Goal: Information Seeking & Learning: Learn about a topic

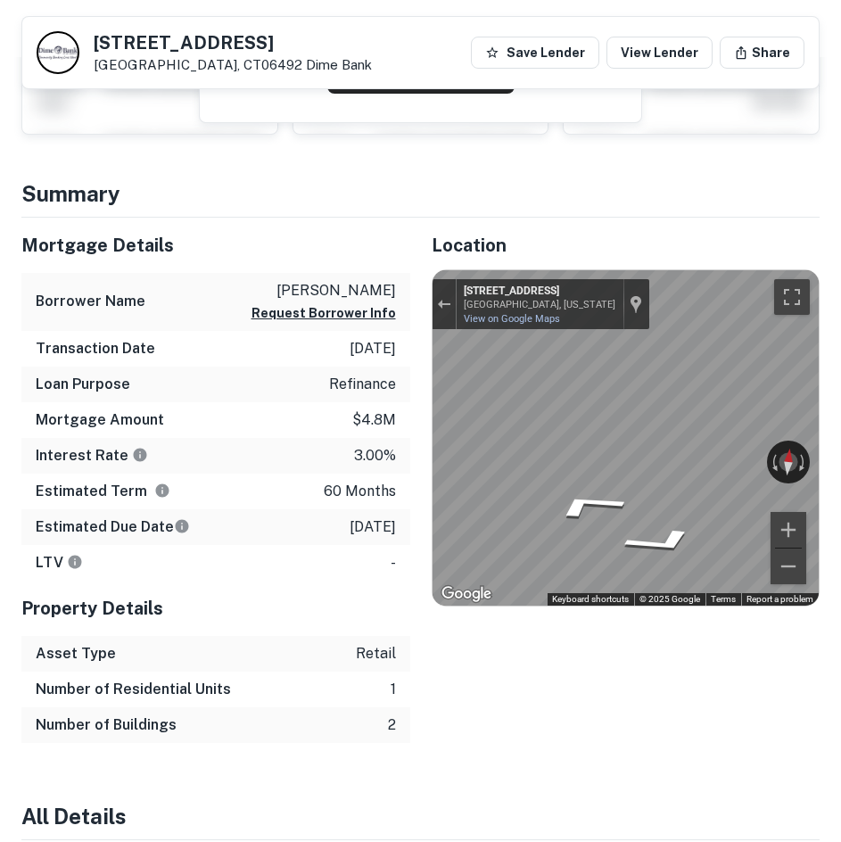
click at [423, 206] on h4 "Summary" at bounding box center [420, 193] width 798 height 32
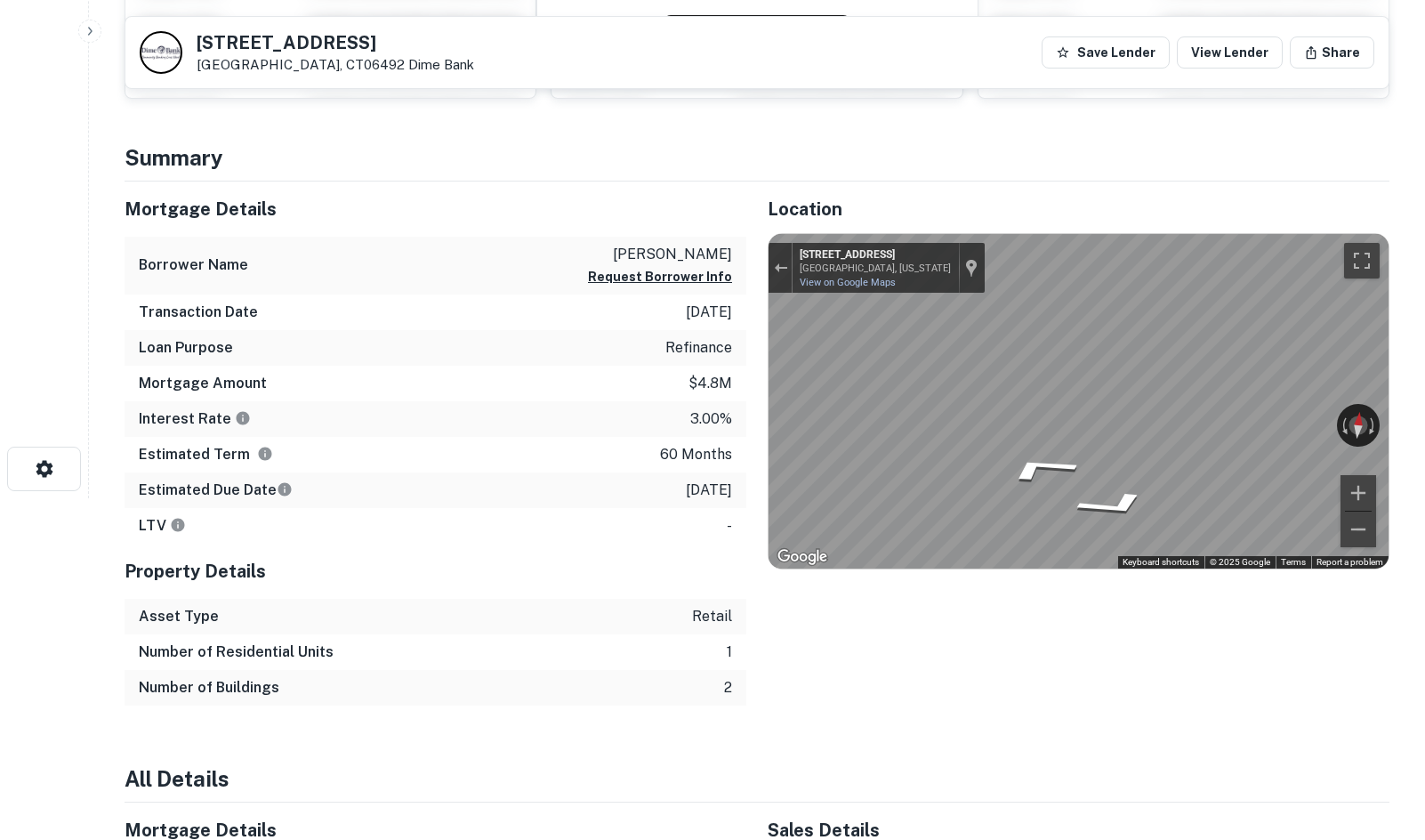
click at [1027, 190] on div "Location ← Move left → Move right ↑ Move up ↓ Move down + Zoom in - Zoom out Ho…" at bounding box center [1068, 443] width 644 height 524
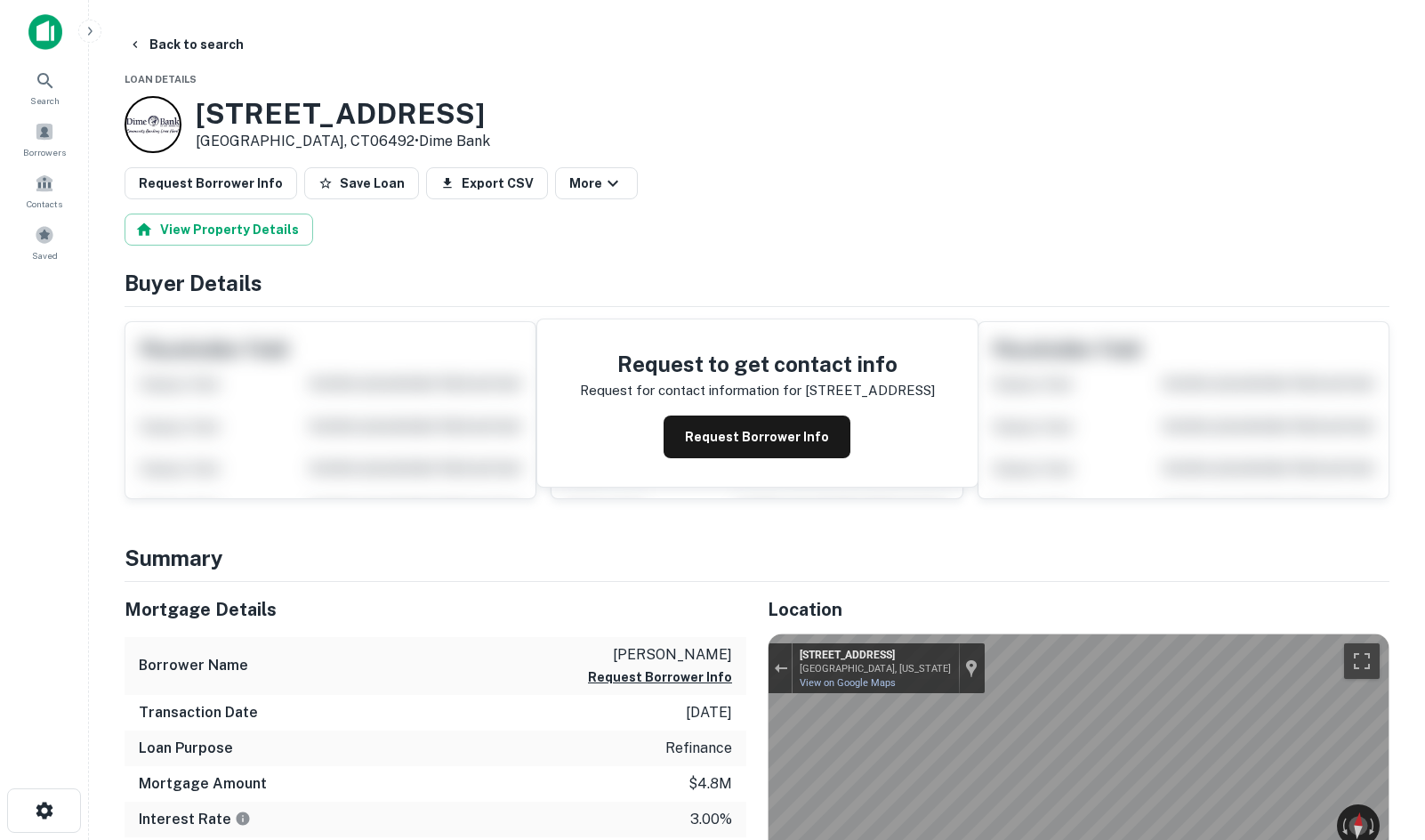
drag, startPoint x: 677, startPoint y: 194, endPoint x: 586, endPoint y: 166, distance: 95.2
click at [675, 194] on div "Request Borrower Info Save Loan Export CSV More" at bounding box center [757, 184] width 1265 height 32
click at [182, 40] on button "Back to search" at bounding box center [186, 45] width 130 height 32
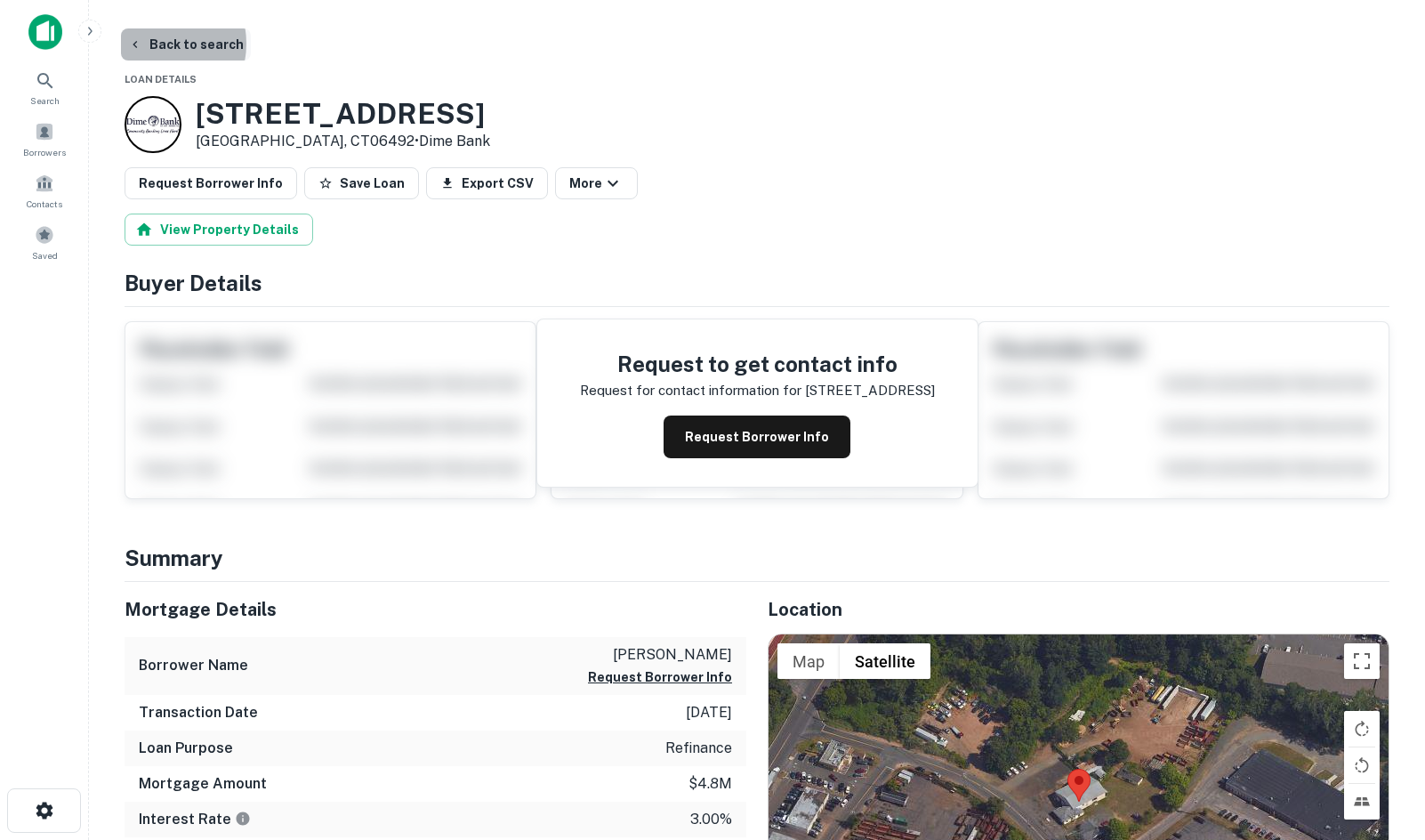
click at [153, 44] on button "Back to search" at bounding box center [186, 45] width 130 height 32
click at [53, 246] on div "Saved" at bounding box center [44, 241] width 78 height 48
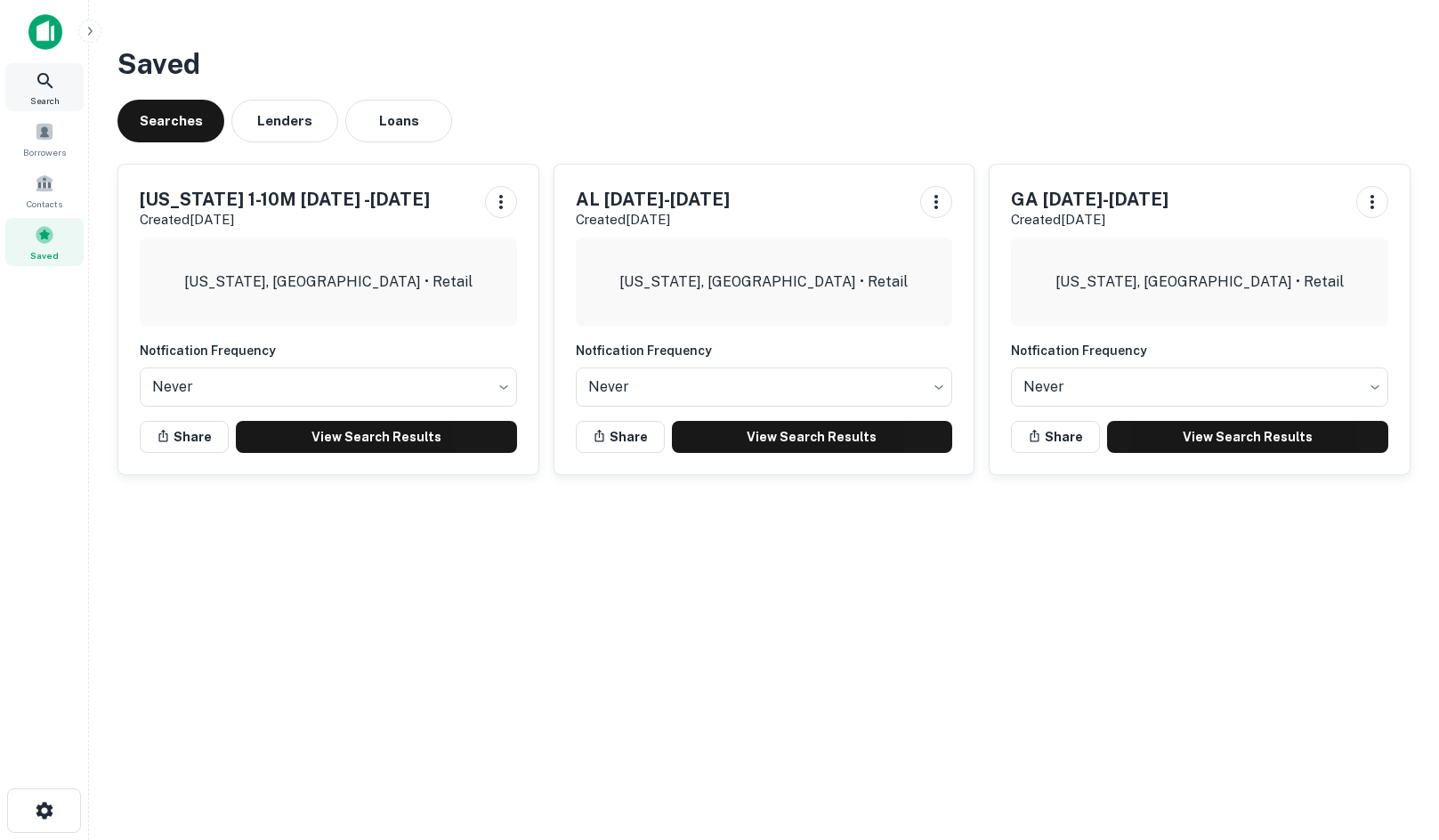
click at [41, 81] on icon at bounding box center [45, 80] width 21 height 21
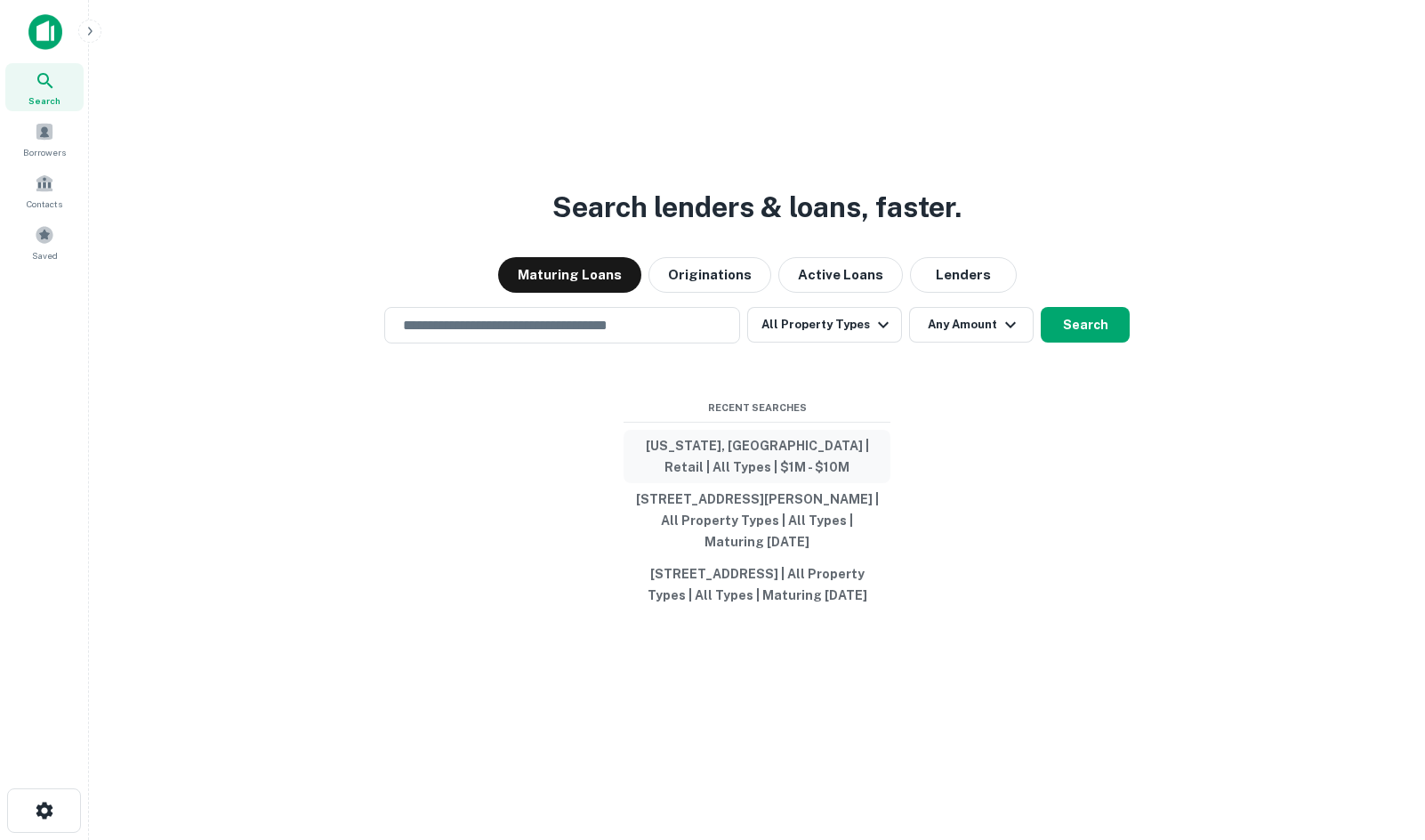
click at [715, 445] on button "Connecticut, USA | Retail | All Types | $1M - $10M" at bounding box center [756, 456] width 266 height 53
type input "**********"
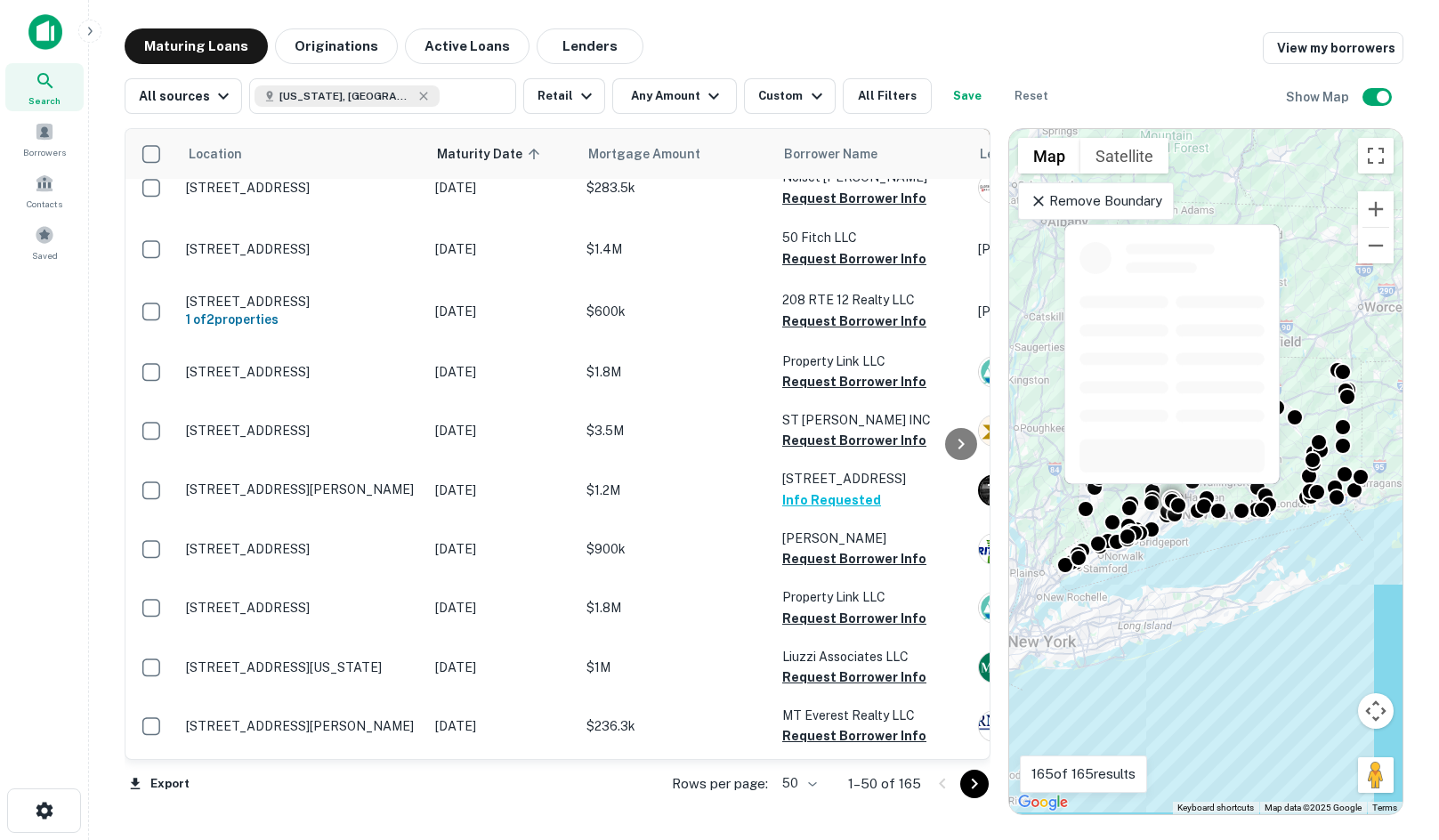
scroll to position [266, 0]
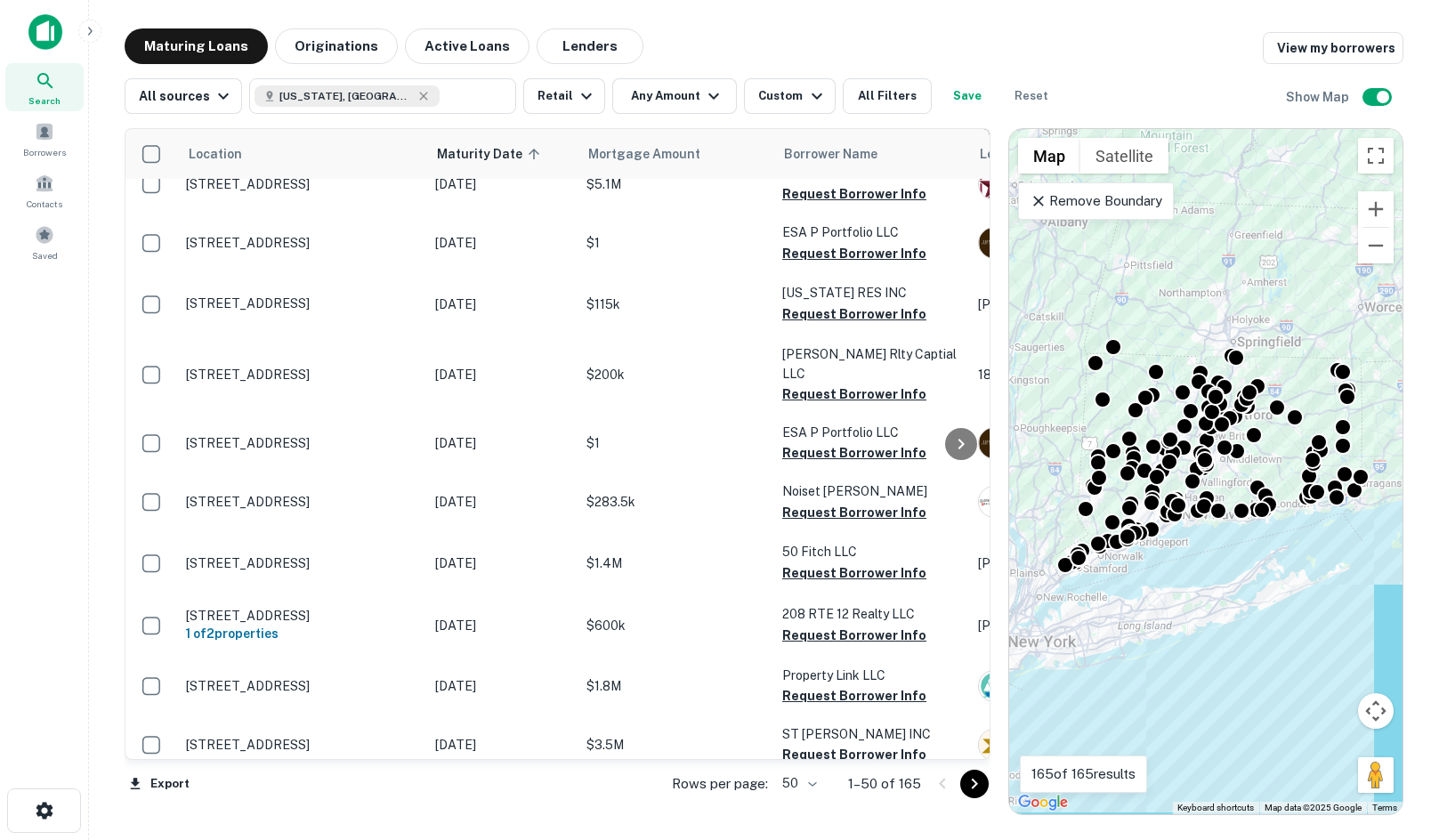
click at [943, 786] on div at bounding box center [958, 783] width 61 height 29
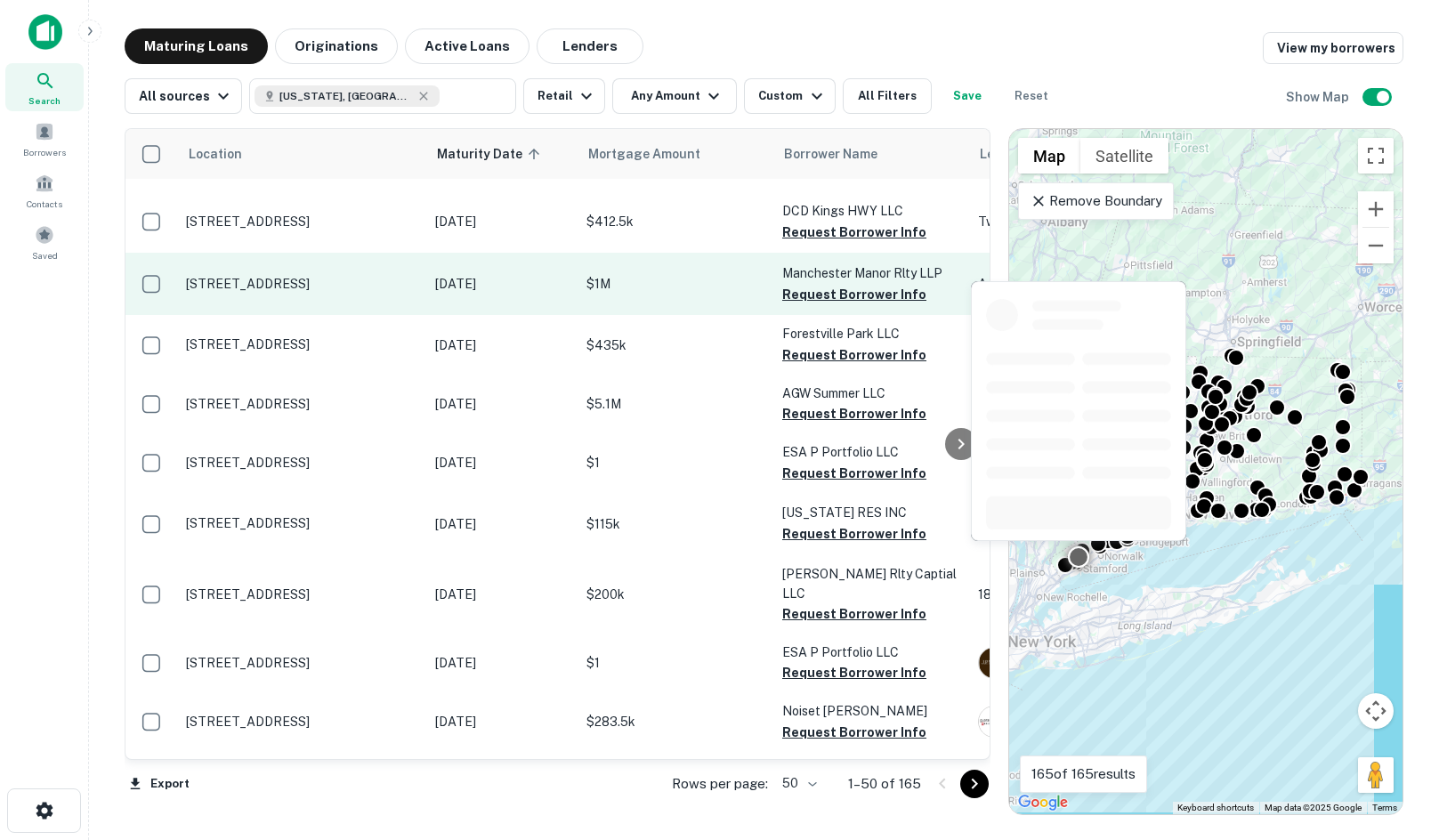
scroll to position [0, 0]
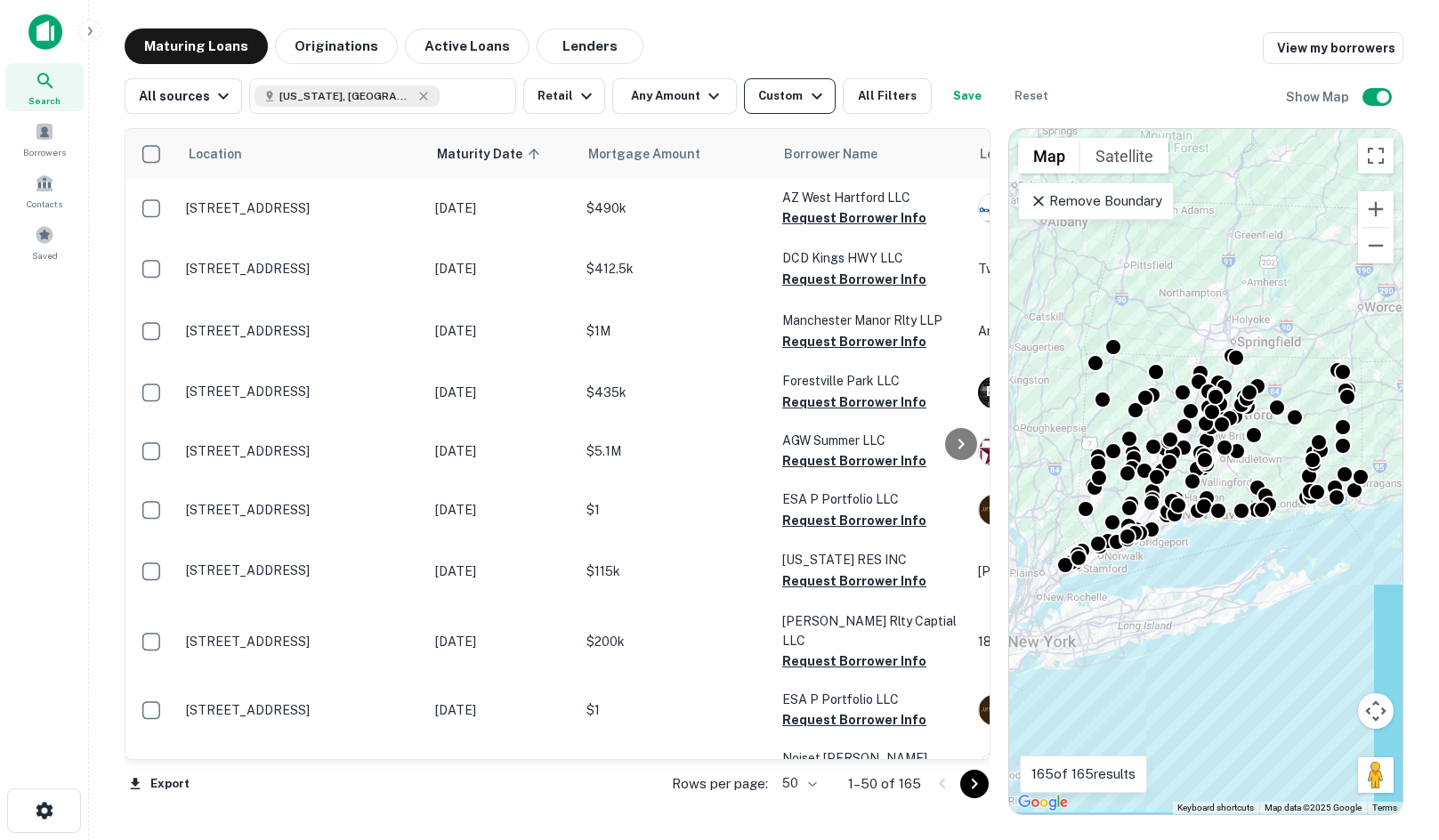
click at [758, 102] on div "Custom" at bounding box center [792, 96] width 69 height 21
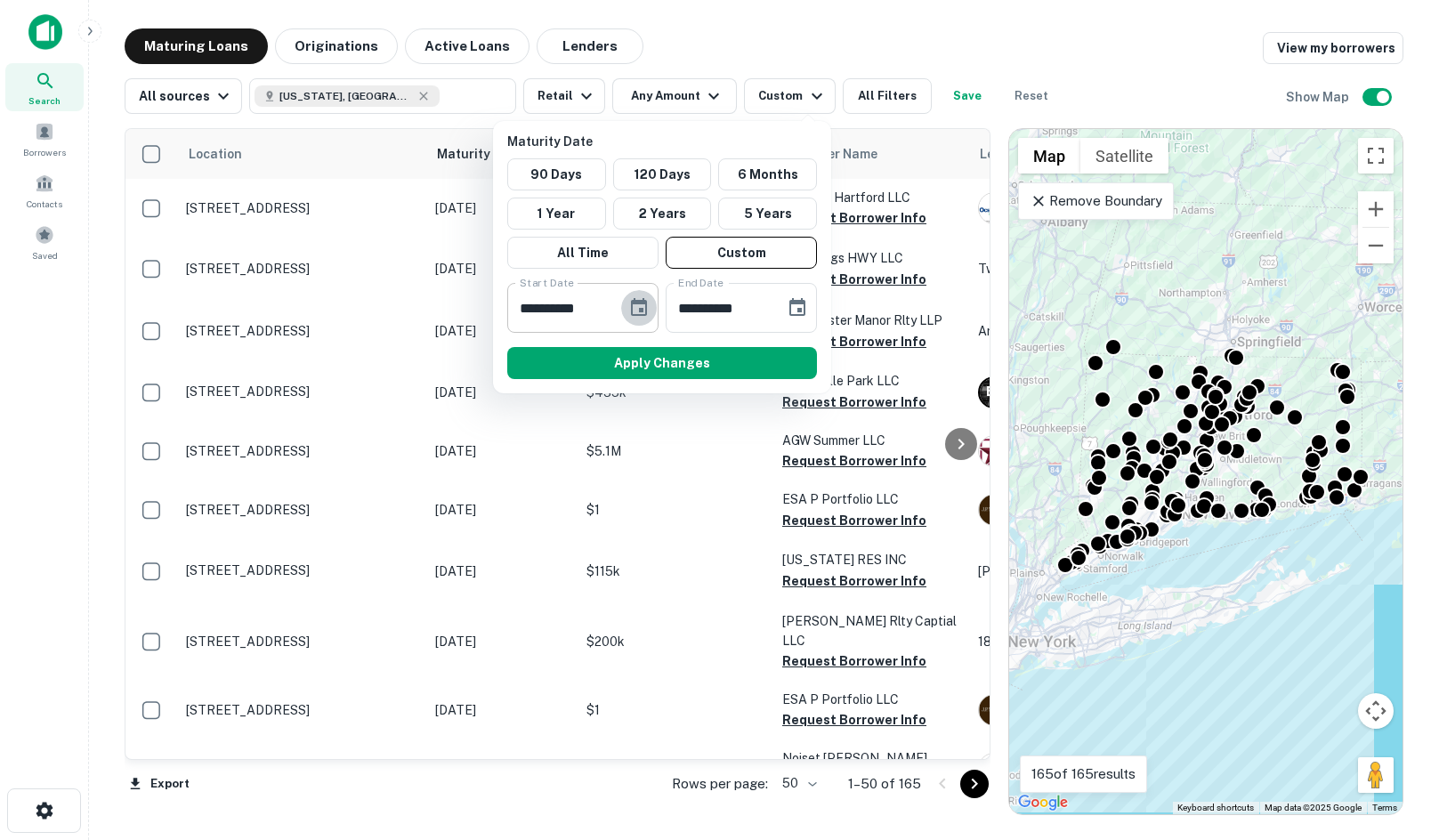
click at [642, 309] on icon "Choose date, selected date is Jun 17, 2026" at bounding box center [639, 307] width 16 height 18
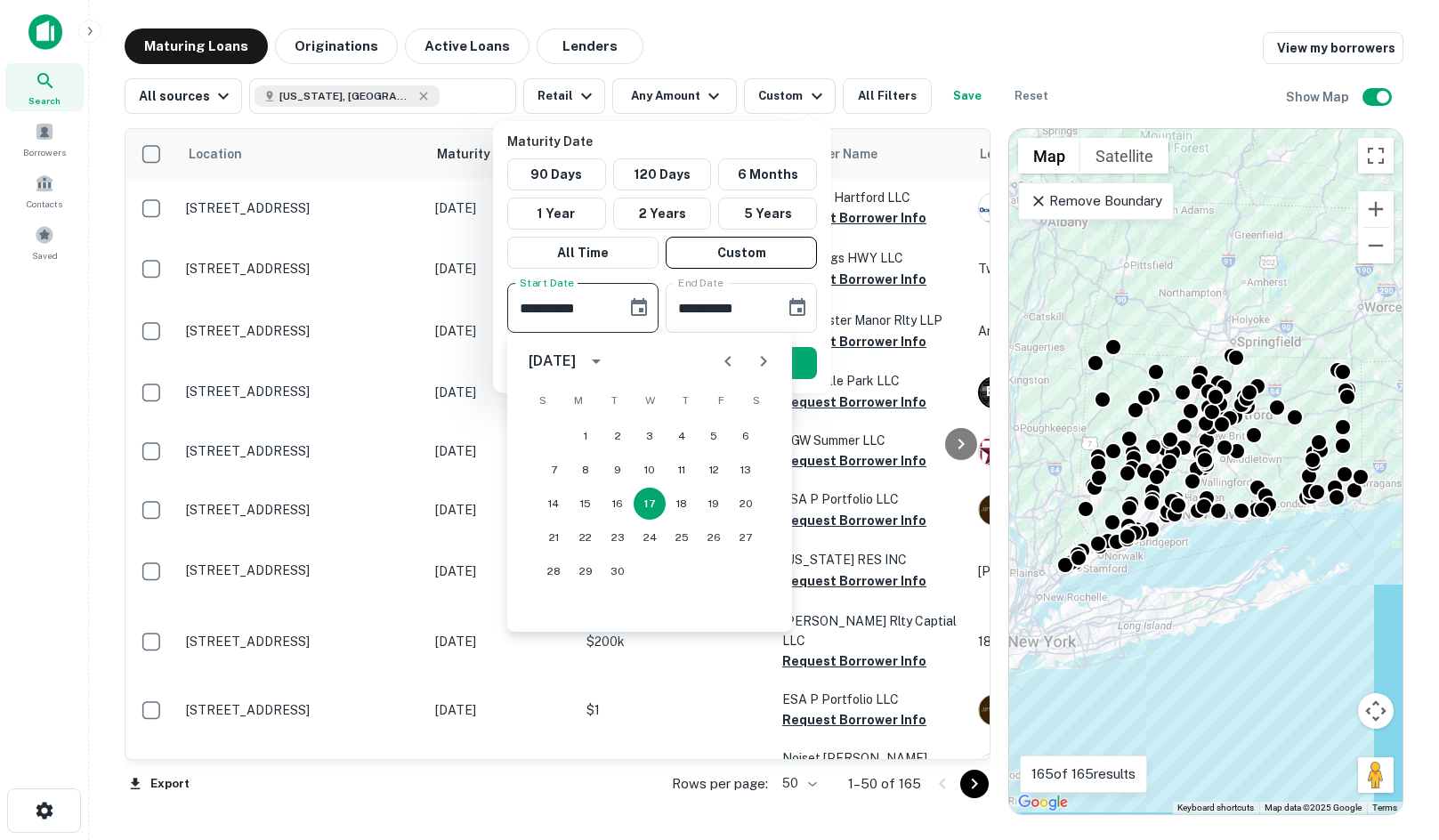
click at [606, 363] on button "calendar view is open, switch to year view" at bounding box center [596, 361] width 30 height 30
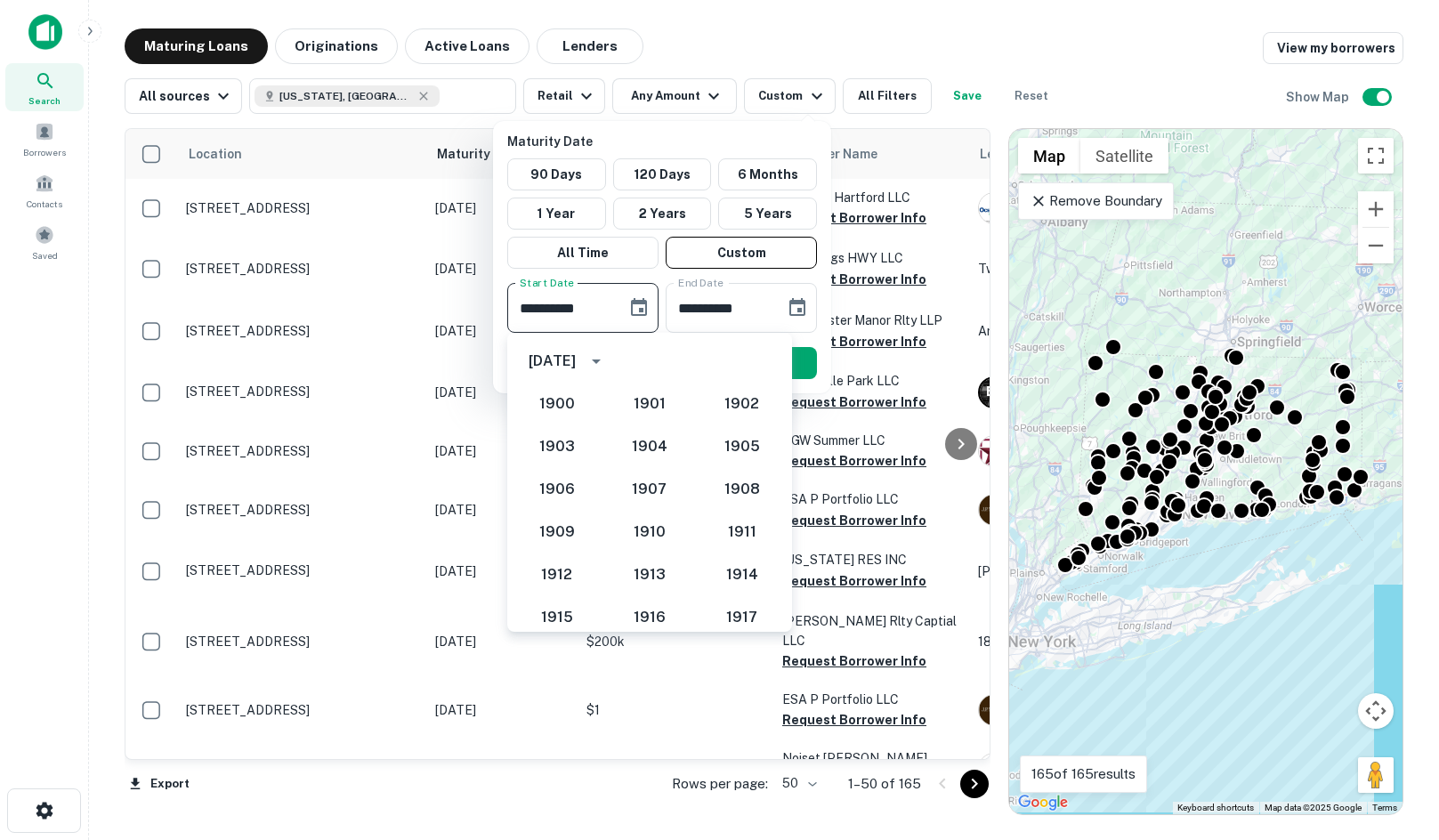
scroll to position [1690, 0]
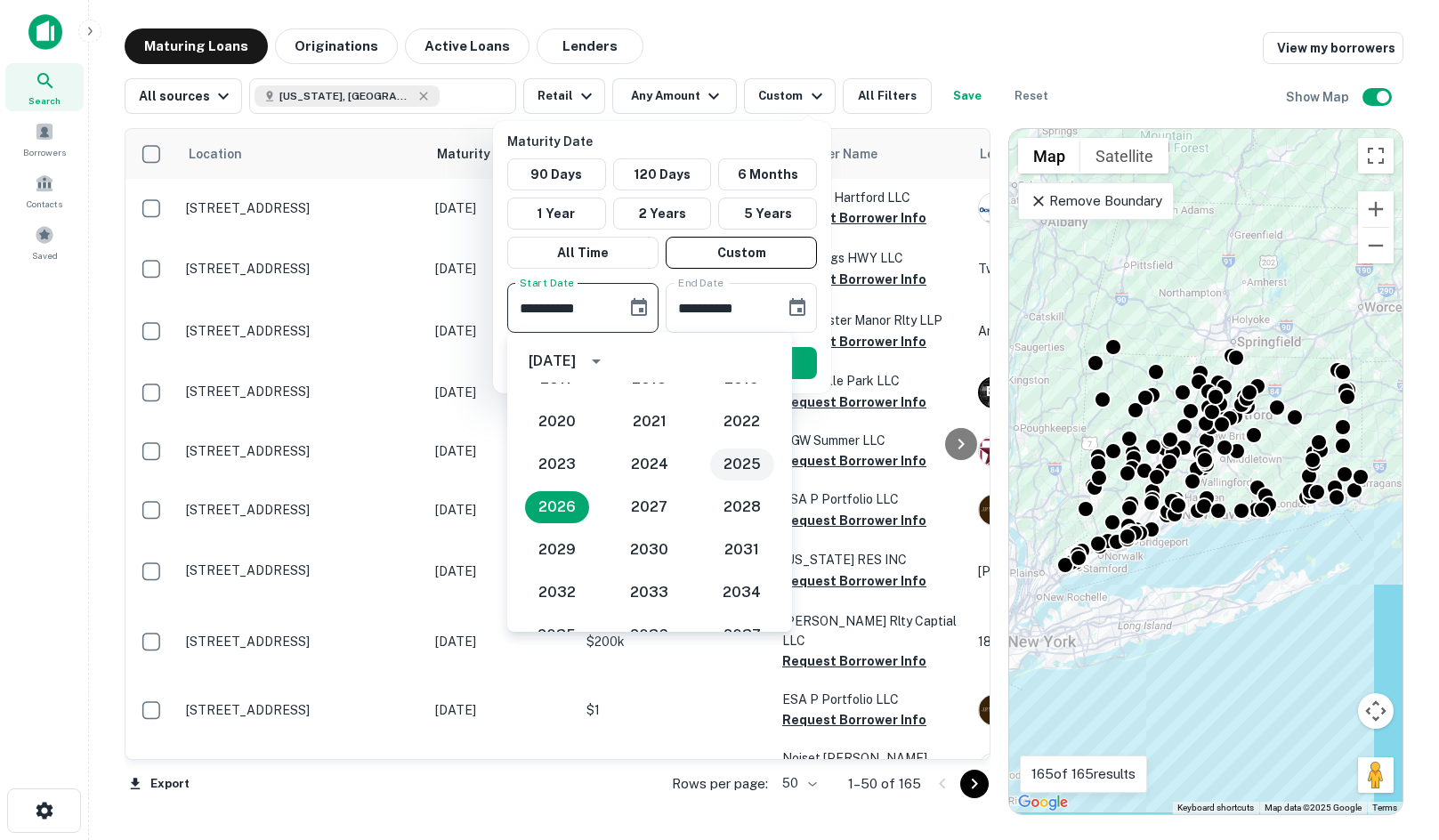
click at [721, 460] on button "2025" at bounding box center [741, 464] width 64 height 32
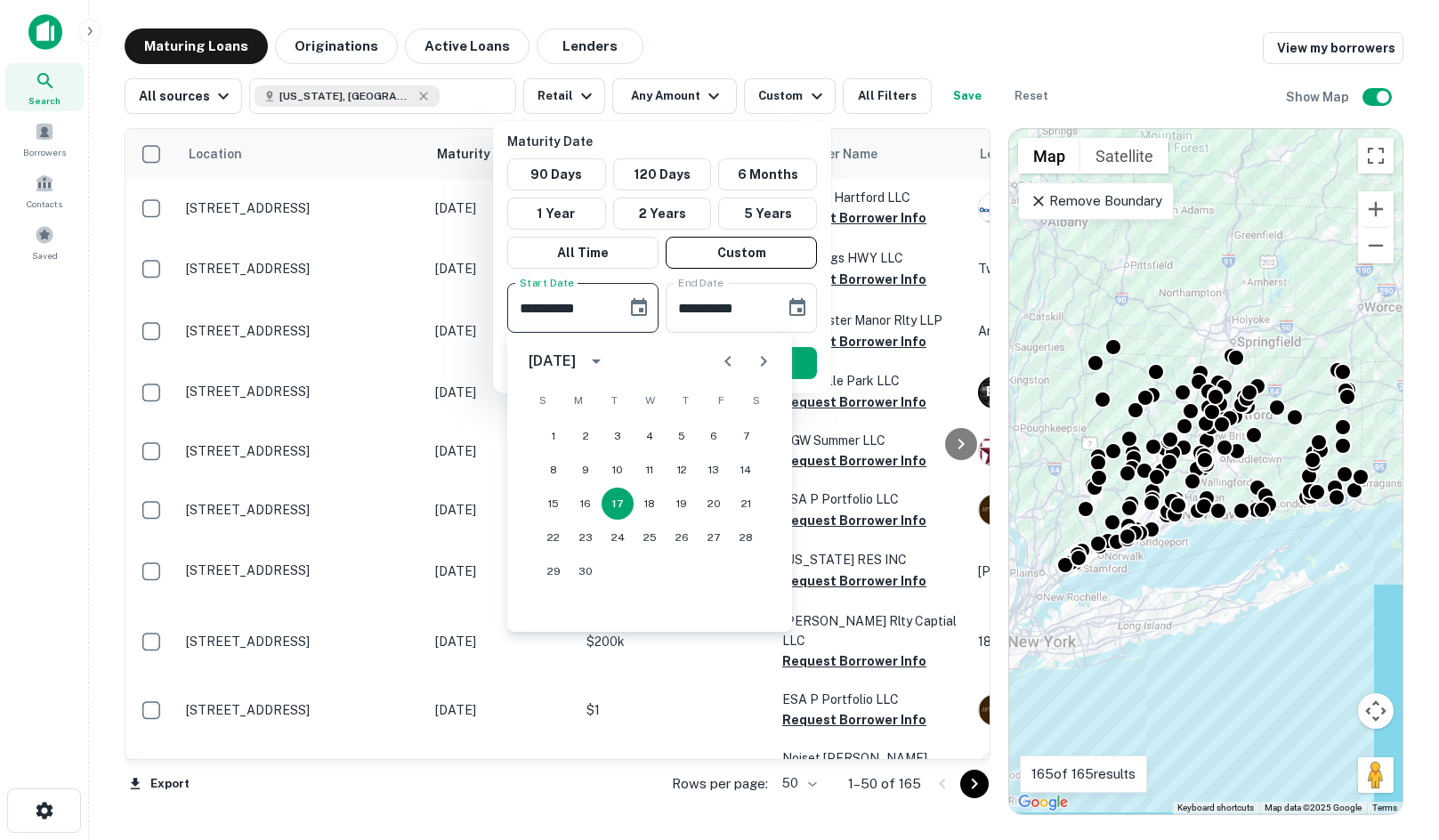
click at [761, 363] on icon "Next month" at bounding box center [762, 360] width 21 height 21
click at [748, 363] on button "Next month" at bounding box center [763, 361] width 36 height 36
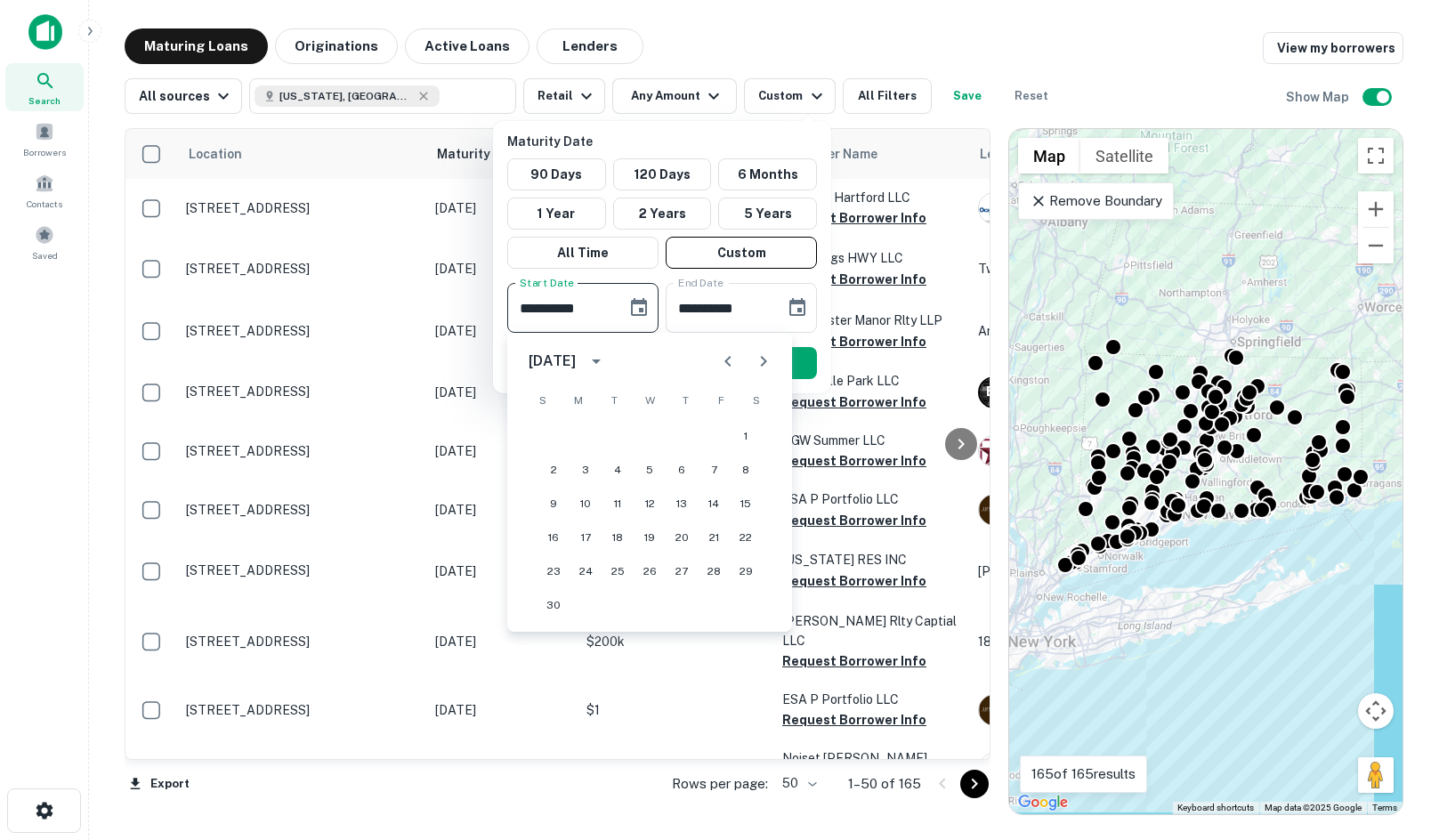
click at [748, 363] on button "Next month" at bounding box center [763, 361] width 36 height 36
click at [673, 432] on button "1" at bounding box center [682, 436] width 32 height 32
type input "**********"
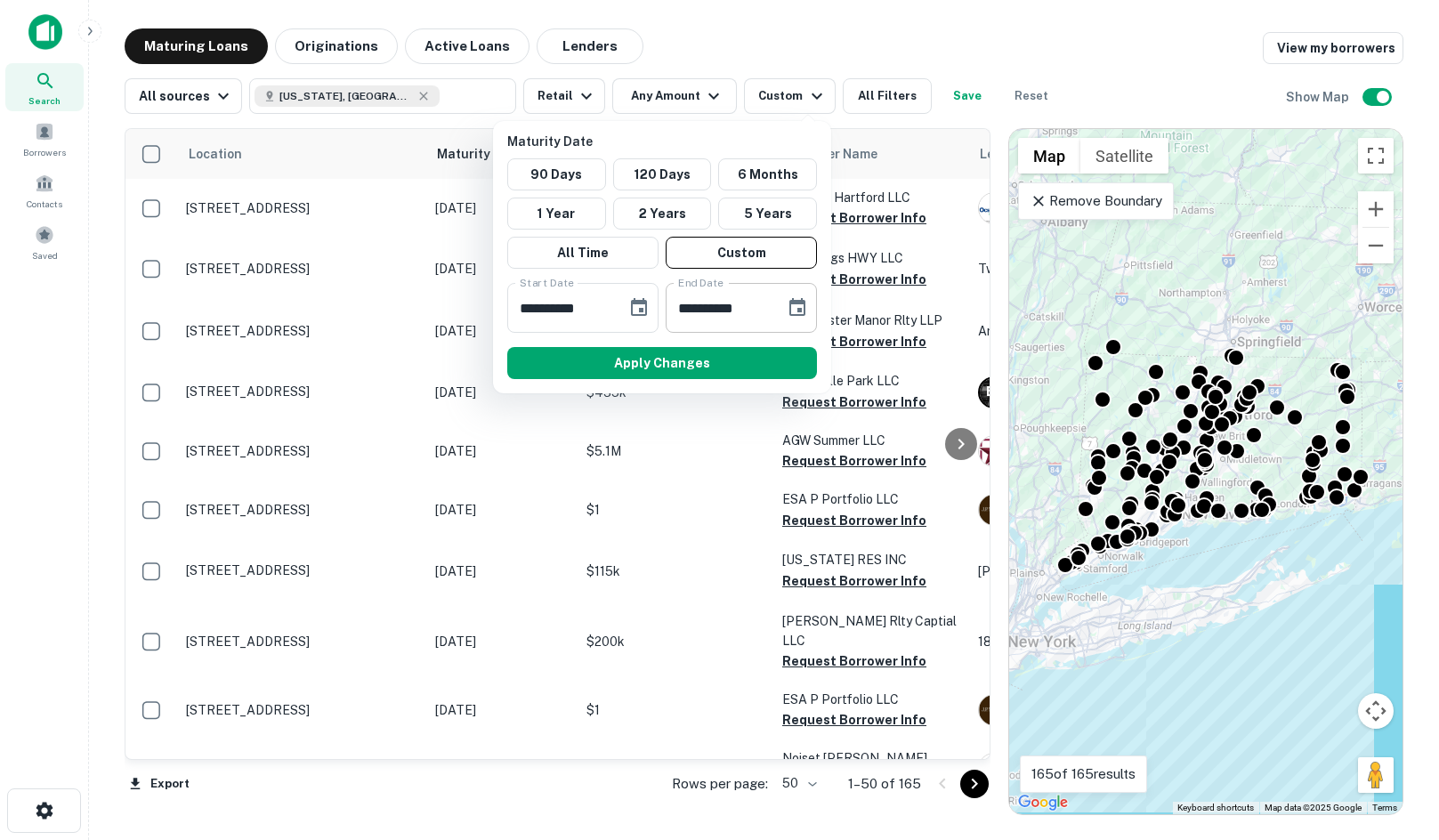
click at [796, 317] on icon "Choose date, selected date is Aug 18, 2026" at bounding box center [796, 307] width 21 height 21
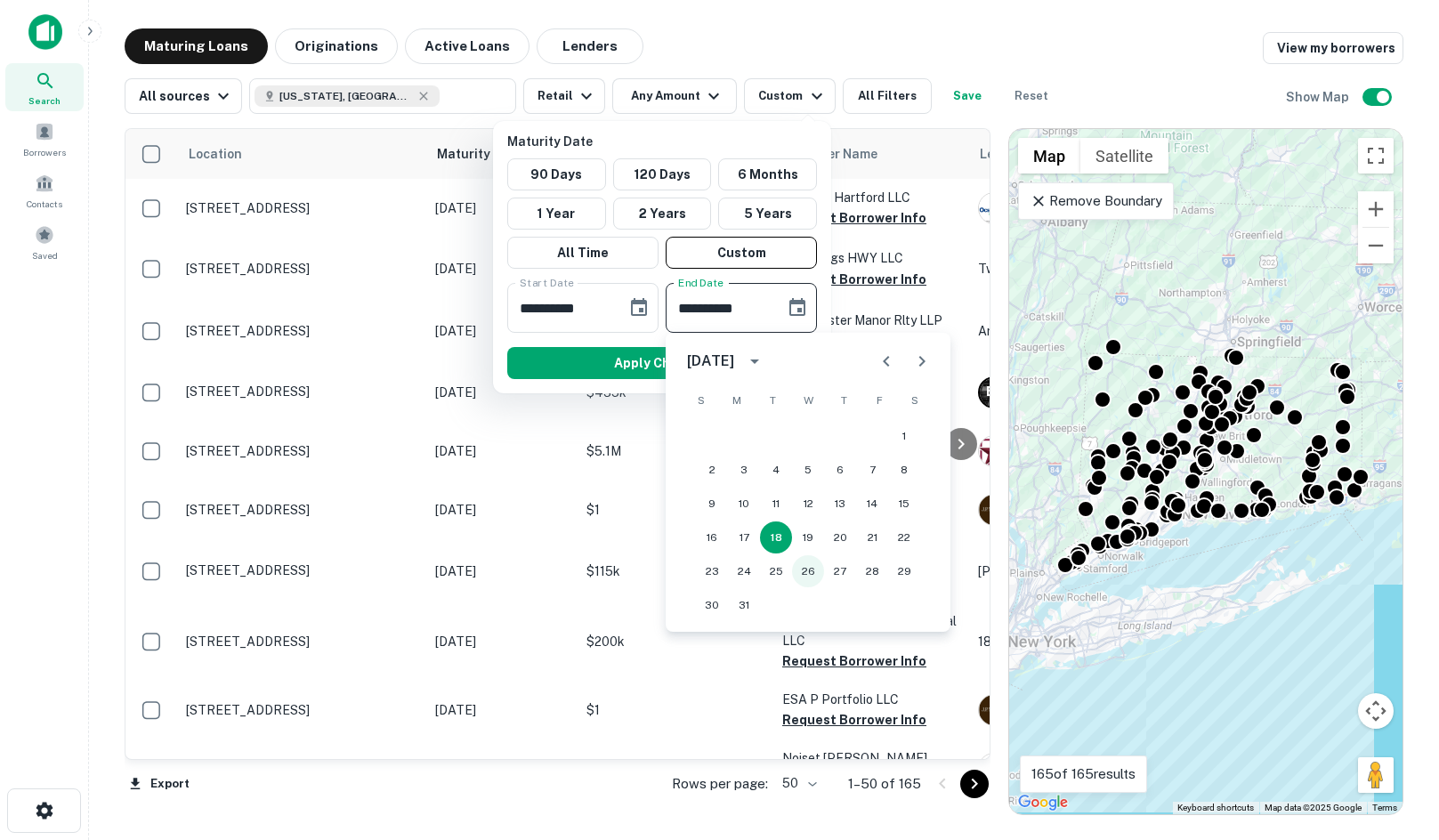
click at [793, 575] on button "26" at bounding box center [807, 571] width 32 height 32
type input "**********"
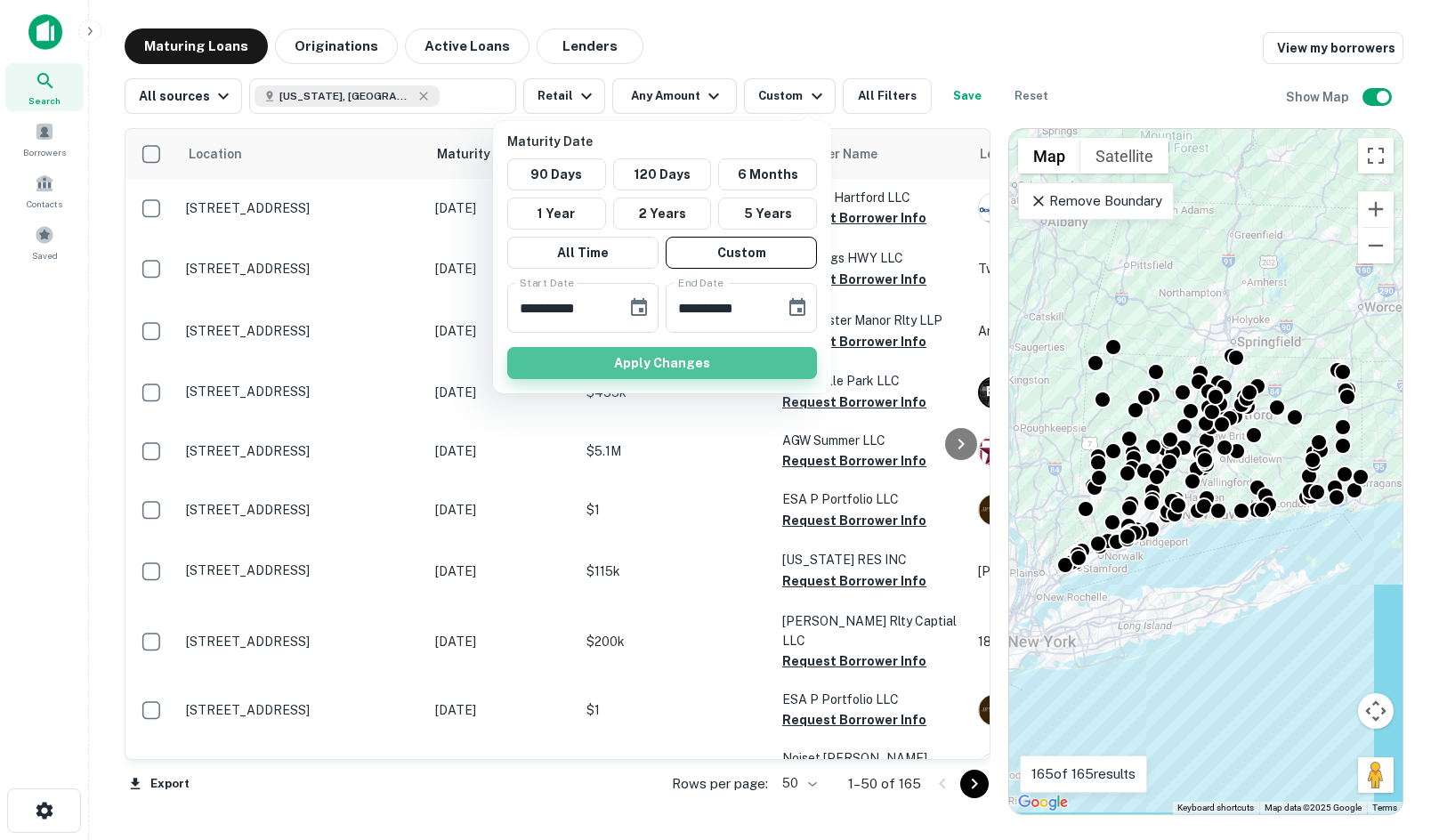
click at [742, 355] on button "Apply Changes" at bounding box center [662, 363] width 309 height 32
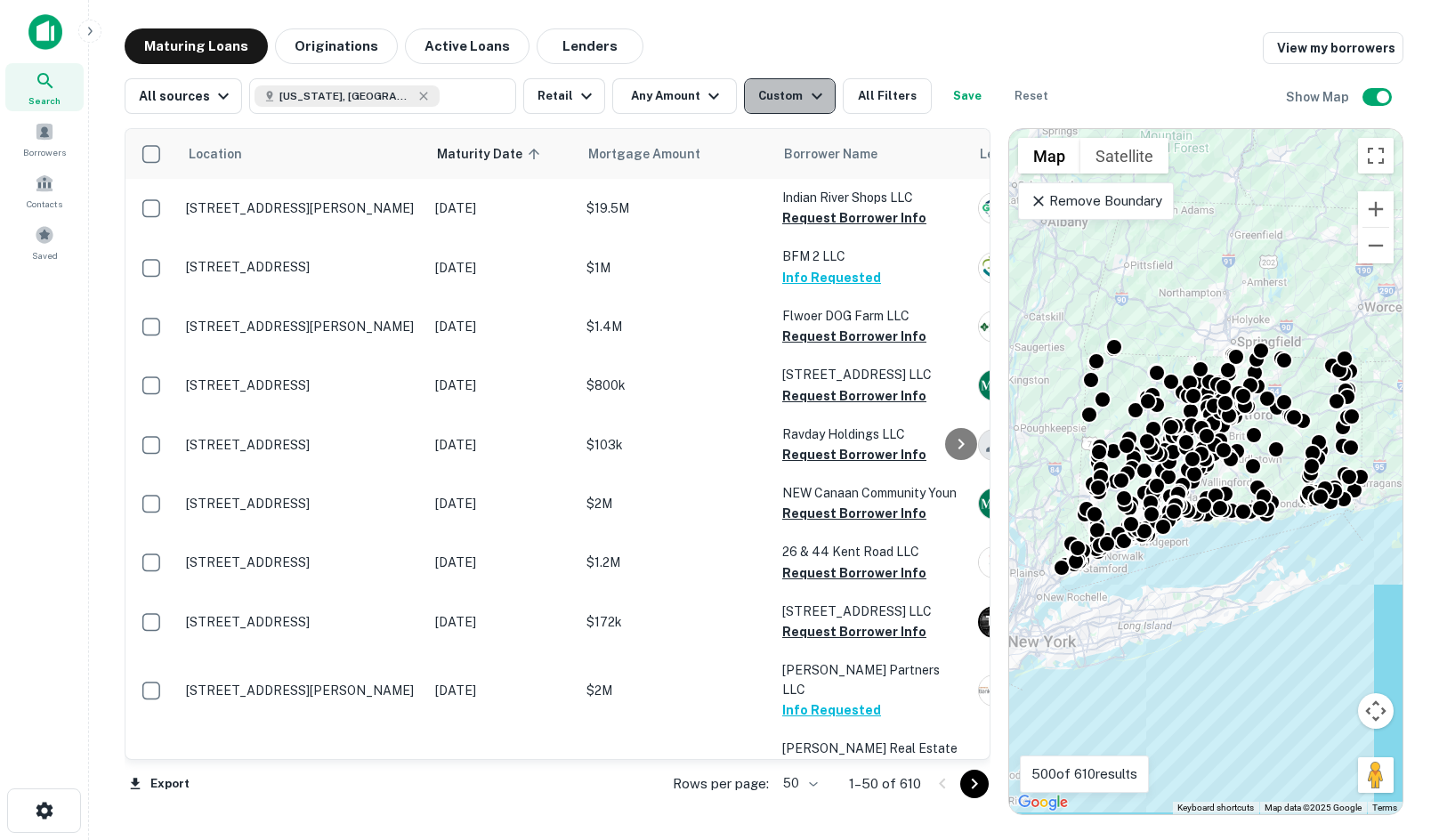
click at [778, 105] on div "Custom" at bounding box center [792, 96] width 69 height 21
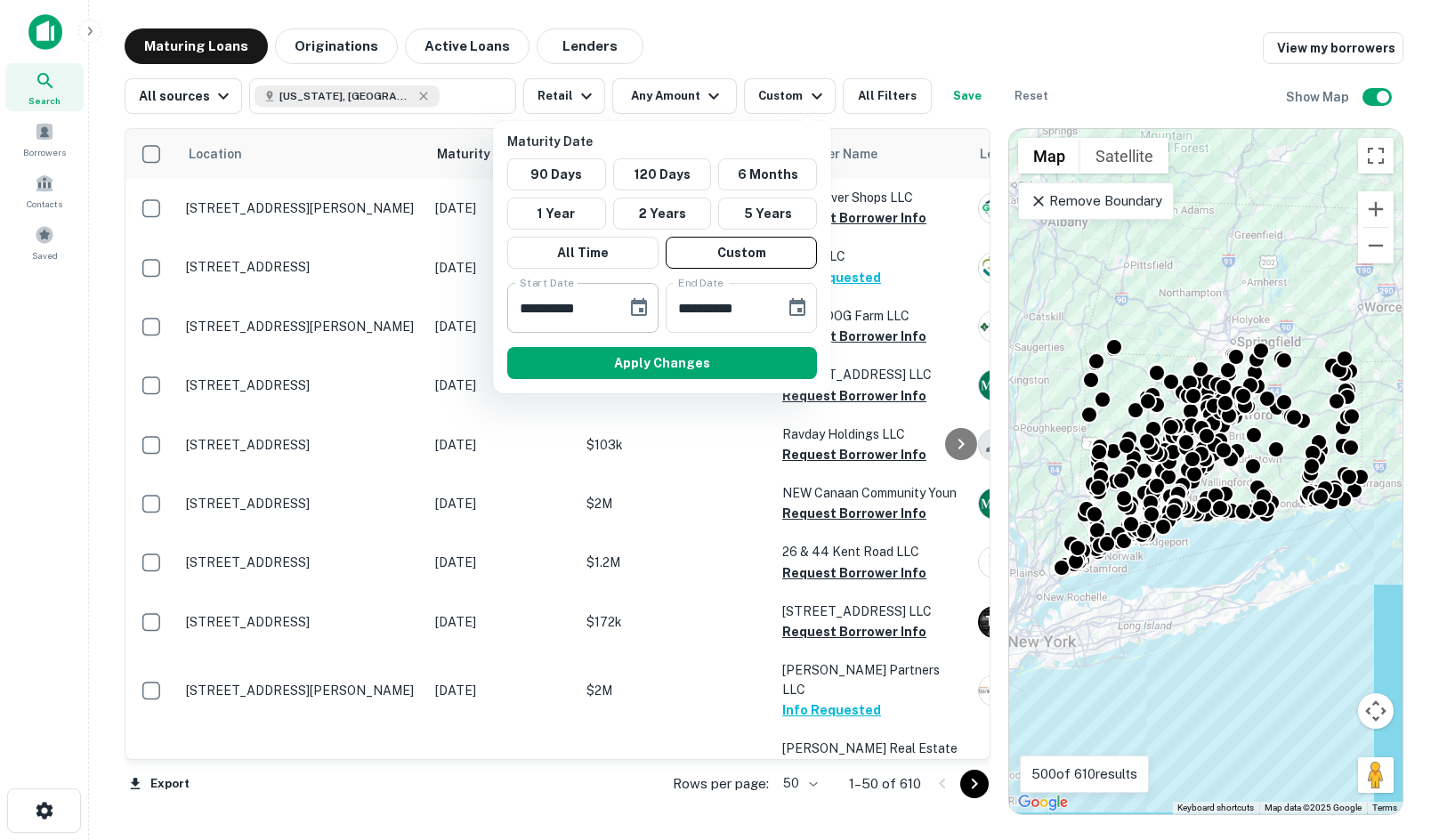
click at [638, 305] on icon "Choose date, selected date is Jan 1, 2026" at bounding box center [638, 307] width 21 height 21
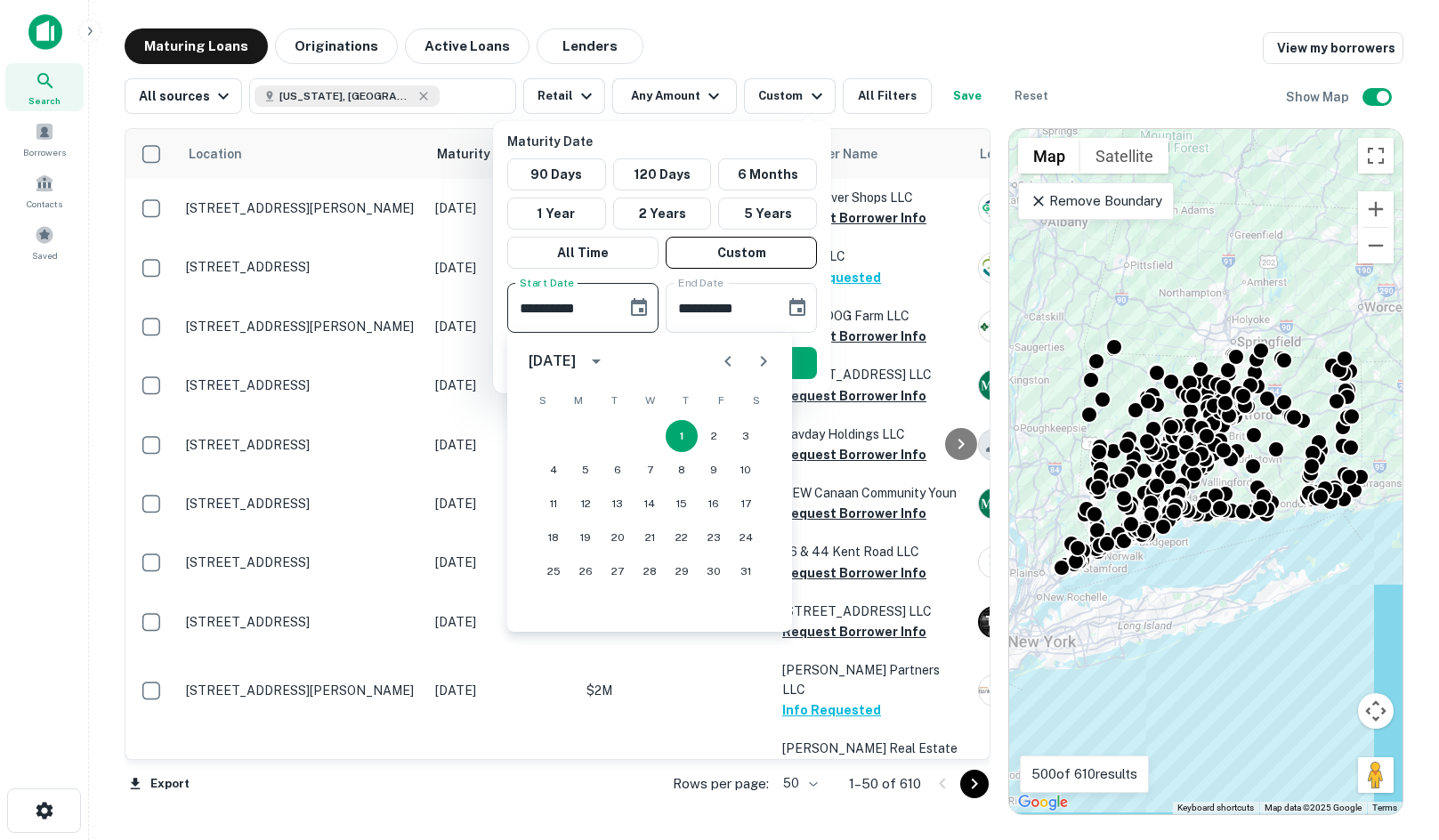
click at [775, 340] on div "January 2026 S M T W T F S 1 2 3 4 5 6 7 8 9 10 11 12 13 14 15 16 17 18 19 20 2…" at bounding box center [649, 482] width 284 height 299
click at [766, 356] on icon "Next month" at bounding box center [762, 360] width 21 height 21
click at [765, 356] on icon "Next month" at bounding box center [762, 360] width 21 height 21
click at [761, 356] on icon "Next month" at bounding box center [763, 361] width 6 height 11
click at [758, 356] on icon "Next month" at bounding box center [762, 360] width 21 height 21
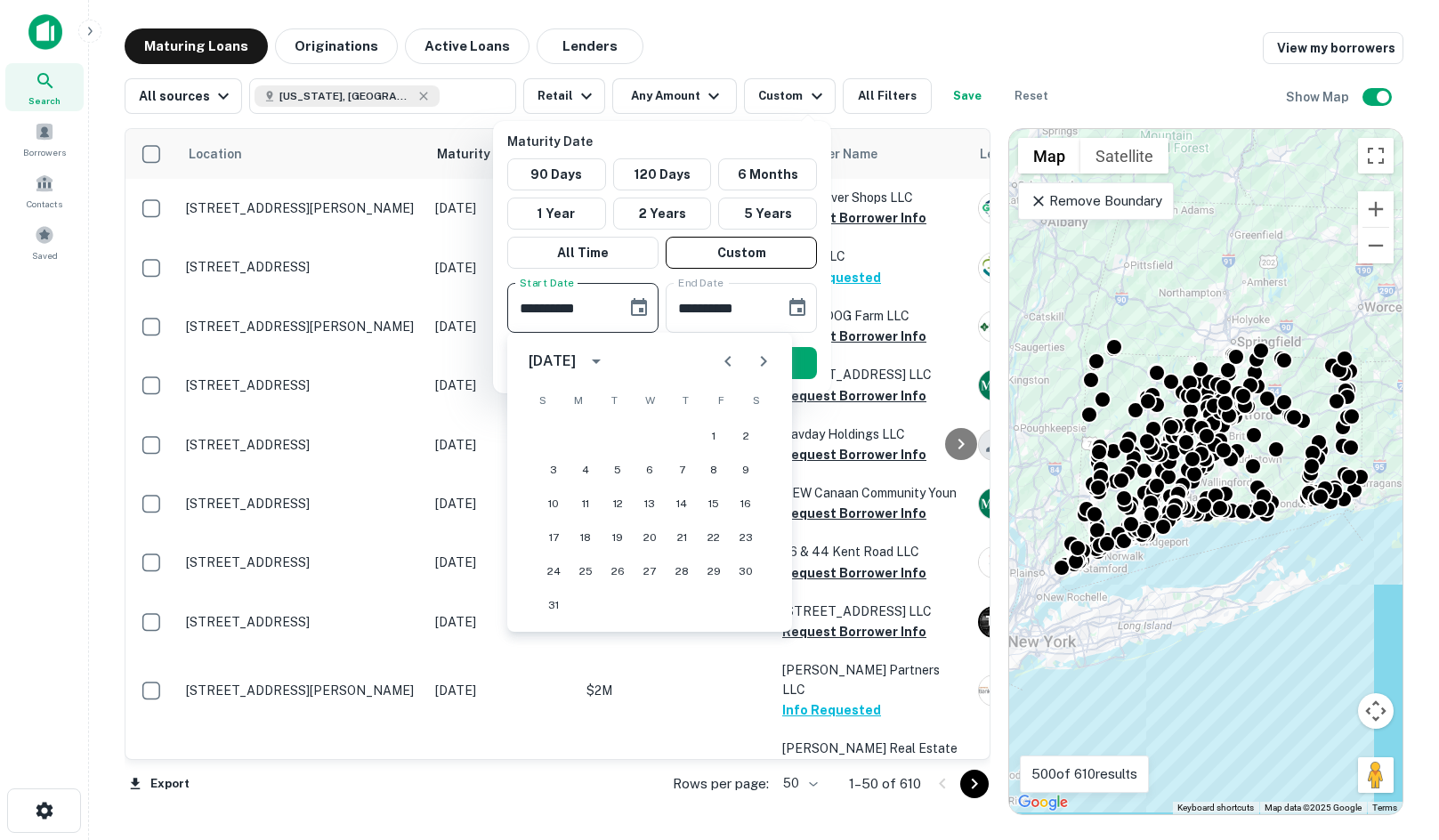
drag, startPoint x: 777, startPoint y: 376, endPoint x: 756, endPoint y: 362, distance: 25.2
click at [775, 374] on div at bounding box center [744, 361] width 71 height 36
click at [756, 362] on icon "Next month" at bounding box center [762, 360] width 21 height 21
click at [587, 428] on button "1" at bounding box center [586, 436] width 32 height 32
type input "**********"
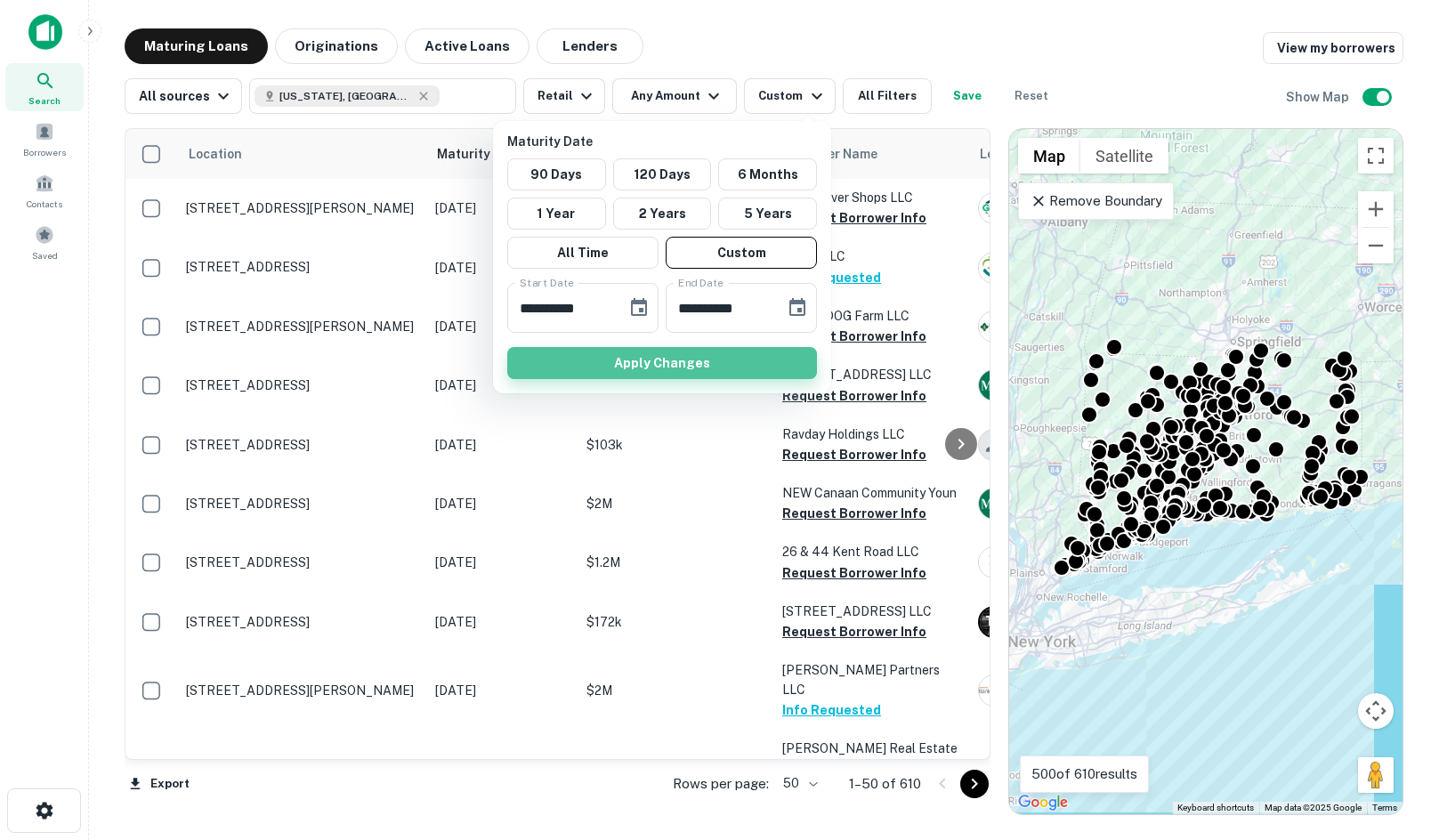
click at [661, 357] on button "Apply Changes" at bounding box center [662, 363] width 309 height 32
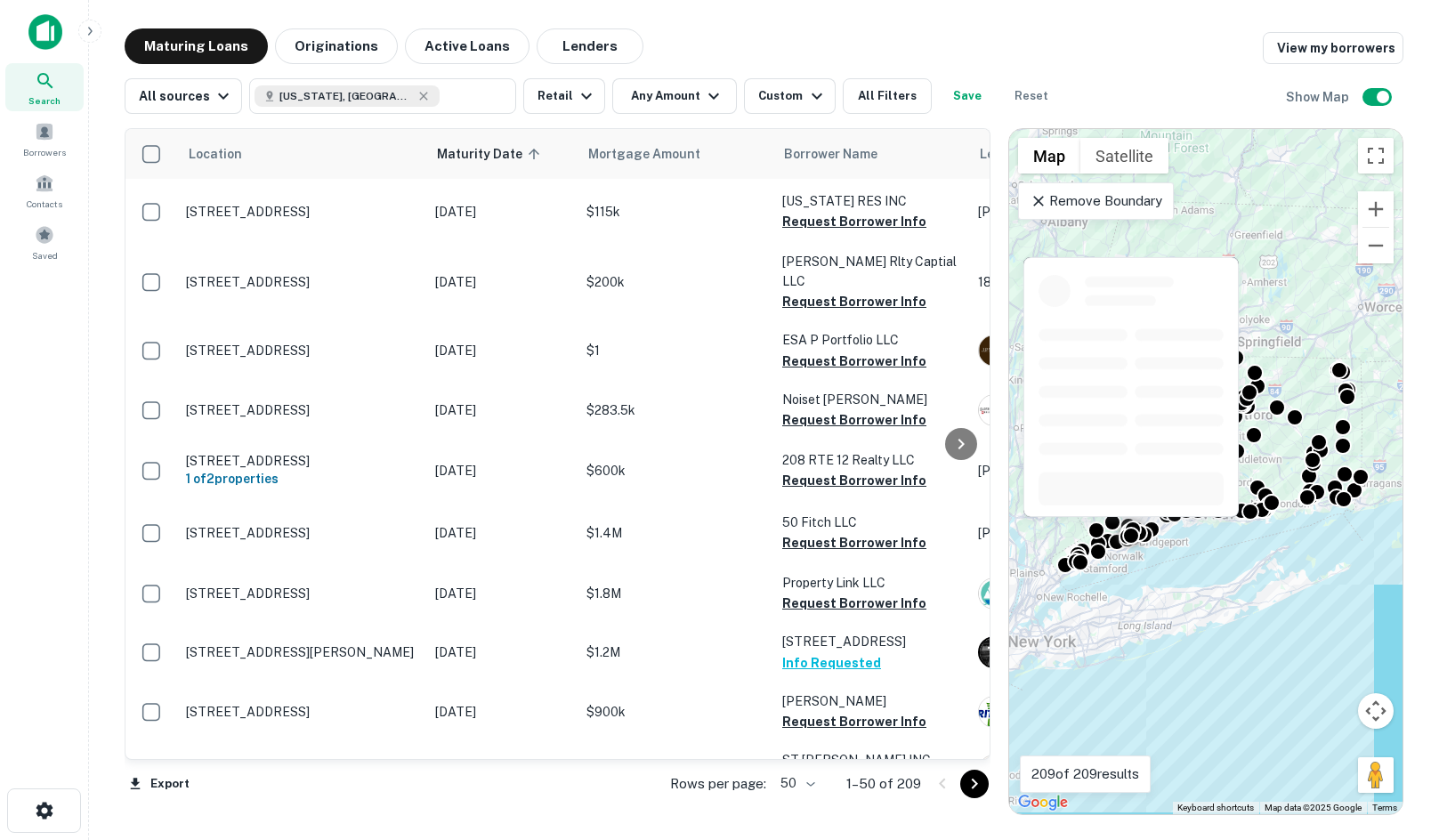
scroll to position [2427, 0]
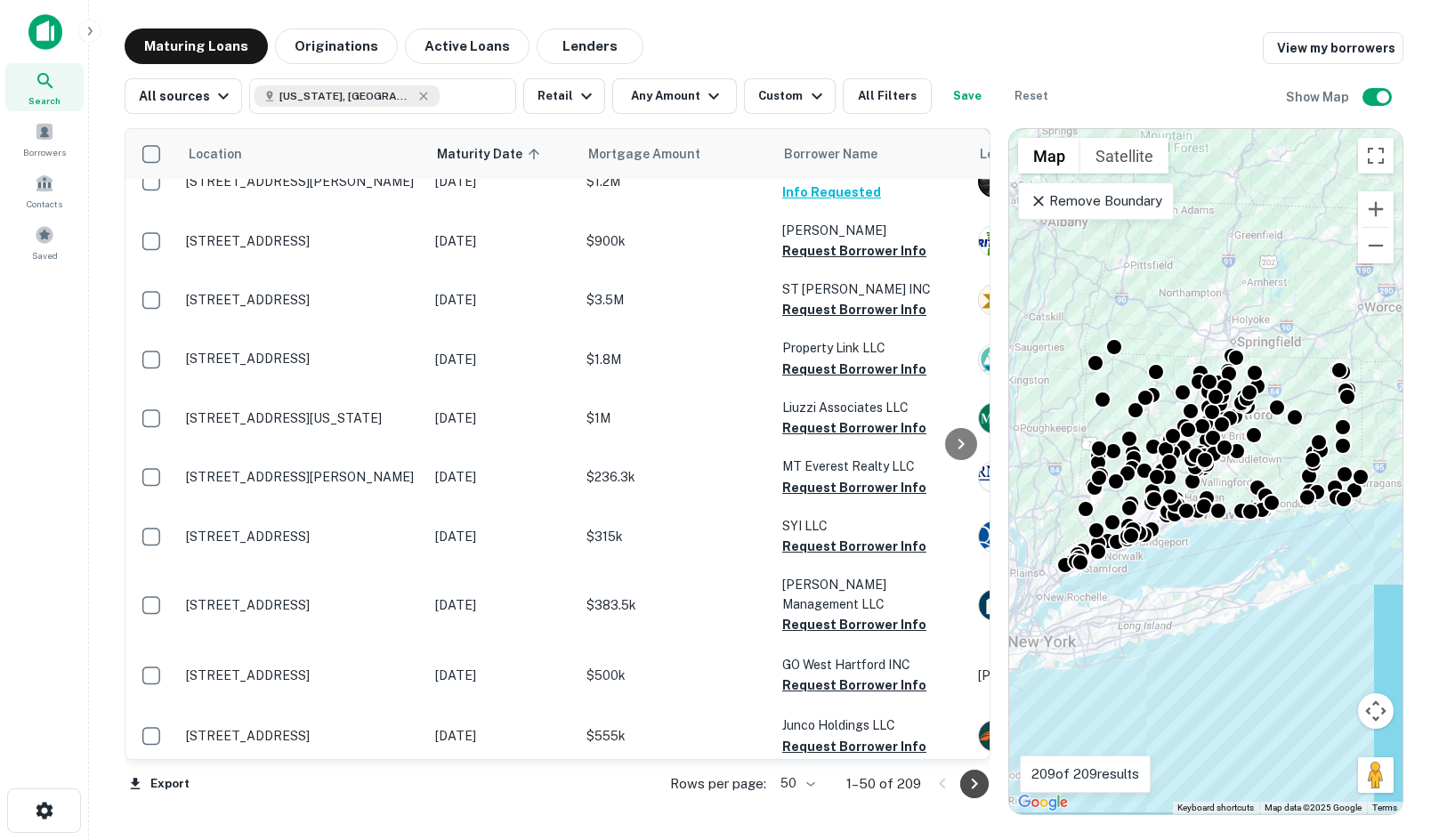
click at [970, 788] on icon "Go to next page" at bounding box center [974, 783] width 21 height 21
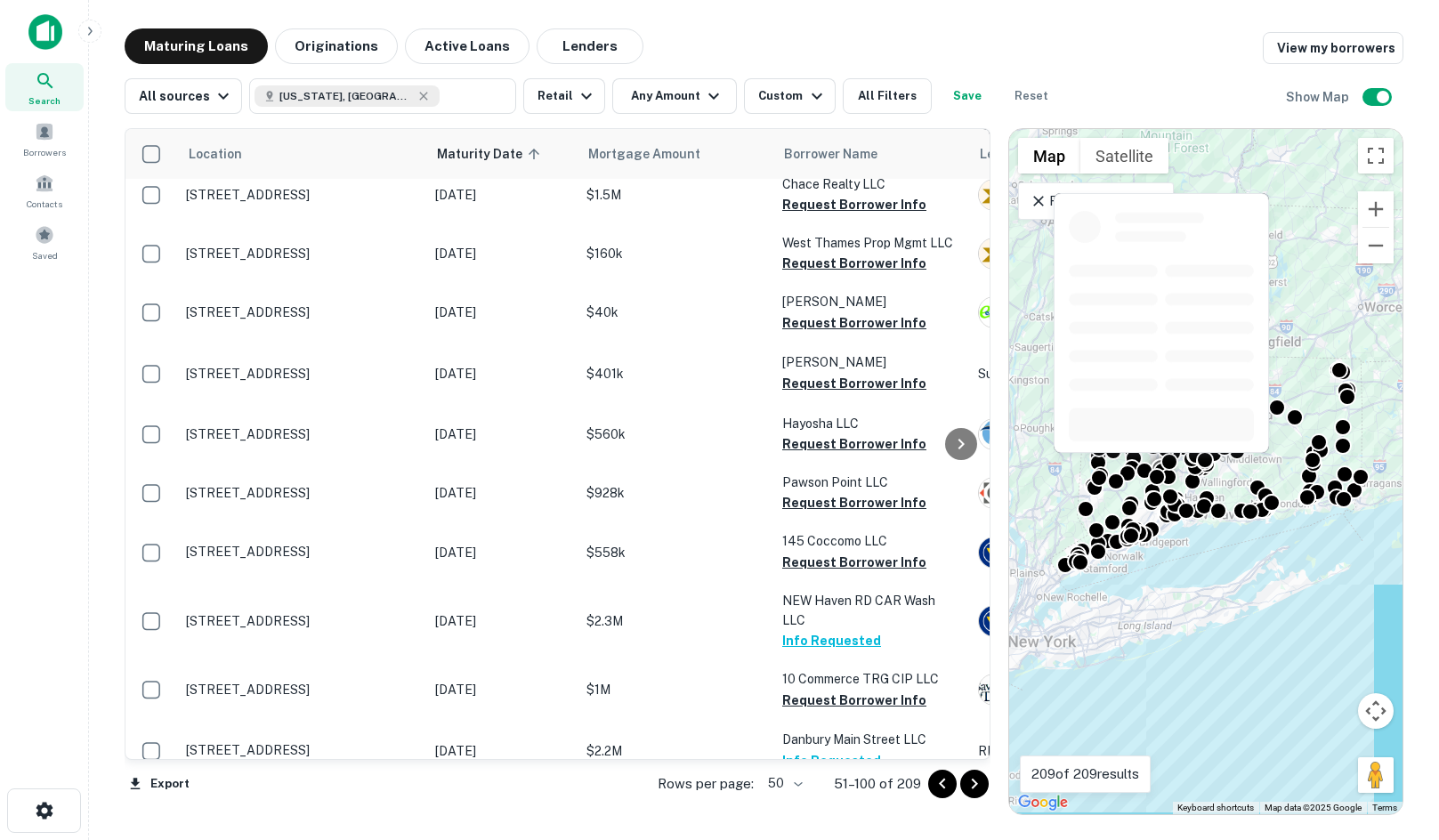
scroll to position [2449, 0]
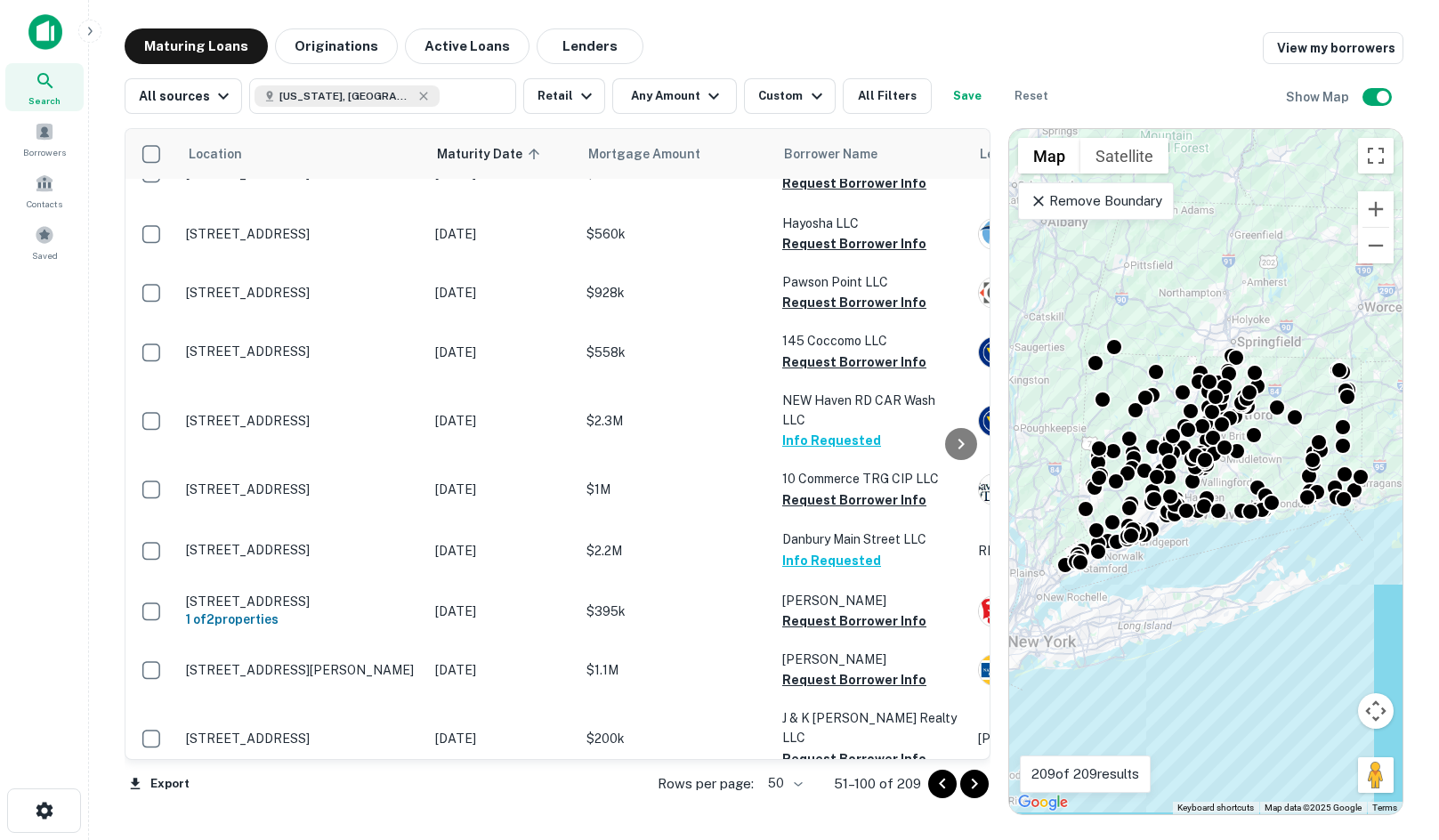
drag, startPoint x: 979, startPoint y: 792, endPoint x: 960, endPoint y: 771, distance: 28.3
click at [977, 792] on icon "Go to next page" at bounding box center [974, 783] width 21 height 21
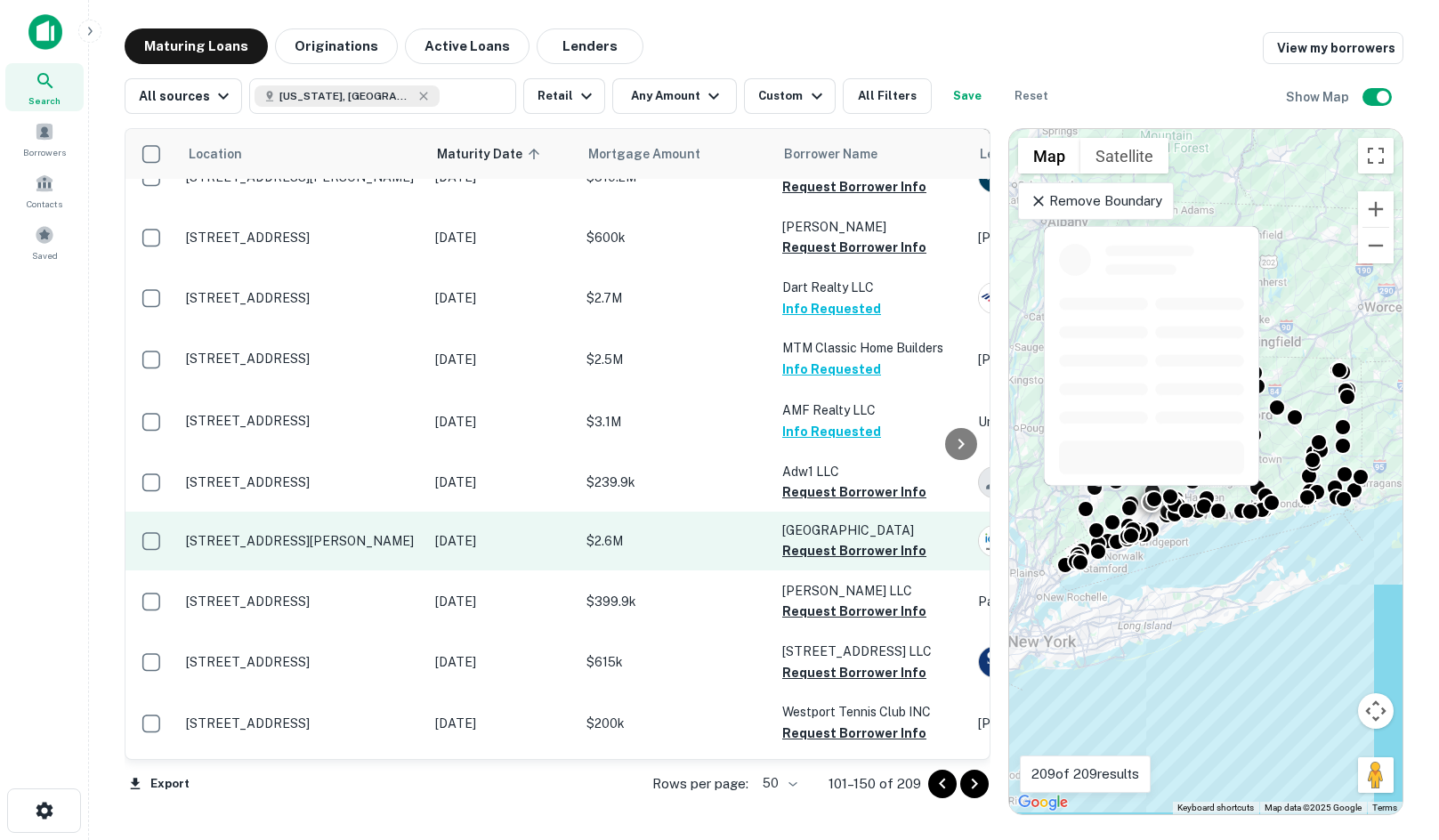
scroll to position [178, 0]
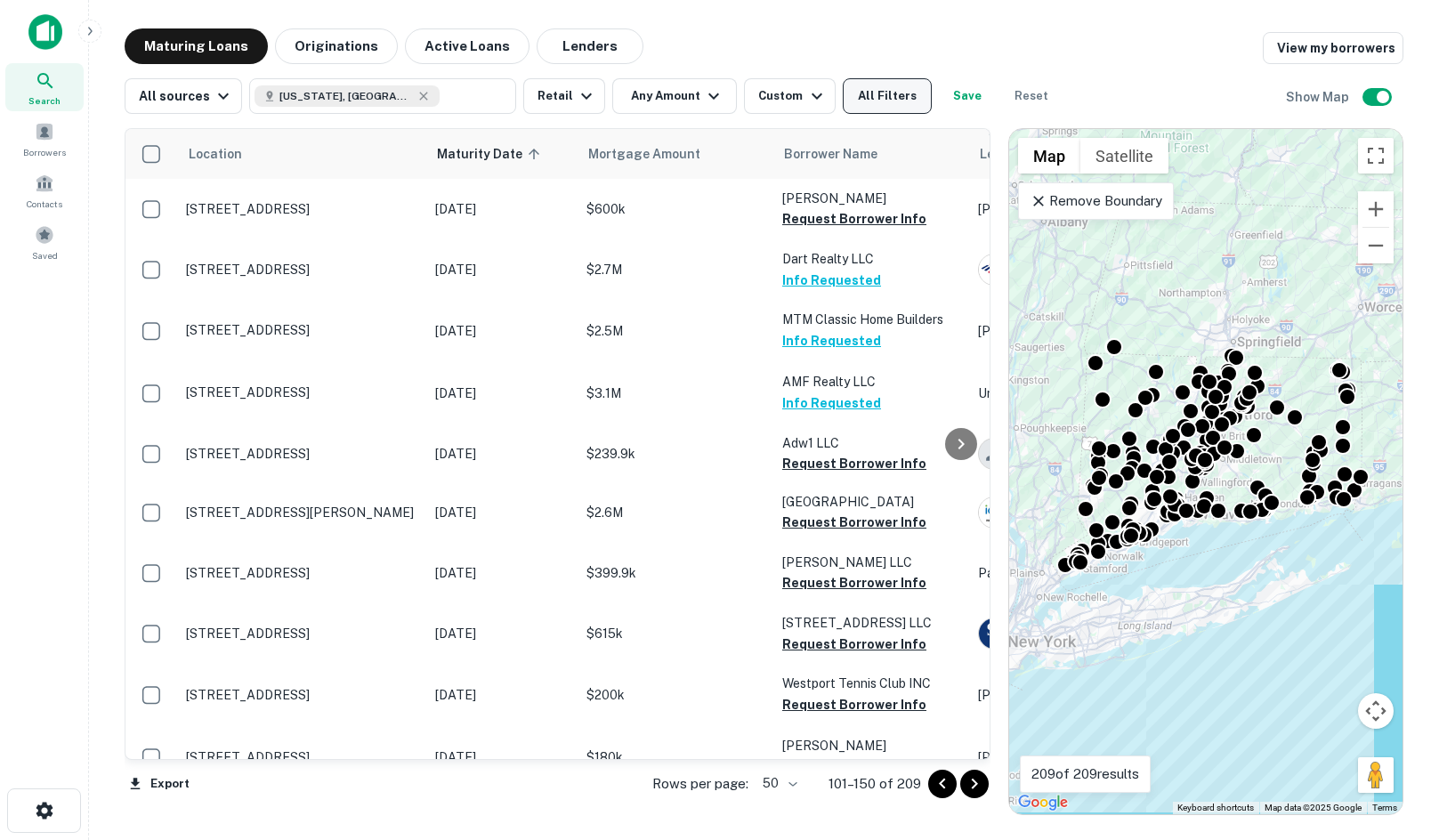
click at [868, 97] on button "All Filters" at bounding box center [886, 96] width 89 height 36
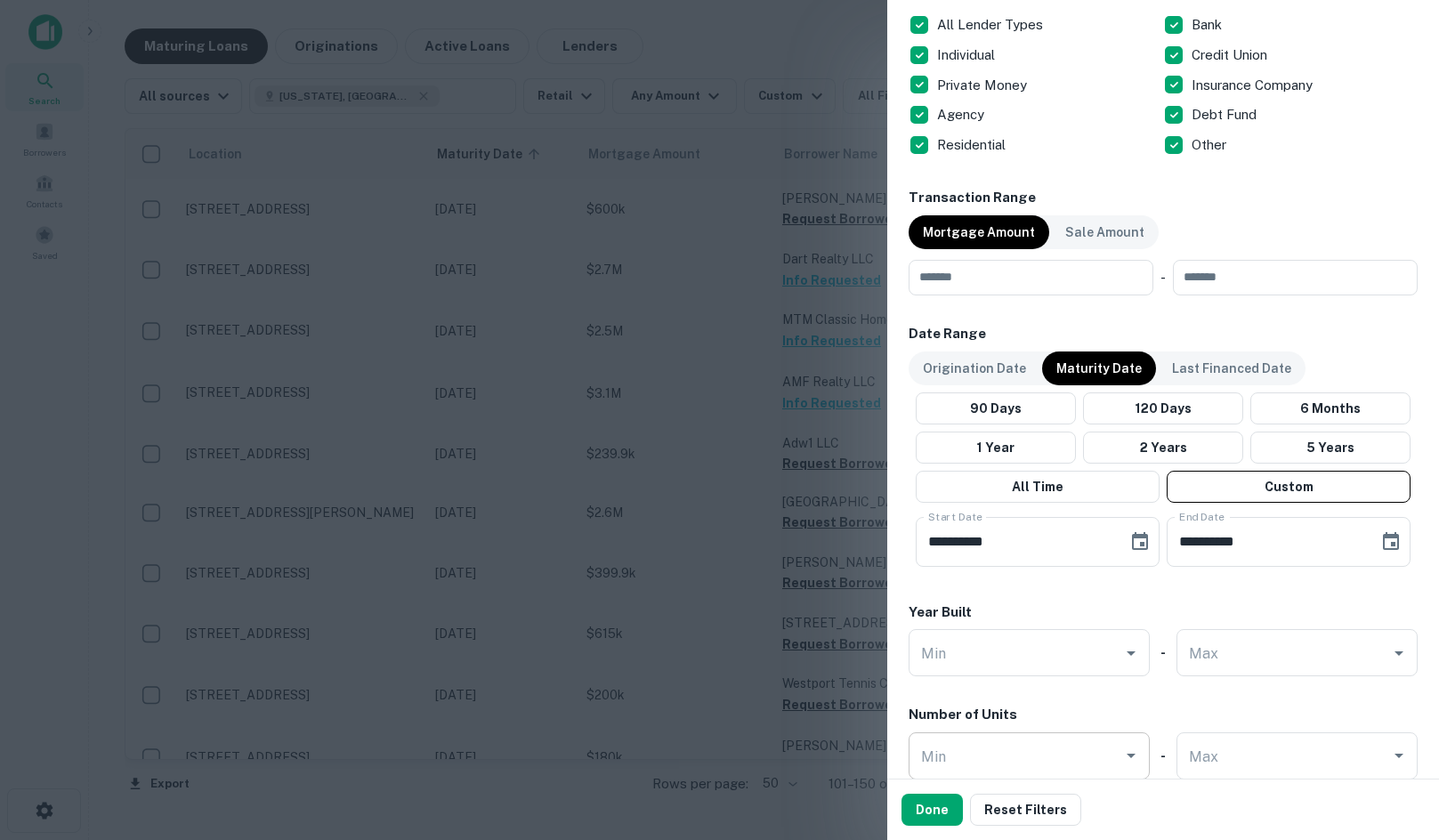
scroll to position [689, 0]
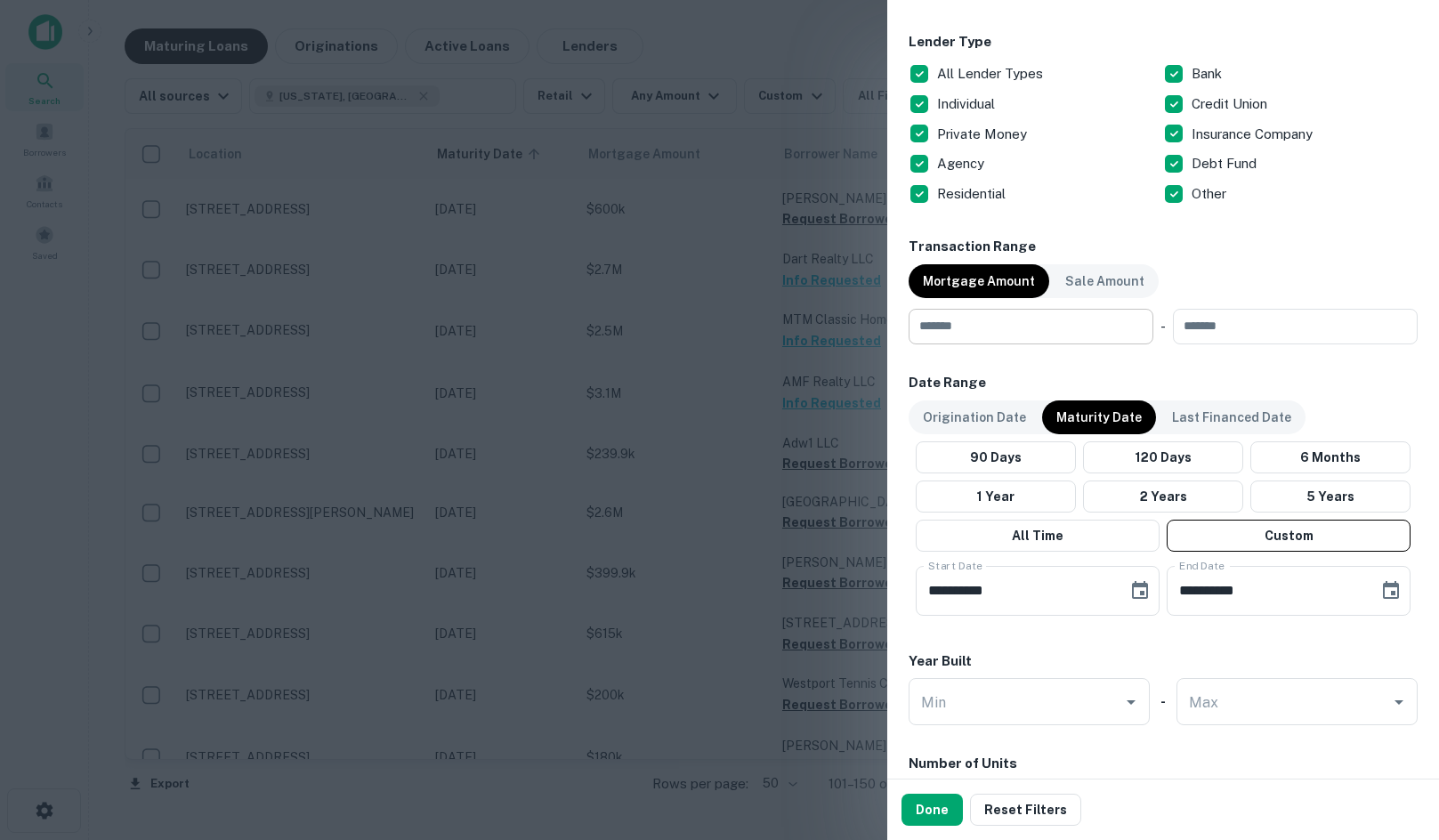
click at [1004, 342] on input "number" at bounding box center [1024, 326] width 233 height 36
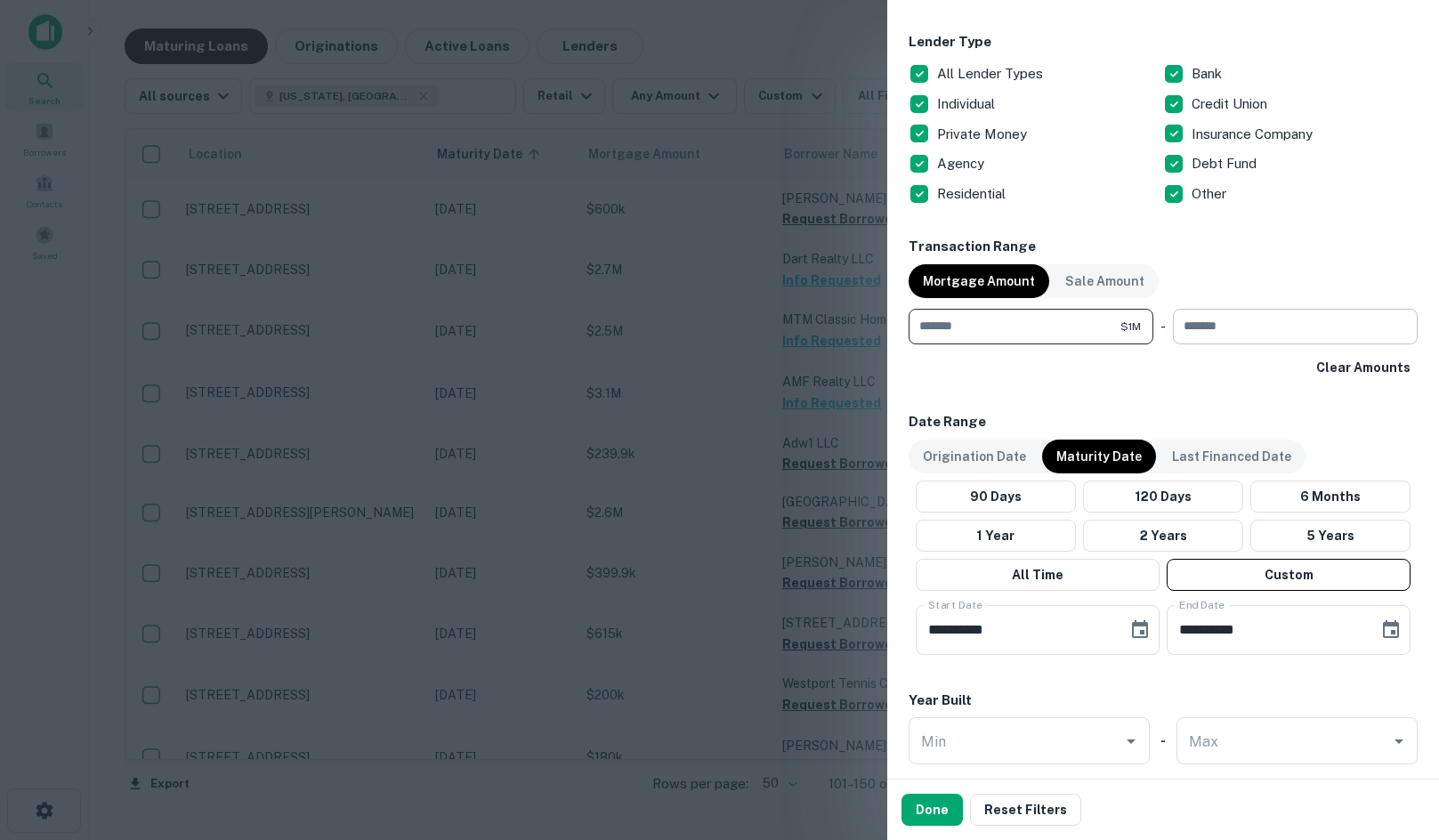
type input "*******"
click at [1184, 324] on input "number" at bounding box center [1288, 326] width 233 height 36
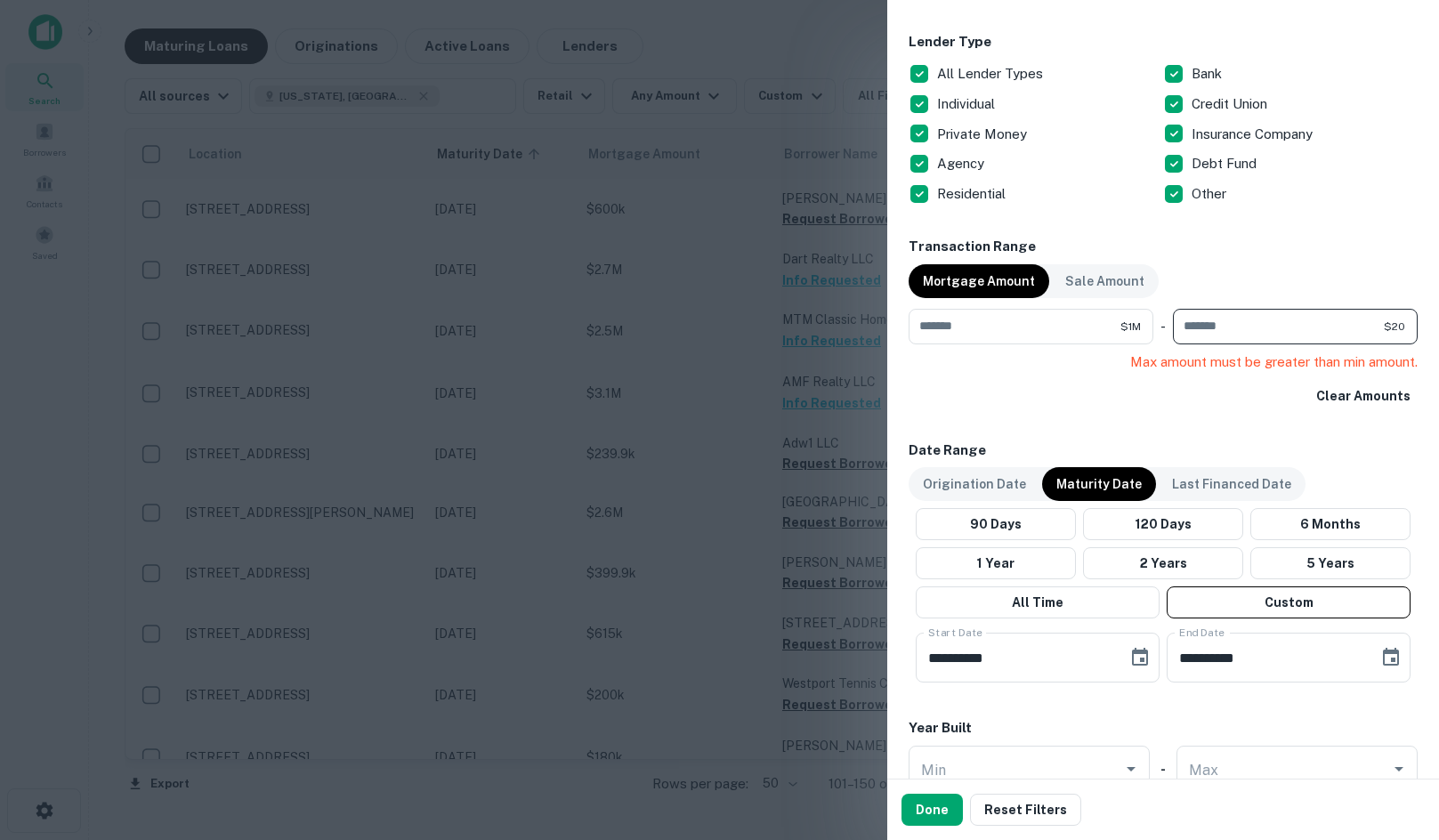
type input "*"
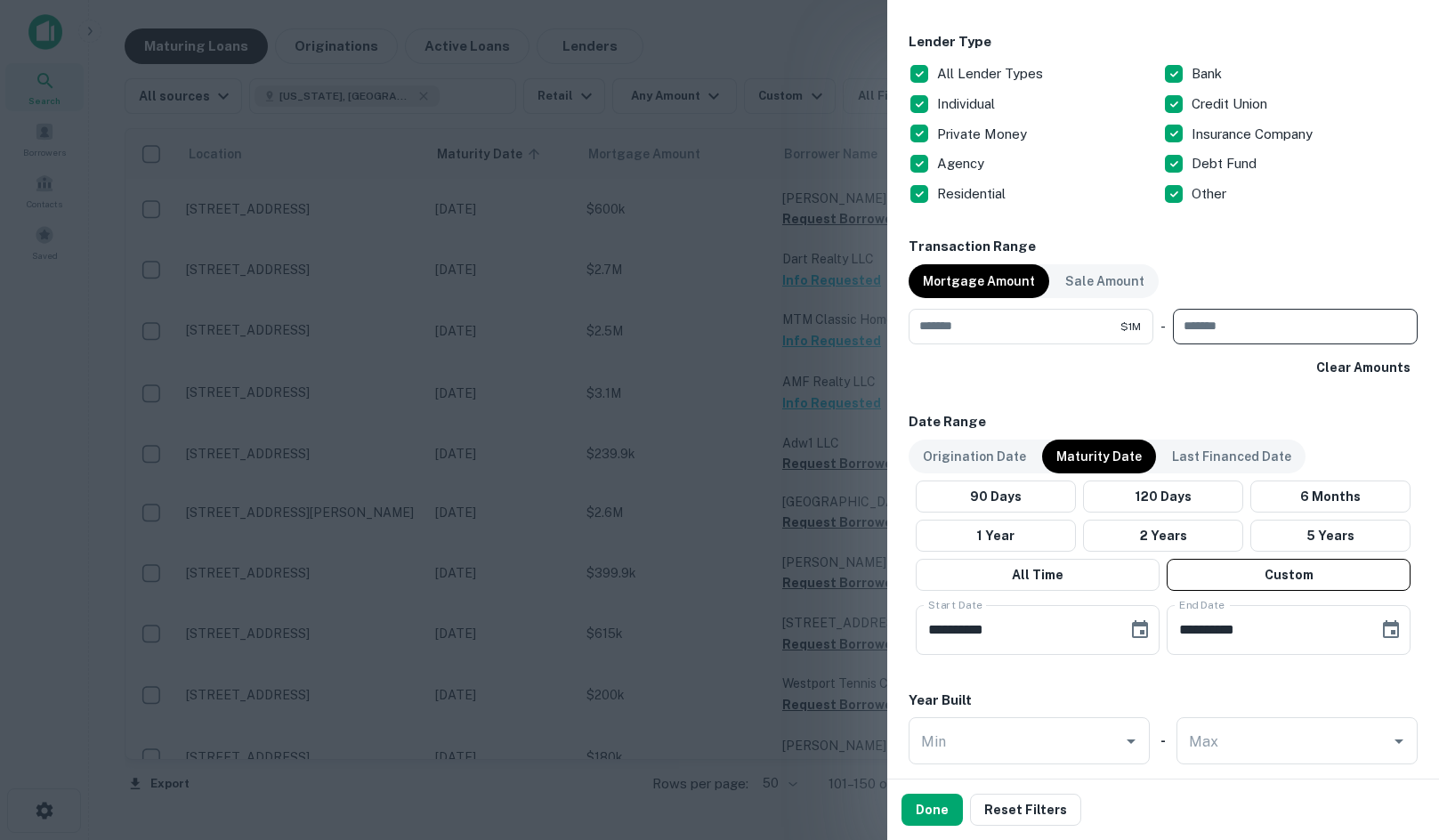
type input "*"
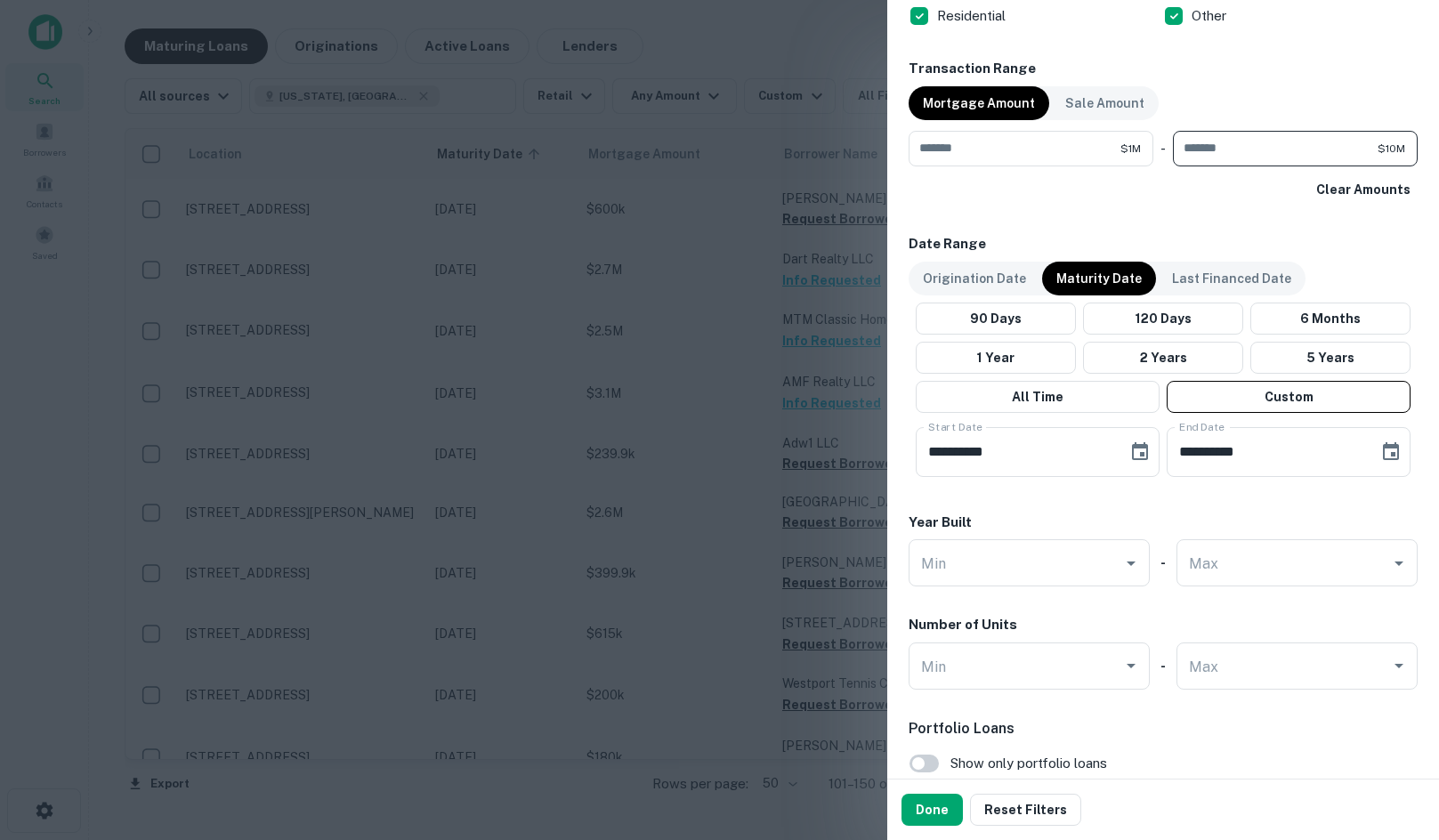
type input "********"
click at [936, 791] on div "Done Reset Filters" at bounding box center [1163, 809] width 552 height 61
click at [956, 800] on button "Done" at bounding box center [932, 809] width 62 height 32
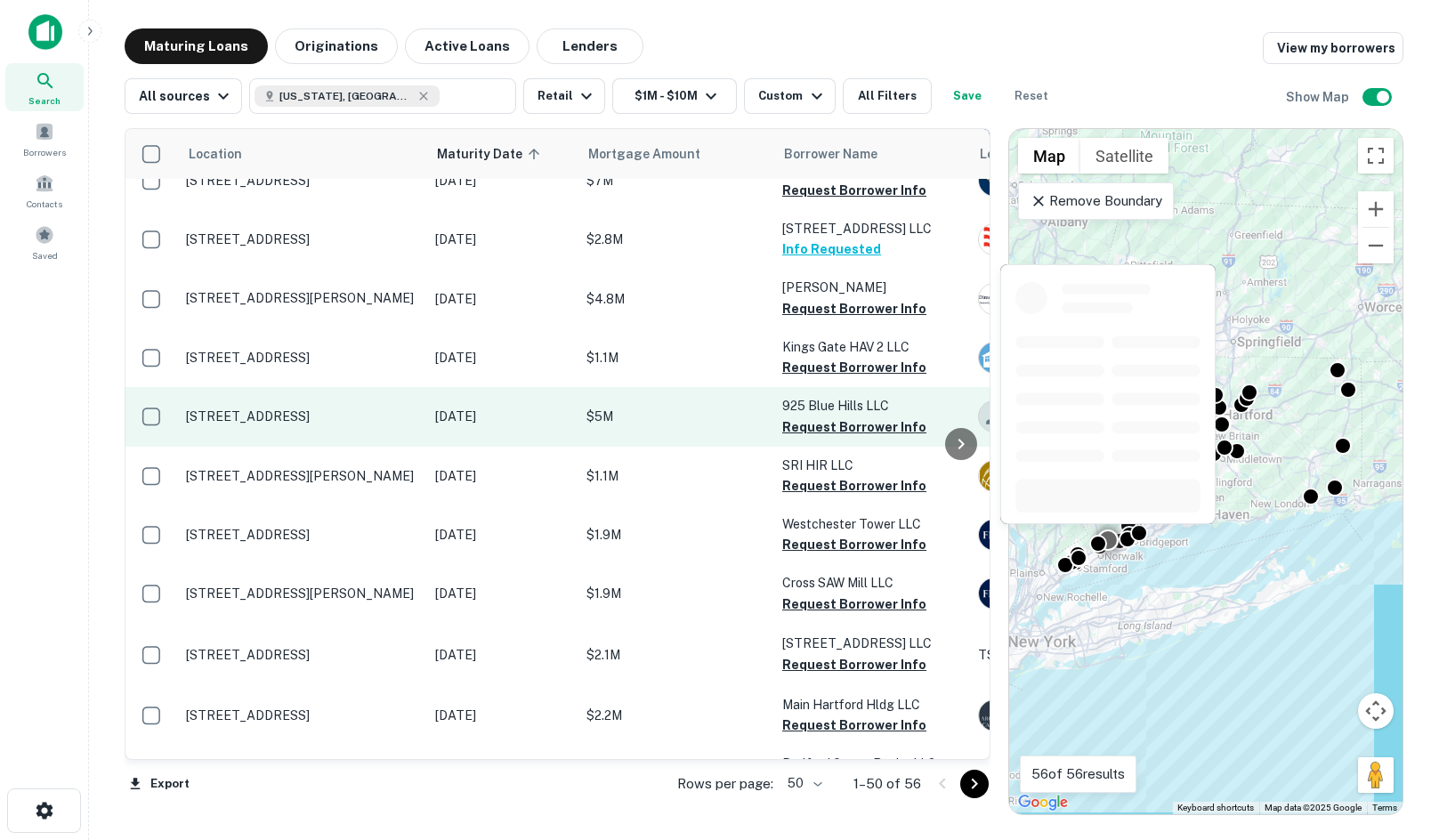
scroll to position [2071, 0]
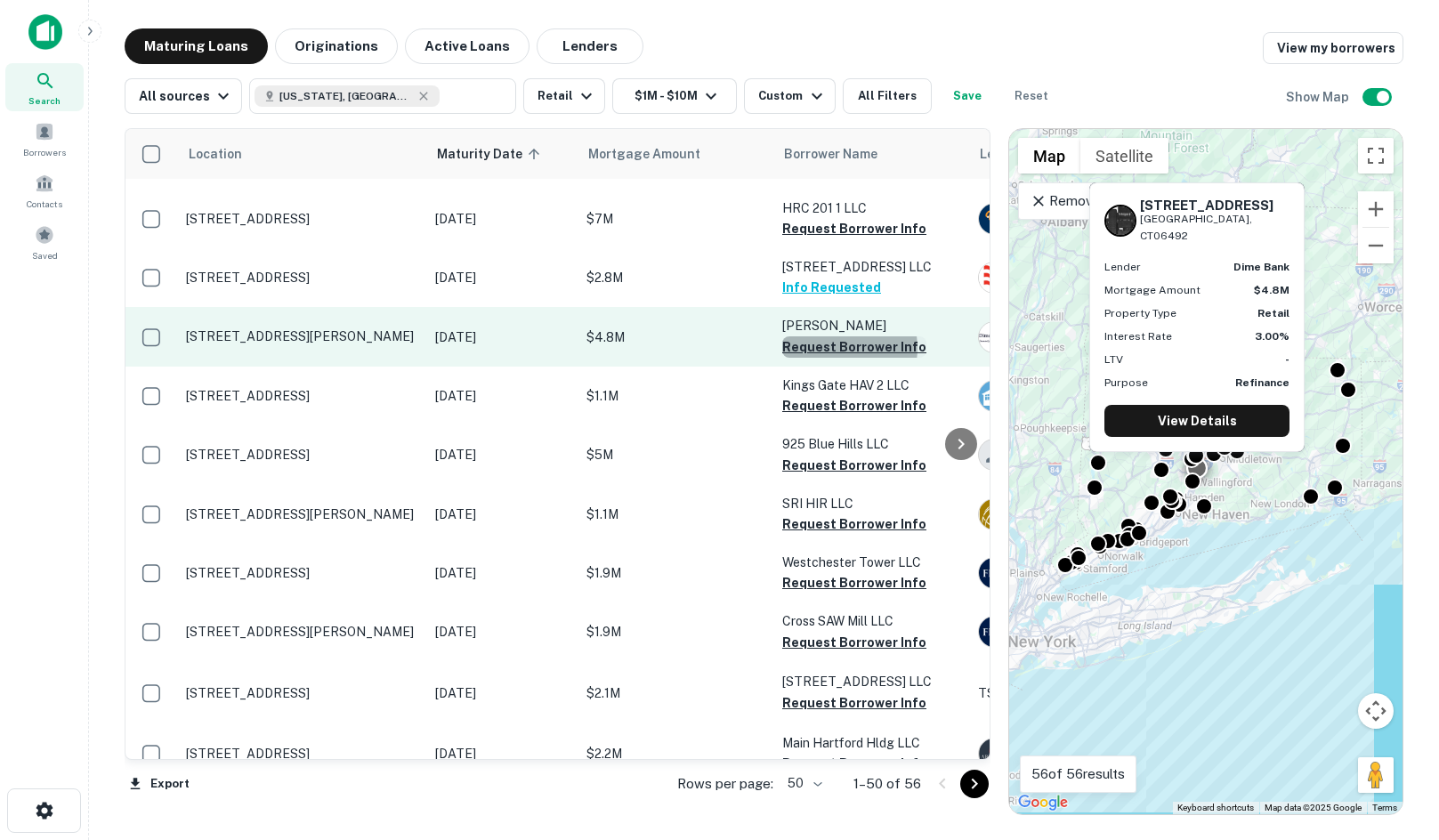
click at [835, 336] on button "Request Borrower Info" at bounding box center [854, 346] width 144 height 21
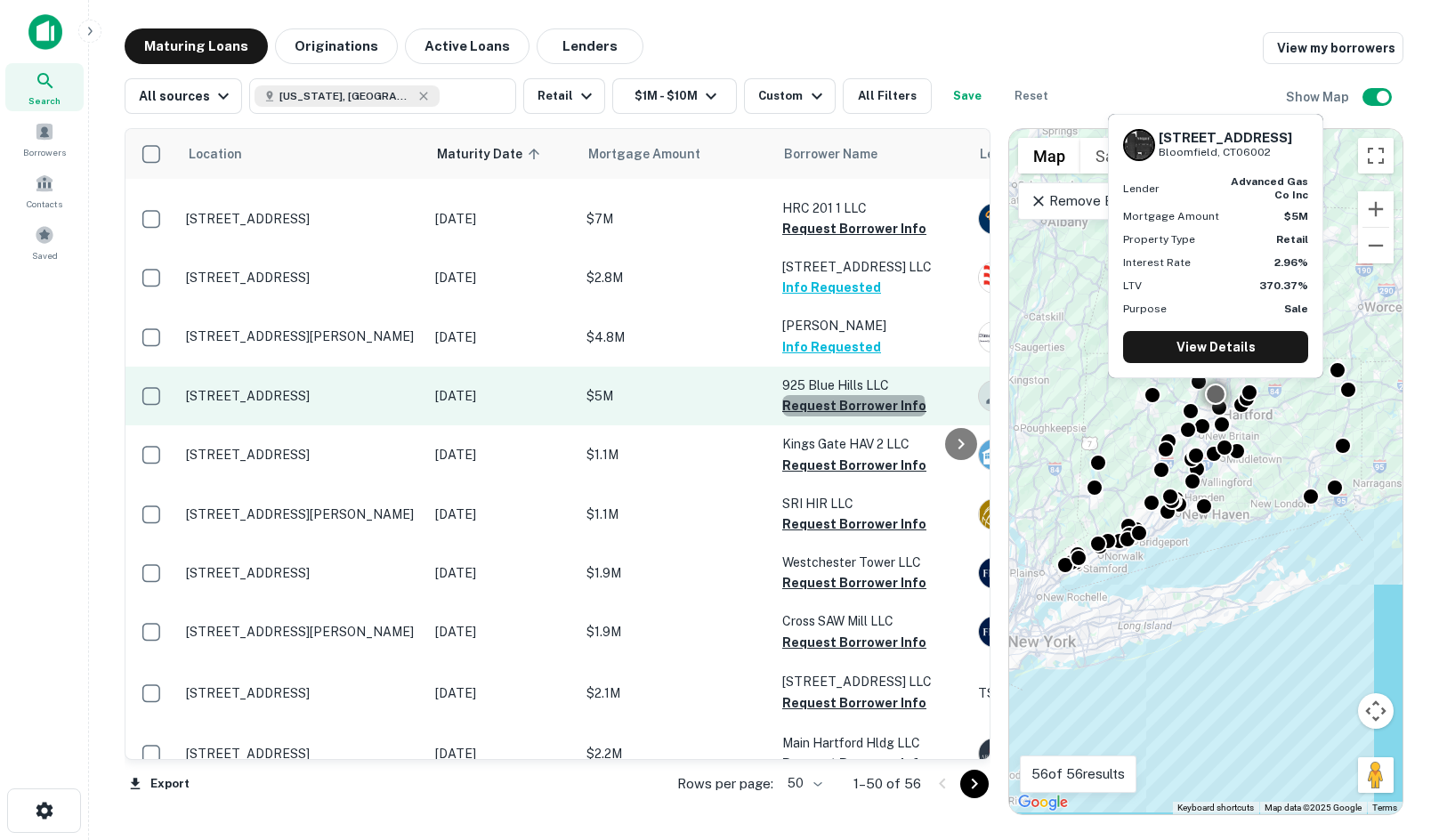
click at [852, 395] on button "Request Borrower Info" at bounding box center [854, 405] width 144 height 21
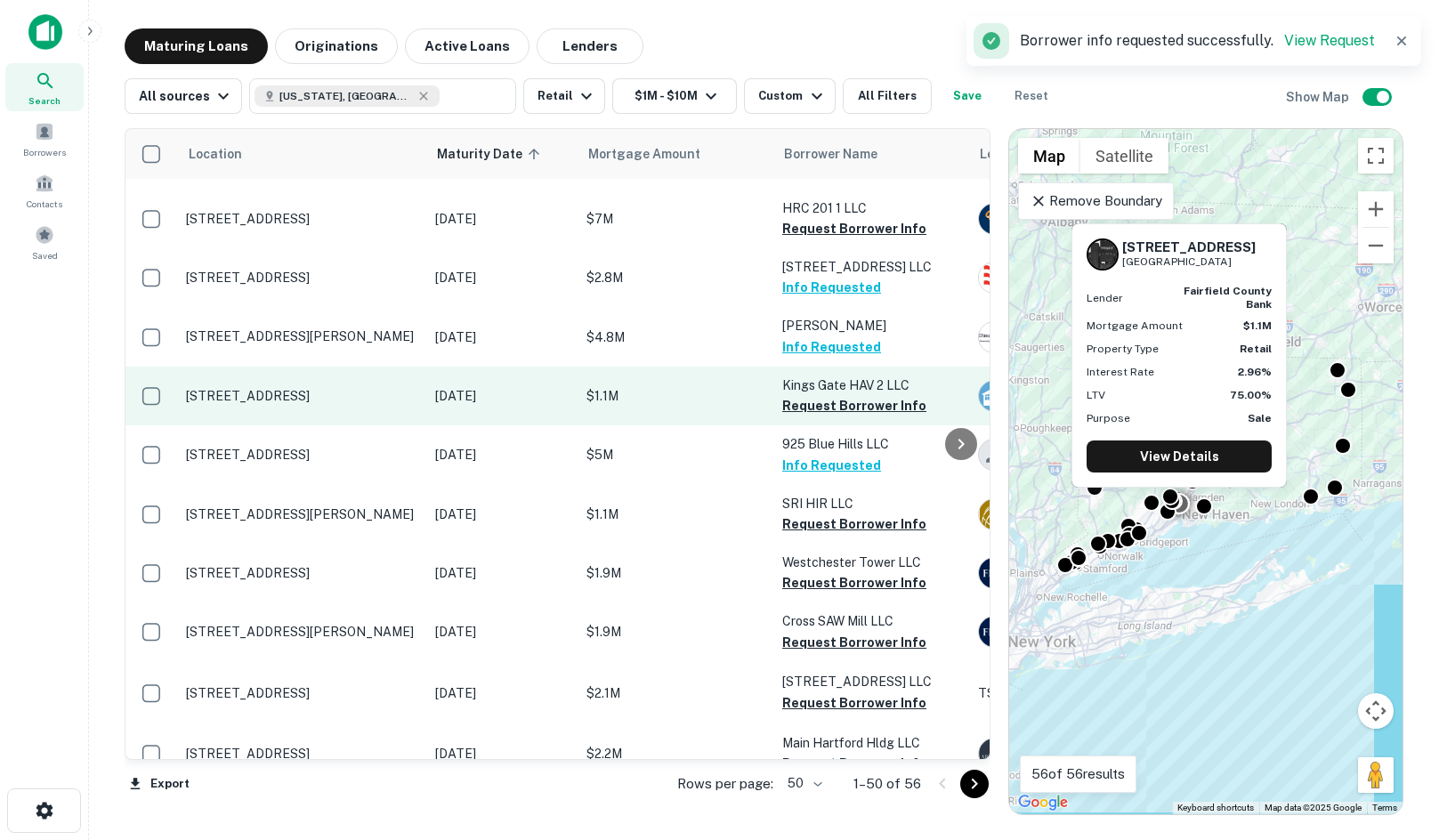
drag, startPoint x: 608, startPoint y: 405, endPoint x: 629, endPoint y: 372, distance: 39.1
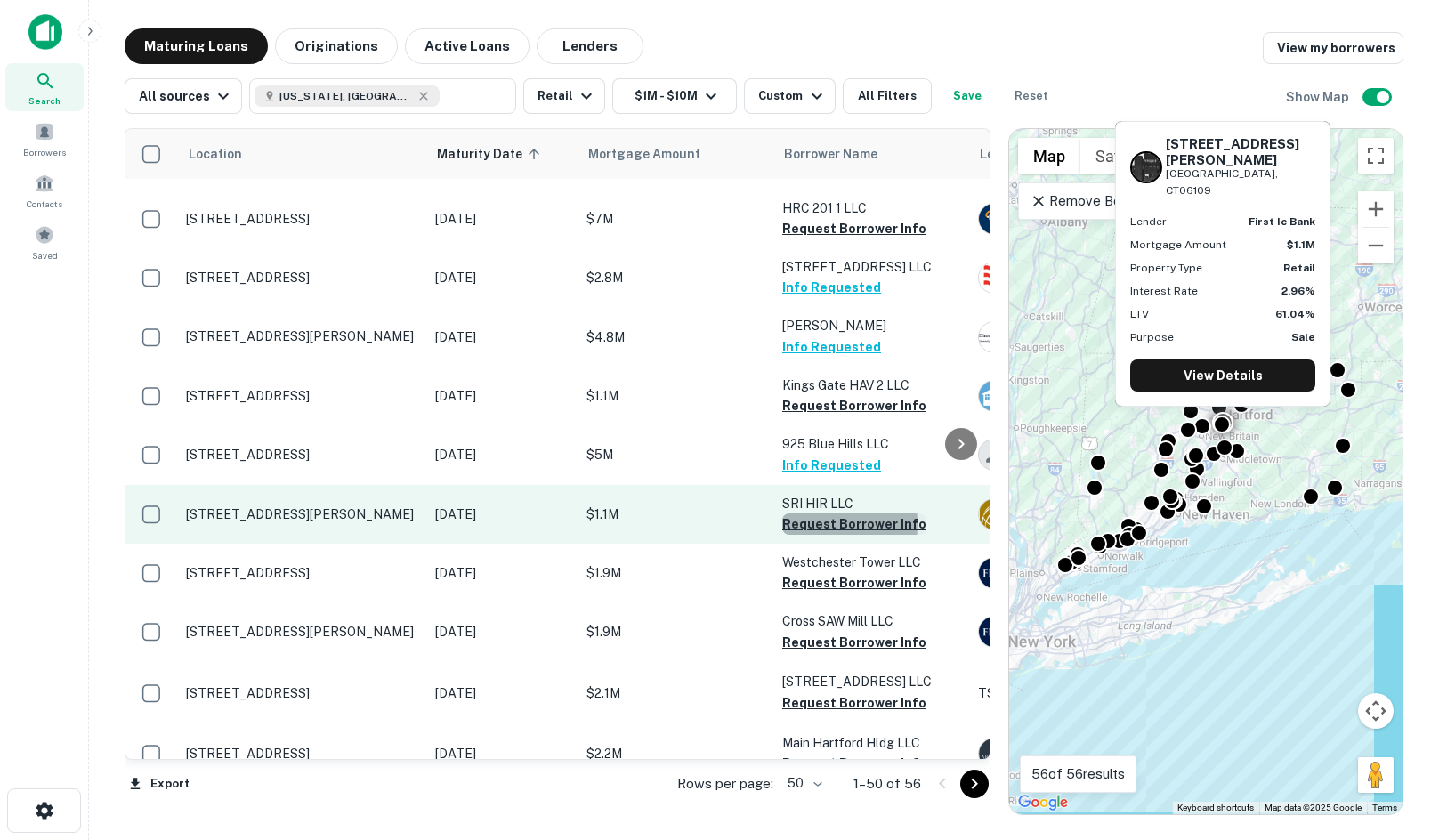
click at [800, 513] on button "Request Borrower Info" at bounding box center [854, 523] width 144 height 21
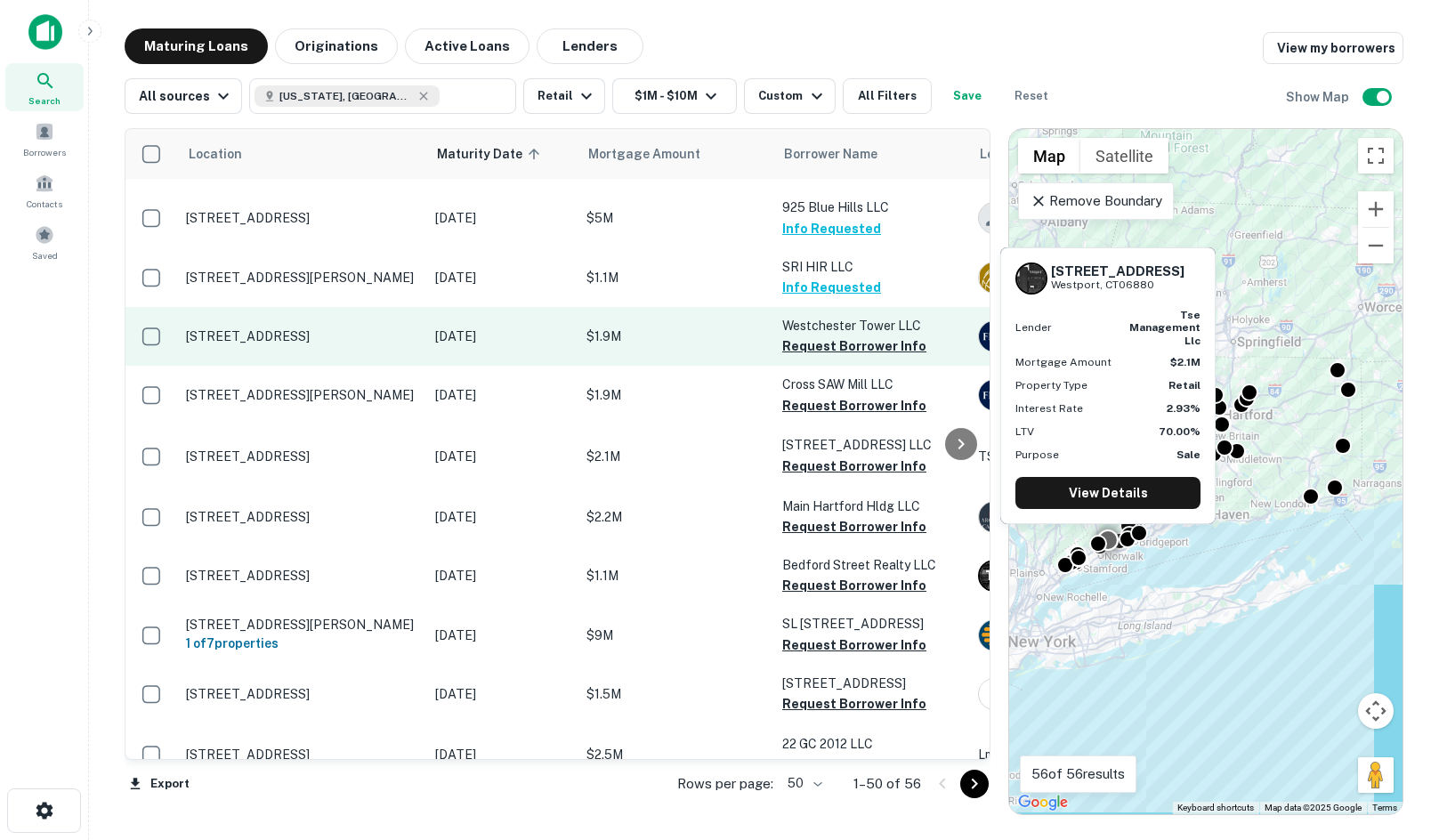
scroll to position [2338, 0]
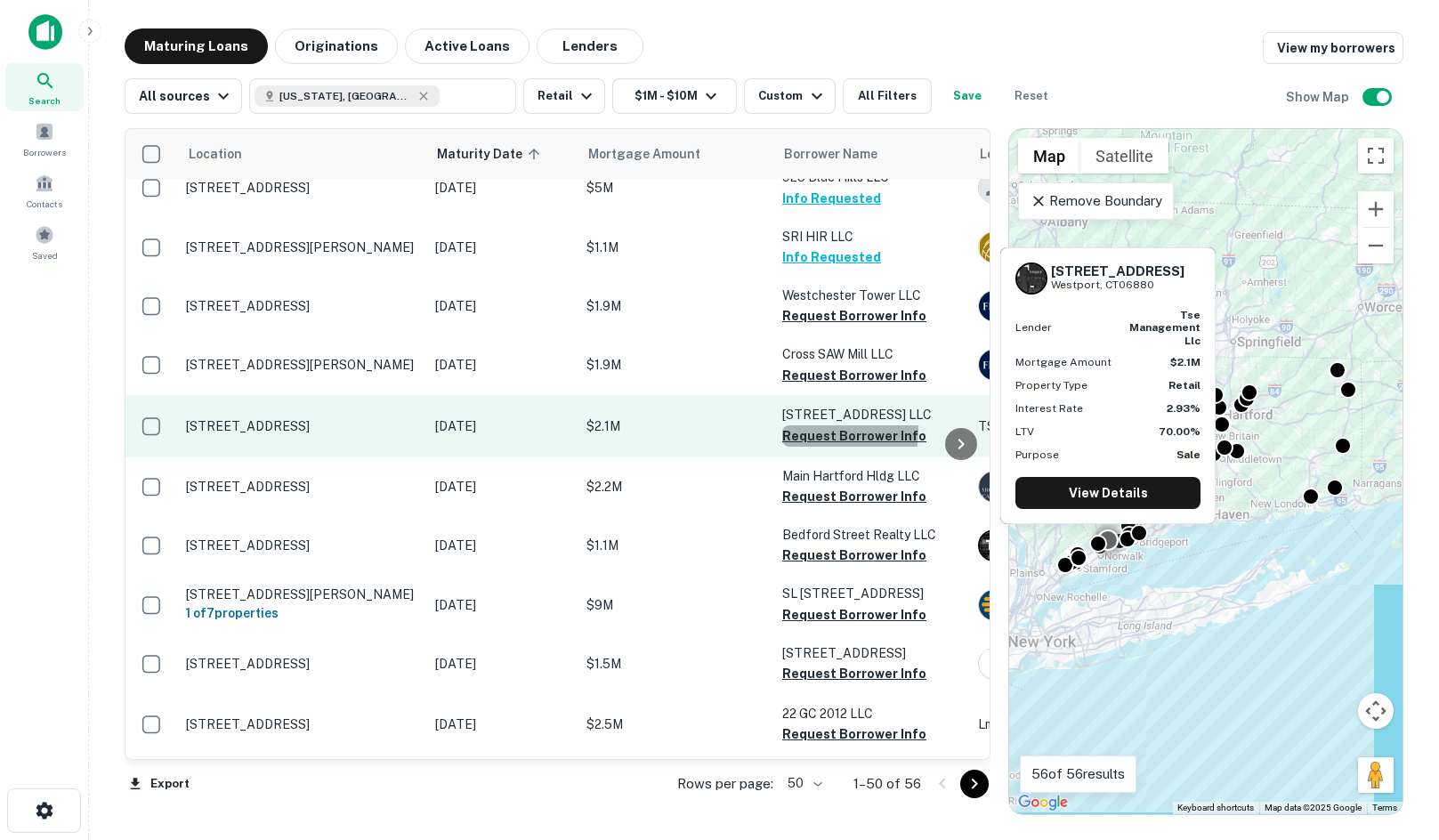
click at [827, 425] on button "Request Borrower Info" at bounding box center [854, 435] width 144 height 21
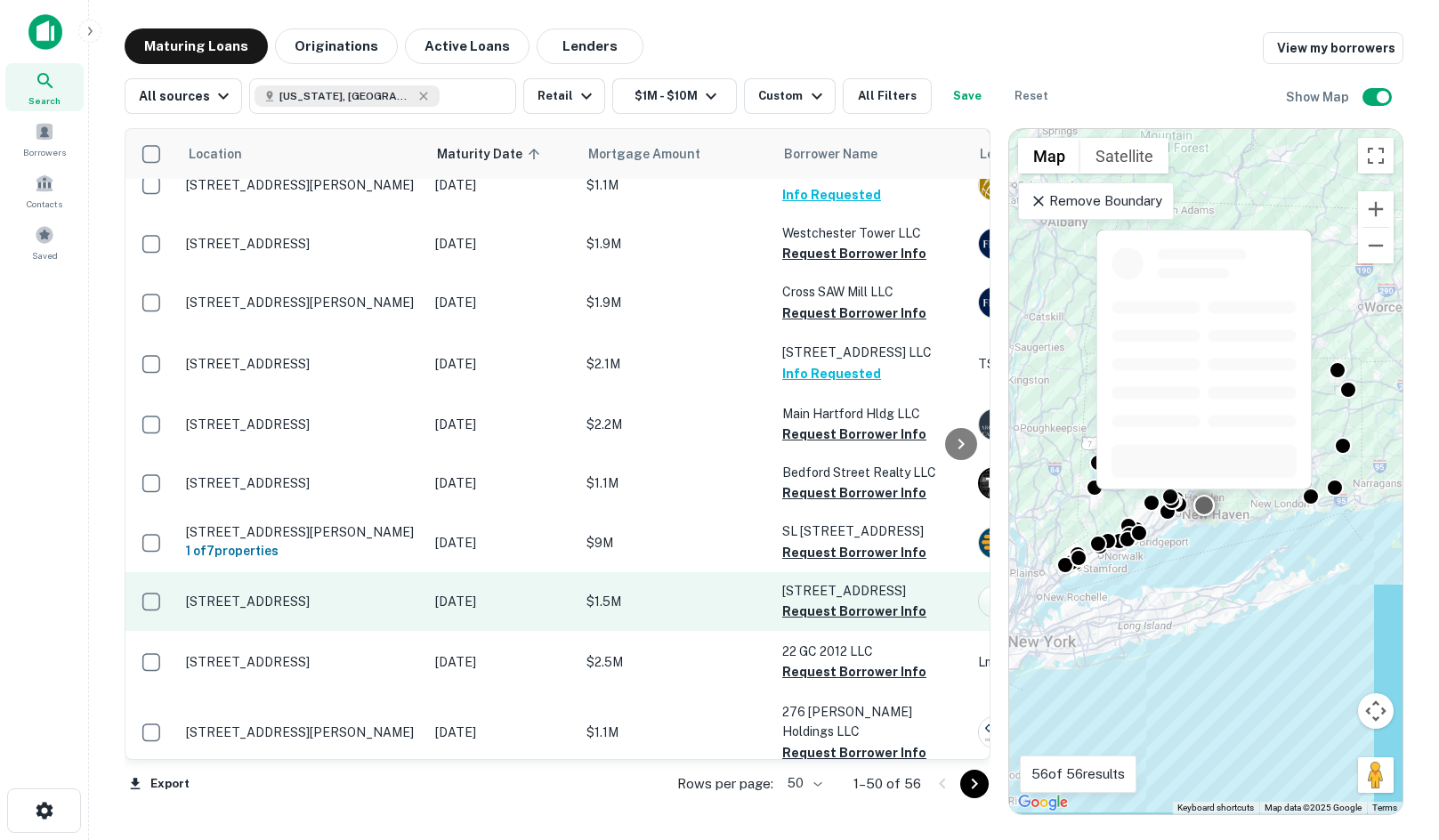
scroll to position [2427, 0]
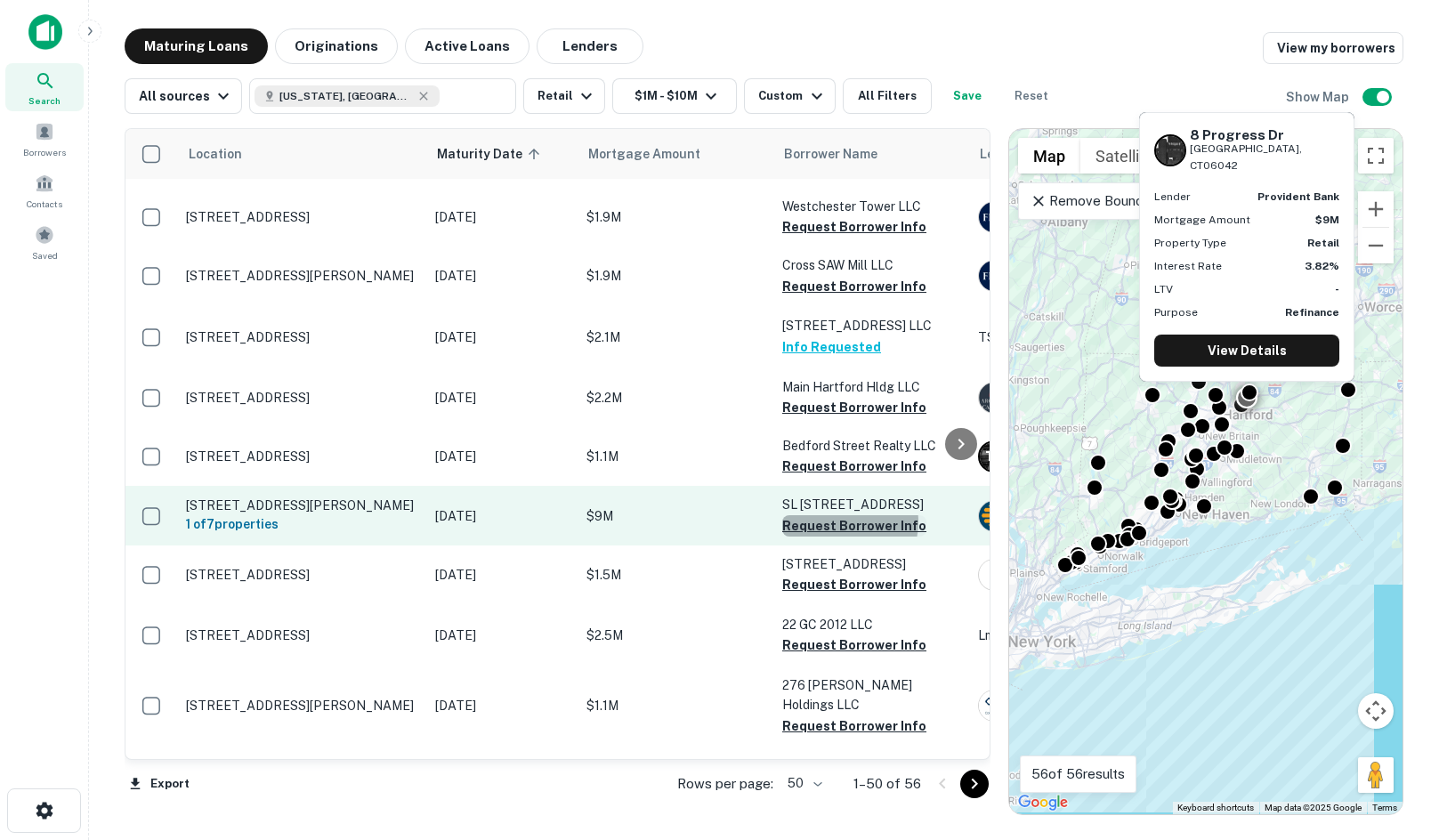
click at [836, 515] on button "Request Borrower Info" at bounding box center [854, 525] width 144 height 21
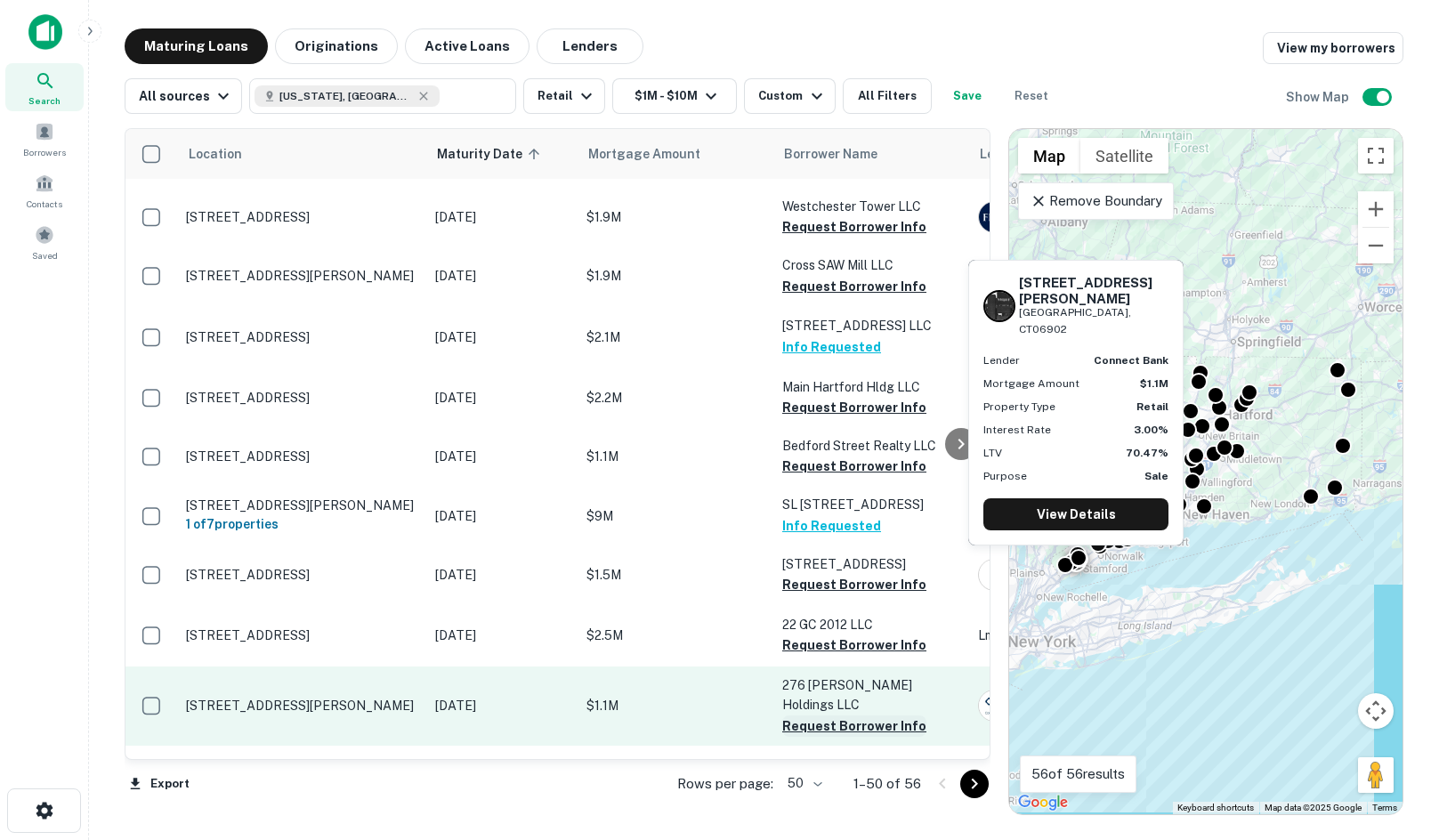
click at [860, 715] on button "Request Borrower Info" at bounding box center [854, 725] width 144 height 21
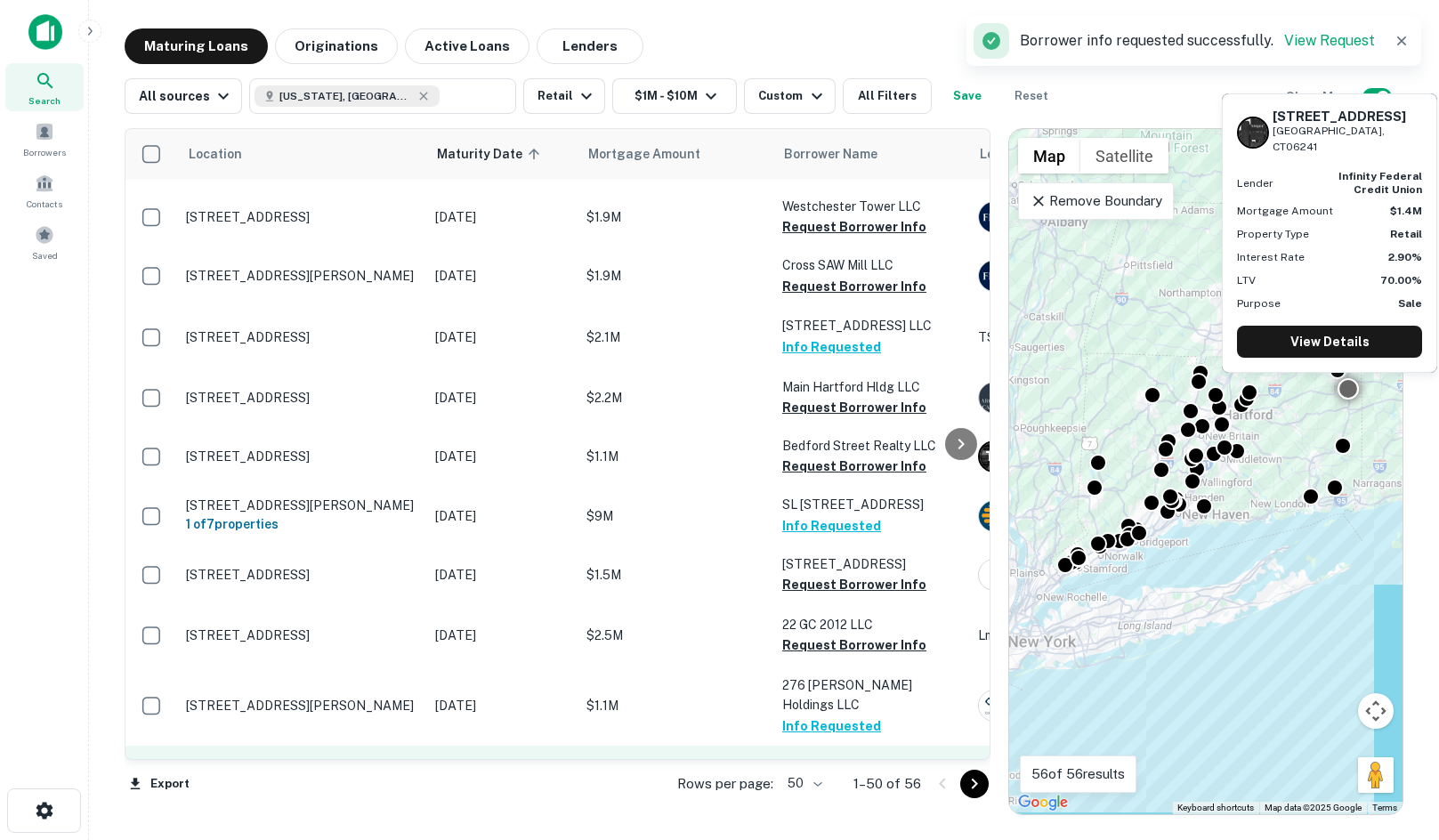
click at [870, 774] on button "Request Borrower Info" at bounding box center [854, 784] width 144 height 21
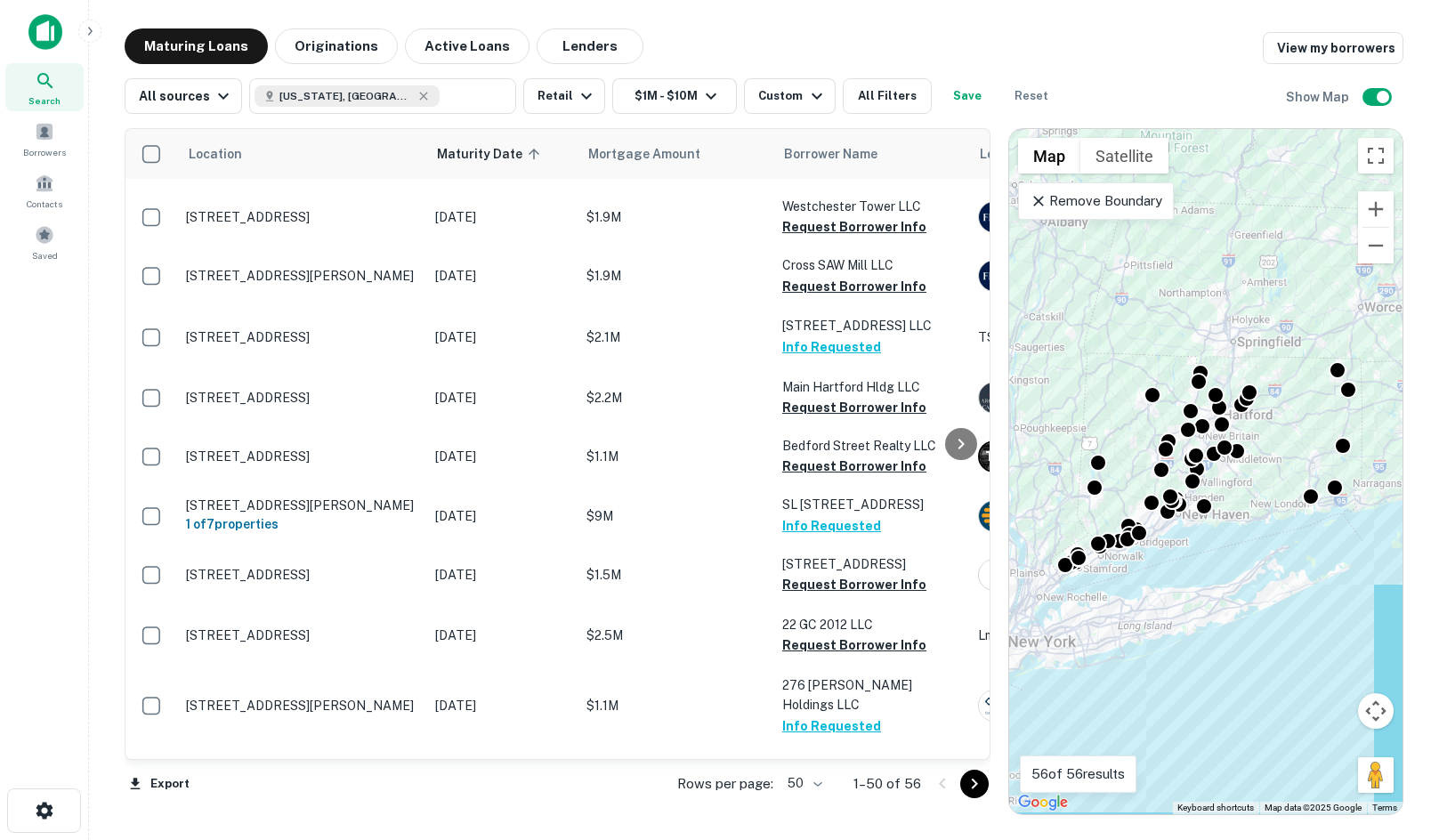
click at [981, 779] on icon "Go to next page" at bounding box center [974, 783] width 21 height 21
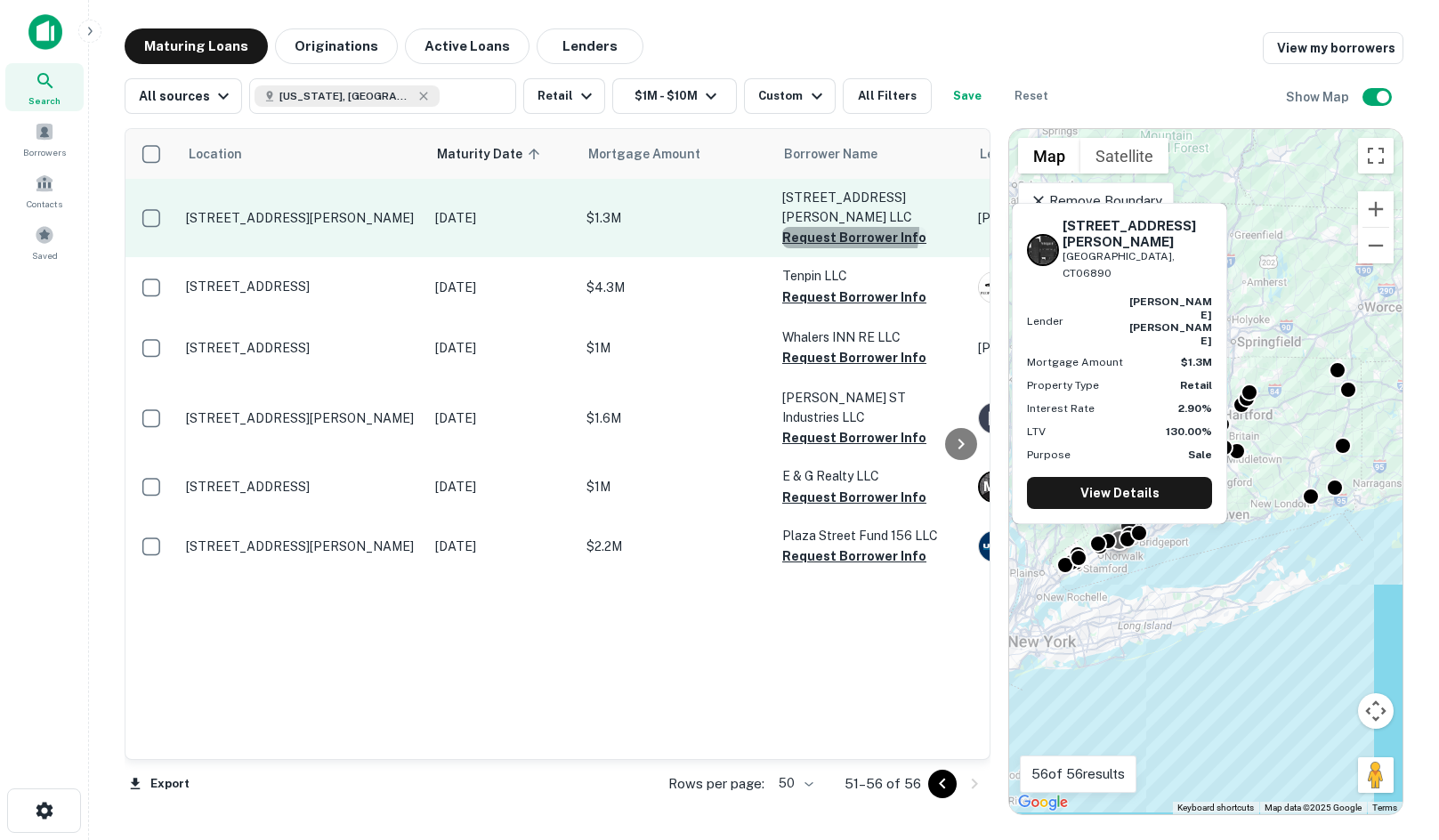
click at [840, 226] on button "Request Borrower Info" at bounding box center [854, 236] width 144 height 21
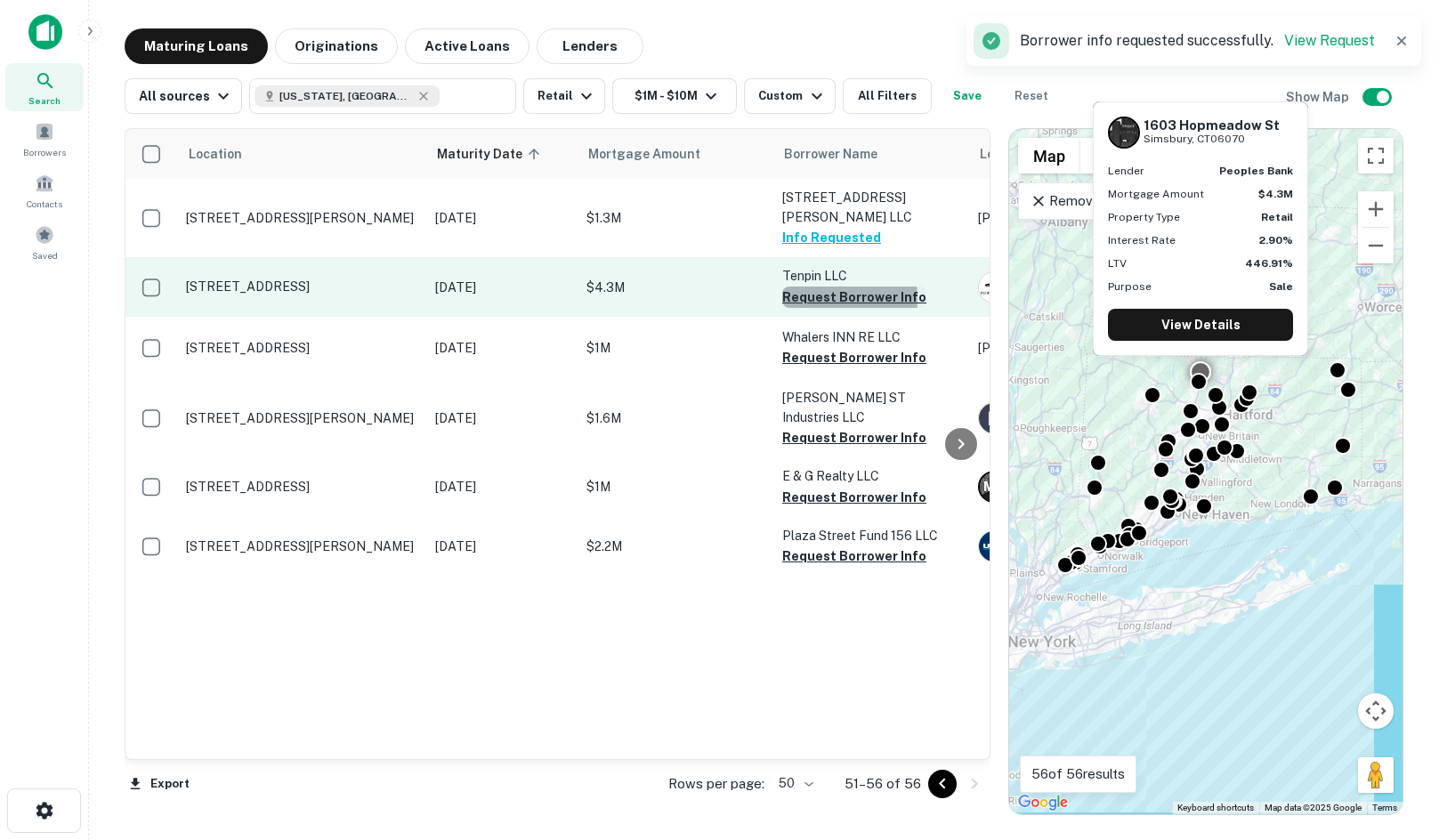
click at [801, 286] on button "Request Borrower Info" at bounding box center [854, 296] width 144 height 21
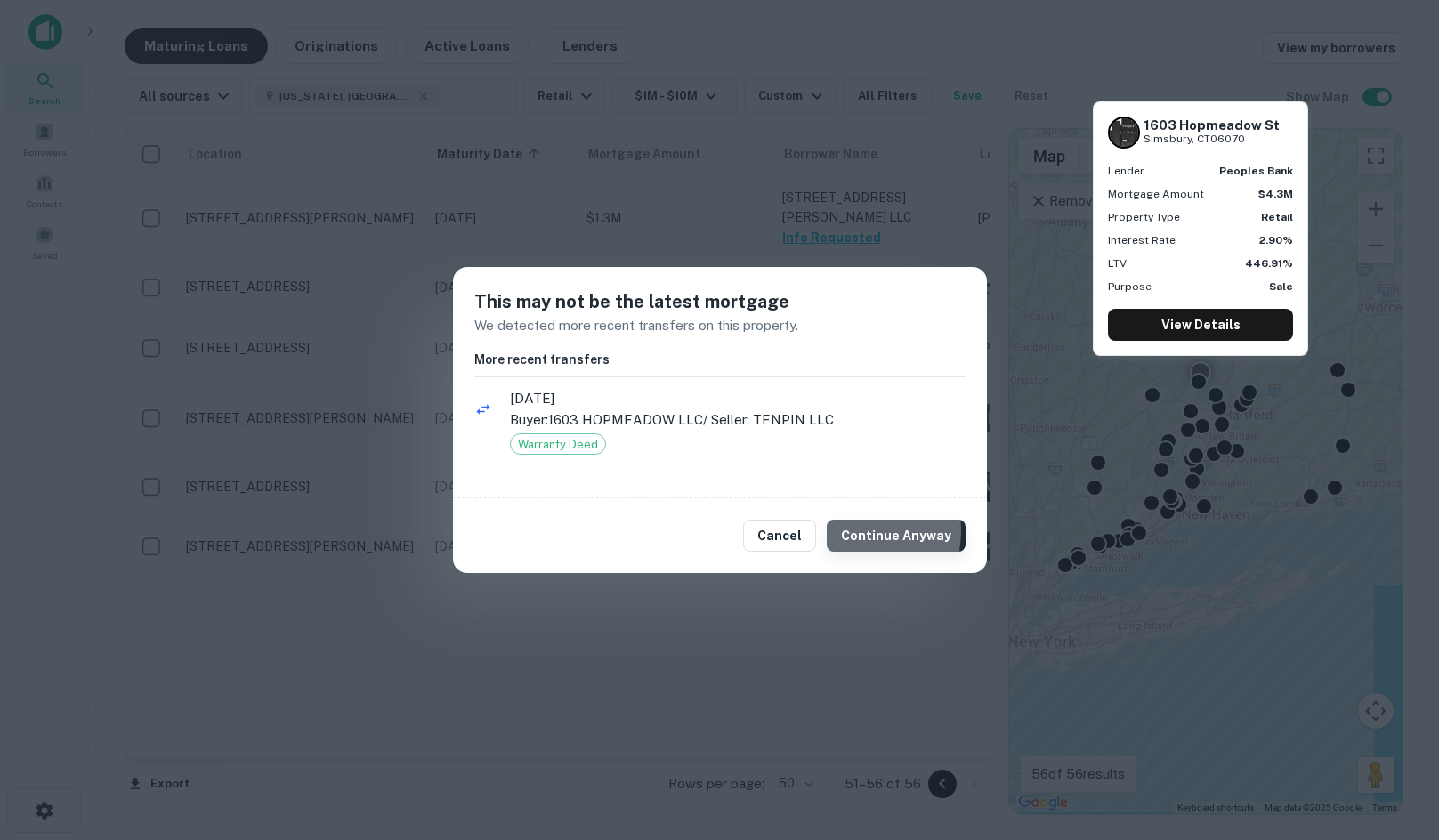
click at [853, 530] on button "Continue Anyway" at bounding box center [895, 536] width 139 height 32
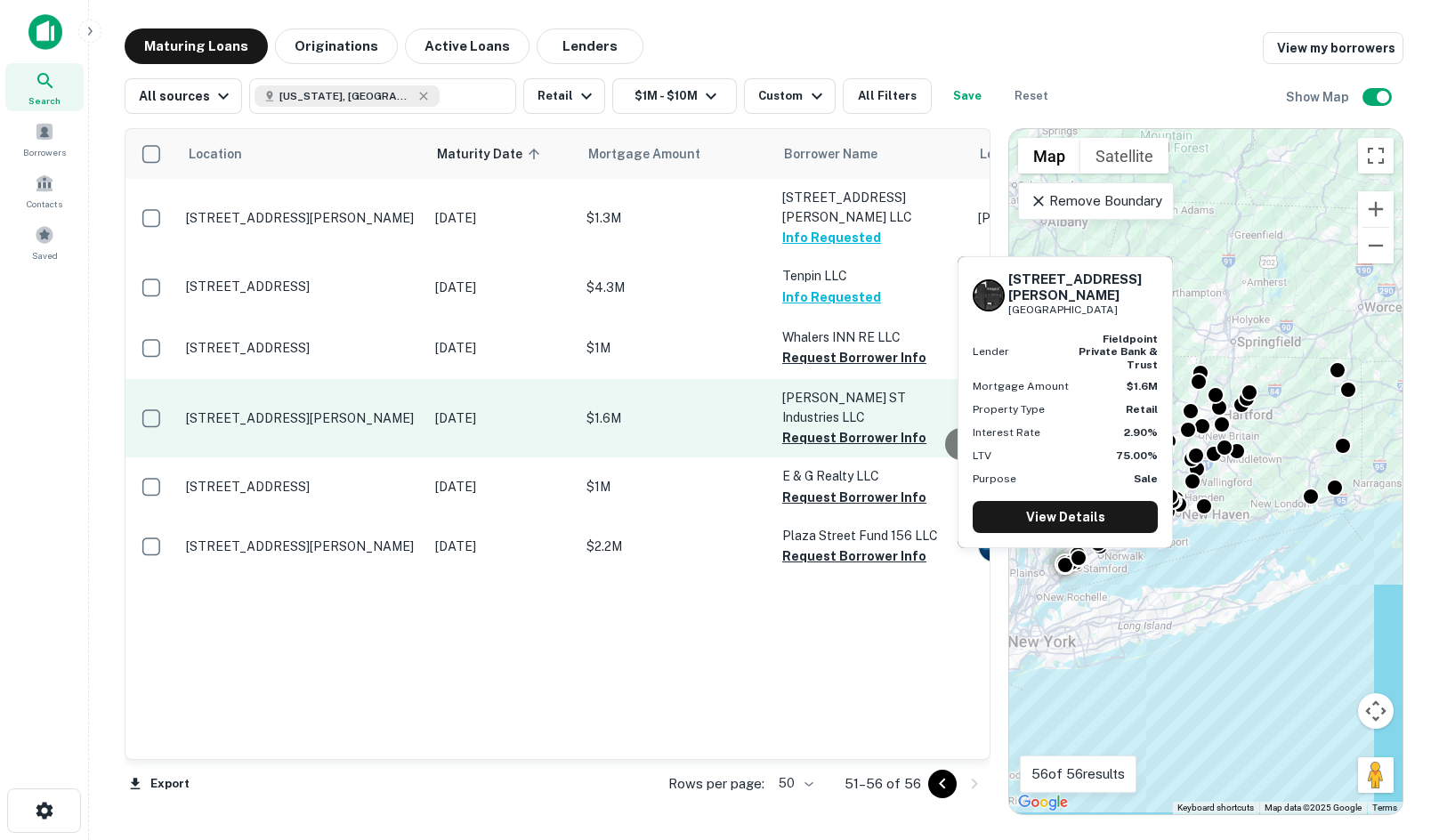
drag, startPoint x: 372, startPoint y: 389, endPoint x: 382, endPoint y: 381, distance: 12.8
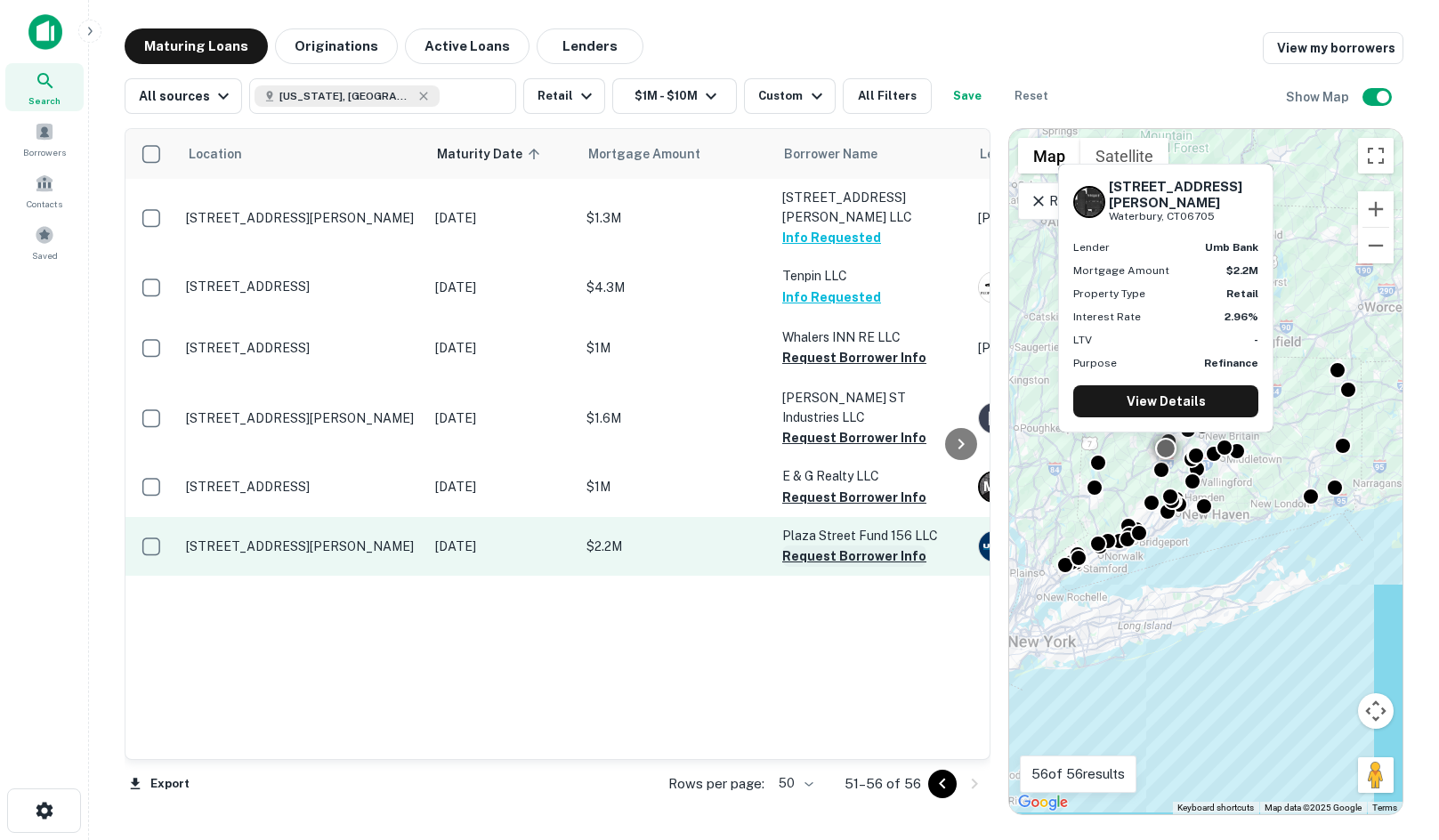
click at [824, 546] on button "Request Borrower Info" at bounding box center [854, 556] width 144 height 21
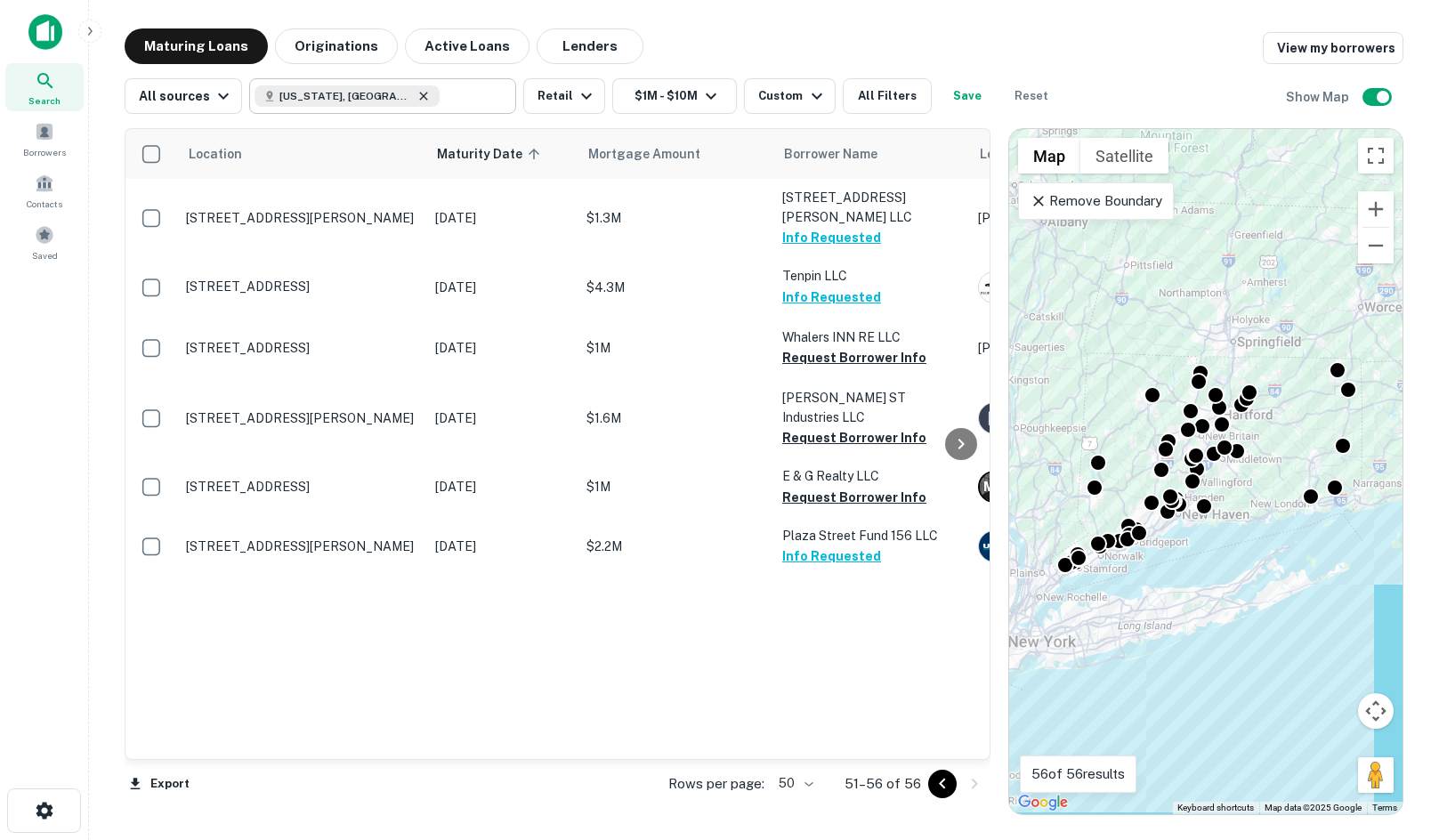
click at [416, 95] on icon at bounding box center [423, 96] width 14 height 14
type input "**********"
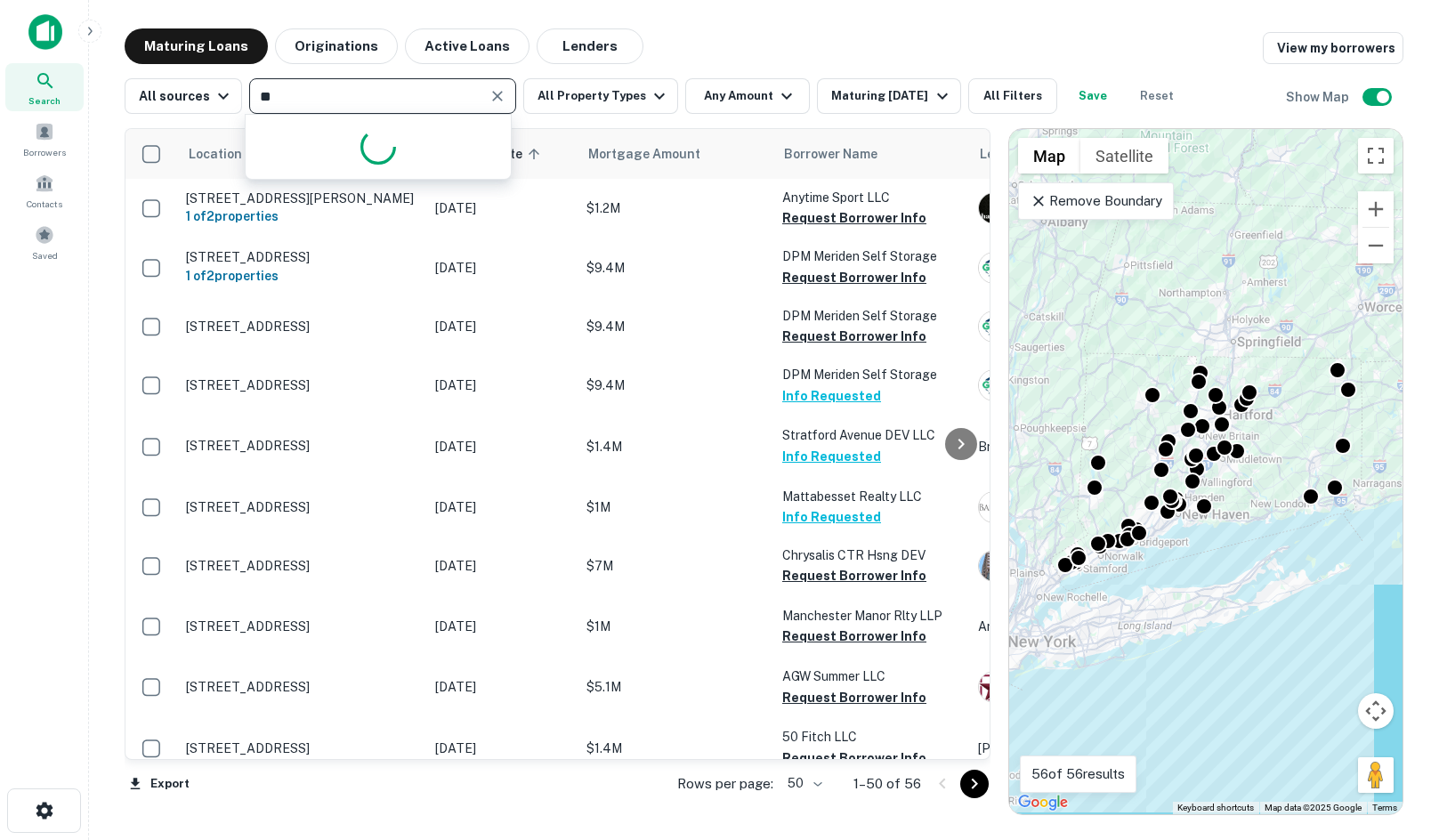
type input "*"
type input "********"
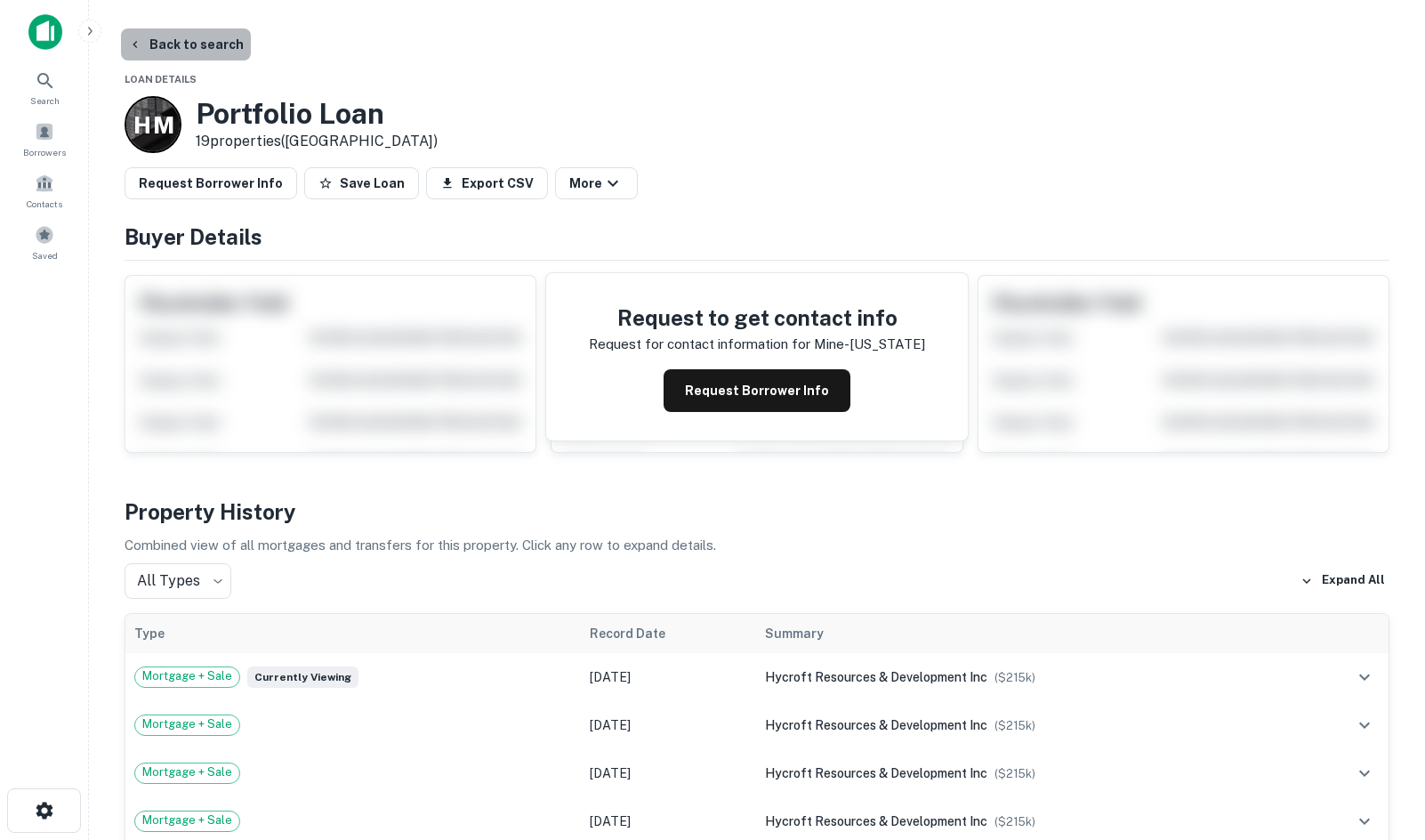
click at [191, 33] on button "Back to search" at bounding box center [186, 45] width 130 height 32
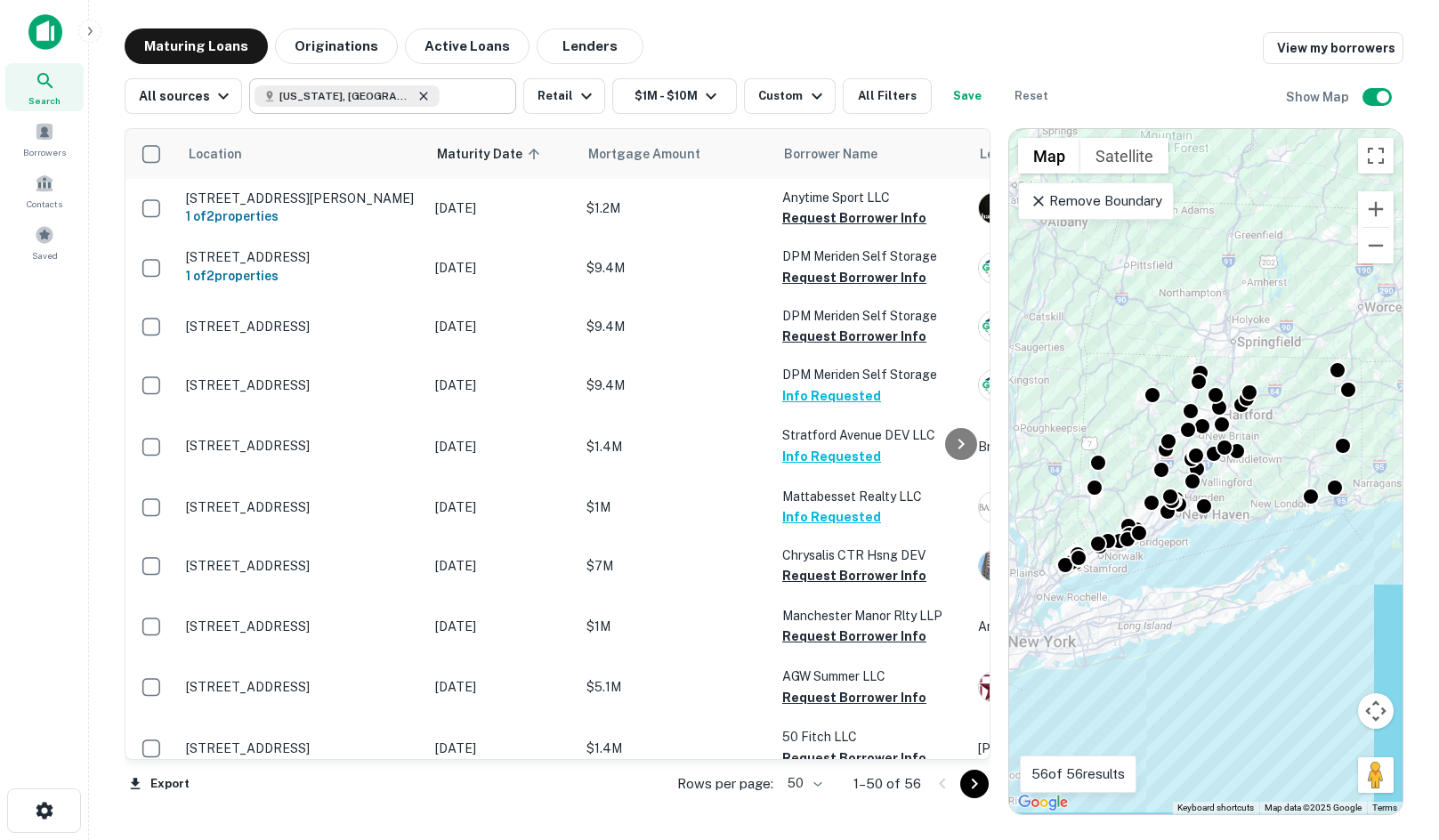
click at [416, 91] on icon at bounding box center [423, 96] width 14 height 14
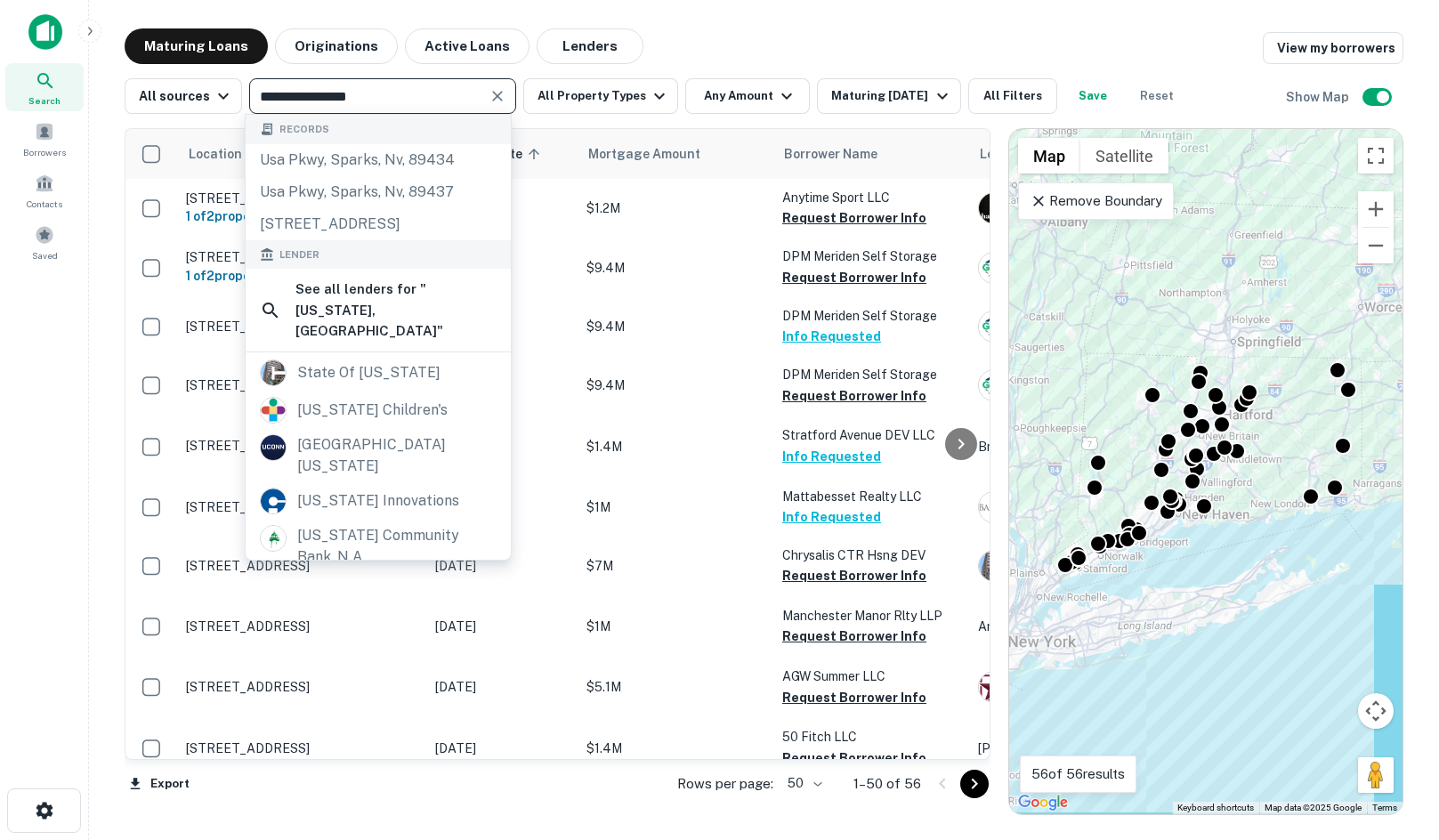
click at [374, 98] on input "**********" at bounding box center [367, 96] width 227 height 25
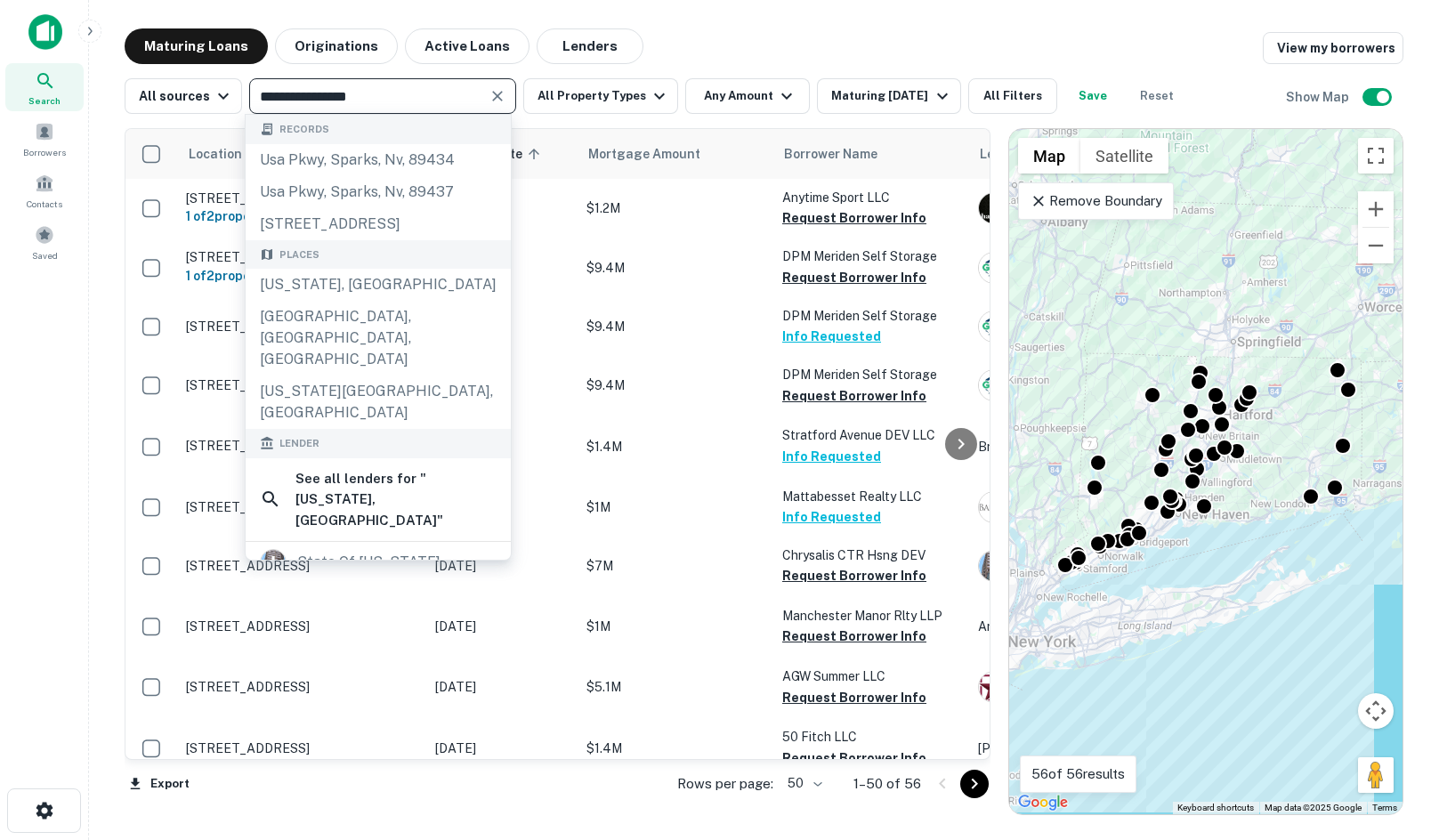
click at [398, 90] on input "**********" at bounding box center [367, 96] width 227 height 25
click at [397, 90] on input "**********" at bounding box center [367, 96] width 227 height 25
click at [394, 89] on input "**********" at bounding box center [367, 96] width 227 height 25
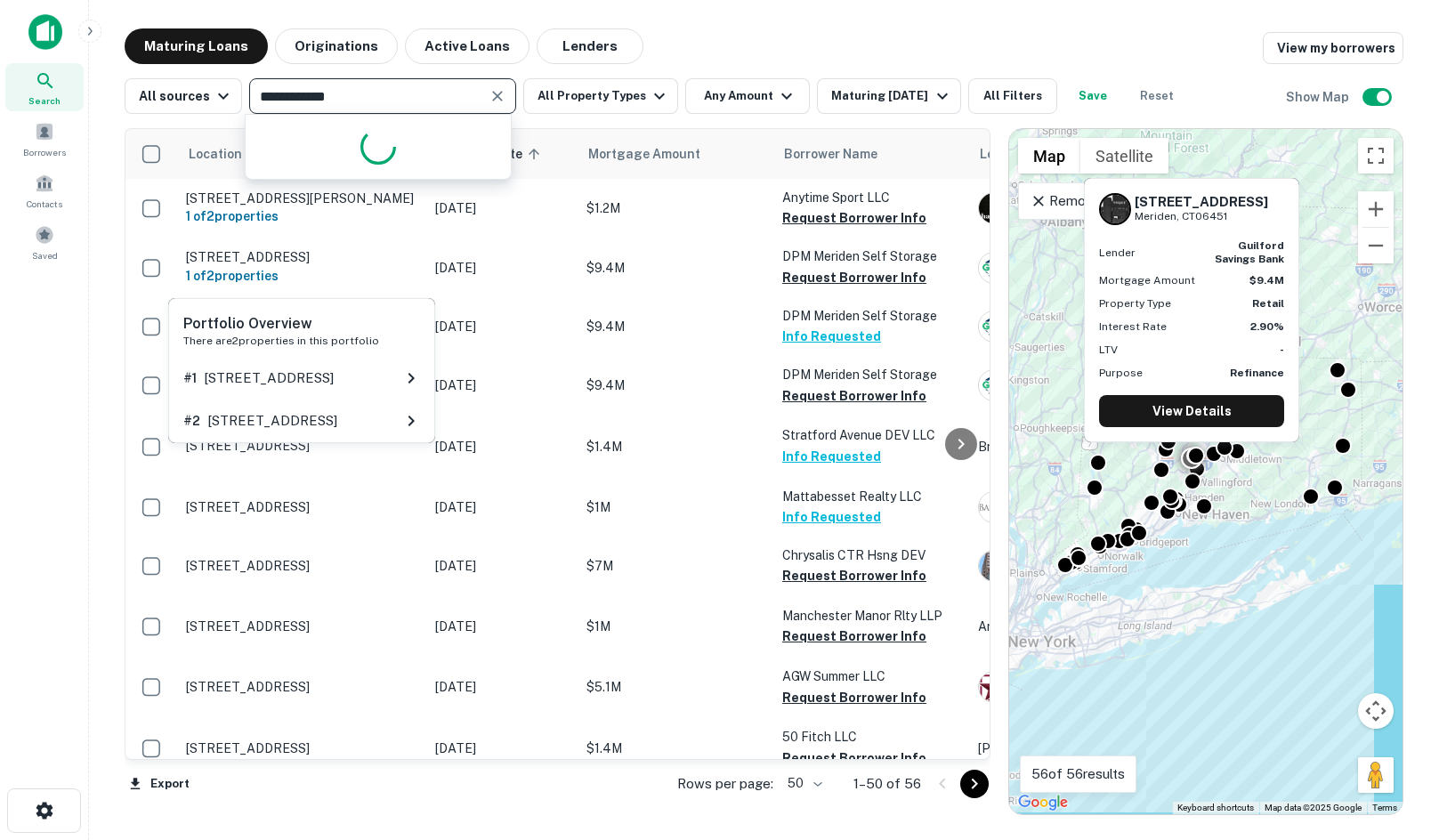
type input "**********"
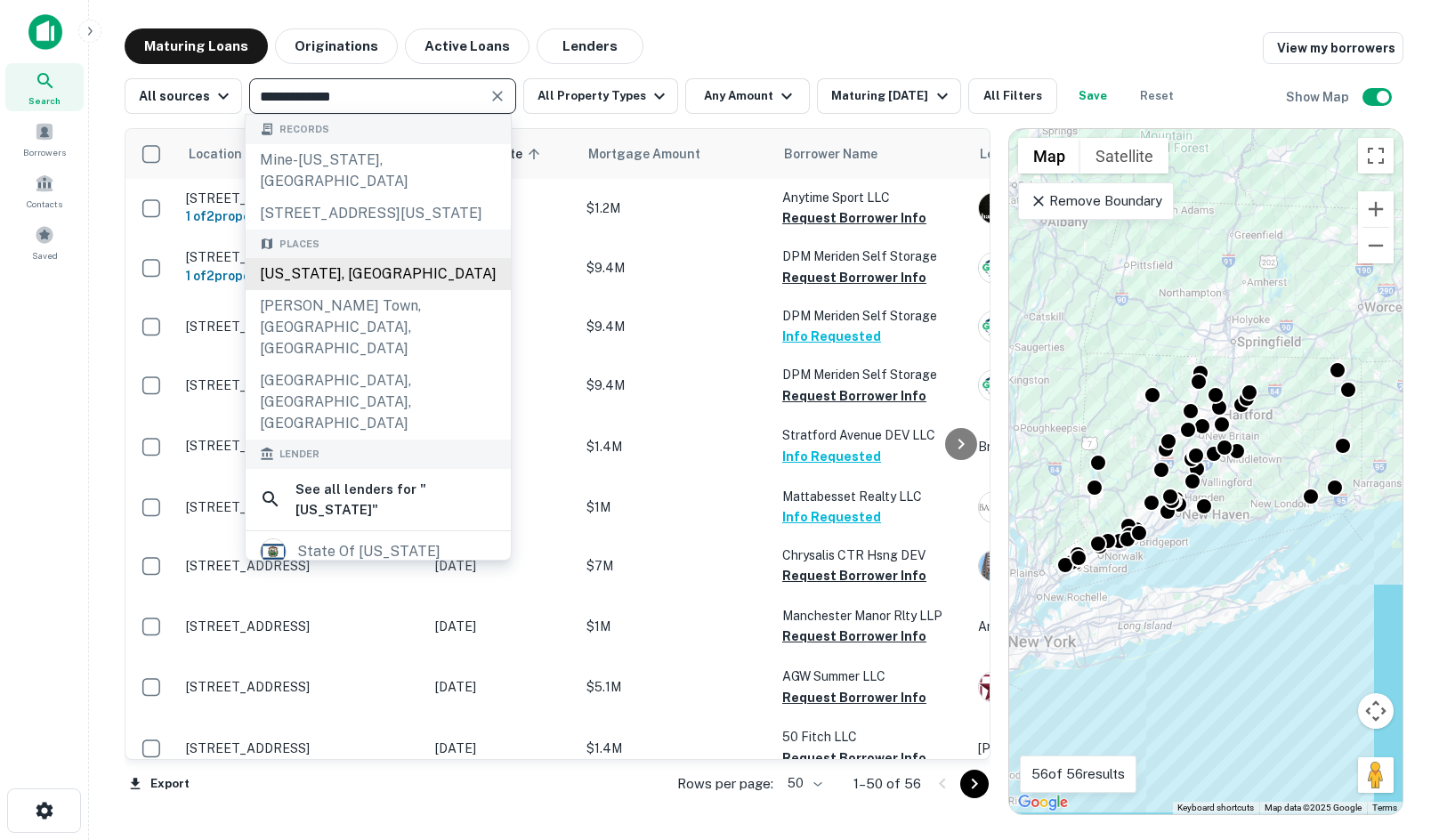
click at [446, 274] on div "West Virginia, USA" at bounding box center [378, 274] width 265 height 32
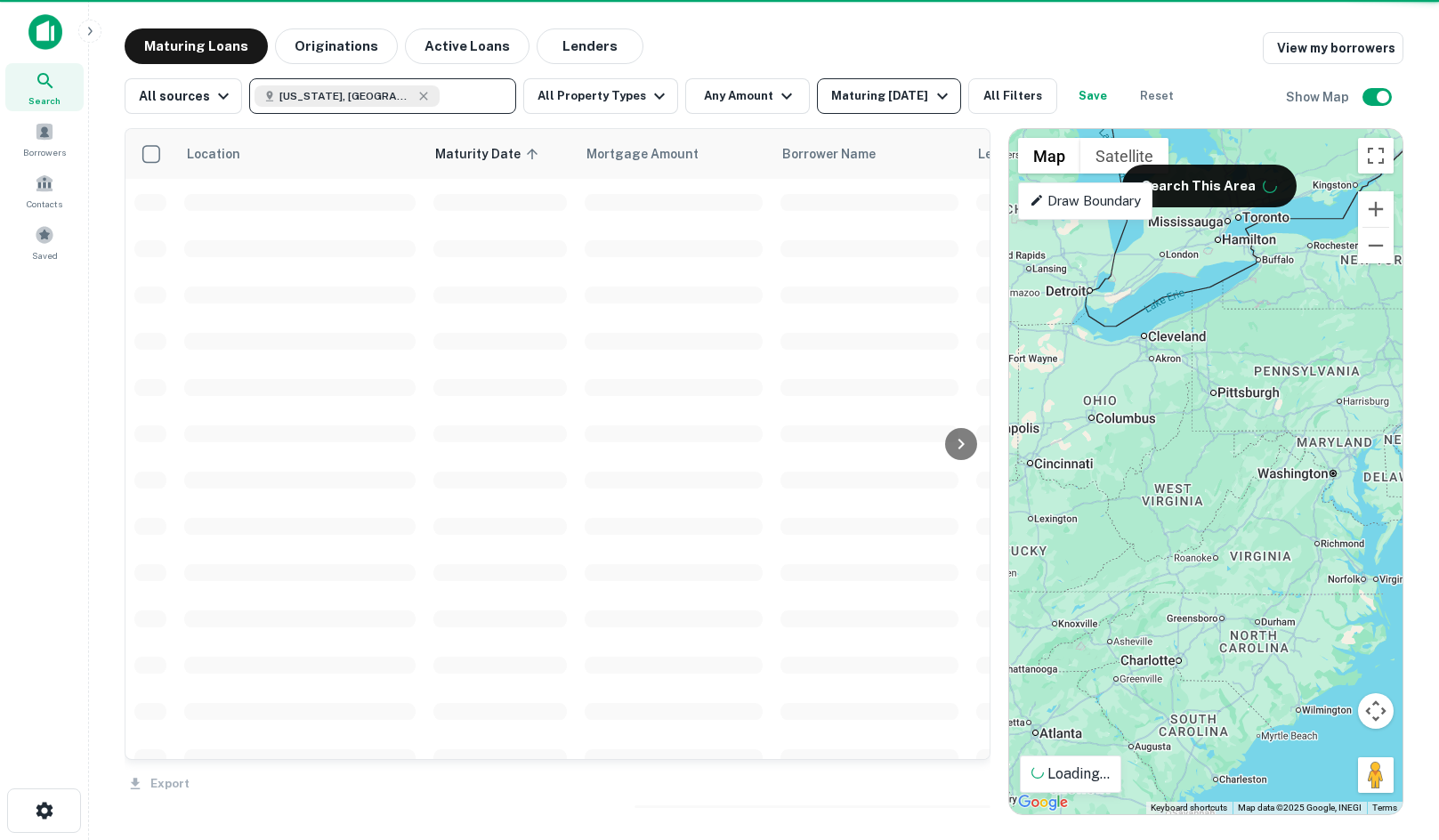
click at [915, 101] on div "Maturing In 6 Months" at bounding box center [891, 96] width 121 height 21
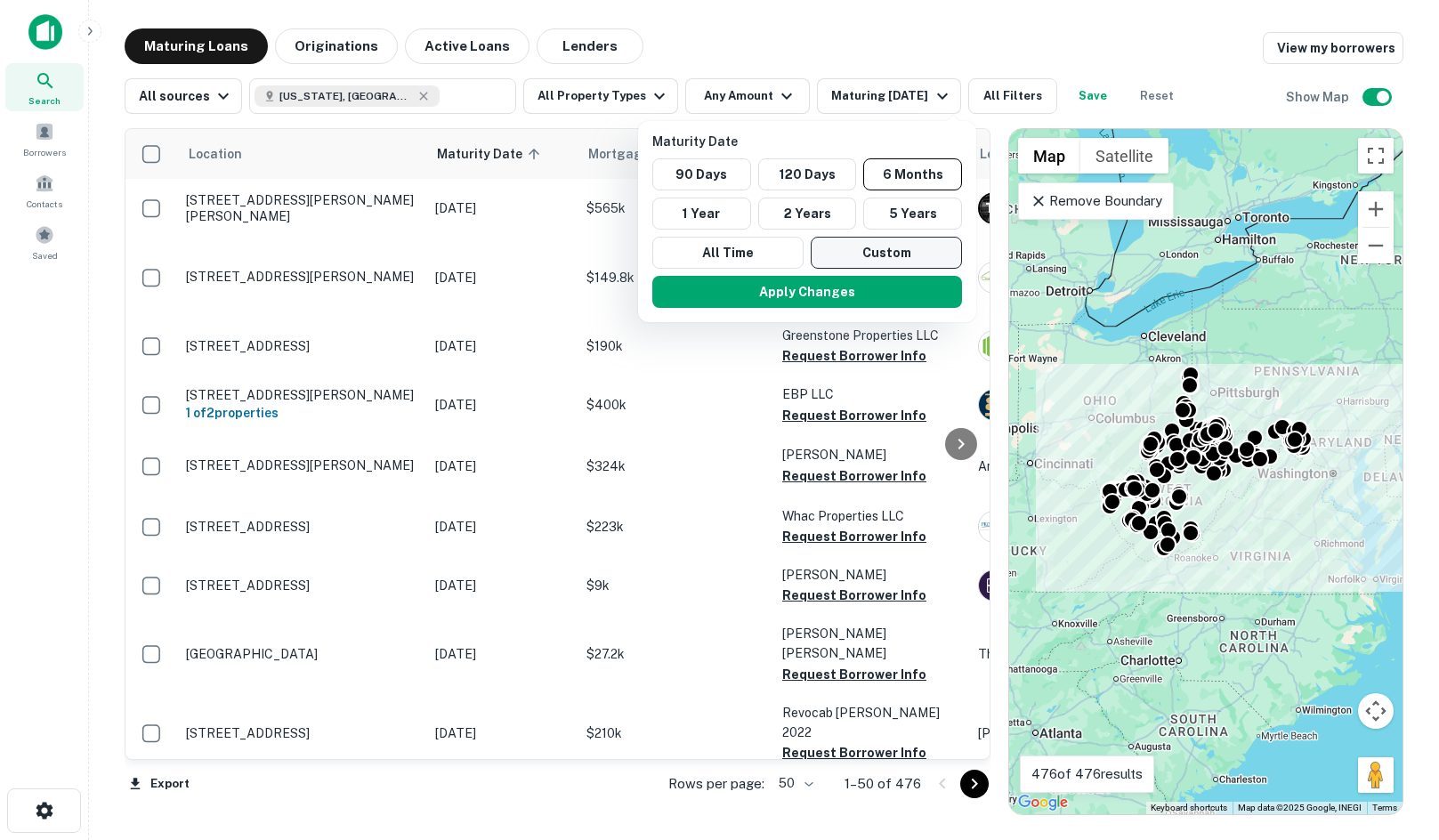
click at [844, 243] on button "Custom" at bounding box center [886, 252] width 152 height 32
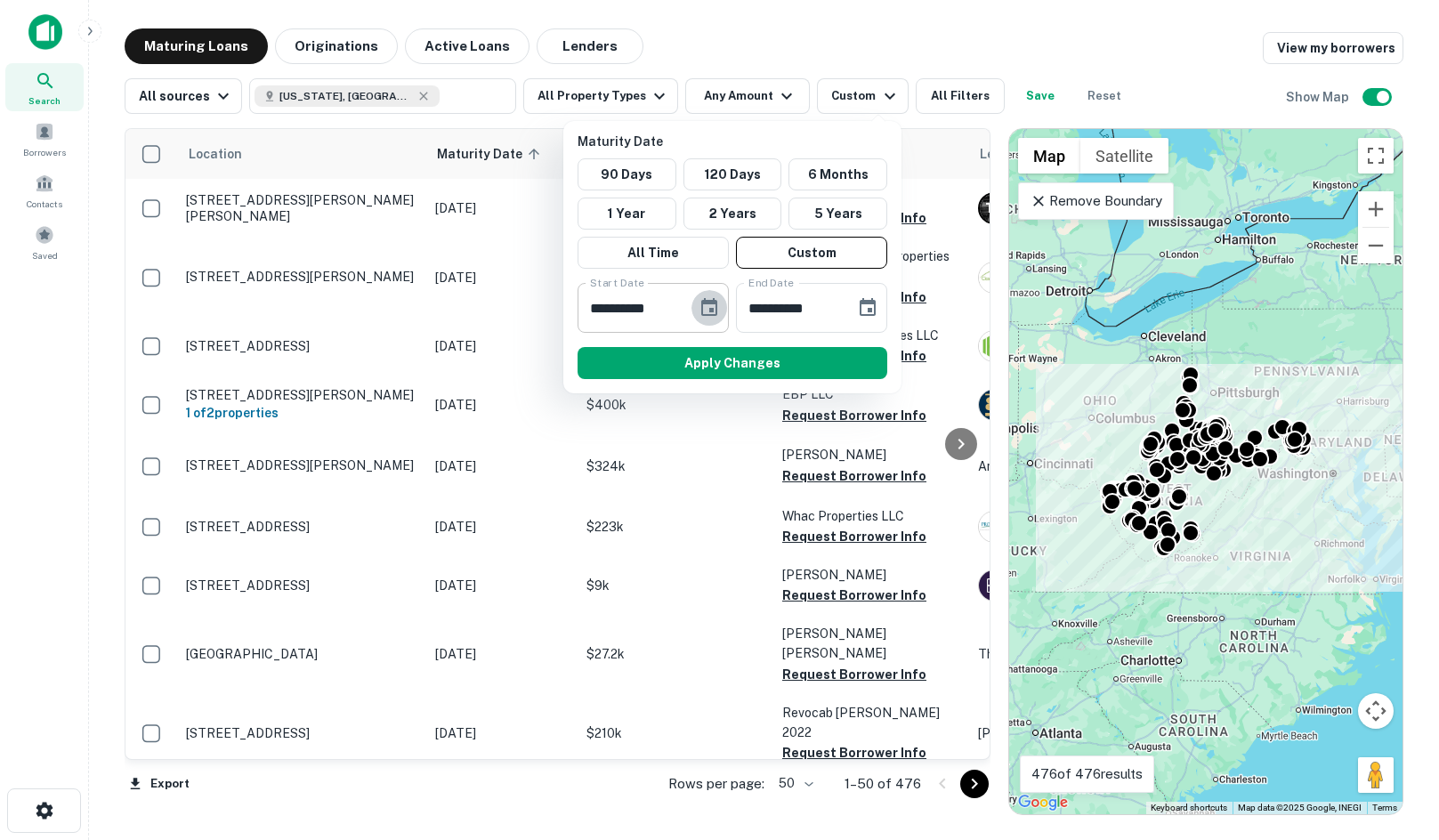
click at [699, 304] on icon "Choose date, selected date is Feb 28, 2025" at bounding box center [709, 307] width 21 height 21
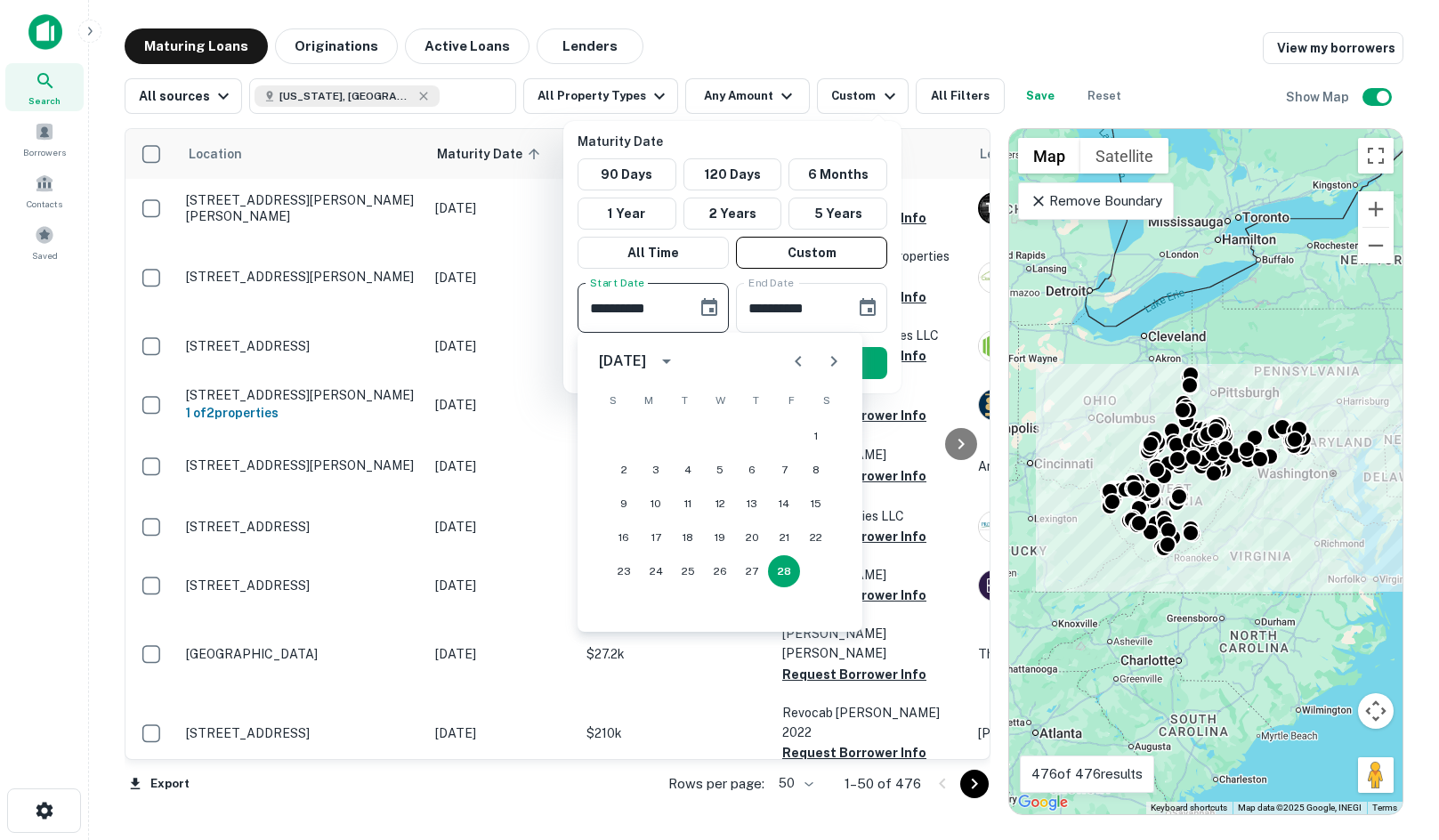
click at [825, 357] on icon "Next month" at bounding box center [833, 360] width 21 height 21
click at [822, 355] on button "Next month" at bounding box center [834, 361] width 36 height 36
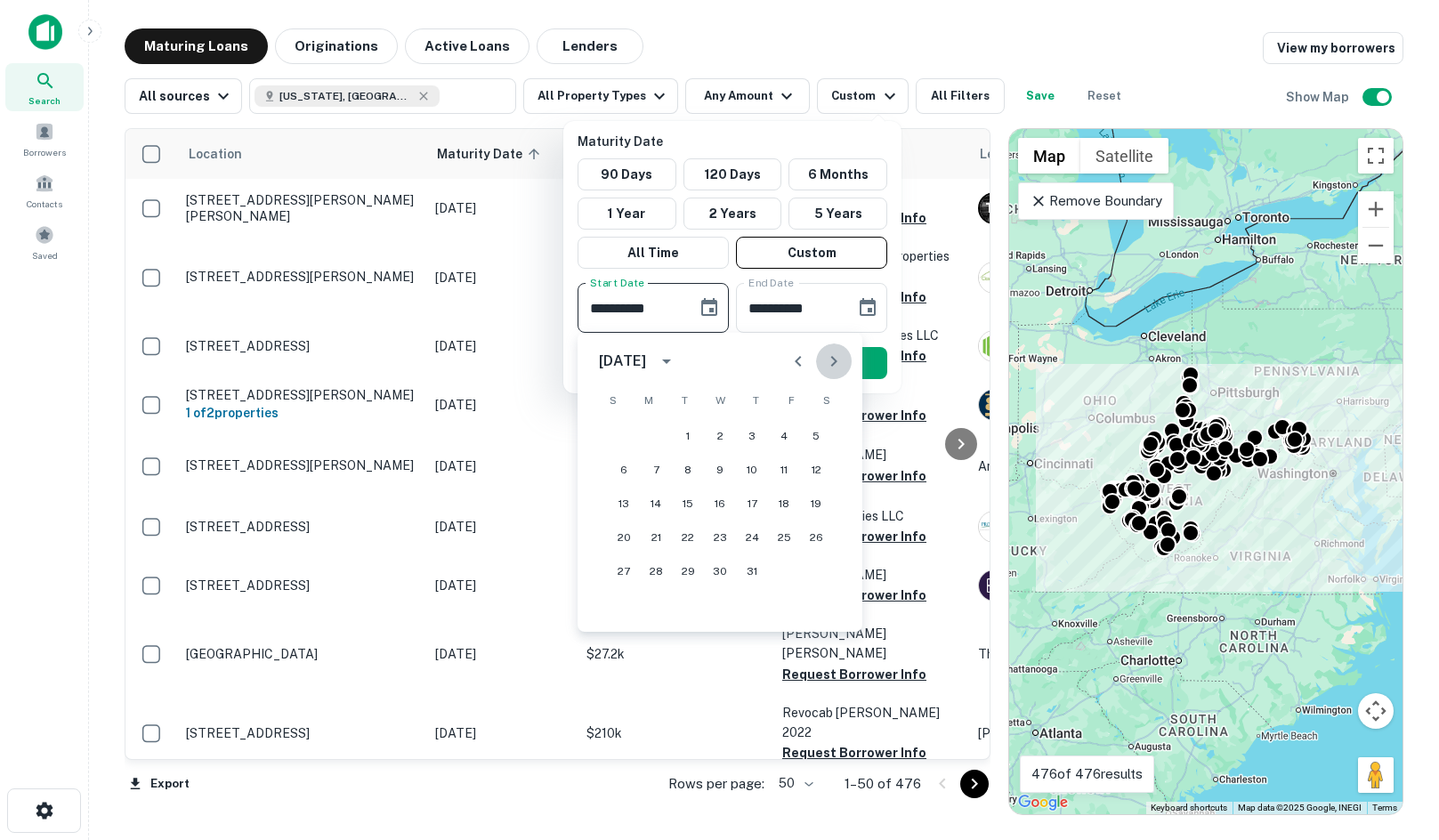
click at [822, 355] on button "Next month" at bounding box center [834, 361] width 36 height 36
click at [832, 358] on icon "Next month" at bounding box center [834, 361] width 6 height 11
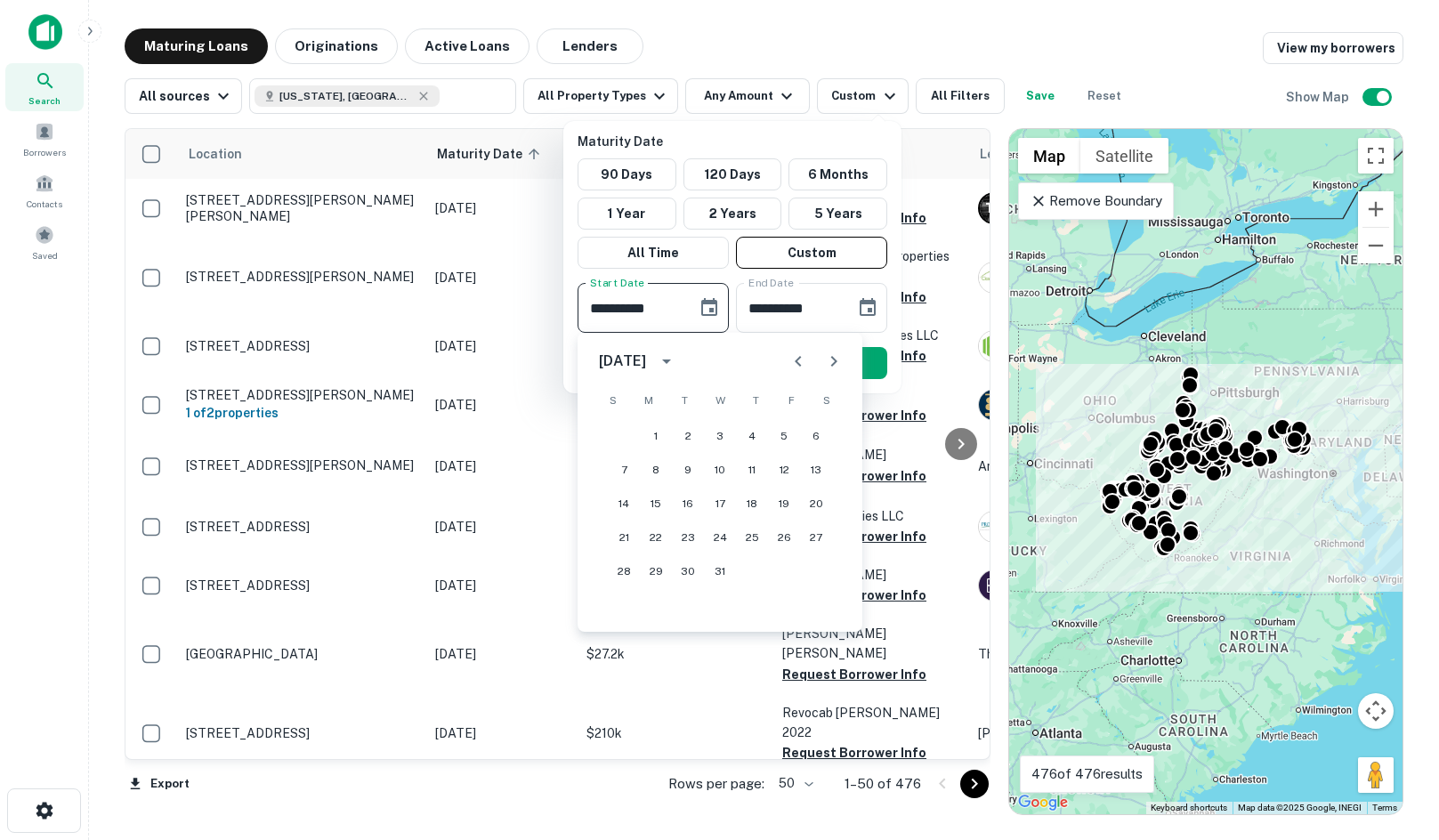
click at [833, 358] on icon "Next month" at bounding box center [834, 361] width 6 height 11
click at [800, 359] on icon "Previous month" at bounding box center [797, 360] width 21 height 21
click at [647, 422] on button "1" at bounding box center [656, 436] width 32 height 32
type input "**********"
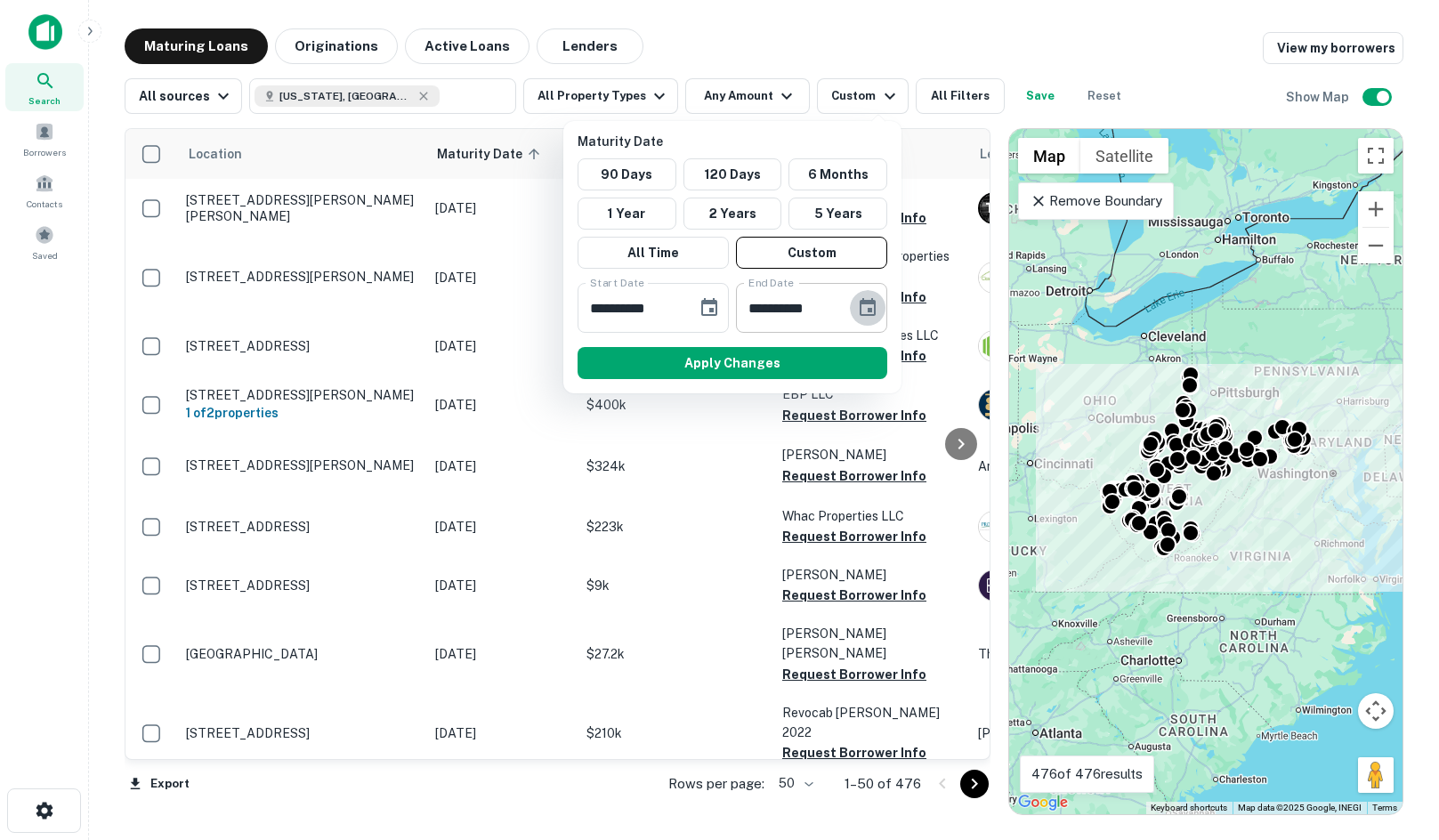
click at [851, 310] on button "Choose date, selected date is Aug 27, 2025" at bounding box center [867, 308] width 36 height 36
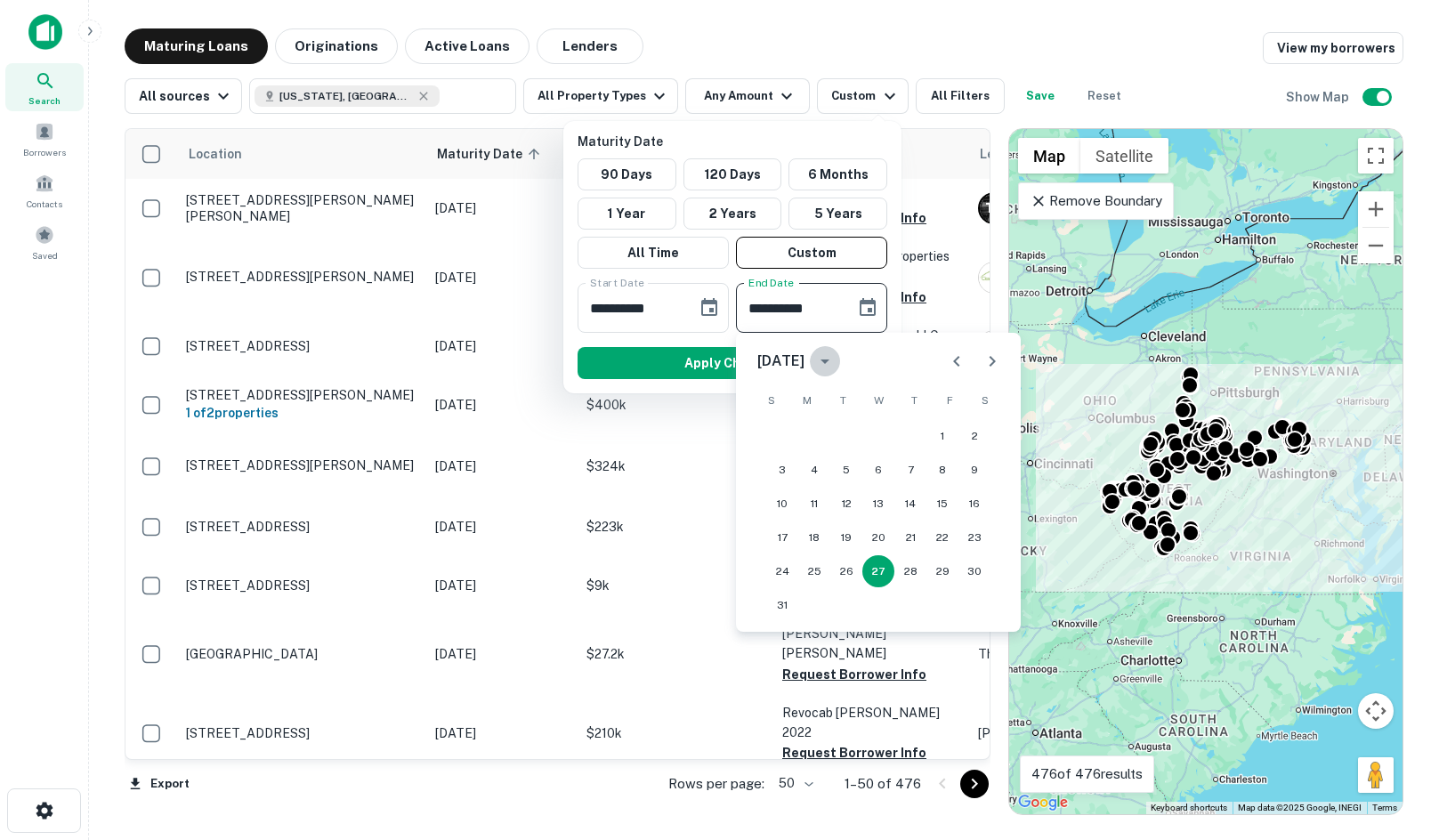
click at [835, 360] on icon "calendar view is open, switch to year view" at bounding box center [824, 360] width 21 height 21
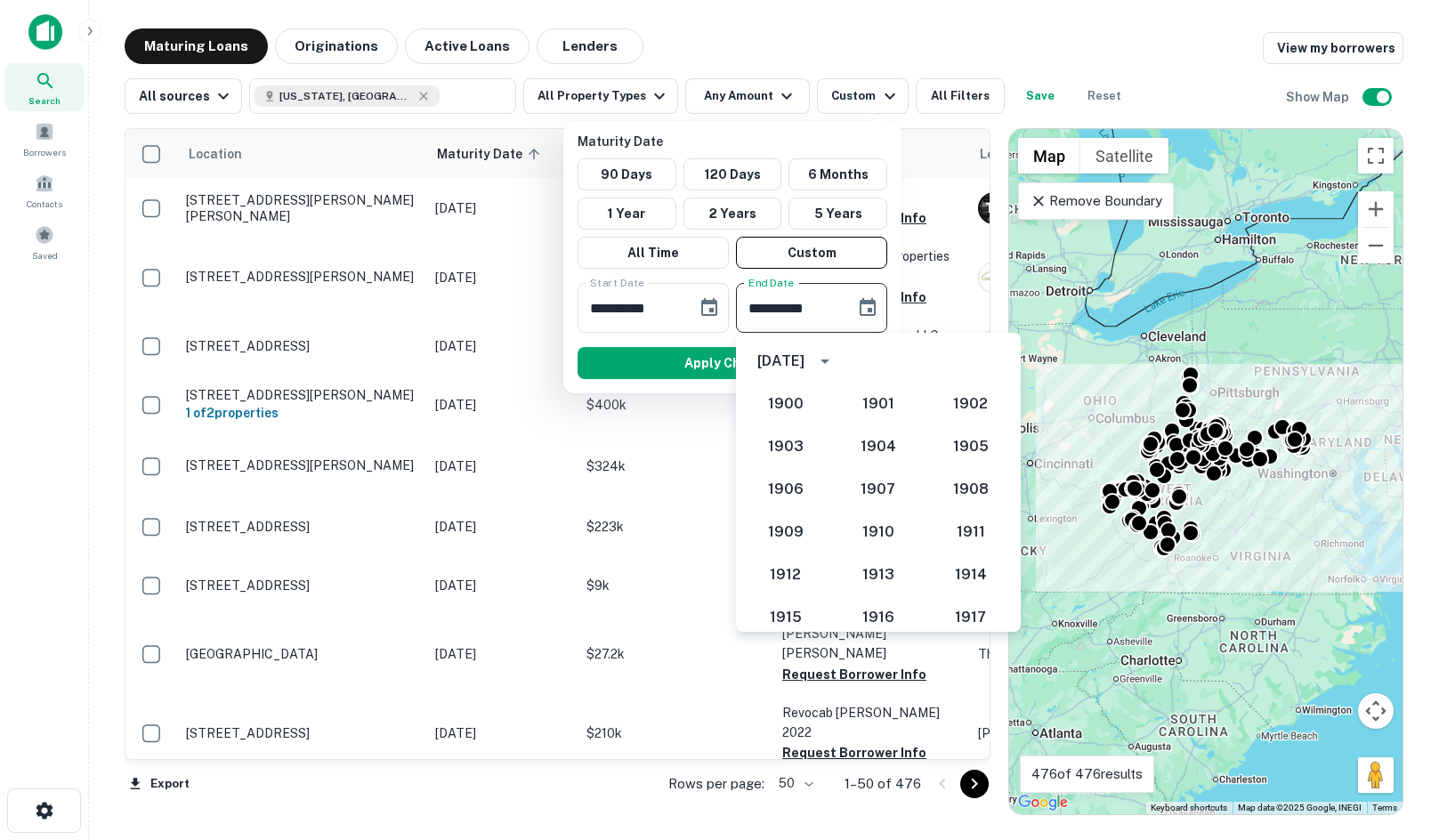
scroll to position [1647, 0]
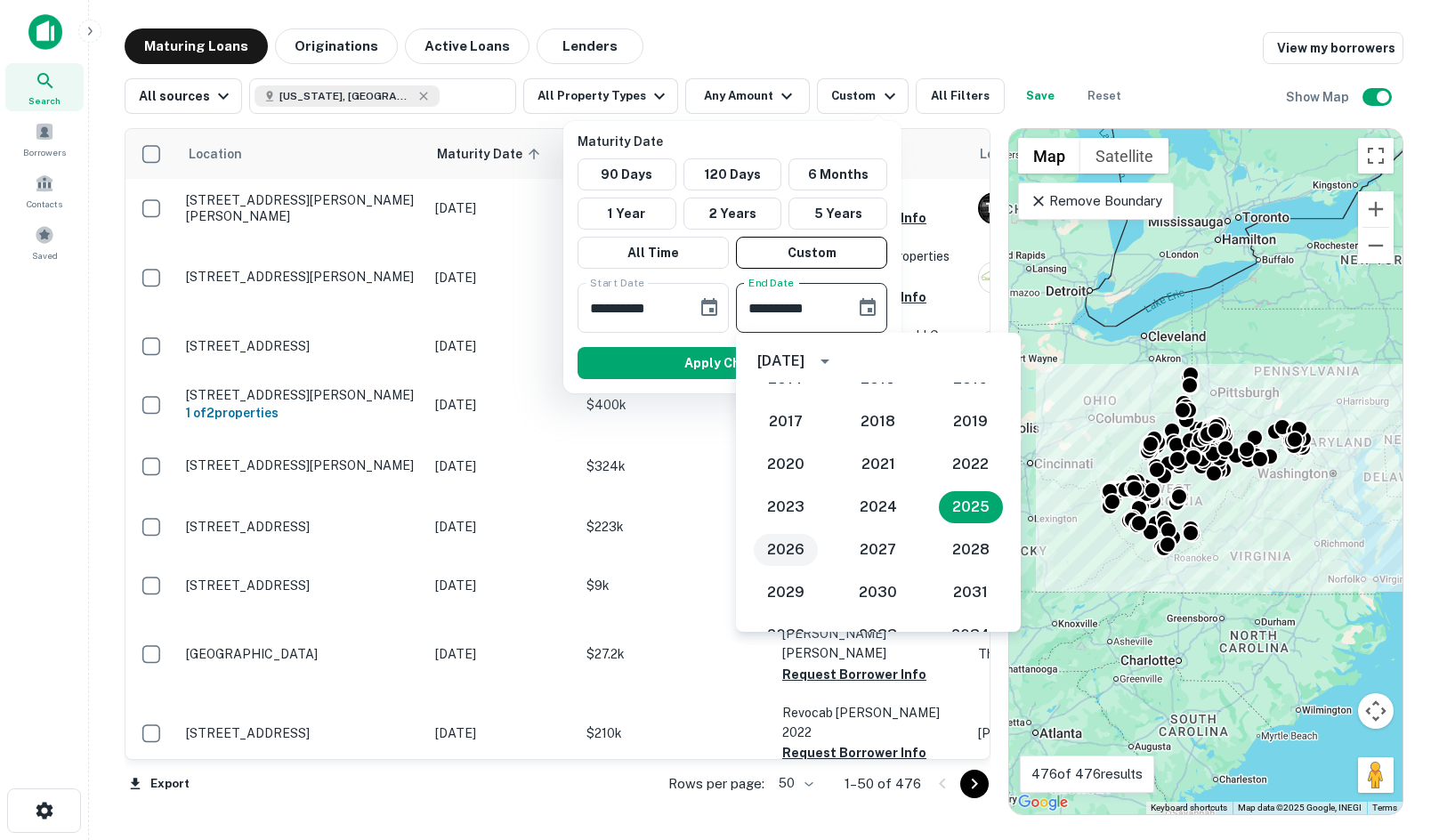
click at [787, 537] on button "2026" at bounding box center [785, 550] width 64 height 32
type input "**********"
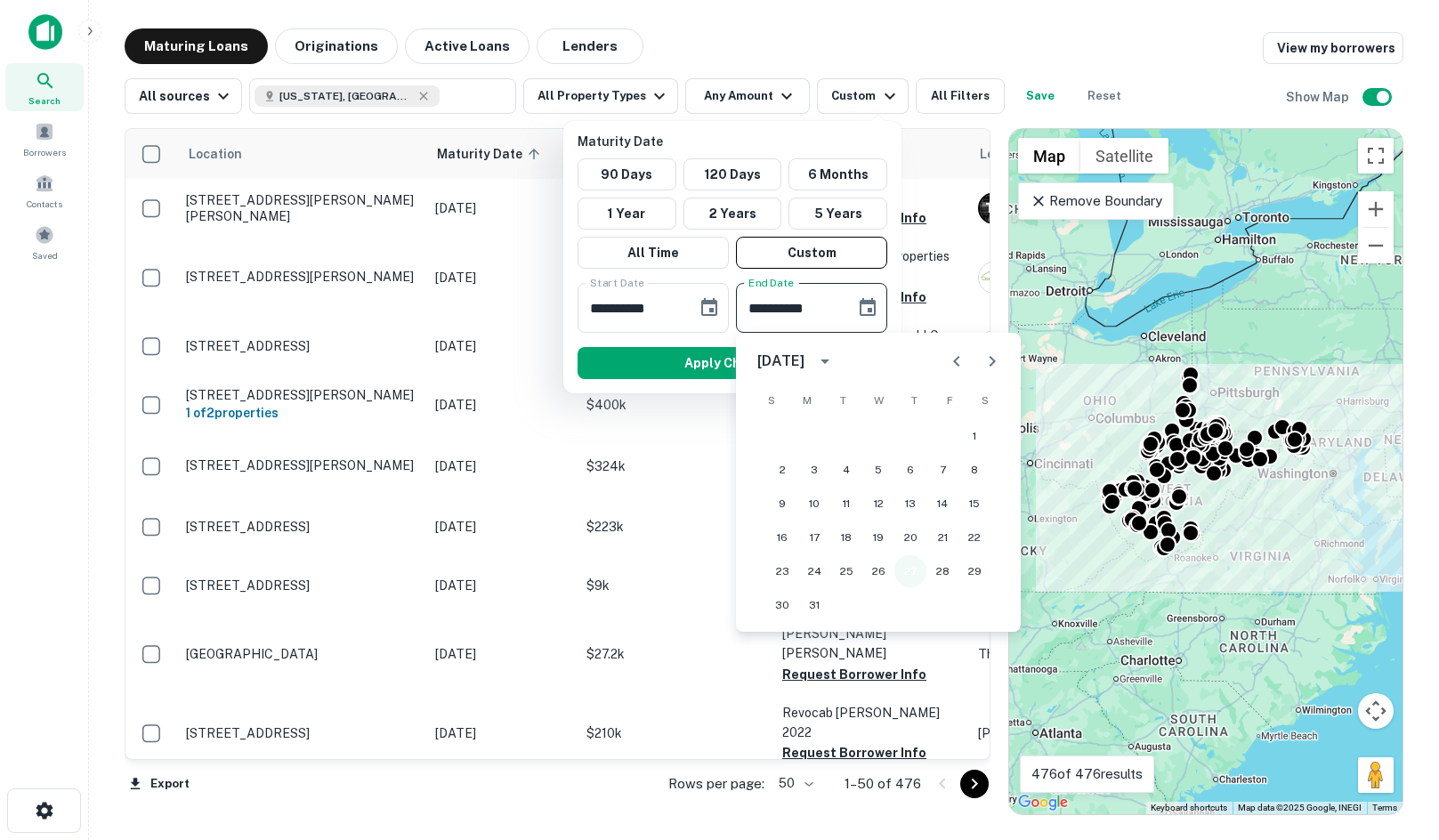
click at [913, 568] on button "27" at bounding box center [910, 571] width 32 height 32
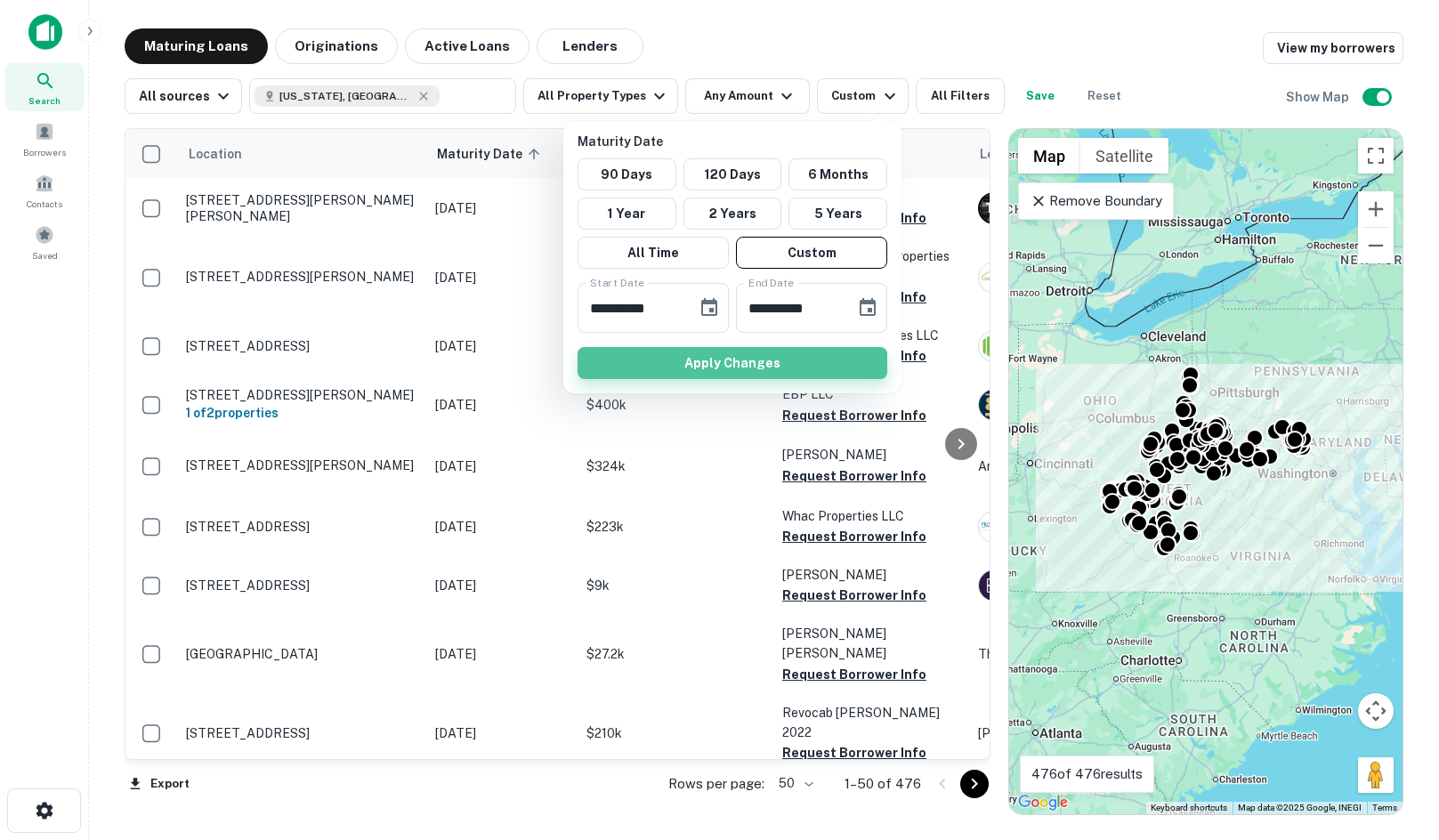
click at [816, 352] on button "Apply Changes" at bounding box center [732, 363] width 309 height 32
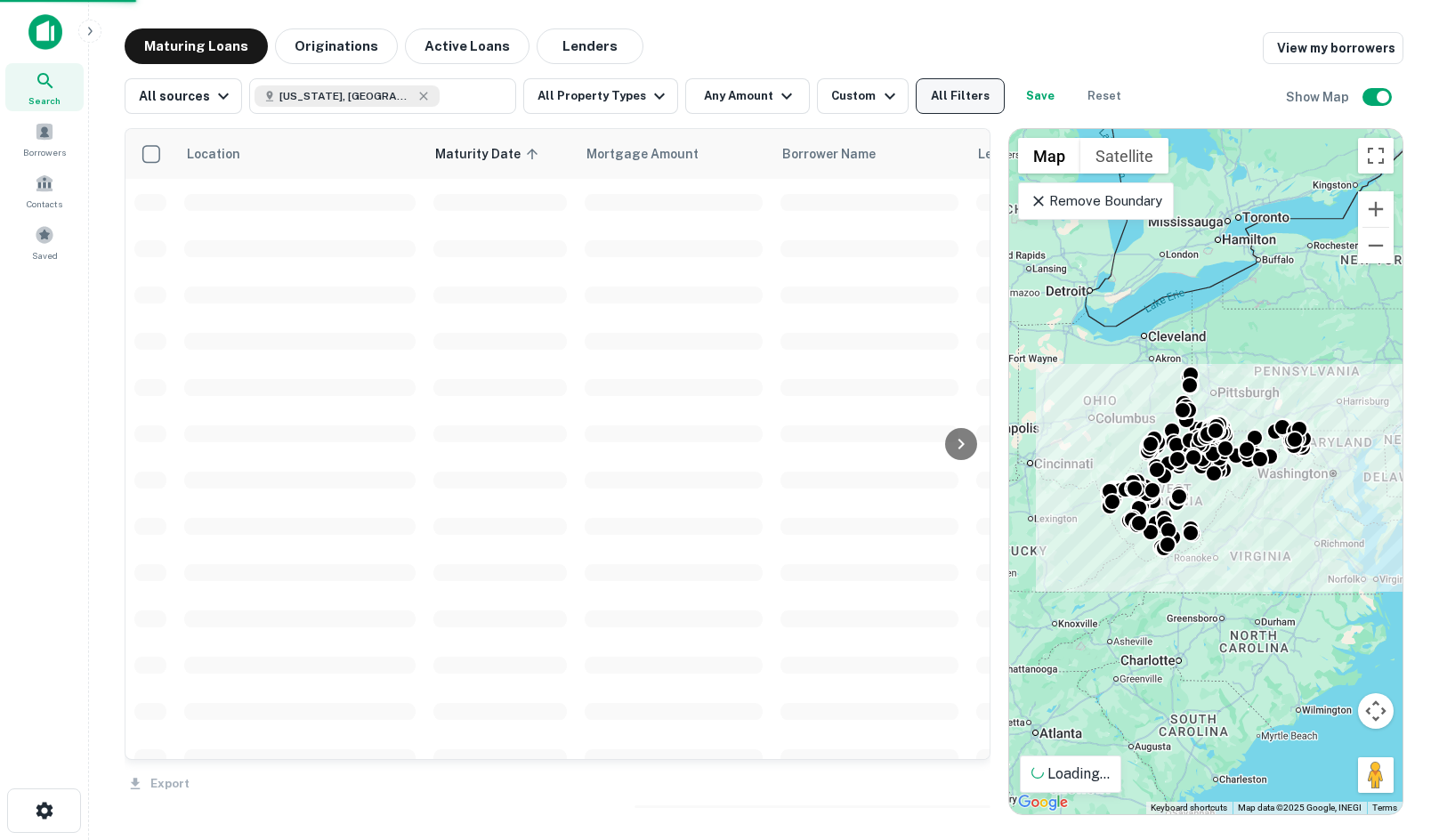
click at [915, 89] on button "All Filters" at bounding box center [959, 96] width 89 height 36
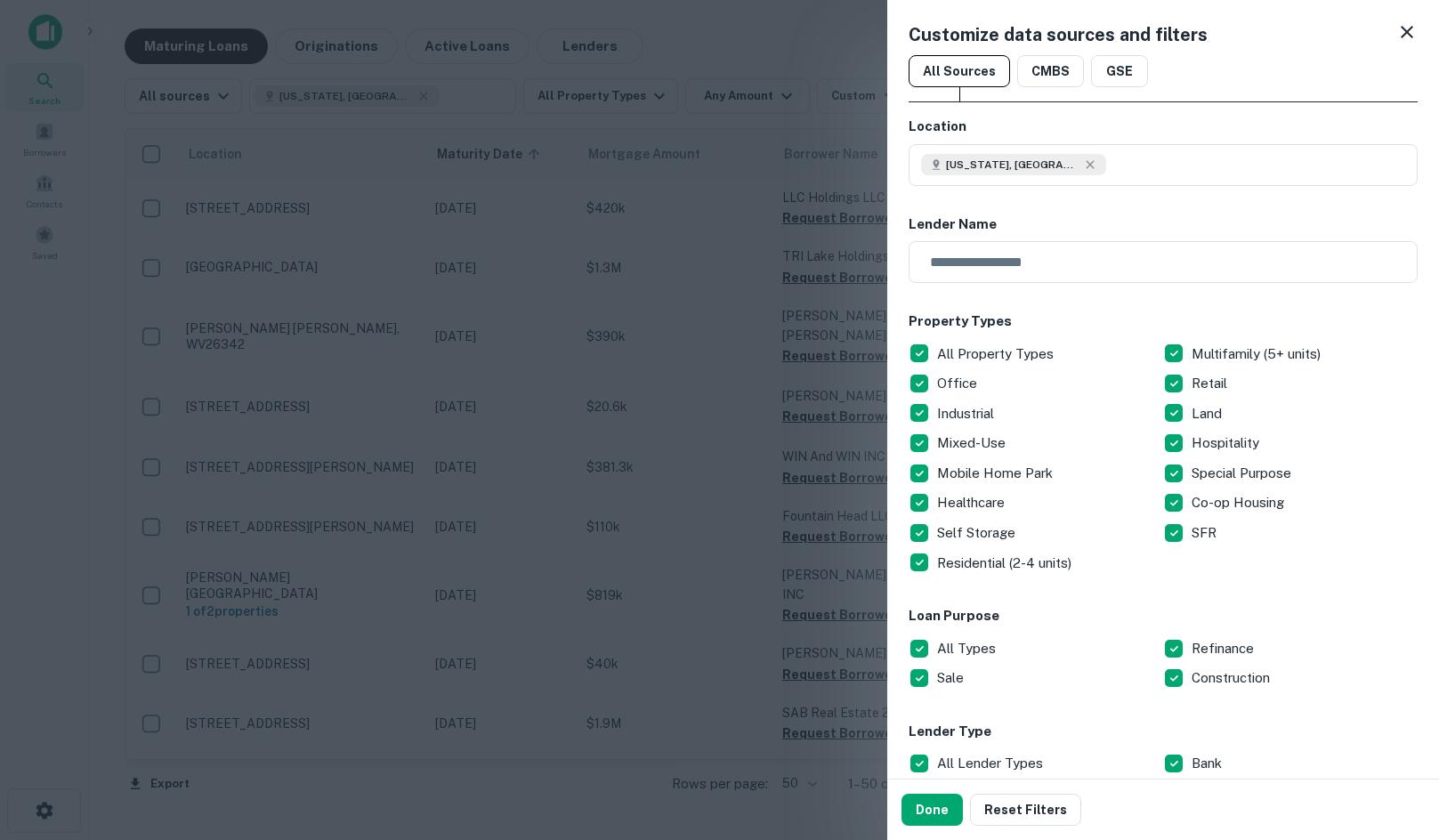
click at [951, 350] on p "All Property Types" at bounding box center [997, 353] width 120 height 21
click at [1198, 379] on p "Retail" at bounding box center [1210, 383] width 39 height 21
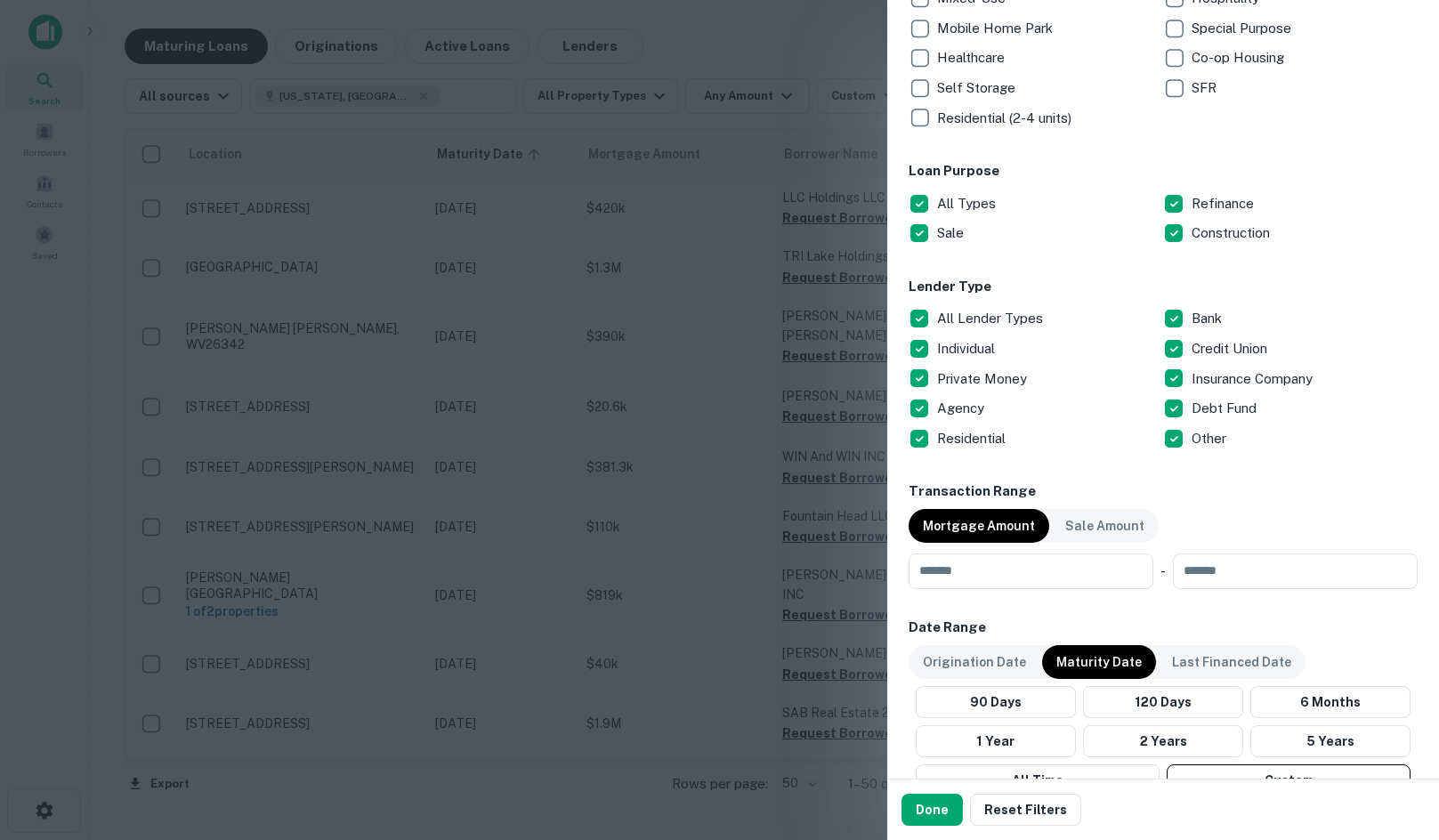
scroll to position [534, 0]
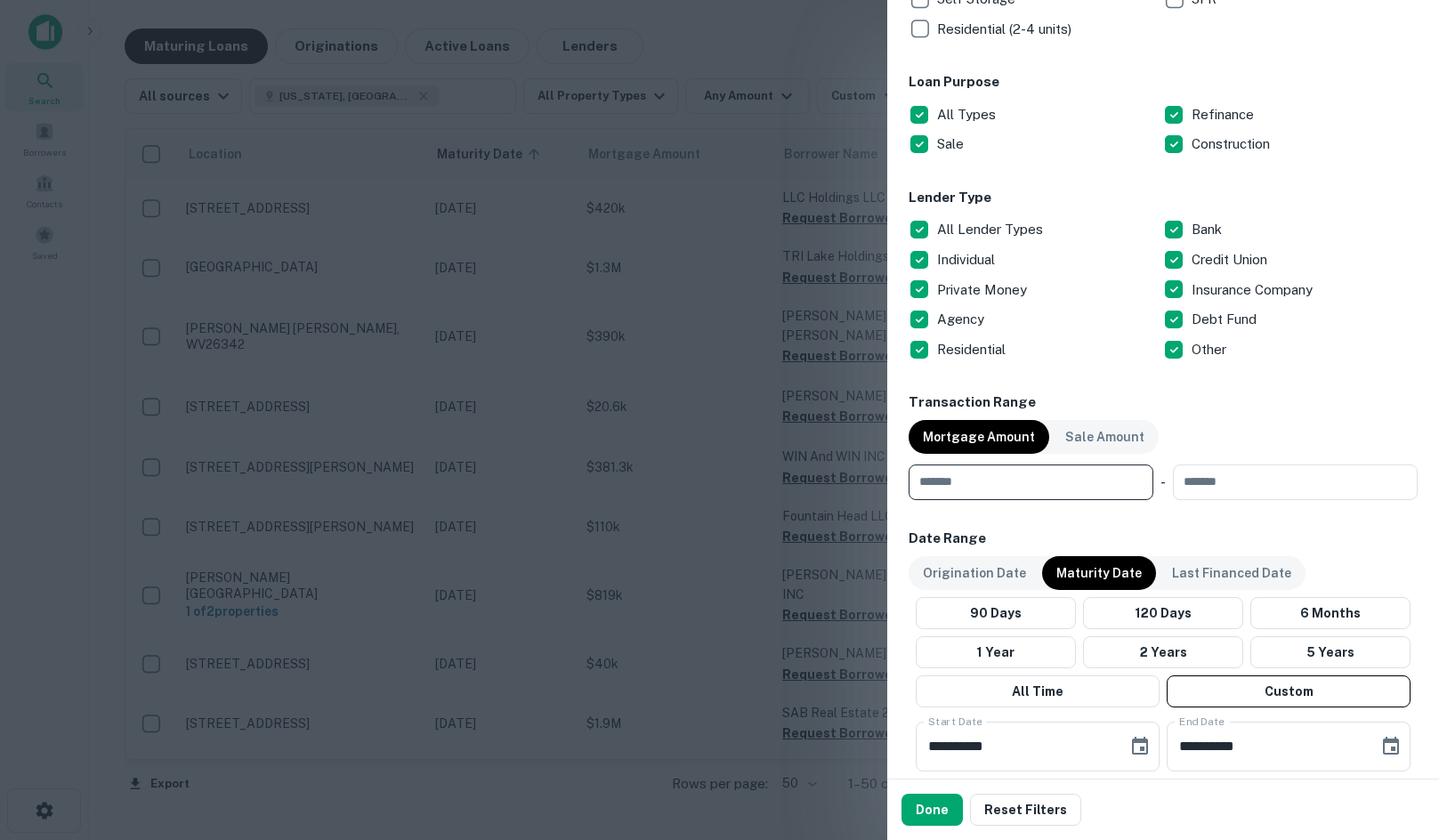
click at [1034, 484] on input "number" at bounding box center [1024, 482] width 233 height 36
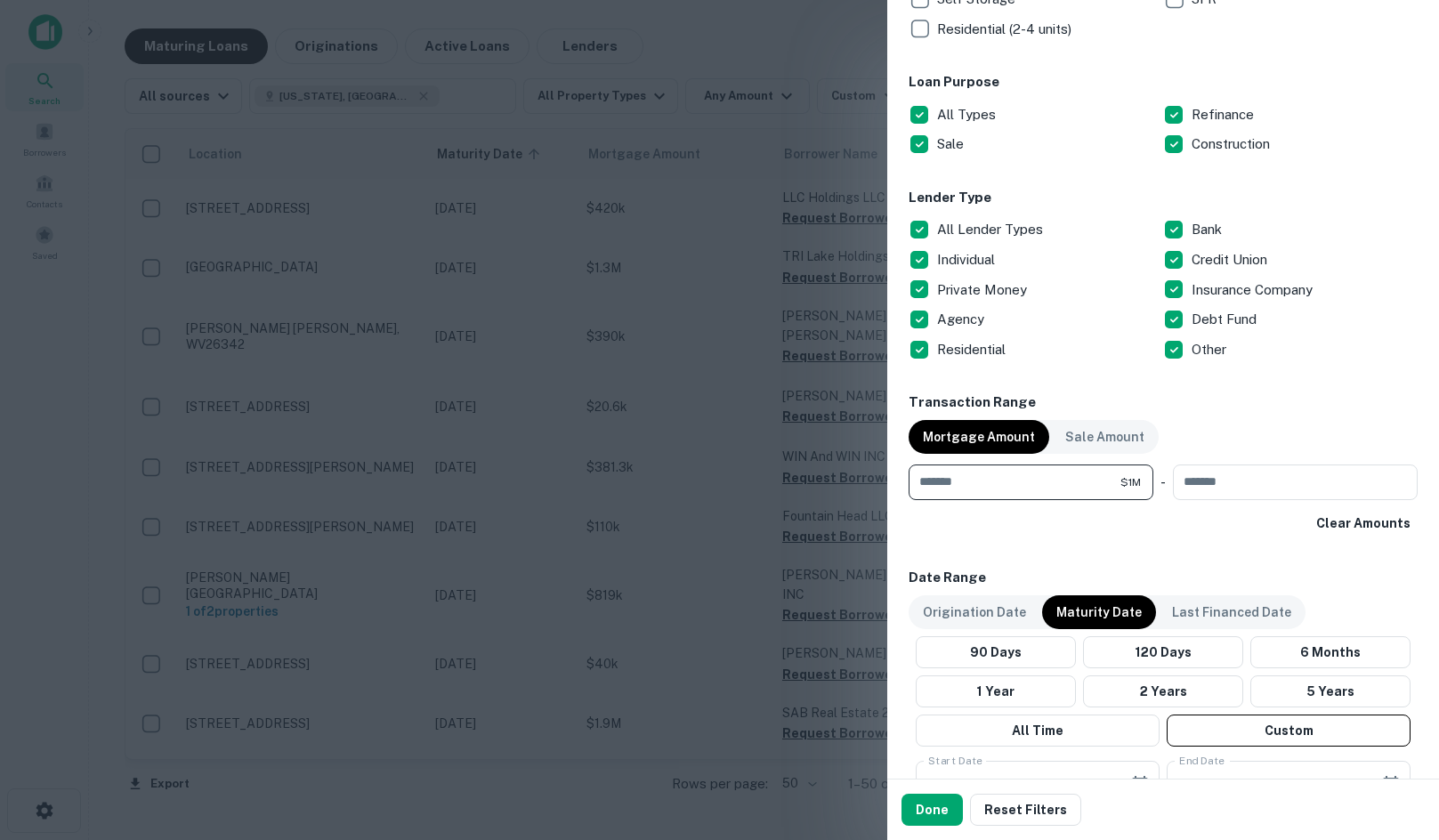
type input "*******"
click at [1359, 505] on div "Transaction Range Mortgage Amount Sale Amount ******* $1M ​ - ​ Clear Amounts" at bounding box center [1163, 465] width 509 height 147
click at [1361, 493] on input "number" at bounding box center [1288, 482] width 233 height 36
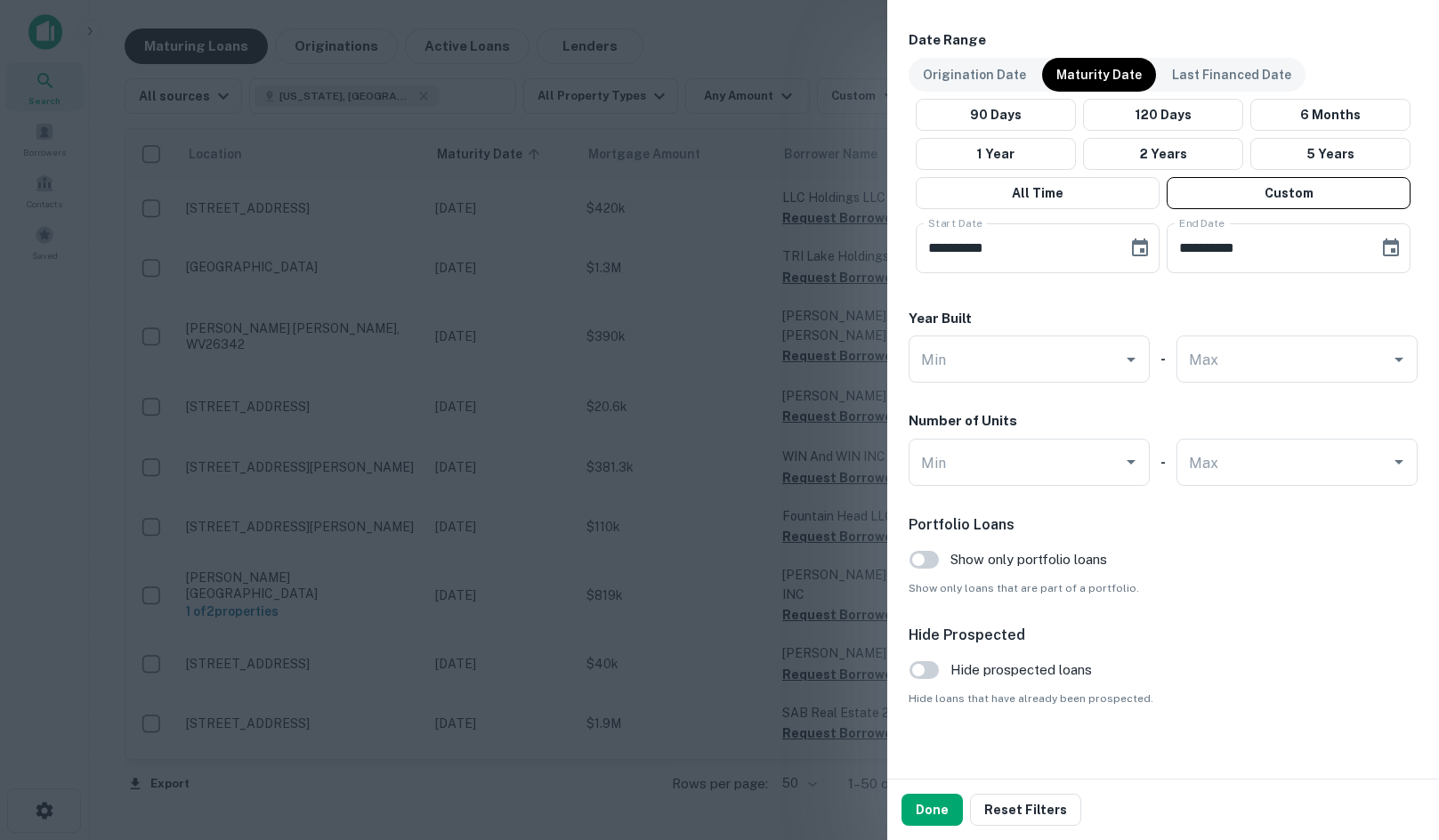
scroll to position [1084, 0]
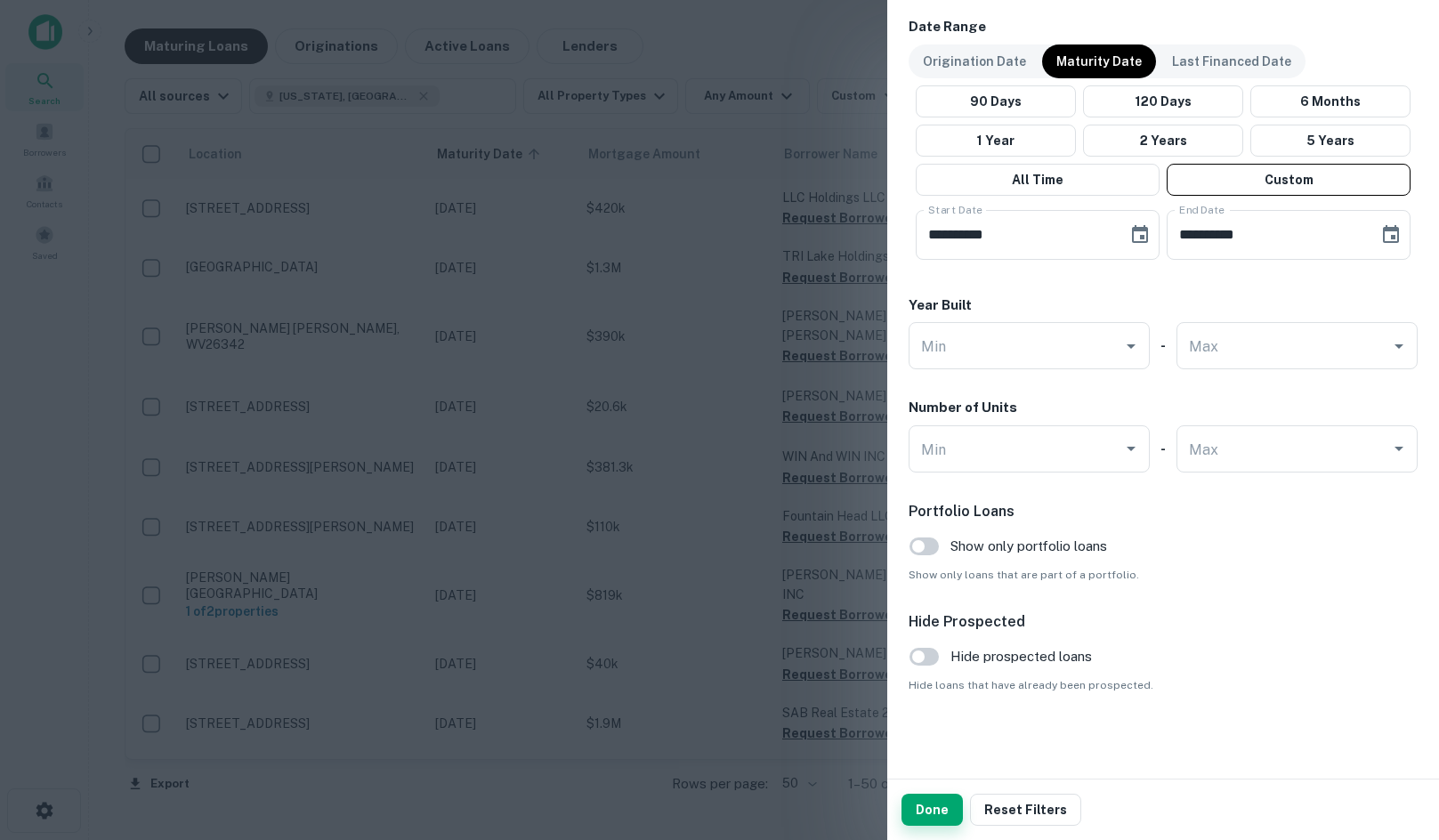
type input "********"
click at [938, 813] on button "Done" at bounding box center [932, 809] width 62 height 32
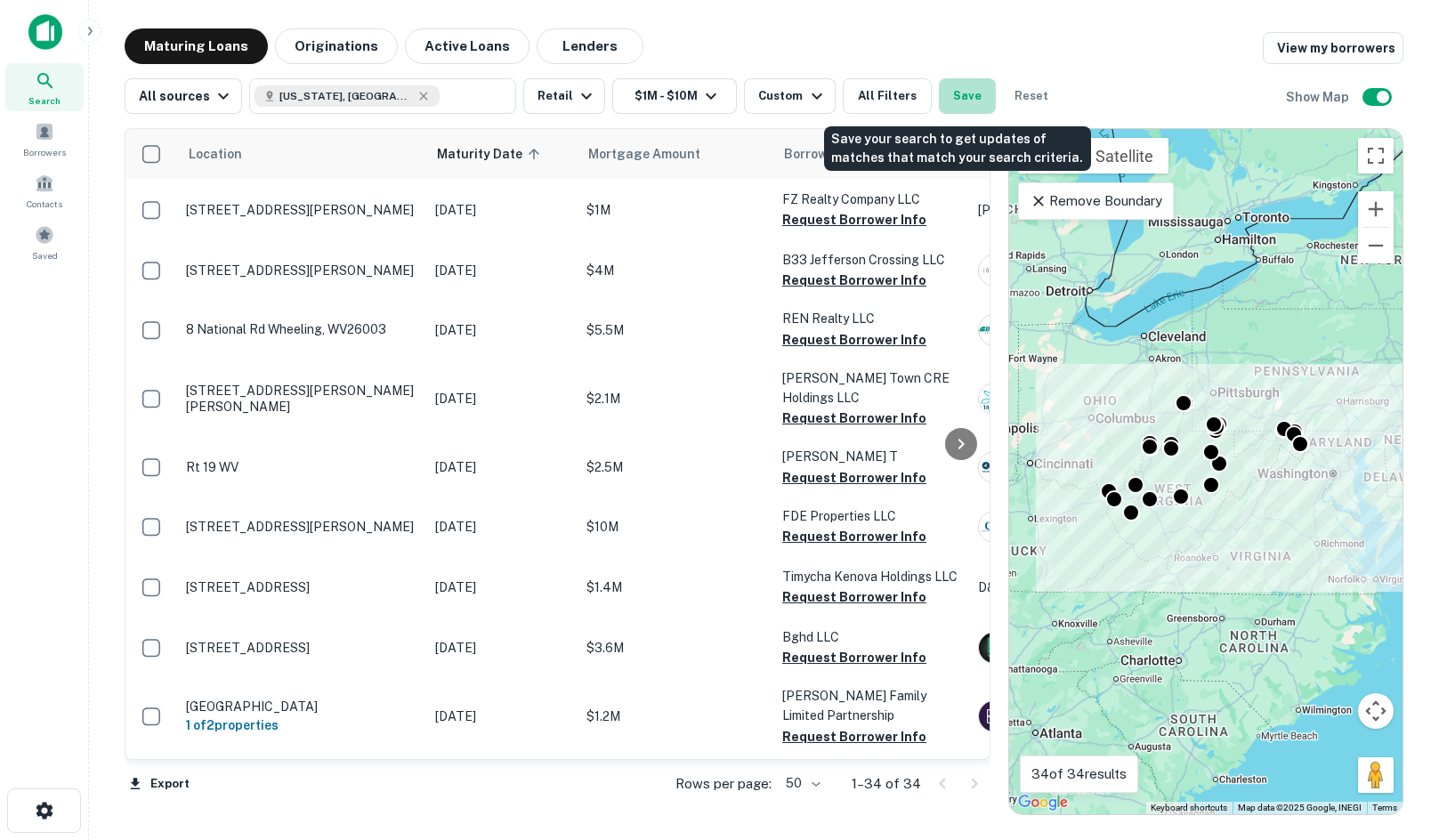
click at [946, 98] on button "Save" at bounding box center [967, 96] width 57 height 36
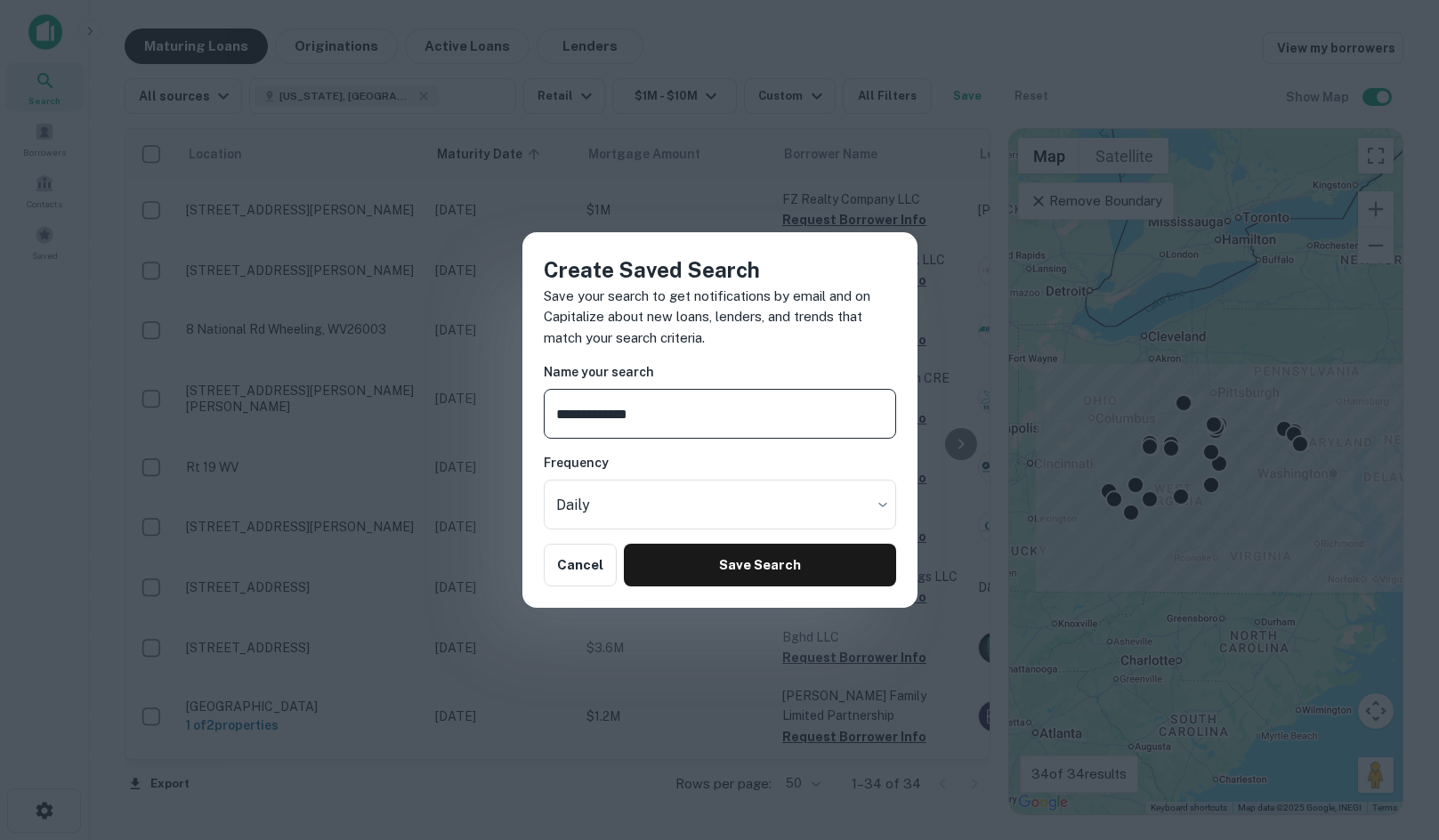
type input "**********"
click at [905, 489] on div "**********" at bounding box center [720, 420] width 395 height 376
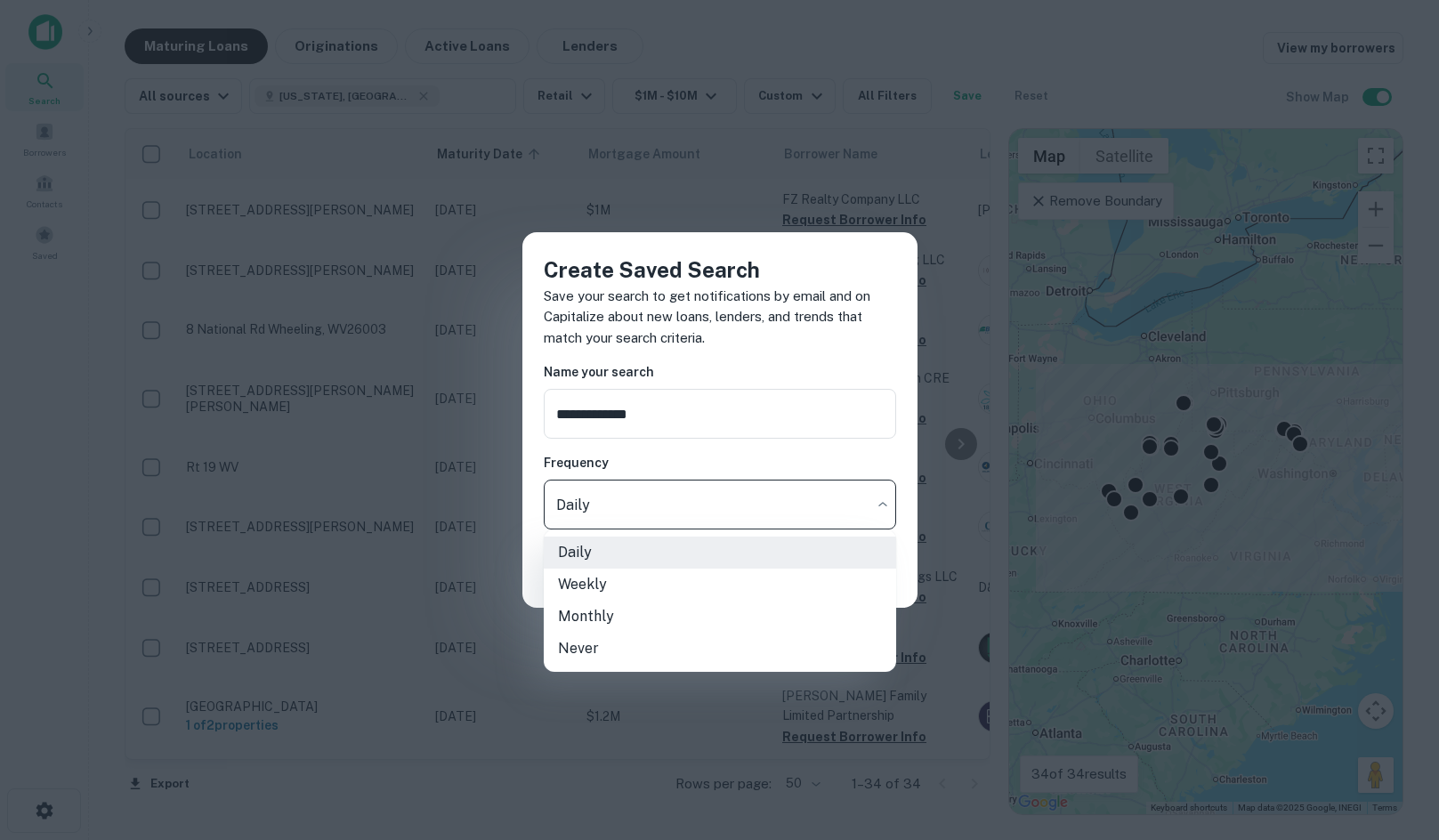
click at [857, 503] on body "Search Borrowers Contacts Saved Maturing Loans Originations Active Loans Lender…" at bounding box center [720, 420] width 1439 height 840
click at [755, 635] on li "Never" at bounding box center [720, 648] width 352 height 32
type input "*****"
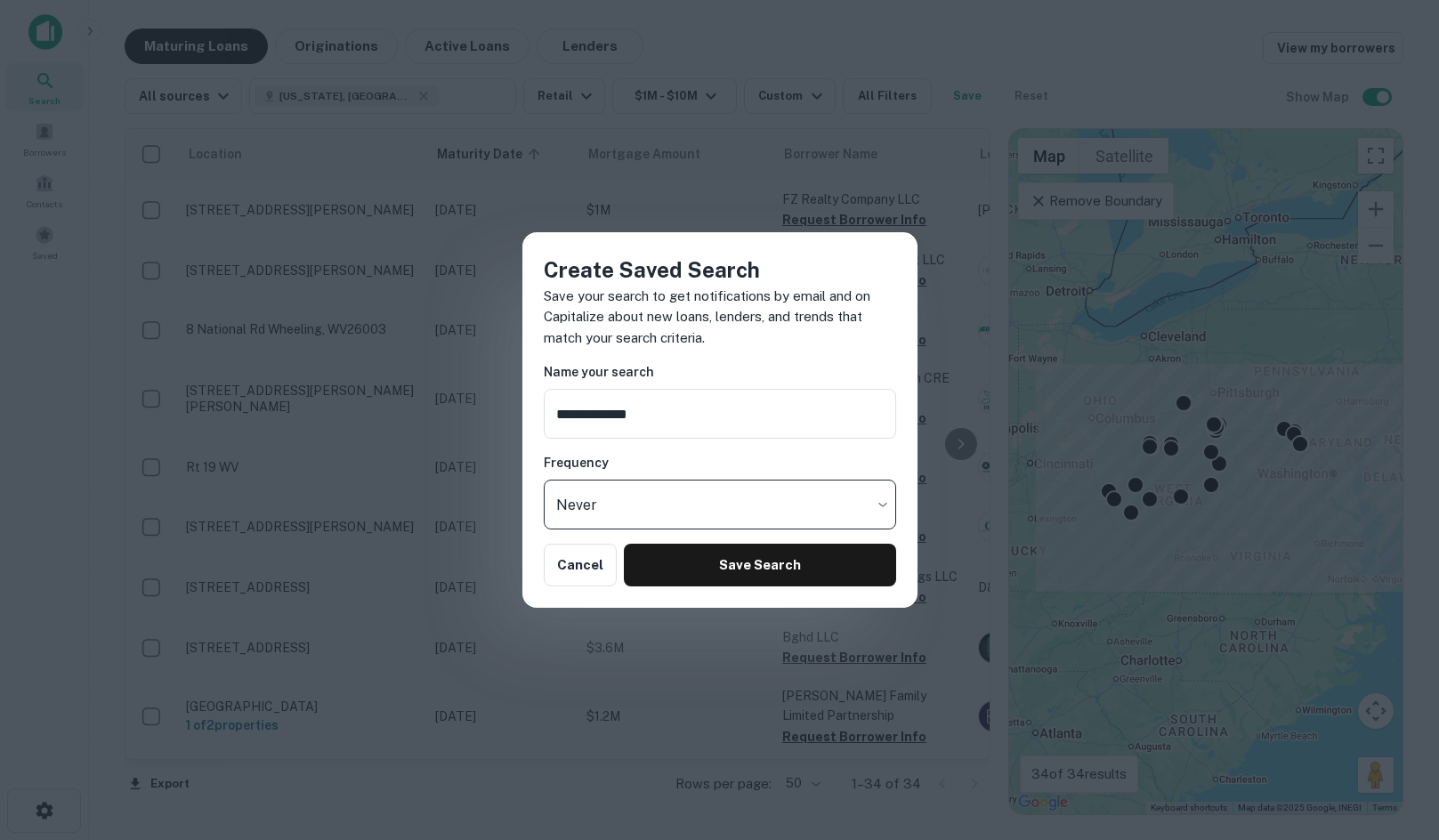
click at [816, 550] on button "Save Search" at bounding box center [759, 565] width 271 height 43
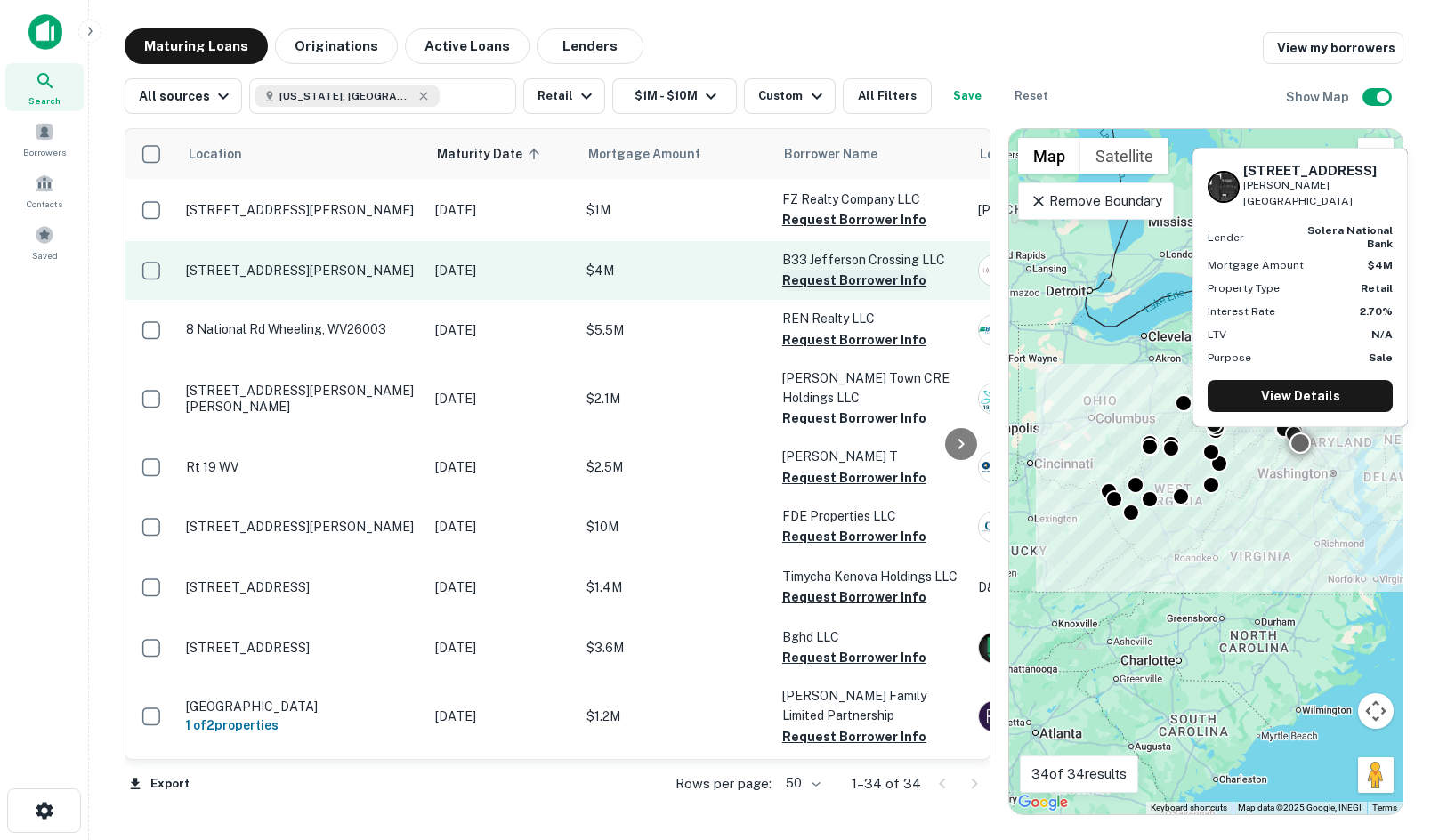
click at [801, 279] on button "Request Borrower Info" at bounding box center [854, 279] width 144 height 21
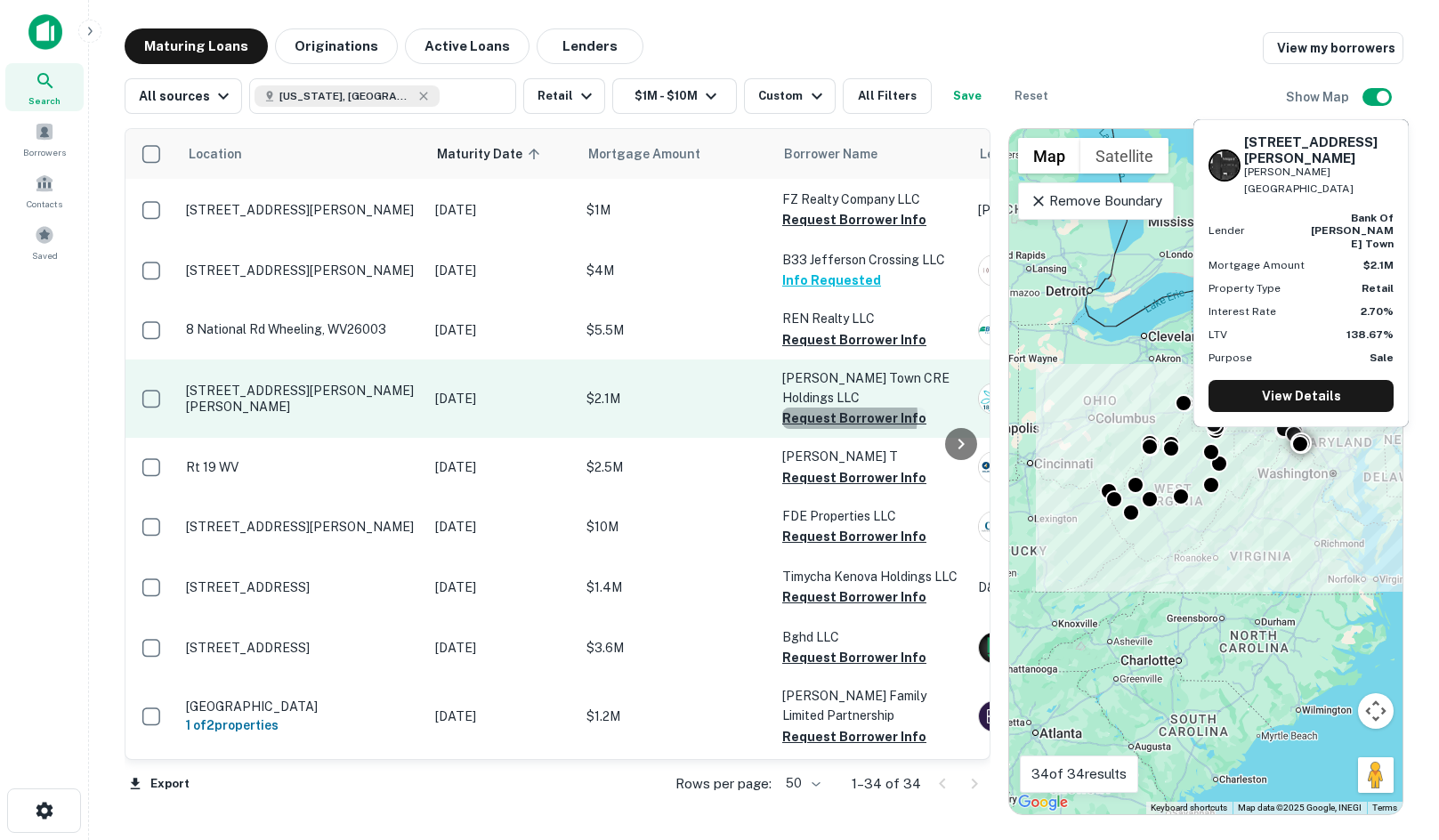
click at [832, 415] on button "Request Borrower Info" at bounding box center [854, 417] width 144 height 21
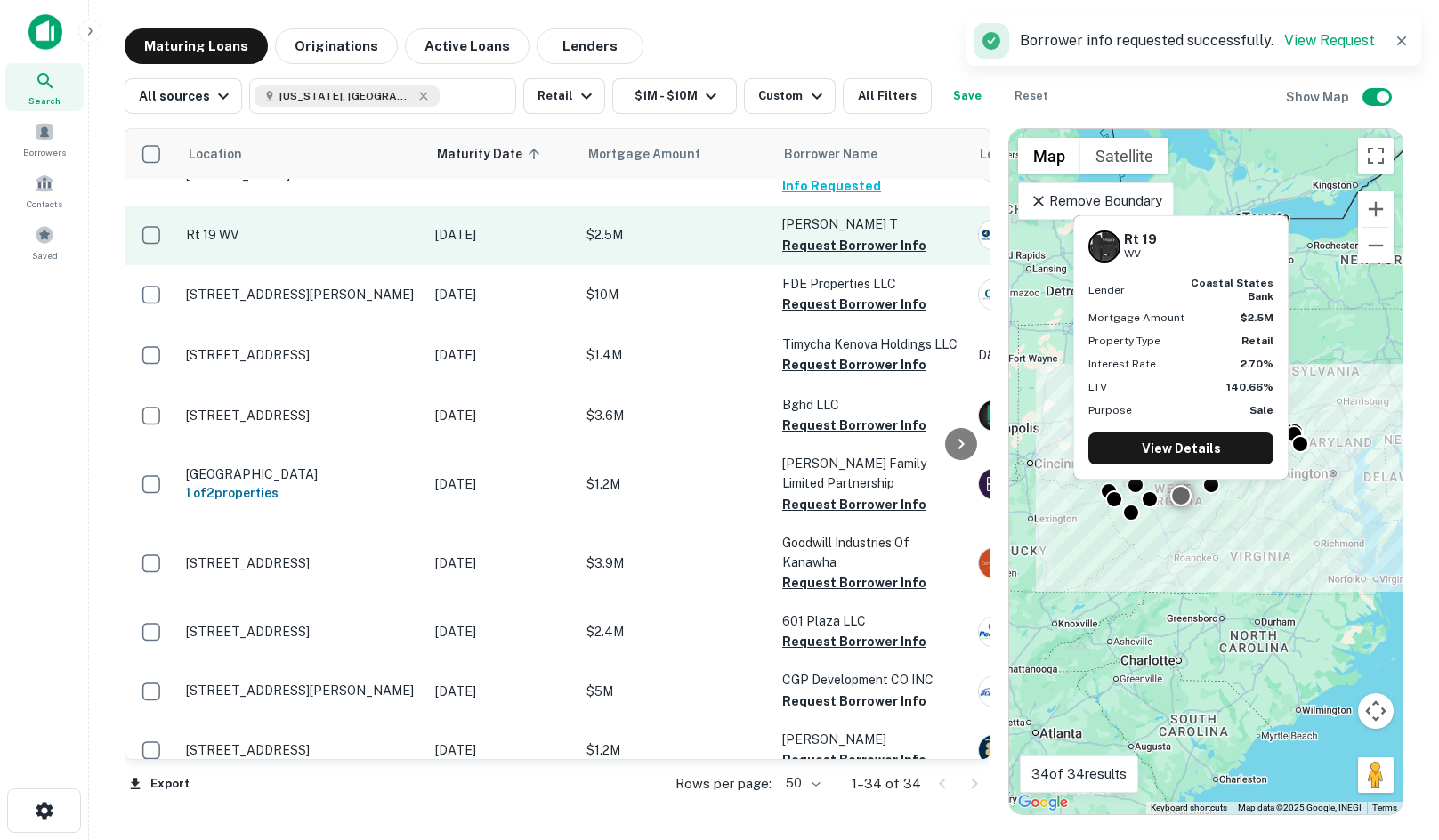
scroll to position [266, 0]
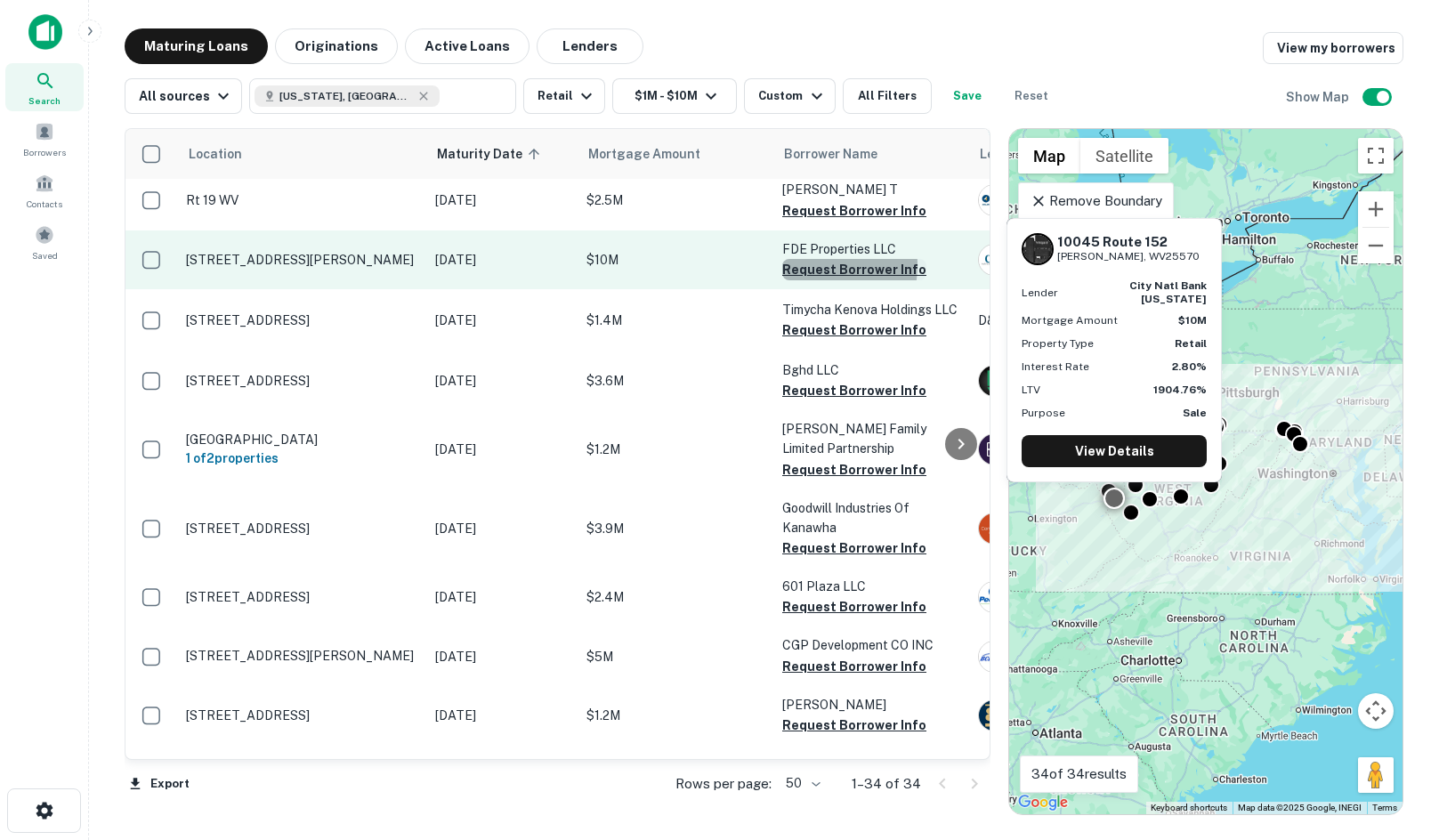
click at [803, 265] on button "Request Borrower Info" at bounding box center [854, 268] width 144 height 21
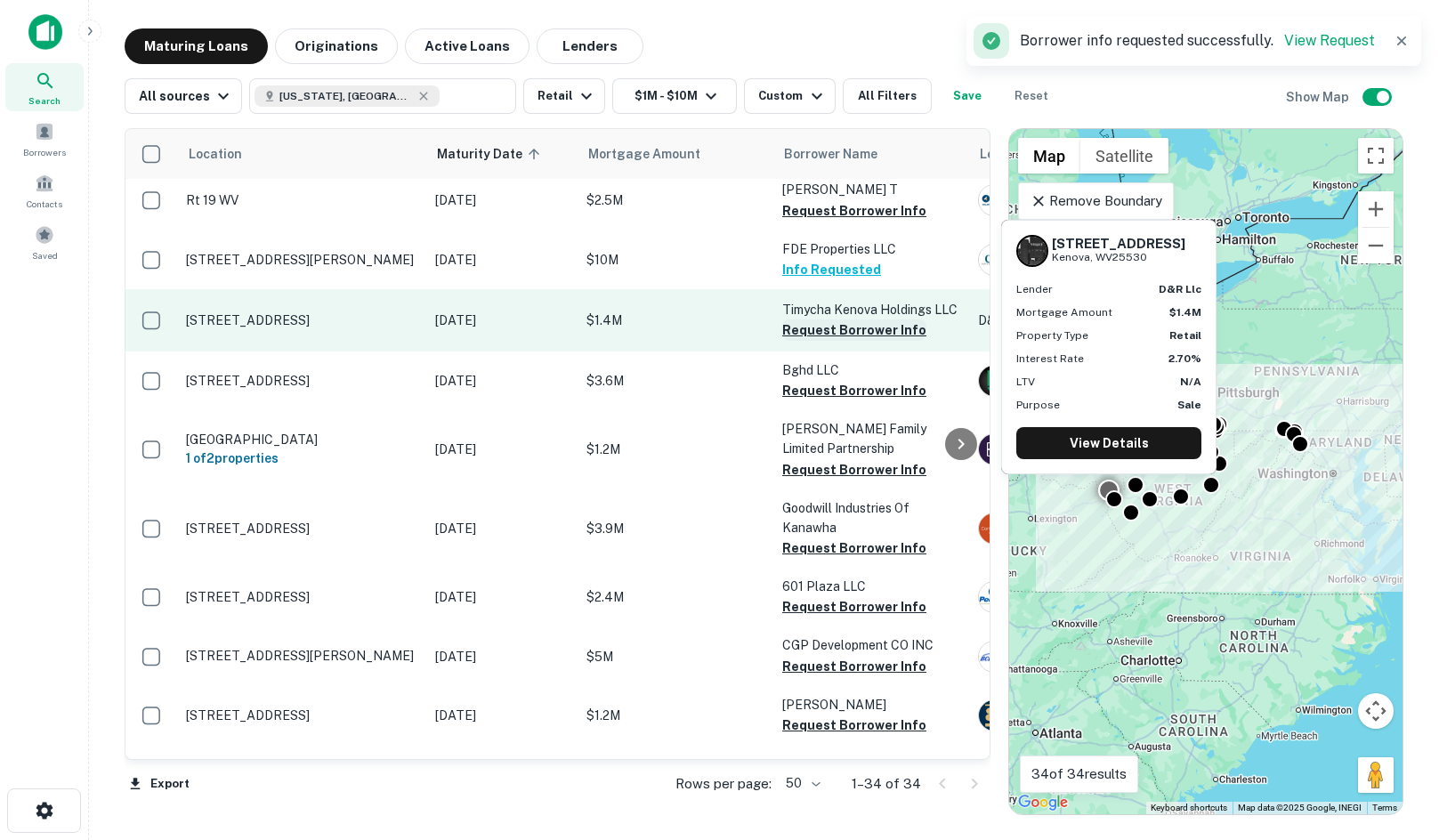
click at [796, 326] on button "Request Borrower Info" at bounding box center [854, 329] width 144 height 21
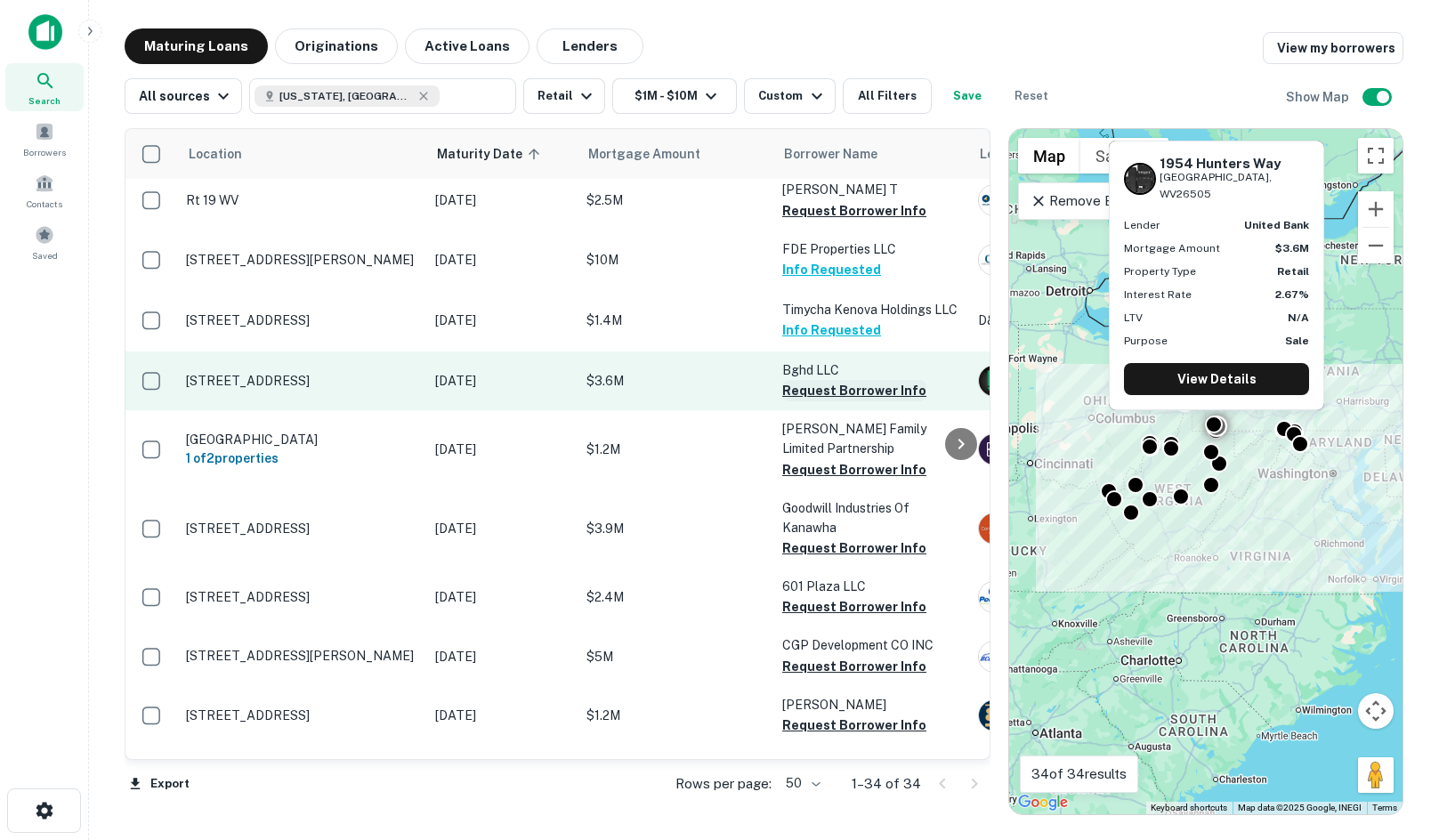
click at [812, 390] on button "Request Borrower Info" at bounding box center [854, 390] width 144 height 21
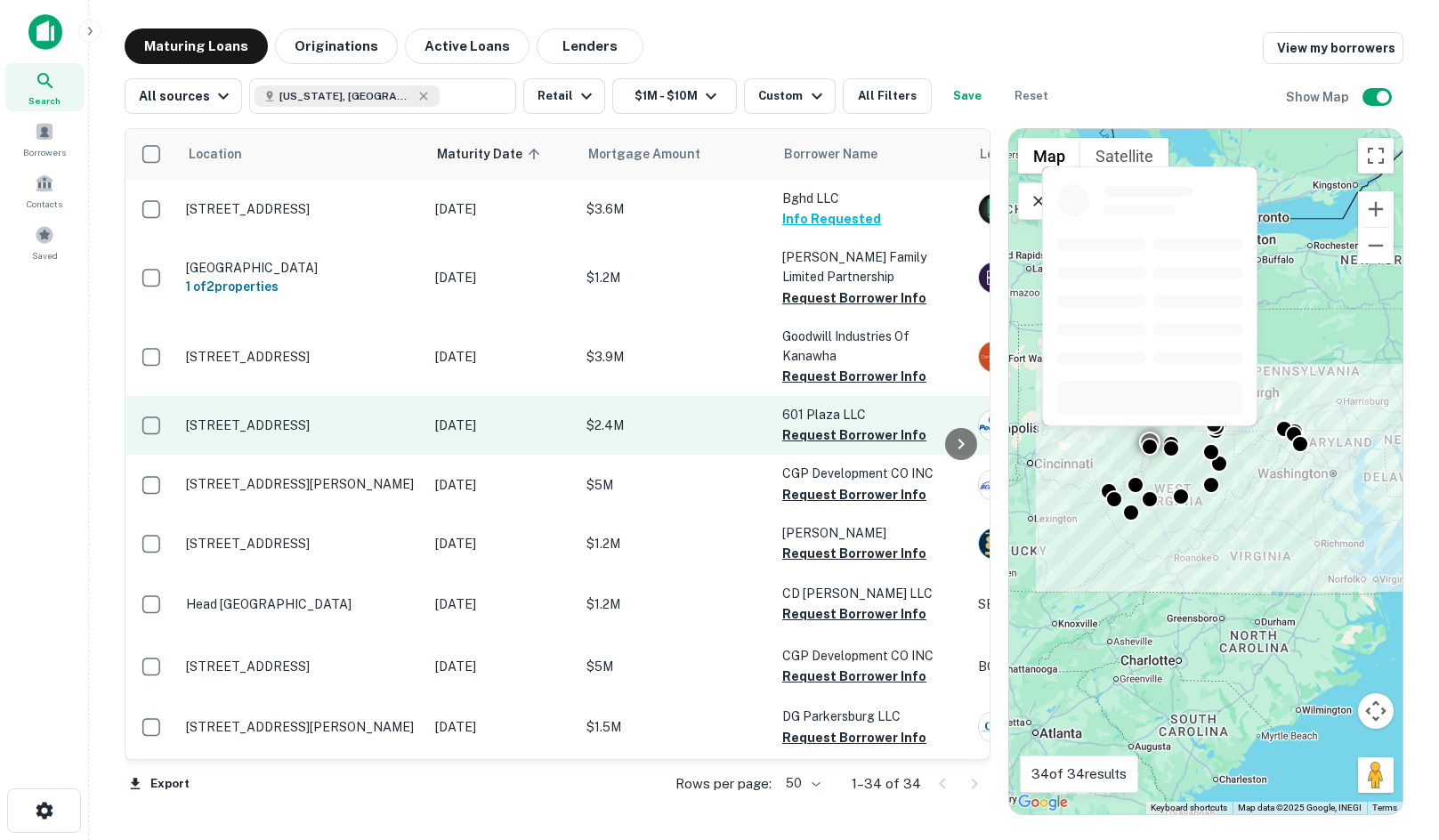
scroll to position [445, 0]
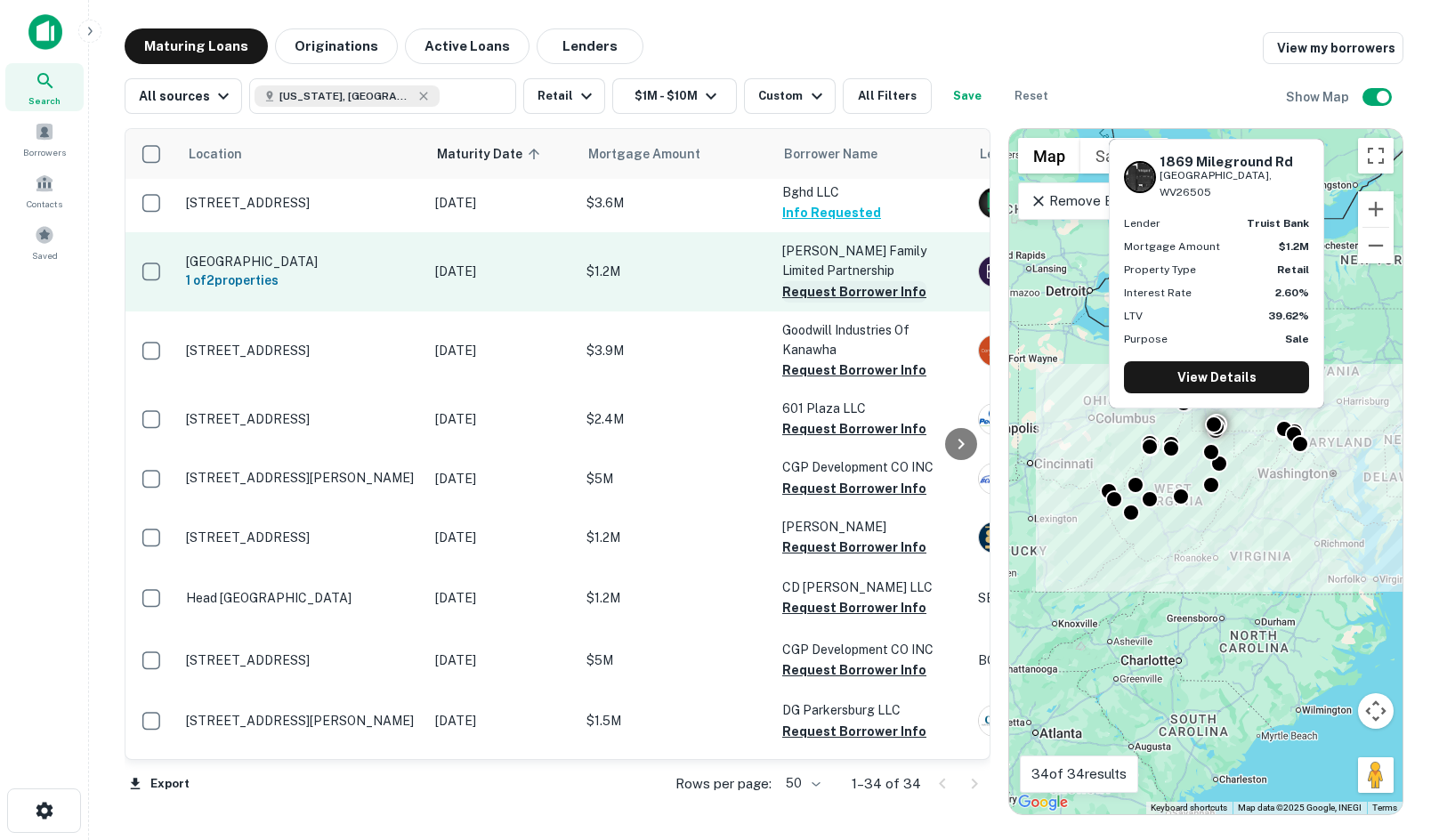
click at [812, 296] on button "Request Borrower Info" at bounding box center [854, 291] width 144 height 21
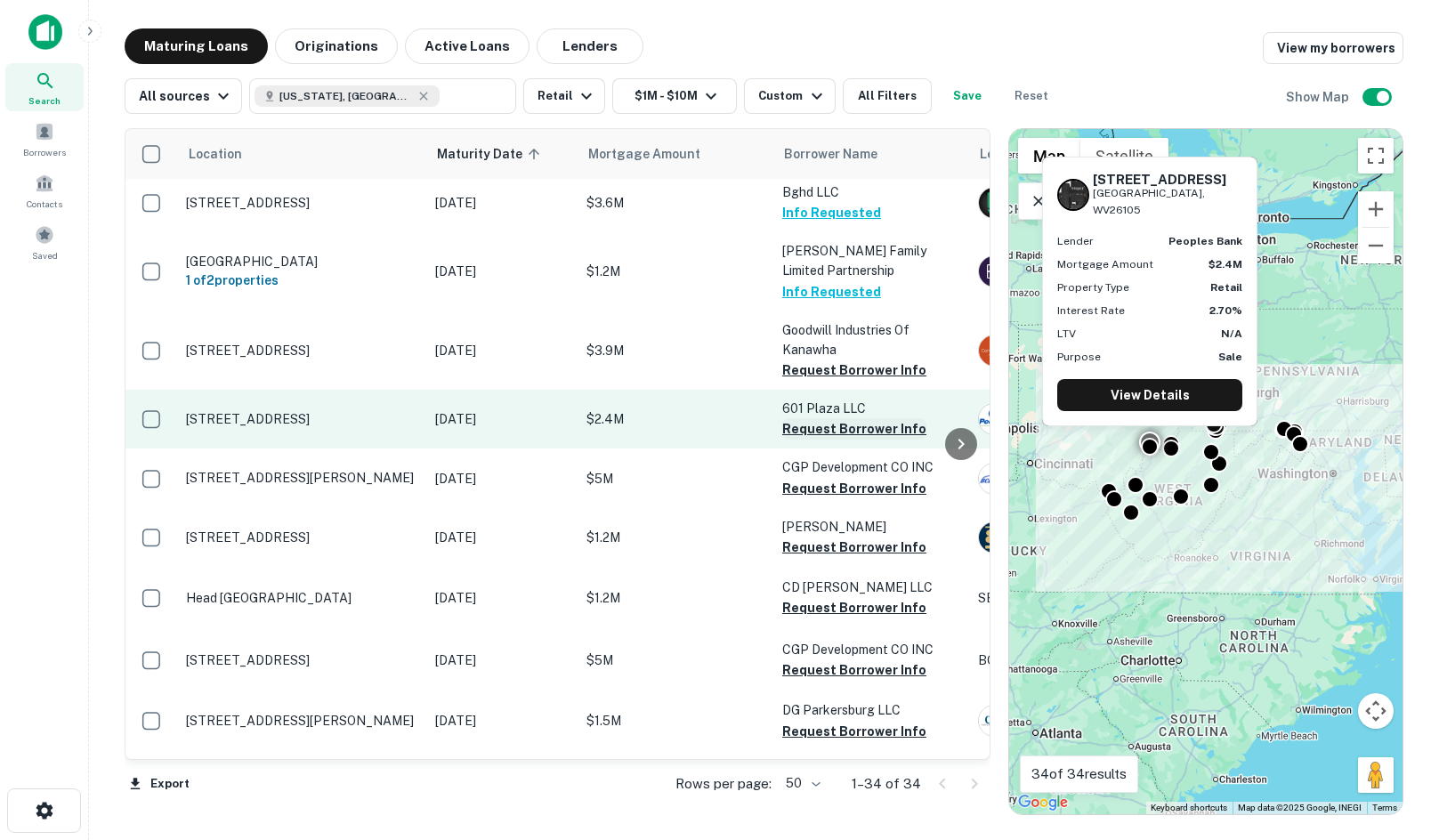
click at [861, 420] on button "Request Borrower Info" at bounding box center [854, 428] width 144 height 21
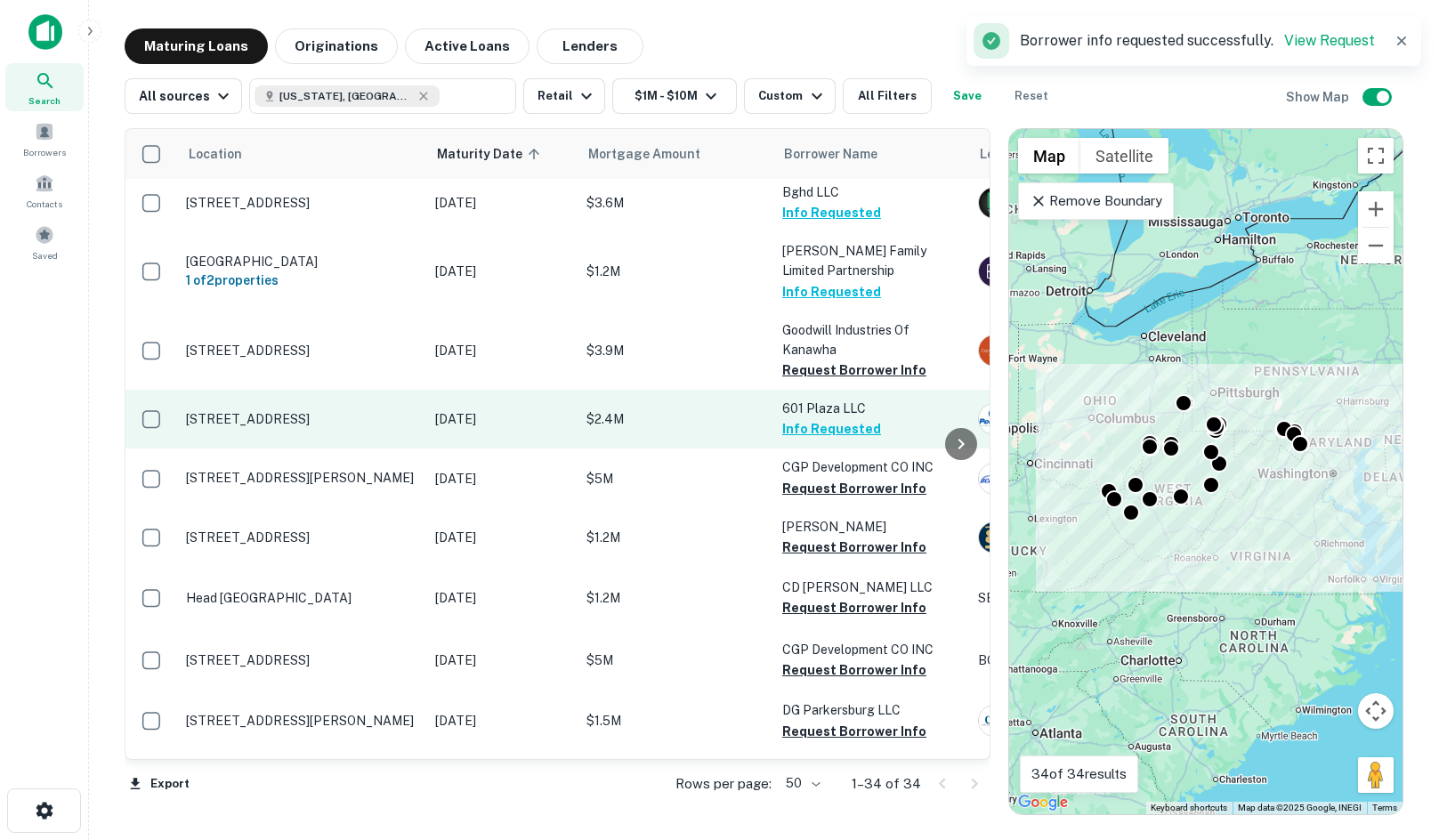
scroll to position [534, 0]
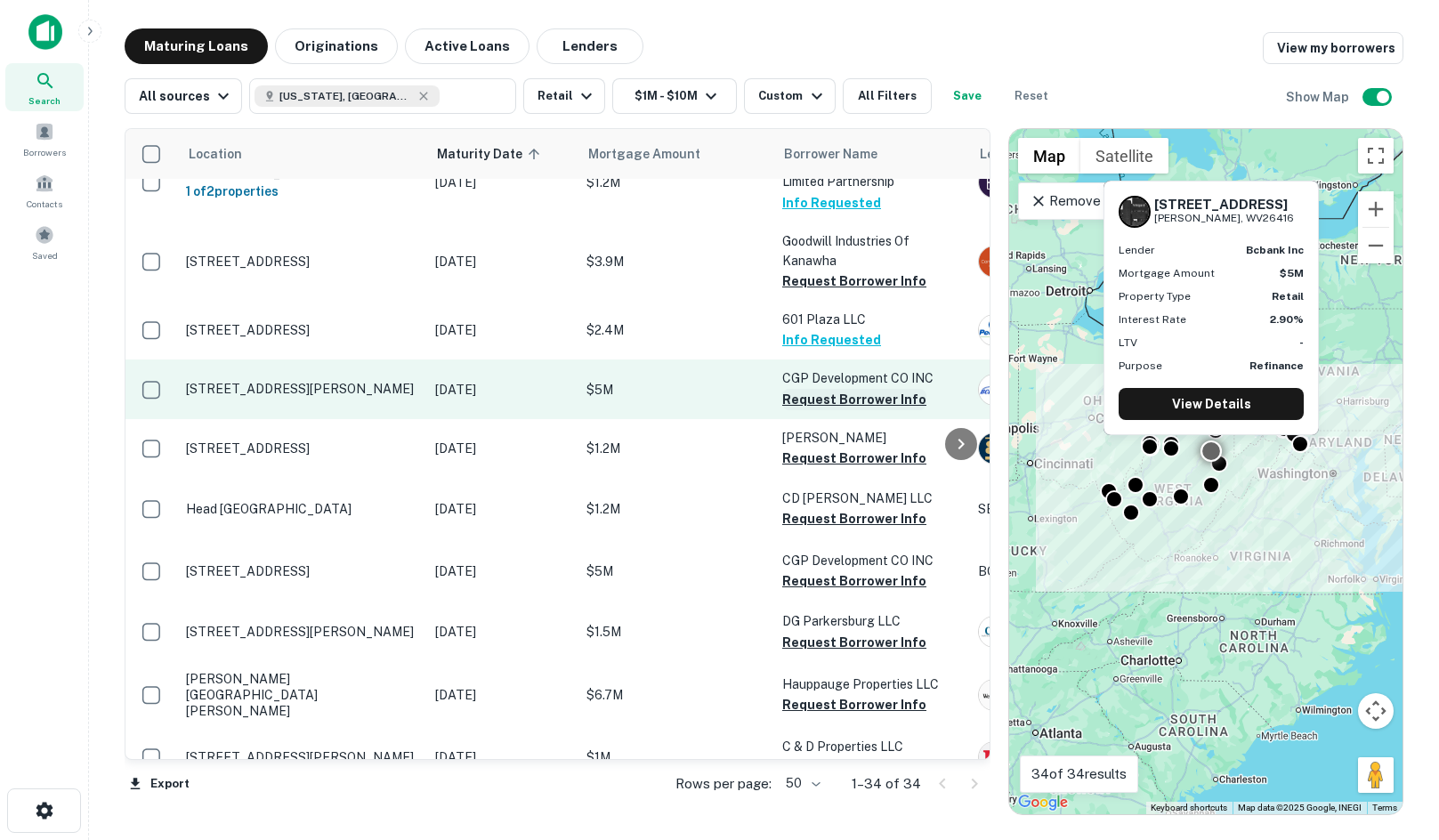
click at [854, 394] on button "Request Borrower Info" at bounding box center [854, 399] width 144 height 21
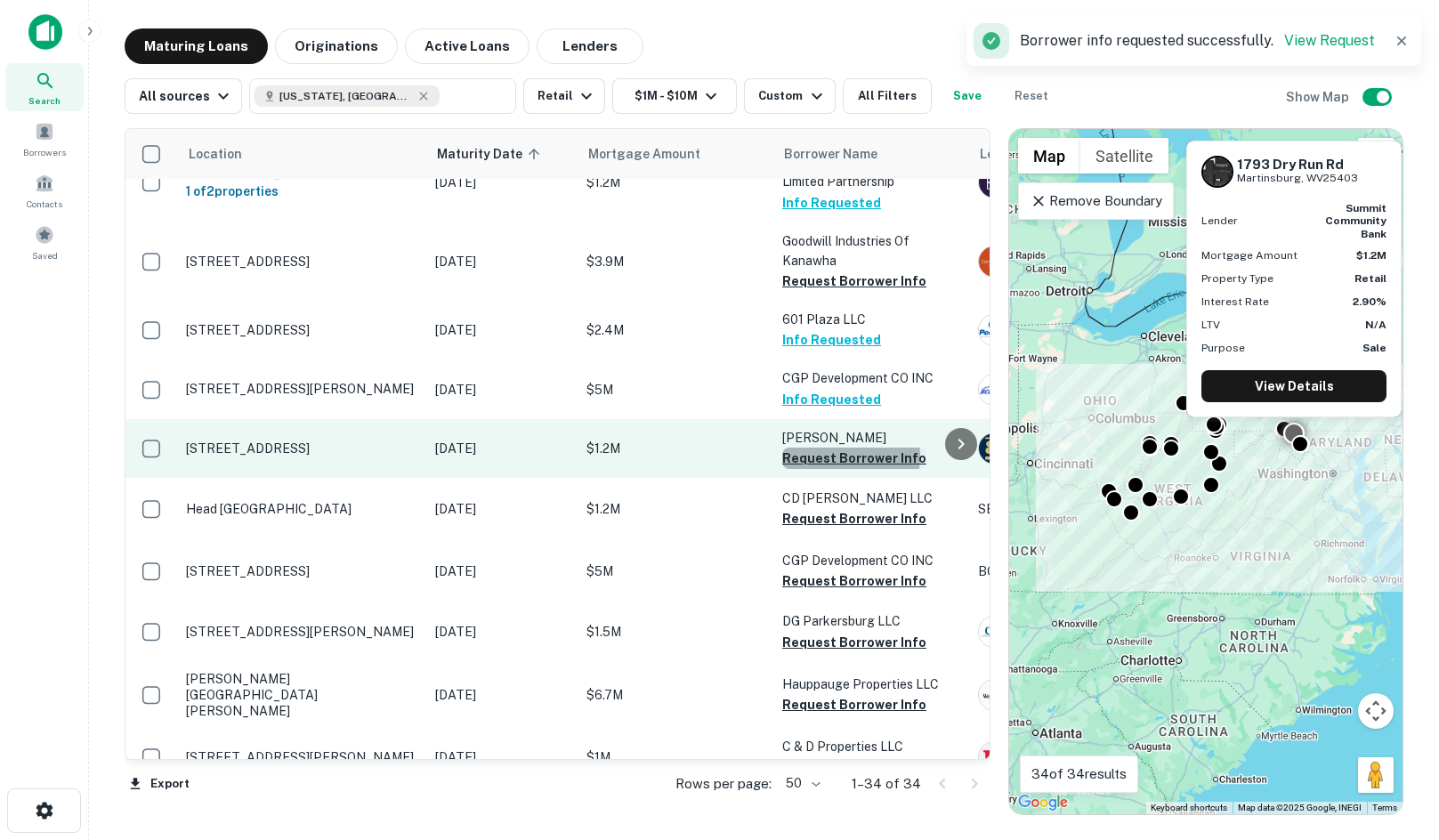
click at [849, 455] on button "Request Borrower Info" at bounding box center [854, 457] width 144 height 21
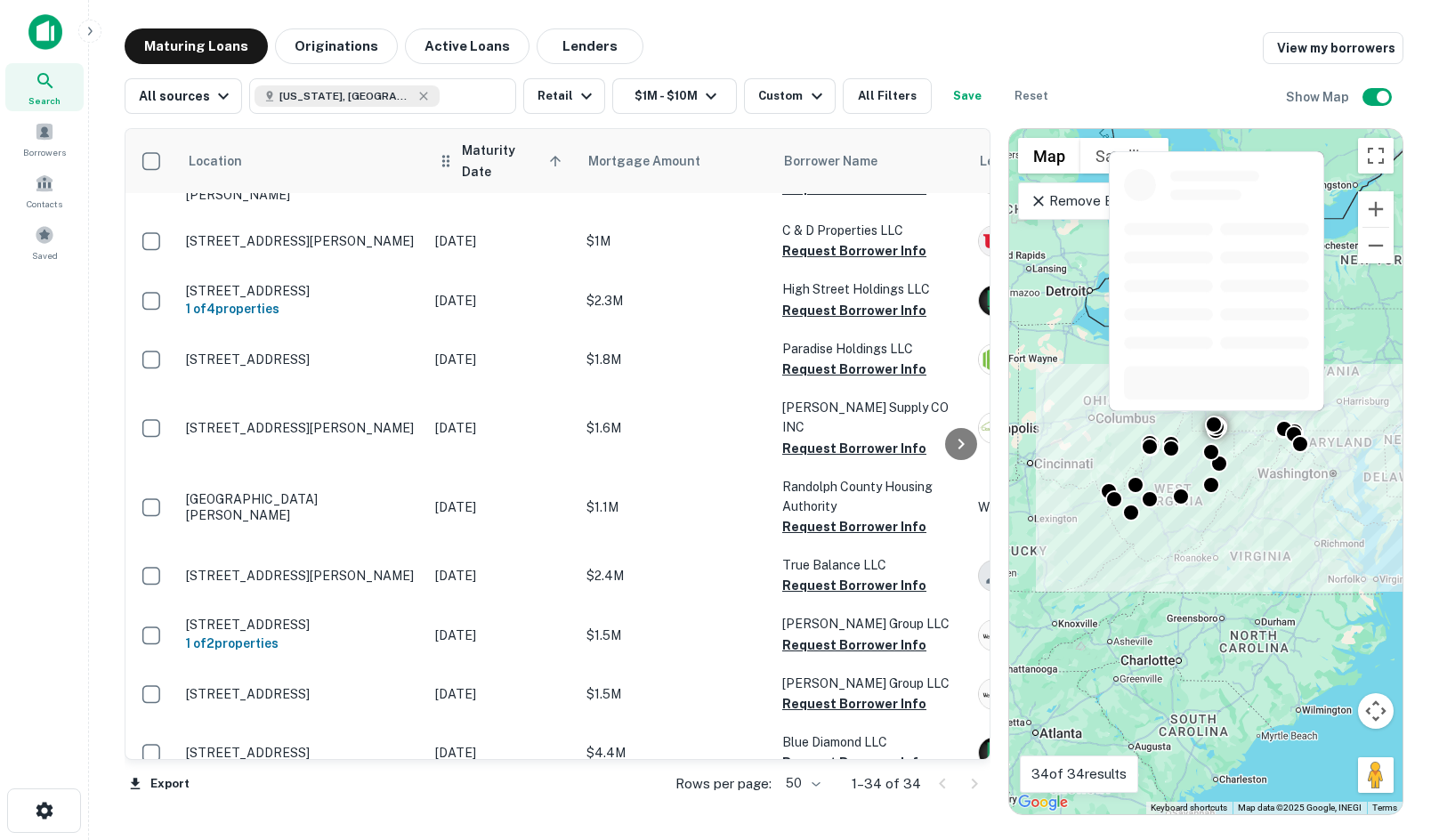
scroll to position [1067, 0]
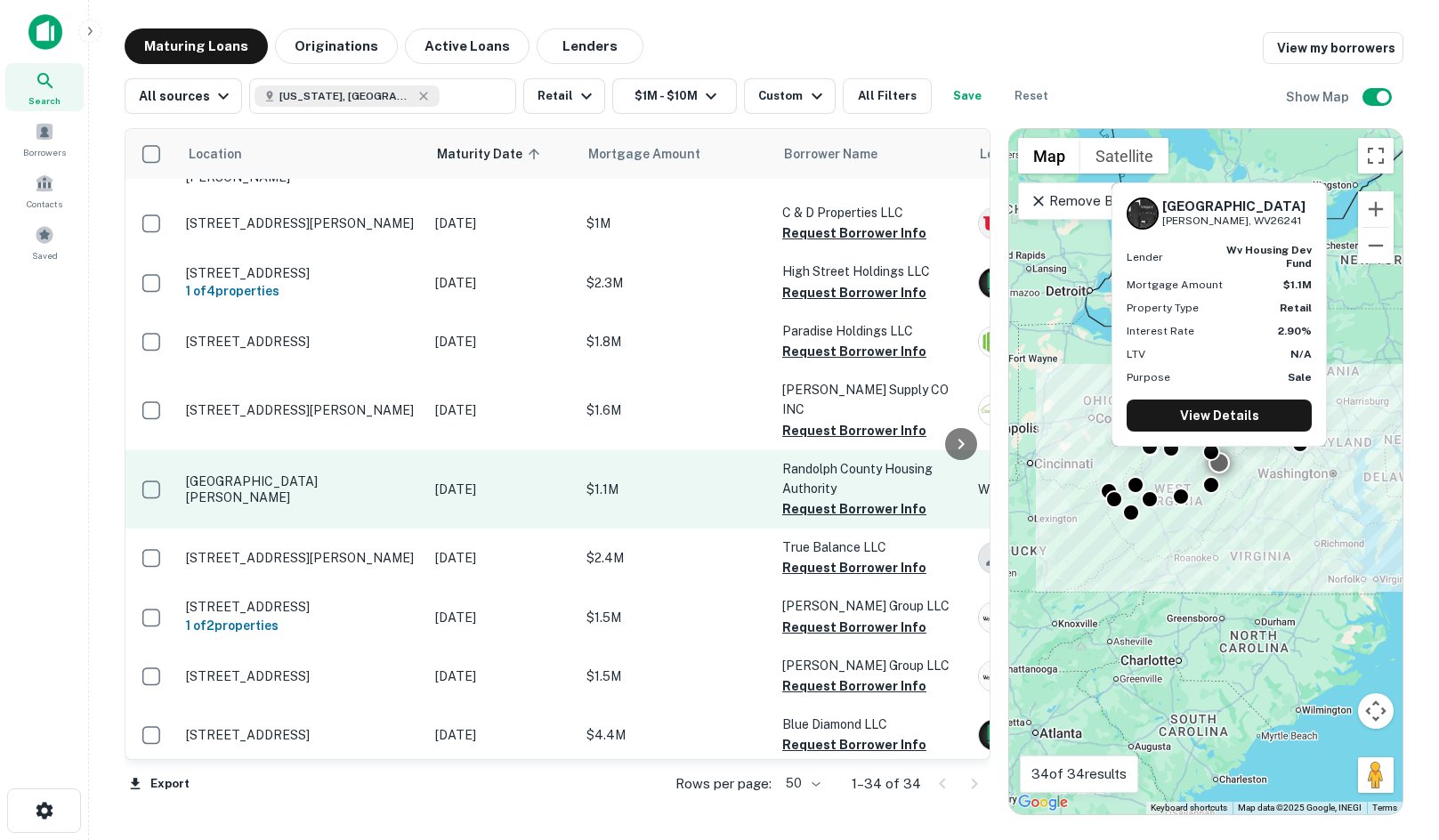
drag, startPoint x: 315, startPoint y: 443, endPoint x: 320, endPoint y: 424, distance: 19.6
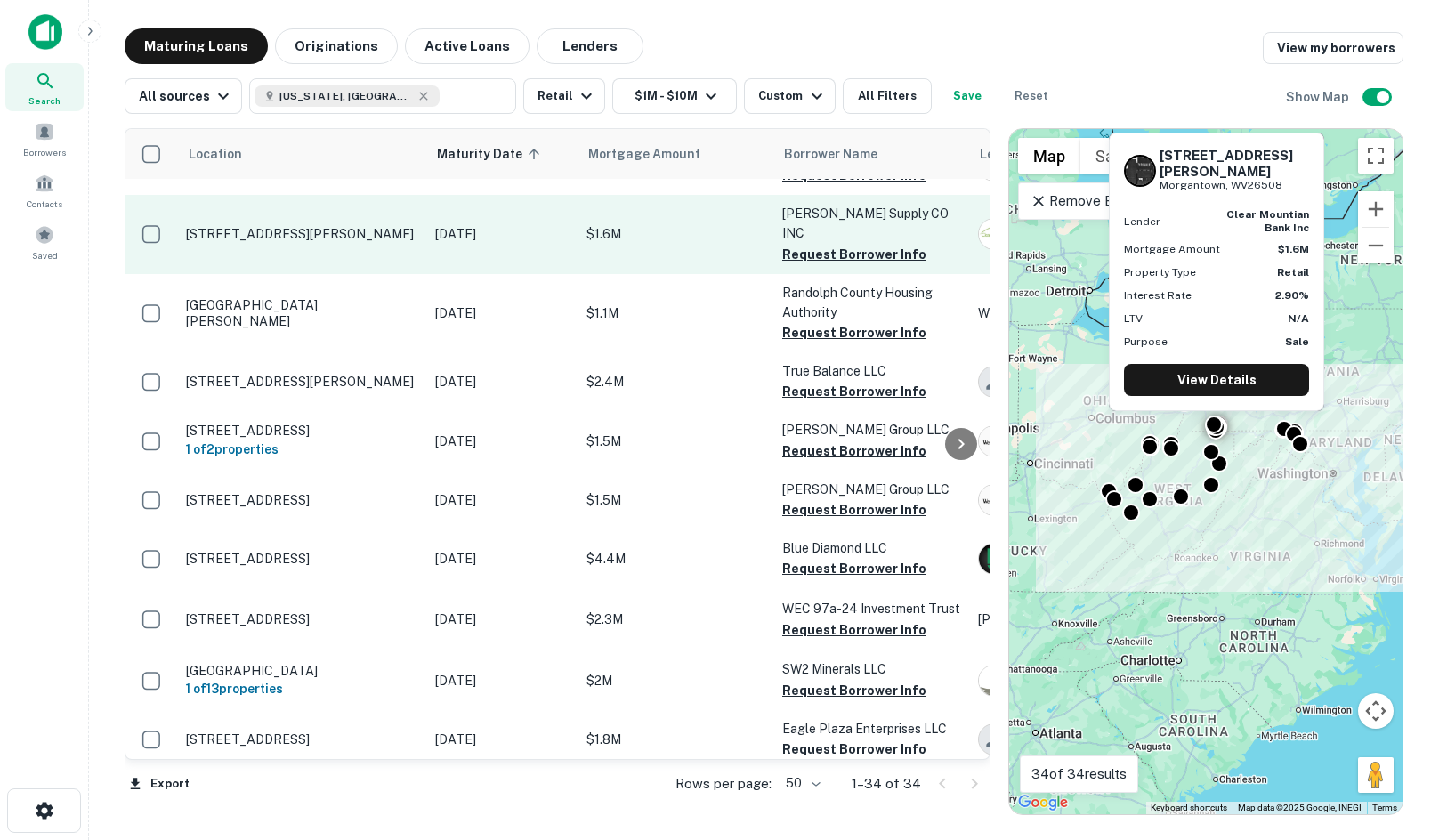
scroll to position [1245, 0]
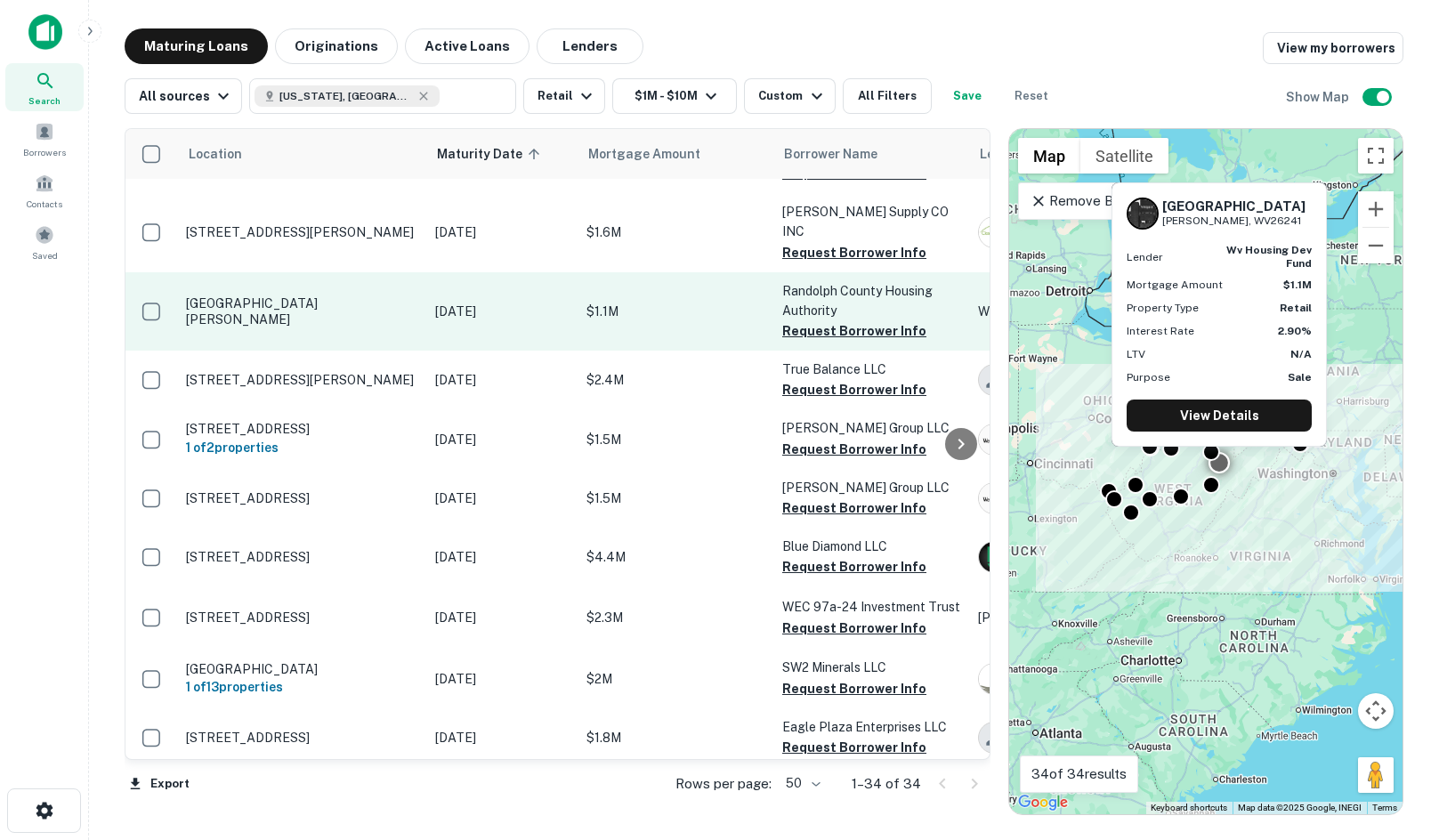
drag, startPoint x: 691, startPoint y: 344, endPoint x: 816, endPoint y: 287, distance: 137.4
click at [816, 287] on p "Randolph County Housing Authority" at bounding box center [871, 300] width 178 height 39
click at [813, 320] on button "Request Borrower Info" at bounding box center [854, 330] width 144 height 21
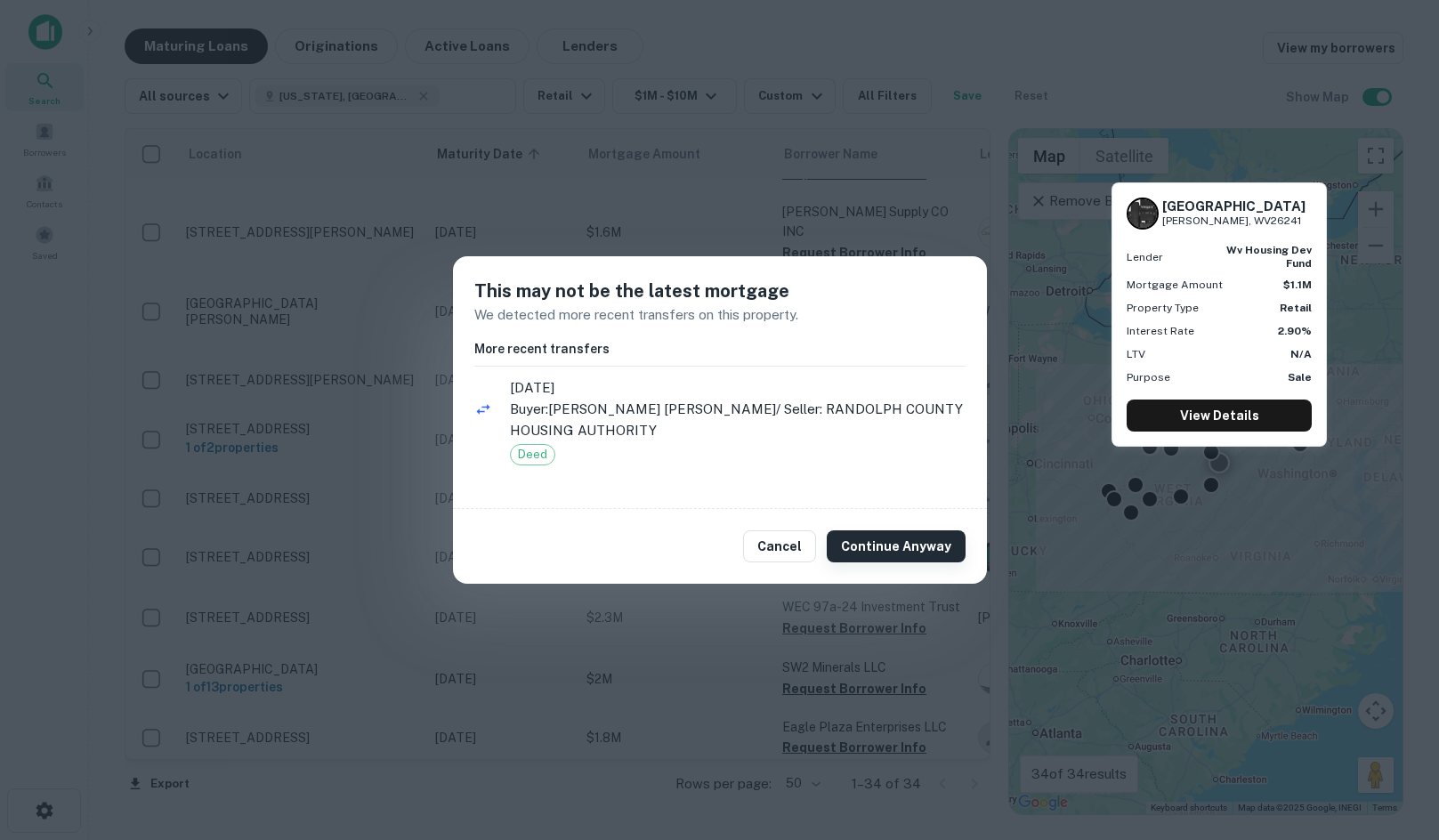
click at [926, 555] on button "Continue Anyway" at bounding box center [895, 546] width 139 height 32
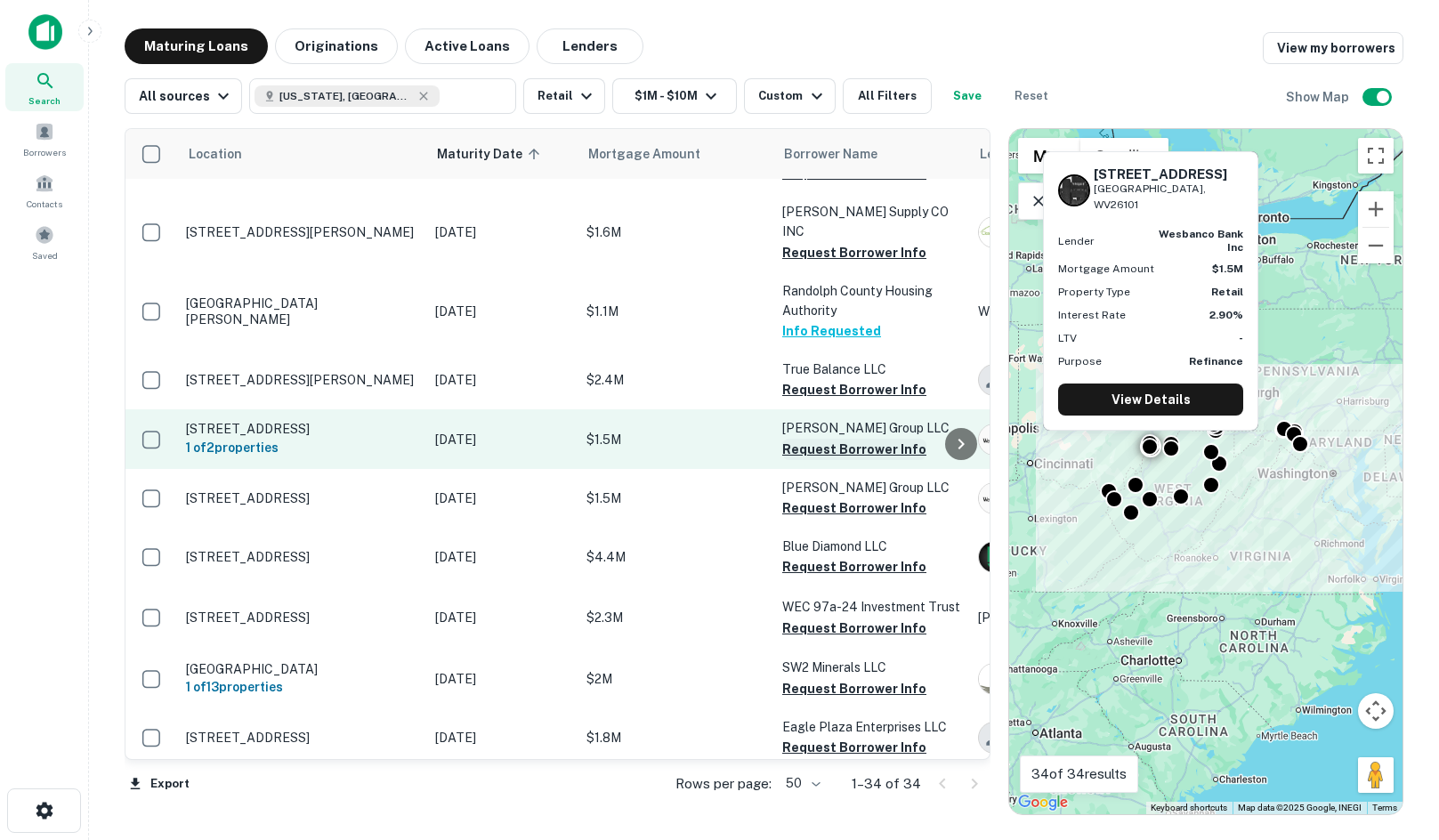
click at [829, 439] on button "Request Borrower Info" at bounding box center [854, 449] width 144 height 21
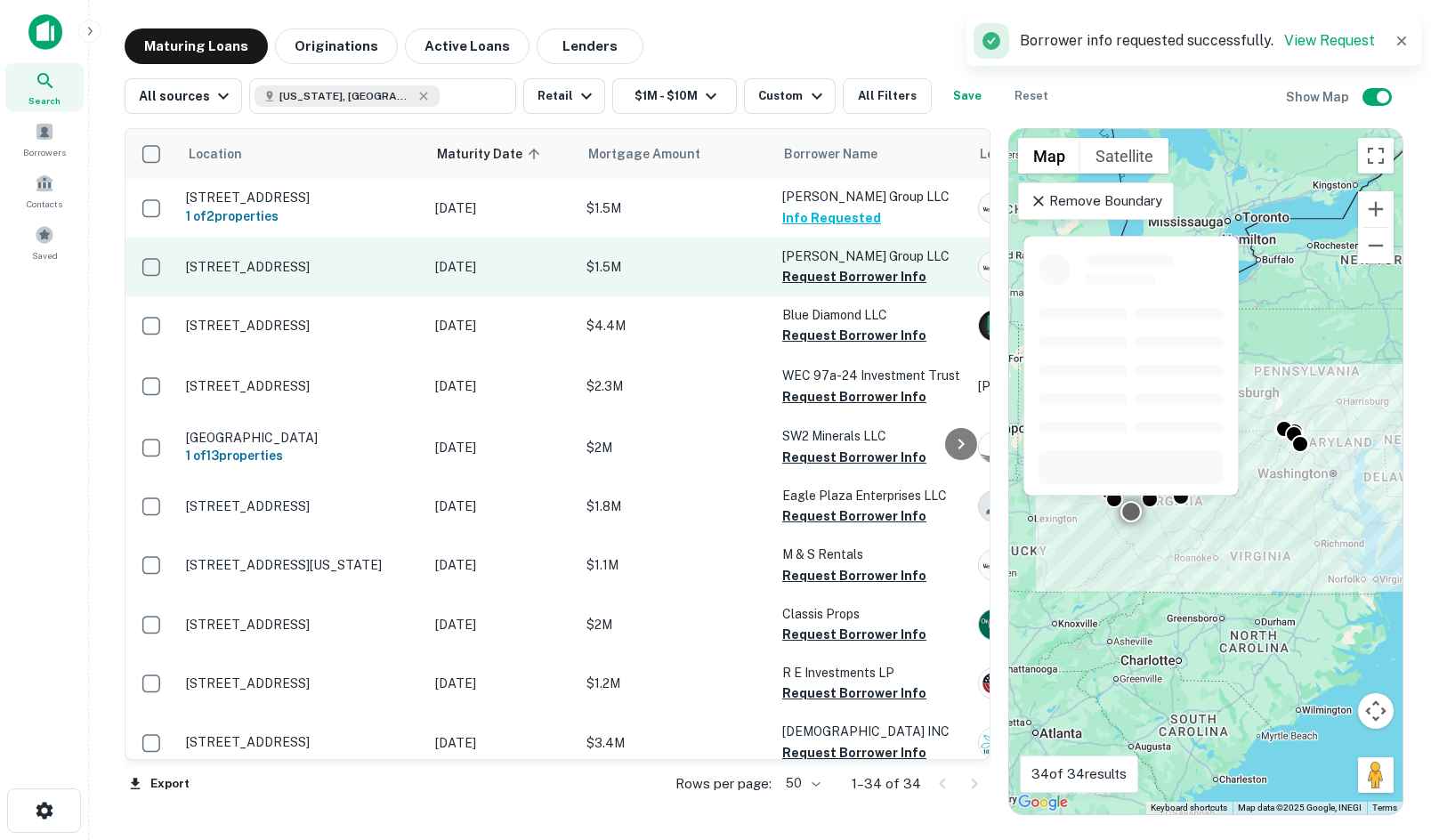
scroll to position [1368, 0]
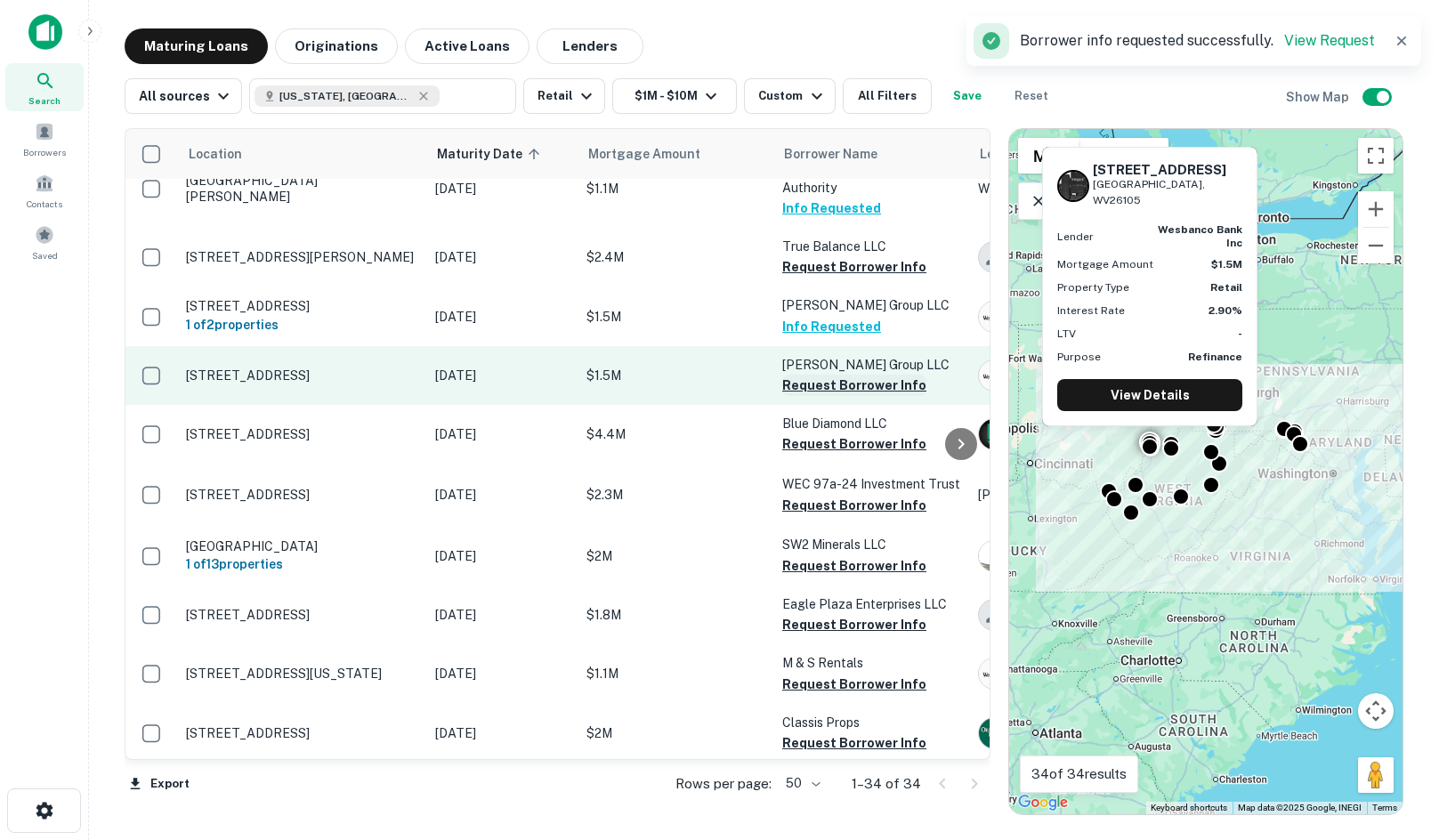
click at [814, 374] on button "Request Borrower Info" at bounding box center [854, 384] width 144 height 21
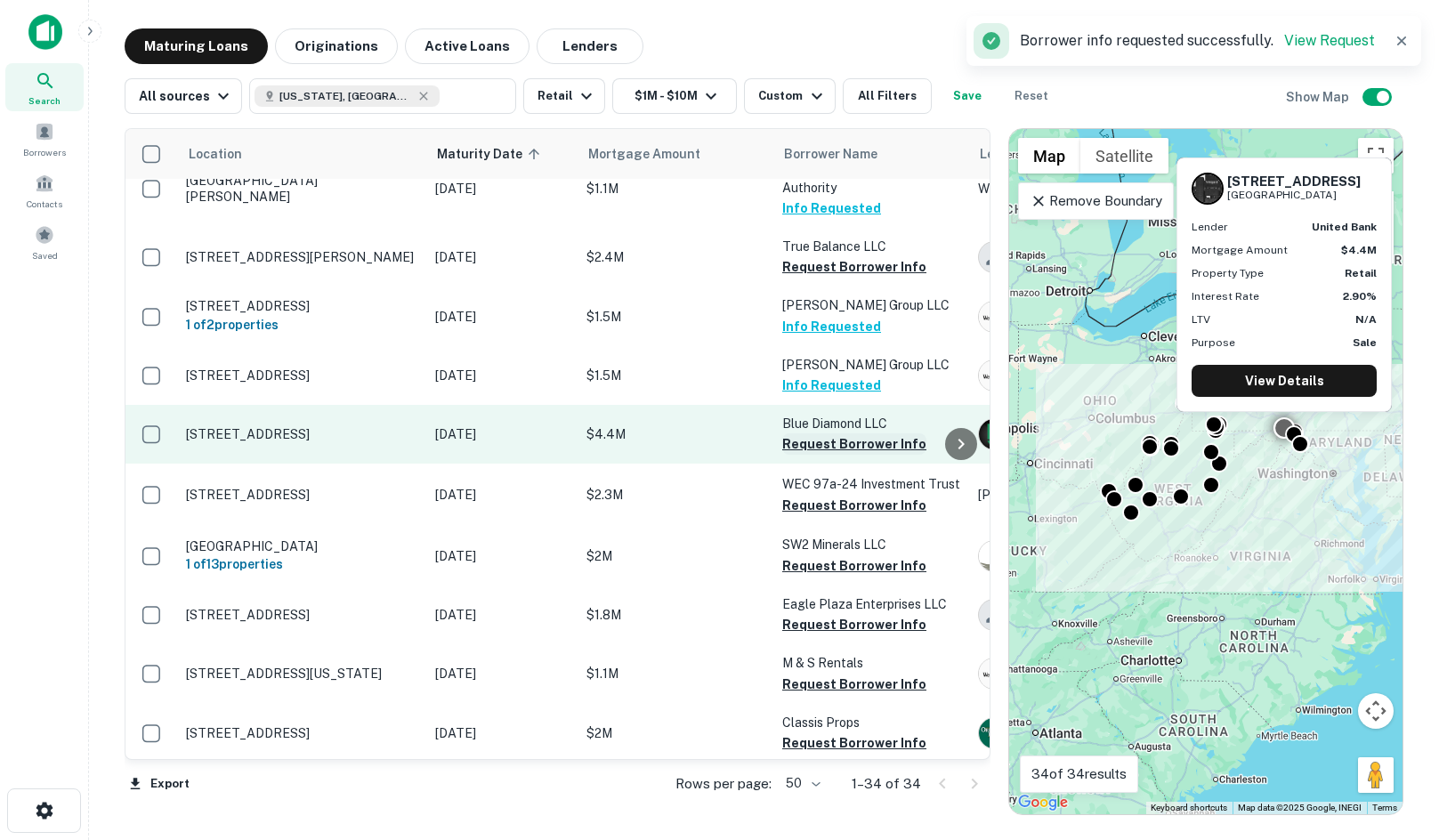
click at [832, 433] on button "Request Borrower Info" at bounding box center [854, 443] width 144 height 21
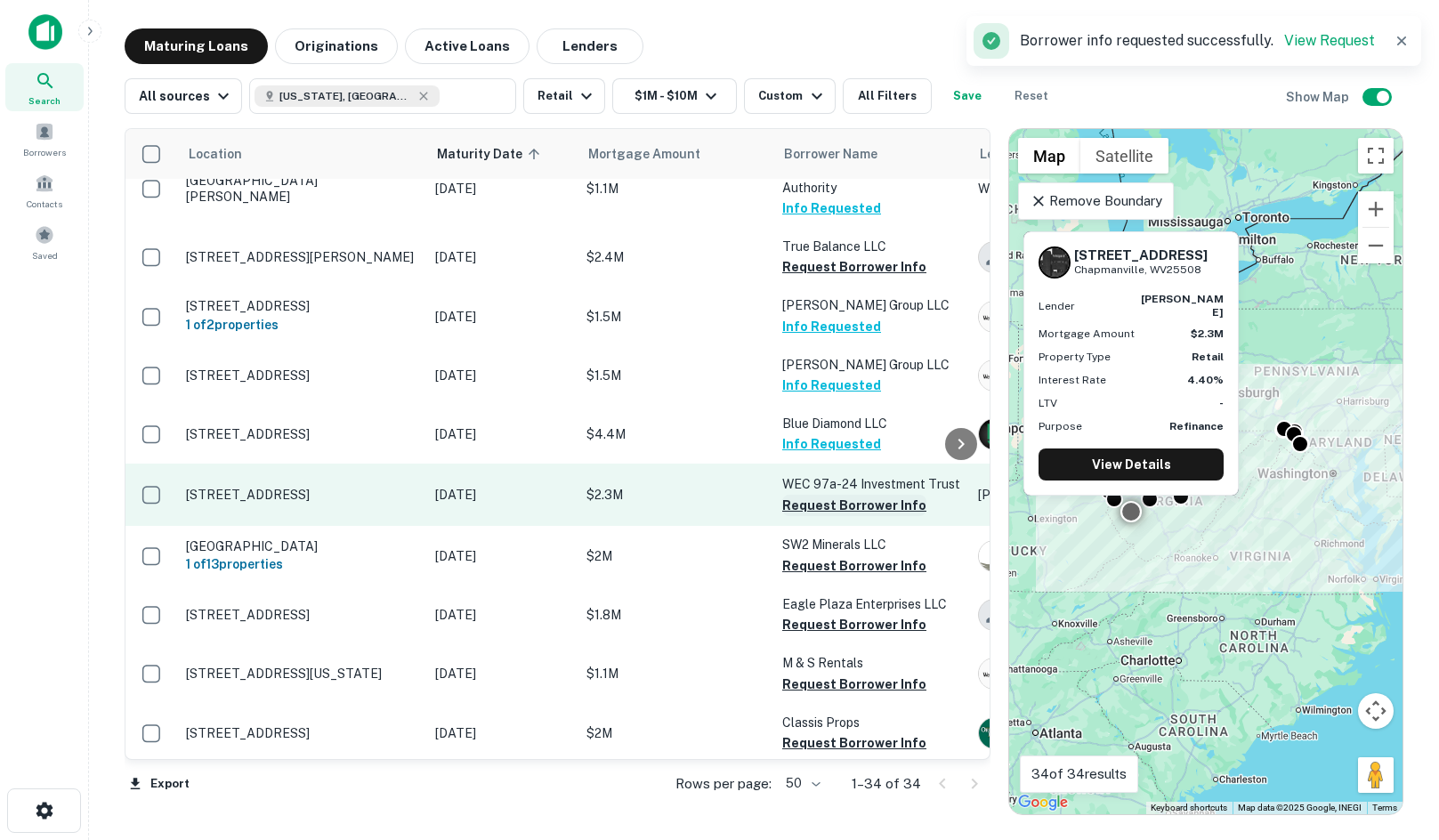
click at [847, 495] on button "Request Borrower Info" at bounding box center [854, 505] width 144 height 21
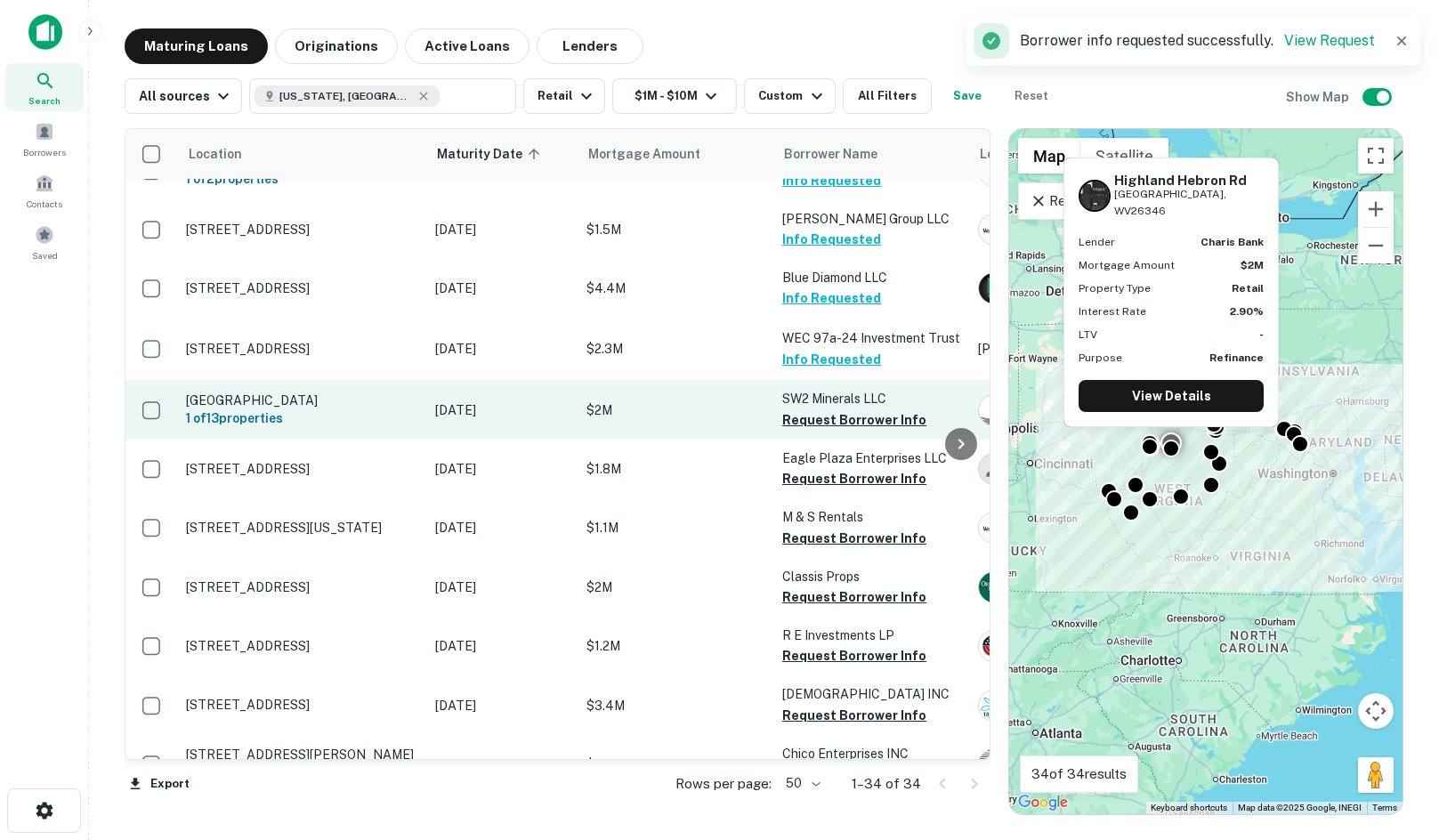
scroll to position [1546, 0]
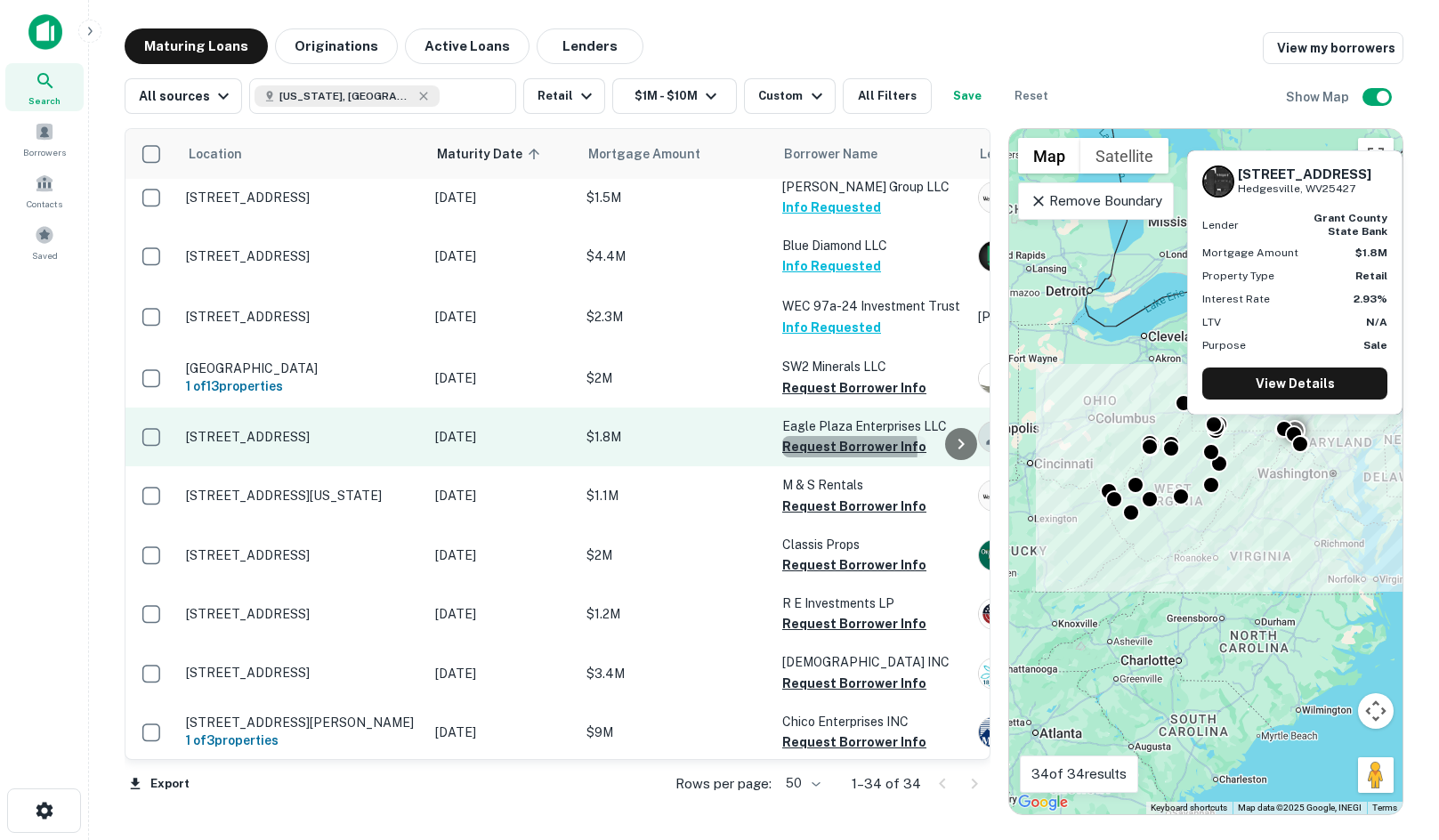
click at [817, 436] on button "Request Borrower Info" at bounding box center [854, 446] width 144 height 21
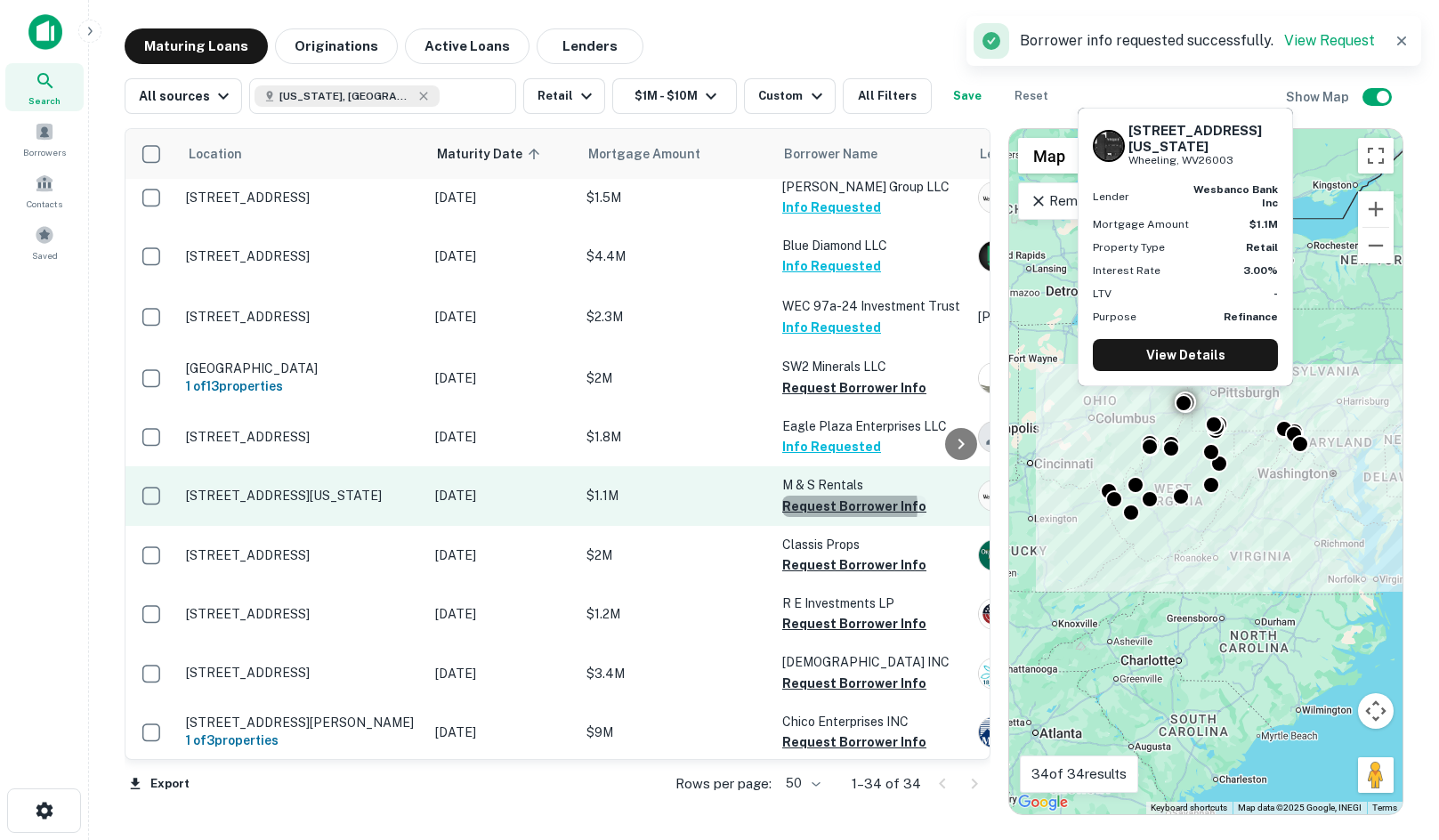
click at [840, 496] on button "Request Borrower Info" at bounding box center [854, 506] width 144 height 21
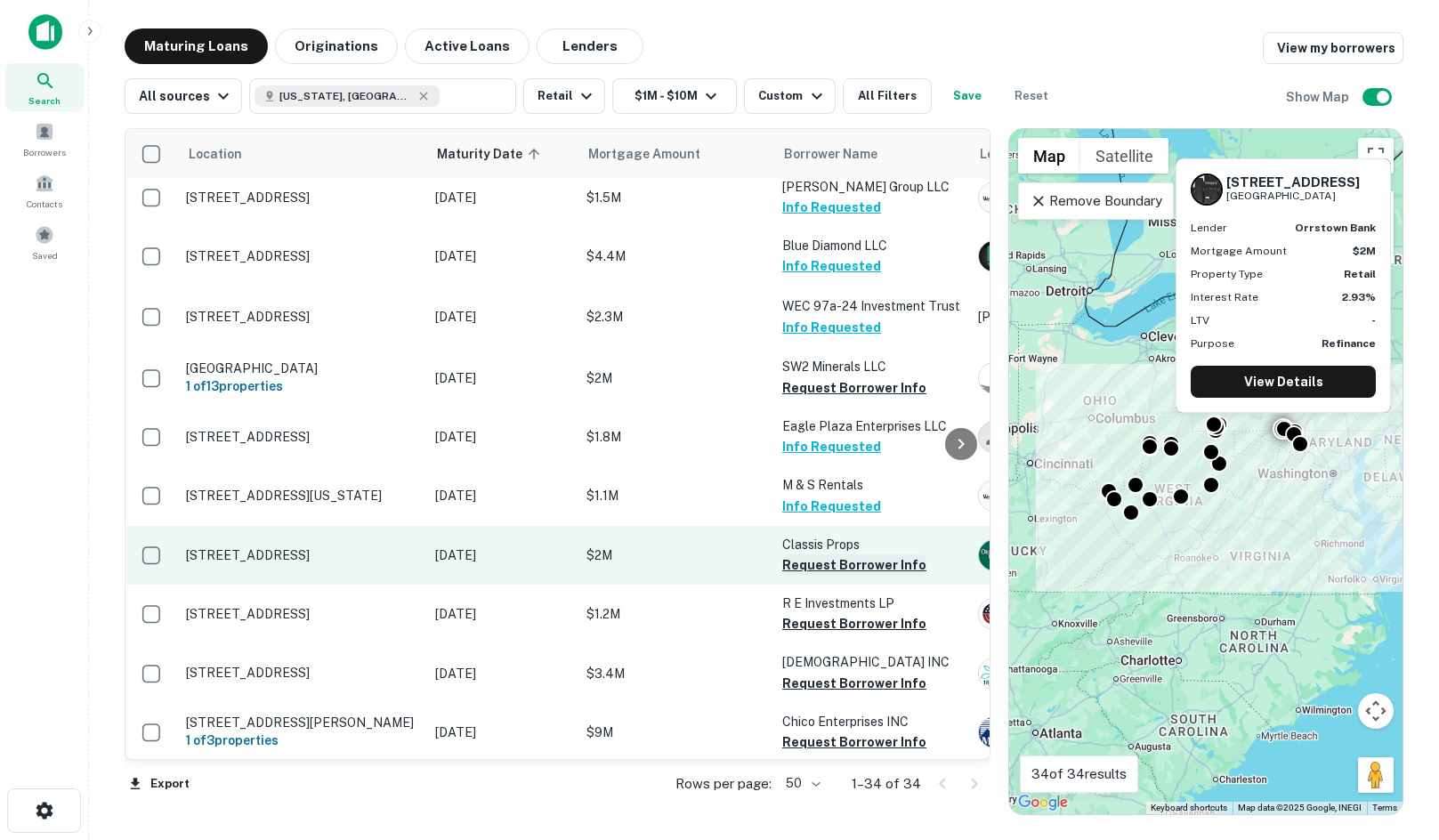
click at [814, 554] on button "Request Borrower Info" at bounding box center [854, 564] width 144 height 21
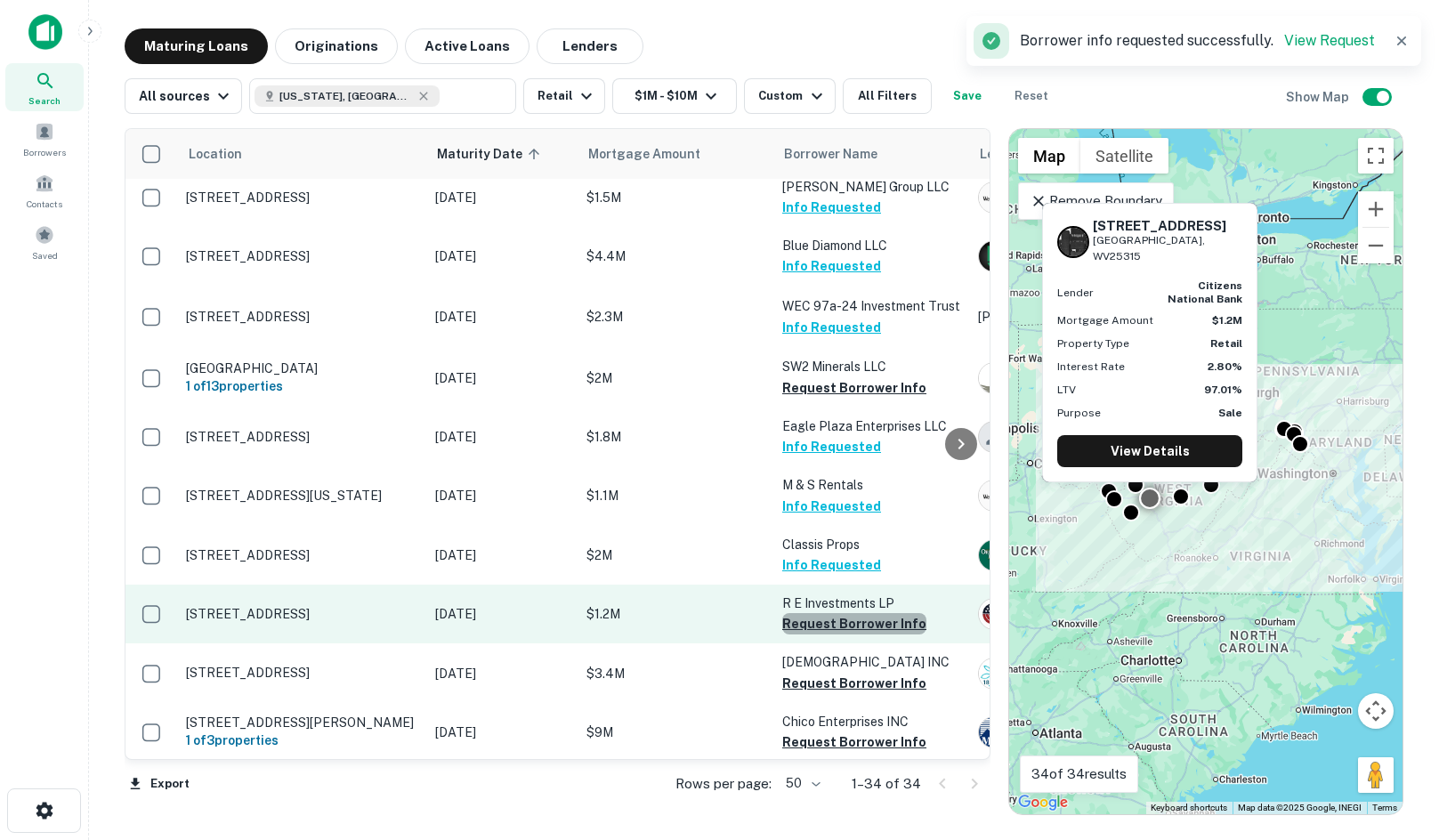
click at [867, 613] on button "Request Borrower Info" at bounding box center [854, 623] width 144 height 21
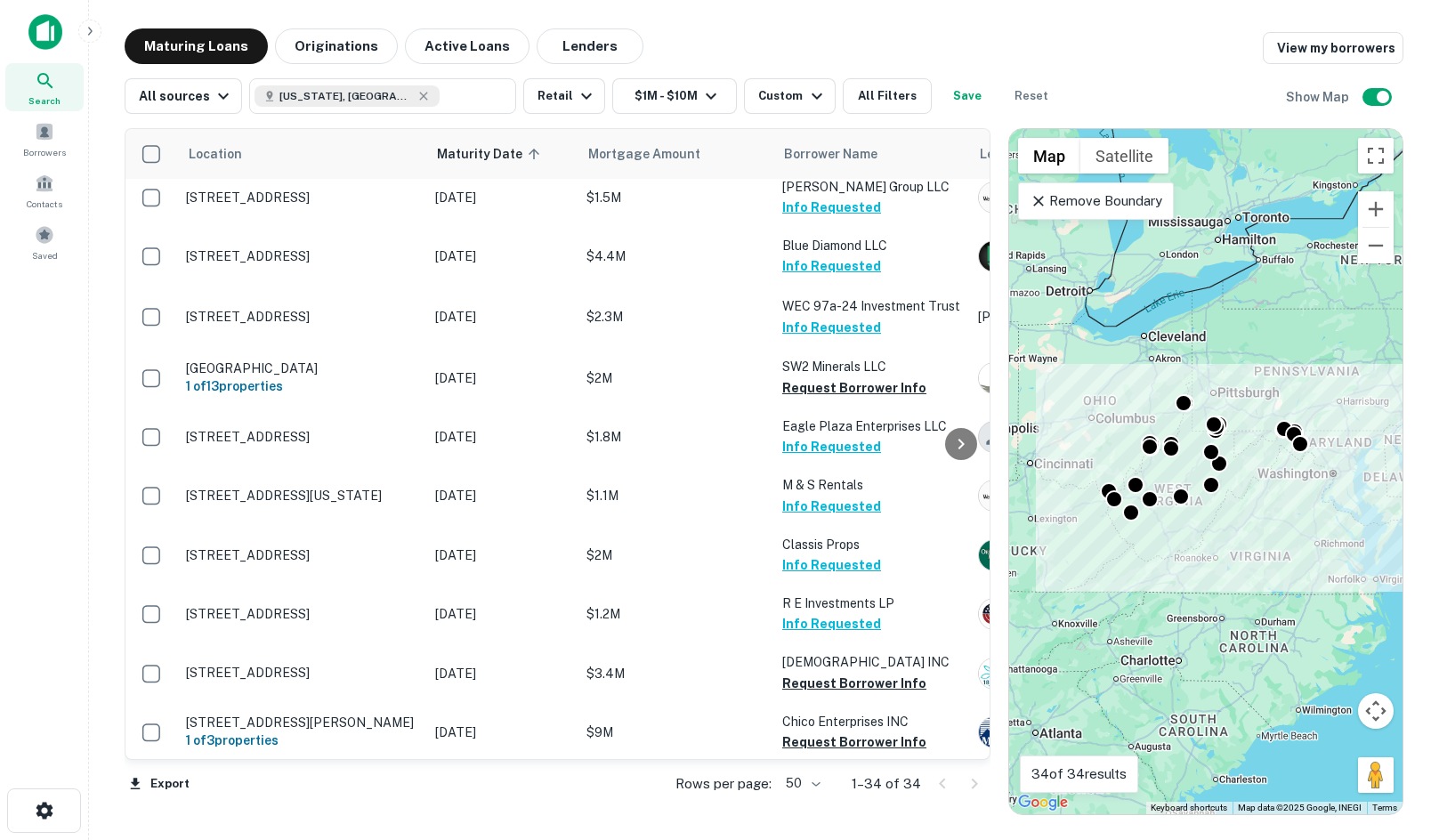
click at [966, 783] on div at bounding box center [958, 783] width 61 height 29
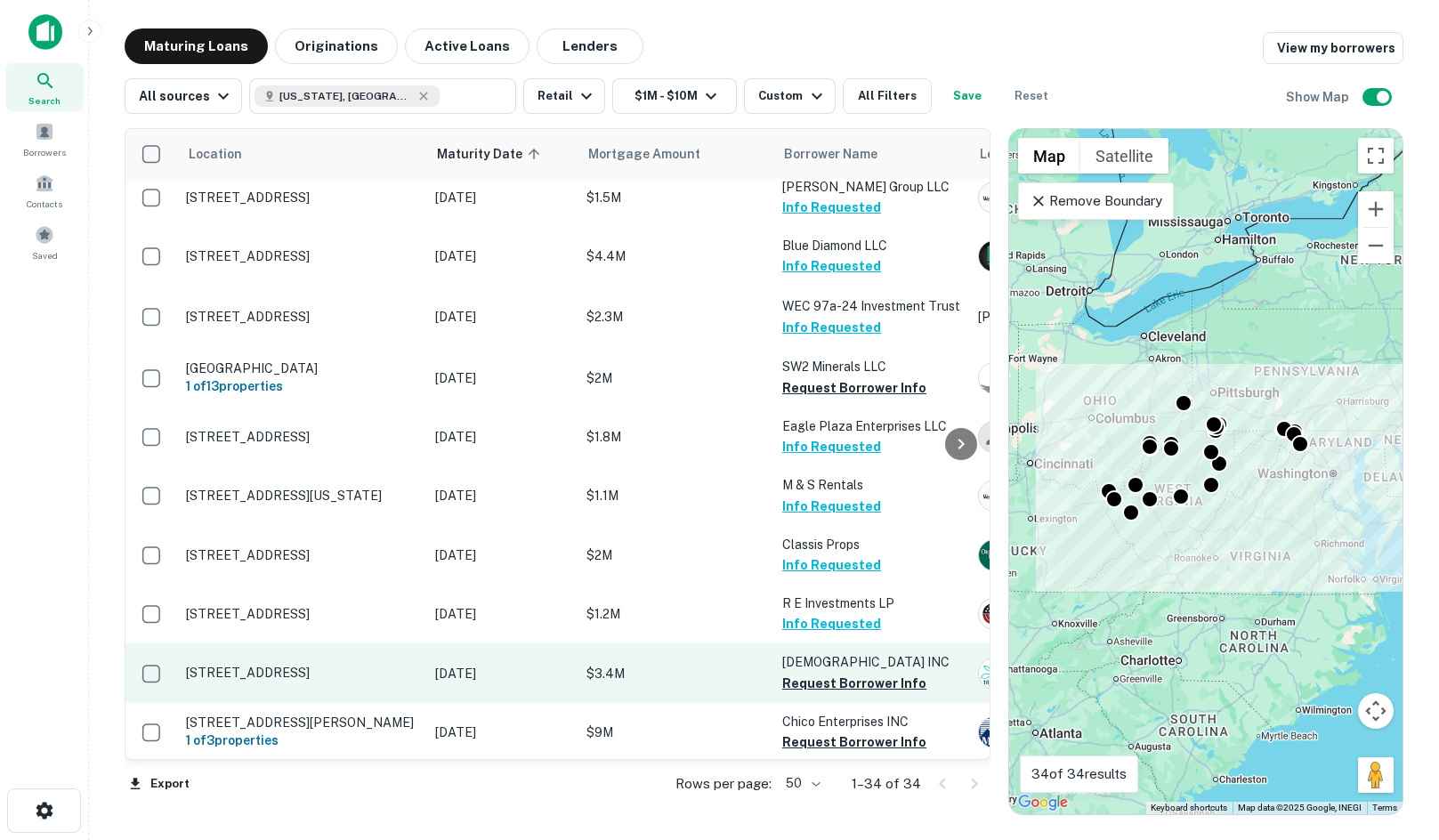
drag, startPoint x: 488, startPoint y: 810, endPoint x: 528, endPoint y: 643, distance: 171.7
click at [488, 810] on div "Location Maturity Date sorted ascending Mortgage Amount Borrower Name Lender Pu…" at bounding box center [557, 471] width 865 height 686
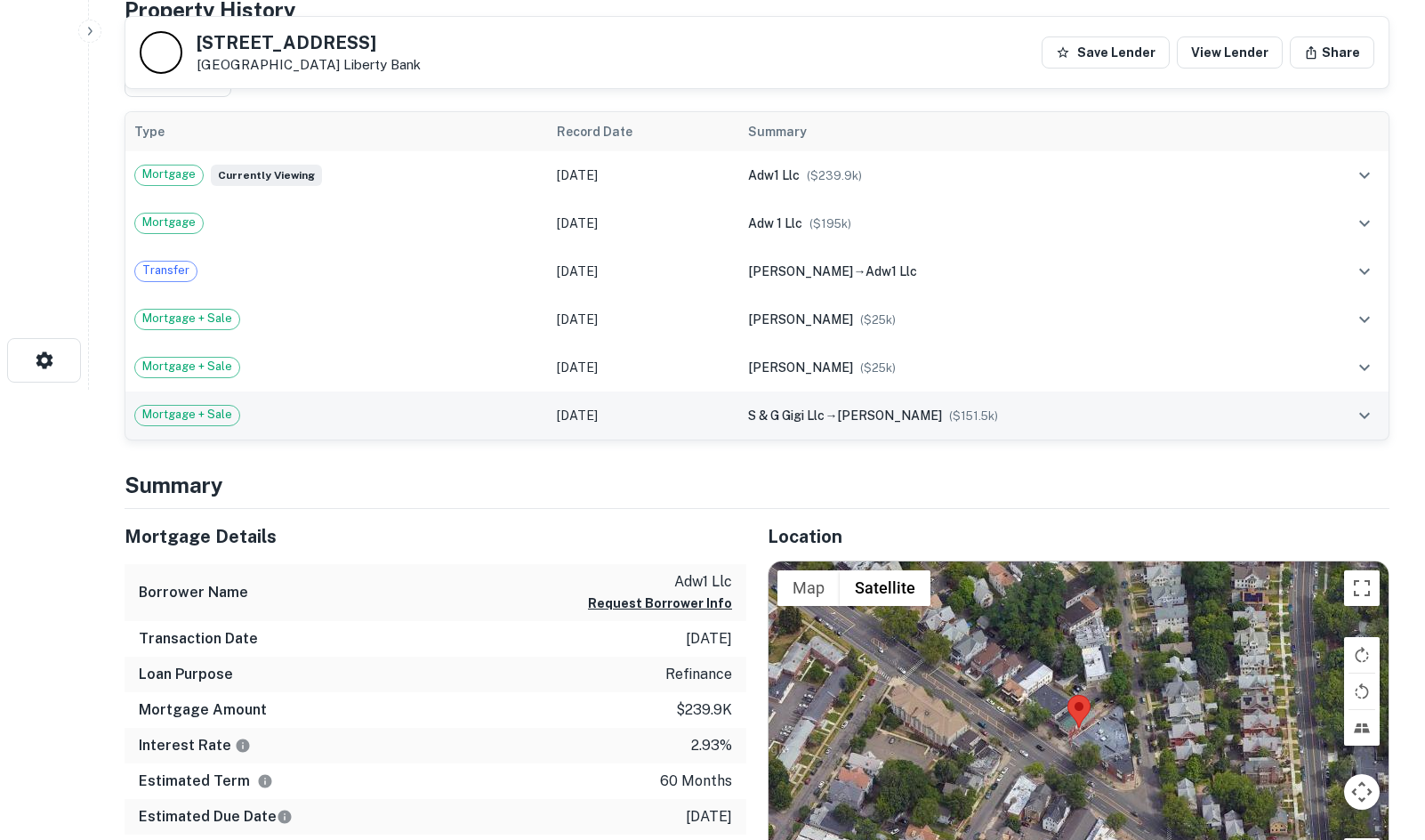
scroll to position [711, 0]
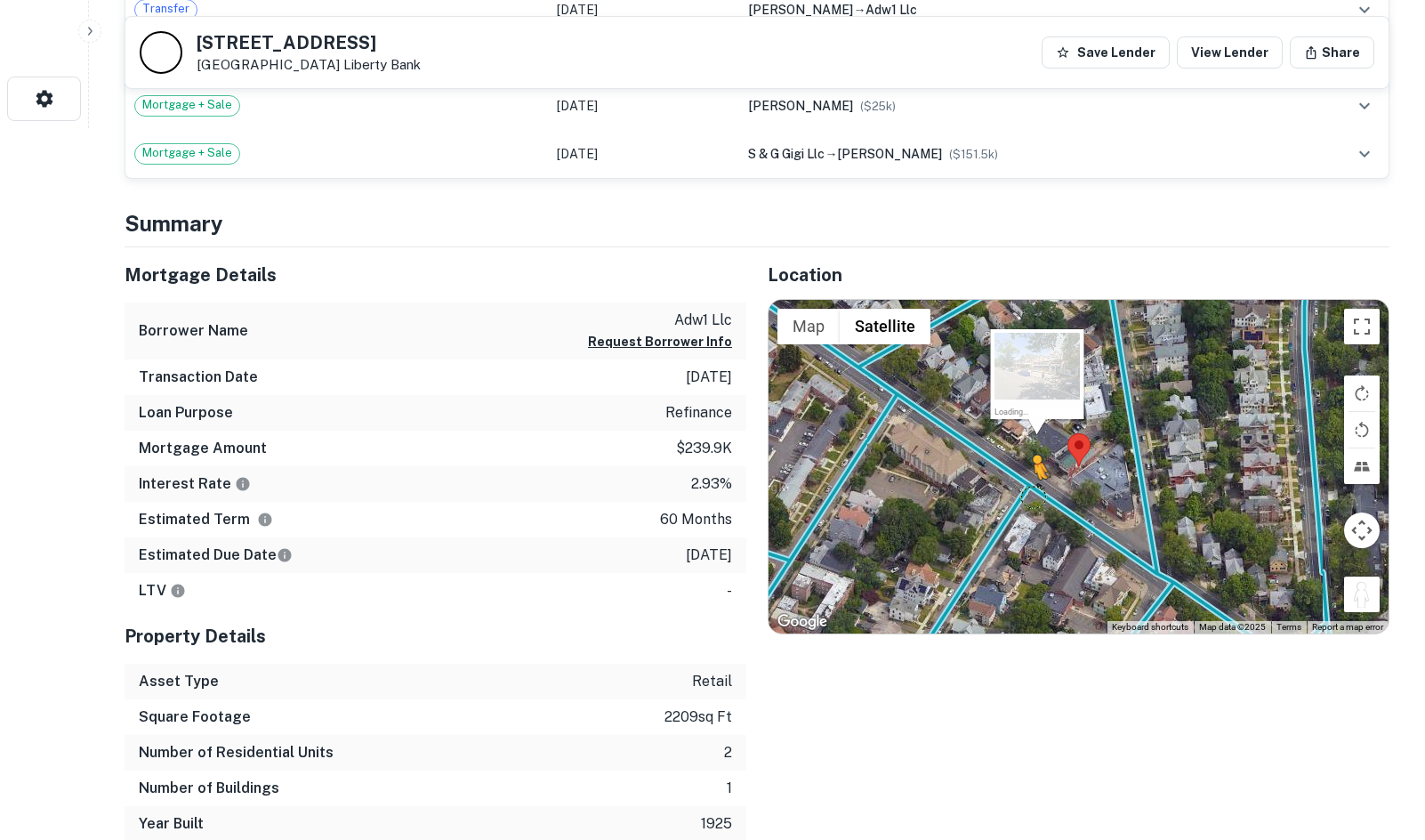
drag, startPoint x: 1366, startPoint y: 599, endPoint x: 1033, endPoint y: 494, distance: 349.2
click at [1033, 494] on div "To activate drag with keyboard, press Alt + Enter. Once in keyboard drag state,…" at bounding box center [1078, 466] width 620 height 334
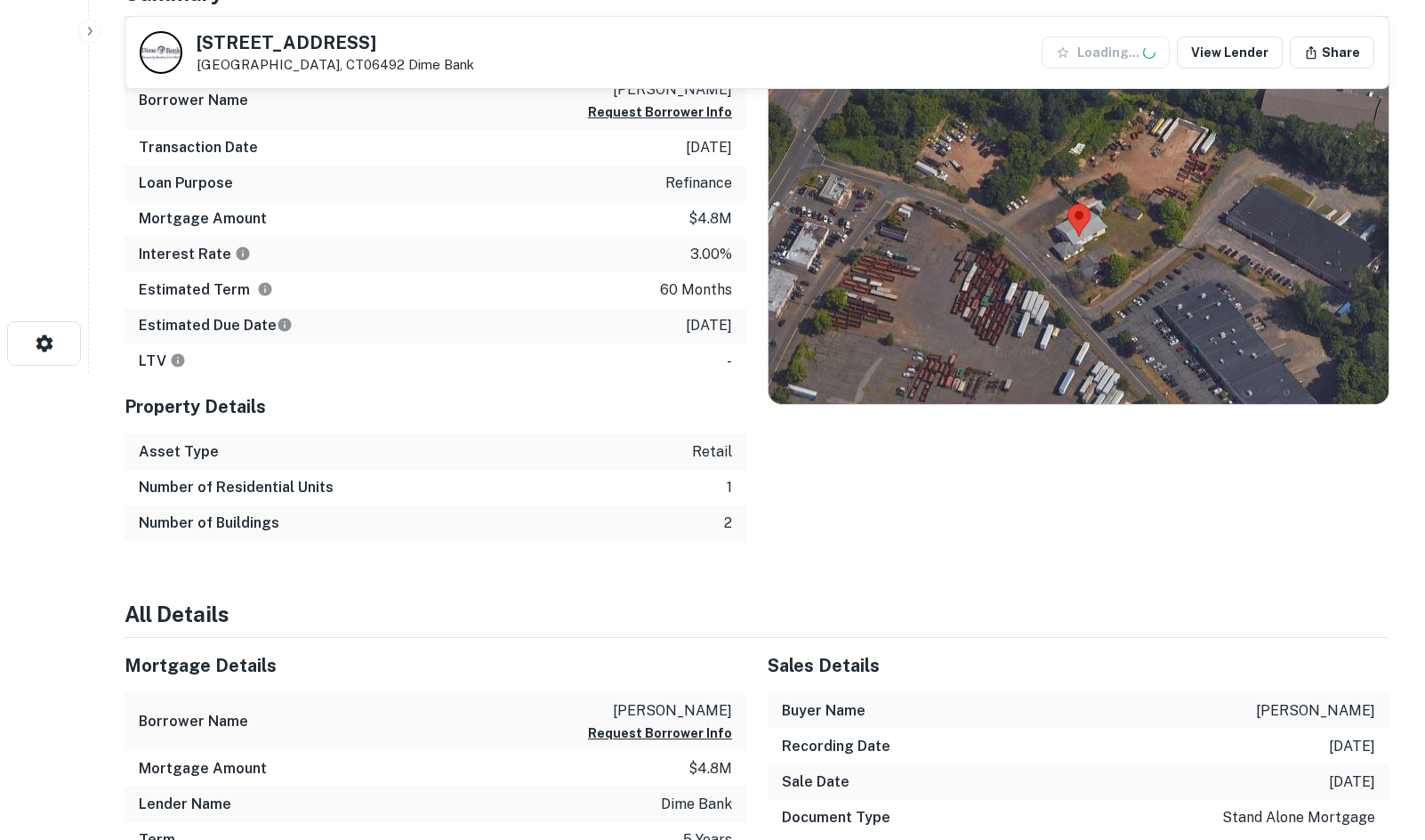
scroll to position [473, 0]
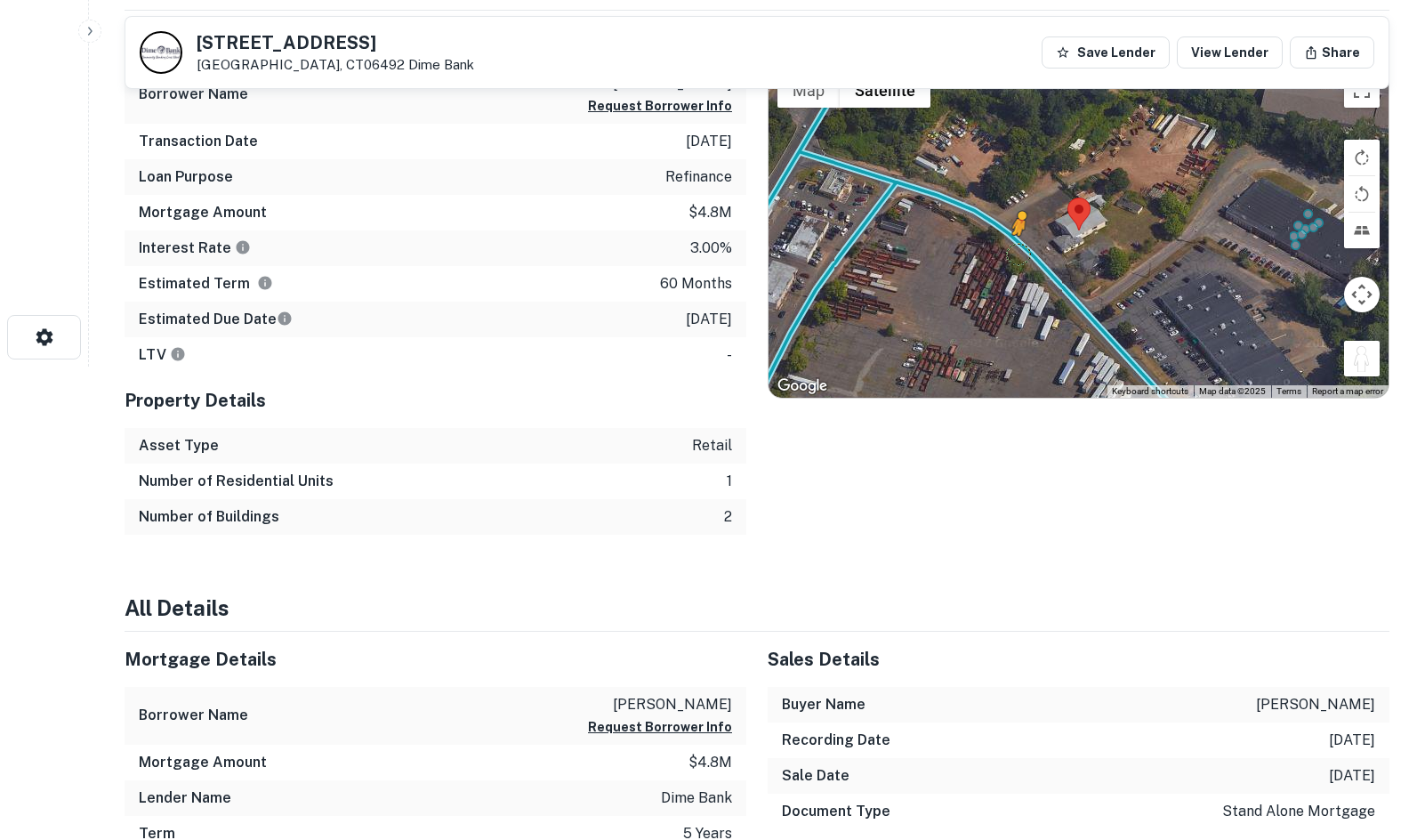
drag, startPoint x: 1360, startPoint y: 357, endPoint x: 1016, endPoint y: 252, distance: 359.7
click at [1016, 252] on div "To activate drag with keyboard, press Alt + Enter. Once in keyboard drag state,…" at bounding box center [1078, 229] width 620 height 334
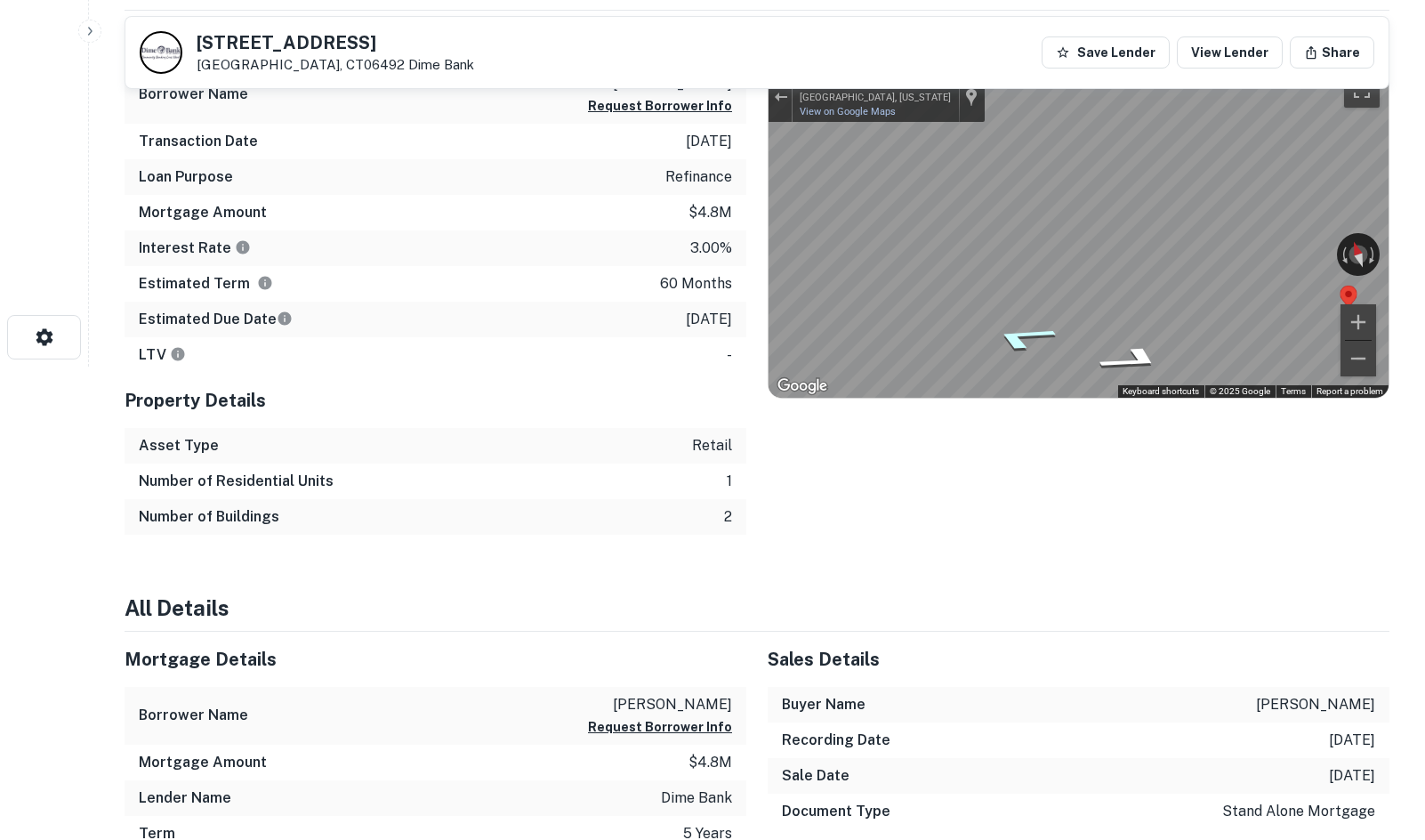
click at [1027, 340] on icon "Go Northwest, Beaumont Rd" at bounding box center [1023, 337] width 126 height 39
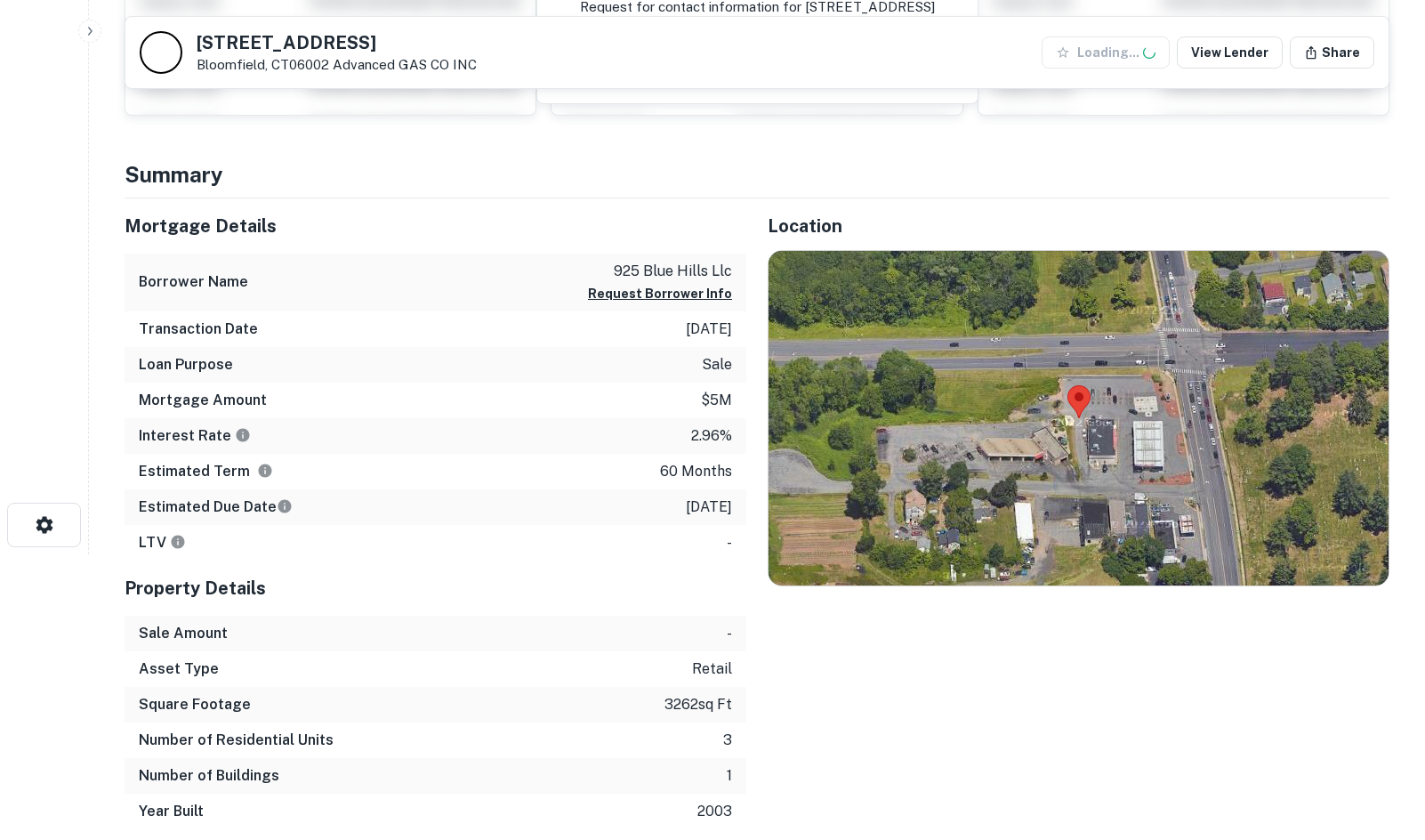
scroll to position [295, 0]
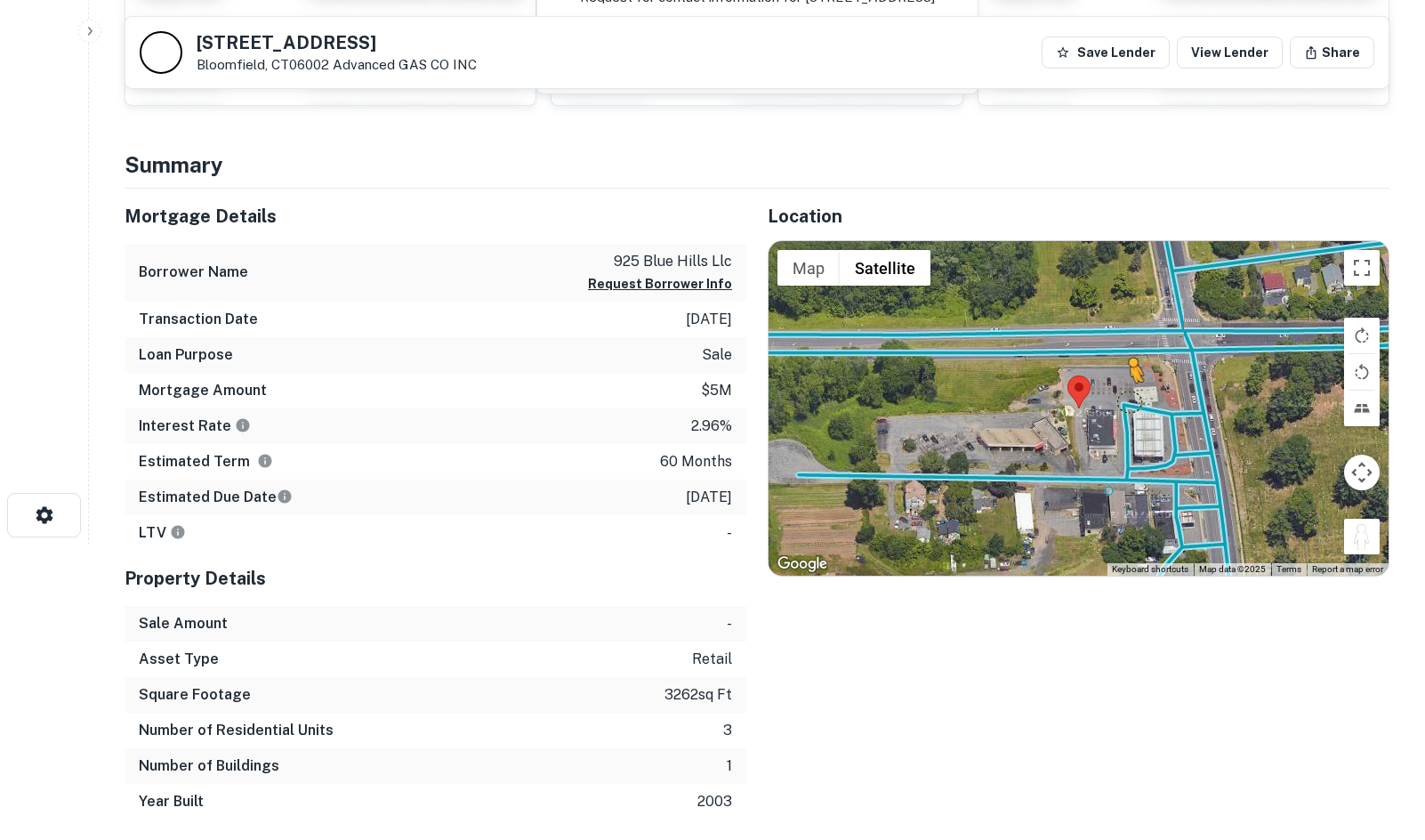
drag, startPoint x: 1372, startPoint y: 546, endPoint x: 1123, endPoint y: 398, distance: 289.7
click at [1123, 398] on div "To activate drag with keyboard, press Alt + Enter. Once in keyboard drag state,…" at bounding box center [1078, 408] width 620 height 334
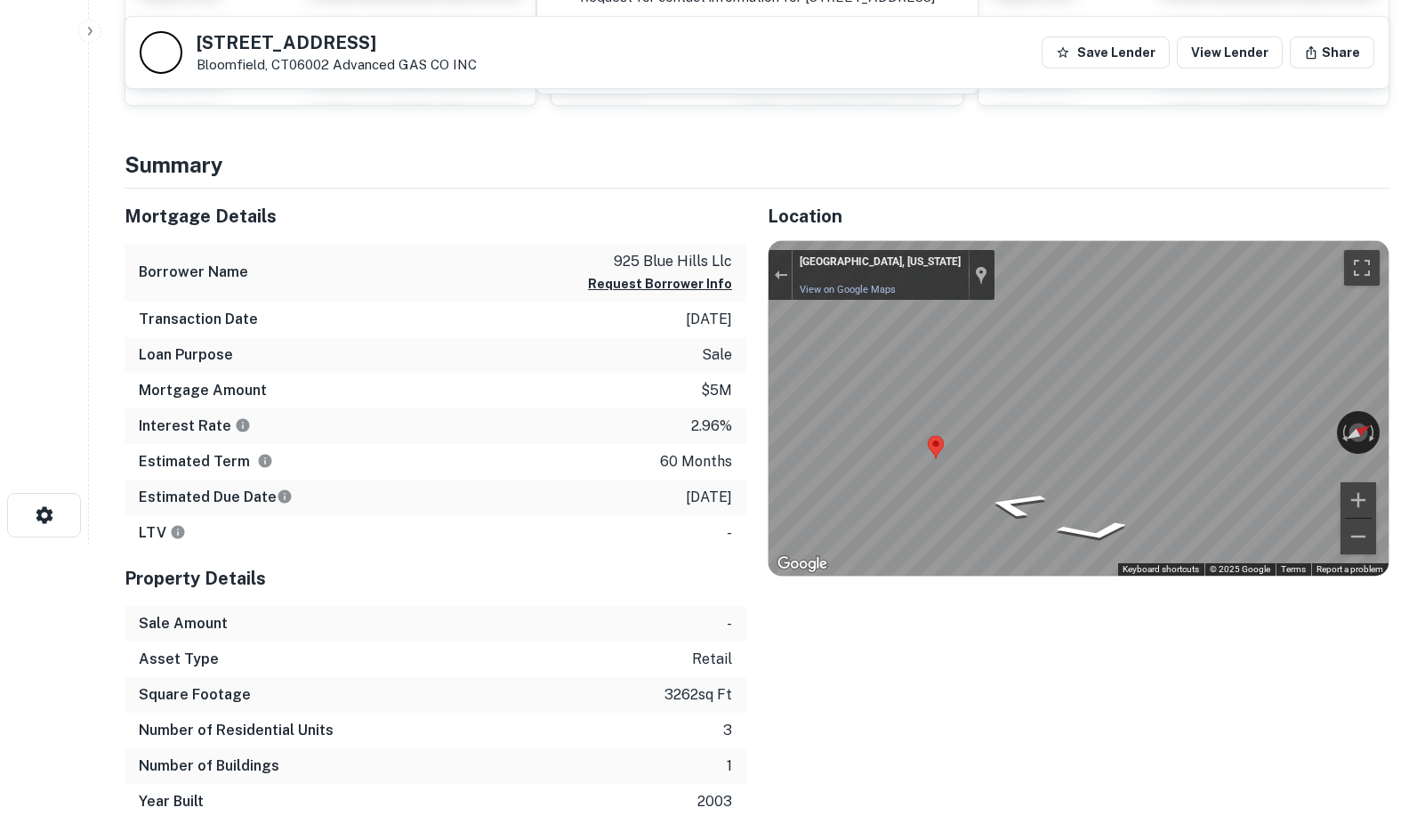
click at [1424, 406] on html "Search Borrowers Contacts Saved 925 Blue Hills Ave Bloomfield, CT06002 Advanced…" at bounding box center [712, 125] width 1425 height 840
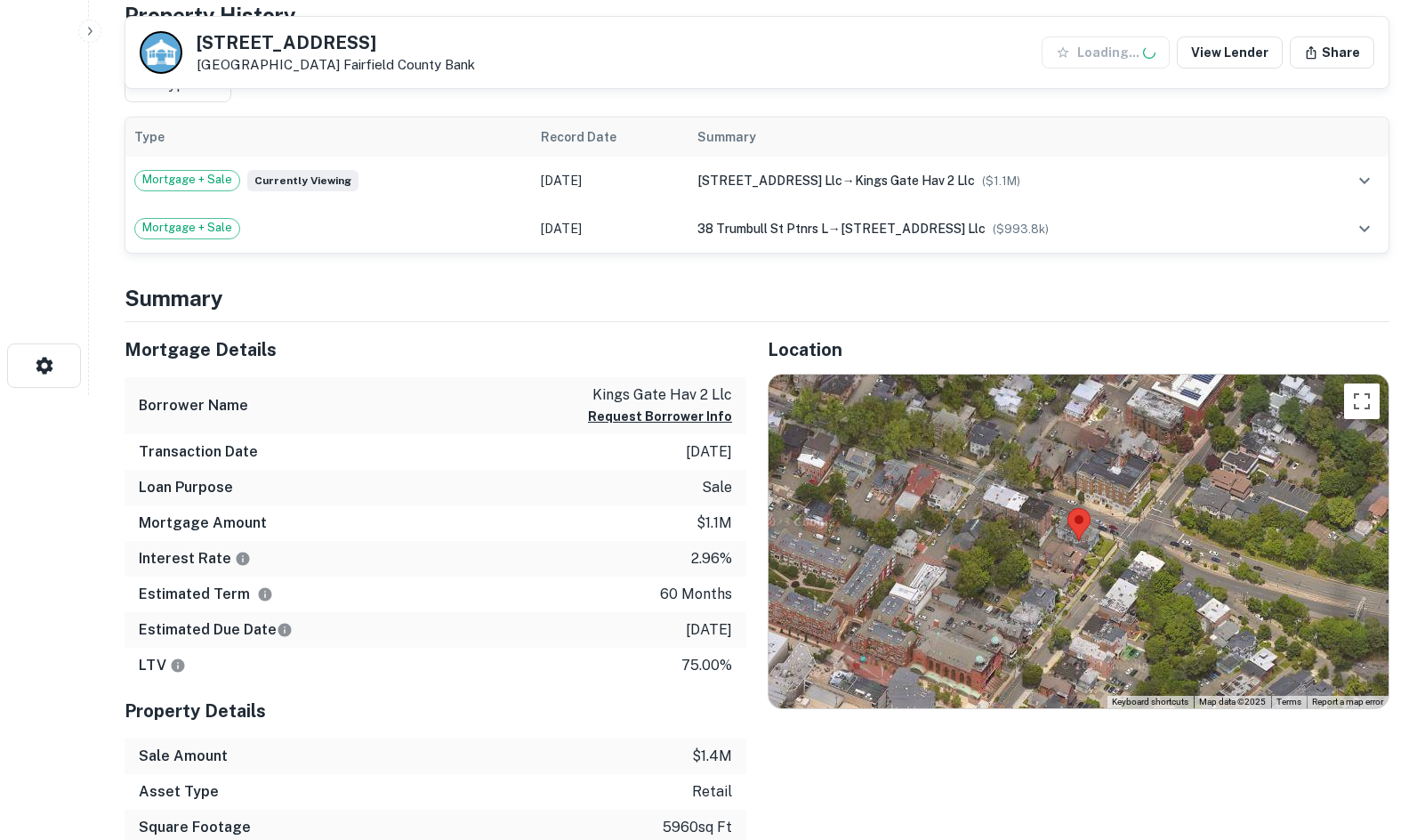
scroll to position [623, 0]
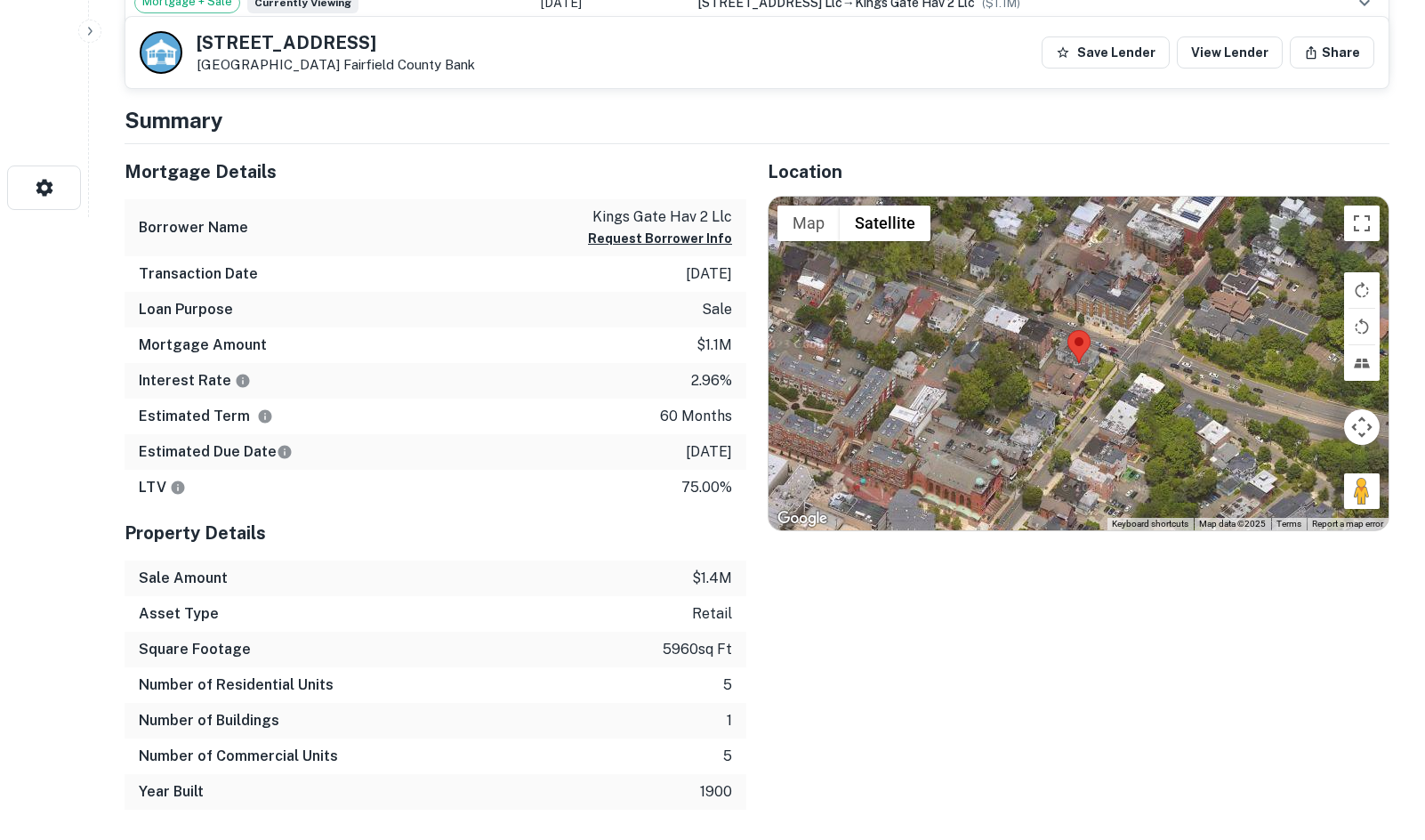
drag, startPoint x: 1346, startPoint y: 496, endPoint x: 1189, endPoint y: 413, distance: 177.6
click at [1153, 390] on div "Map Terrain Satellite Labels Keyboard shortcuts Map Data Map data ©2025 Map dat…" at bounding box center [1078, 363] width 620 height 334
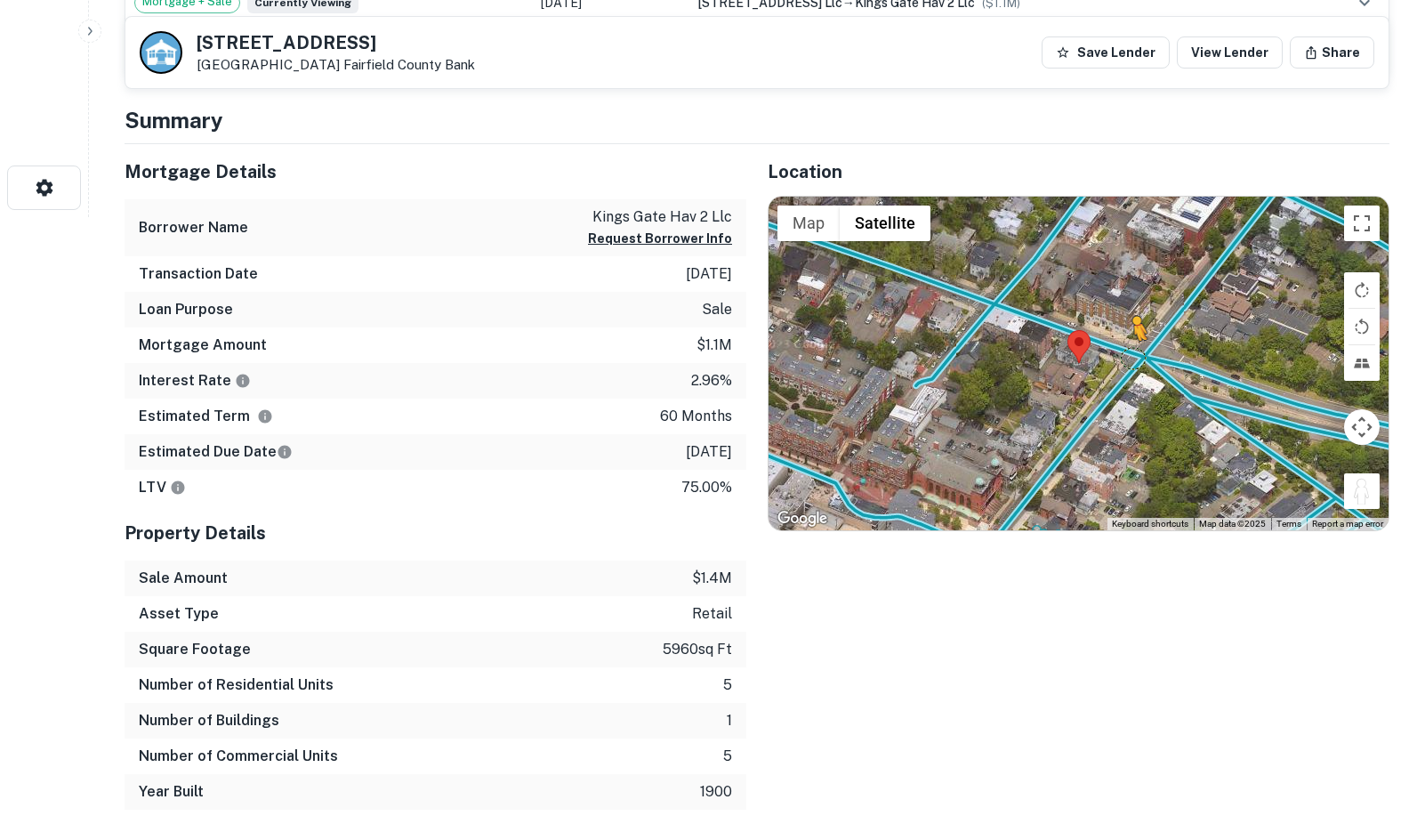
drag, startPoint x: 1349, startPoint y: 489, endPoint x: 1131, endPoint y: 351, distance: 258.0
click at [1131, 351] on div "To activate drag with keyboard, press Alt + Enter. Once in keyboard drag state,…" at bounding box center [1078, 363] width 620 height 334
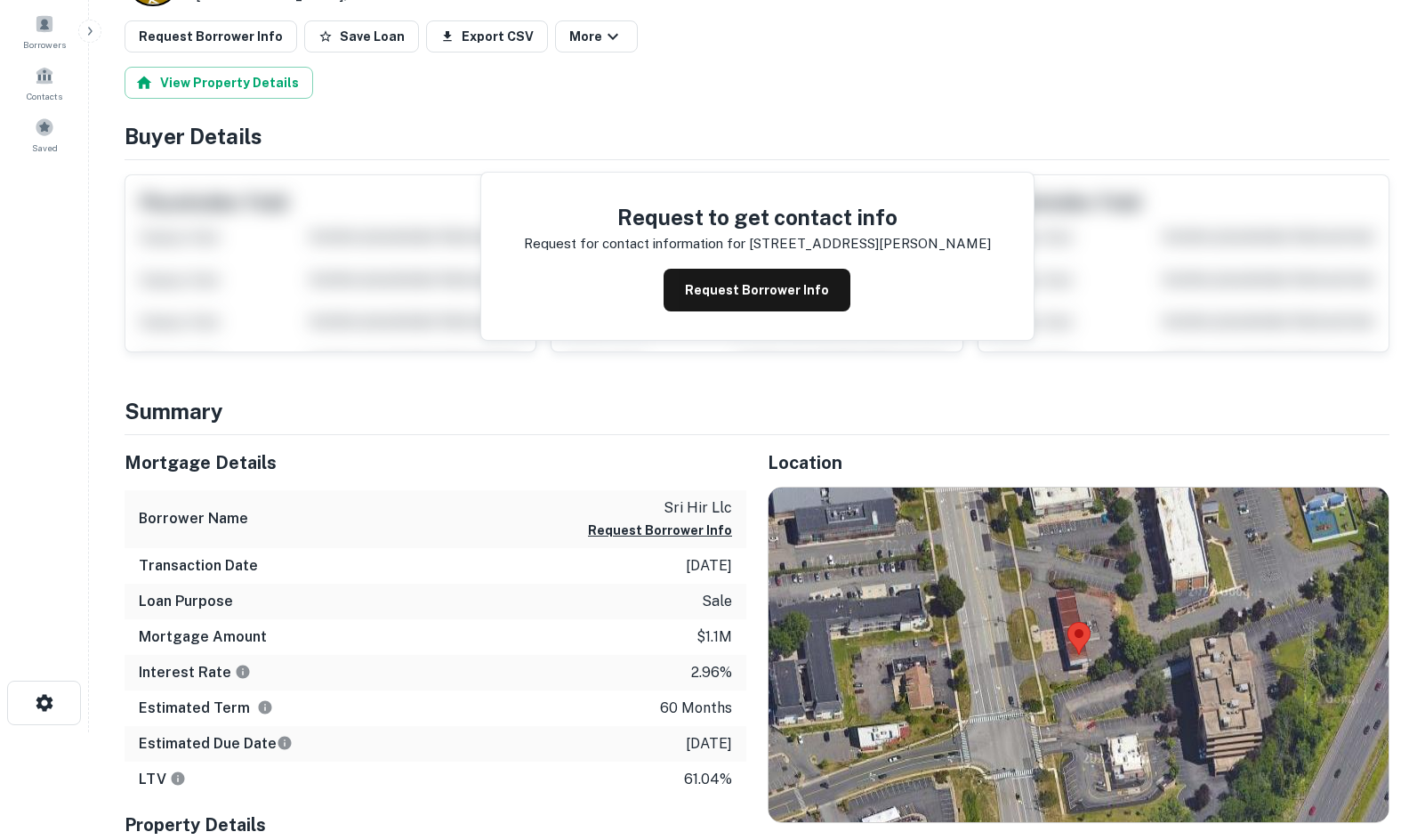
scroll to position [295, 0]
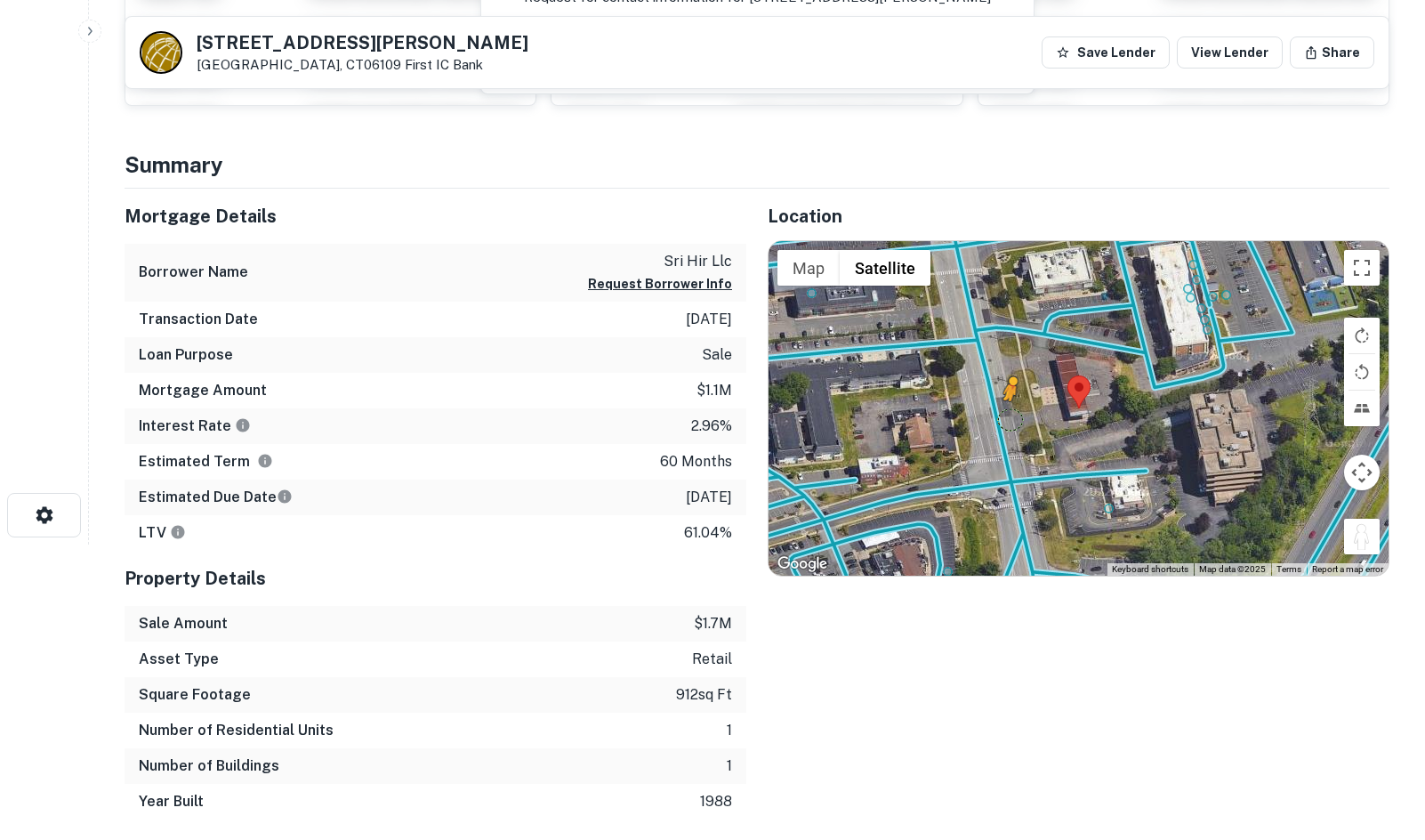
drag, startPoint x: 1363, startPoint y: 532, endPoint x: 1017, endPoint y: 406, distance: 368.2
click at [1002, 413] on div "To activate drag with keyboard, press Alt + Enter. Once in keyboard drag state,…" at bounding box center [1078, 408] width 620 height 334
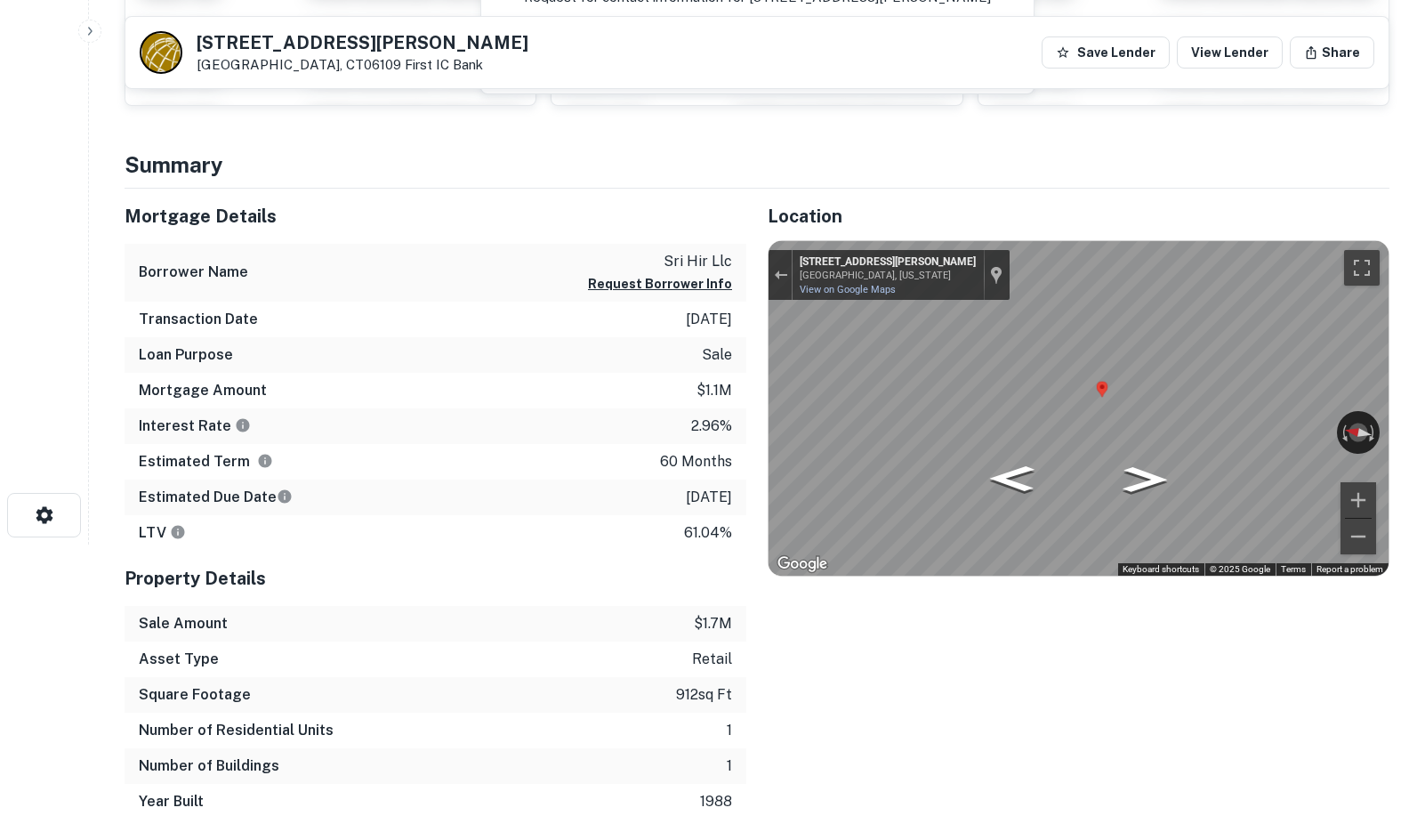
click at [532, 356] on div "Mortgage Details Borrower Name sri hir llc Request Borrower Info Transaction Da…" at bounding box center [745, 504] width 1286 height 630
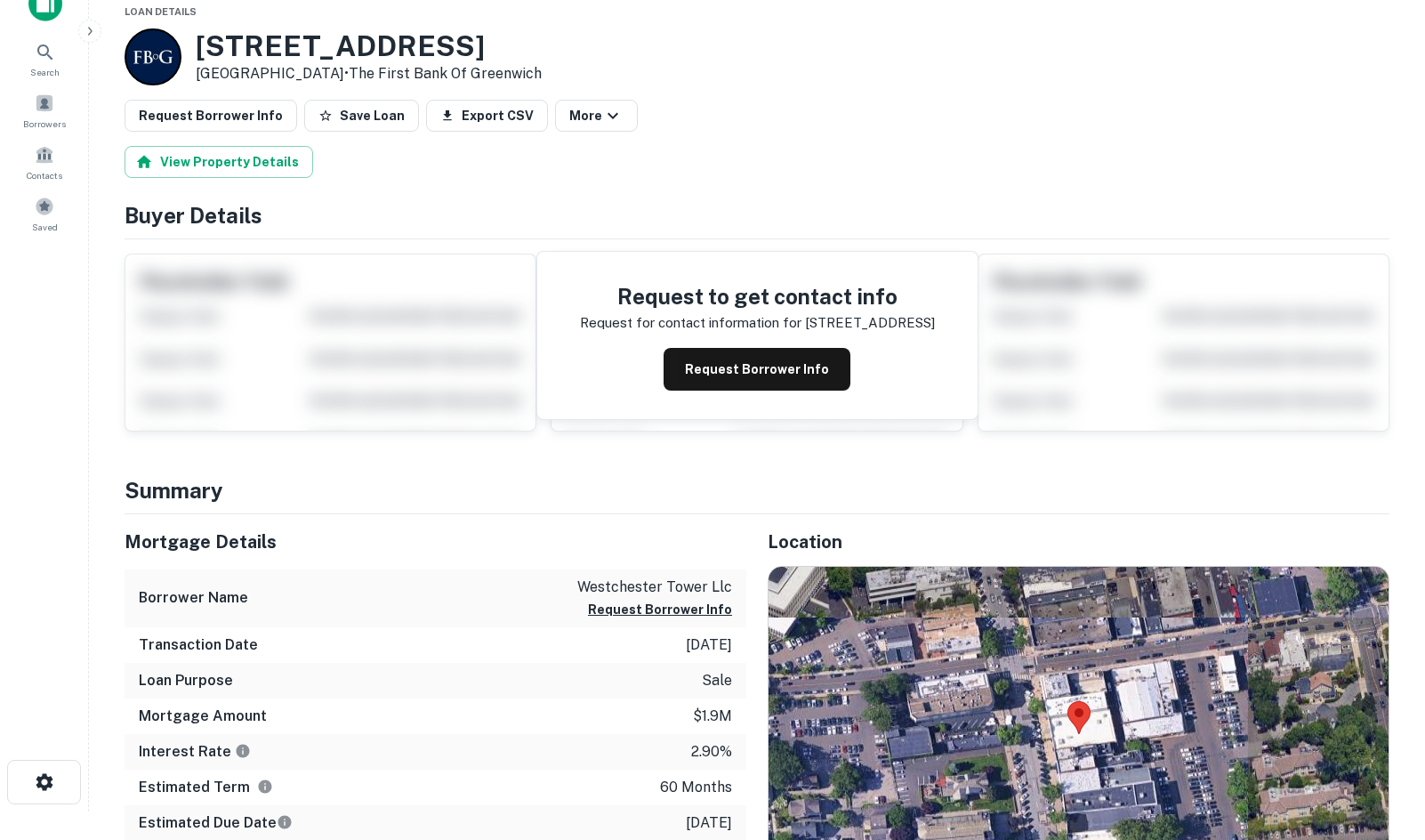
scroll to position [295, 0]
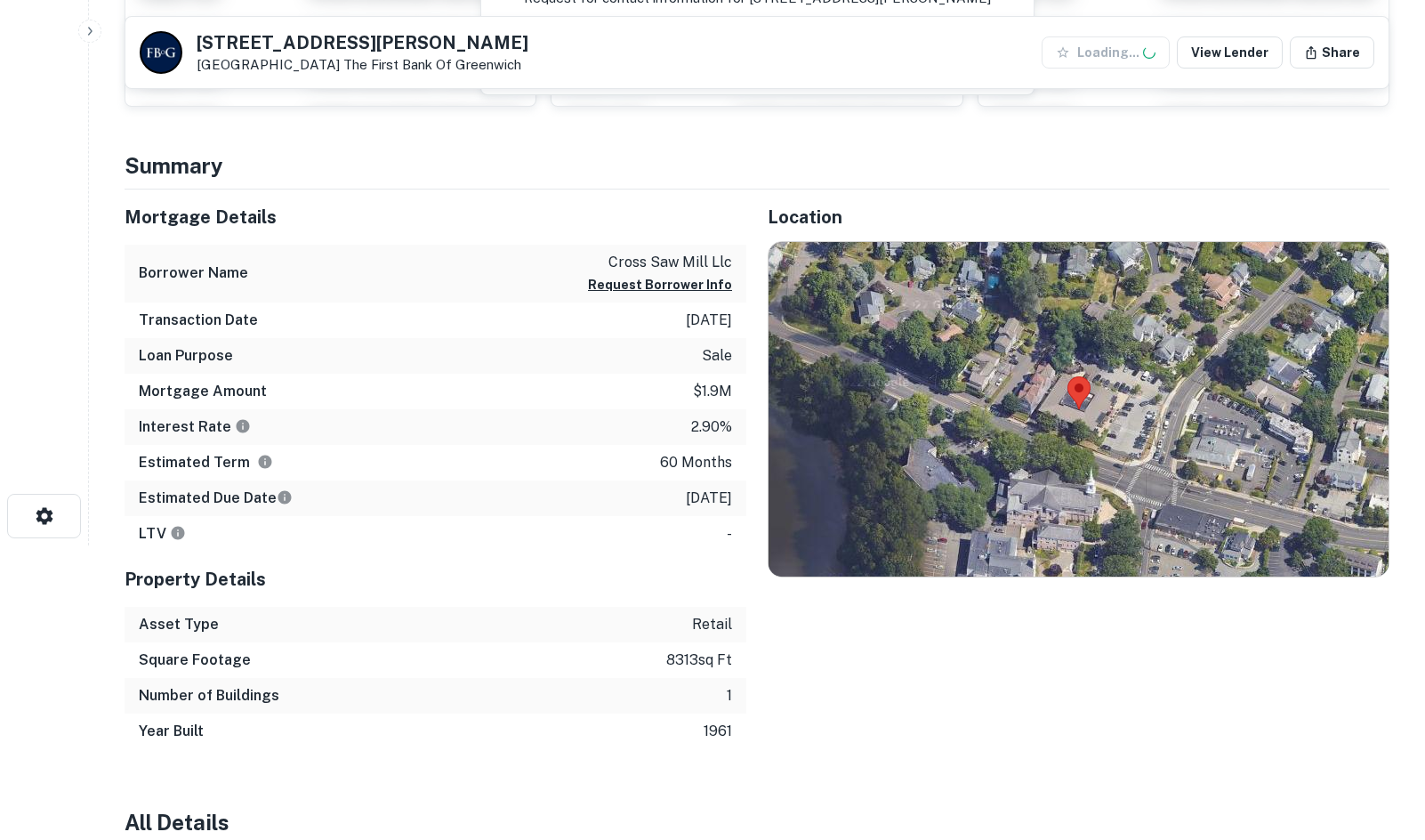
scroll to position [295, 0]
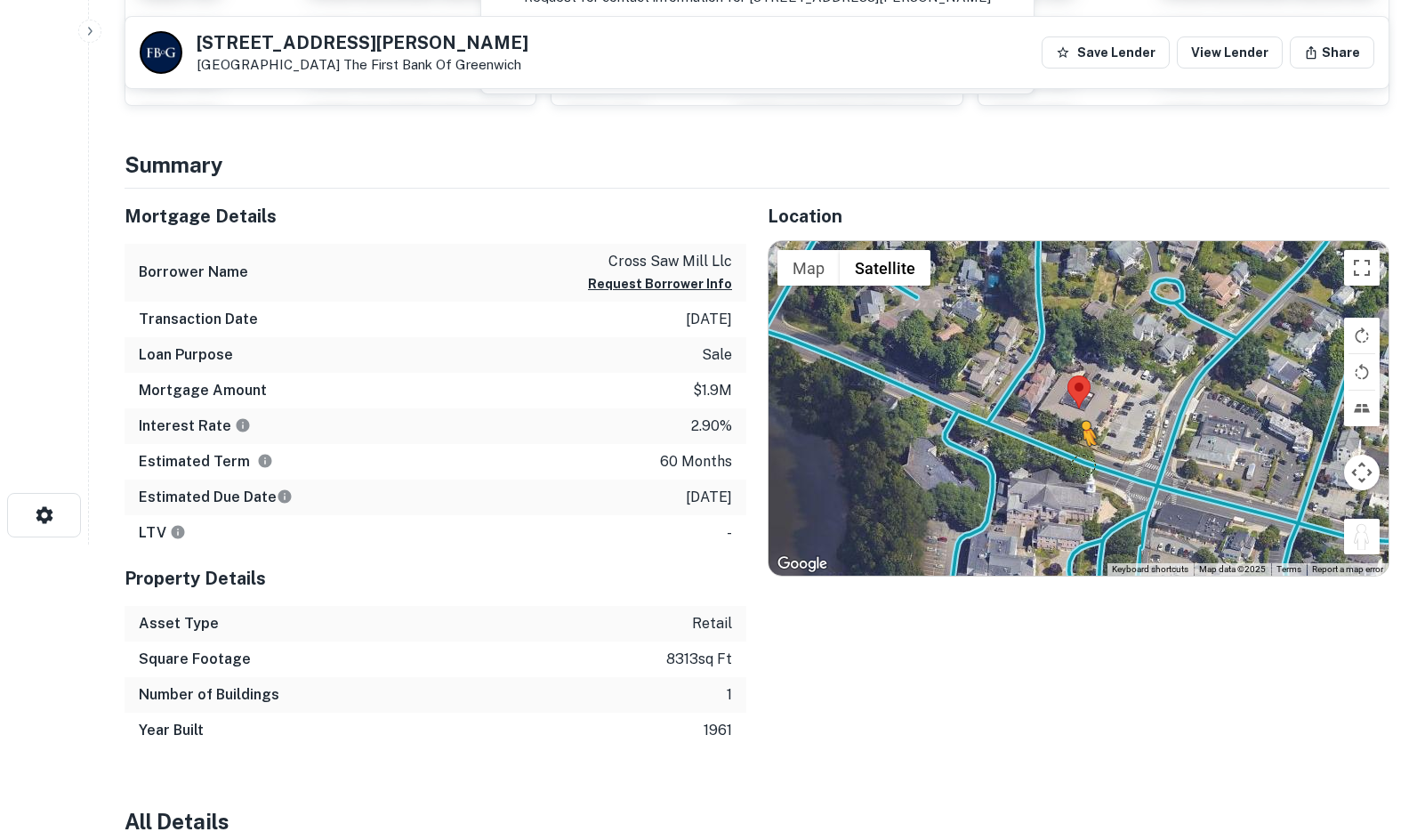
drag, startPoint x: 1366, startPoint y: 540, endPoint x: 1076, endPoint y: 455, distance: 302.2
click at [1076, 455] on div "To activate drag with keyboard, press Alt + Enter. Once in keyboard drag state,…" at bounding box center [1078, 408] width 620 height 334
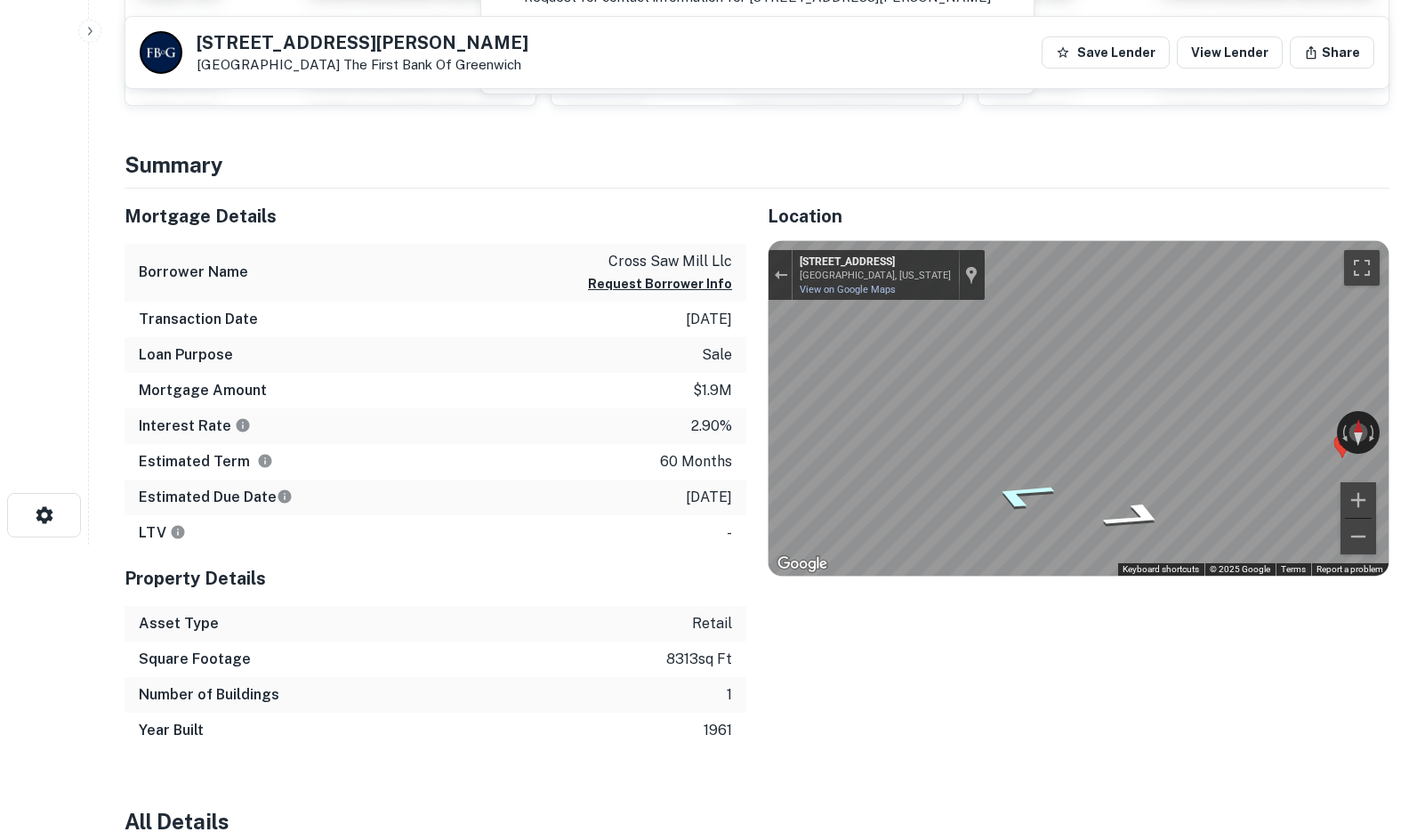
click at [1017, 499] on icon "Go Northwest, E Putnam Ave" at bounding box center [1022, 495] width 124 height 42
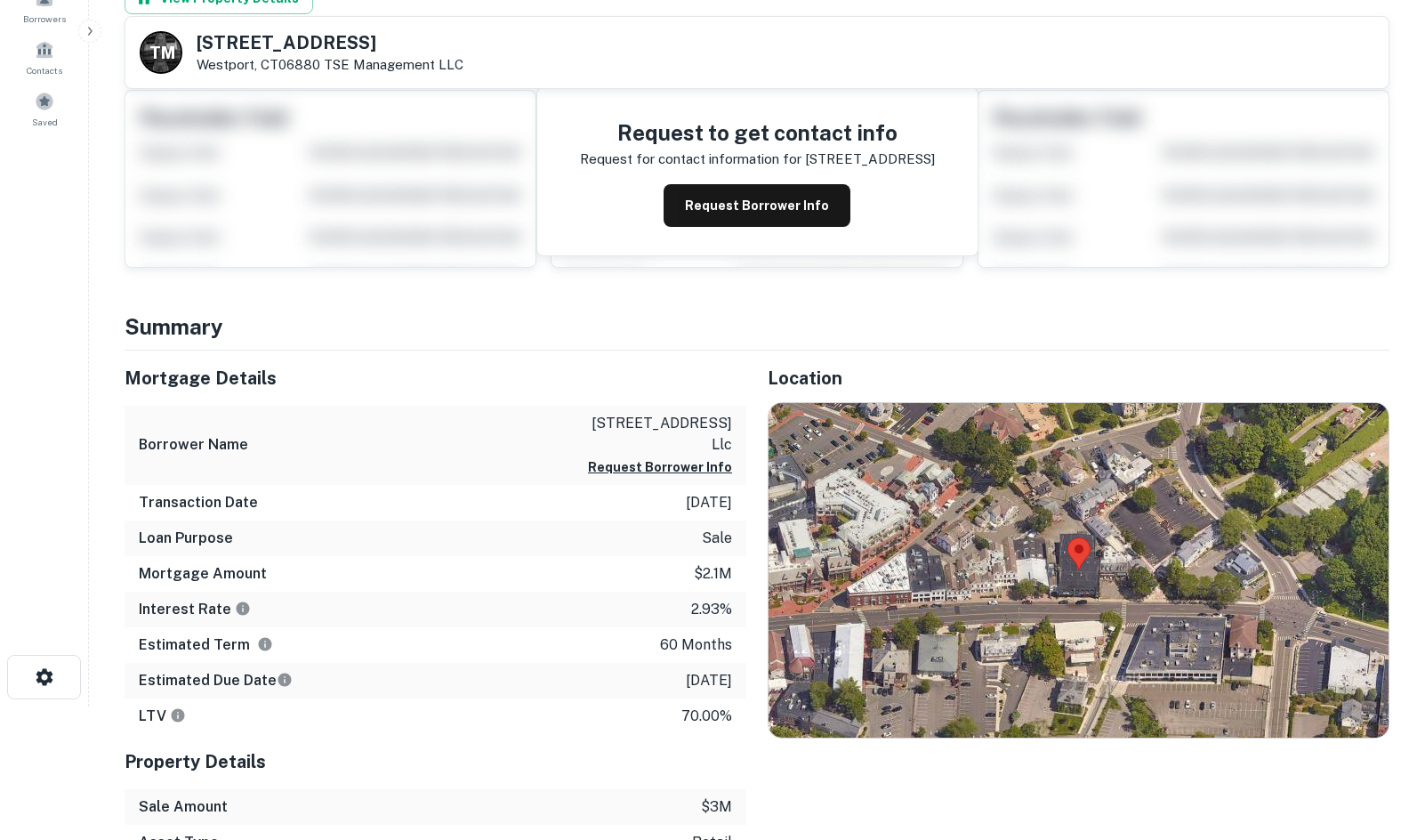
scroll to position [295, 0]
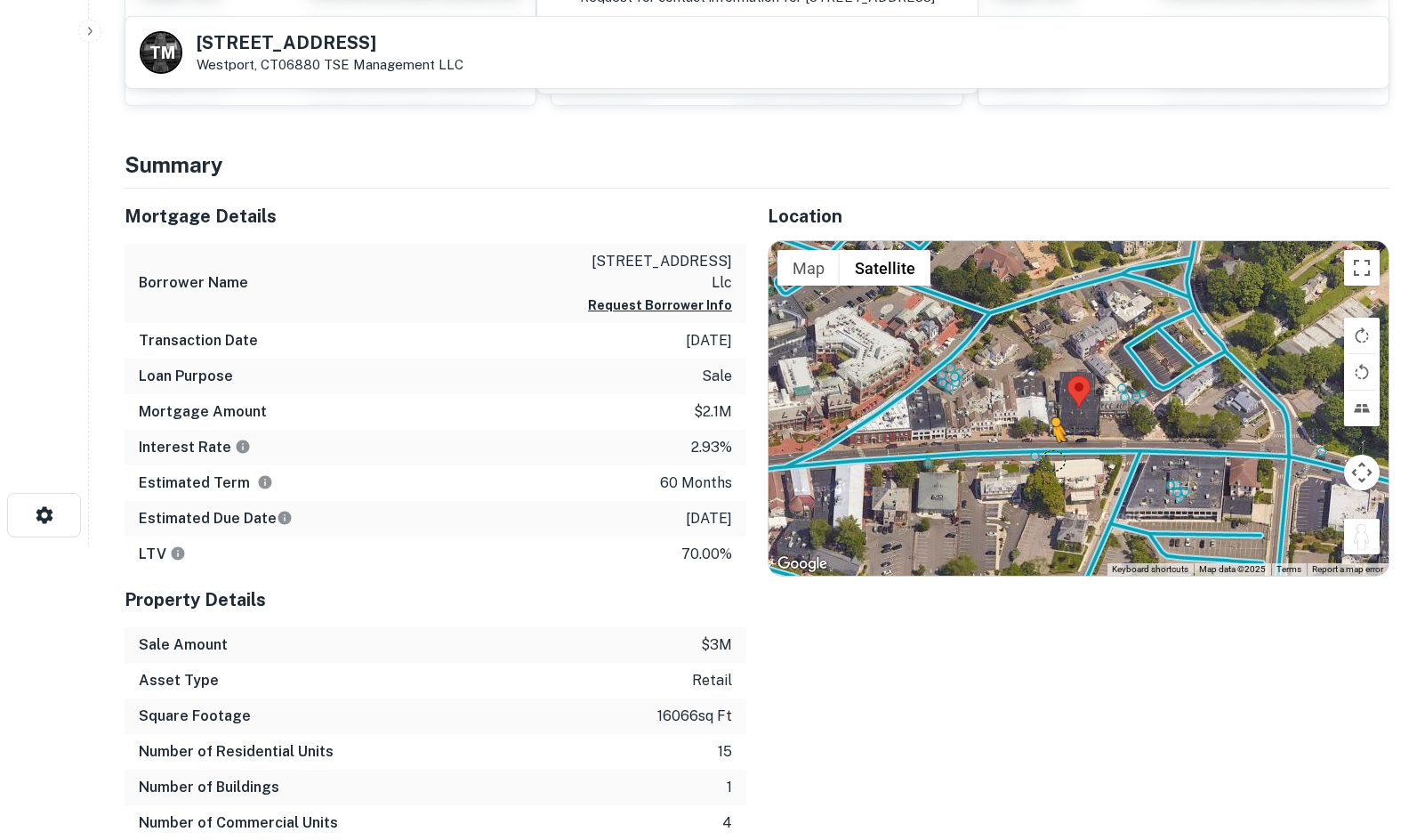
drag, startPoint x: 1362, startPoint y: 544, endPoint x: 1048, endPoint y: 458, distance: 325.6
click at [1048, 458] on div "To activate drag with keyboard, press Alt + Enter. Once in keyboard drag state,…" at bounding box center [1078, 408] width 620 height 334
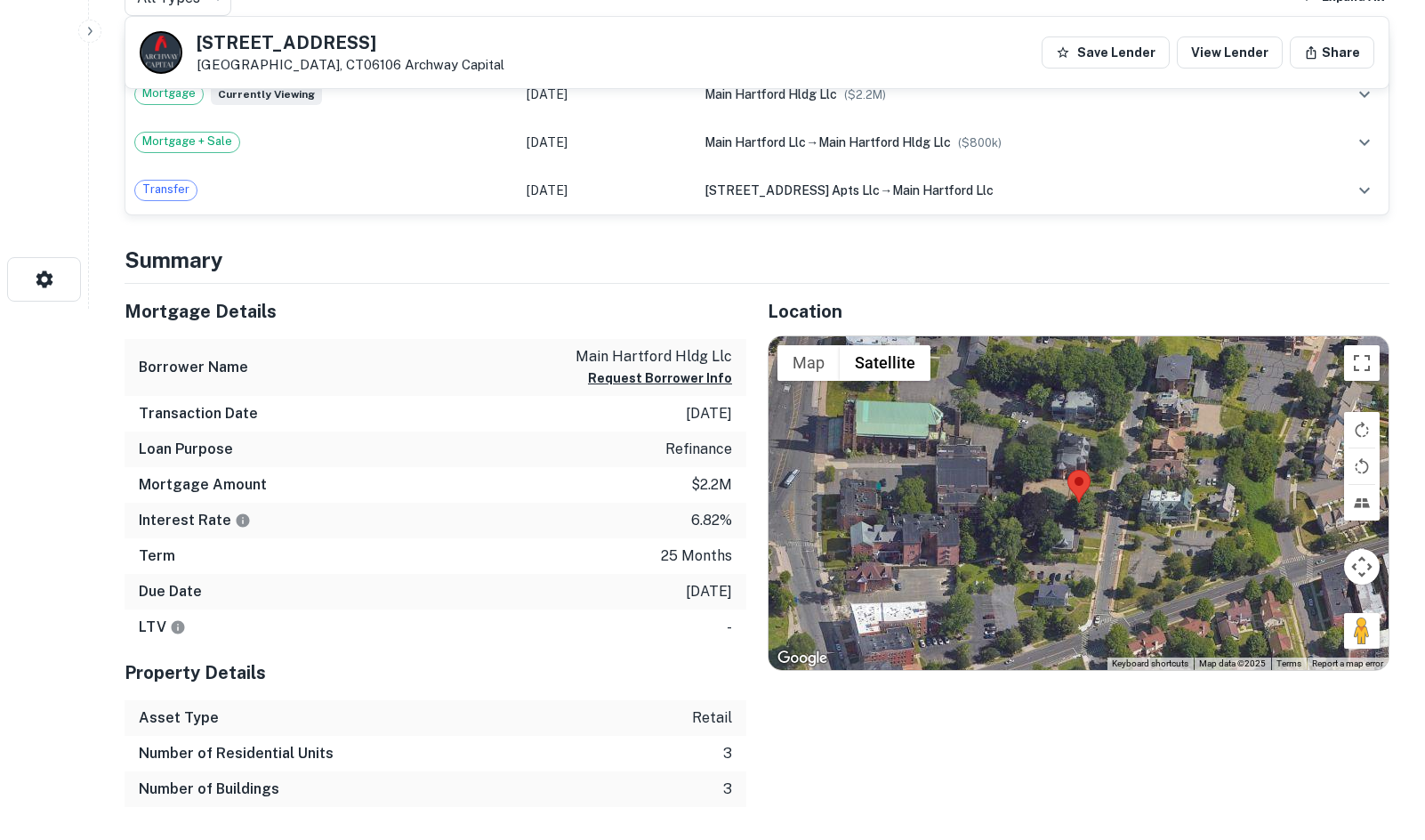
scroll to position [562, 0]
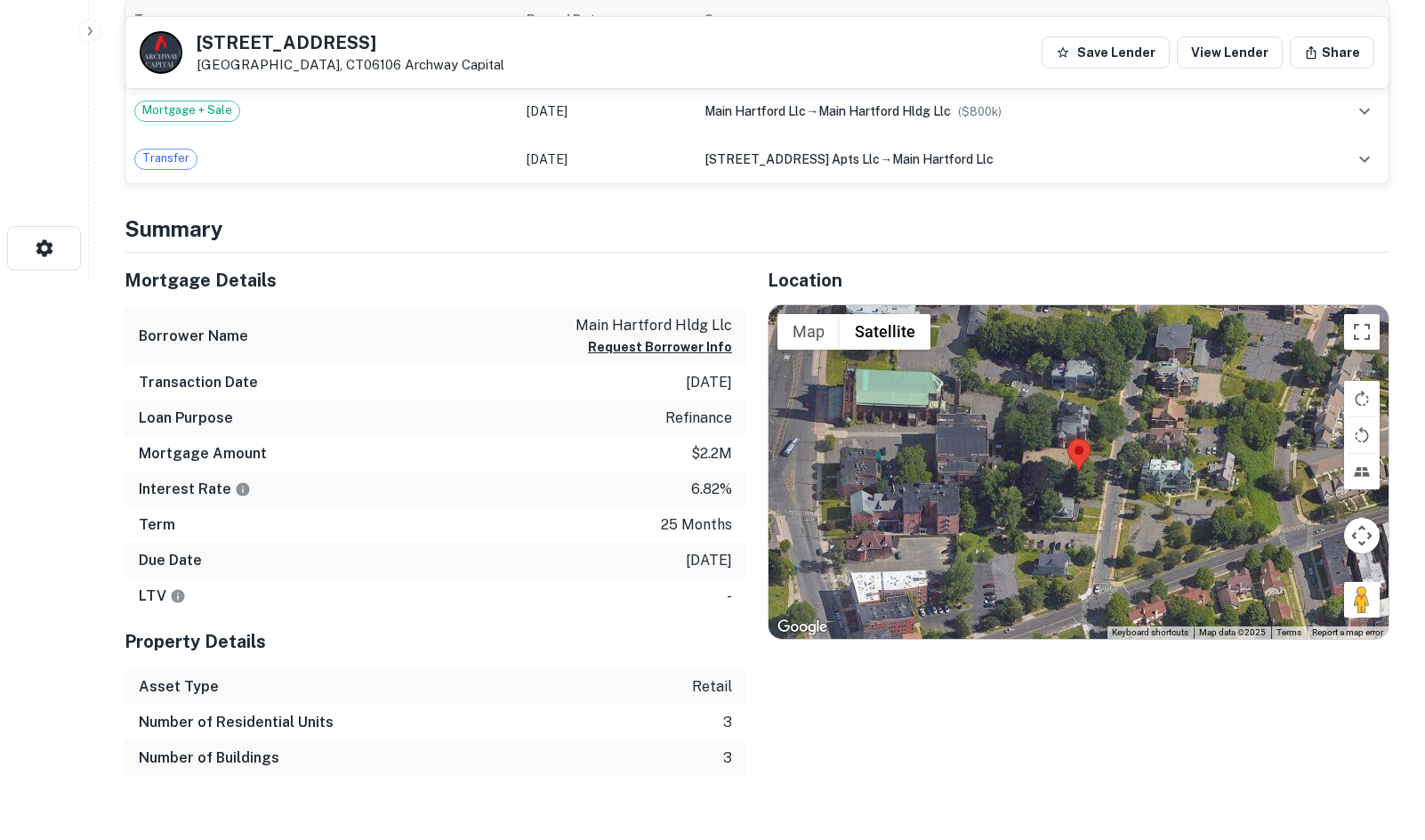
drag, startPoint x: 1346, startPoint y: 599, endPoint x: 1179, endPoint y: 513, distance: 187.8
click at [1179, 513] on div "Map Terrain Satellite Labels Keyboard shortcuts Map Data Map data ©2025 Map dat…" at bounding box center [1078, 472] width 620 height 334
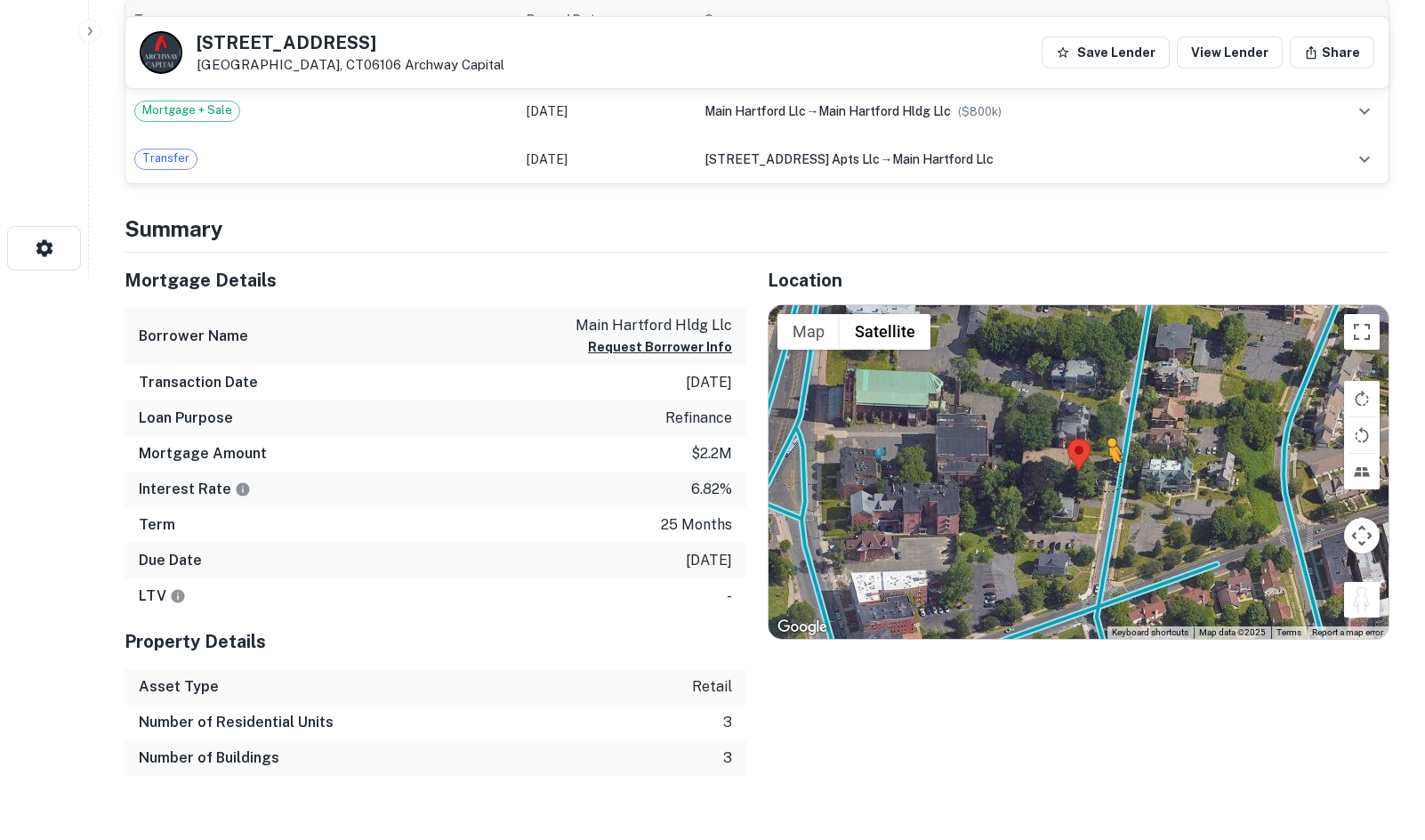
drag, startPoint x: 1356, startPoint y: 610, endPoint x: 1108, endPoint y: 479, distance: 280.5
click at [1108, 479] on div "To activate drag with keyboard, press Alt + Enter. Once in keyboard drag state,…" at bounding box center [1078, 472] width 620 height 334
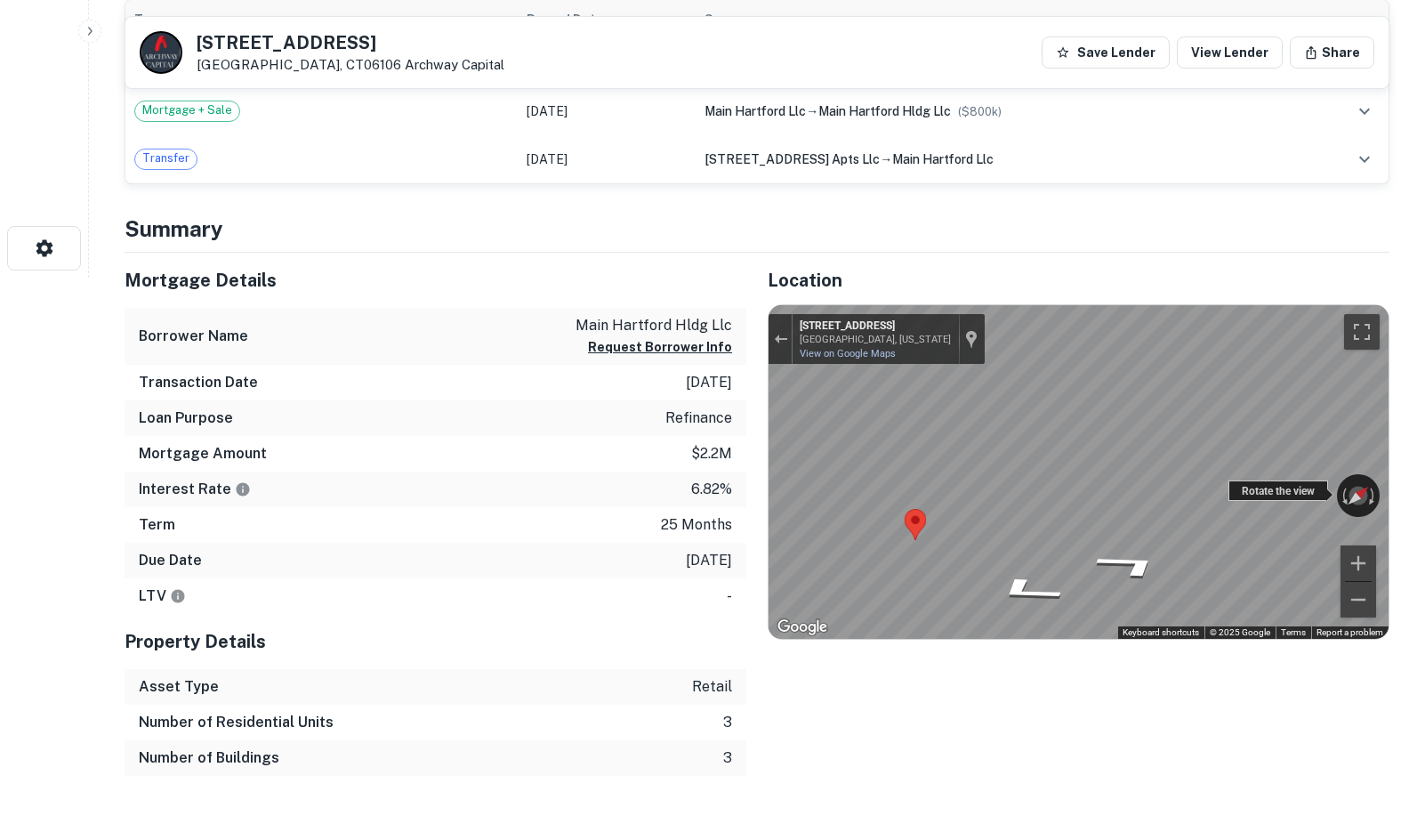
click at [1307, 487] on div "← Move left → Move right ↑ Move up ↓ Move down + Zoom in - Zoom out 12 Charter …" at bounding box center [1078, 472] width 620 height 334
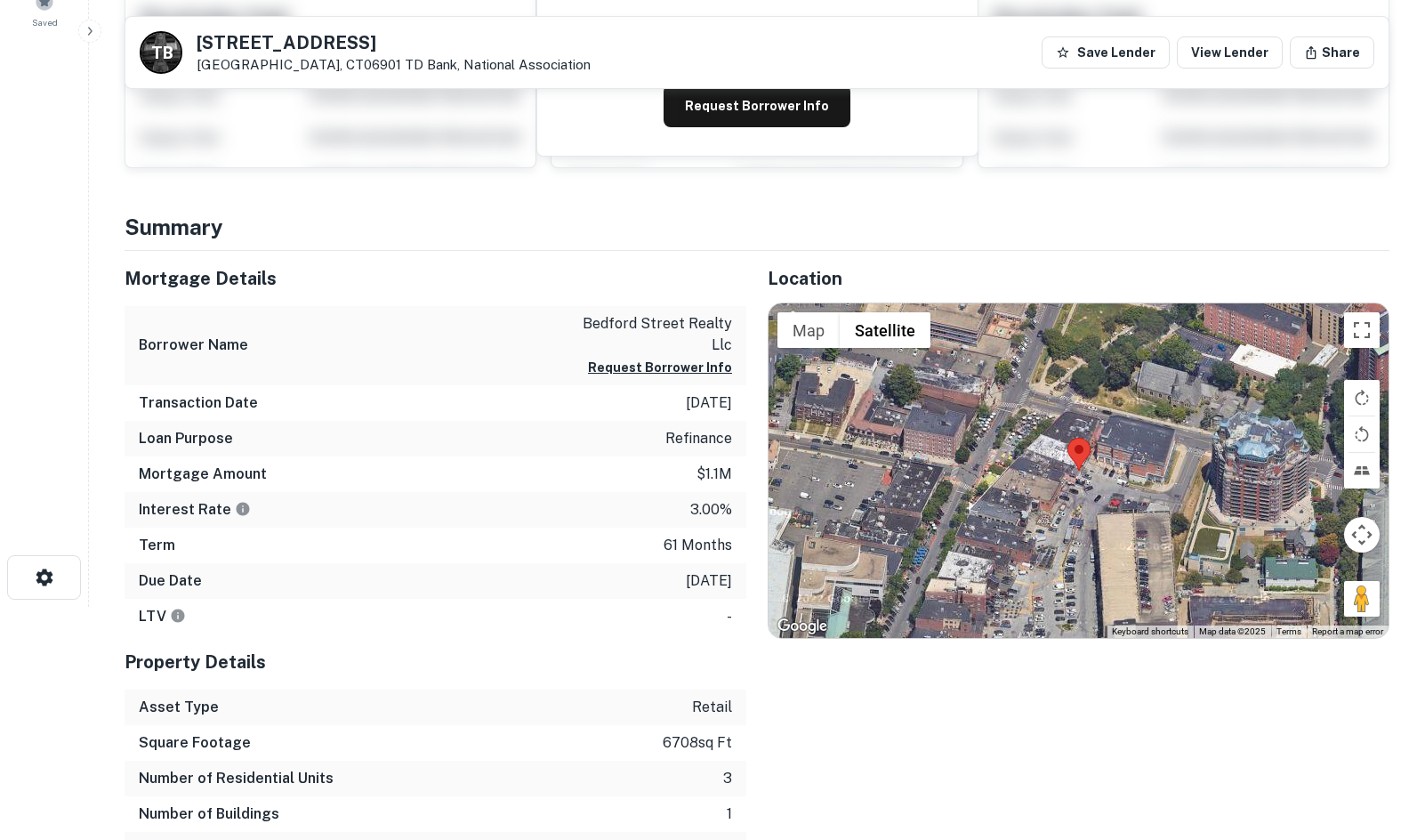
scroll to position [207, 0]
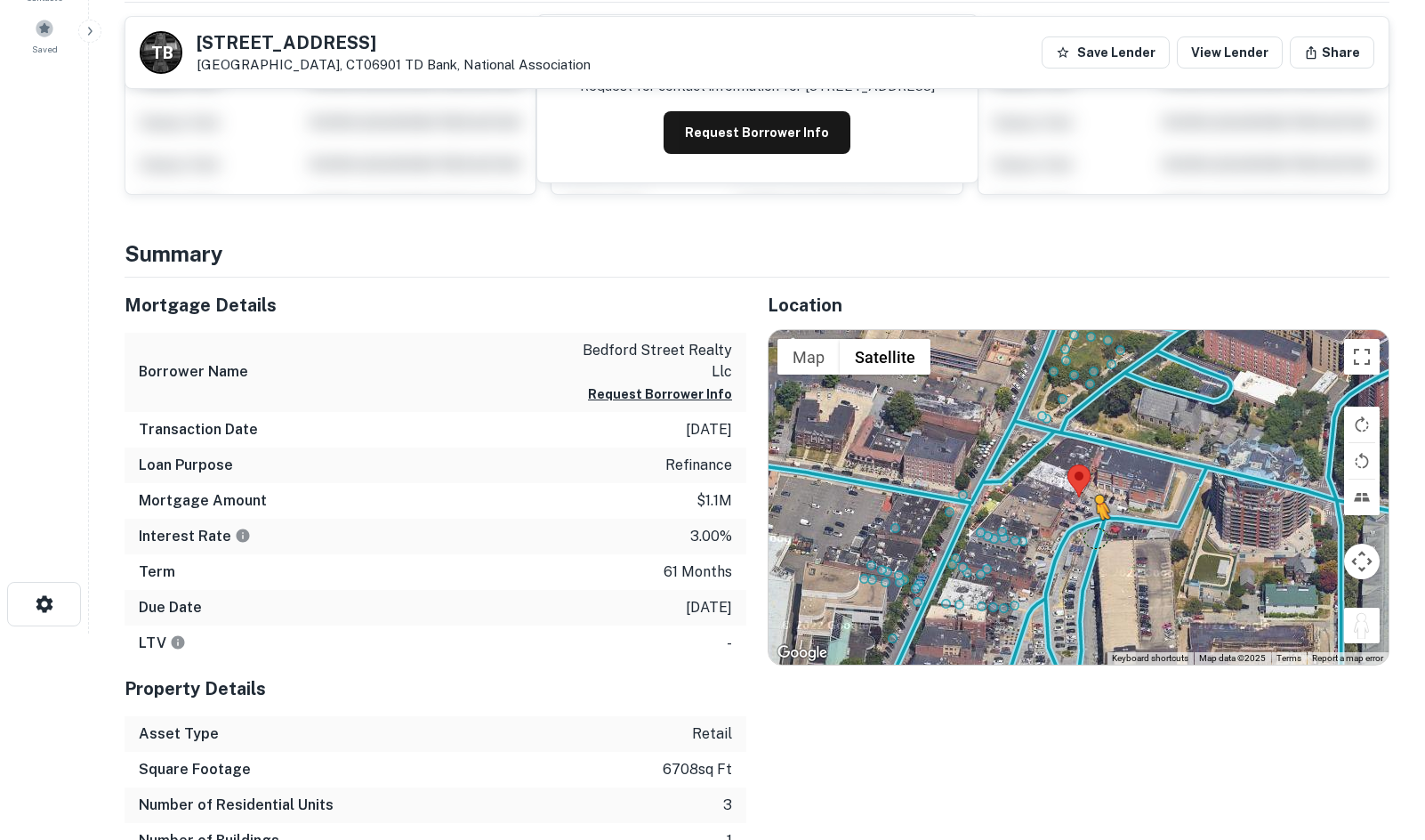
drag, startPoint x: 1366, startPoint y: 630, endPoint x: 1078, endPoint y: 522, distance: 307.6
click at [1078, 522] on div "To activate drag with keyboard, press Alt + Enter. Once in keyboard drag state,…" at bounding box center [1078, 497] width 620 height 334
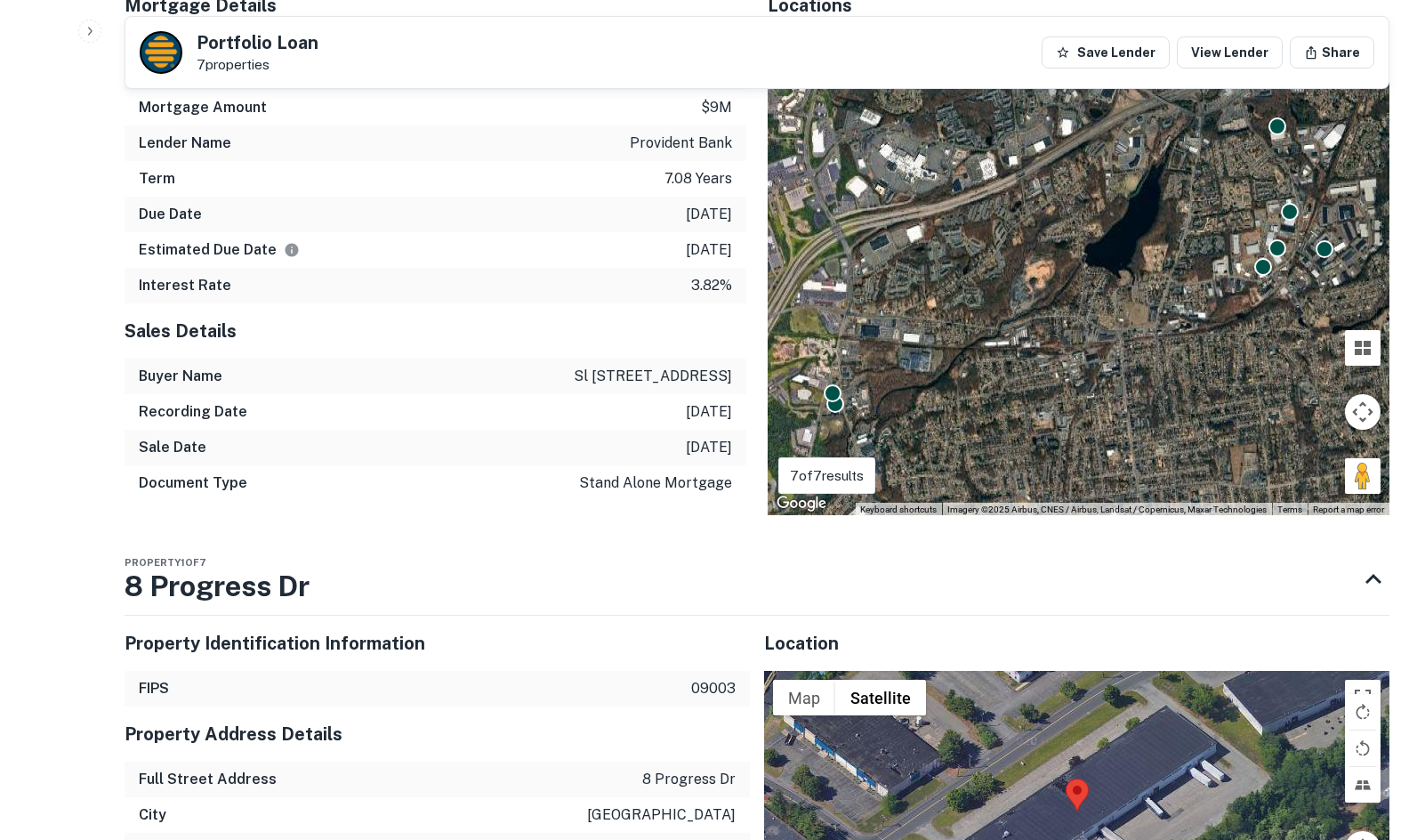
scroll to position [1601, 0]
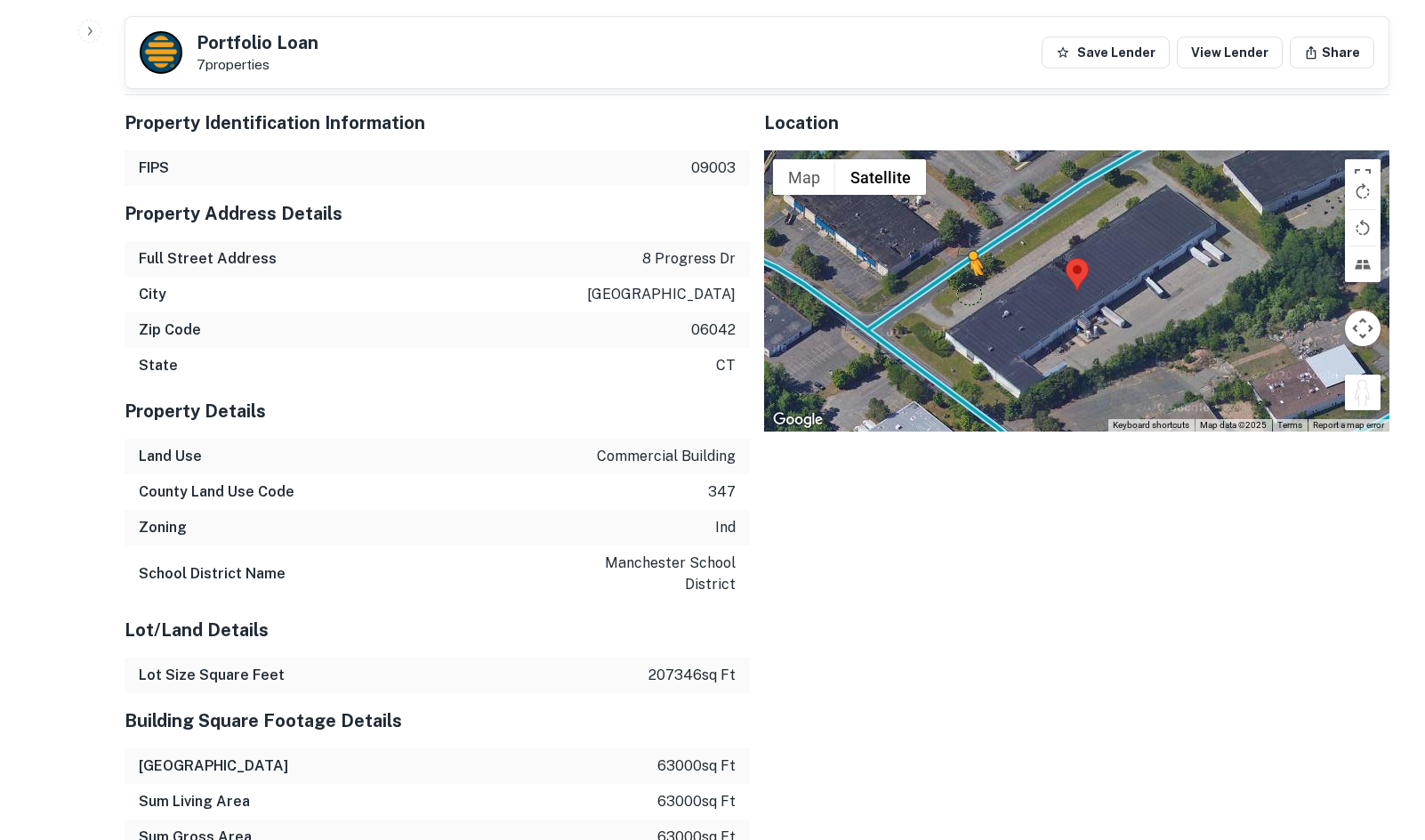
drag, startPoint x: 1364, startPoint y: 442, endPoint x: 950, endPoint y: 325, distance: 430.2
click at [950, 325] on div "To activate drag with keyboard, press Alt + Enter. Once in keyboard drag state,…" at bounding box center [1077, 291] width 626 height 281
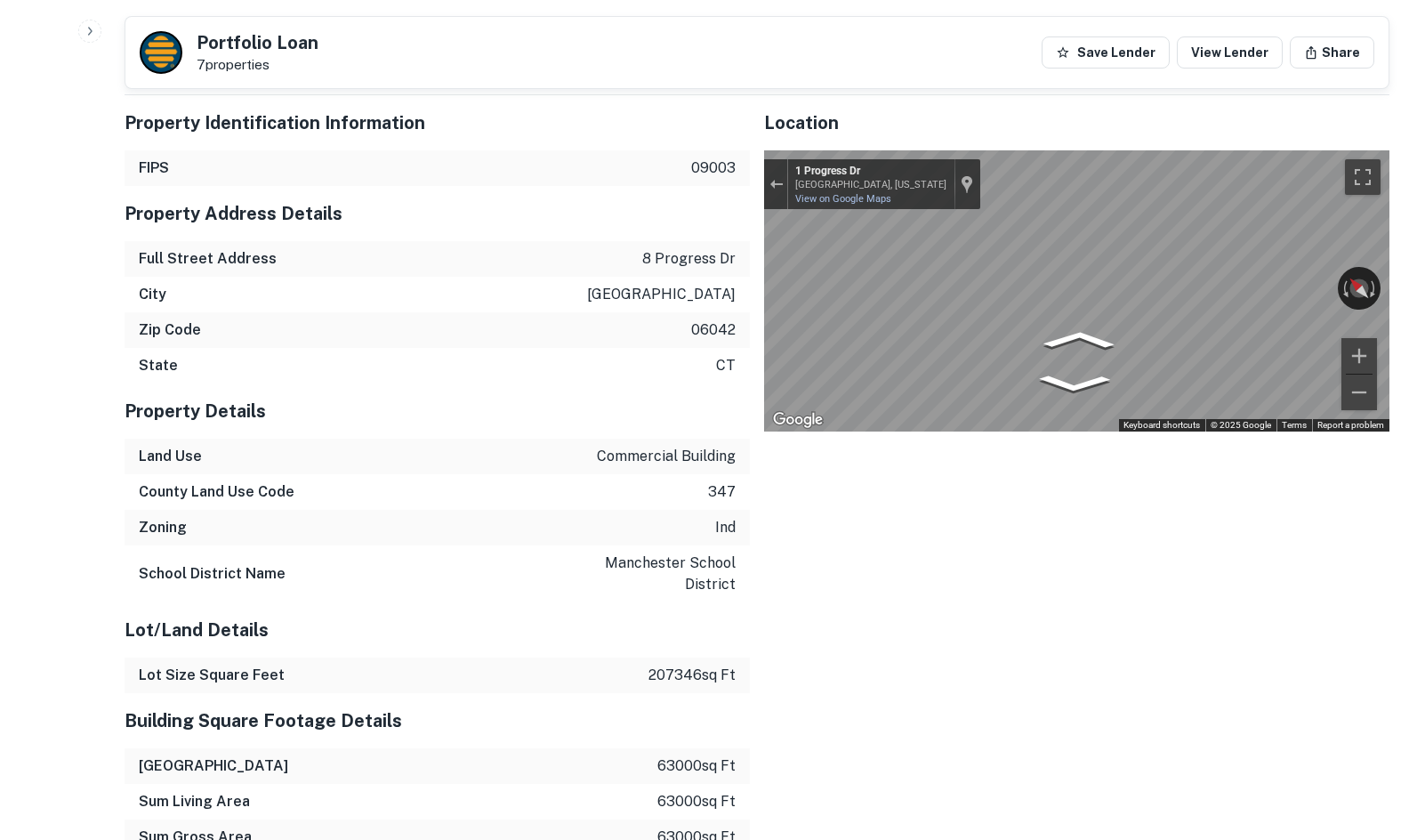
click at [554, 354] on div "Property Identification Information FIPS 09003 Property Address Details Full St…" at bounding box center [750, 754] width 1279 height 1347
click at [763, 276] on div "Location ← Move left → Move right ↑ Move up ↓ Move down + Zoom in - Zoom out Ho…" at bounding box center [1070, 754] width 640 height 1347
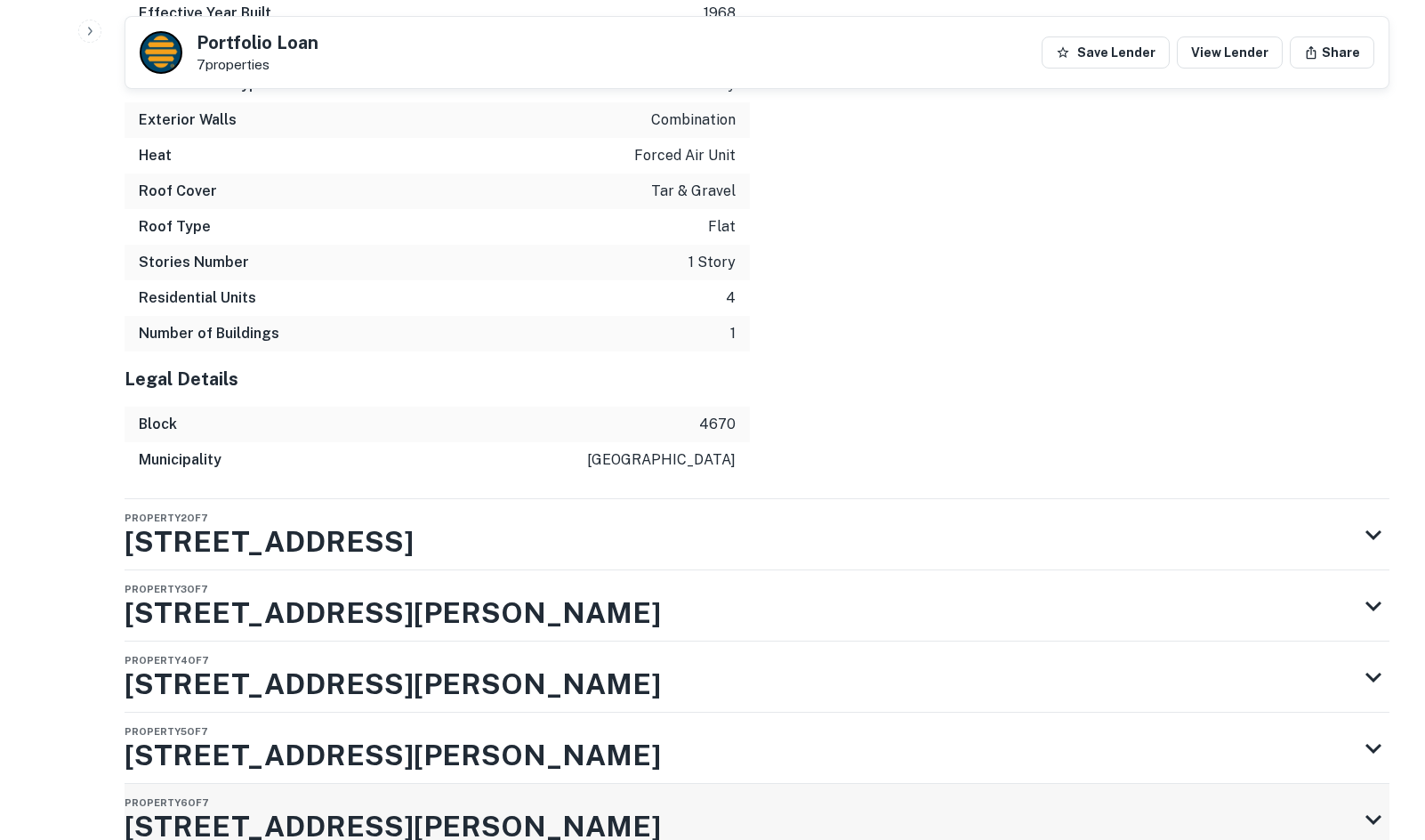
scroll to position [2765, 0]
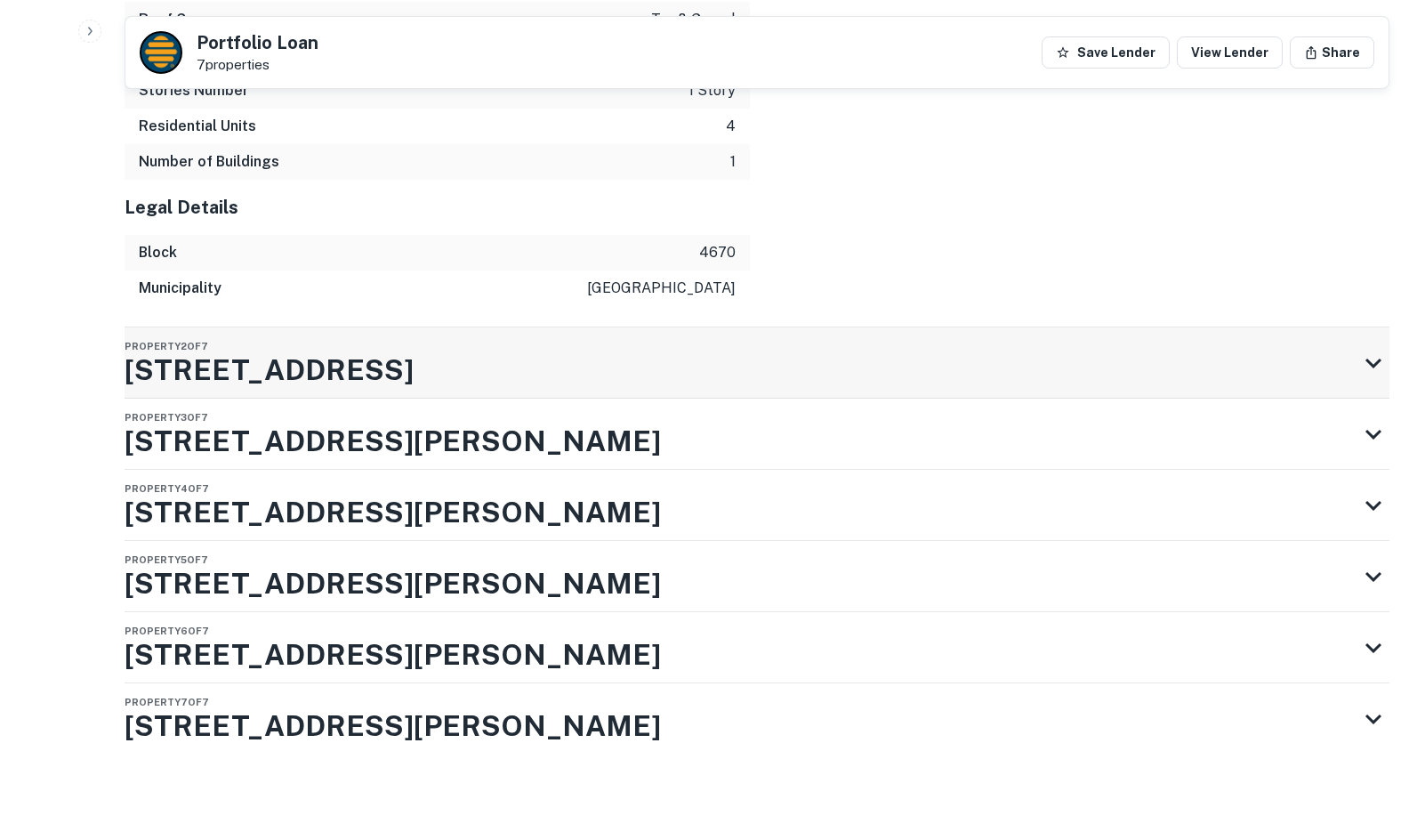
click at [595, 333] on div "Property 2 of 7 171 Utopia Rd" at bounding box center [741, 362] width 1233 height 71
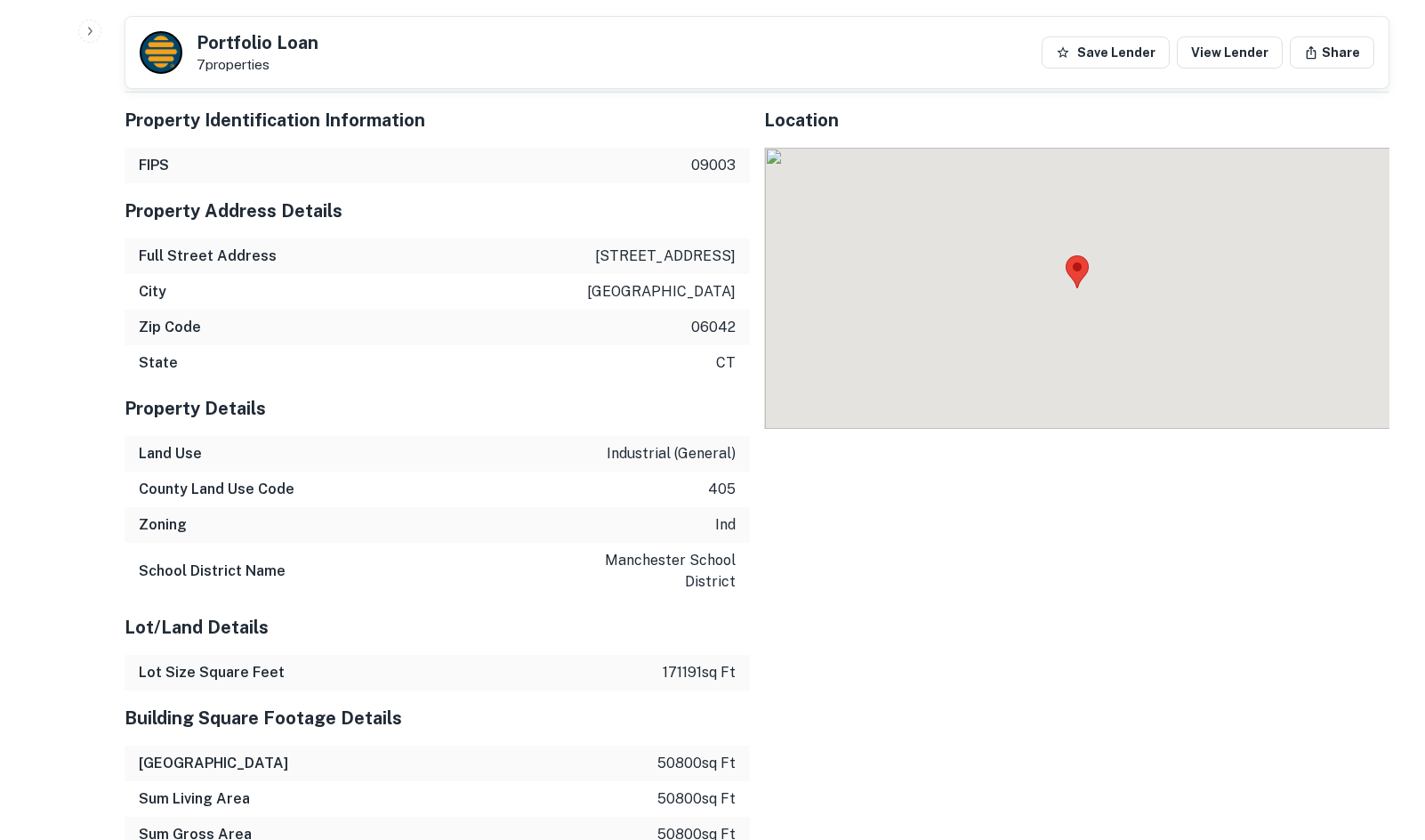
scroll to position [3032, 0]
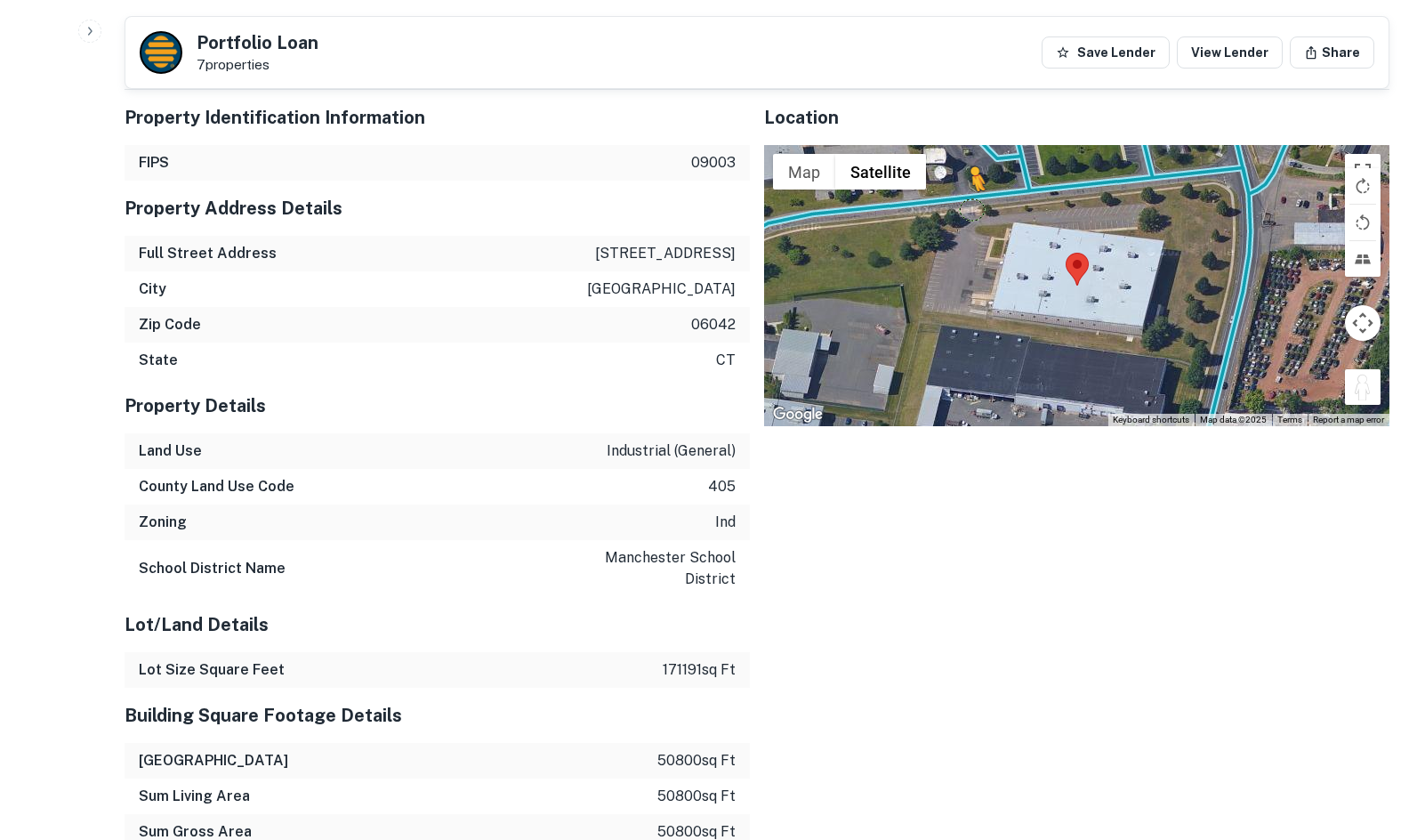
drag, startPoint x: 1357, startPoint y: 422, endPoint x: 963, endPoint y: 244, distance: 432.3
click at [963, 244] on div "To activate drag with keyboard, press Alt + Enter. Once in keyboard drag state,…" at bounding box center [1077, 285] width 626 height 281
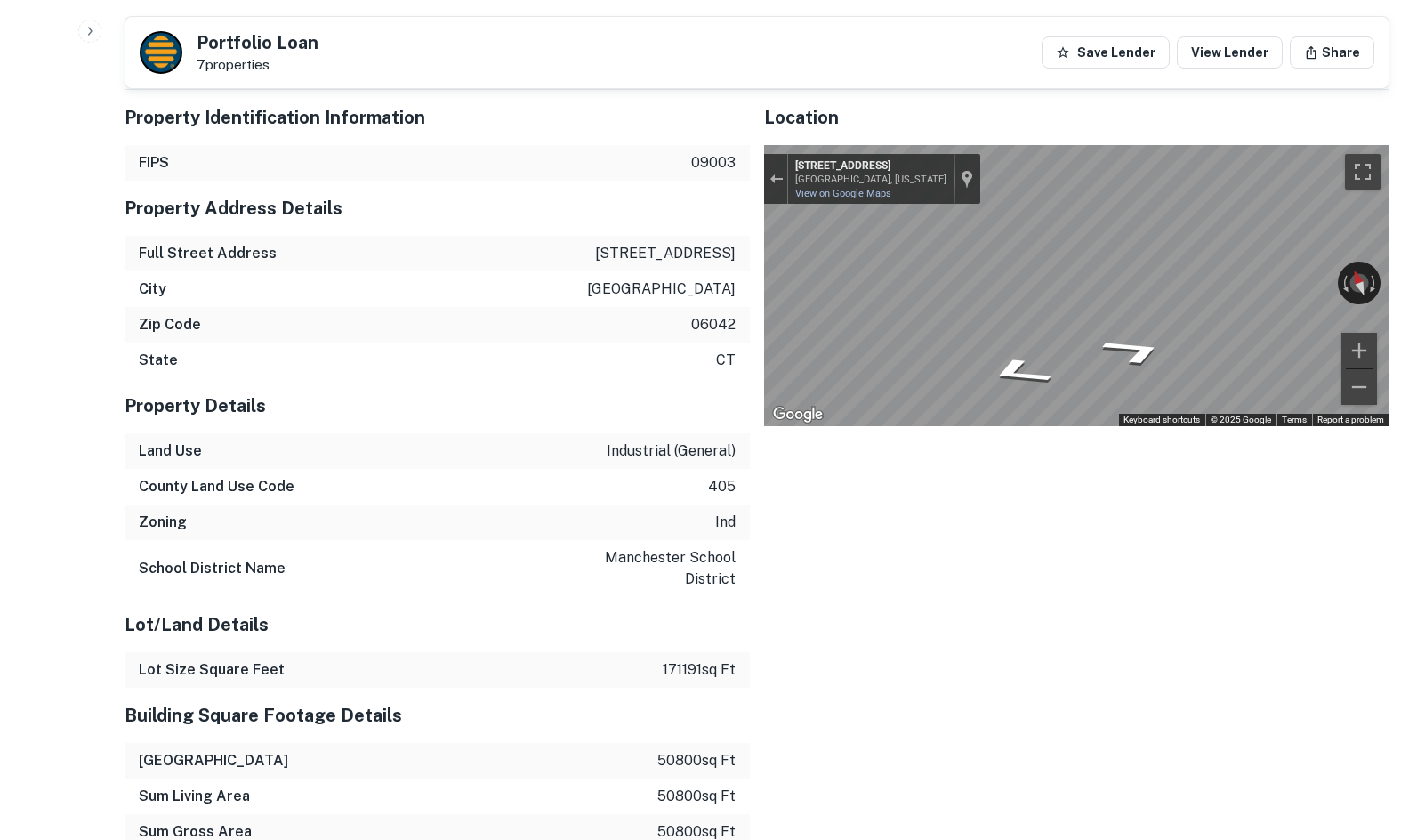
click at [633, 284] on div "Property Identification Information FIPS 09003 Property Address Details Full St…" at bounding box center [750, 766] width 1279 height 1382
click at [628, 289] on div "Property Identification Information FIPS 09003 Property Address Details Full St…" at bounding box center [750, 766] width 1279 height 1382
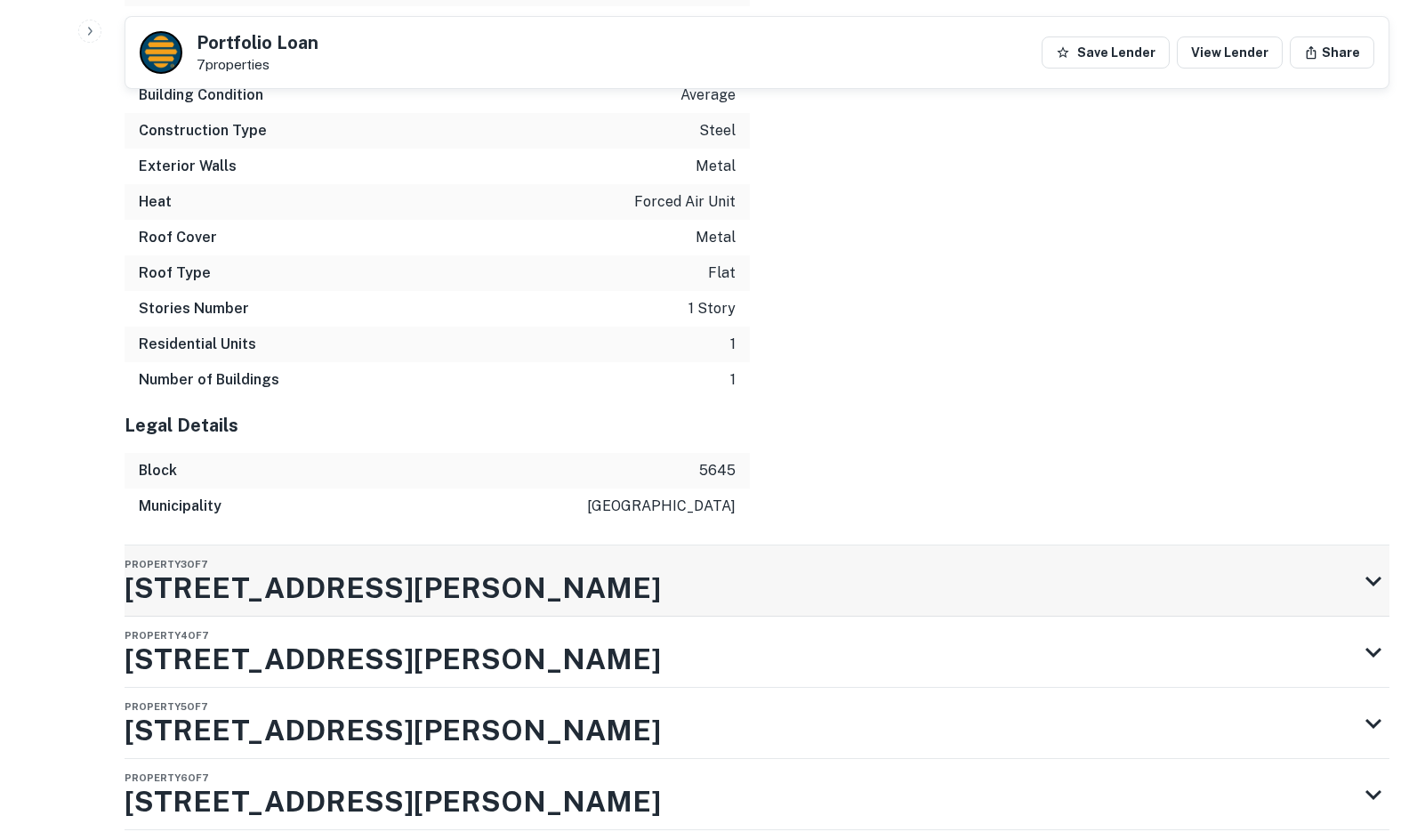
scroll to position [4155, 0]
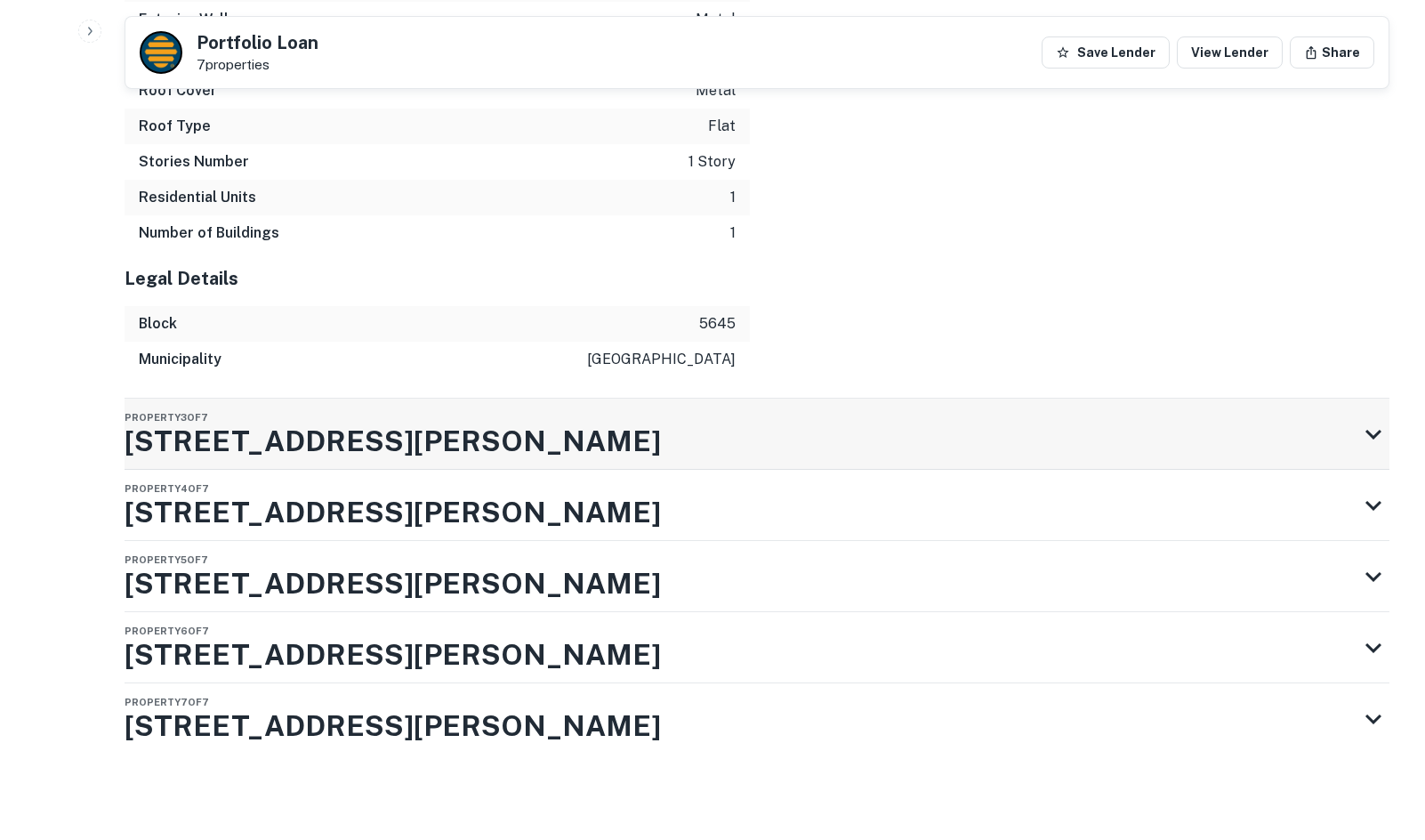
click at [619, 447] on div "Property 3 of 7 200 Adams St" at bounding box center [741, 433] width 1233 height 71
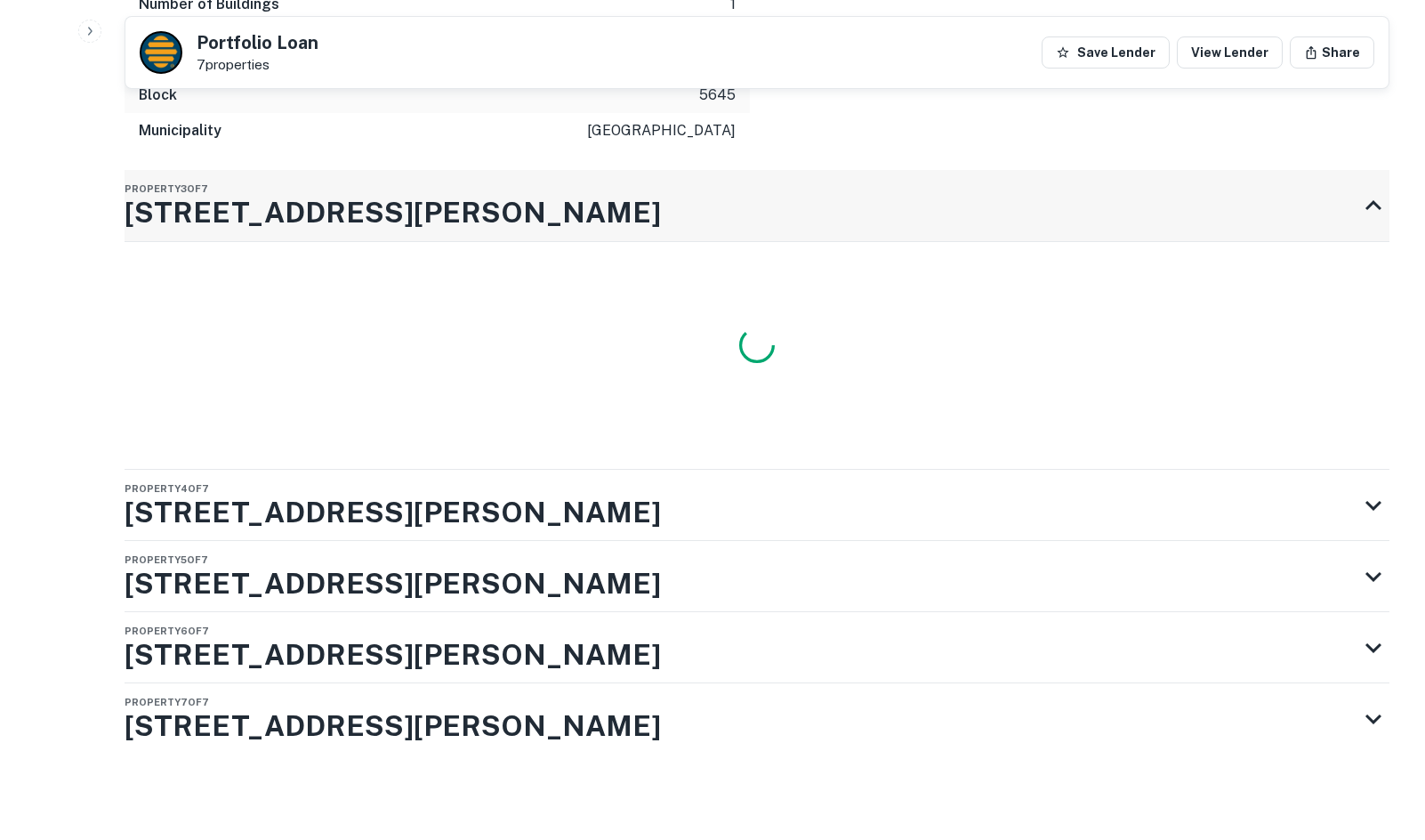
scroll to position [4384, 0]
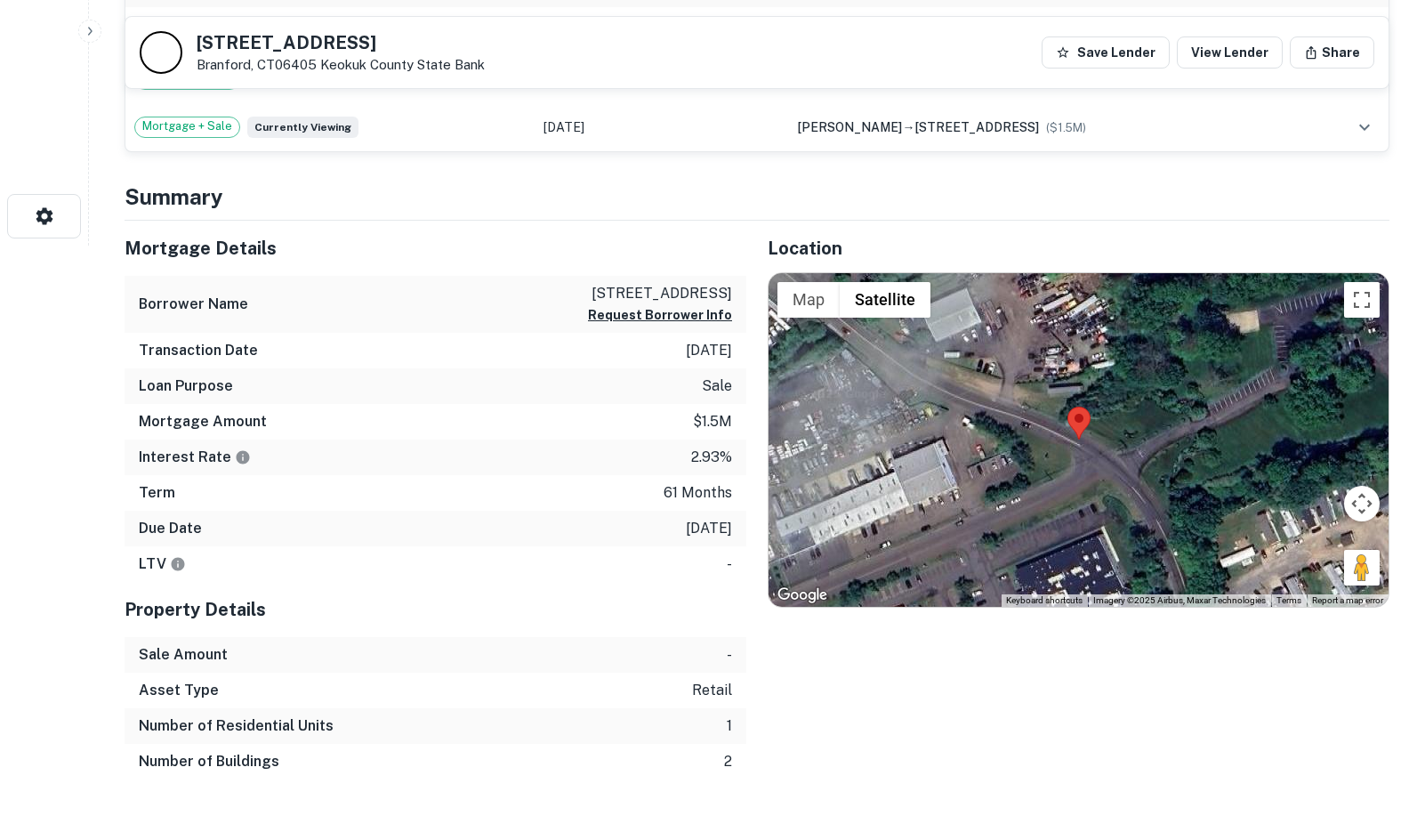
scroll to position [623, 0]
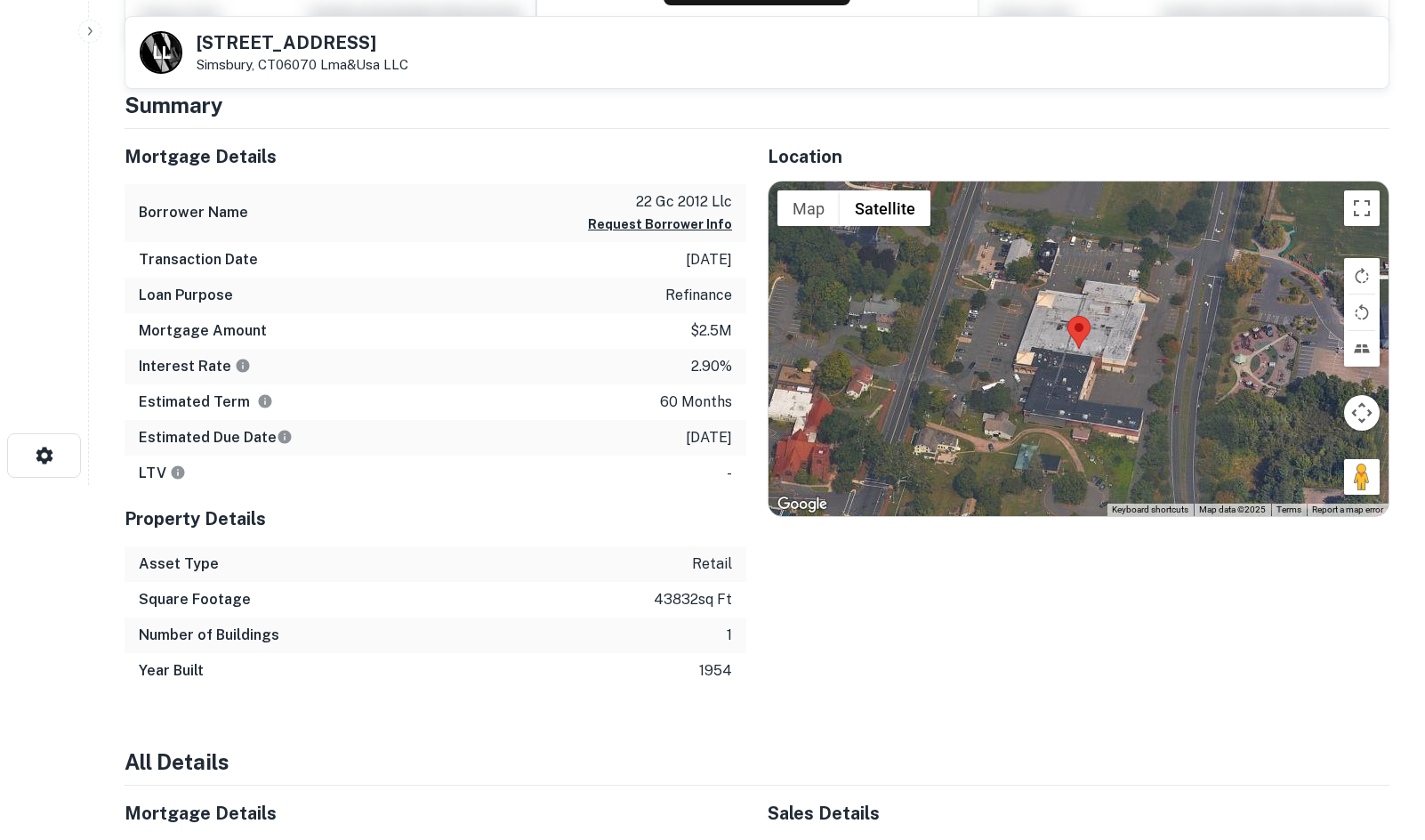
scroll to position [356, 0]
drag, startPoint x: 1360, startPoint y: 481, endPoint x: 1207, endPoint y: 425, distance: 162.9
click at [1207, 392] on div "Map Terrain Satellite Labels Keyboard shortcuts Map Data Map data ©2025 Map dat…" at bounding box center [1078, 347] width 620 height 334
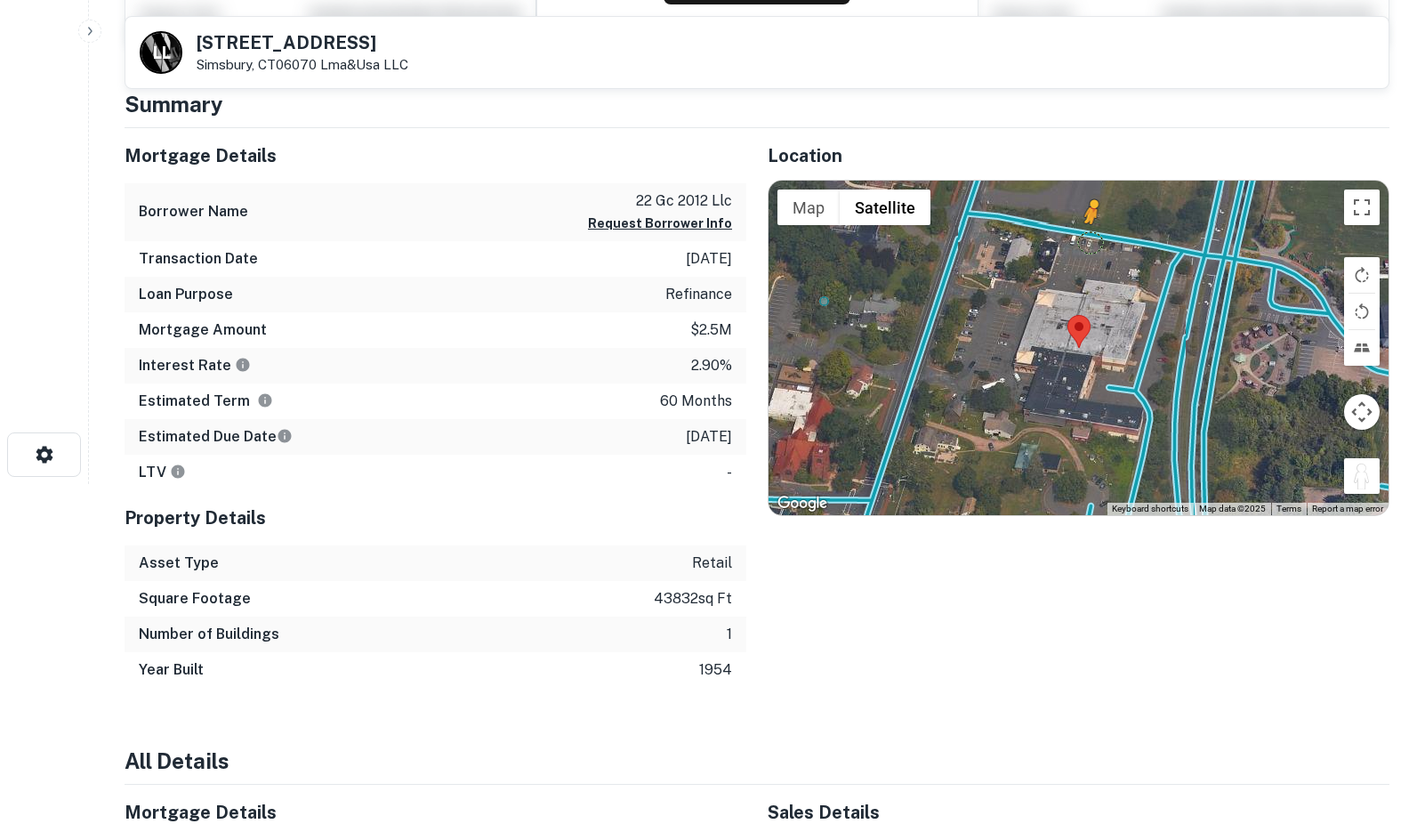
drag, startPoint x: 1363, startPoint y: 478, endPoint x: 1091, endPoint y: 240, distance: 361.4
click at [1091, 240] on div "To activate drag with keyboard, press Alt + Enter. Once in keyboard drag state,…" at bounding box center [1078, 347] width 620 height 334
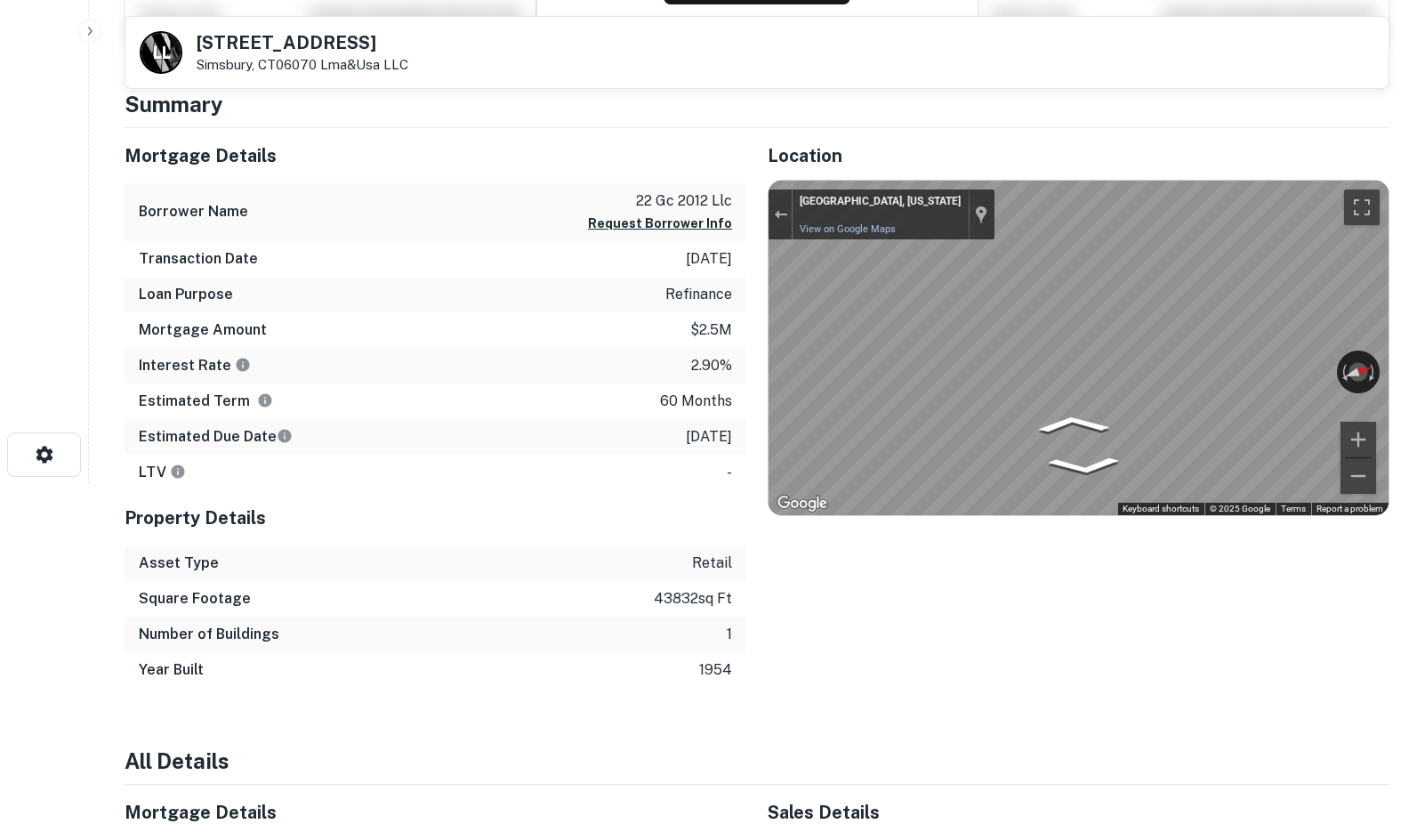
click at [1424, 373] on html "Search Borrowers Contacts Saved L L 828 Hopmeadow St Simsbury, CT06070 Lma&usa …" at bounding box center [712, 64] width 1425 height 840
click at [755, 379] on div "Mortgage Details Borrower Name 22 gc 2012 llc Request Borrower Info Transaction…" at bounding box center [745, 407] width 1286 height 560
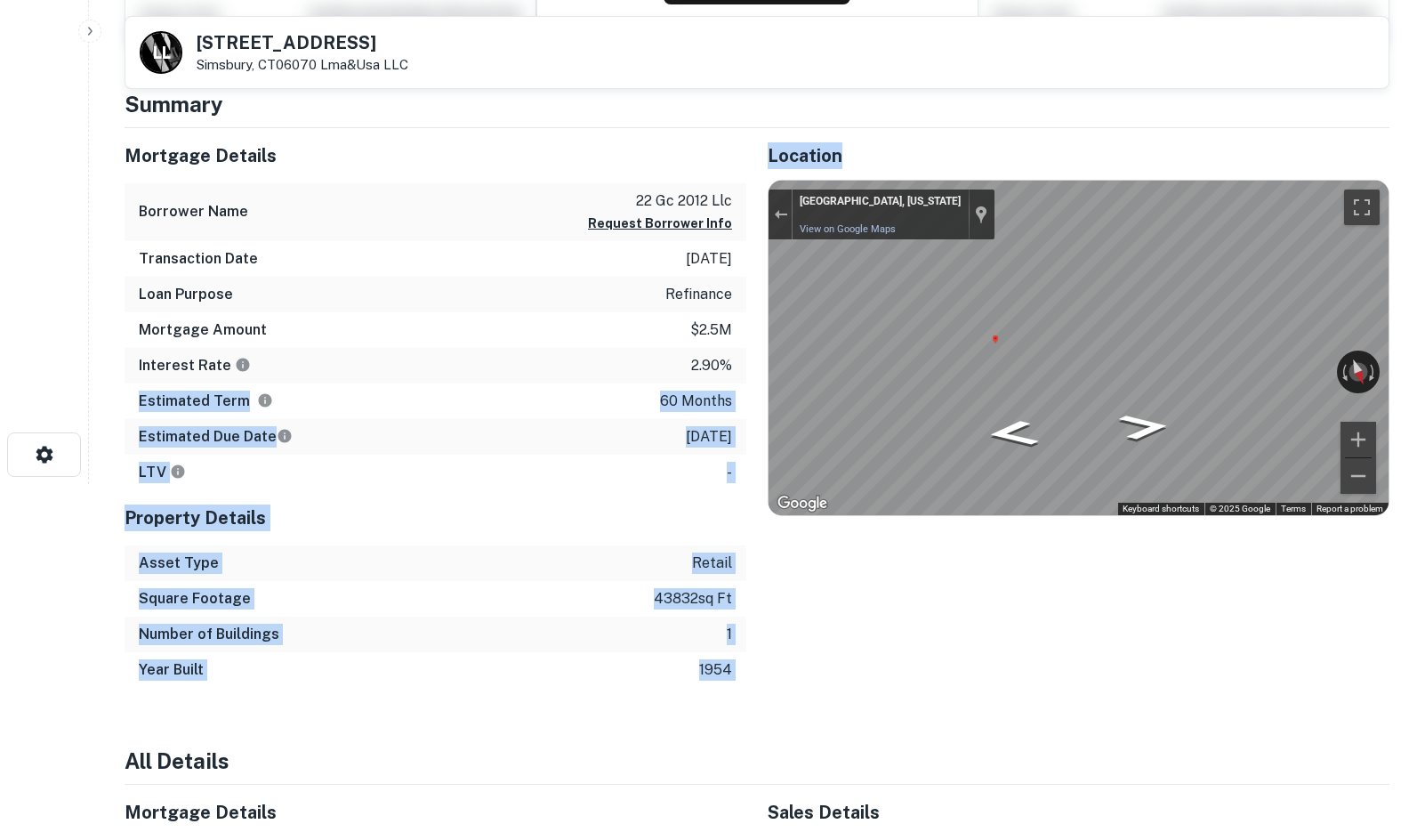
click at [1424, 358] on html "Search Borrowers Contacts Saved L L 828 Hopmeadow St Simsbury, CT06070 Lma&usa …" at bounding box center [712, 64] width 1425 height 840
click at [1315, 338] on div "Map" at bounding box center [1078, 347] width 620 height 334
click at [774, 215] on div "Exit the Street View" at bounding box center [780, 214] width 13 height 11
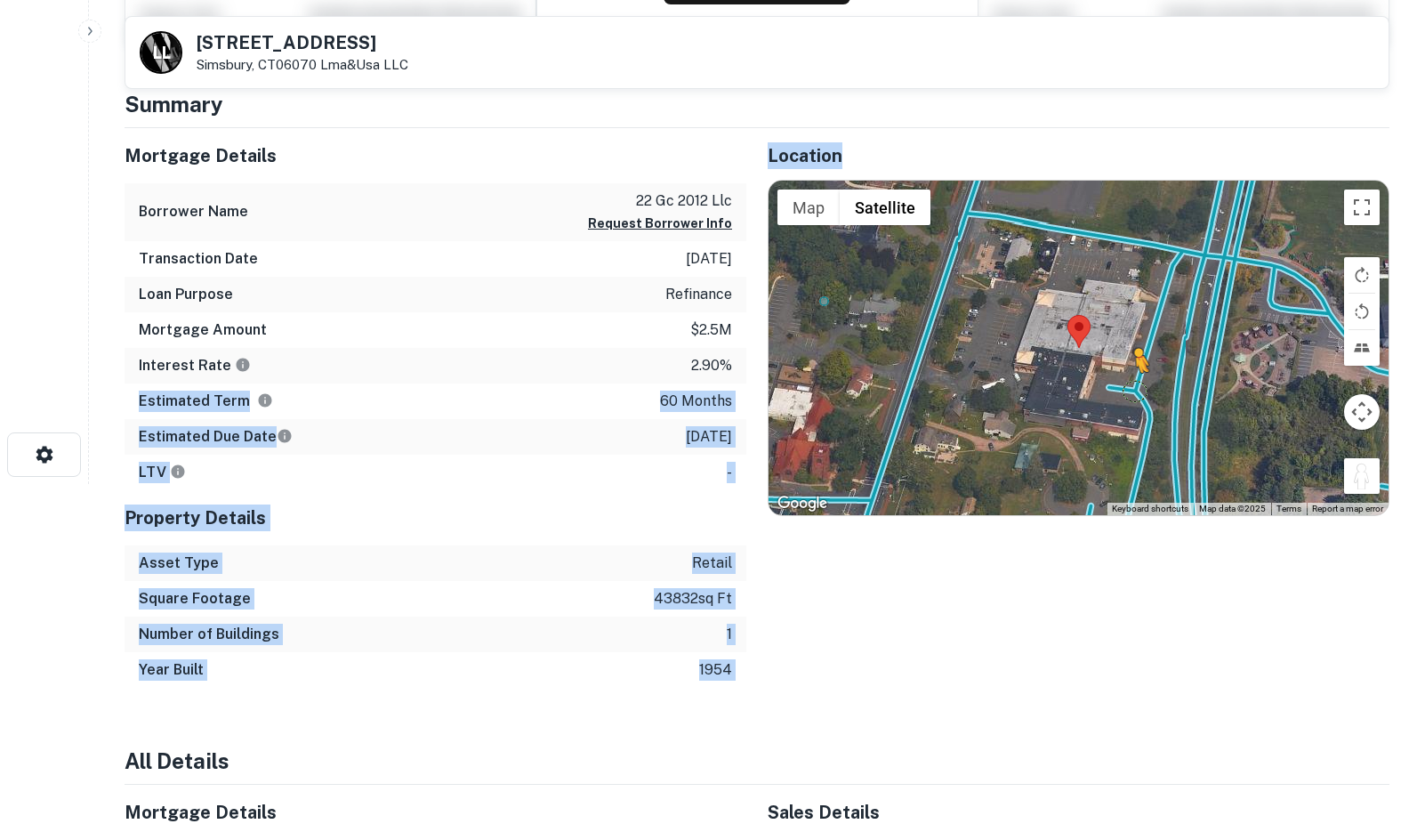
drag, startPoint x: 1350, startPoint y: 480, endPoint x: 1135, endPoint y: 390, distance: 233.1
click at [1135, 390] on div "To activate drag with keyboard, press Alt + Enter. Once in keyboard drag state,…" at bounding box center [1078, 347] width 620 height 334
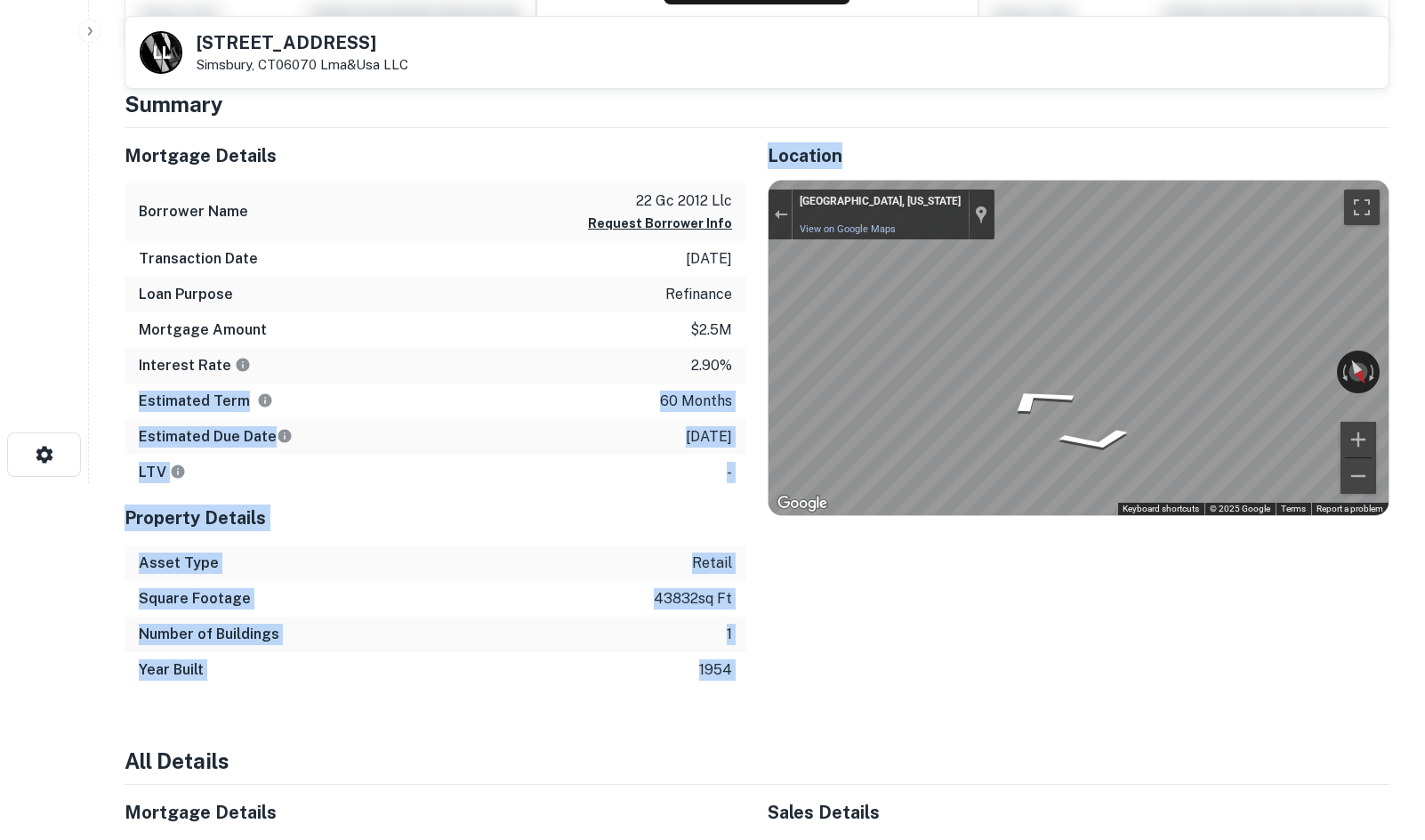
click at [638, 320] on div "Mortgage Details Borrower Name 22 gc 2012 llc Request Borrower Info Transaction…" at bounding box center [745, 407] width 1286 height 560
click at [857, 451] on div "← Move left → Move right ↑ Move up ↓ Move down + Zoom in - Zoom out Simsbury, C…" at bounding box center [1078, 347] width 620 height 334
drag, startPoint x: 1251, startPoint y: 372, endPoint x: 712, endPoint y: 384, distance: 539.1
click at [712, 384] on div "Mortgage Details Borrower Name 22 gc 2012 llc Request Borrower Info Transaction…" at bounding box center [745, 407] width 1286 height 560
click at [848, 666] on div "Location ← Move left → Move right ↑ Move up ↓ Move down + Zoom in - Zoom out Ho…" at bounding box center [1068, 407] width 644 height 560
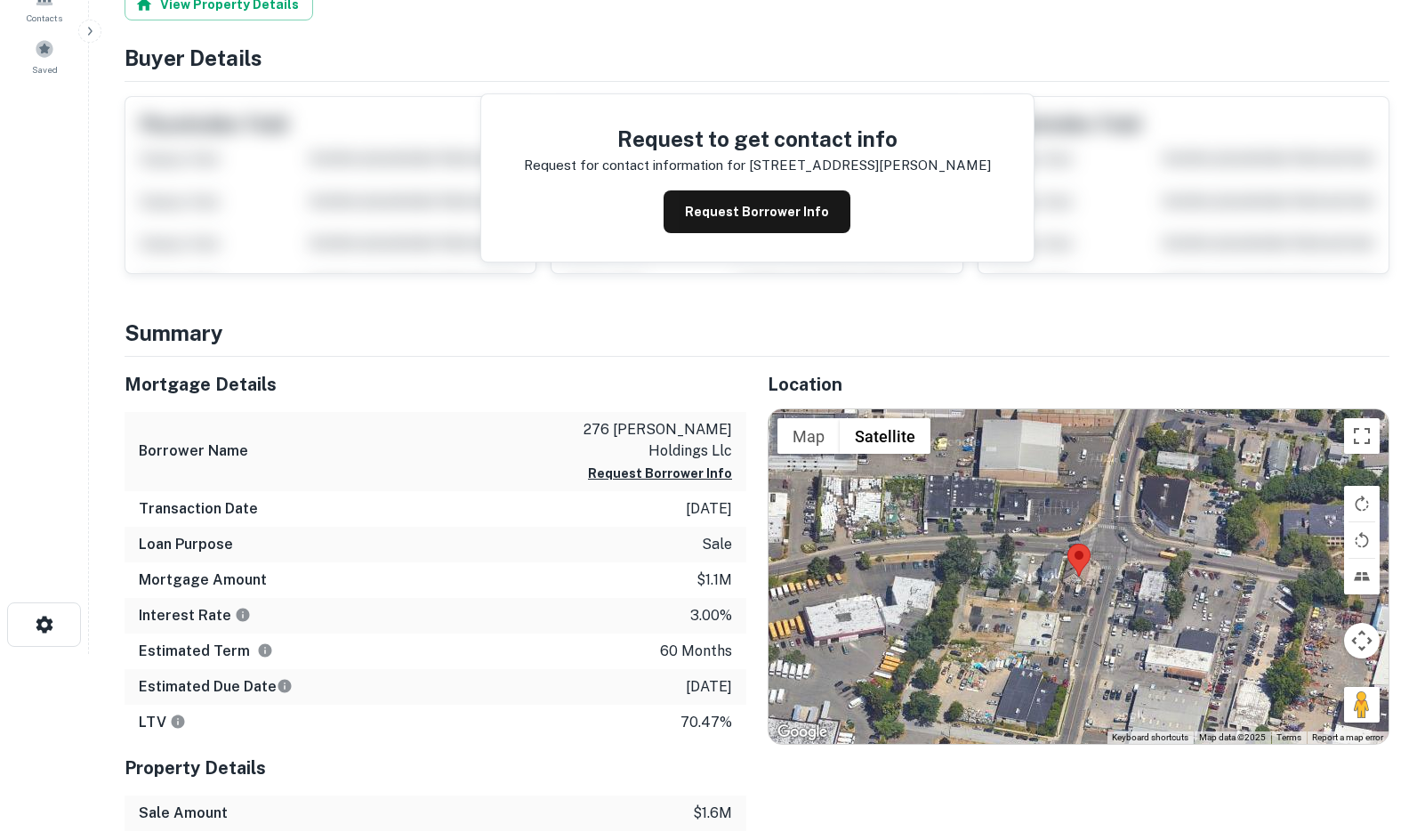
scroll to position [266, 0]
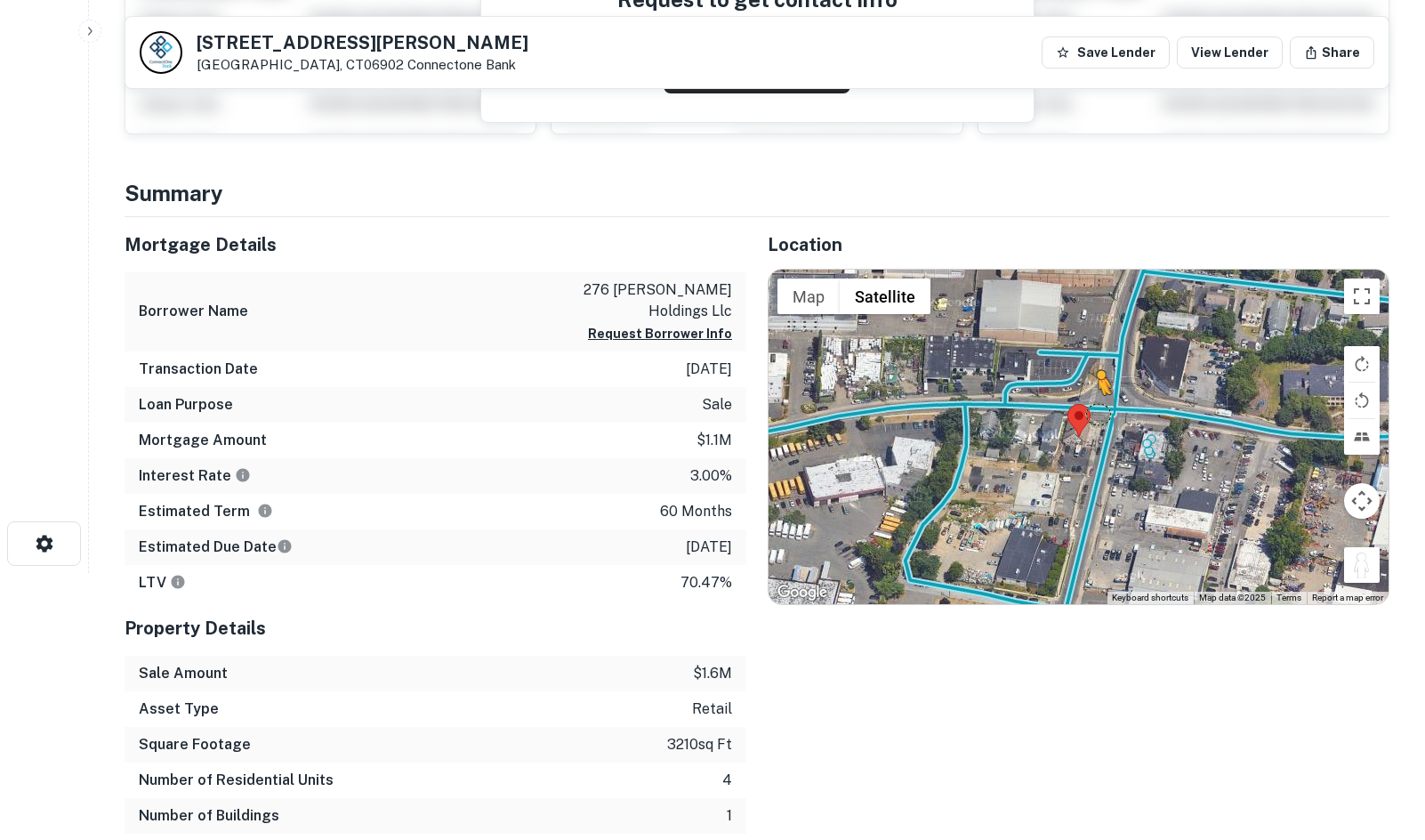
drag, startPoint x: 1351, startPoint y: 564, endPoint x: 1096, endPoint y: 411, distance: 297.4
click at [1096, 411] on div "To activate drag with keyboard, press Alt + Enter. Once in keyboard drag state,…" at bounding box center [1078, 436] width 620 height 334
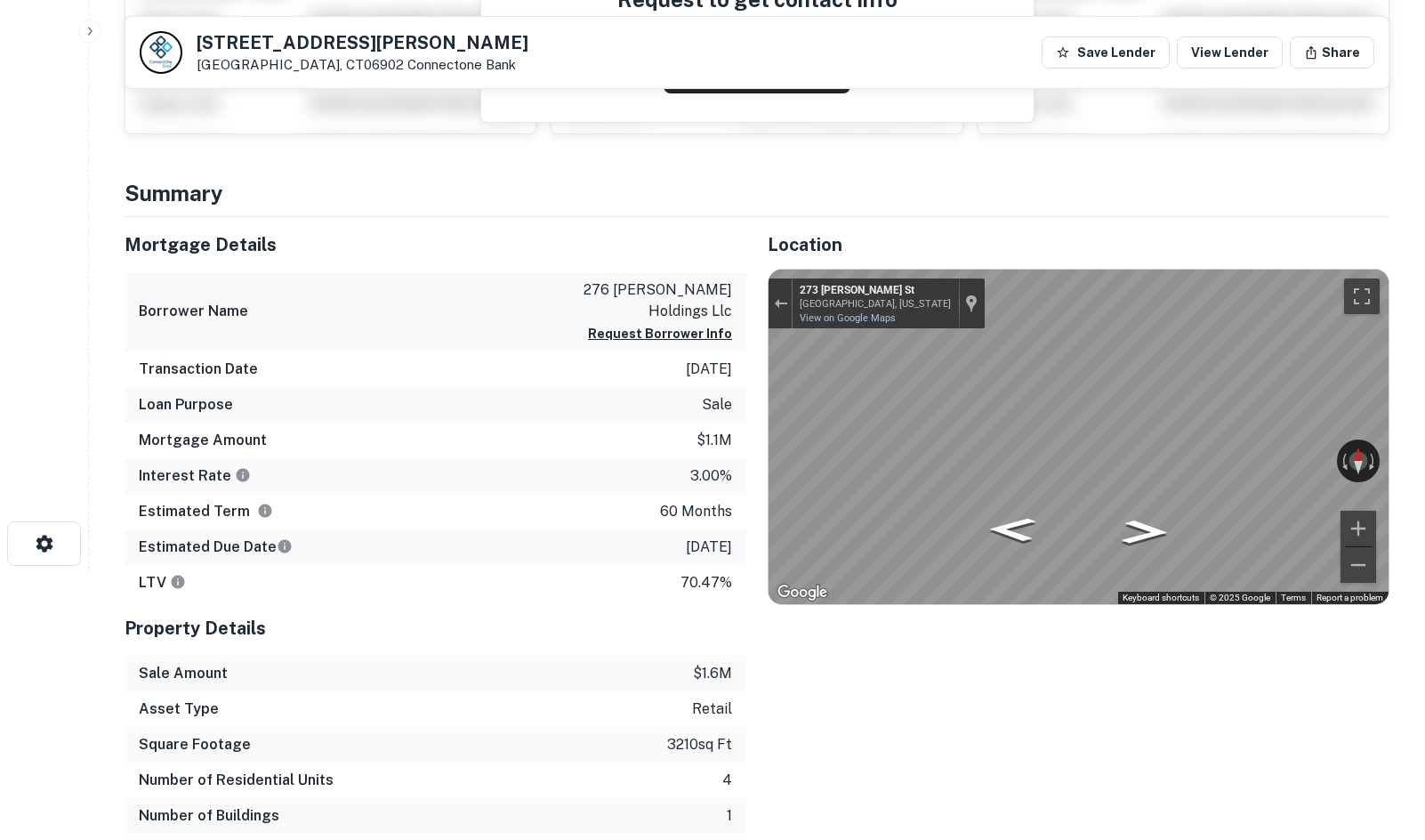
click at [1424, 469] on html "Search Borrowers Contacts Saved 276 Selleck St Stamford, CT06902 Connectone Ban…" at bounding box center [712, 154] width 1425 height 840
click at [1424, 476] on html "Search Borrowers Contacts Saved 276 Selleck St Stamford, CT06902 Connectone Ban…" at bounding box center [712, 154] width 1425 height 840
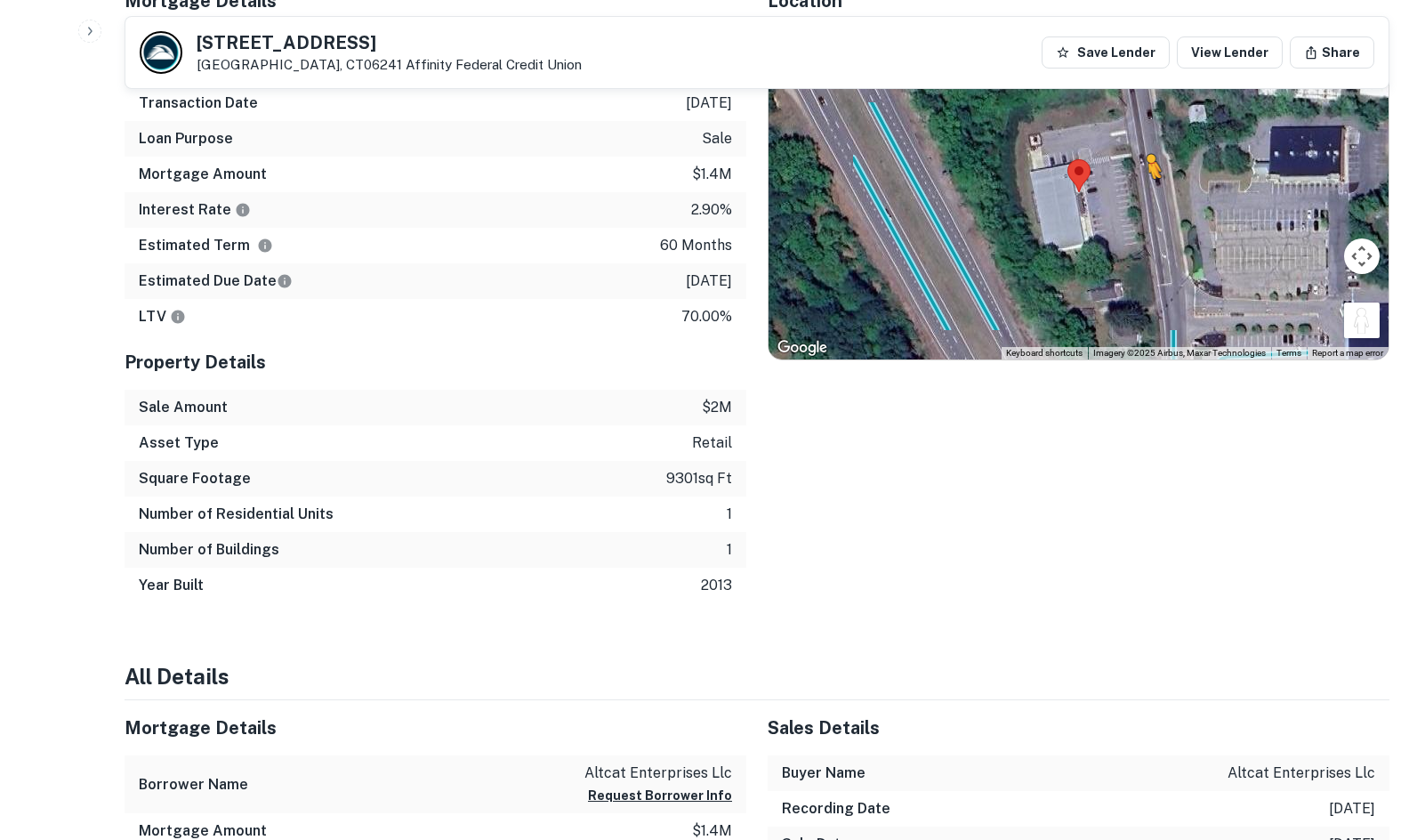
drag, startPoint x: 1366, startPoint y: 325, endPoint x: 1115, endPoint y: 185, distance: 287.4
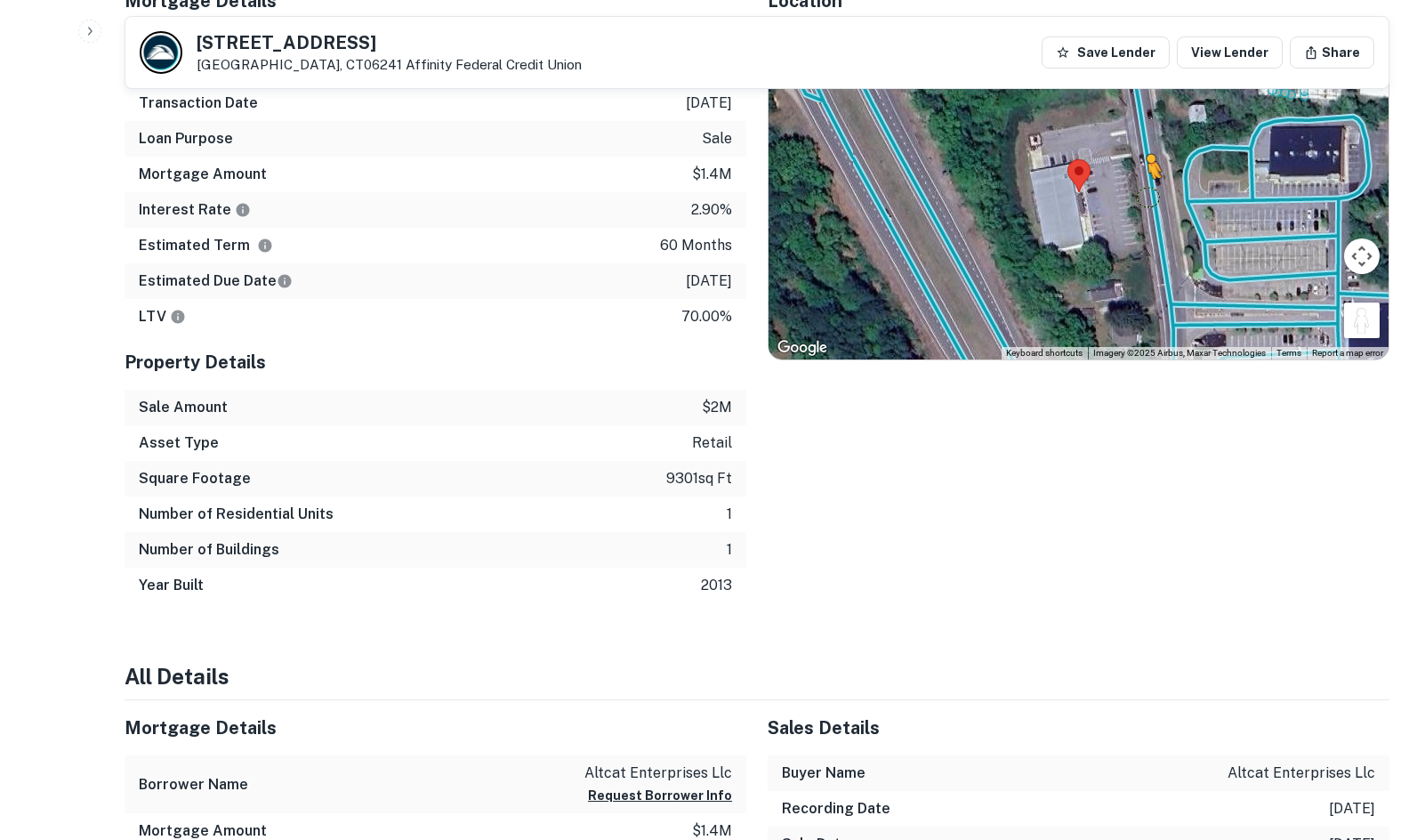
click at [1115, 185] on div "To activate drag with keyboard, press Alt + Enter. Once in keyboard drag state,…" at bounding box center [1078, 193] width 620 height 334
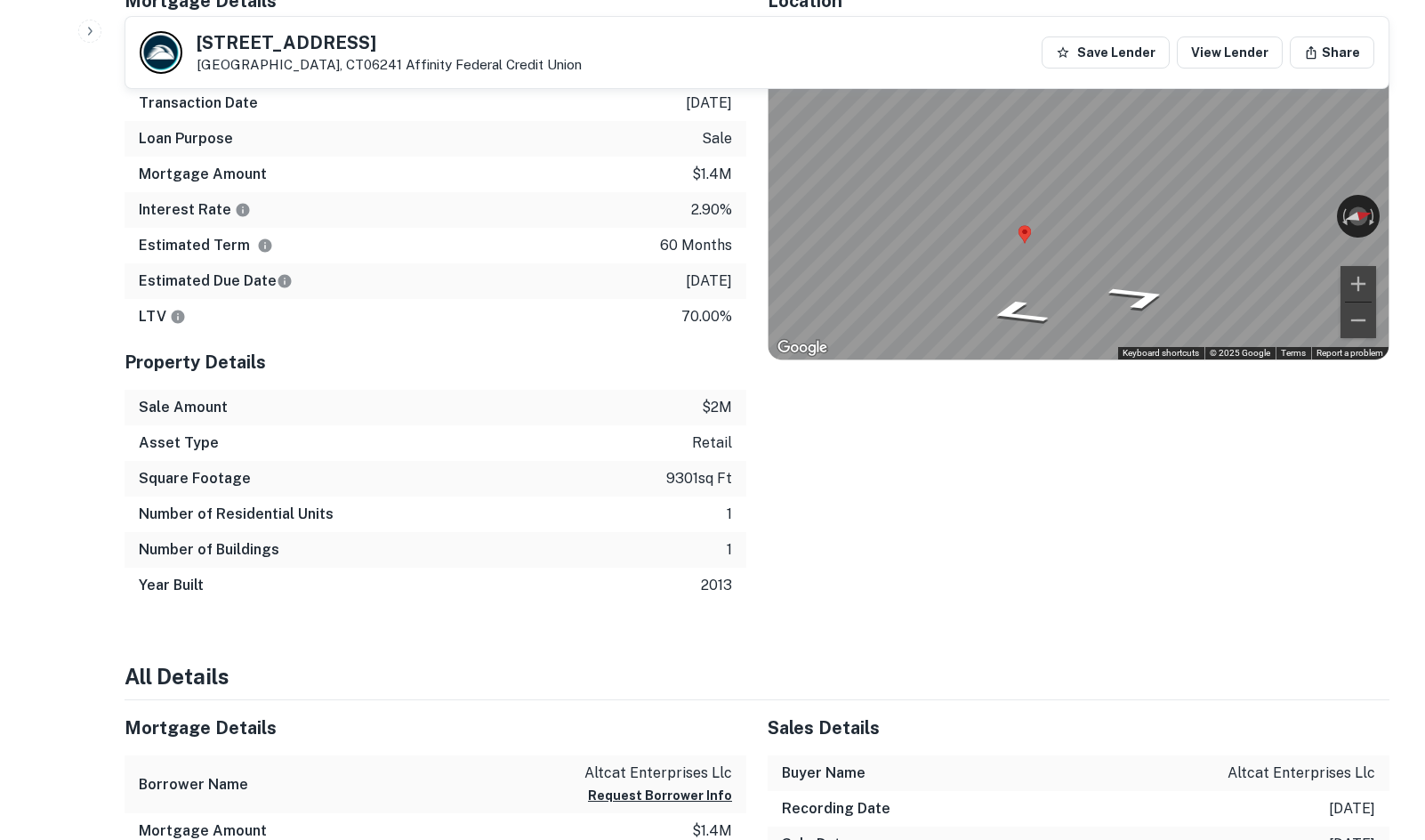
click at [1149, 298] on icon "Go North, Main St" at bounding box center [1146, 300] width 85 height 33
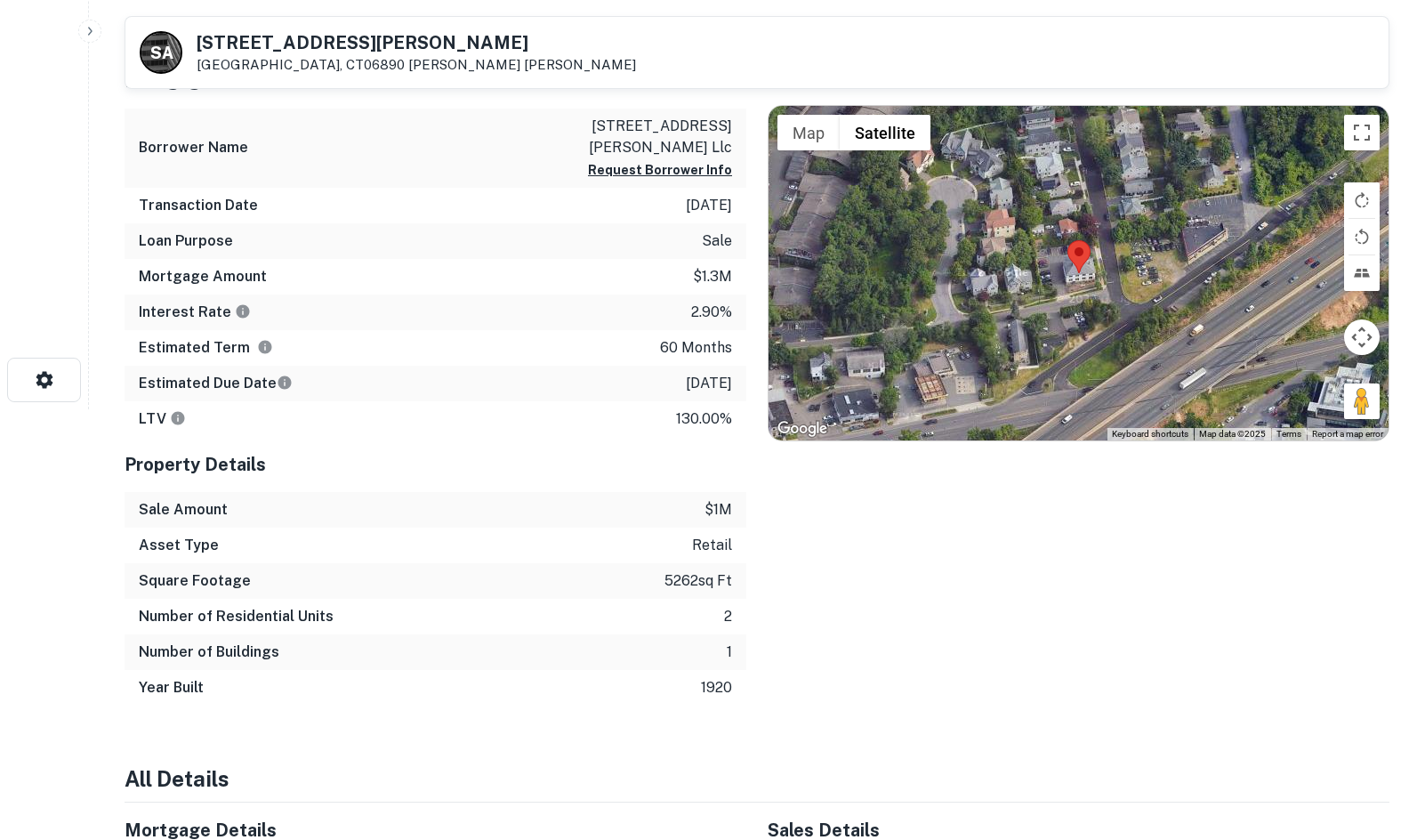
scroll to position [445, 0]
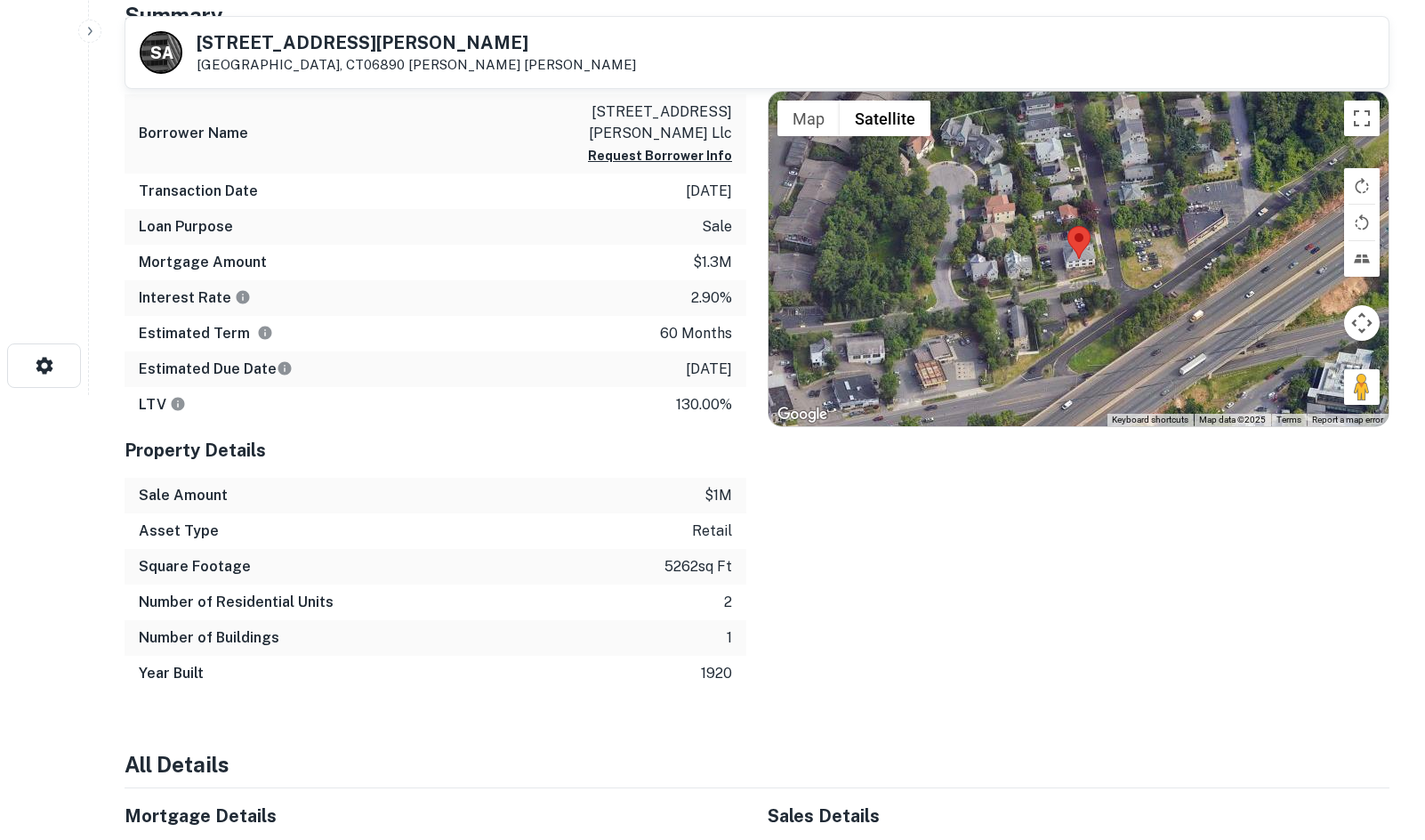
drag, startPoint x: 1356, startPoint y: 395, endPoint x: 1159, endPoint y: 317, distance: 211.9
click at [1140, 317] on div "Map Terrain Satellite Labels Keyboard shortcuts Map Data Map data ©2025 Map dat…" at bounding box center [1078, 258] width 620 height 334
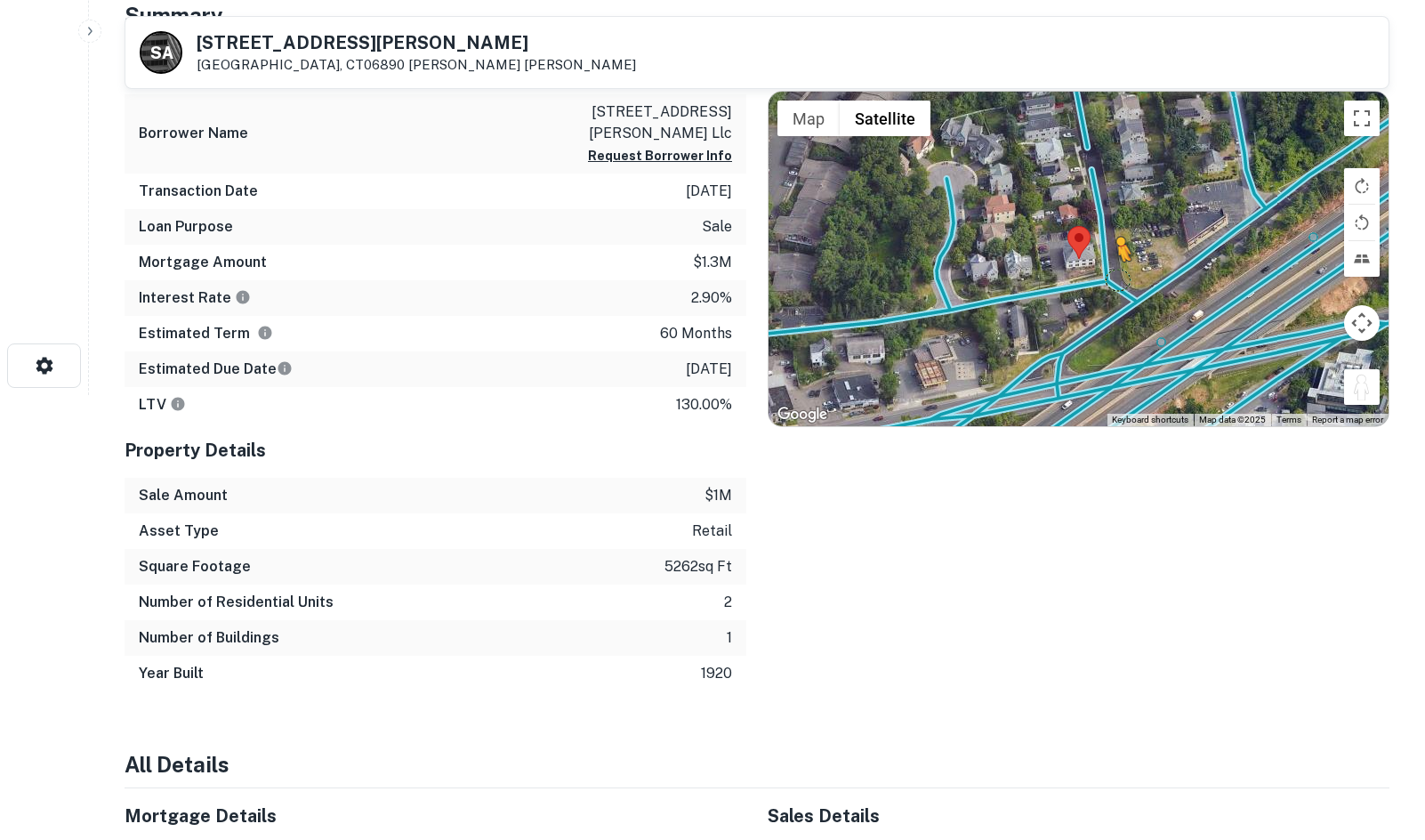
drag, startPoint x: 1364, startPoint y: 392, endPoint x: 1115, endPoint y: 274, distance: 275.5
click at [1115, 274] on div "To activate drag with keyboard, press Alt + Enter. Once in keyboard drag state,…" at bounding box center [1078, 258] width 620 height 334
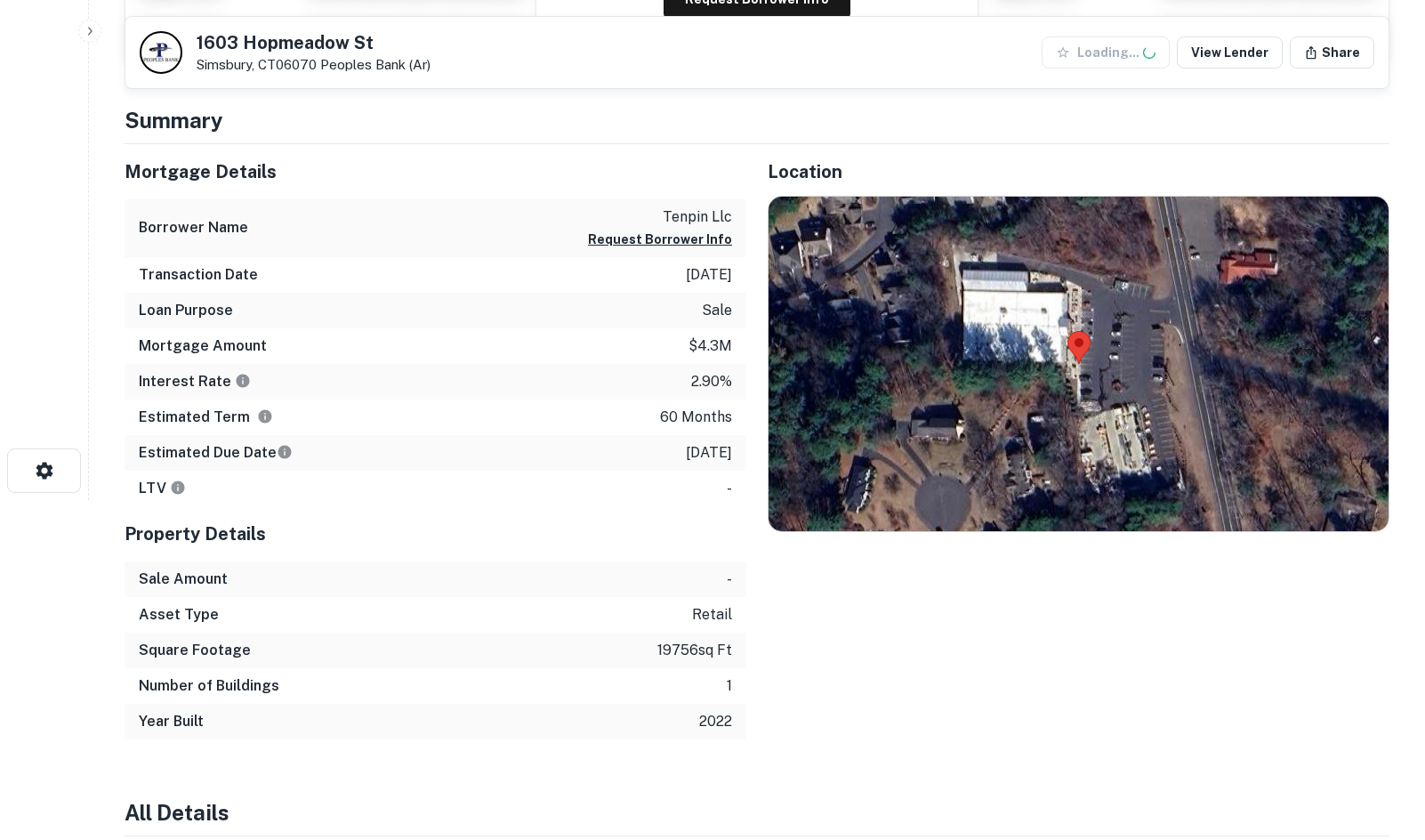
scroll to position [356, 0]
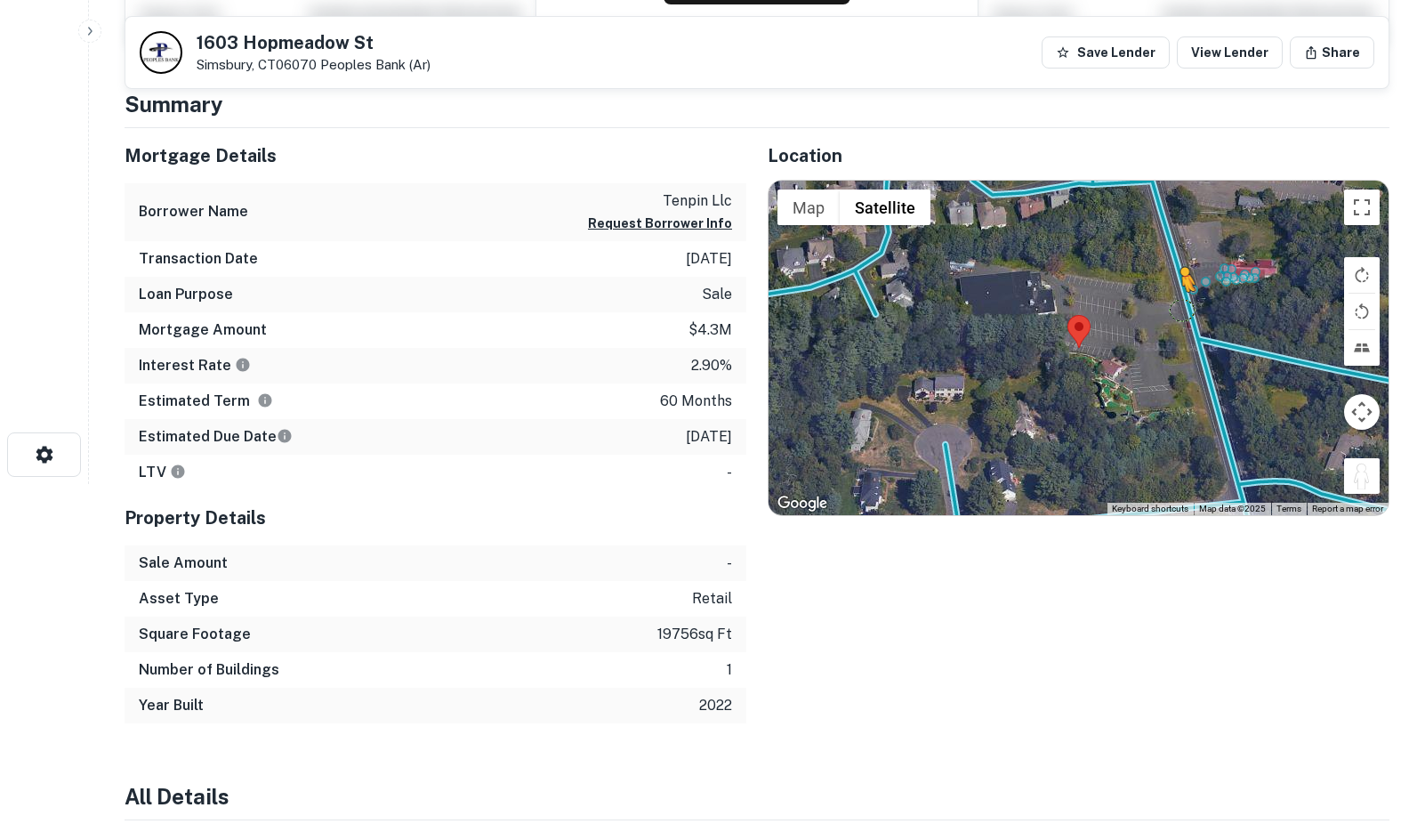
drag, startPoint x: 1366, startPoint y: 487, endPoint x: 1179, endPoint y: 306, distance: 260.2
click at [1179, 306] on div "To activate drag with keyboard, press Alt + Enter. Once in keyboard drag state,…" at bounding box center [1078, 347] width 620 height 334
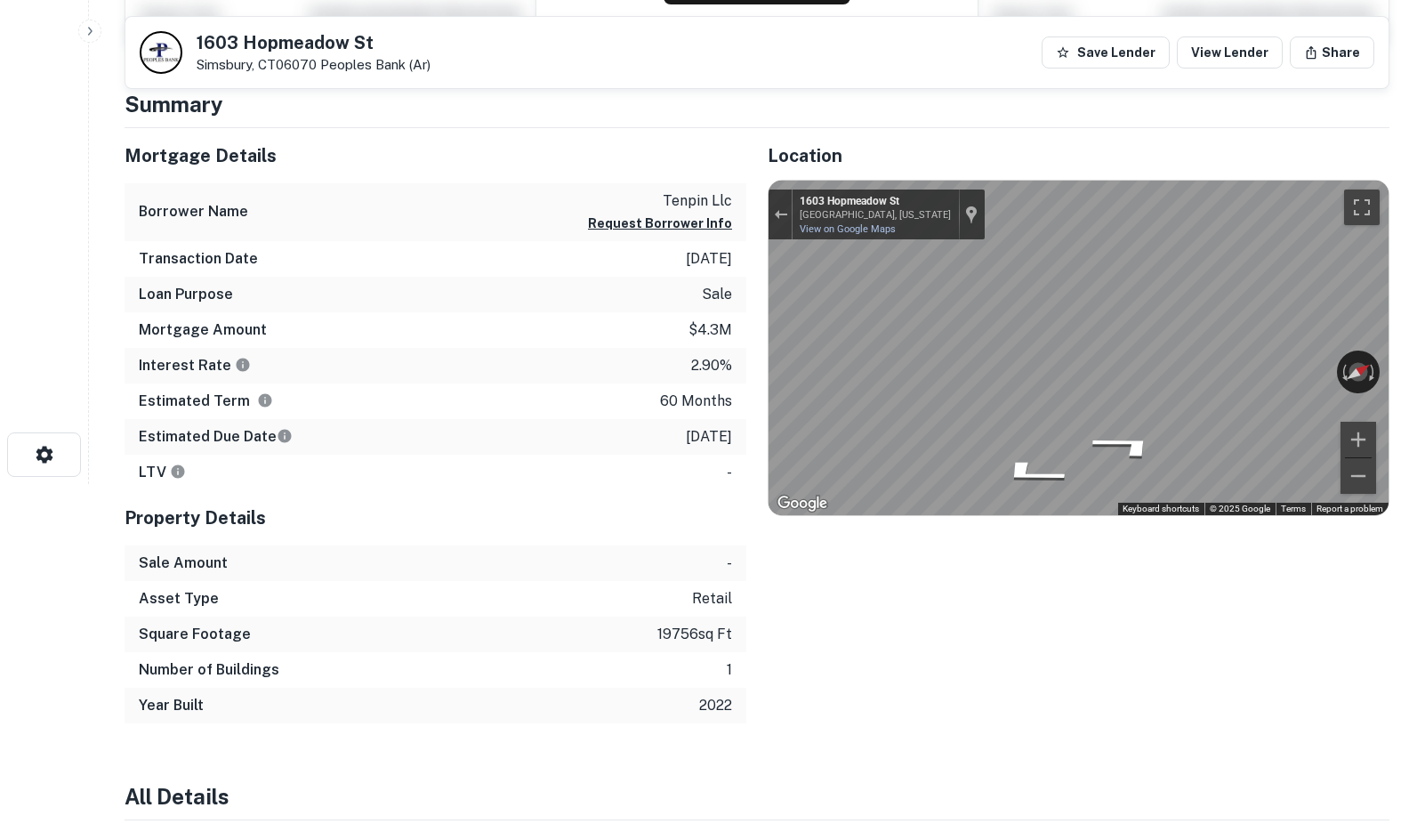
click at [1424, 340] on html "Search Borrowers Contacts Saved [STREET_ADDRESS][GEOGRAPHIC_DATA] (ar) Save Len…" at bounding box center [712, 64] width 1425 height 840
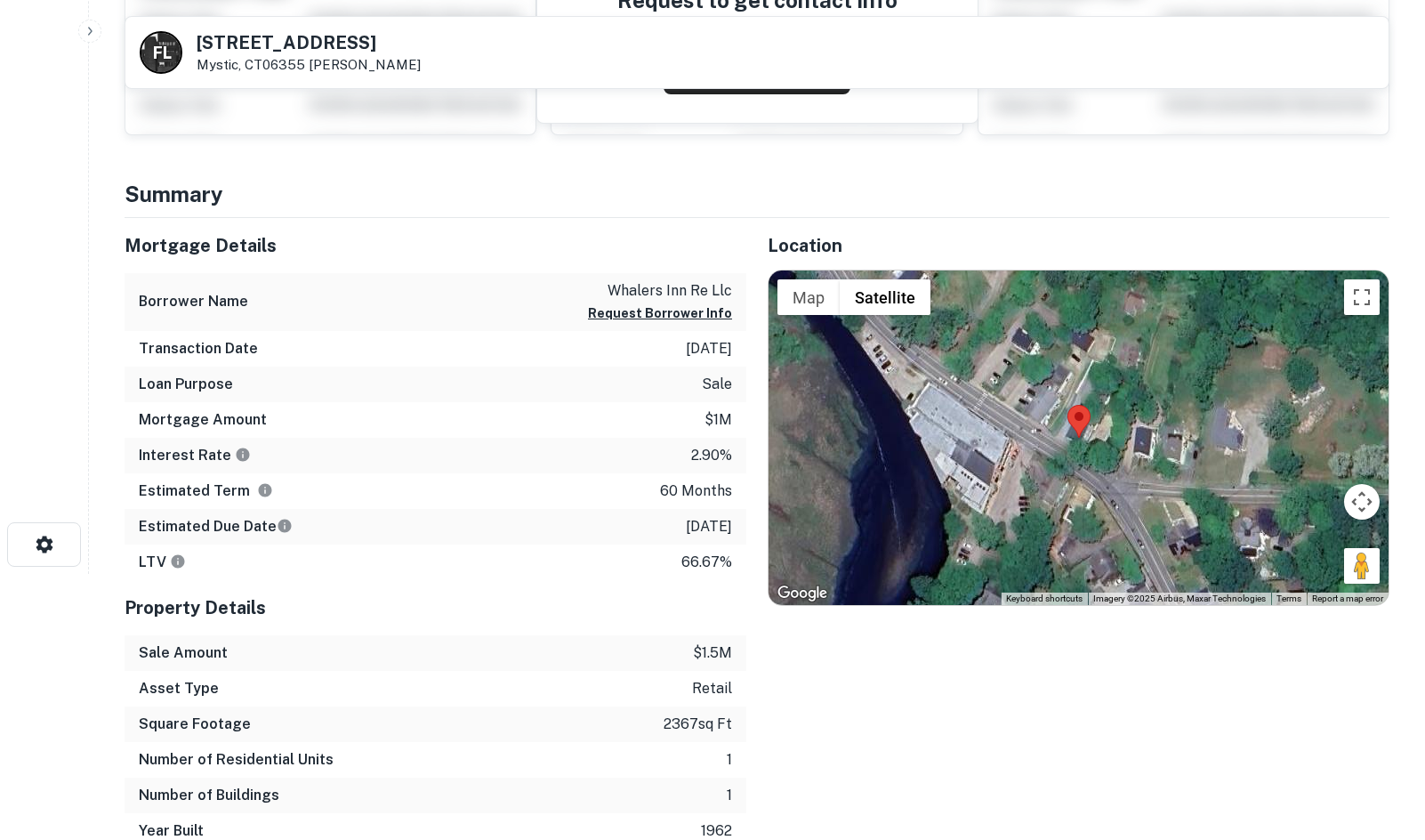
scroll to position [266, 0]
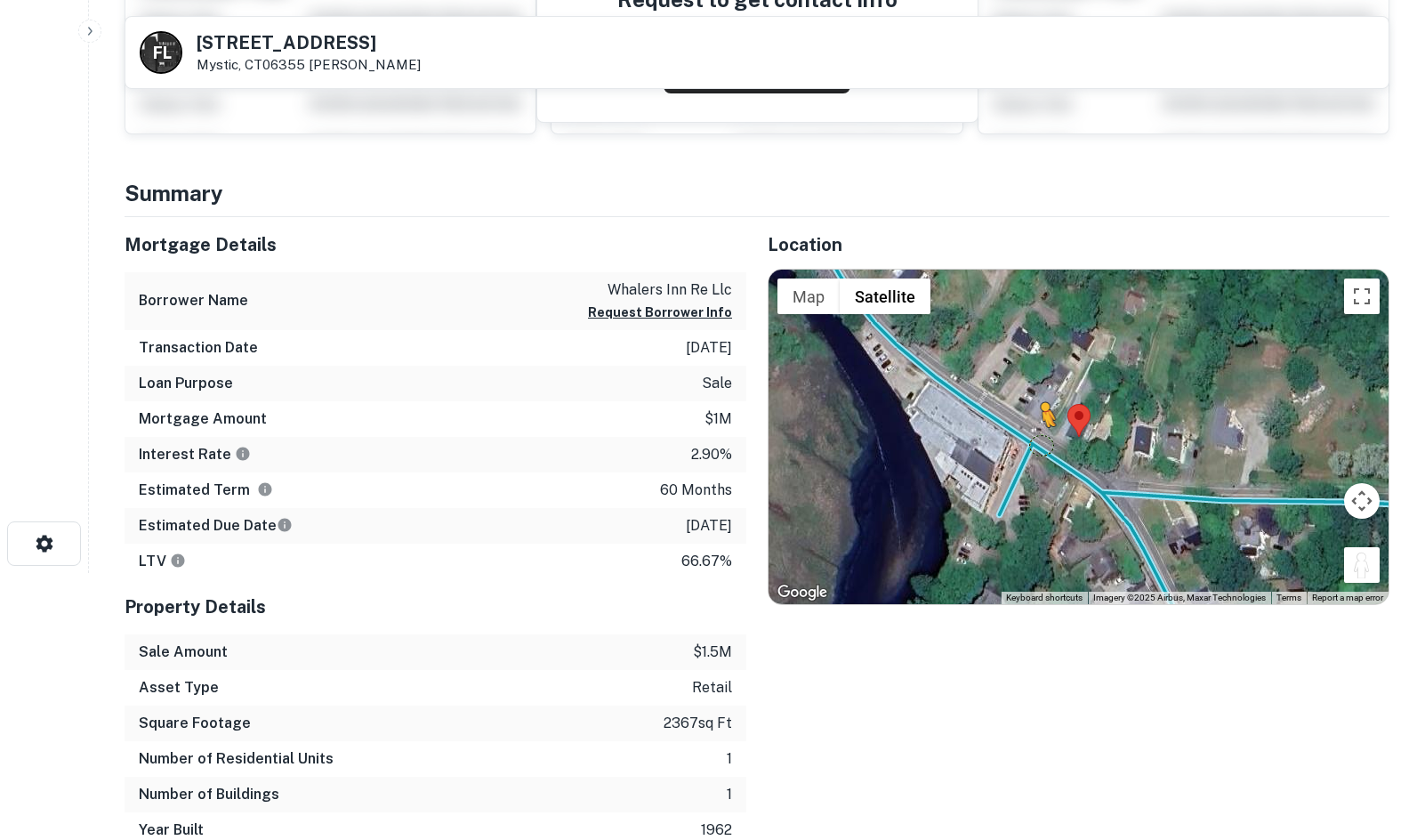
drag, startPoint x: 1360, startPoint y: 565, endPoint x: 1037, endPoint y: 442, distance: 345.6
click at [1037, 442] on div "To activate drag with keyboard, press Alt + Enter. Once in keyboard drag state,…" at bounding box center [1078, 436] width 620 height 334
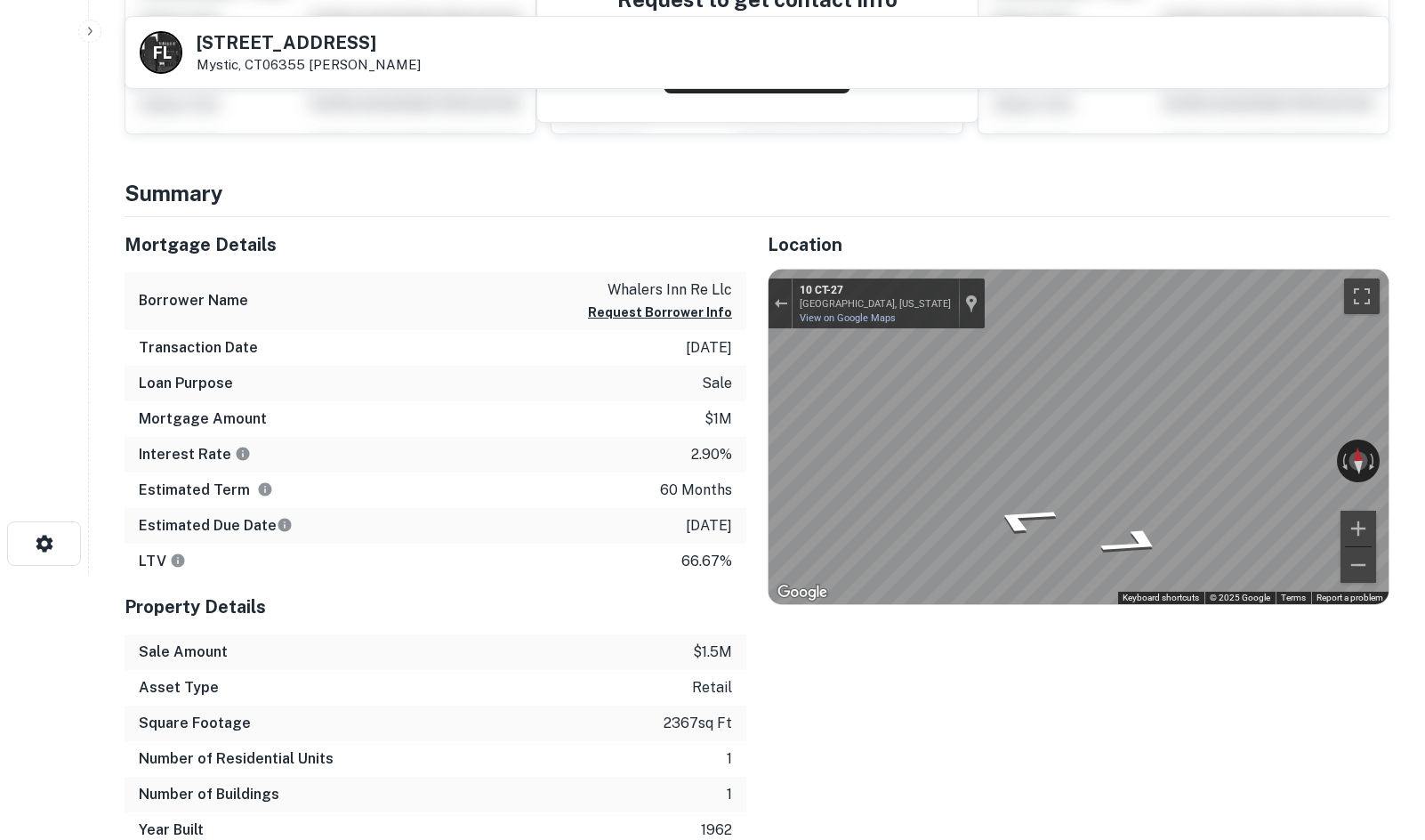
click at [520, 423] on div "Mortgage Details Borrower Name whalers inn re llc Request Borrower Info Transac…" at bounding box center [745, 533] width 1286 height 630
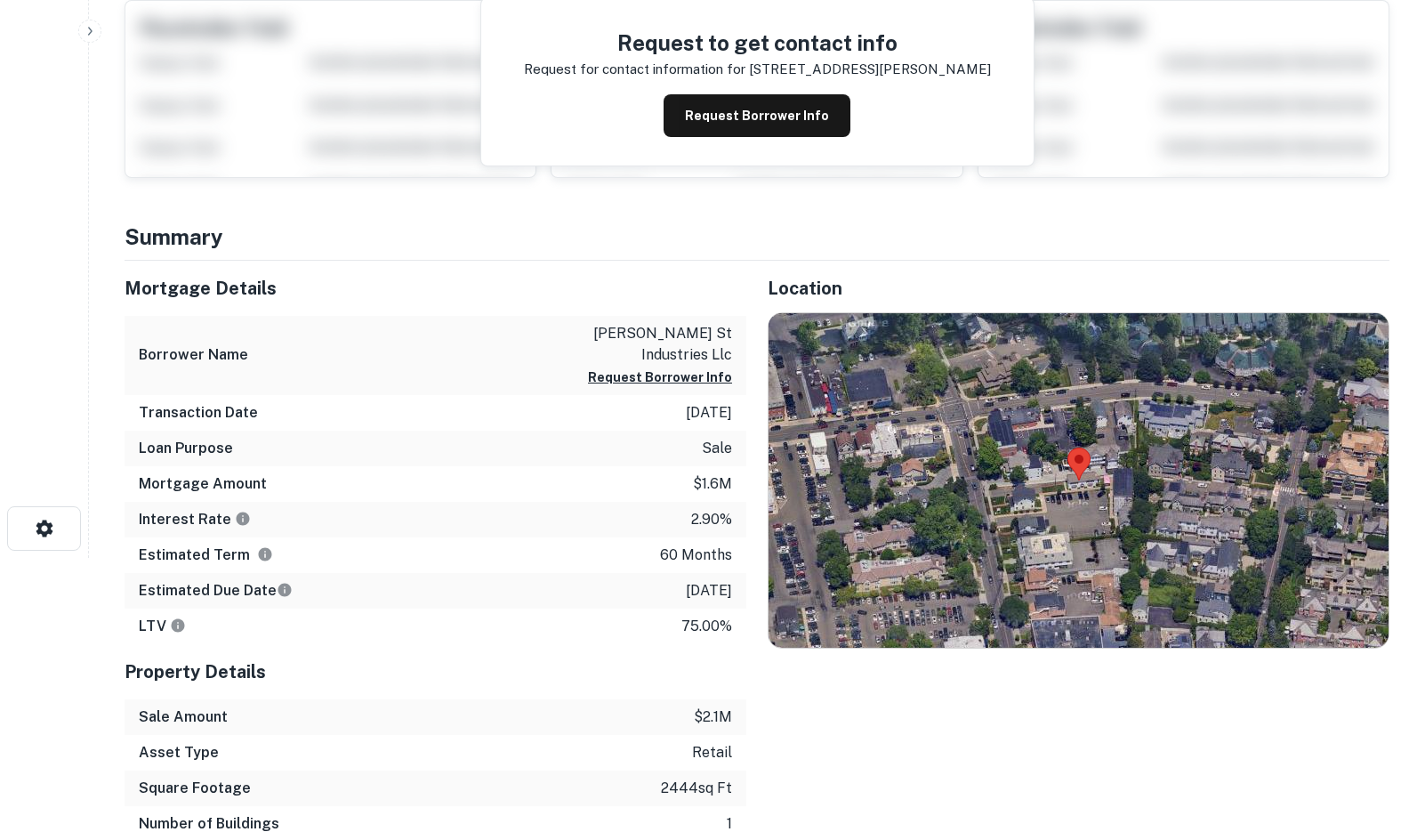
scroll to position [356, 0]
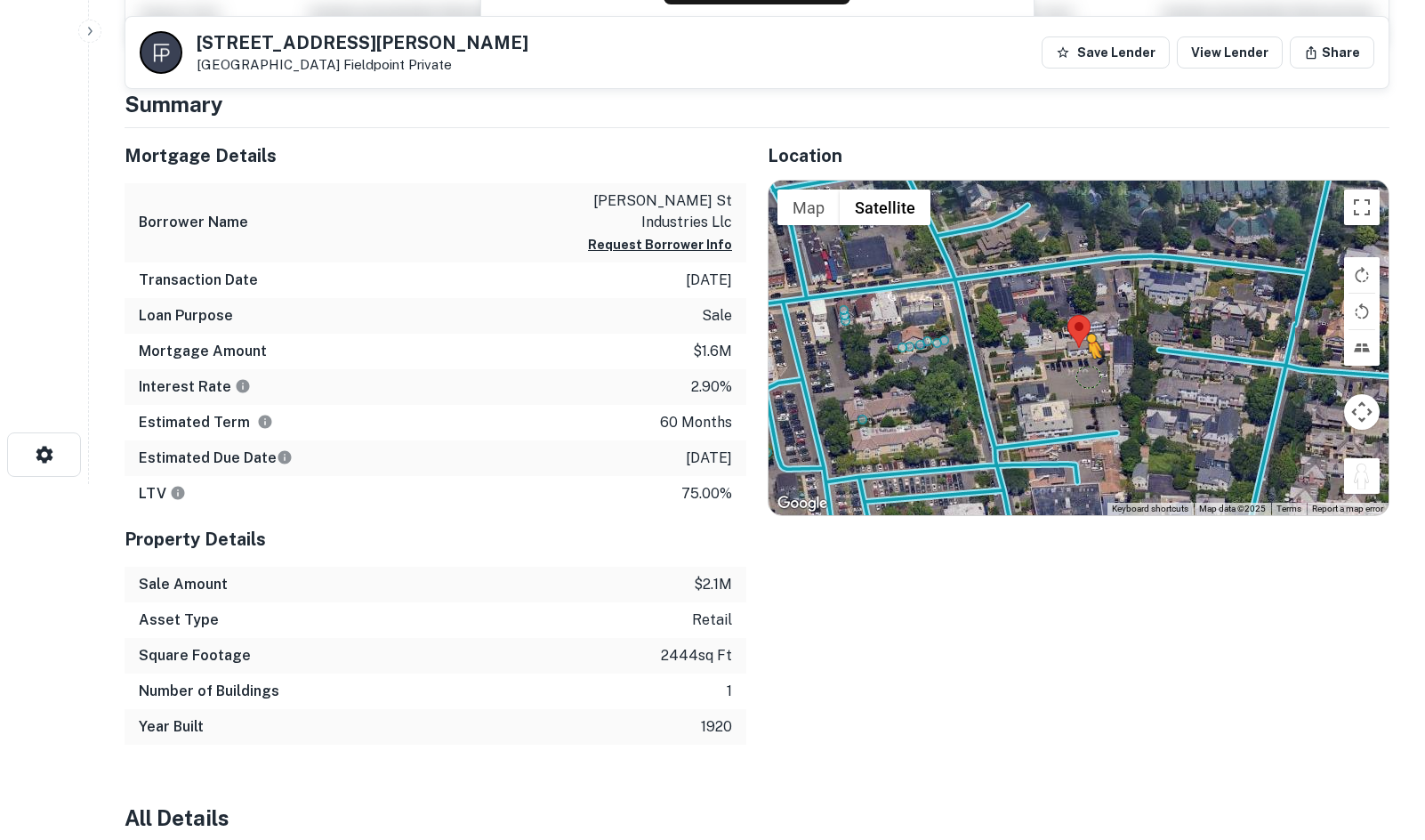
drag, startPoint x: 1357, startPoint y: 474, endPoint x: 1075, endPoint y: 376, distance: 298.5
click at [1075, 376] on div "To activate drag with keyboard, press Alt + Enter. Once in keyboard drag state,…" at bounding box center [1078, 347] width 620 height 334
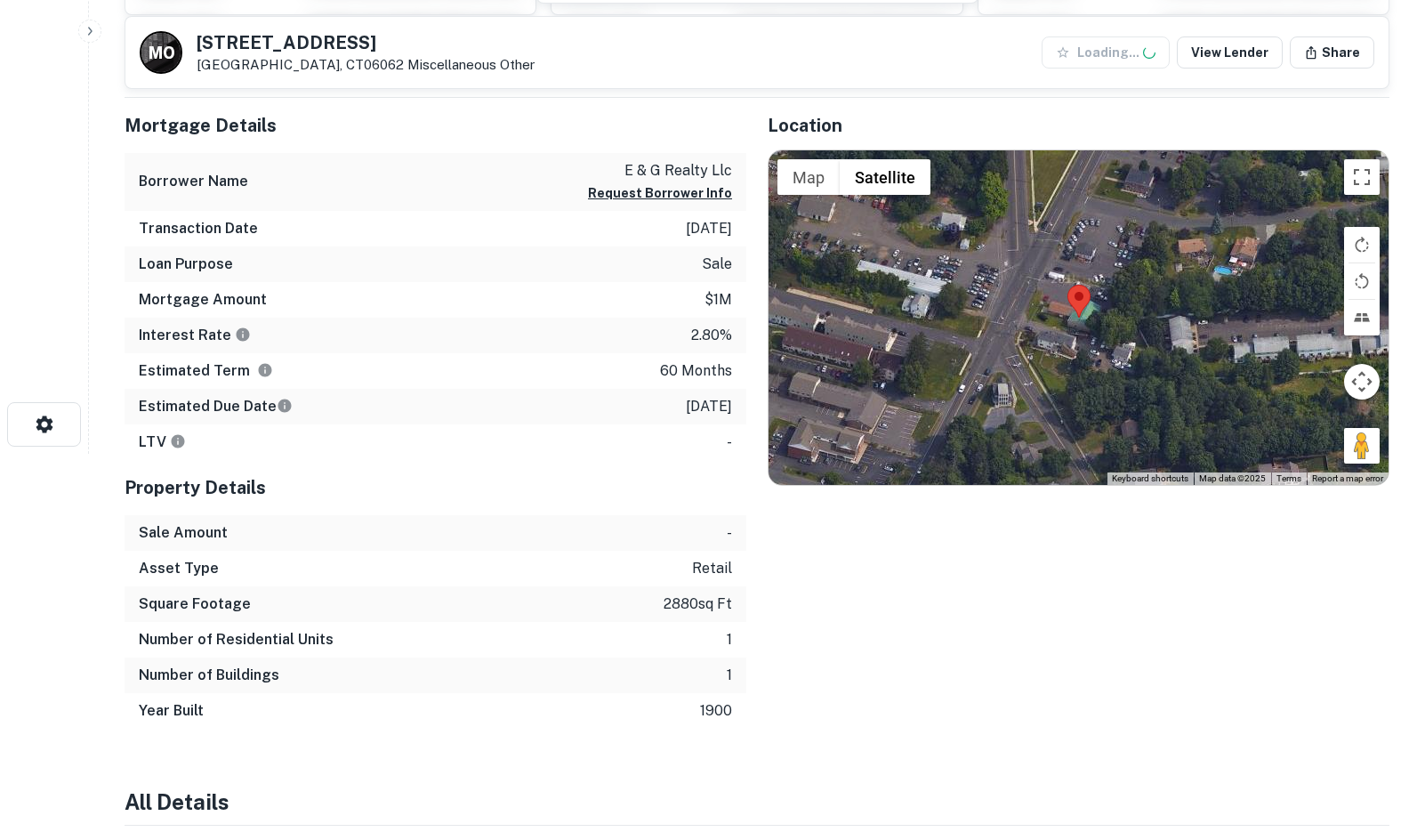
scroll to position [445, 0]
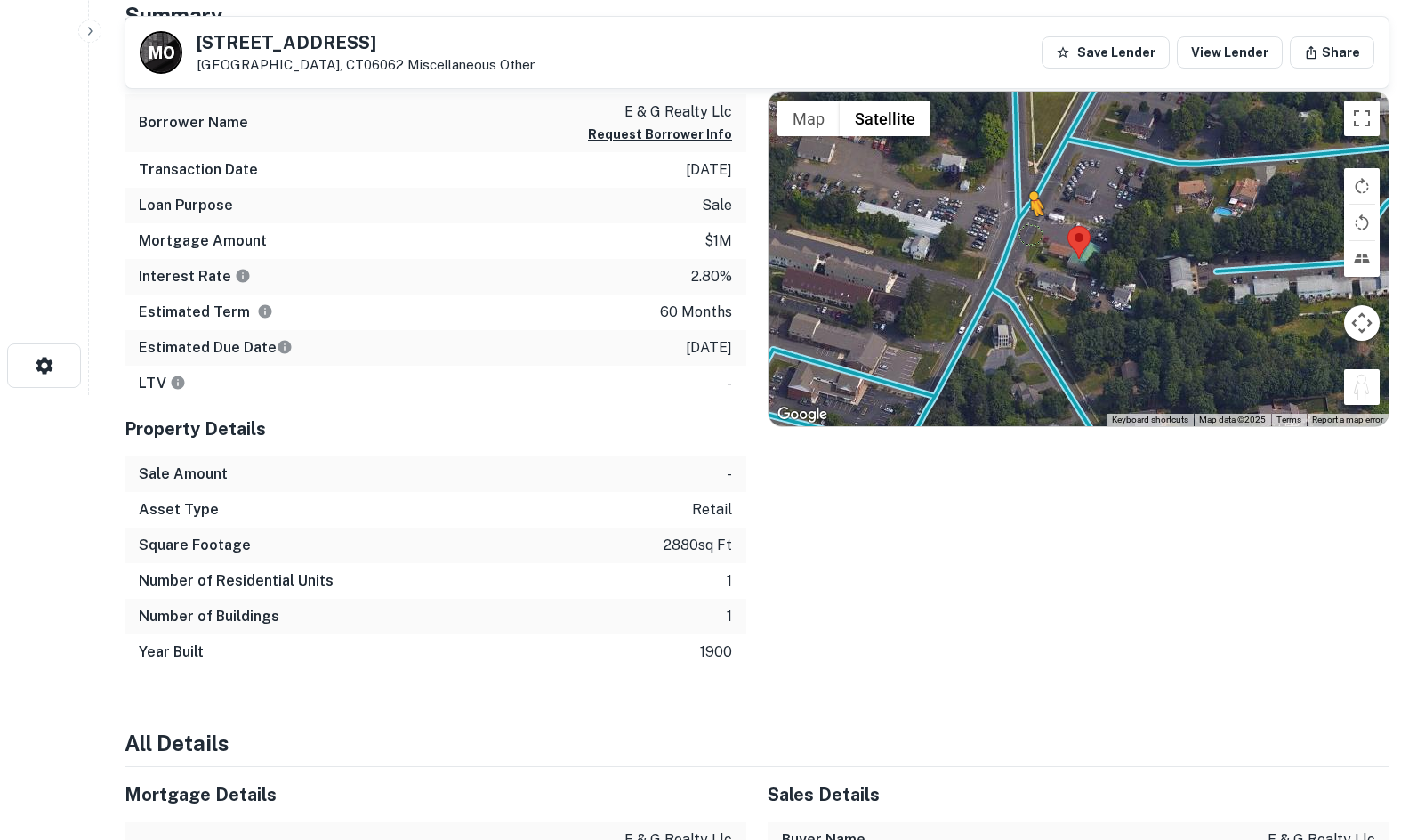
drag, startPoint x: 1360, startPoint y: 387, endPoint x: 1009, endPoint y: 254, distance: 375.4
click at [1009, 254] on div "To activate drag with keyboard, press Alt + Enter. Once in keyboard drag state,…" at bounding box center [1078, 258] width 620 height 334
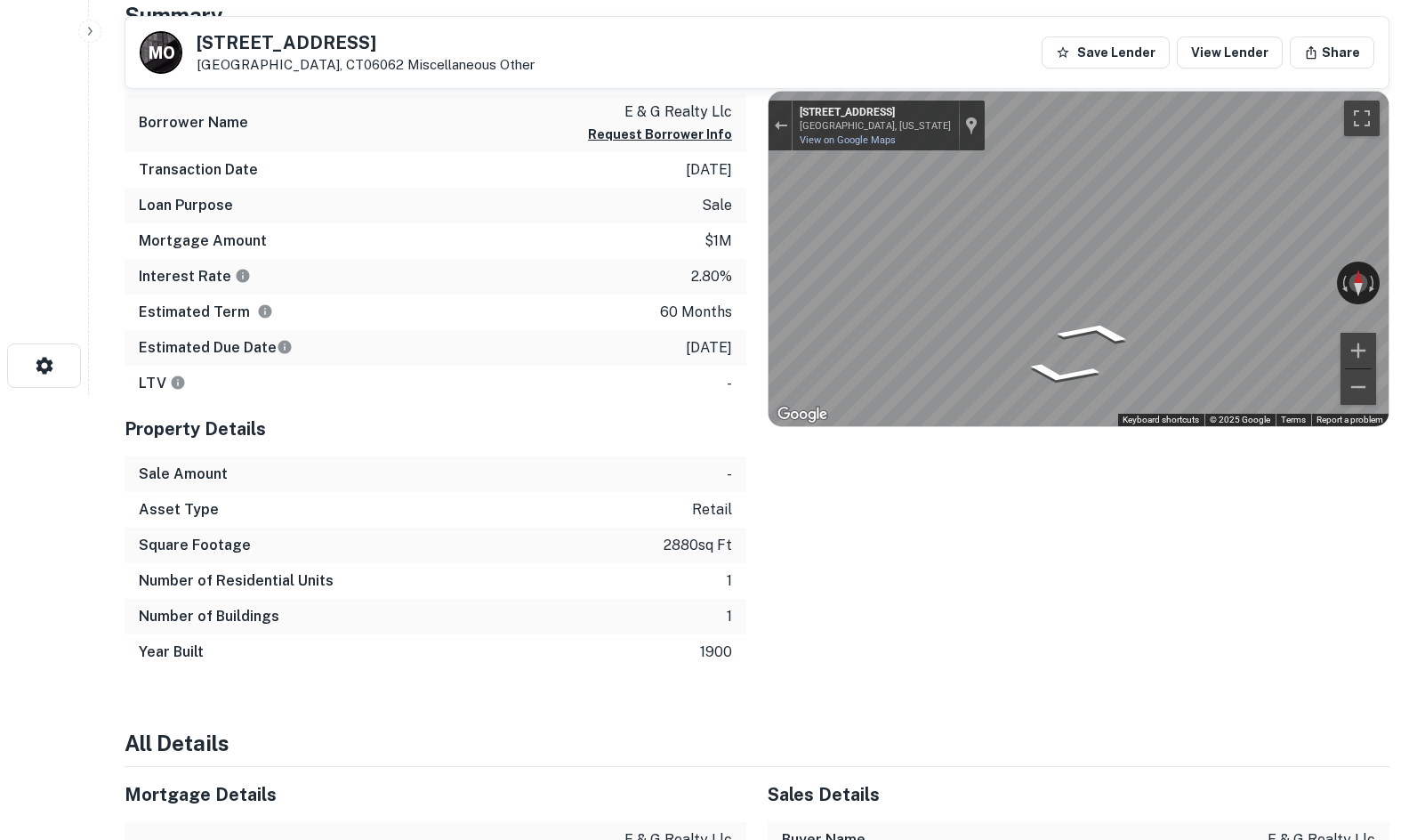
click at [598, 165] on div "Mortgage Details Borrower Name e & g realty llc Request Borrower Info Transacti…" at bounding box center [745, 354] width 1286 height 630
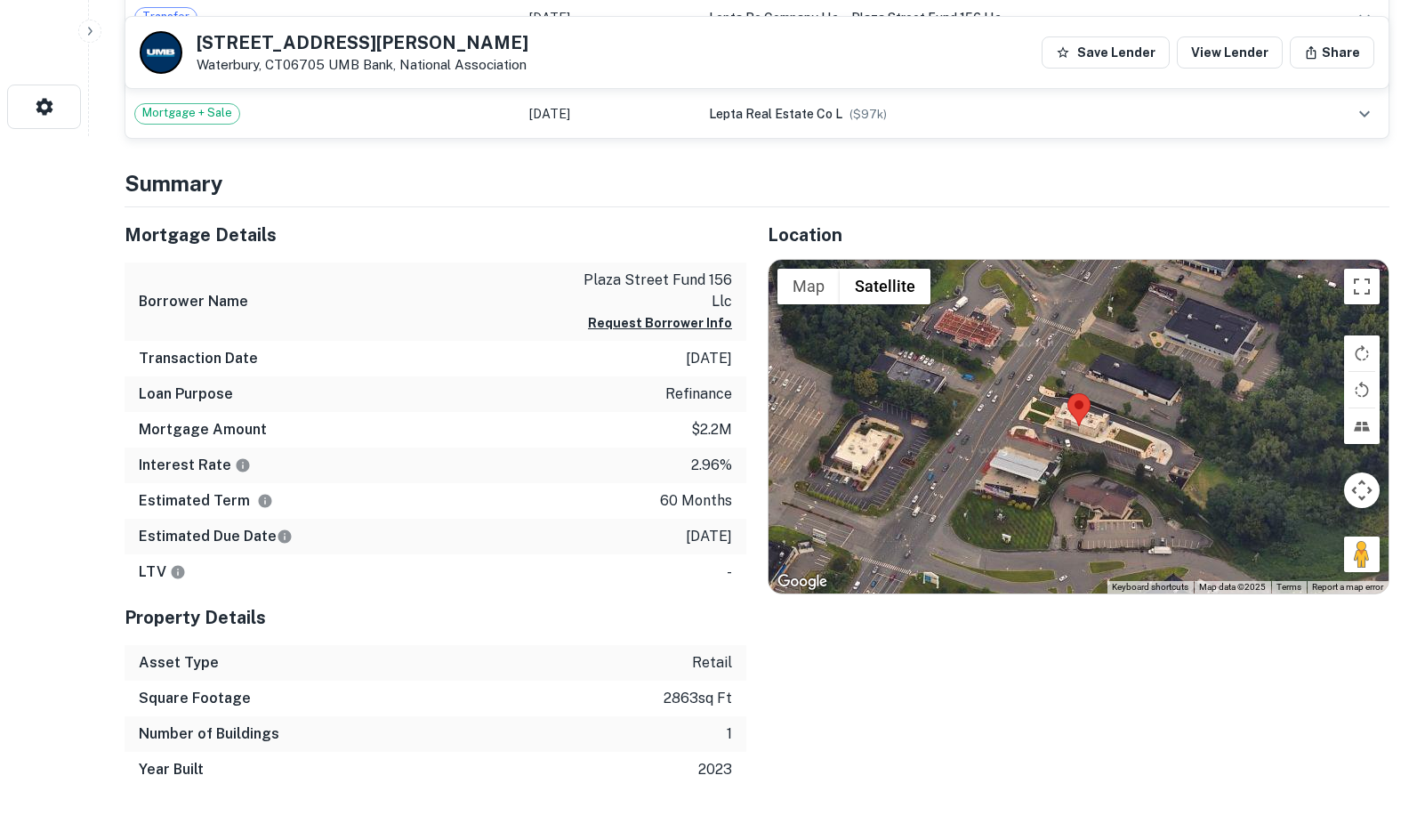
scroll to position [711, 0]
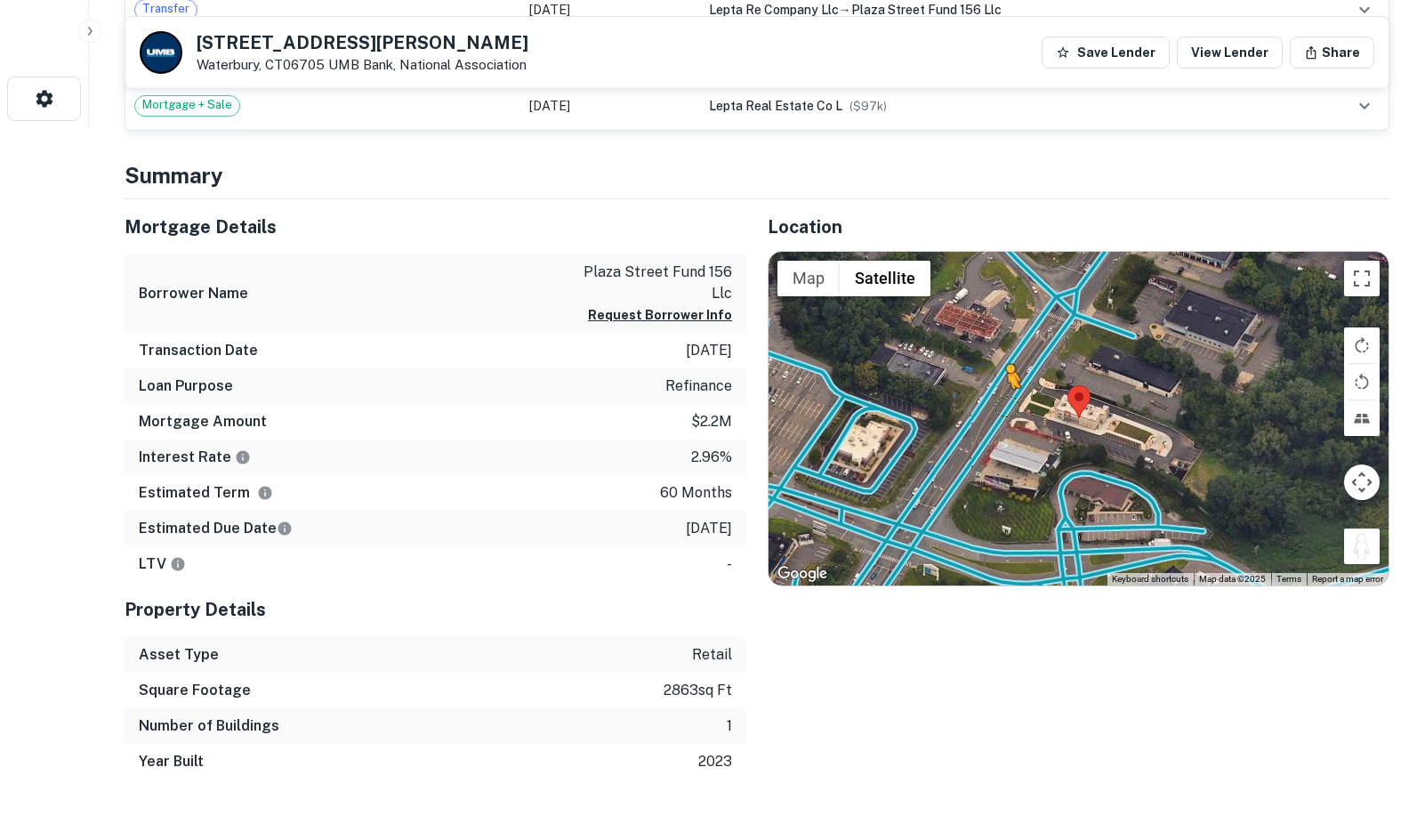
drag, startPoint x: 1348, startPoint y: 547, endPoint x: 1053, endPoint y: 411, distance: 324.8
click at [1006, 405] on div "To activate drag with keyboard, press Alt + Enter. Once in keyboard drag state,…" at bounding box center [1078, 418] width 620 height 334
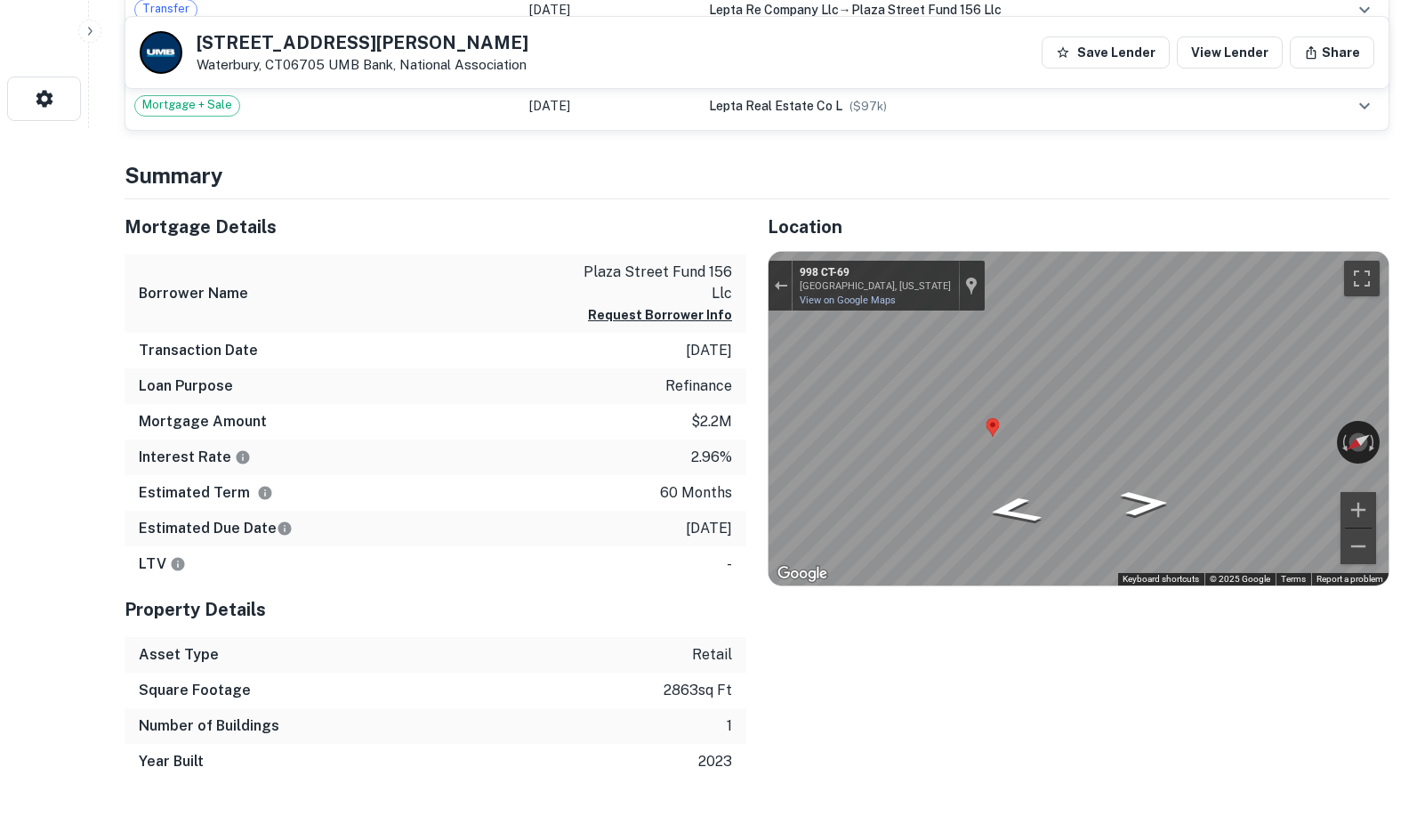
scroll to position [266, 0]
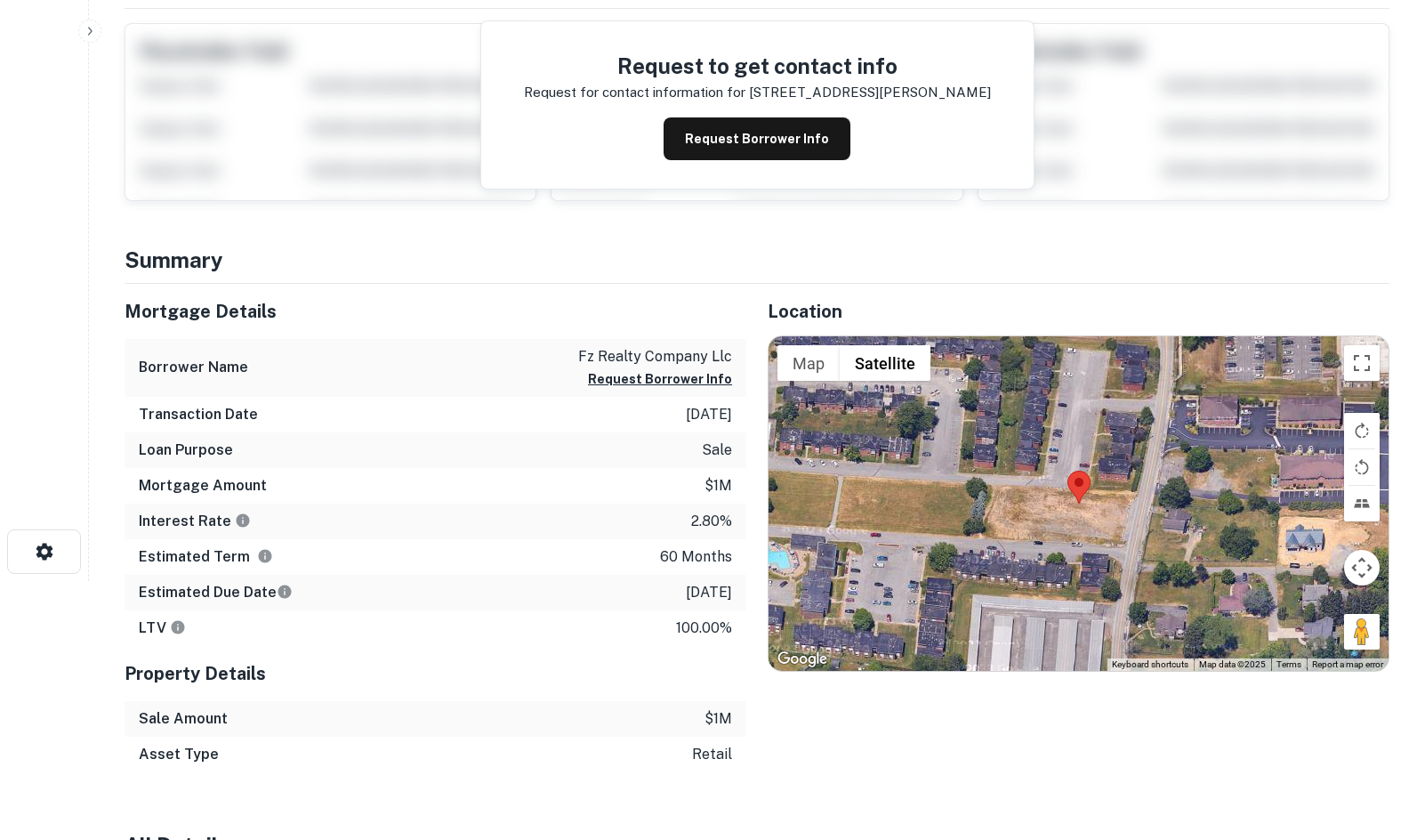
scroll to position [534, 0]
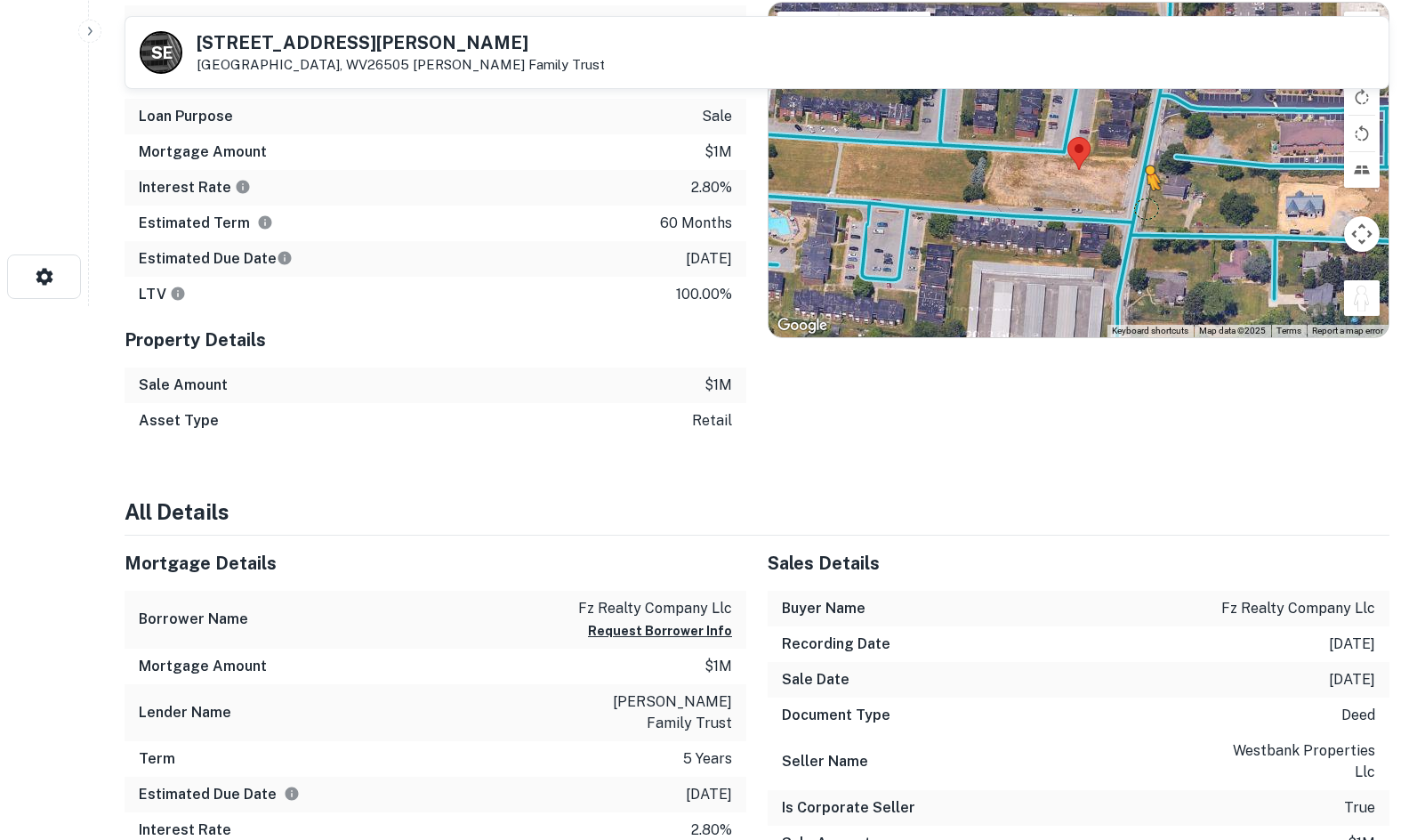
drag, startPoint x: 1363, startPoint y: 299, endPoint x: 1137, endPoint y: 203, distance: 245.5
click at [1137, 203] on div "To activate drag with keyboard, press Alt + Enter. Once in keyboard drag state,…" at bounding box center [1078, 170] width 620 height 334
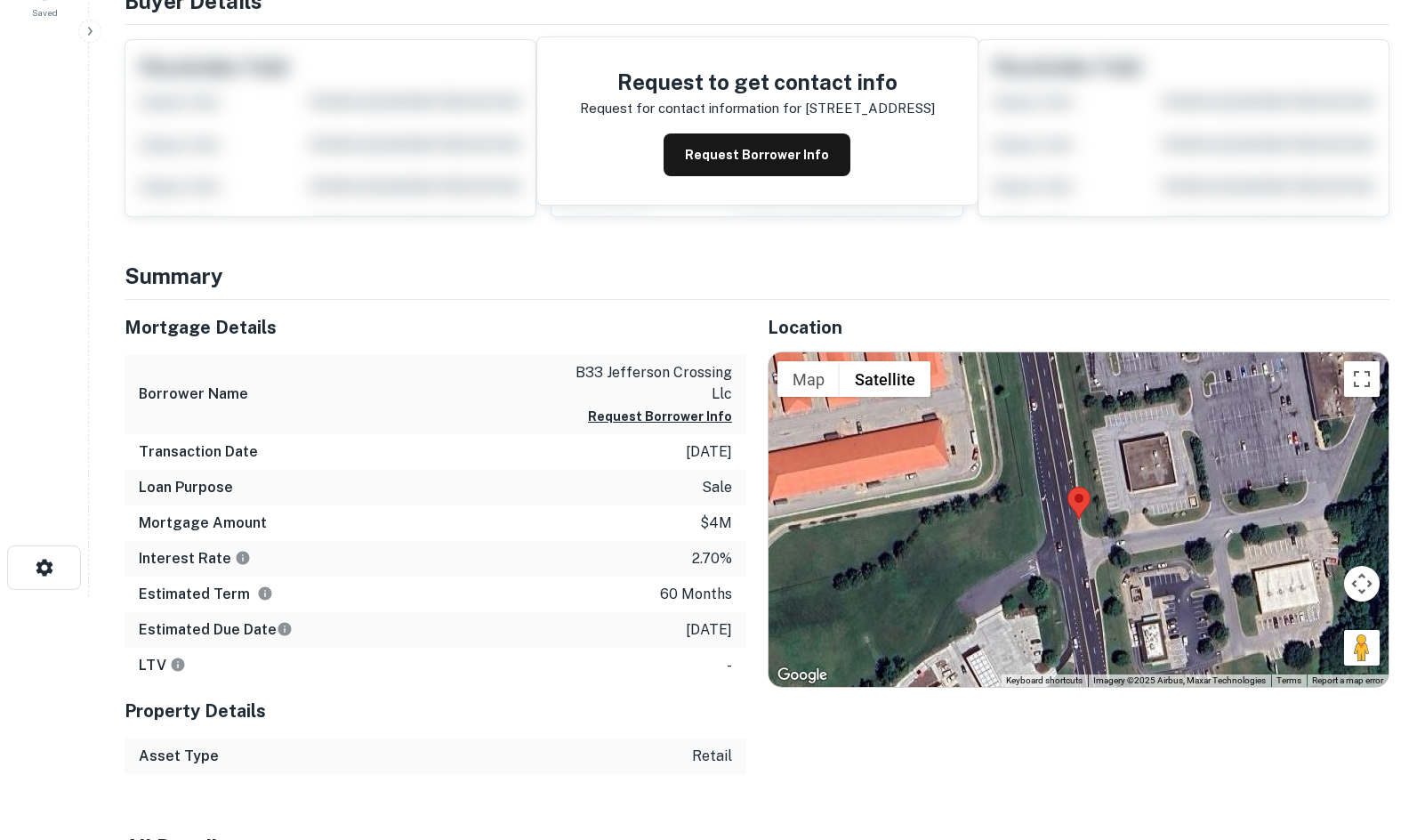
scroll to position [266, 0]
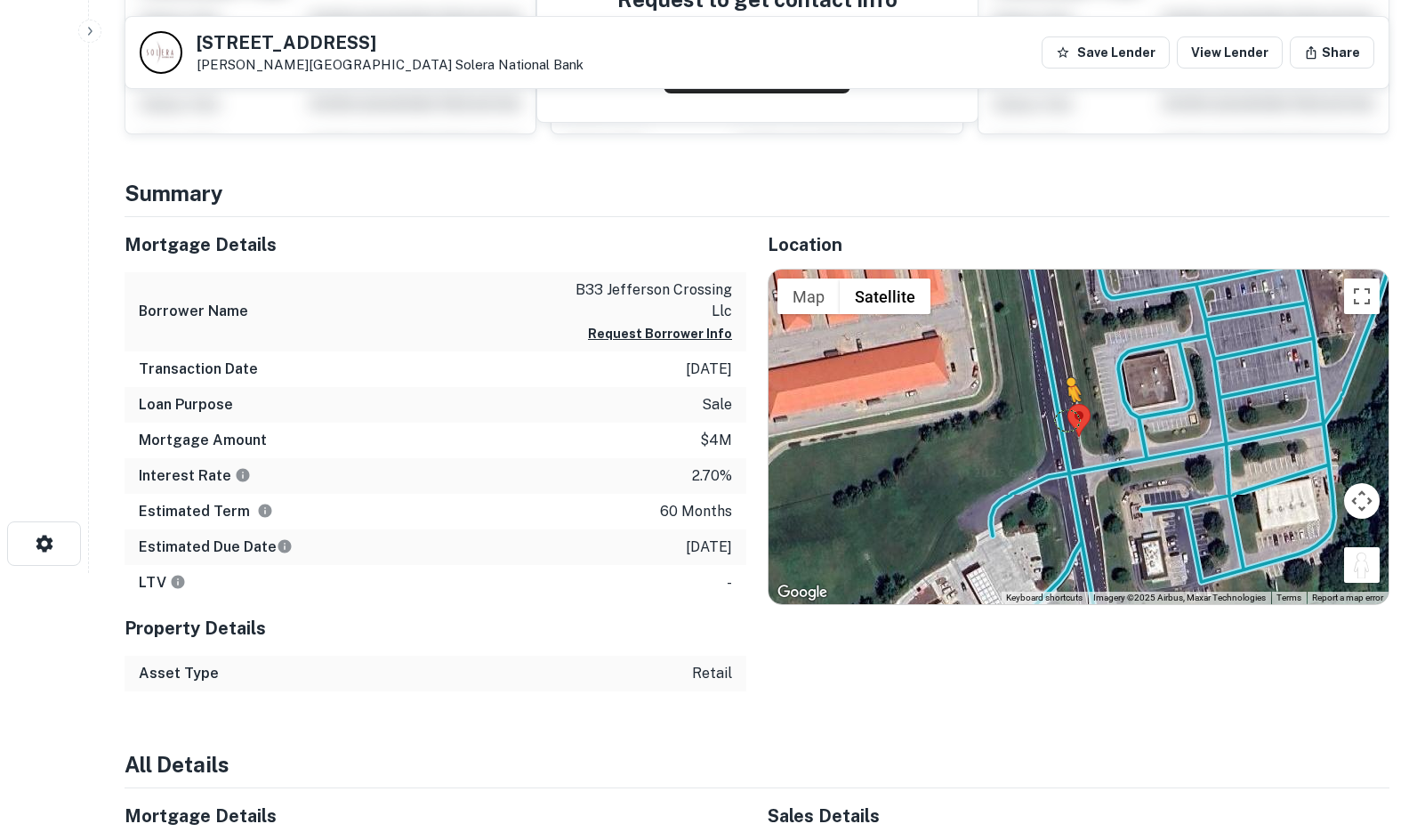
drag, startPoint x: 1367, startPoint y: 563, endPoint x: 1067, endPoint y: 420, distance: 332.3
click at [1067, 420] on div "To activate drag with keyboard, press Alt + Enter. Once in keyboard drag state,…" at bounding box center [1078, 436] width 620 height 334
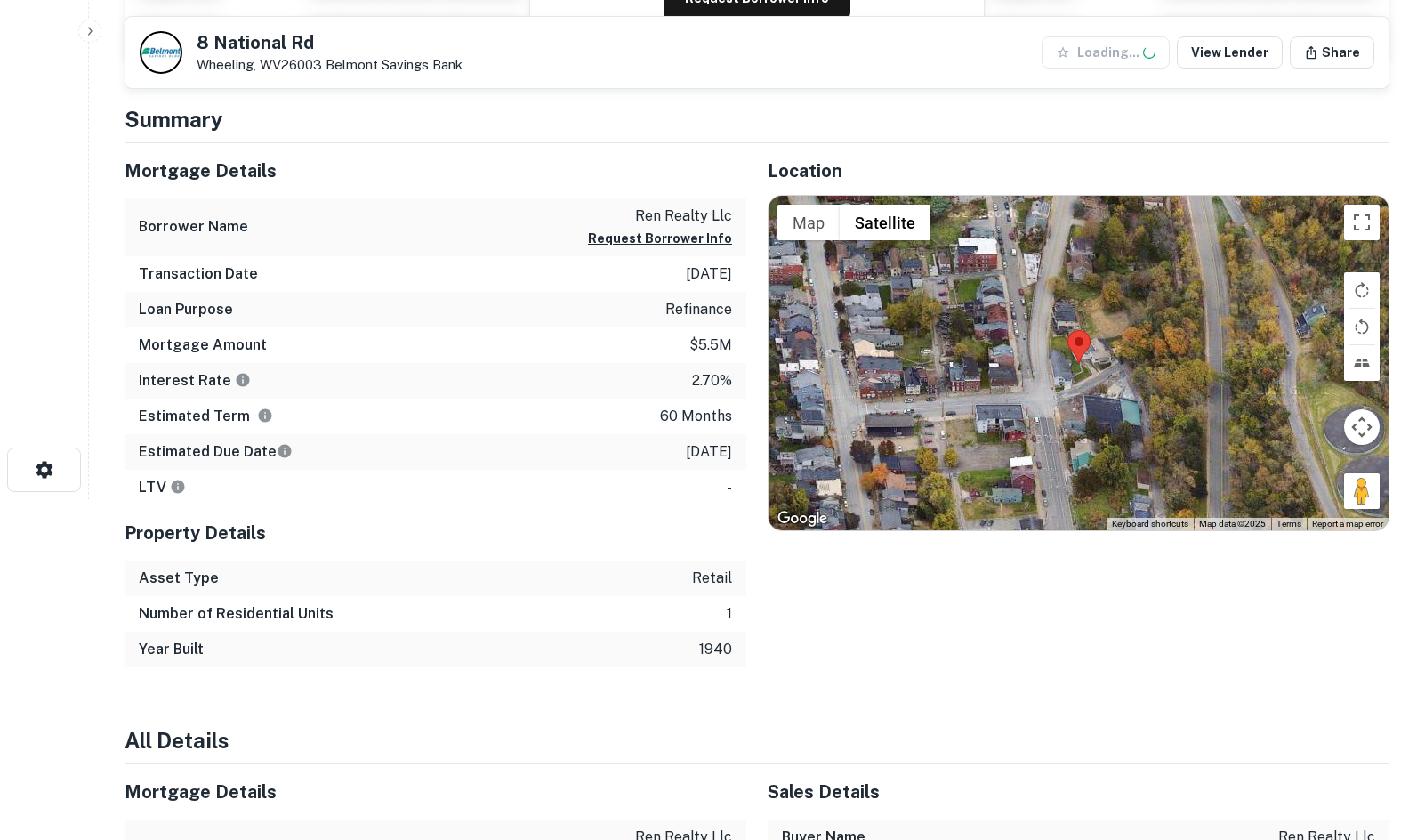
scroll to position [356, 0]
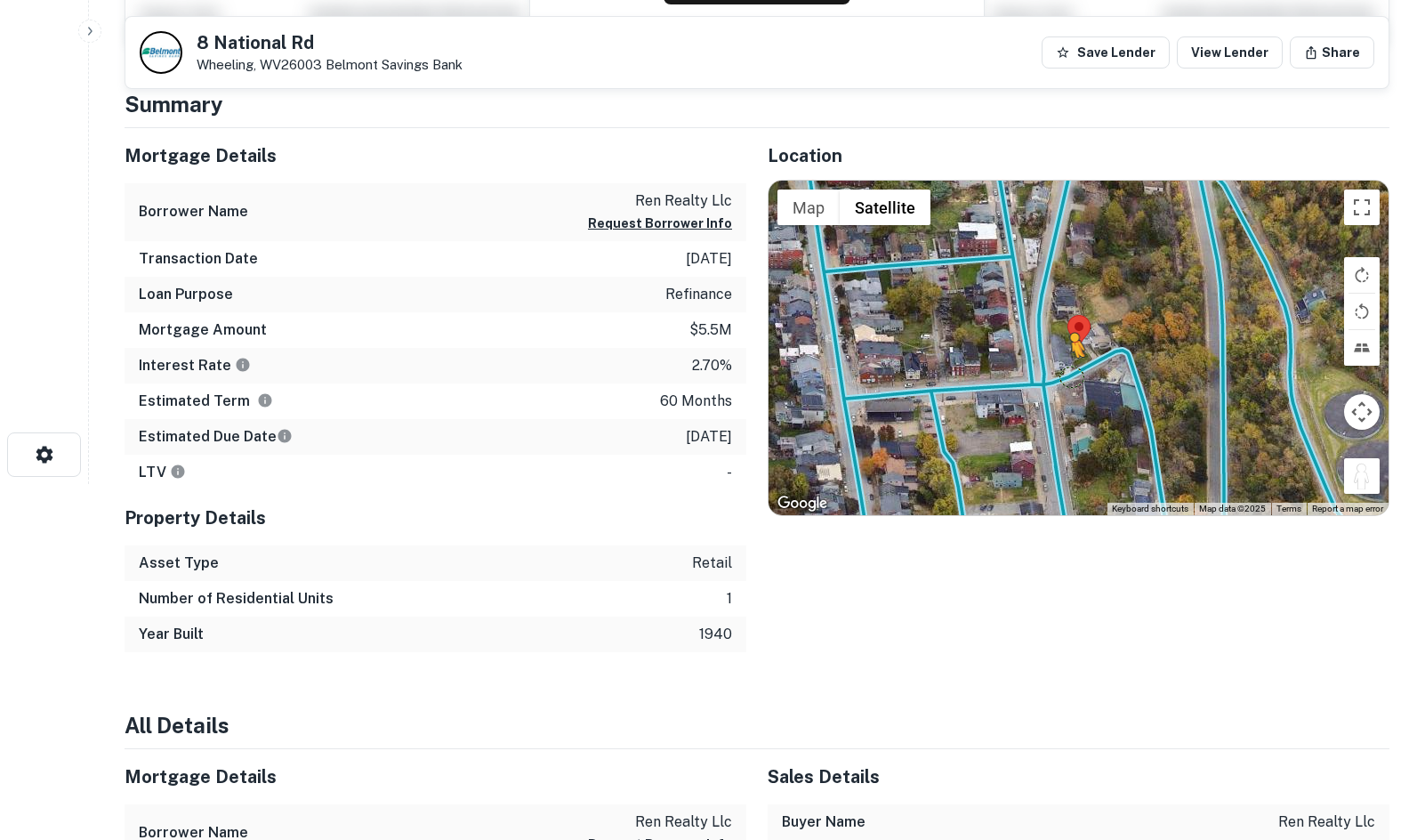
drag, startPoint x: 1362, startPoint y: 483, endPoint x: 1063, endPoint y: 373, distance: 318.6
click at [1063, 373] on div "To activate drag with keyboard, press Alt + Enter. Once in keyboard drag state,…" at bounding box center [1078, 347] width 620 height 334
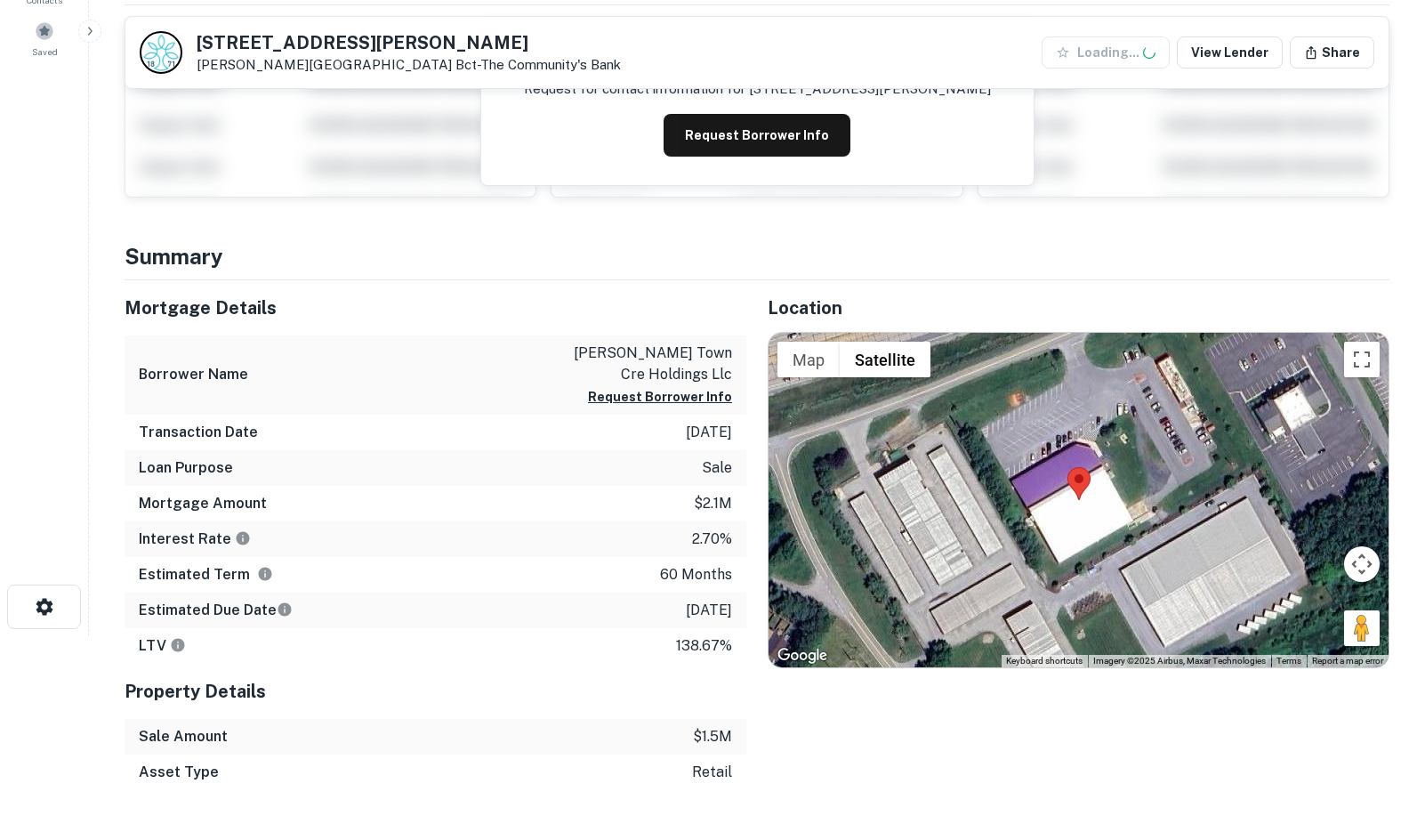
scroll to position [266, 0]
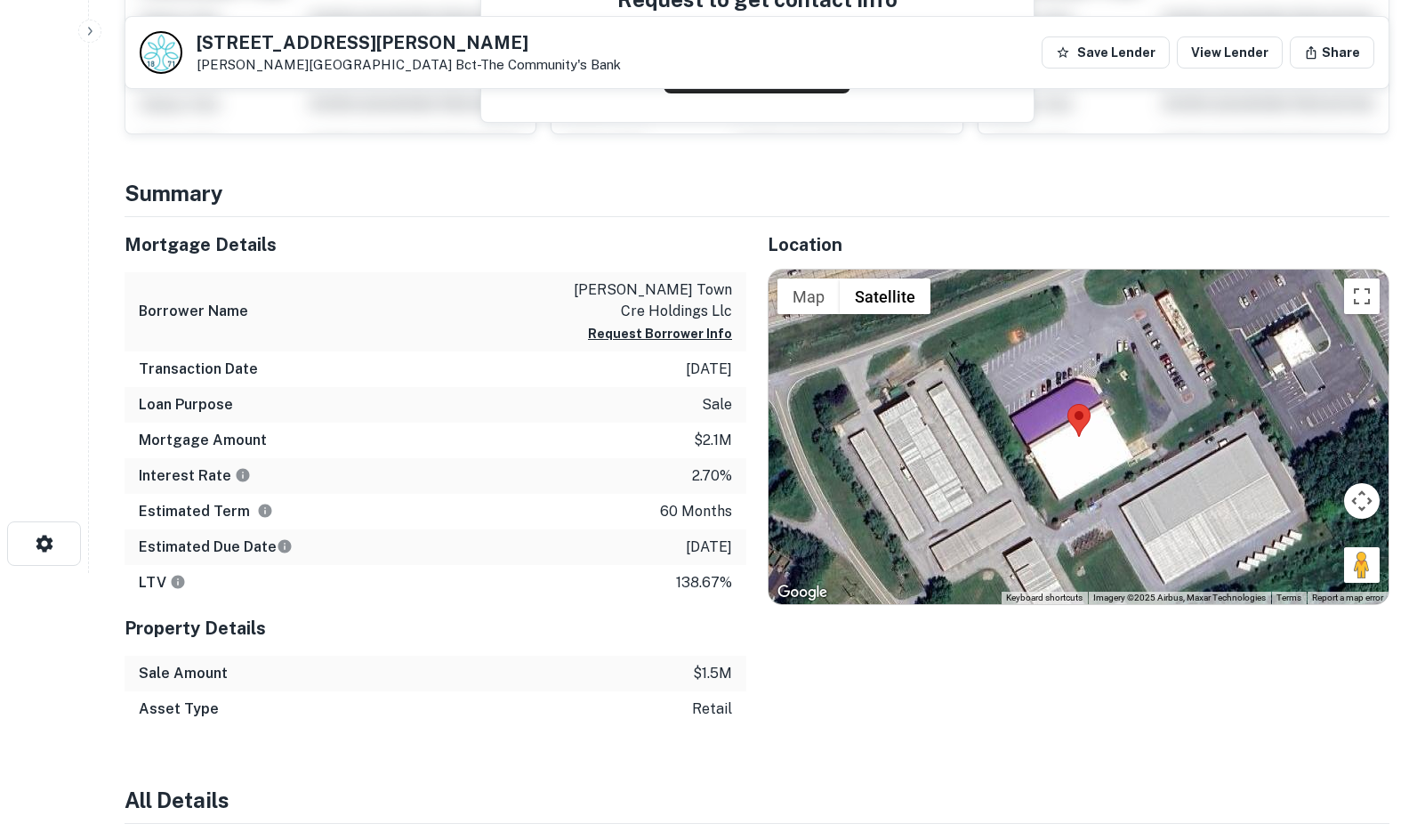
drag, startPoint x: 1358, startPoint y: 574, endPoint x: 1172, endPoint y: 390, distance: 261.6
click at [1172, 390] on div "Map Terrain Satellite Labels Keyboard shortcuts Map Data Imagery ©2025 Airbus, …" at bounding box center [1078, 436] width 620 height 334
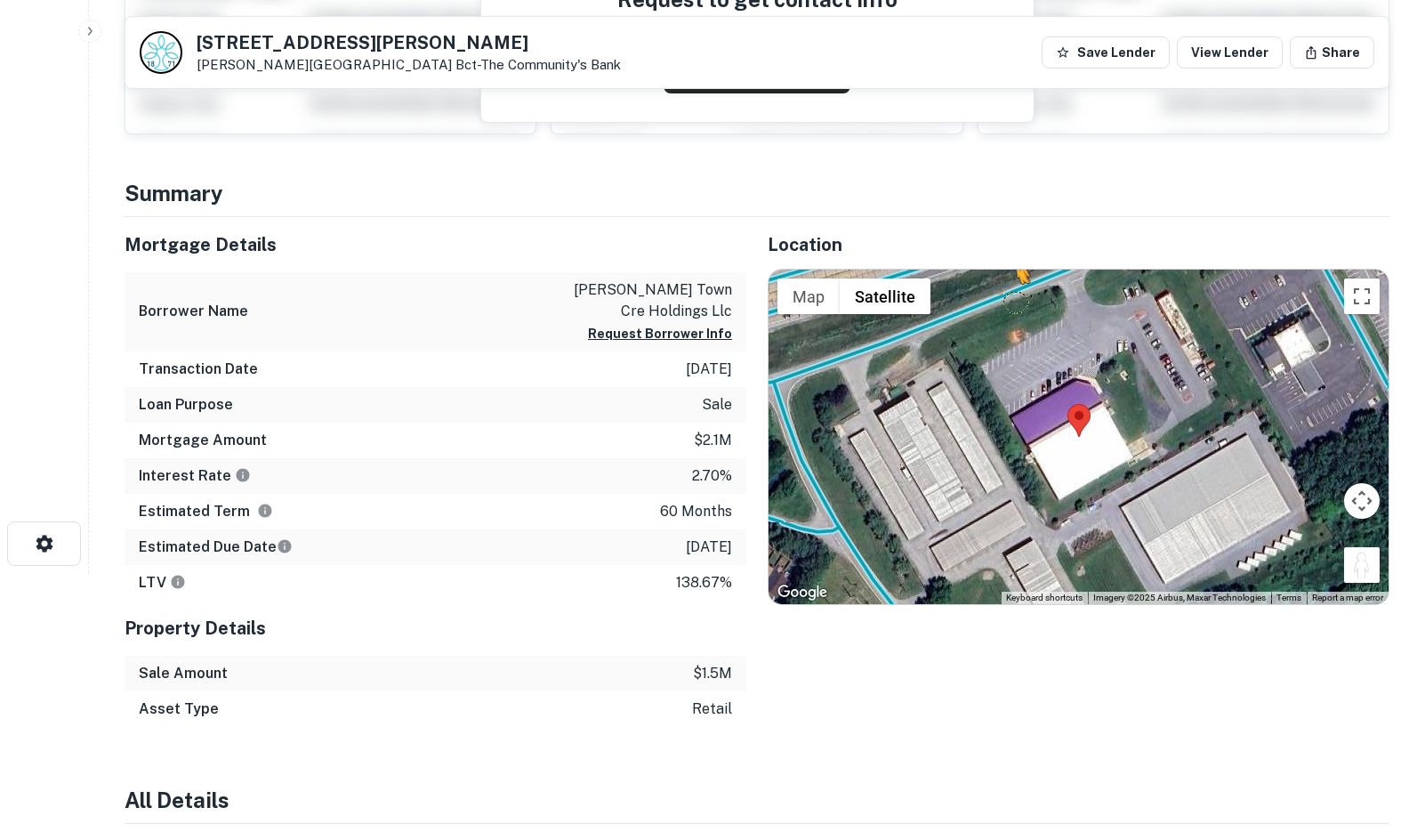
drag, startPoint x: 1365, startPoint y: 570, endPoint x: 1014, endPoint y: 292, distance: 447.8
click at [1014, 292] on div "To activate drag with keyboard, press Alt + Enter. Once in keyboard drag state,…" at bounding box center [1078, 436] width 620 height 334
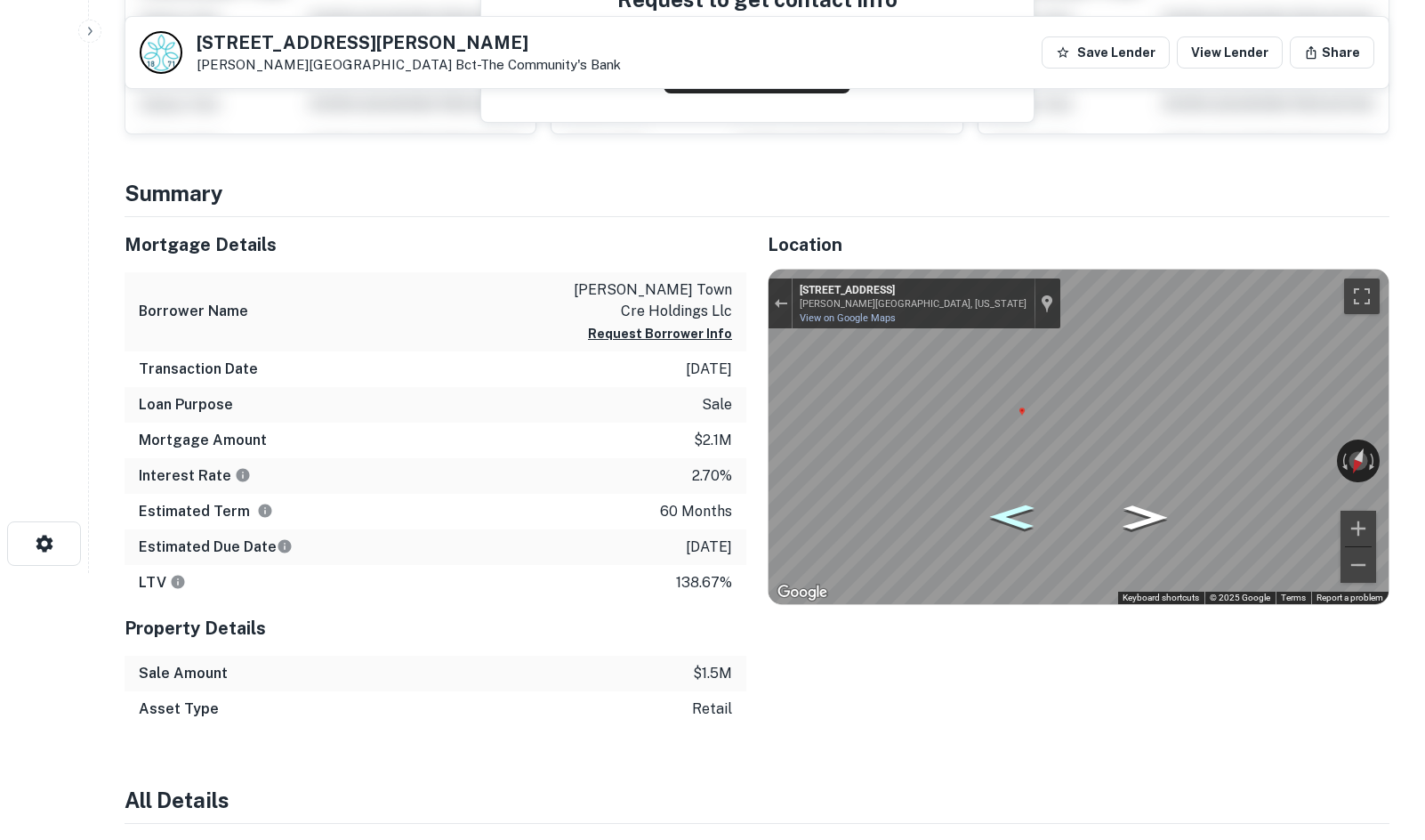
click at [1000, 522] on icon "Go East, Co Rte 26" at bounding box center [1013, 517] width 82 height 37
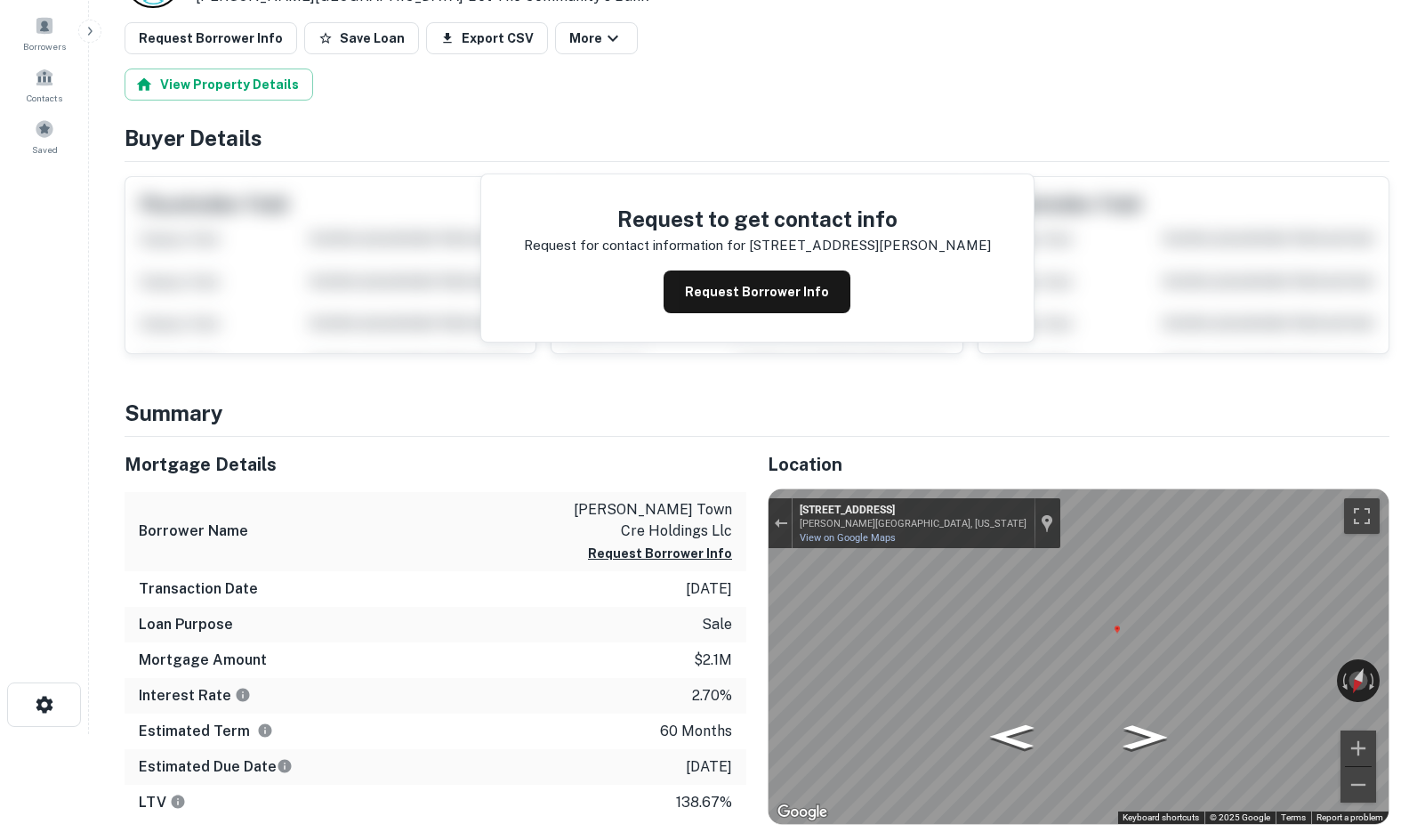
scroll to position [0, 0]
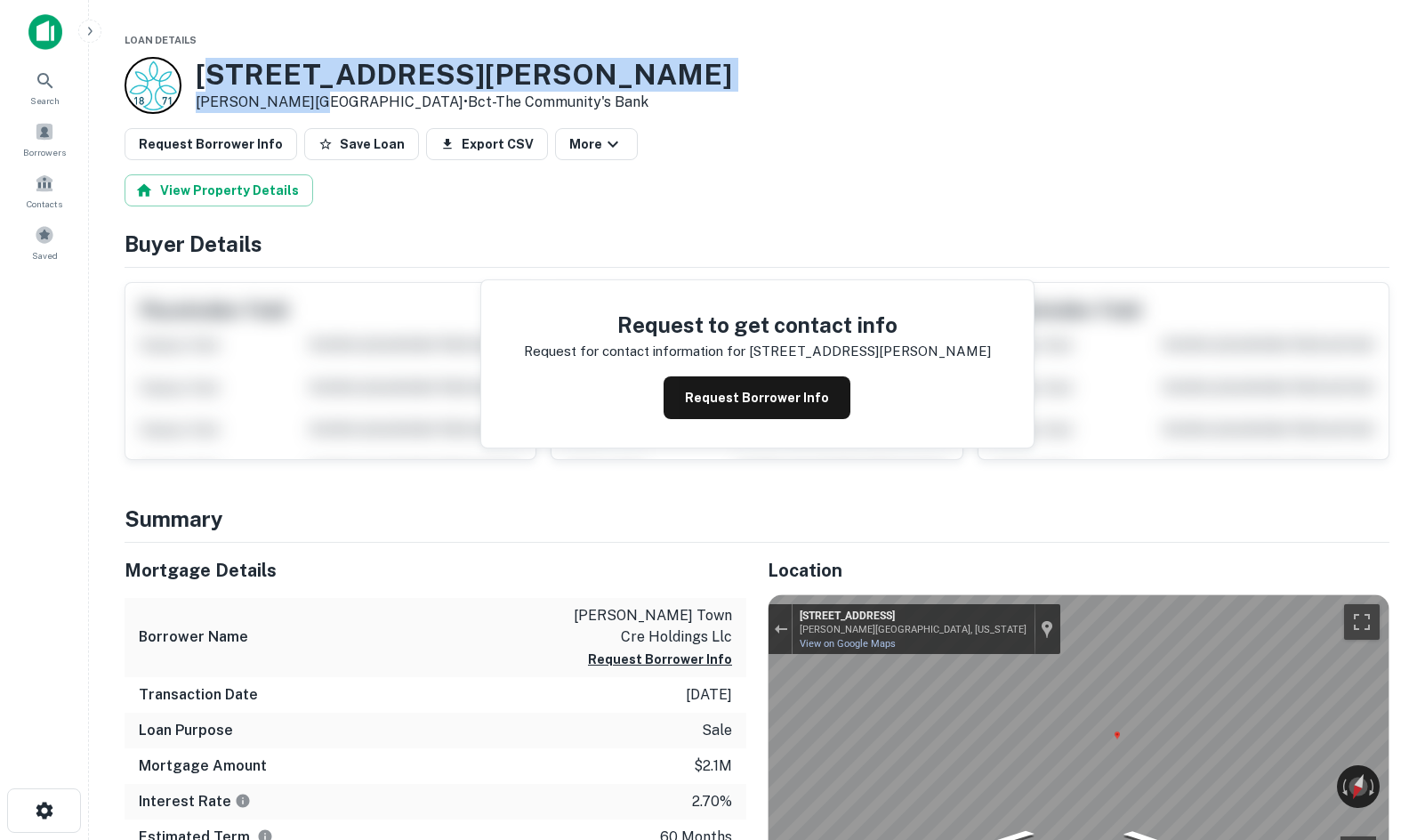
drag, startPoint x: 207, startPoint y: 70, endPoint x: 305, endPoint y: 101, distance: 102.8
click at [305, 101] on div "[STREET_ADDRESS][PERSON_NAME][PERSON_NAME] • Bct-the Community's Bank" at bounding box center [464, 85] width 537 height 55
click at [230, 71] on h3 "[STREET_ADDRESS][PERSON_NAME]" at bounding box center [464, 75] width 537 height 34
drag, startPoint x: 190, startPoint y: 65, endPoint x: 357, endPoint y: 106, distance: 172.0
click at [357, 106] on div "[STREET_ADDRESS][PERSON_NAME][PERSON_NAME] • Bct-the Community's Bank" at bounding box center [428, 85] width 608 height 57
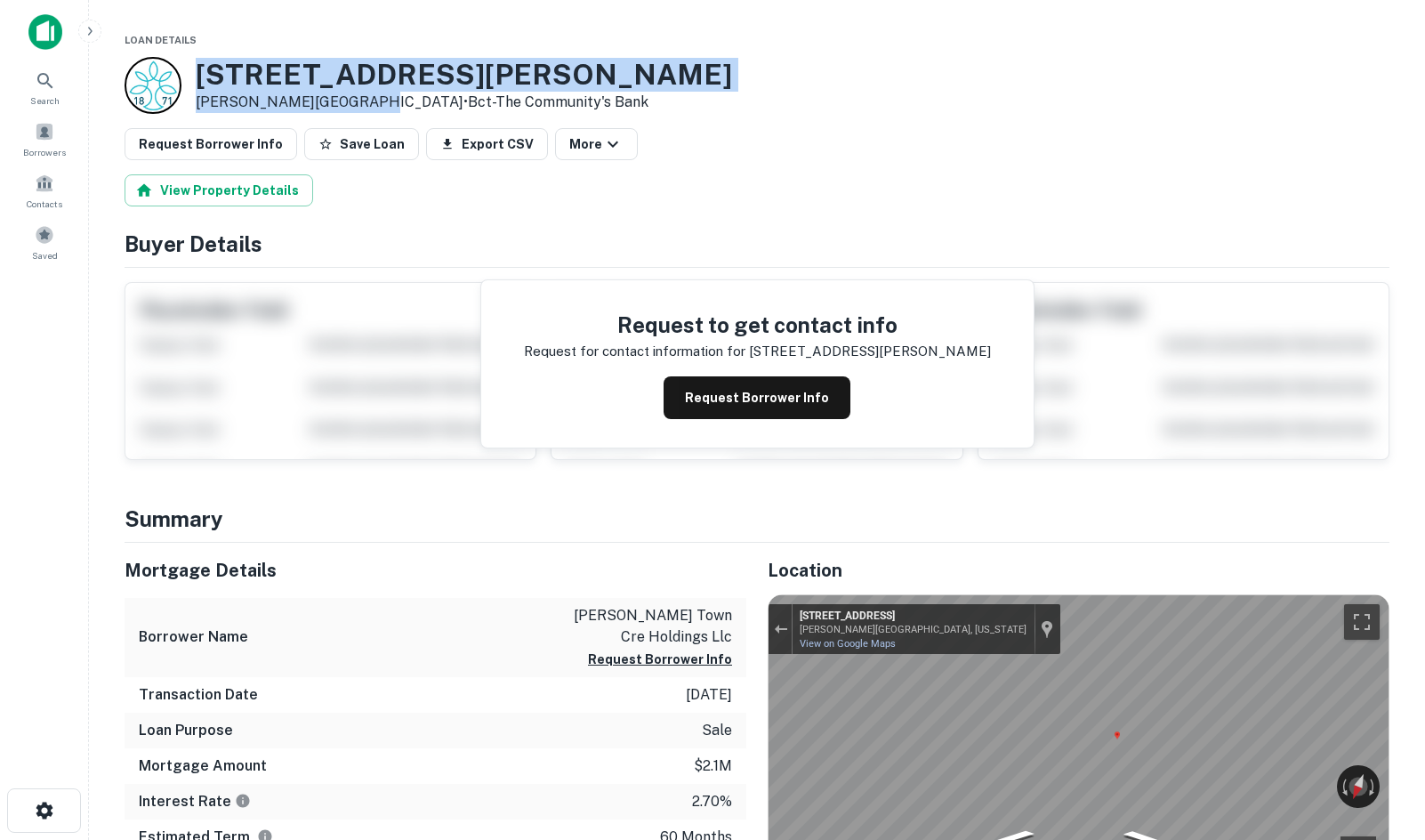
copy div "[STREET_ADDRESS][PERSON_NAME][PERSON_NAME]"
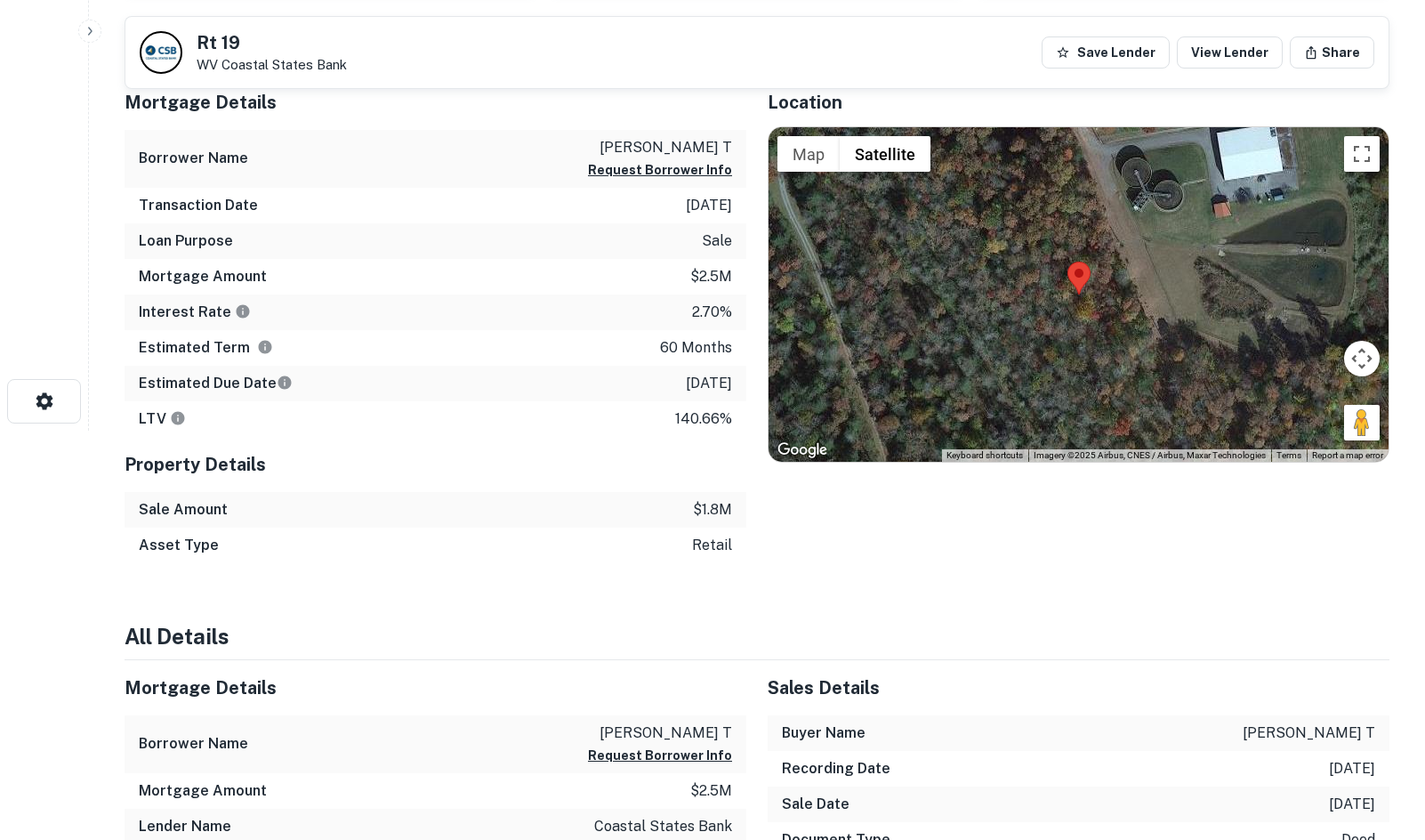
scroll to position [445, 0]
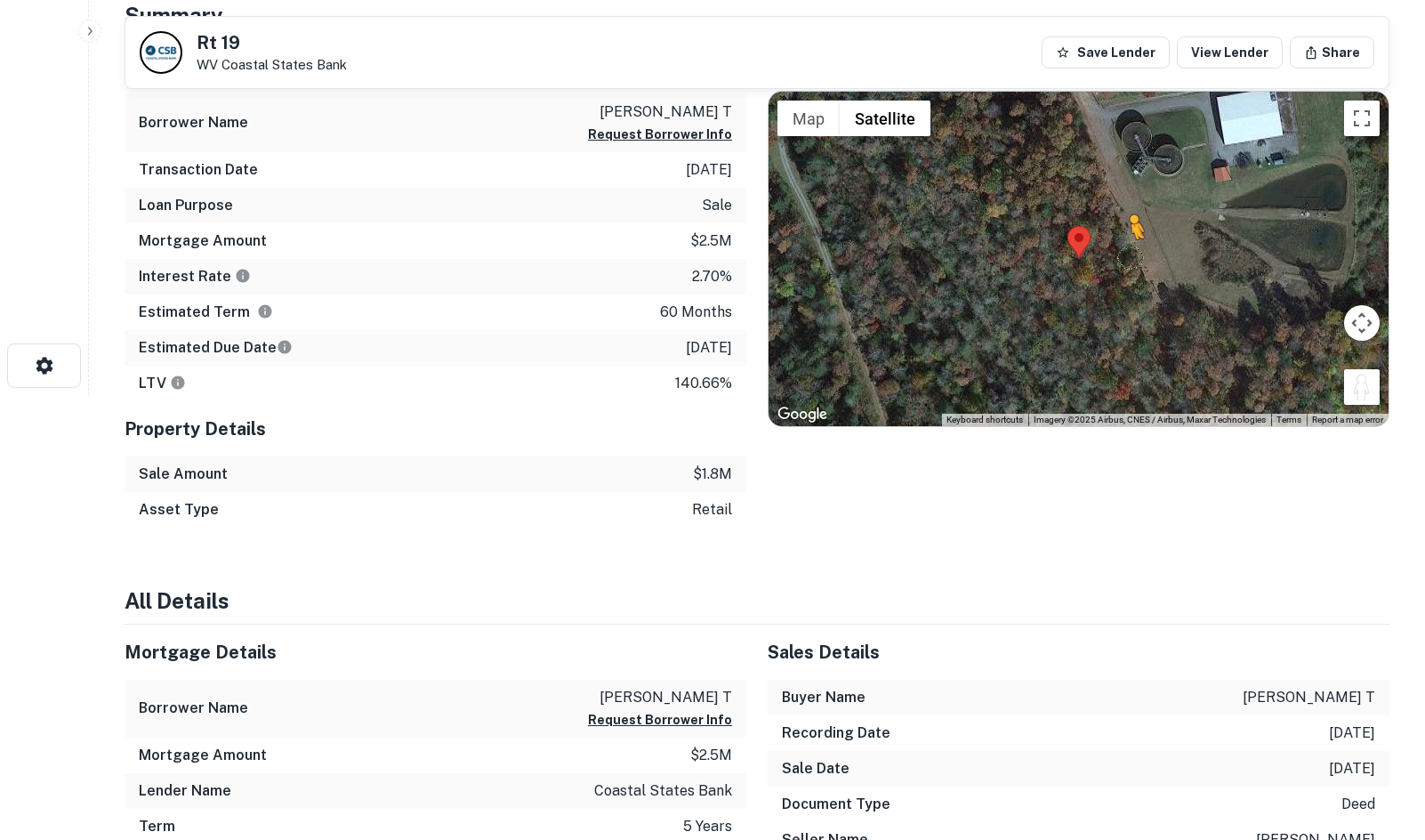
drag, startPoint x: 1364, startPoint y: 384, endPoint x: 1095, endPoint y: 221, distance: 314.5
click at [1095, 221] on div "To activate drag with keyboard, press Alt + Enter. Once in keyboard drag state,…" at bounding box center [1078, 258] width 620 height 334
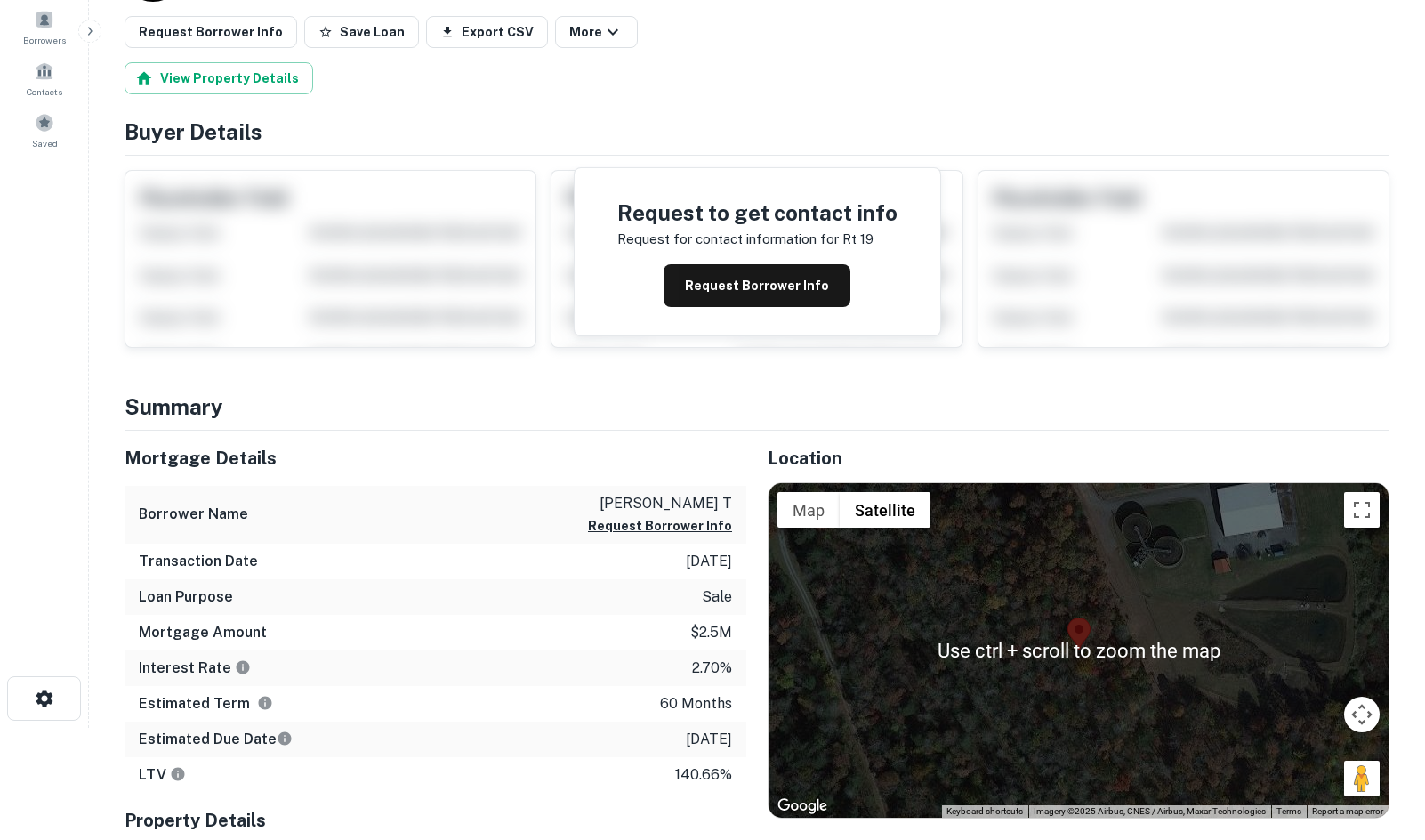
scroll to position [0, 0]
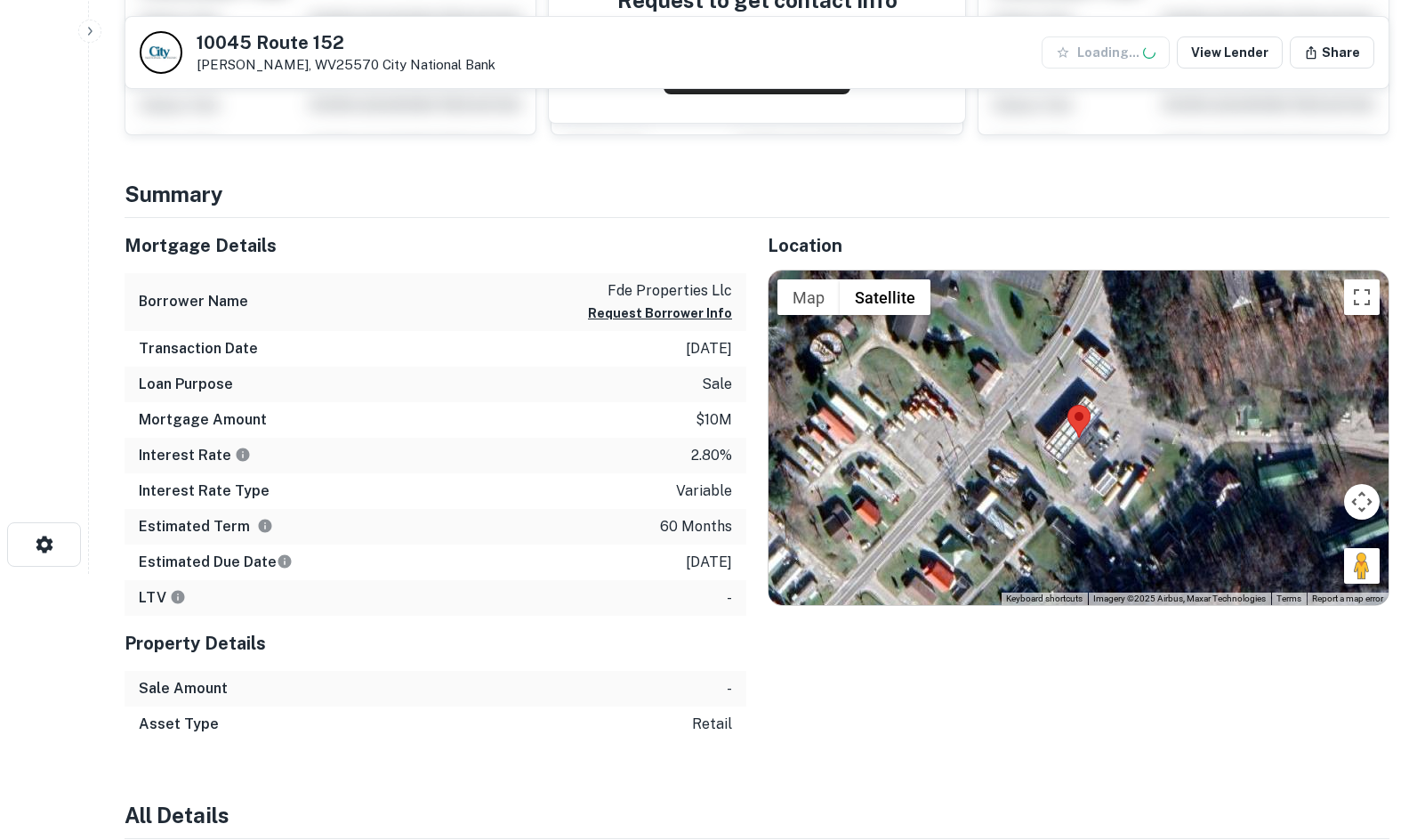
scroll to position [266, 0]
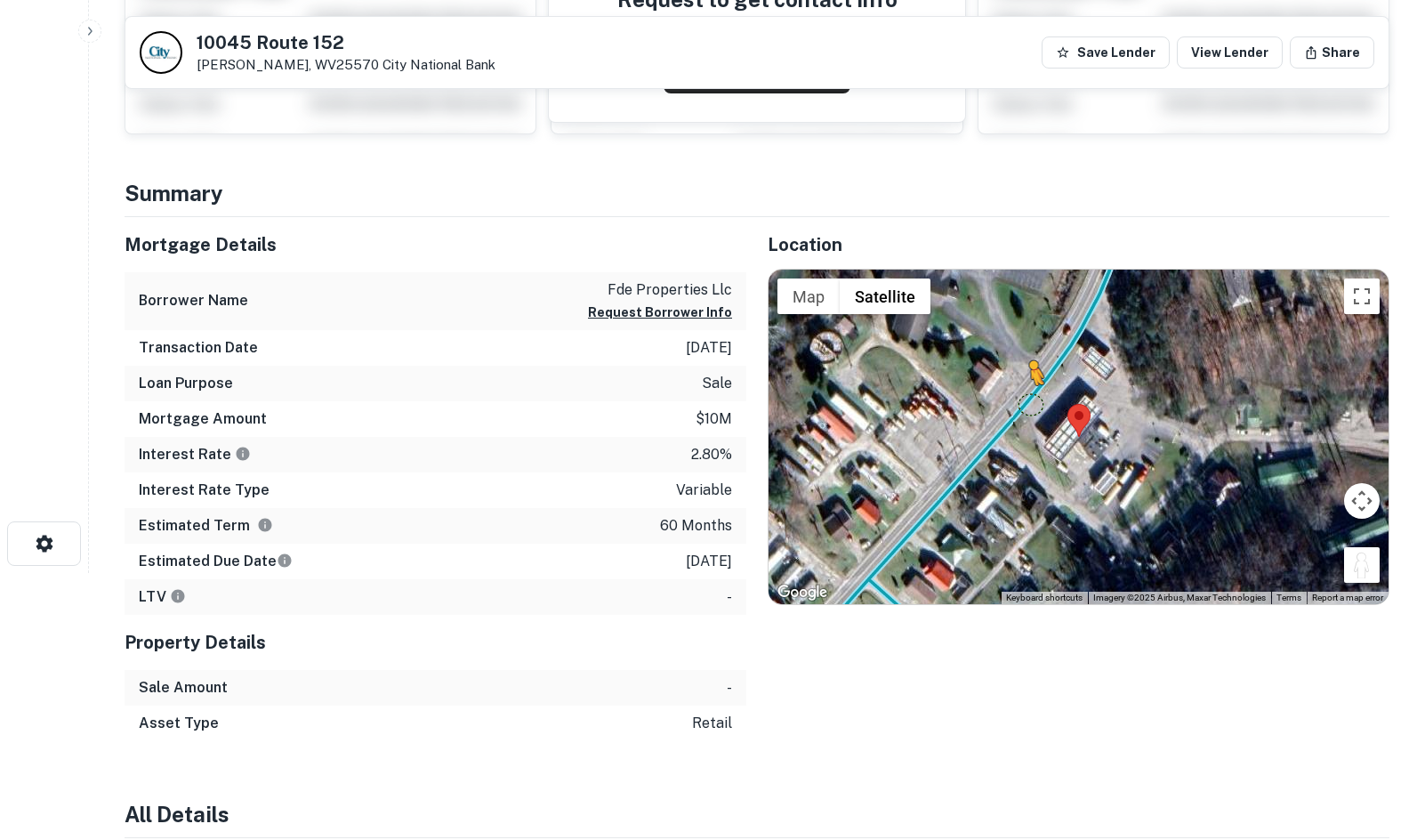
drag, startPoint x: 1374, startPoint y: 561, endPoint x: 1026, endPoint y: 393, distance: 386.4
click at [1026, 393] on div "To activate drag with keyboard, press Alt + Enter. Once in keyboard drag state,…" at bounding box center [1078, 436] width 620 height 334
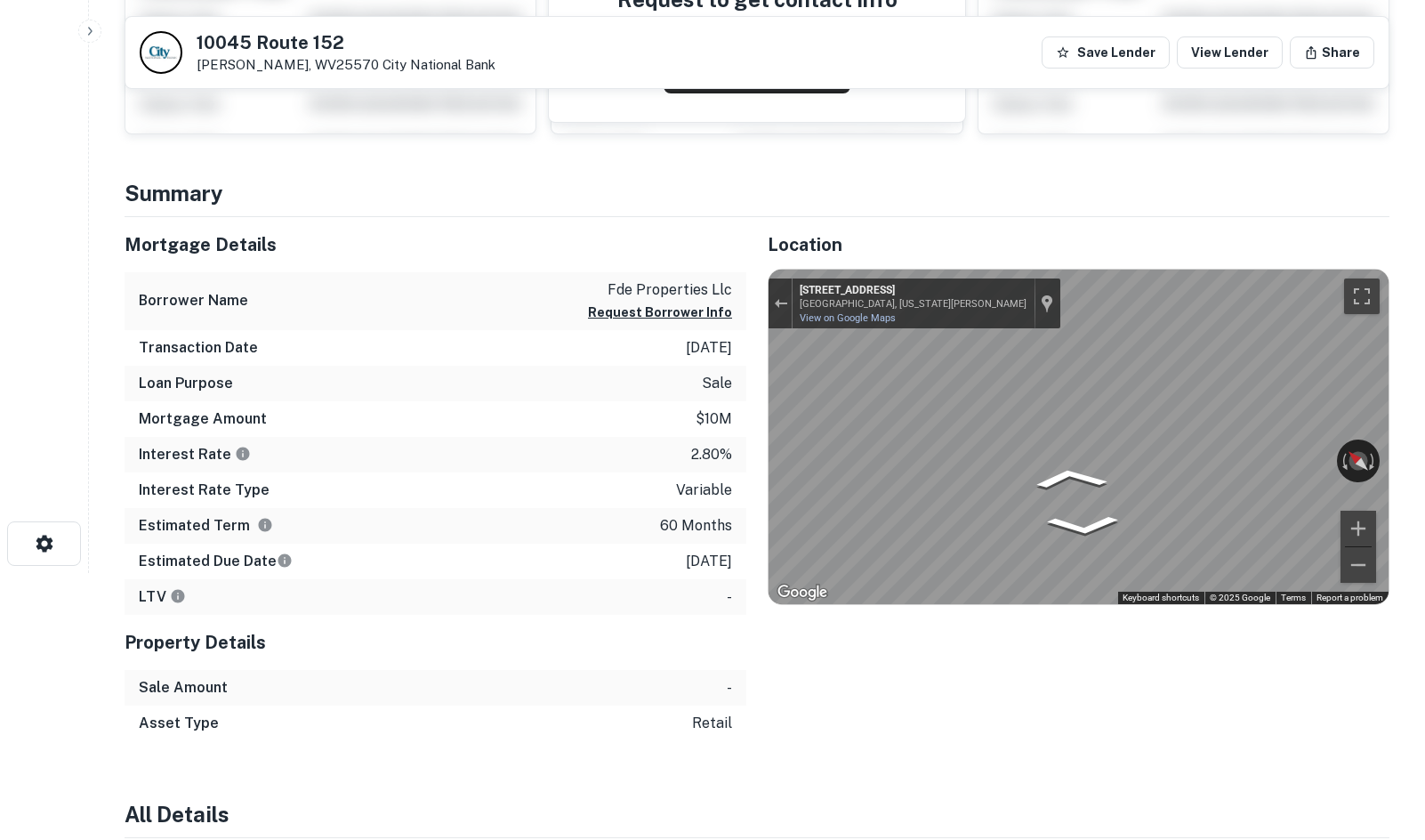
click at [681, 368] on div "Mortgage Details Borrower Name fde properties llc Request Borrower Info Transac…" at bounding box center [745, 479] width 1286 height 524
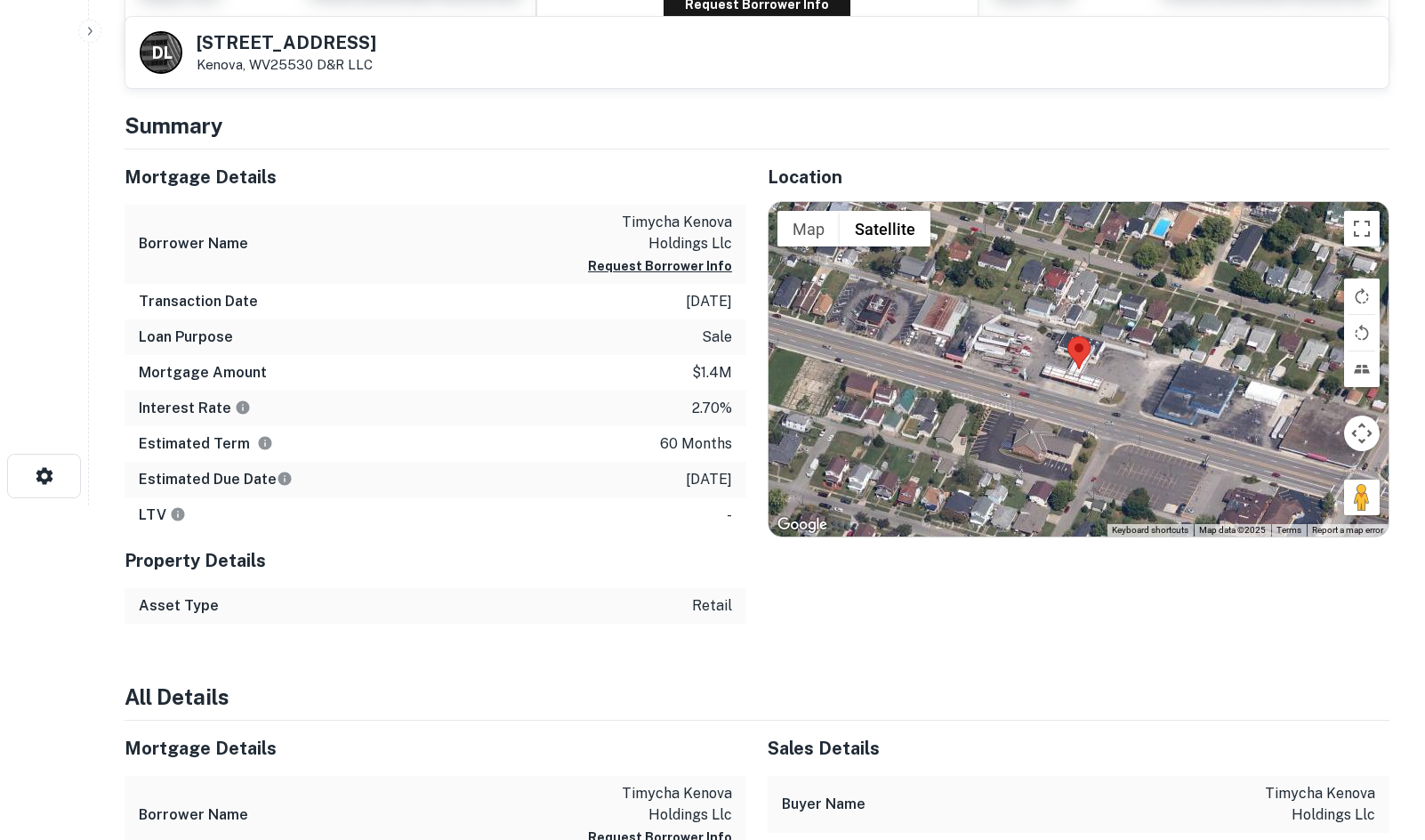
scroll to position [356, 0]
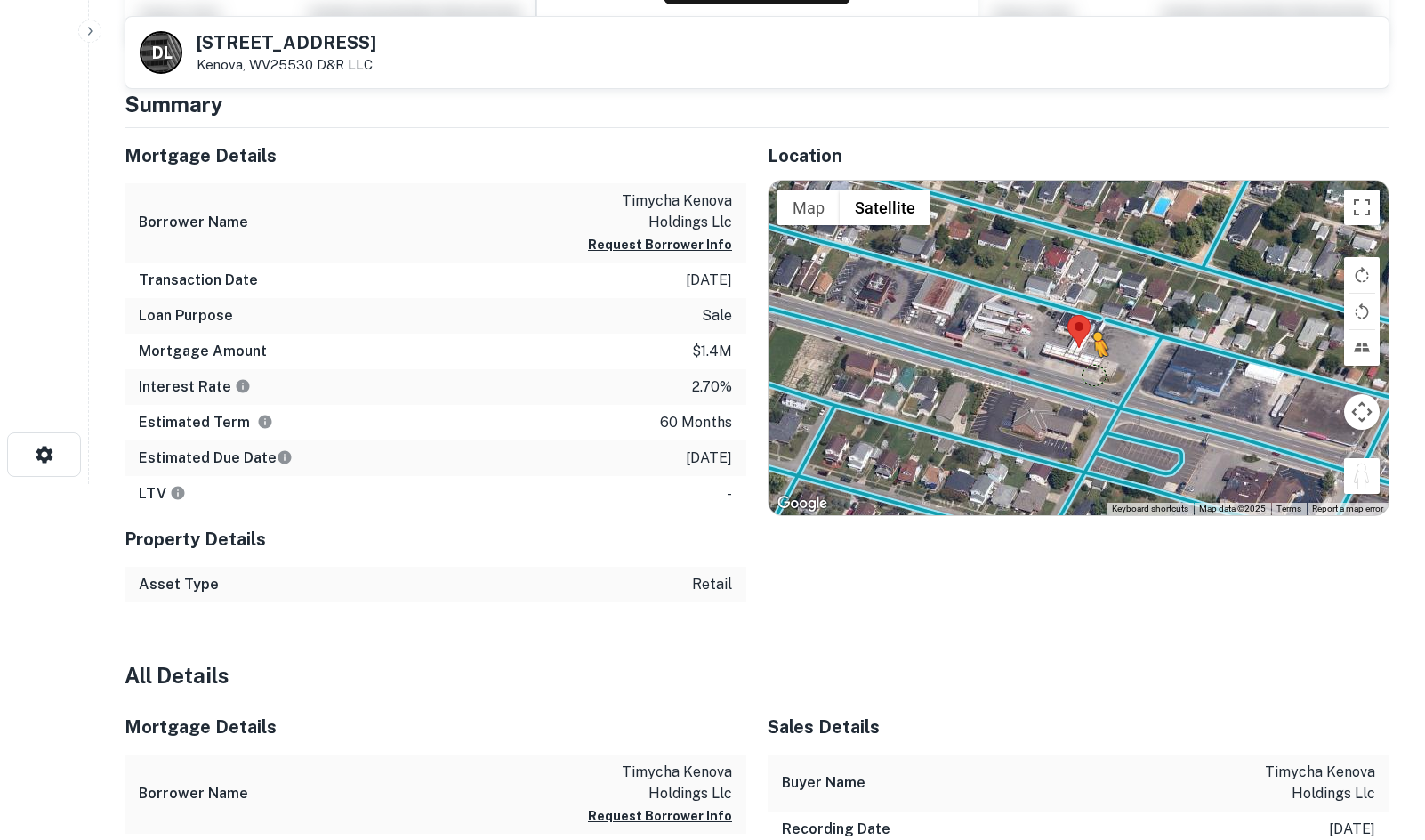
drag, startPoint x: 1355, startPoint y: 472, endPoint x: 1094, endPoint y: 373, distance: 279.1
click at [1094, 373] on div "To activate drag with keyboard, press Alt + Enter. Once in keyboard drag state,…" at bounding box center [1078, 347] width 620 height 334
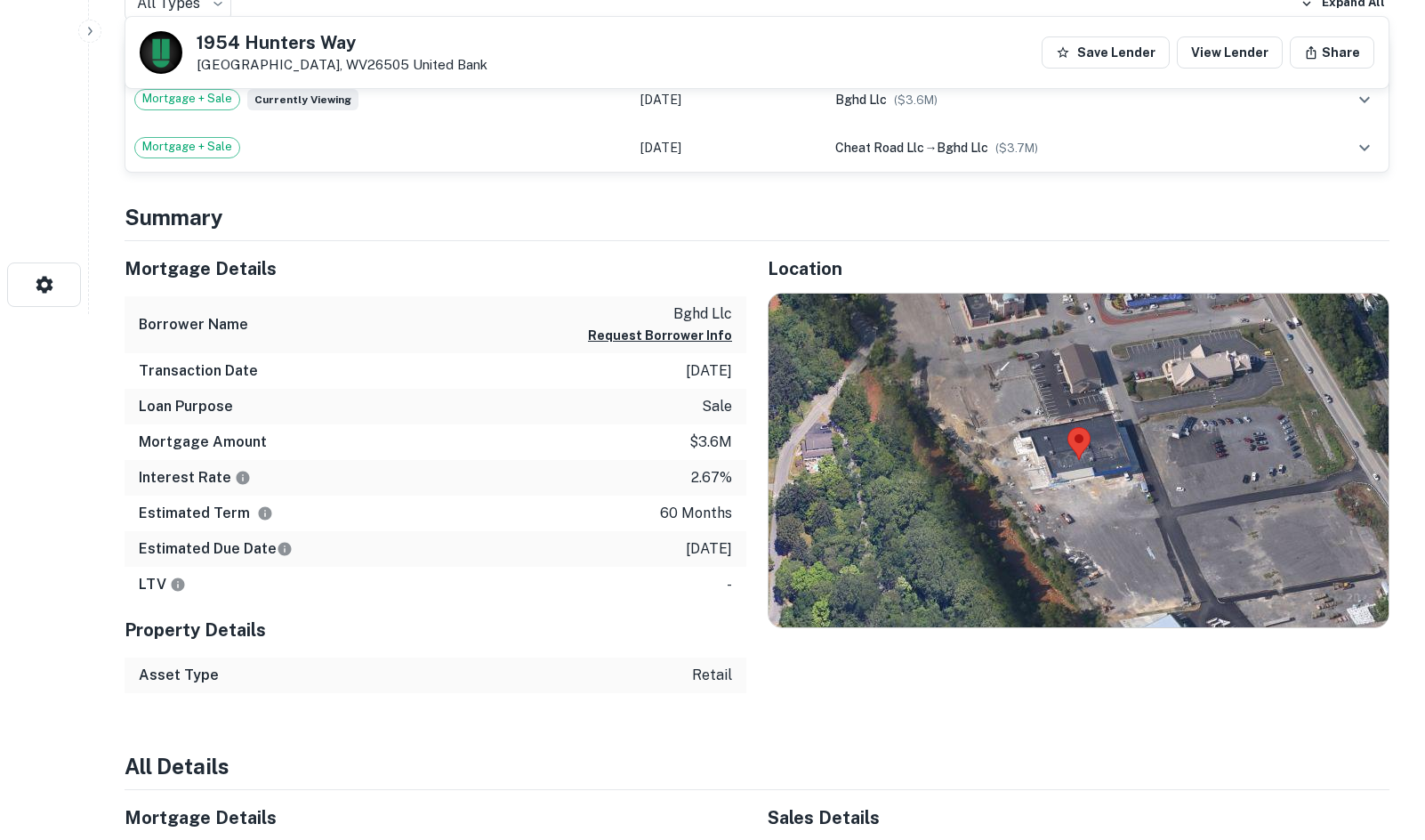
scroll to position [534, 0]
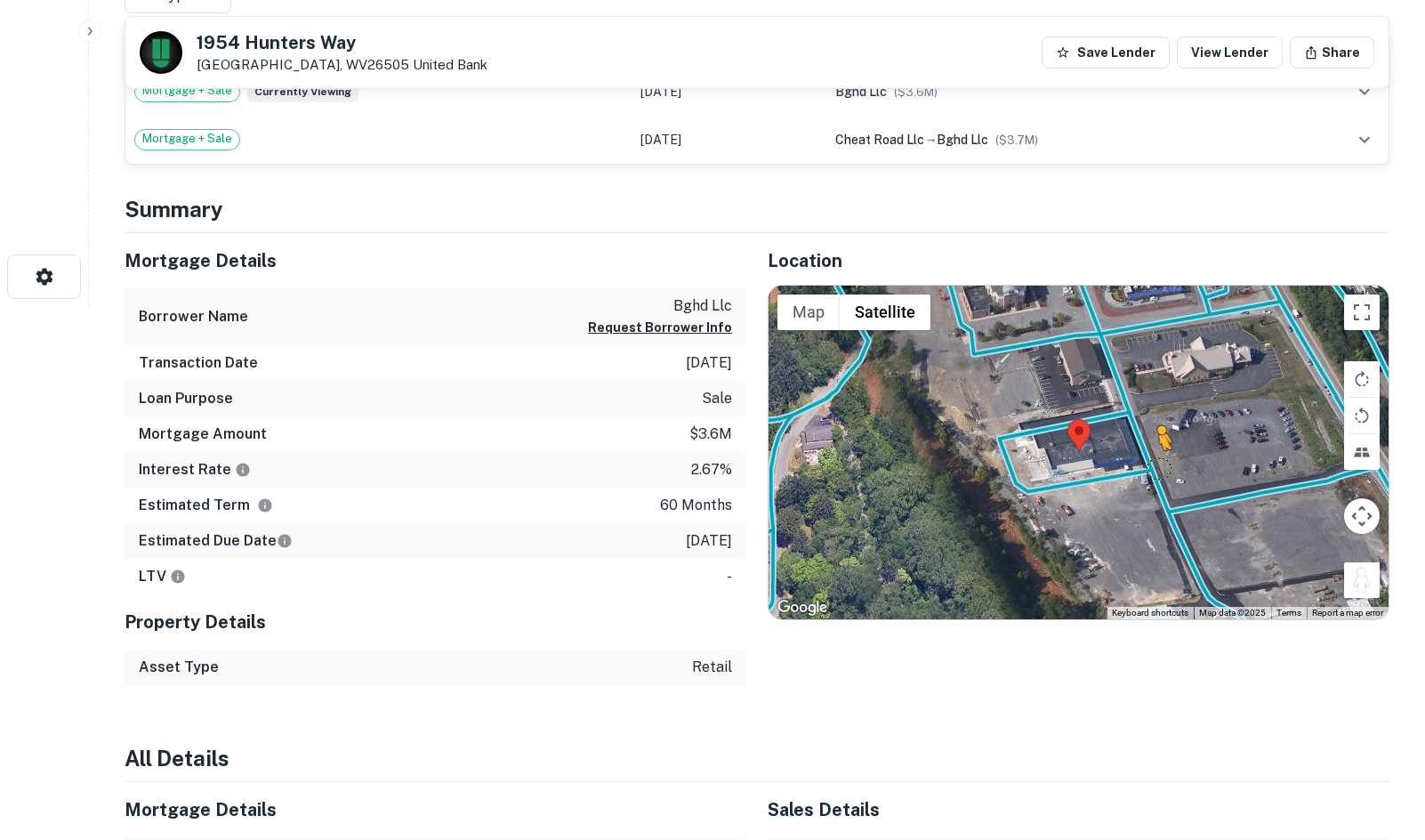
drag, startPoint x: 1368, startPoint y: 586, endPoint x: 1161, endPoint y: 467, distance: 238.8
click at [1161, 467] on div "To activate drag with keyboard, press Alt + Enter. Once in keyboard drag state,…" at bounding box center [1078, 452] width 620 height 334
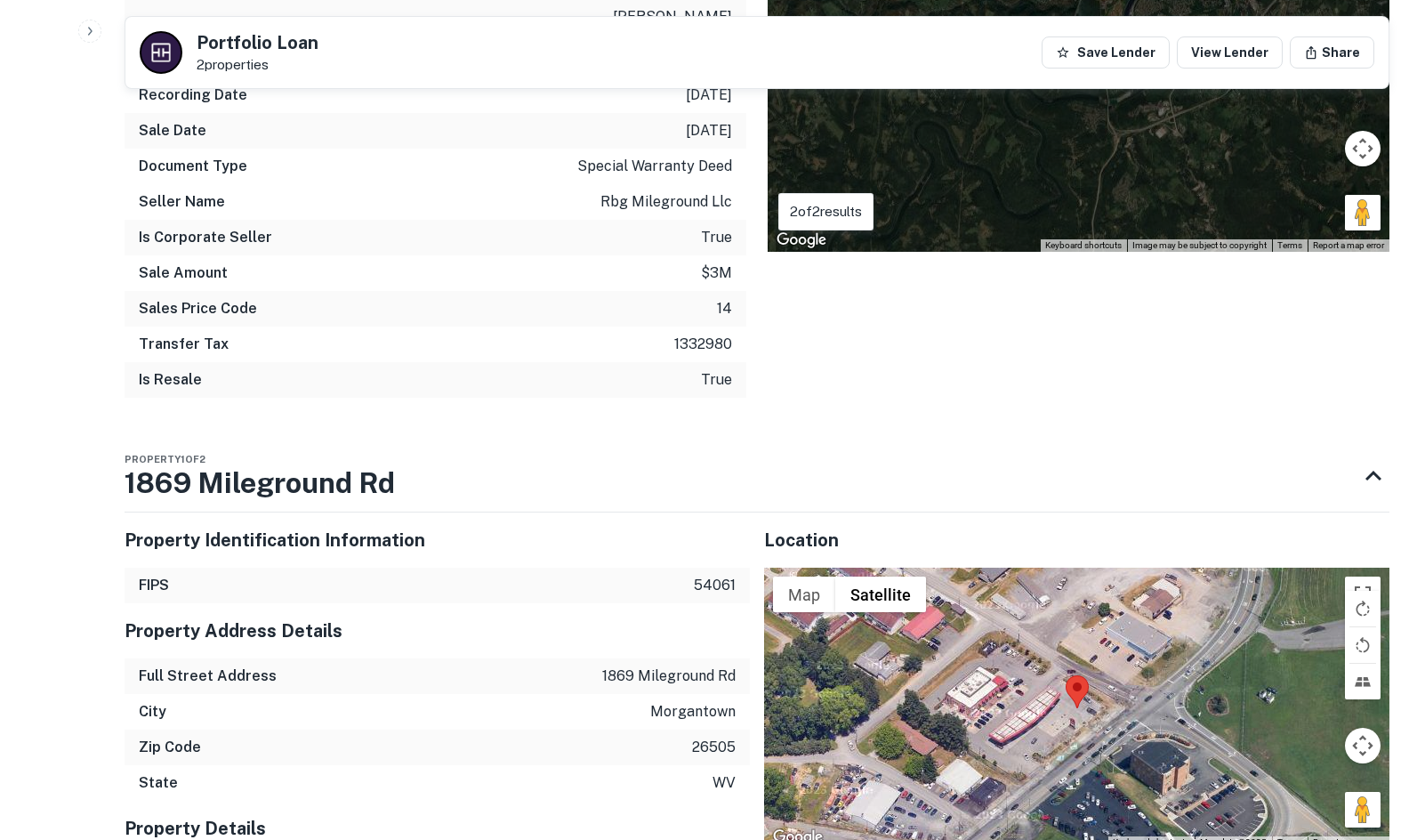
scroll to position [1512, 0]
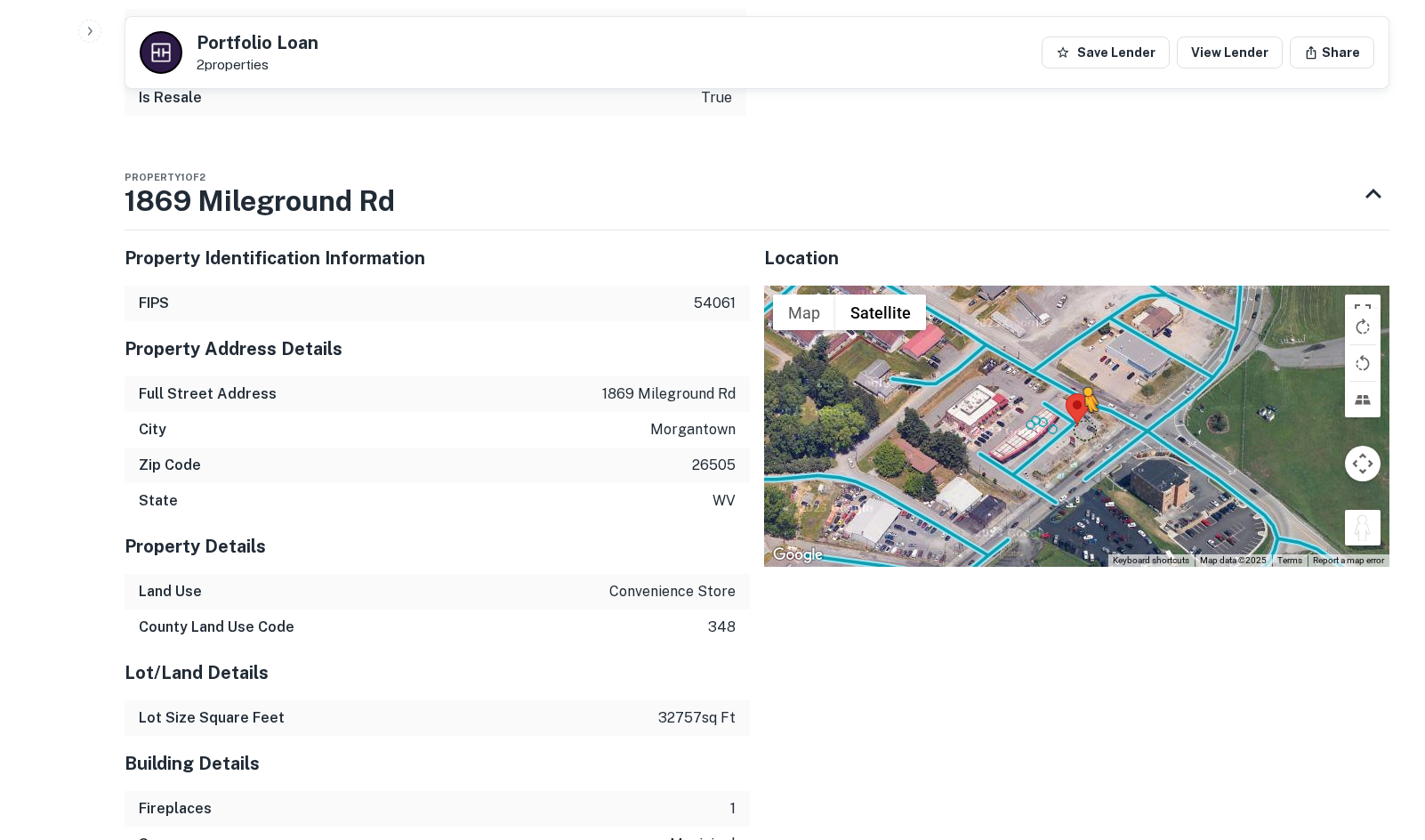
drag, startPoint x: 1367, startPoint y: 489, endPoint x: 1070, endPoint y: 383, distance: 315.3
click at [1070, 383] on div "To activate drag with keyboard, press Alt + Enter. Once in keyboard drag state,…" at bounding box center [1077, 426] width 626 height 281
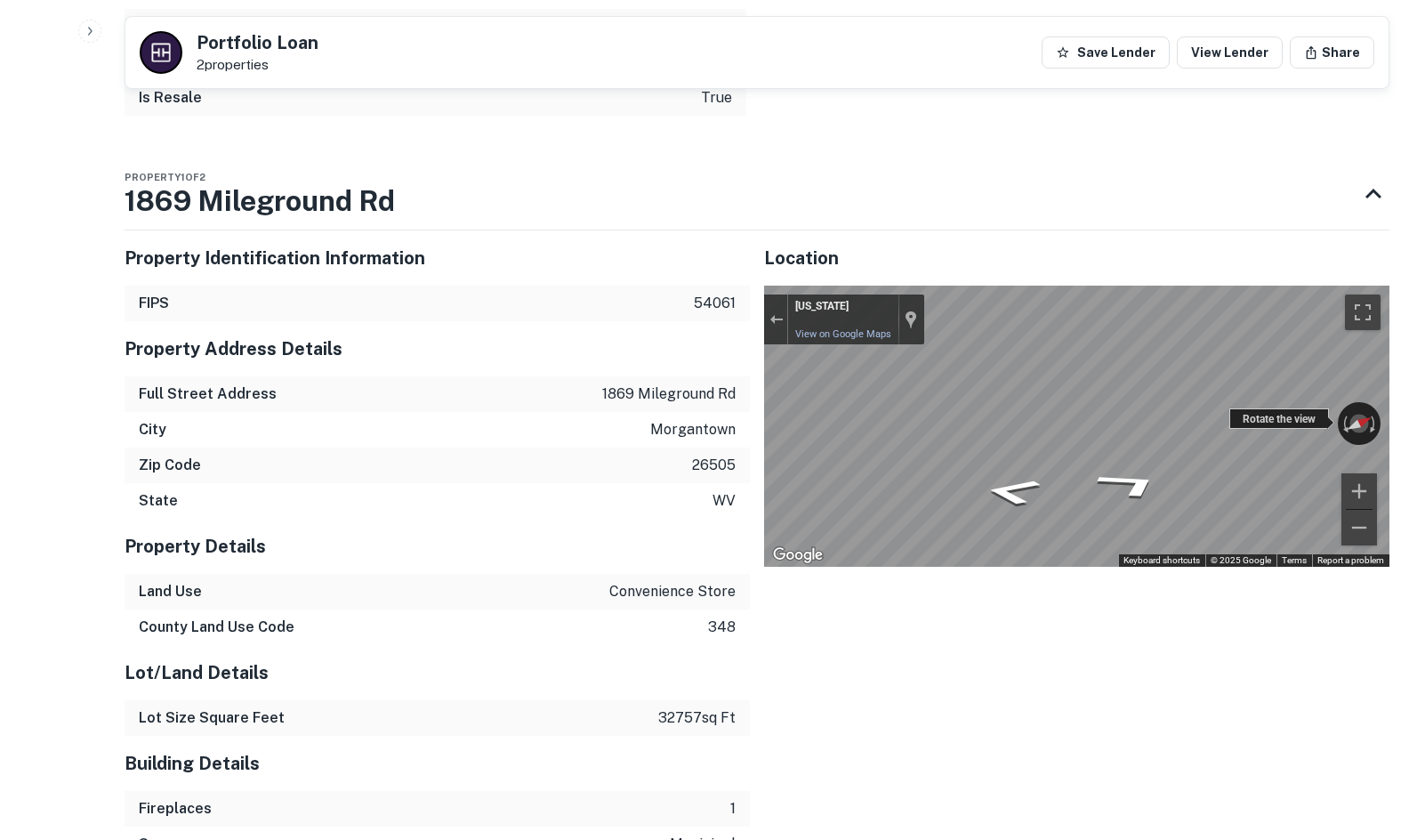
click at [1271, 369] on div "← Move left → Move right ↑ Move up ↓ Move down + Zoom in - Zoom out [US_STATE][…" at bounding box center [1077, 426] width 626 height 281
click at [1246, 408] on div "Rotate the view" at bounding box center [1279, 418] width 100 height 21
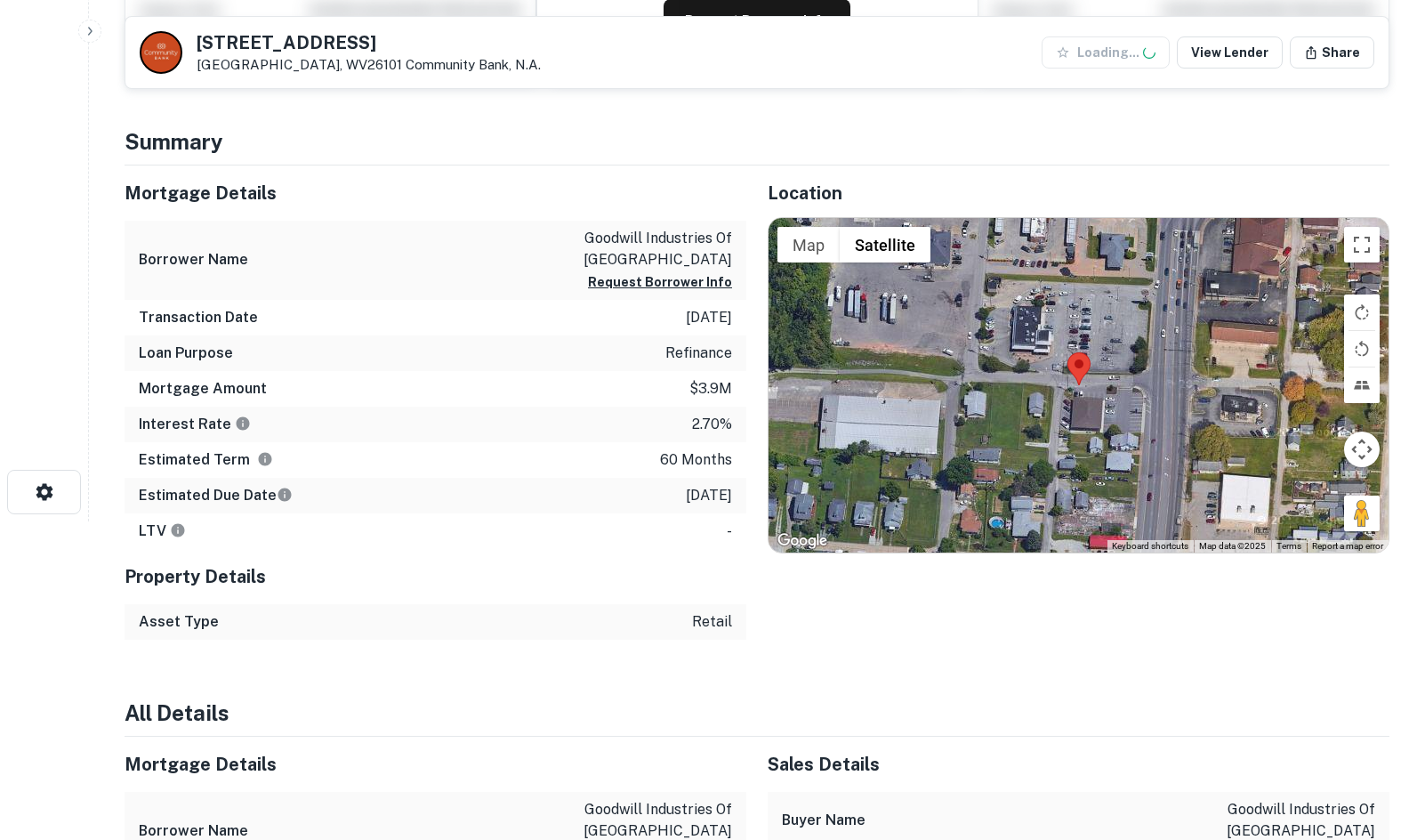
scroll to position [356, 0]
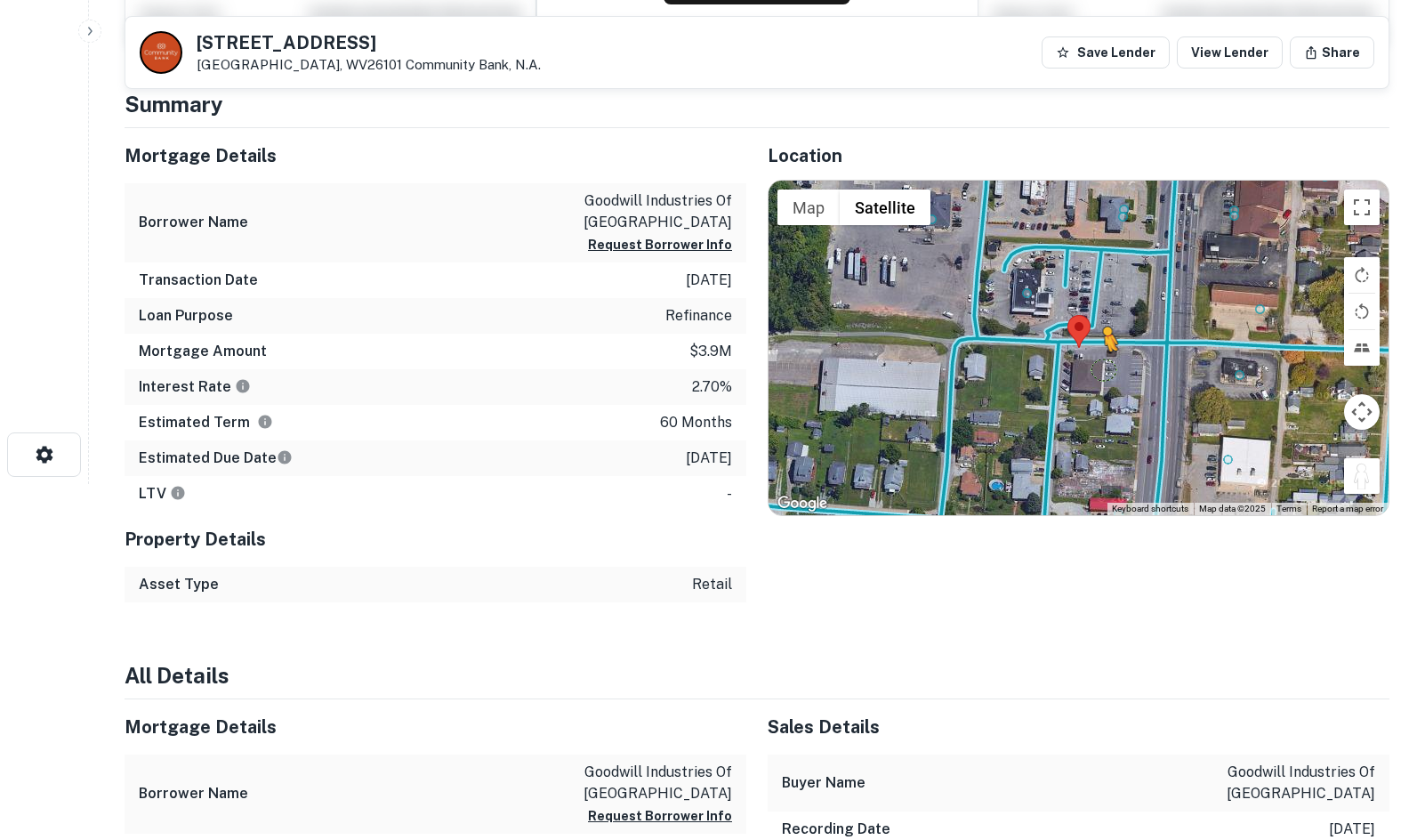
drag, startPoint x: 1353, startPoint y: 482, endPoint x: 1098, endPoint y: 356, distance: 284.4
click at [1098, 356] on div "To activate drag with keyboard, press Alt + Enter. Once in keyboard drag state,…" at bounding box center [1078, 347] width 620 height 334
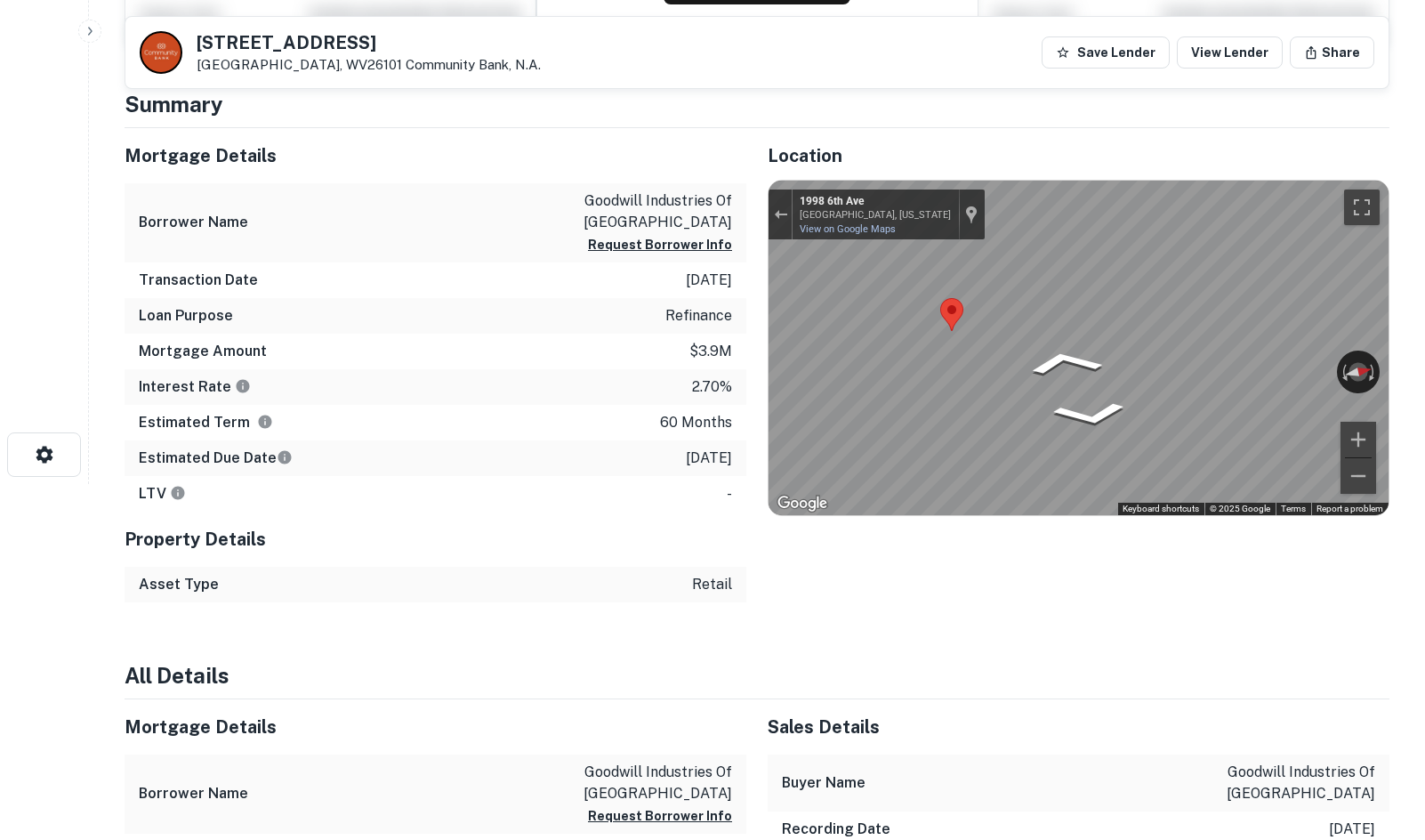
click at [1424, 297] on html "Search Borrowers Contacts Saved 2825 Pike St Parkersburg, WV26101 Community Ban…" at bounding box center [712, 64] width 1425 height 840
click at [1424, 279] on html "Search Borrowers Contacts Saved 2825 Pike St Parkersburg, WV26101 Community Ban…" at bounding box center [712, 64] width 1425 height 840
click at [1015, 411] on icon "Go East, 6th Ave" at bounding box center [1015, 418] width 109 height 45
click at [1011, 414] on icon "Go East, 6th Ave" at bounding box center [1015, 417] width 106 height 45
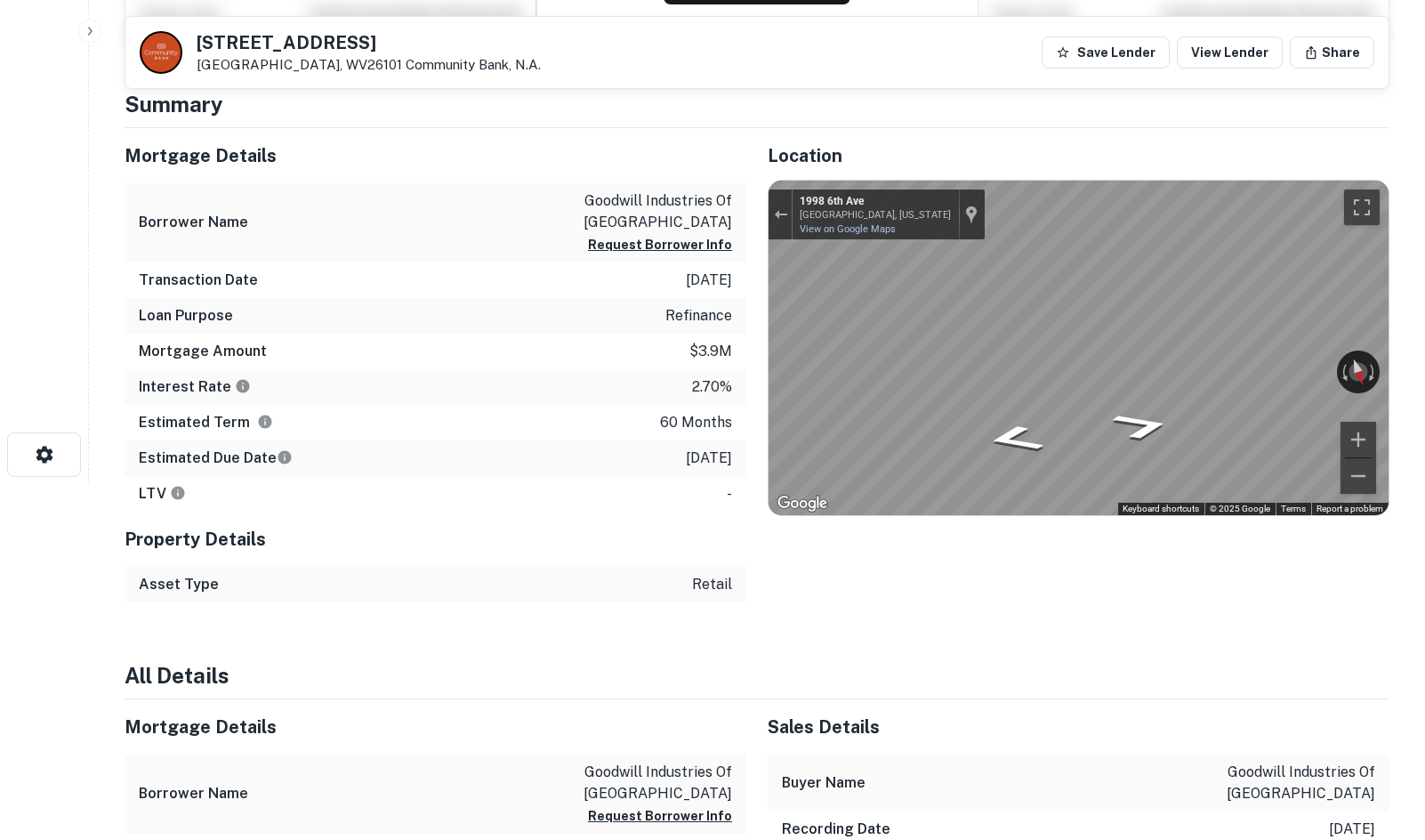
click at [996, 585] on div "Location ← Move left → Move right ↑ Move up ↓ Move down + Zoom in - Zoom out Ho…" at bounding box center [1068, 364] width 644 height 474
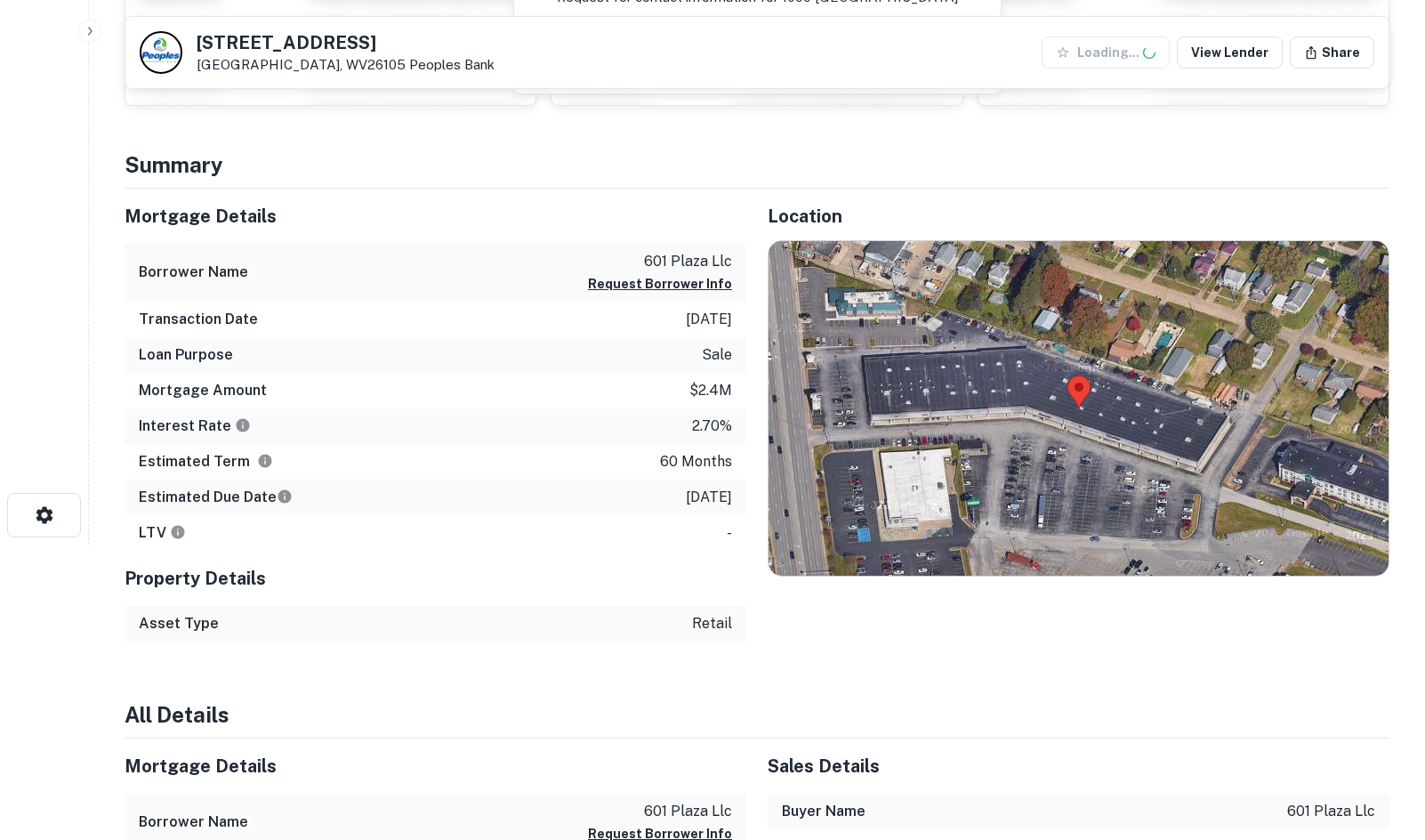
scroll to position [445, 0]
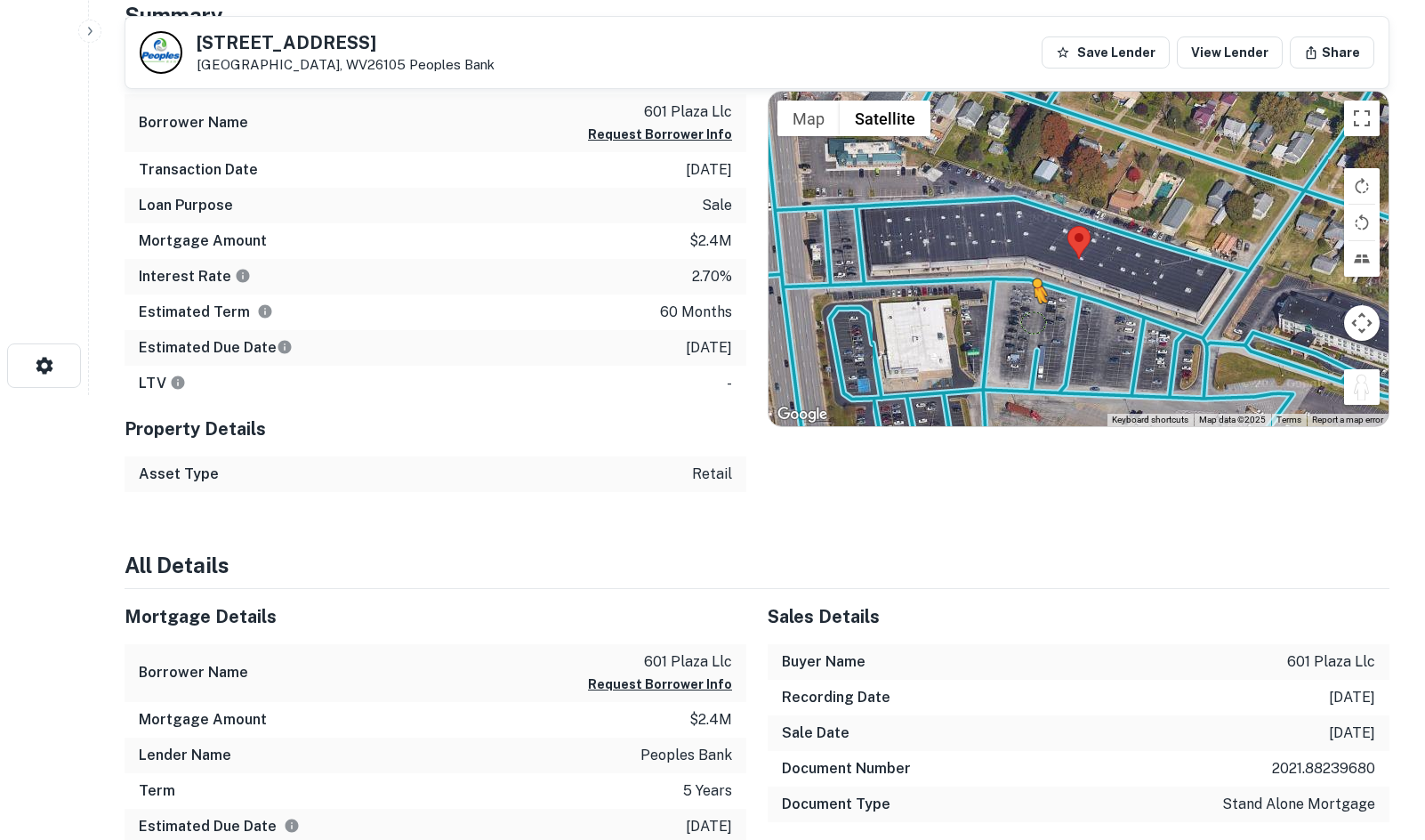
drag, startPoint x: 1365, startPoint y: 397, endPoint x: 1038, endPoint y: 319, distance: 336.2
click at [1037, 319] on div "To activate drag with keyboard, press Alt + Enter. Once in keyboard drag state,…" at bounding box center [1078, 258] width 620 height 334
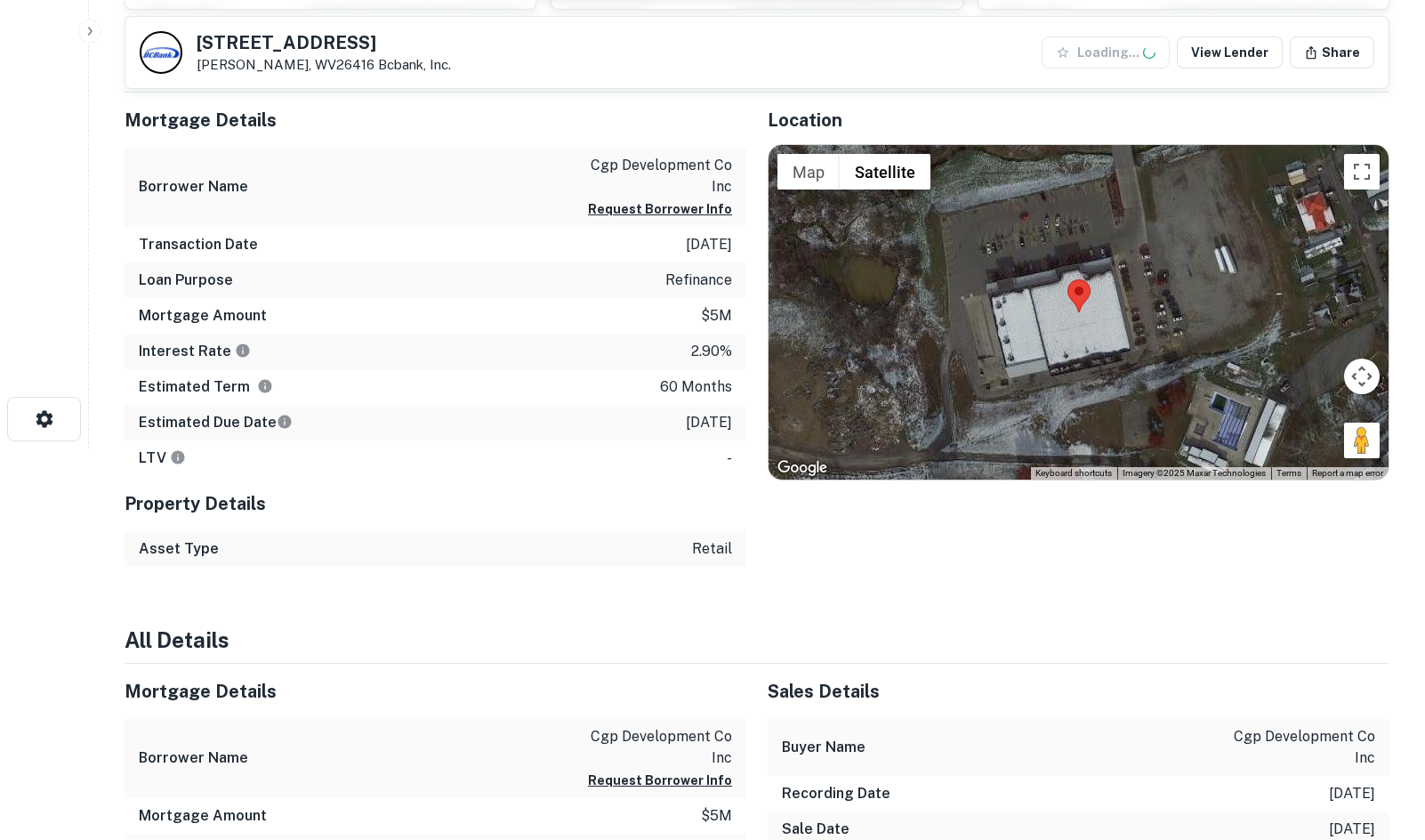
scroll to position [445, 0]
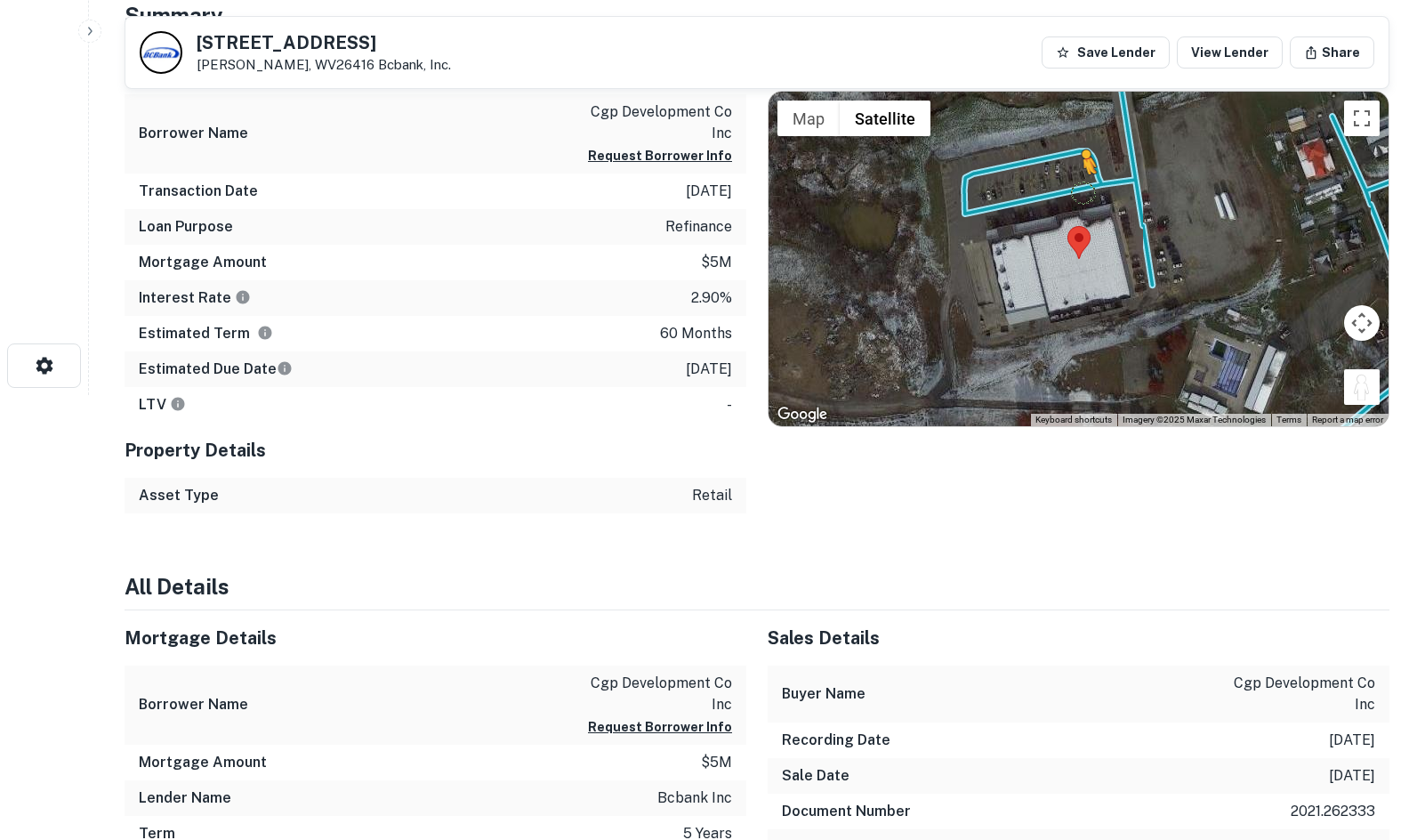
drag, startPoint x: 1358, startPoint y: 377, endPoint x: 1076, endPoint y: 186, distance: 340.6
click at [1076, 186] on div "To activate drag with keyboard, press Alt + Enter. Once in keyboard drag state,…" at bounding box center [1078, 258] width 620 height 334
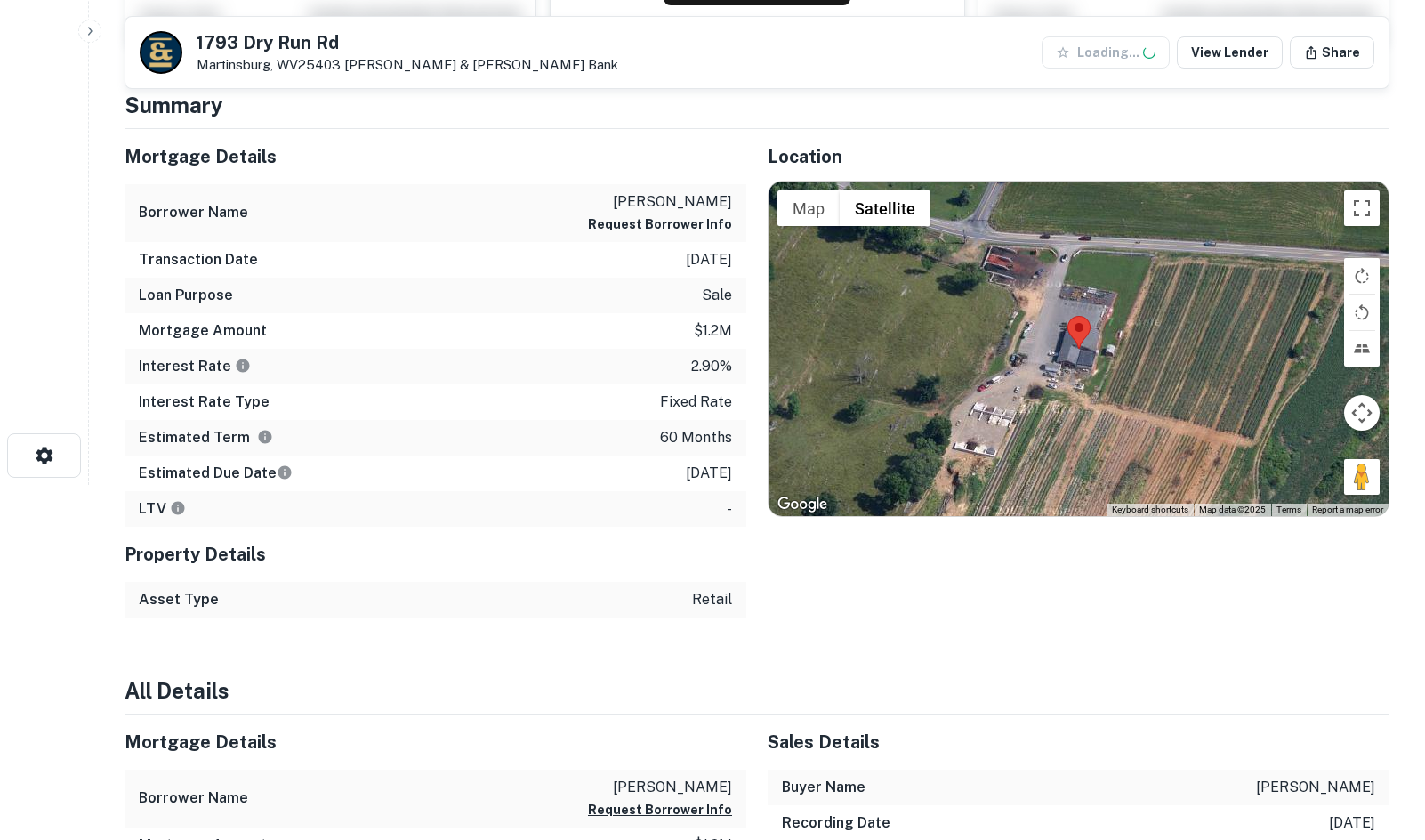
scroll to position [356, 0]
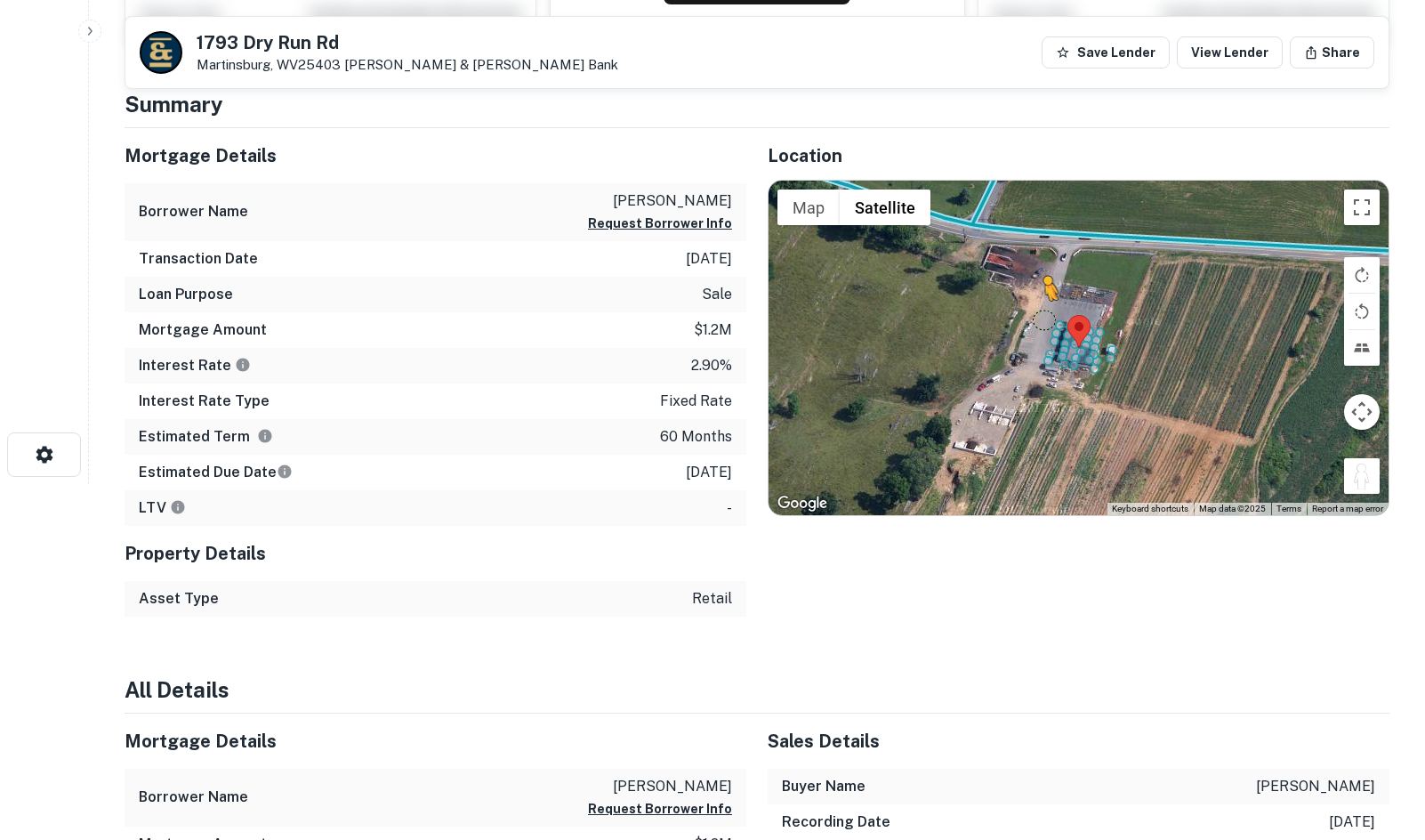
drag, startPoint x: 1359, startPoint y: 472, endPoint x: 1042, endPoint y: 319, distance: 352.0
click at [1042, 319] on div "To activate drag with keyboard, press Alt + Enter. Once in keyboard drag state,…" at bounding box center [1078, 347] width 620 height 334
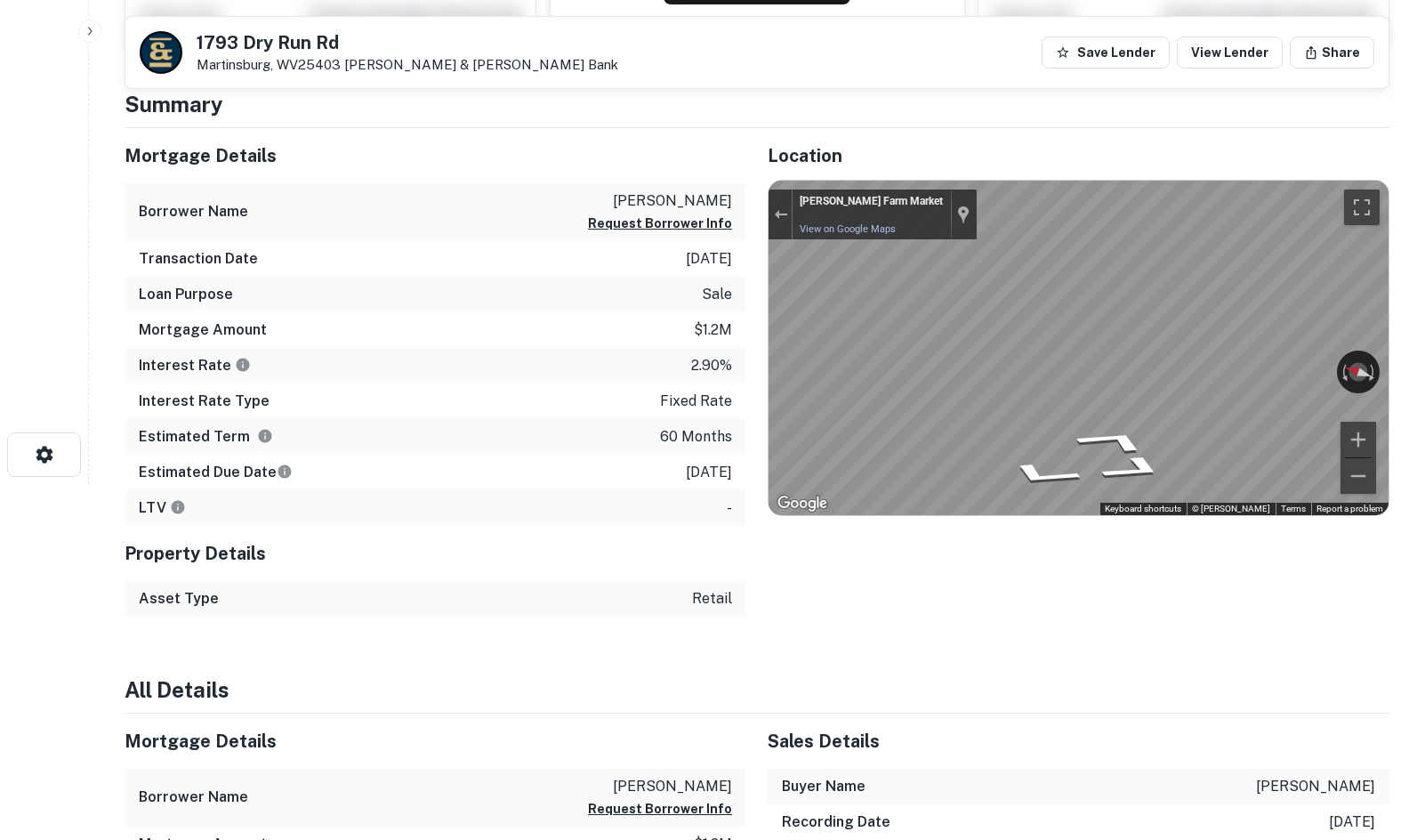
click at [573, 385] on div "Mortgage Details Borrower Name cook matthew e Request Borrower Info Transaction…" at bounding box center [745, 371] width 1286 height 488
click at [677, 304] on div "Mortgage Details Borrower Name cook matthew e Request Borrower Info Transaction…" at bounding box center [745, 371] width 1286 height 488
click at [1424, 318] on html "Search Borrowers Contacts Saved 1793 Dry Run Rd Martinsburg, WV25403 Burke & He…" at bounding box center [712, 64] width 1425 height 840
click at [1424, 305] on html "Search Borrowers Contacts Saved 1793 Dry Run Rd Martinsburg, WV25403 Burke & He…" at bounding box center [712, 64] width 1425 height 840
click at [1245, 356] on div "← Move left → Move right ↑ Move up ↓ Move down + Zoom in - Zoom out 1616 Dry Ru…" at bounding box center [1078, 347] width 620 height 334
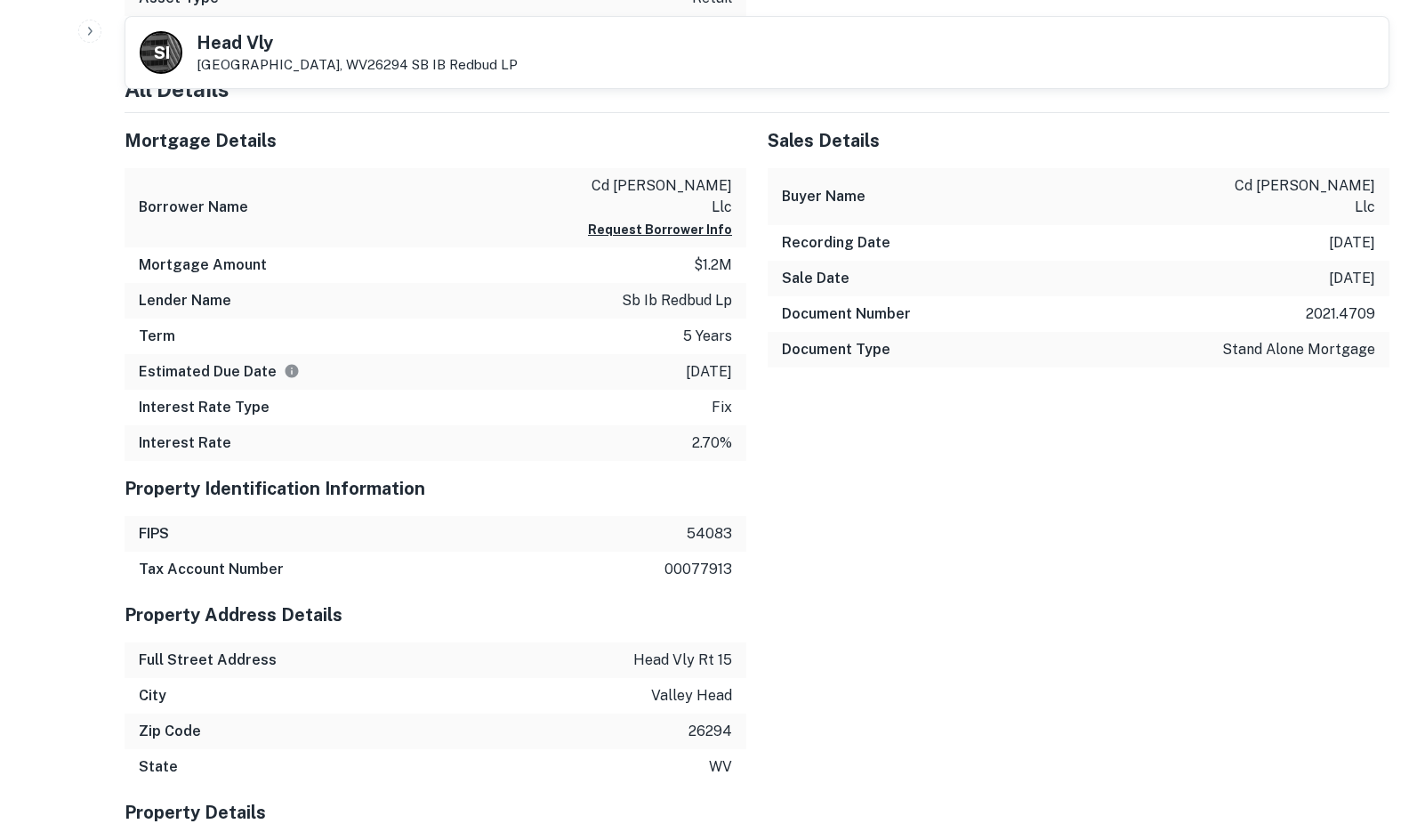
scroll to position [979, 0]
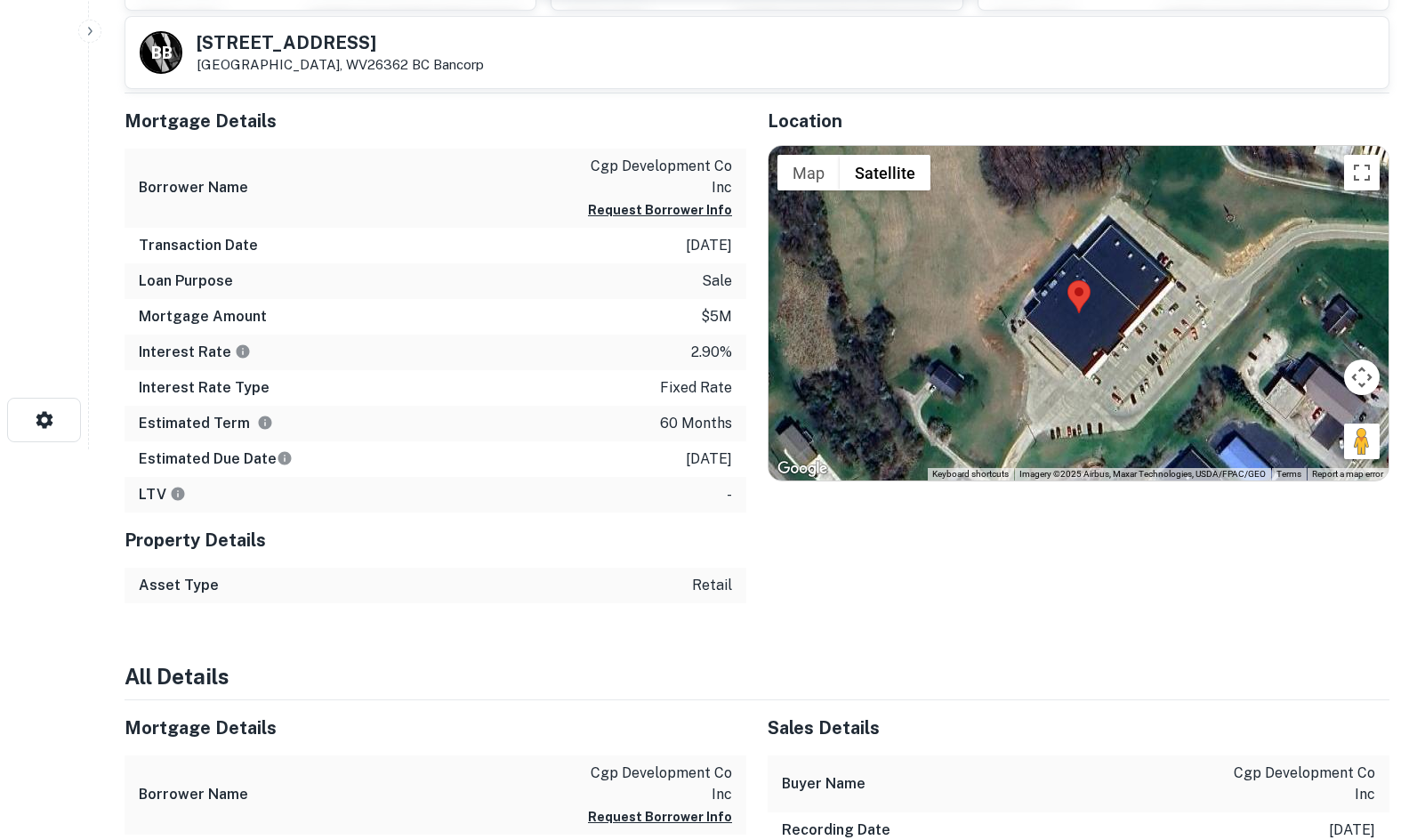
scroll to position [266, 0]
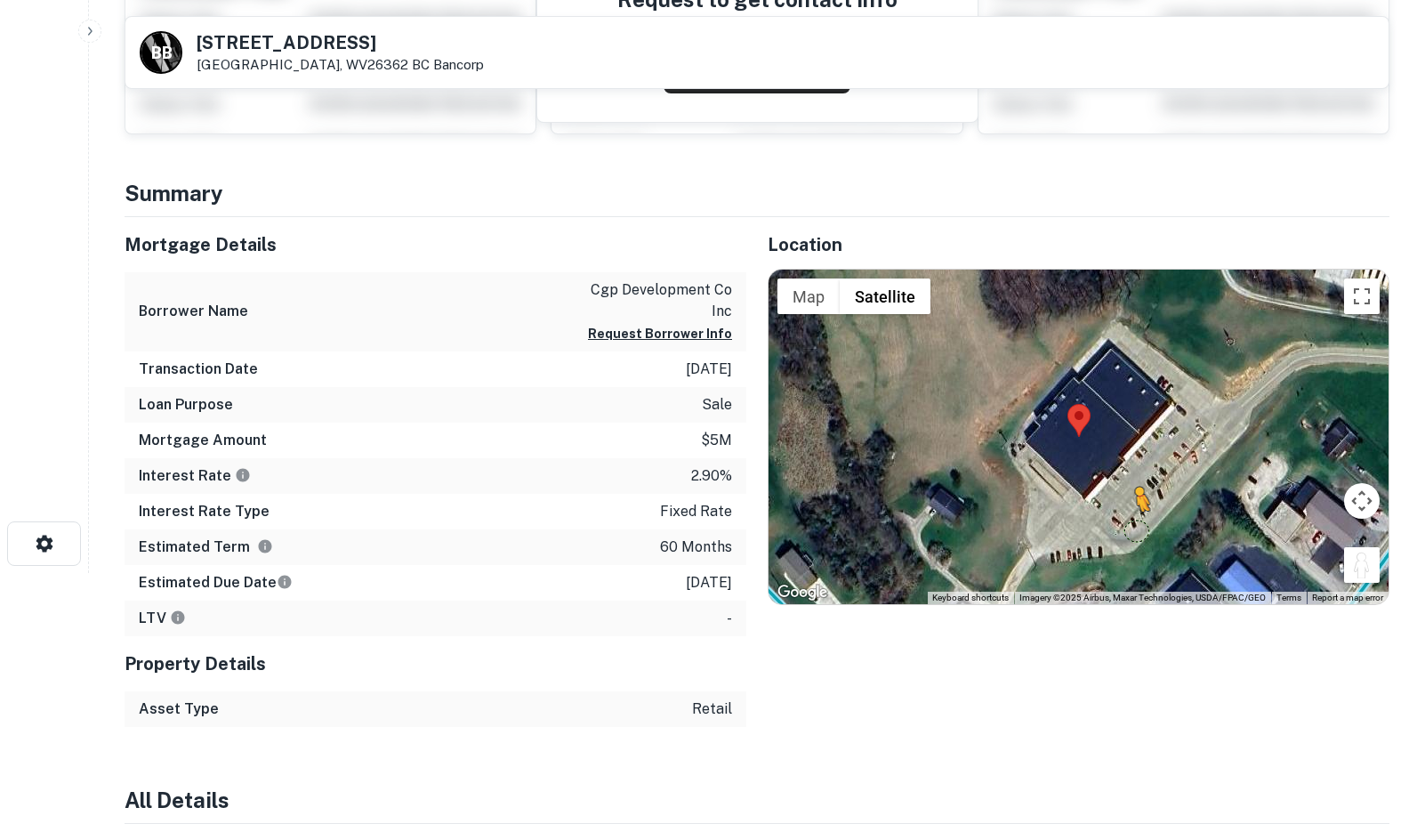
drag, startPoint x: 1359, startPoint y: 574, endPoint x: 1120, endPoint y: 533, distance: 242.5
click at [1120, 533] on div "To activate drag with keyboard, press Alt + Enter. Once in keyboard drag state,…" at bounding box center [1078, 436] width 620 height 334
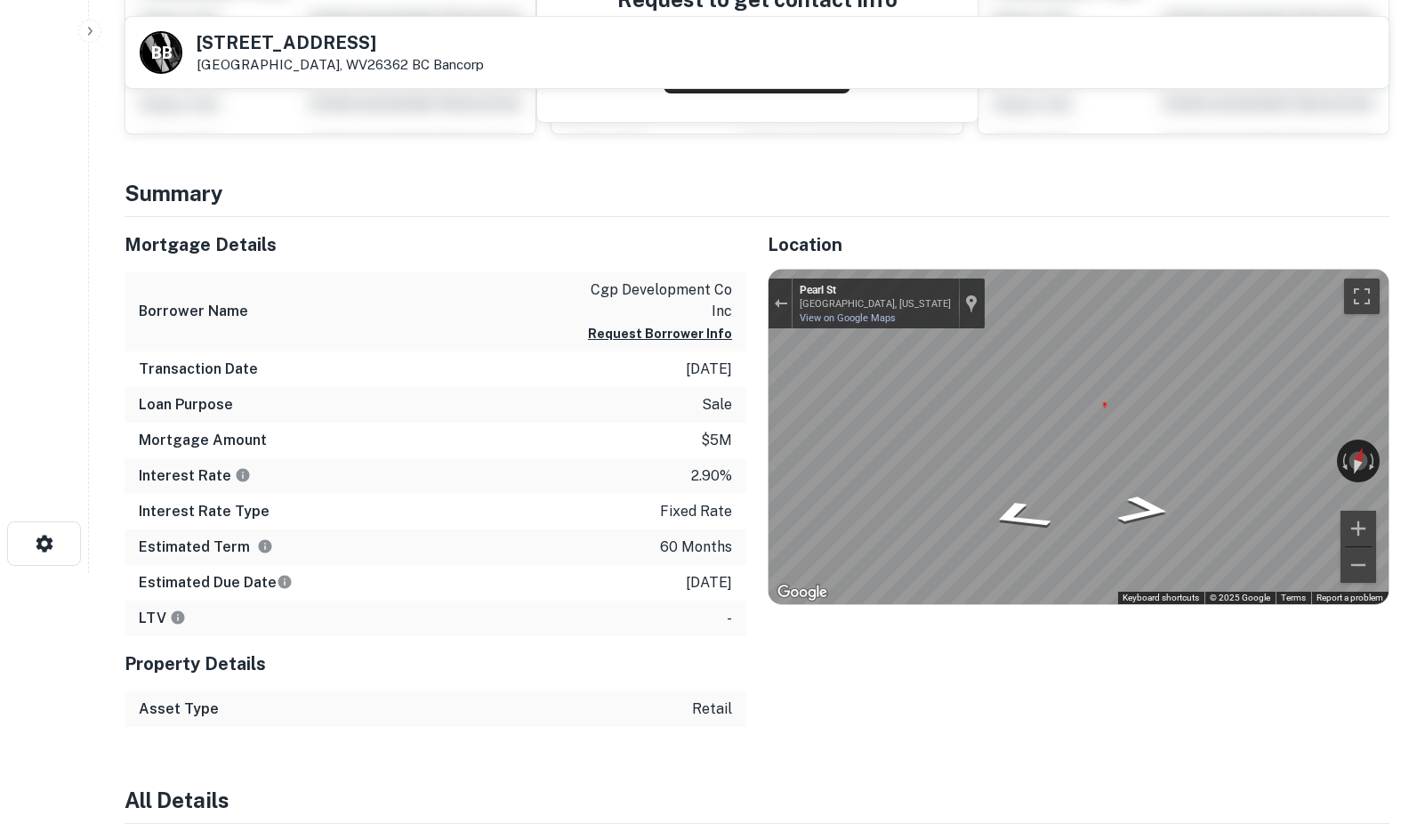
click at [595, 406] on div "Mortgage Details Borrower Name cgp development co inc Request Borrower Info Tra…" at bounding box center [745, 472] width 1286 height 510
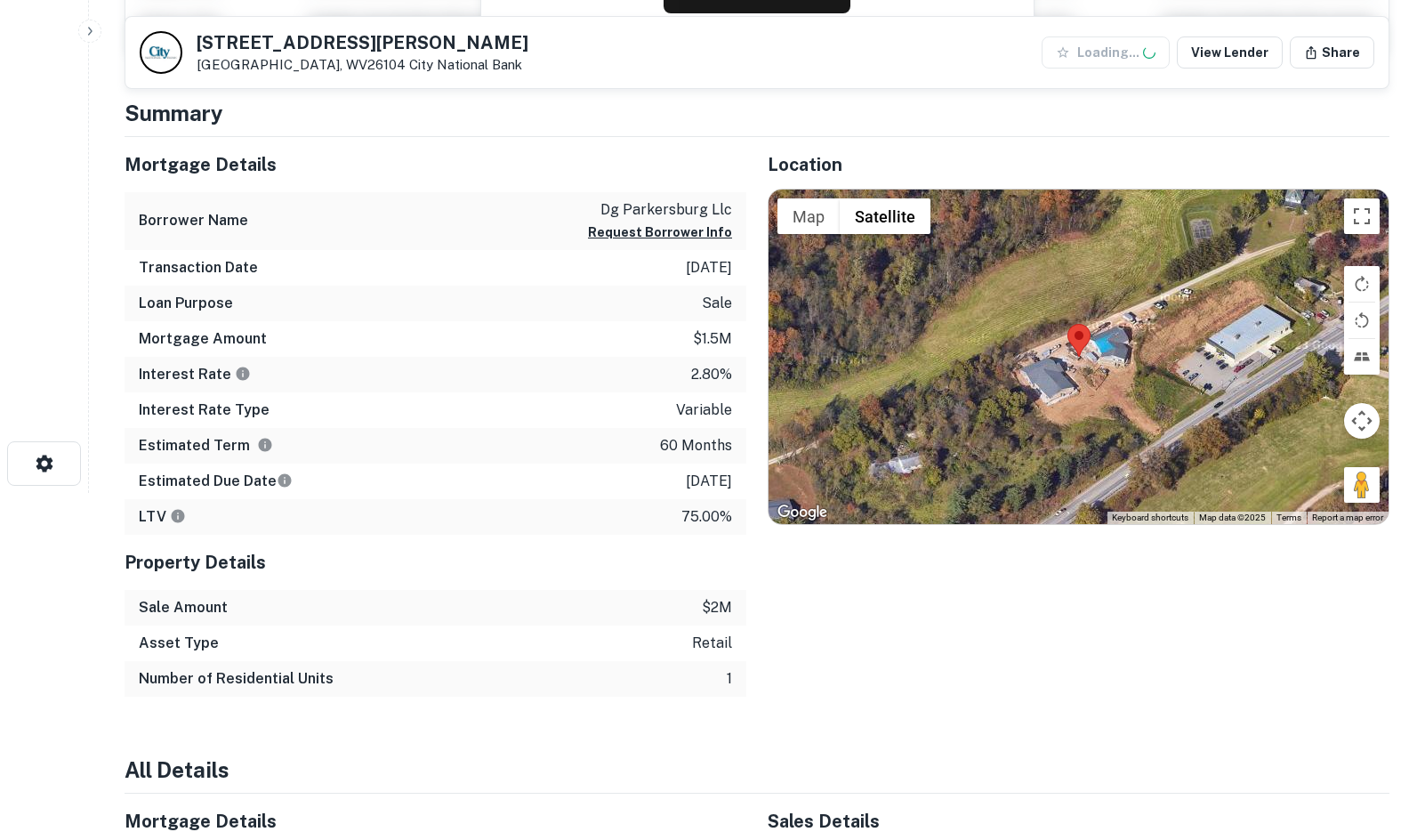
scroll to position [356, 0]
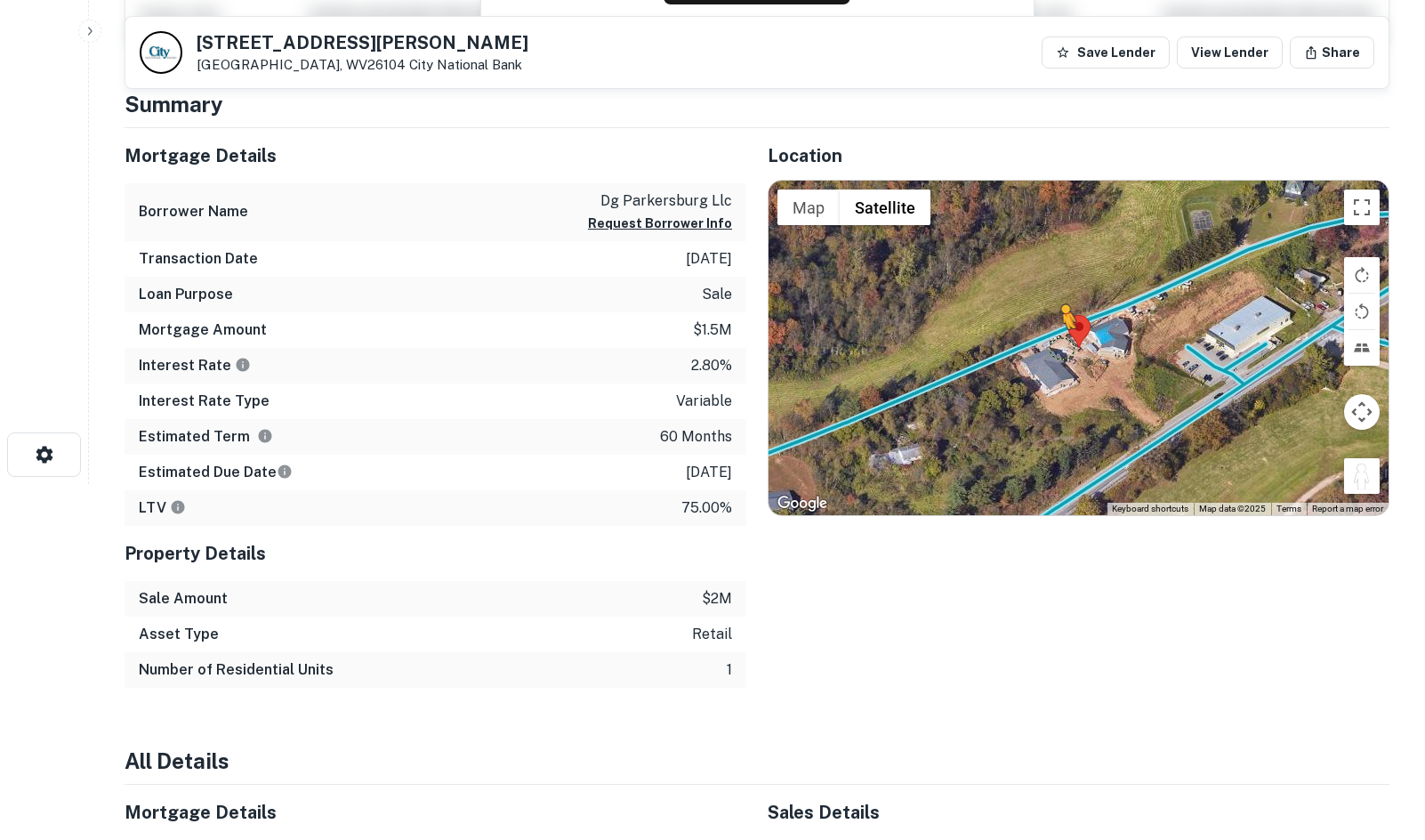
drag, startPoint x: 1354, startPoint y: 479, endPoint x: 1047, endPoint y: 334, distance: 339.5
click at [1047, 334] on div "To activate drag with keyboard, press Alt + Enter. Once in keyboard drag state,…" at bounding box center [1078, 347] width 620 height 334
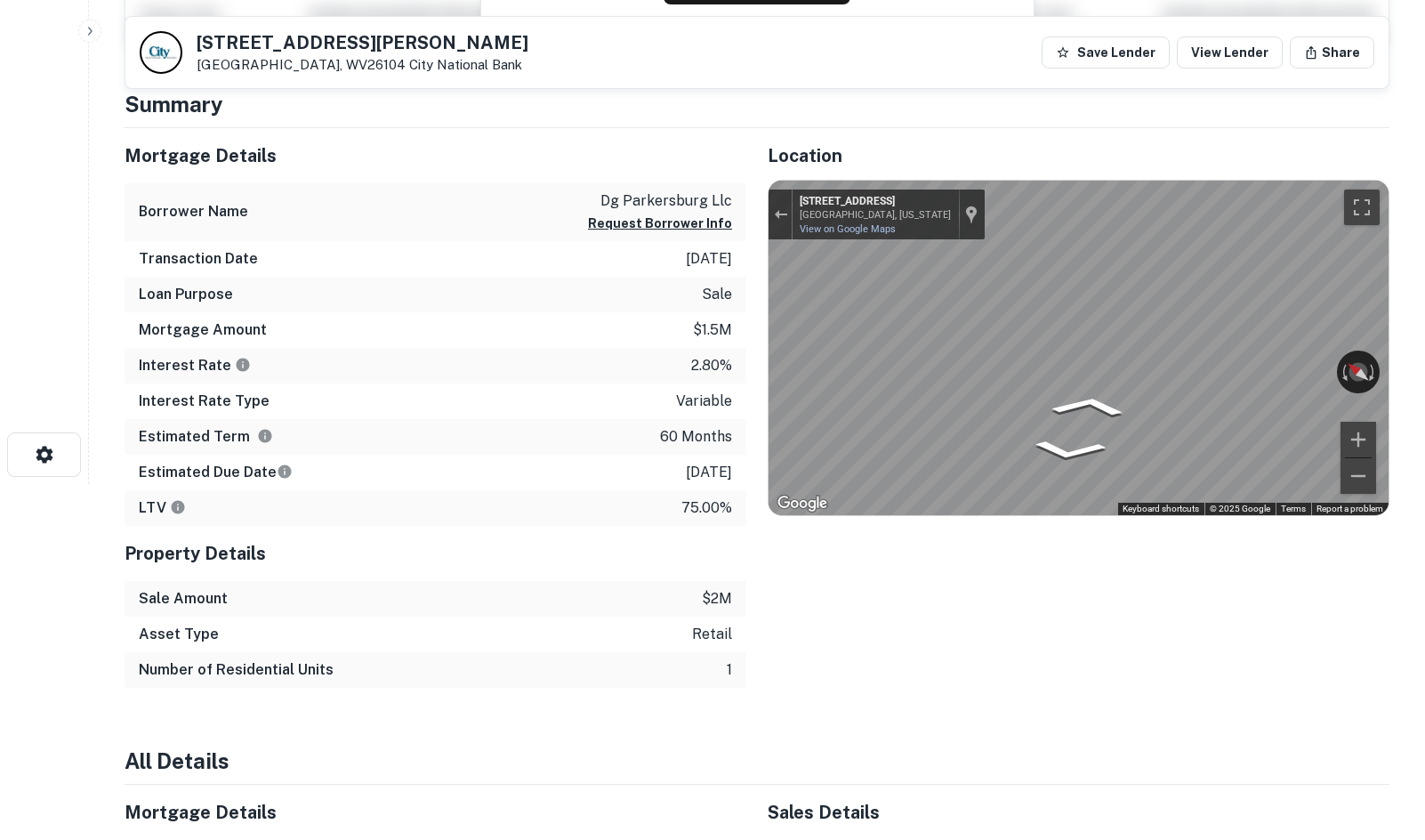
click at [678, 283] on div "Mortgage Details Borrower Name dg parkersburg llc Request Borrower Info Transac…" at bounding box center [745, 407] width 1286 height 560
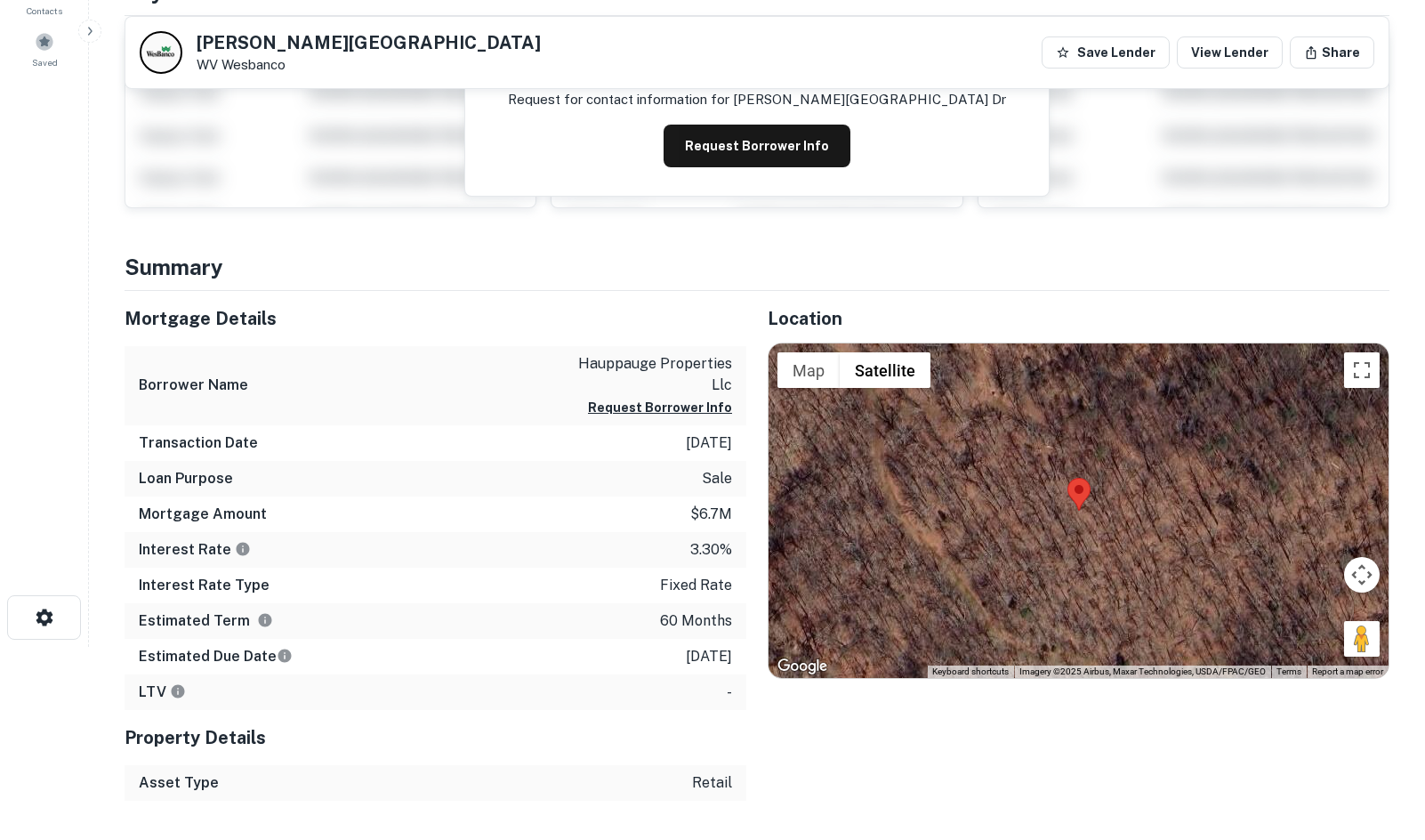
scroll to position [207, 0]
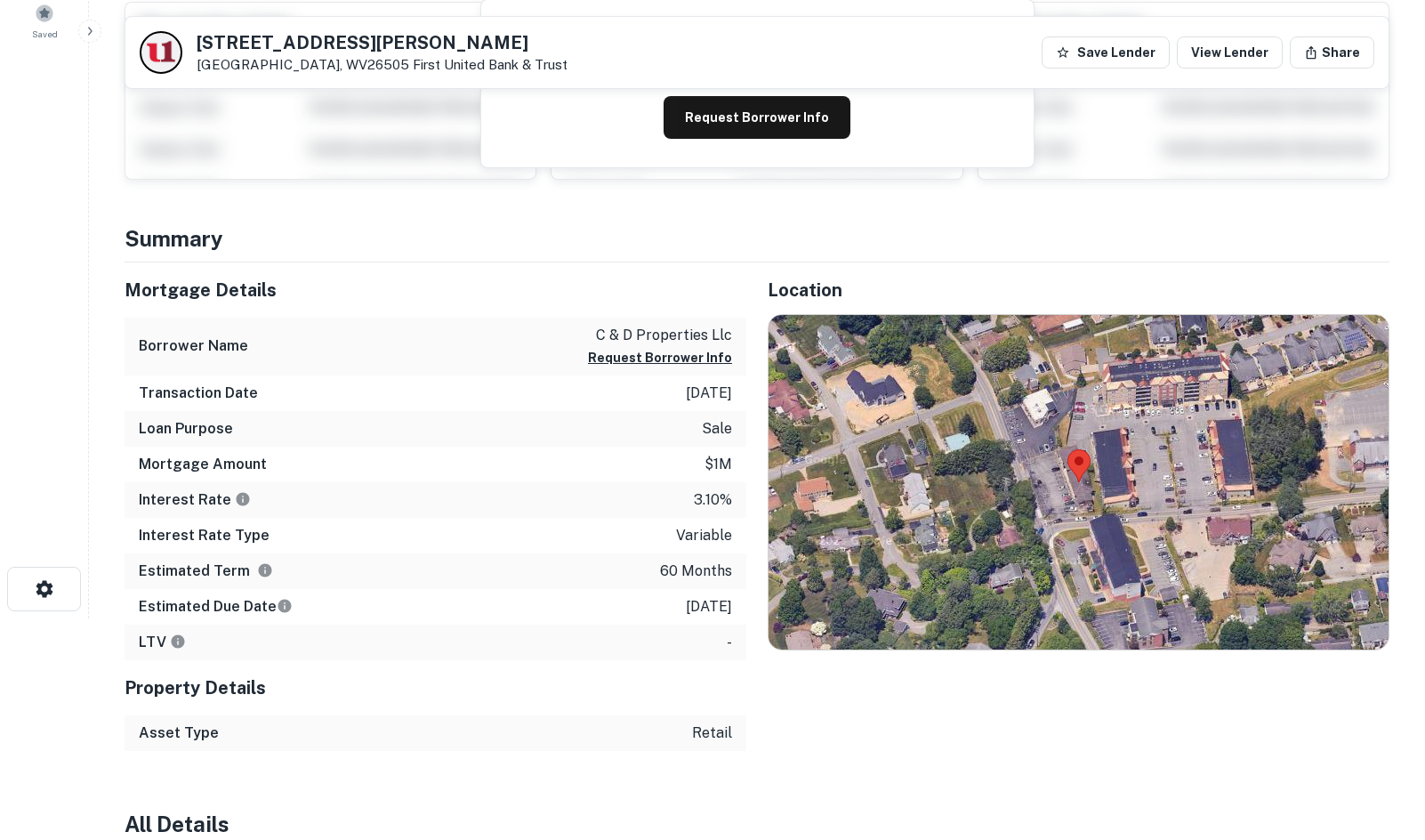
scroll to position [295, 0]
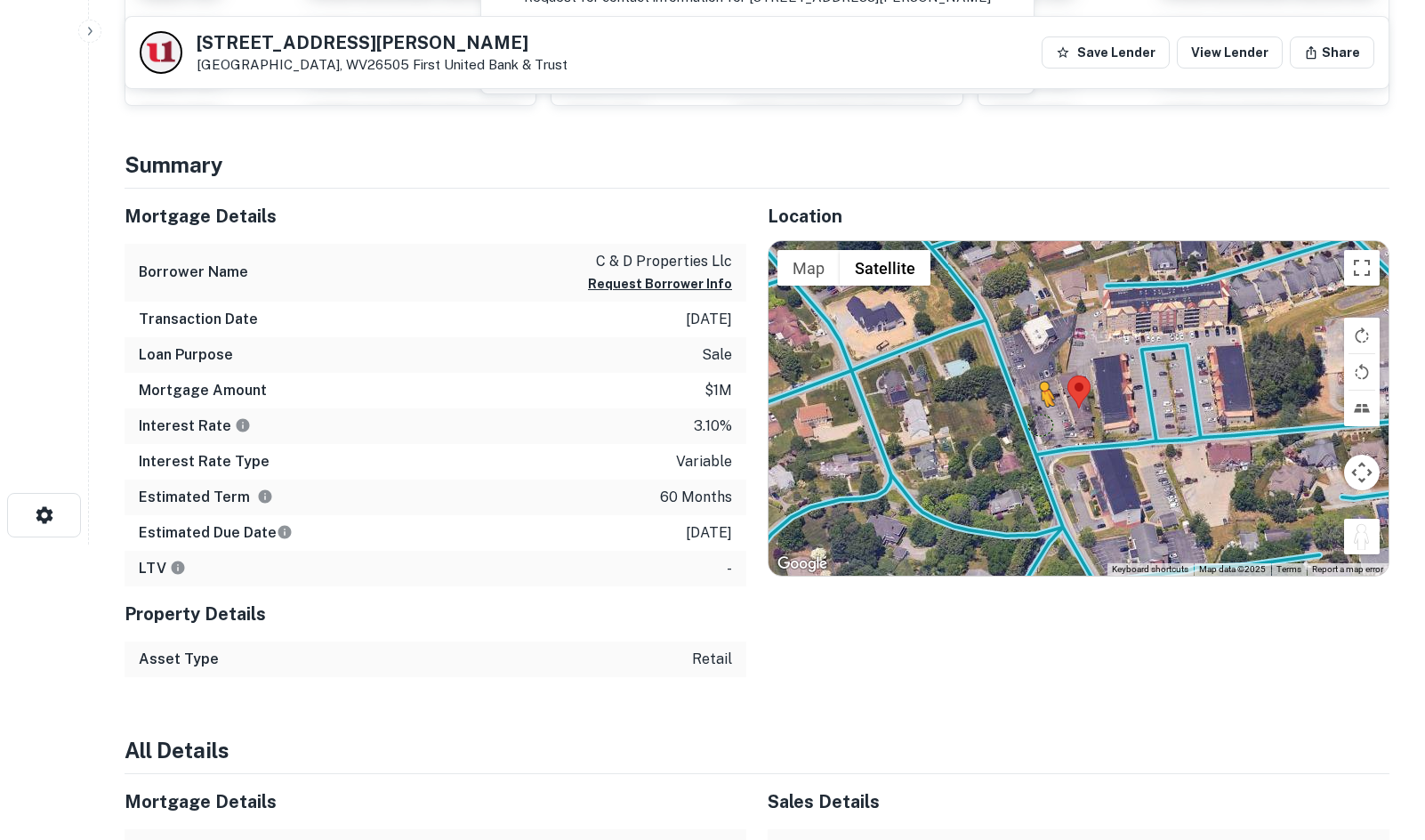
drag, startPoint x: 1358, startPoint y: 546, endPoint x: 1040, endPoint y: 422, distance: 341.3
click at [1040, 422] on div "To activate drag with keyboard, press Alt + Enter. Once in keyboard drag state,…" at bounding box center [1078, 408] width 620 height 334
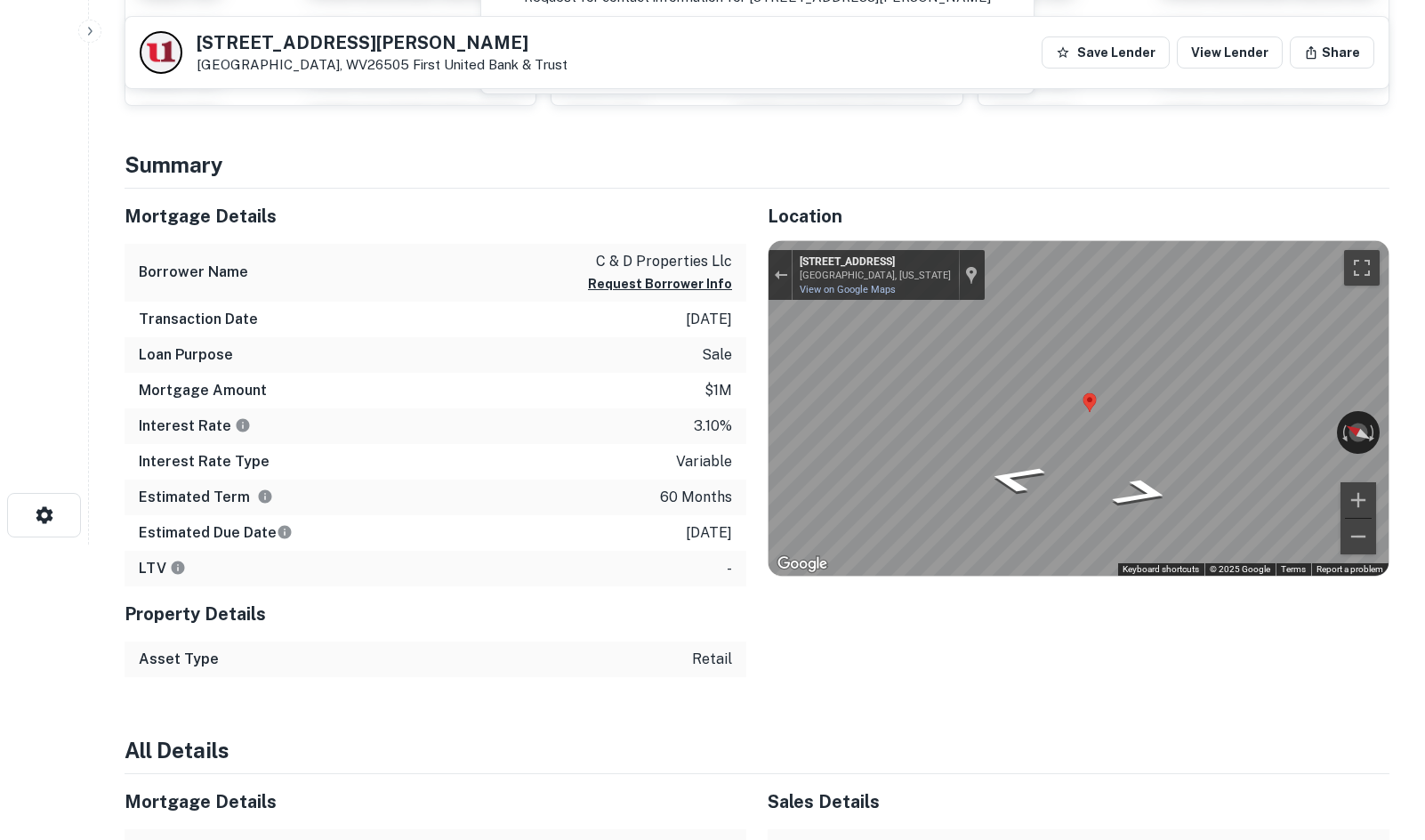
click at [745, 383] on div "Mortgage Details Borrower Name c & d properties llc Request Borrower Info Trans…" at bounding box center [745, 432] width 1286 height 488
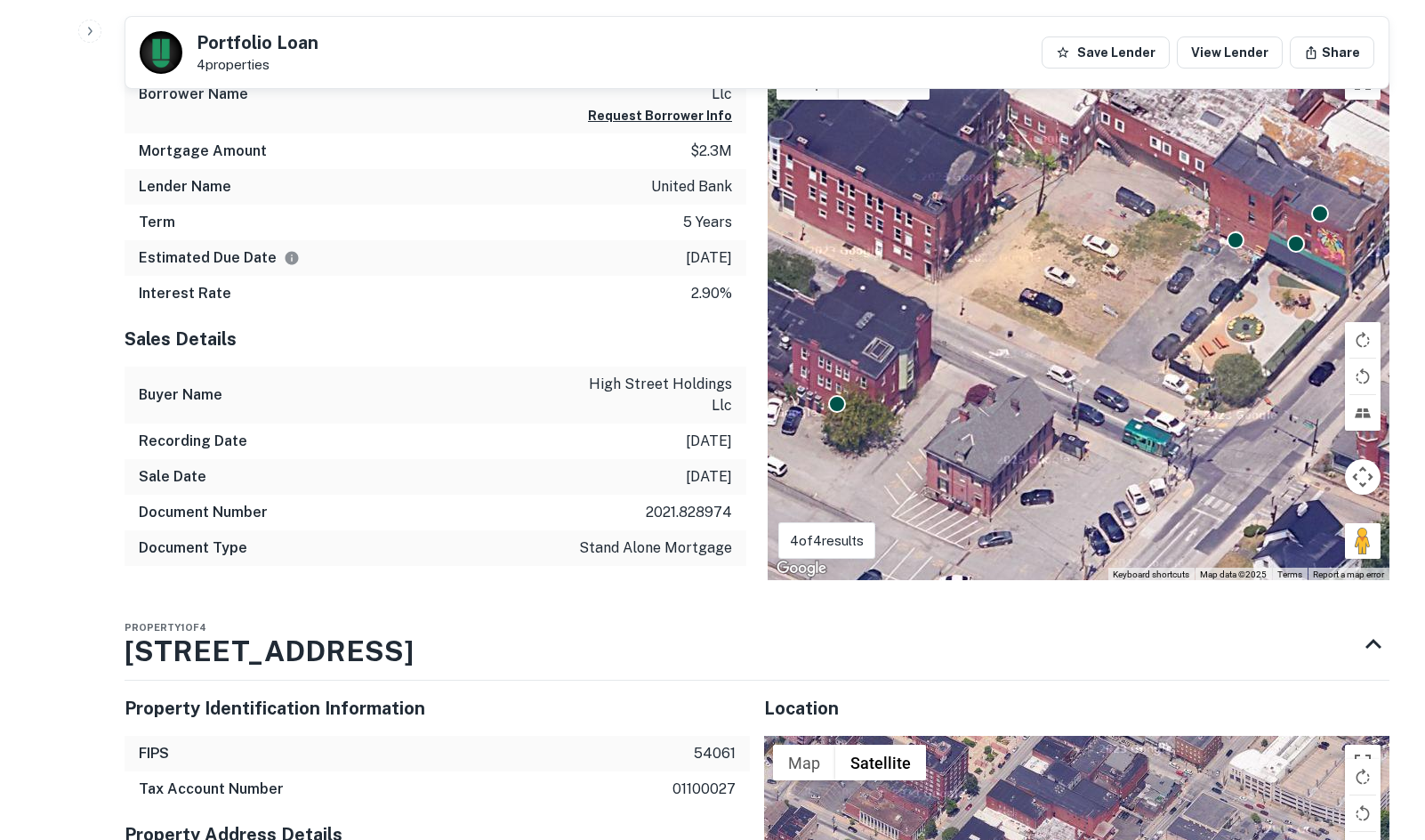
scroll to position [890, 0]
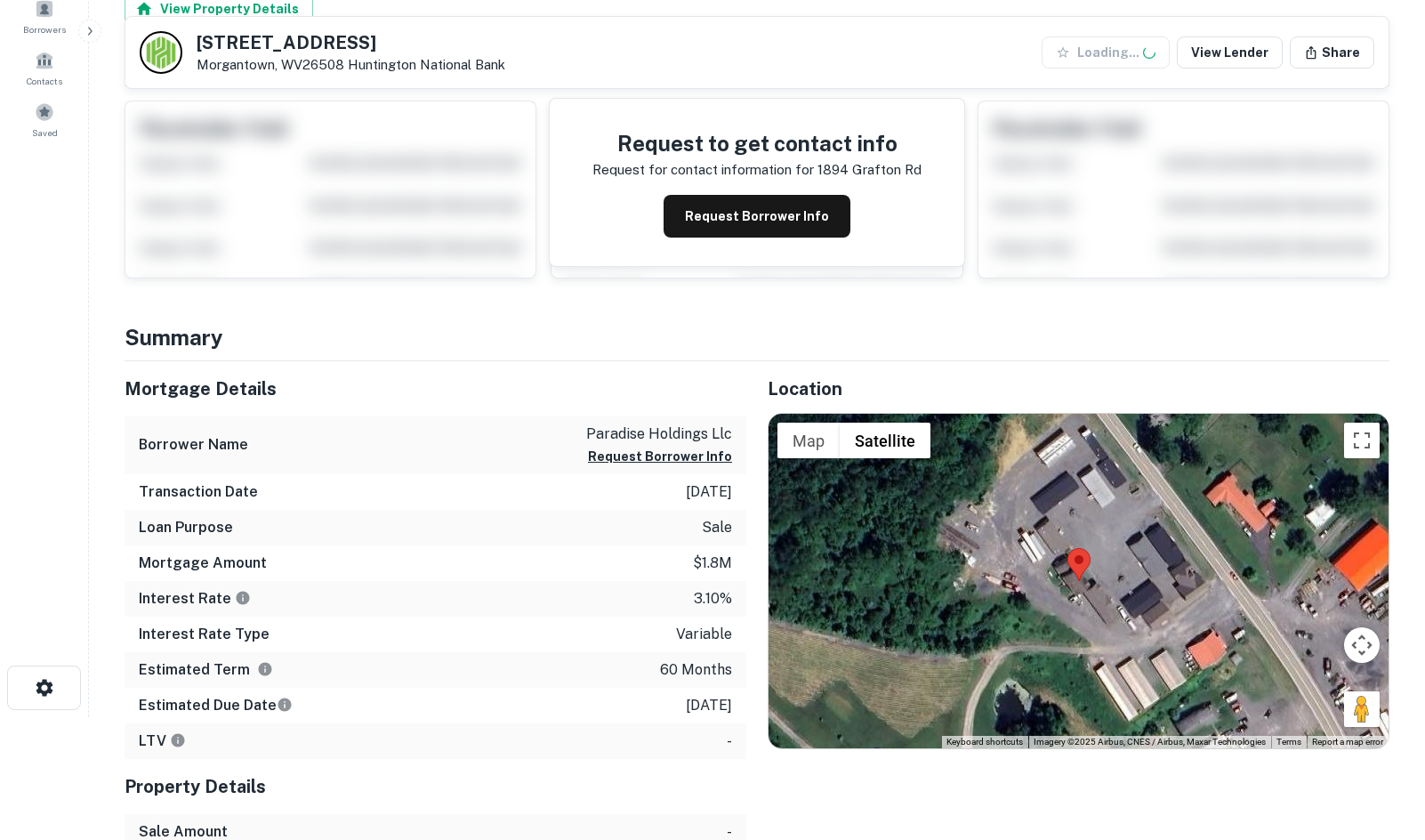
scroll to position [384, 0]
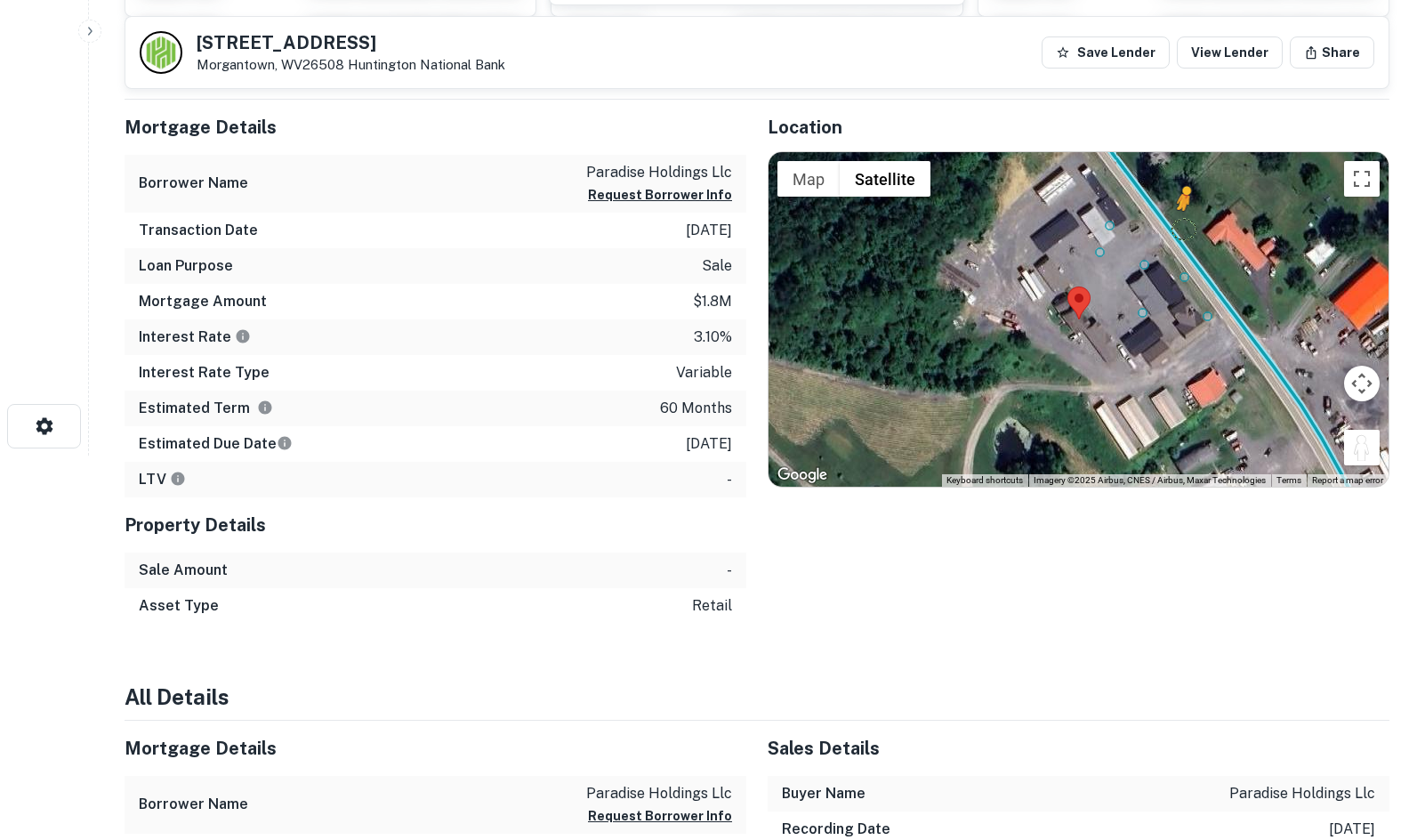
drag, startPoint x: 1371, startPoint y: 448, endPoint x: 1182, endPoint y: 233, distance: 286.3
click at [1182, 233] on div "To activate drag with keyboard, press Alt + Enter. Once in keyboard drag state,…" at bounding box center [1078, 318] width 620 height 334
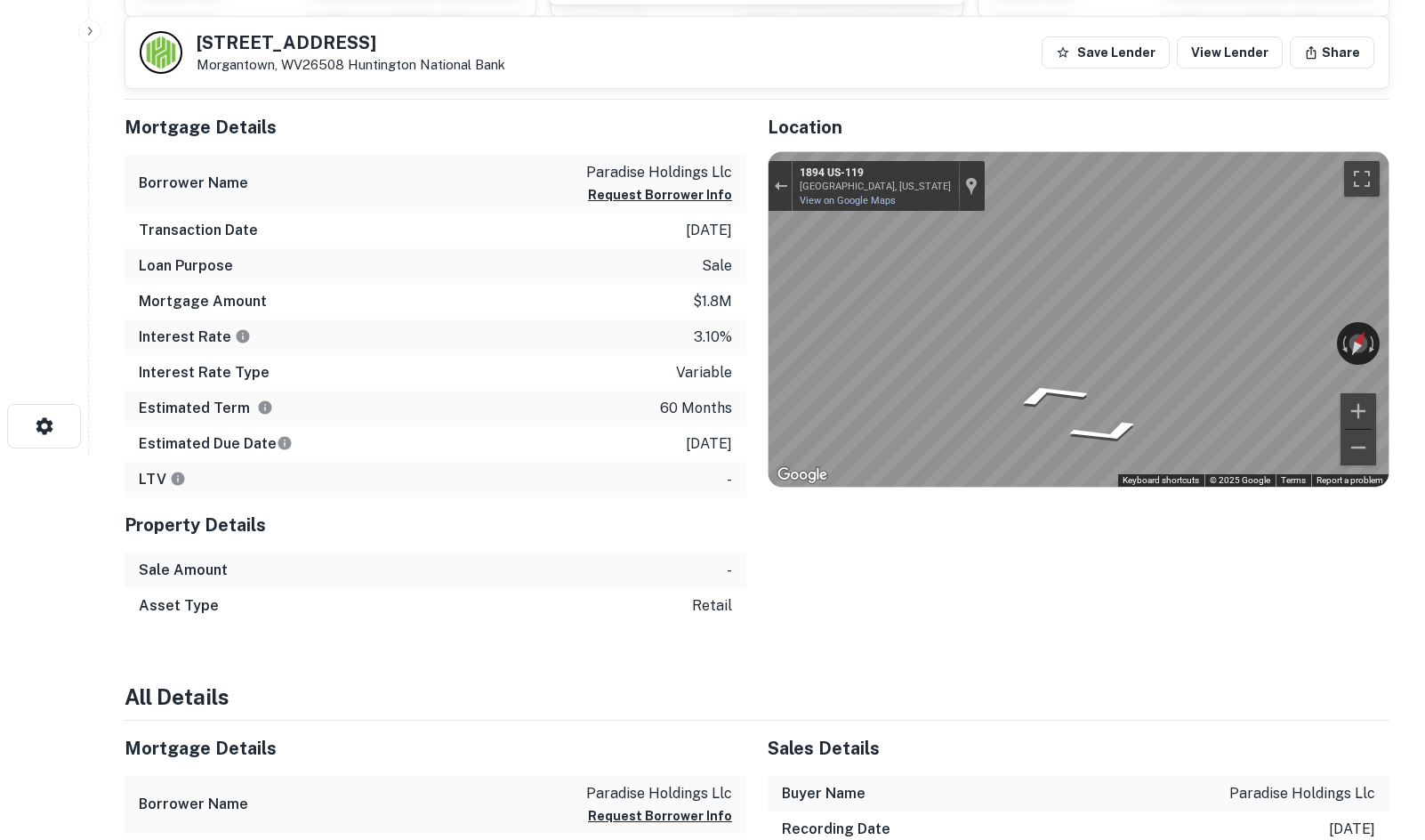
click at [1424, 283] on html "Search Borrowers Contacts Saved 1894 Grafton Rd Morgantown, WV26508 Huntington …" at bounding box center [712, 36] width 1425 height 840
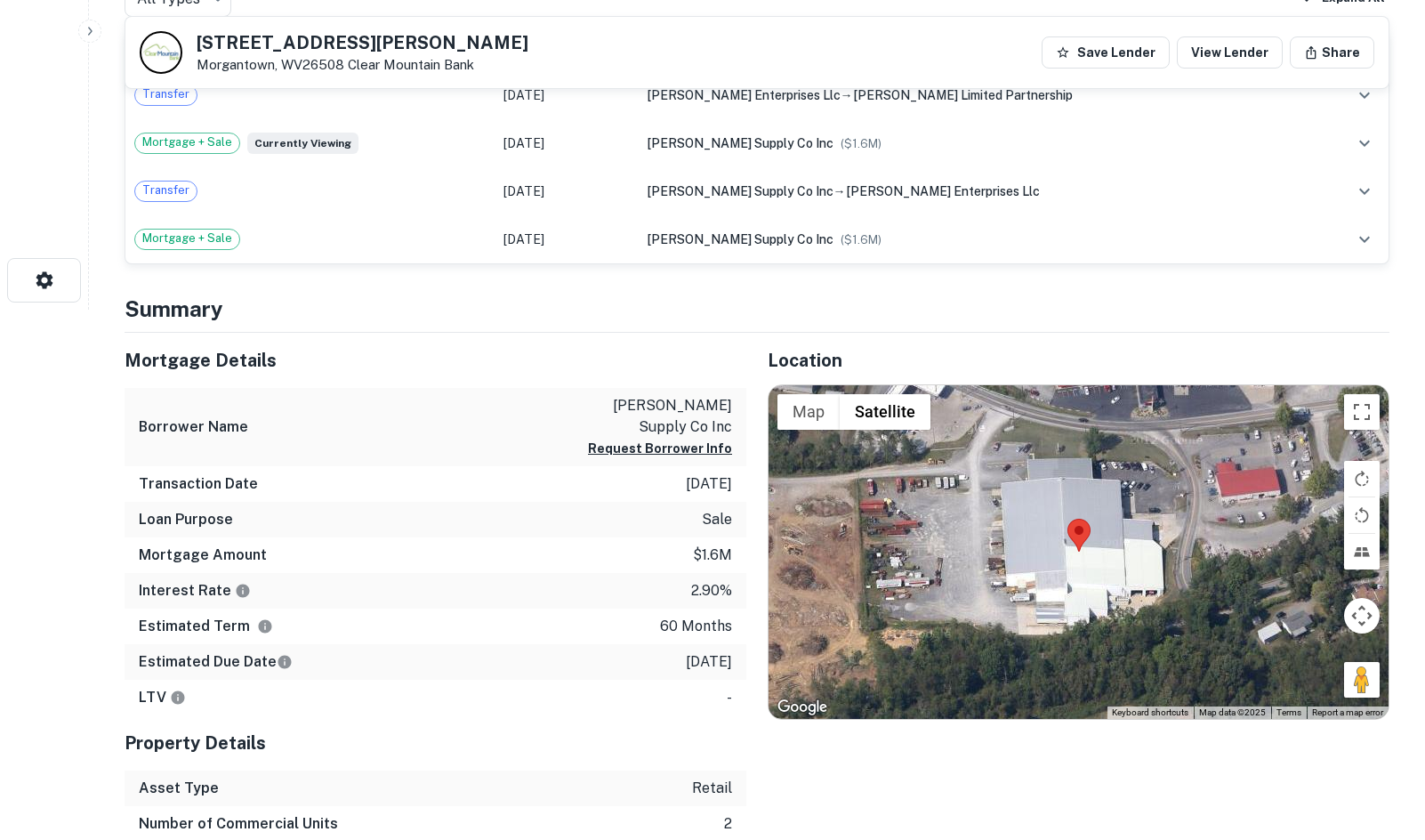
scroll to position [562, 0]
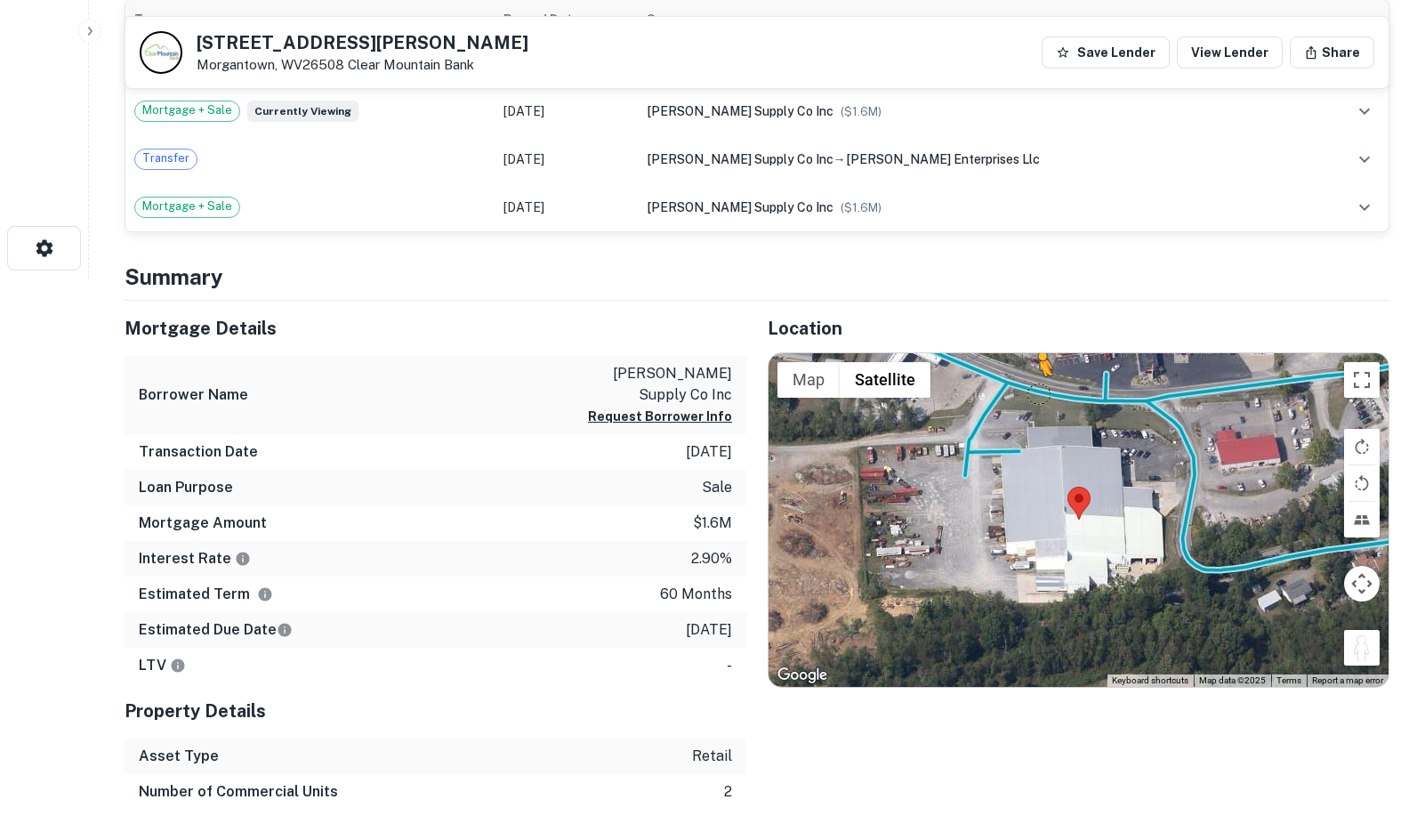
drag, startPoint x: 1360, startPoint y: 643, endPoint x: 1031, endPoint y: 383, distance: 419.3
click at [1031, 383] on div "To activate drag with keyboard, press Alt + Enter. Once in keyboard drag state,…" at bounding box center [1078, 520] width 620 height 334
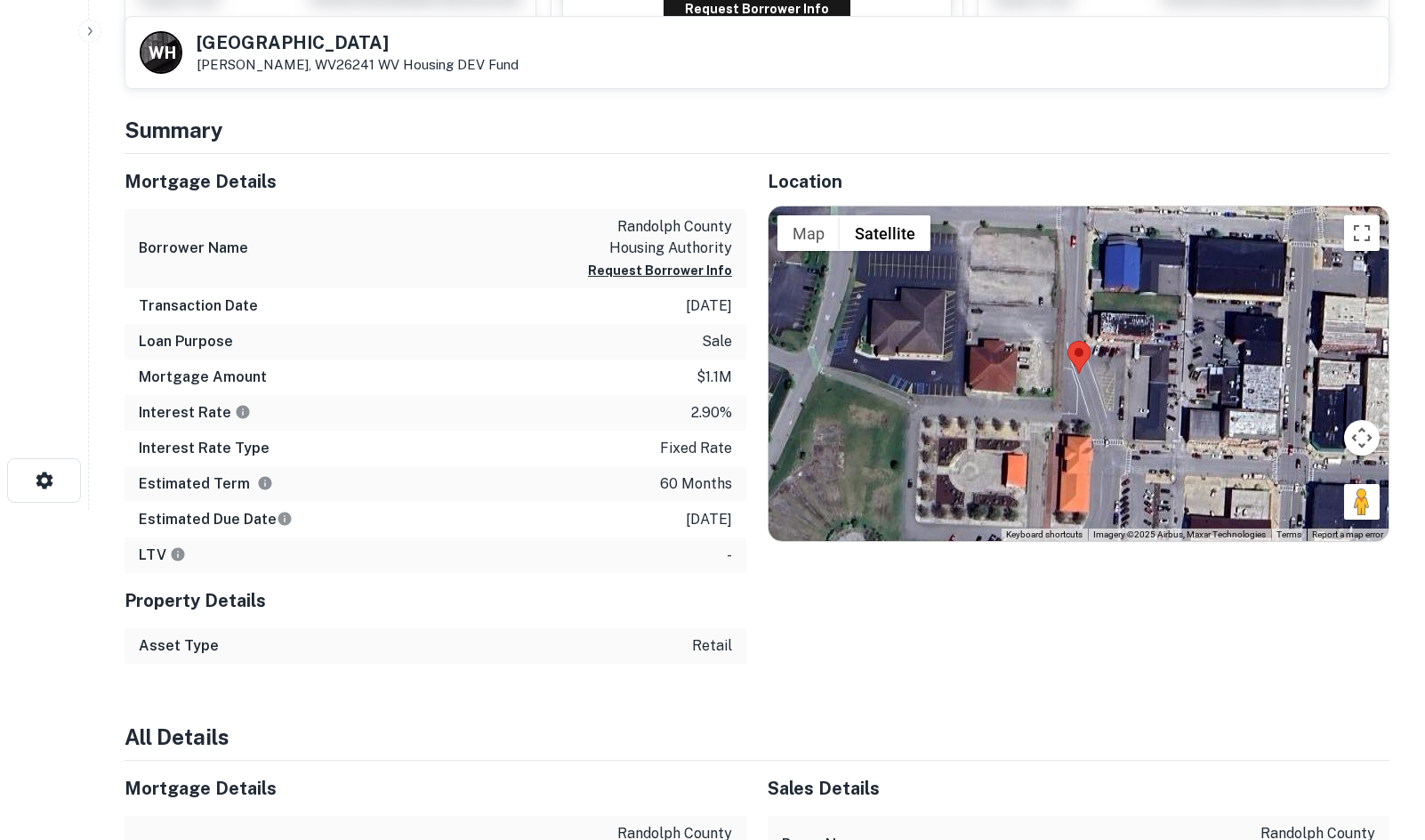
scroll to position [356, 0]
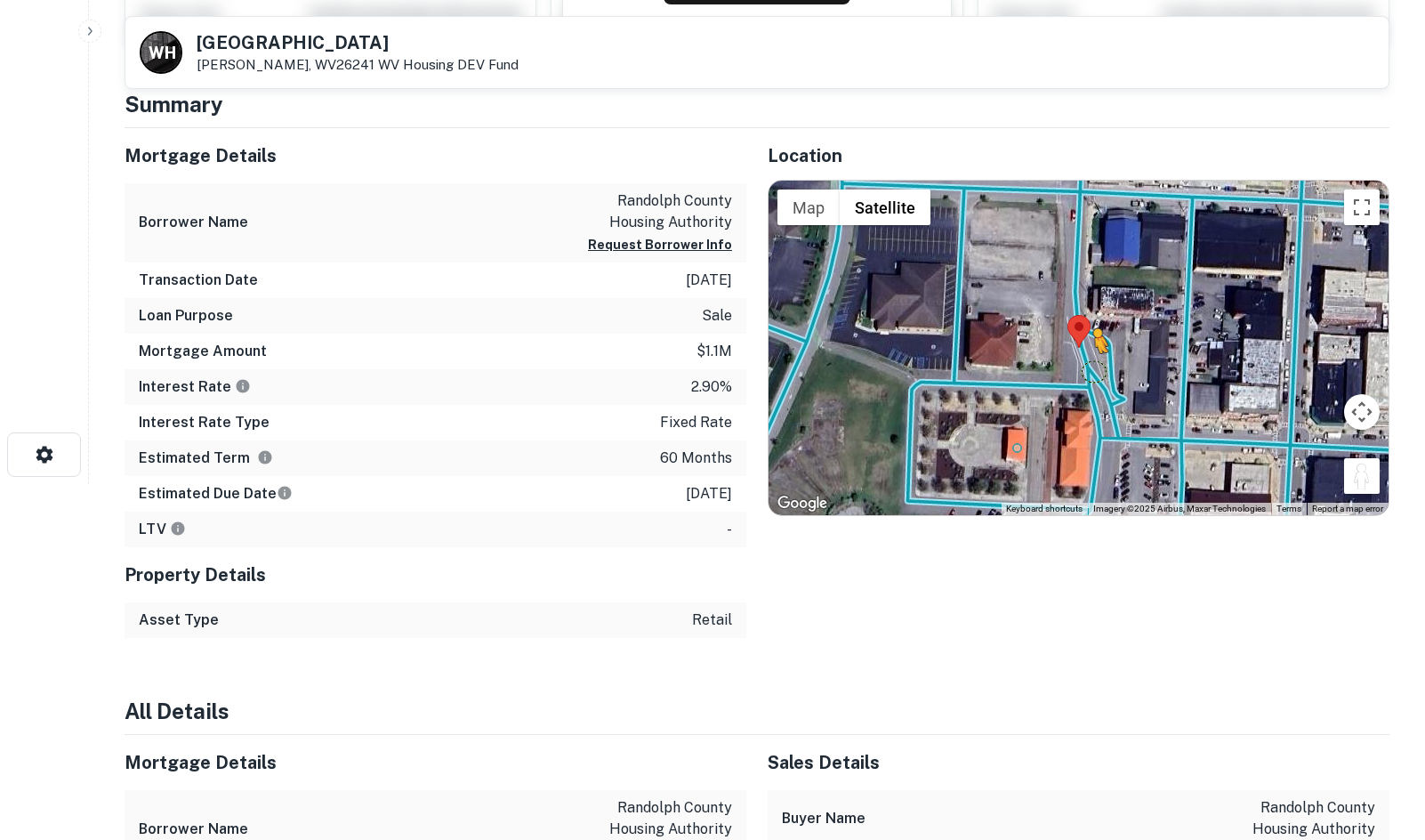
drag, startPoint x: 1355, startPoint y: 482, endPoint x: 1089, endPoint y: 366, distance: 290.2
click at [1089, 366] on div "To activate drag with keyboard, press Alt + Enter. Once in keyboard drag state,…" at bounding box center [1078, 347] width 620 height 334
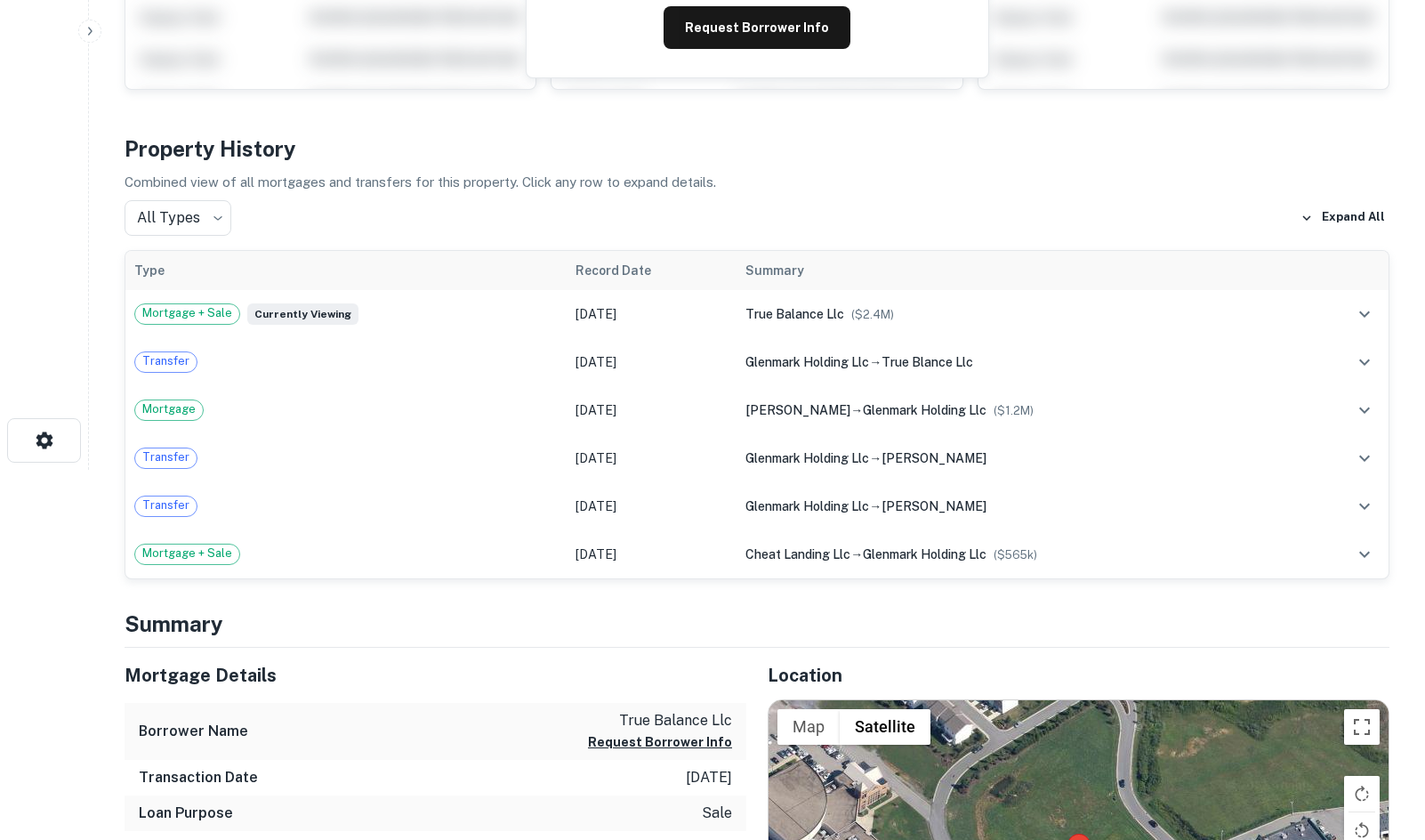
scroll to position [711, 0]
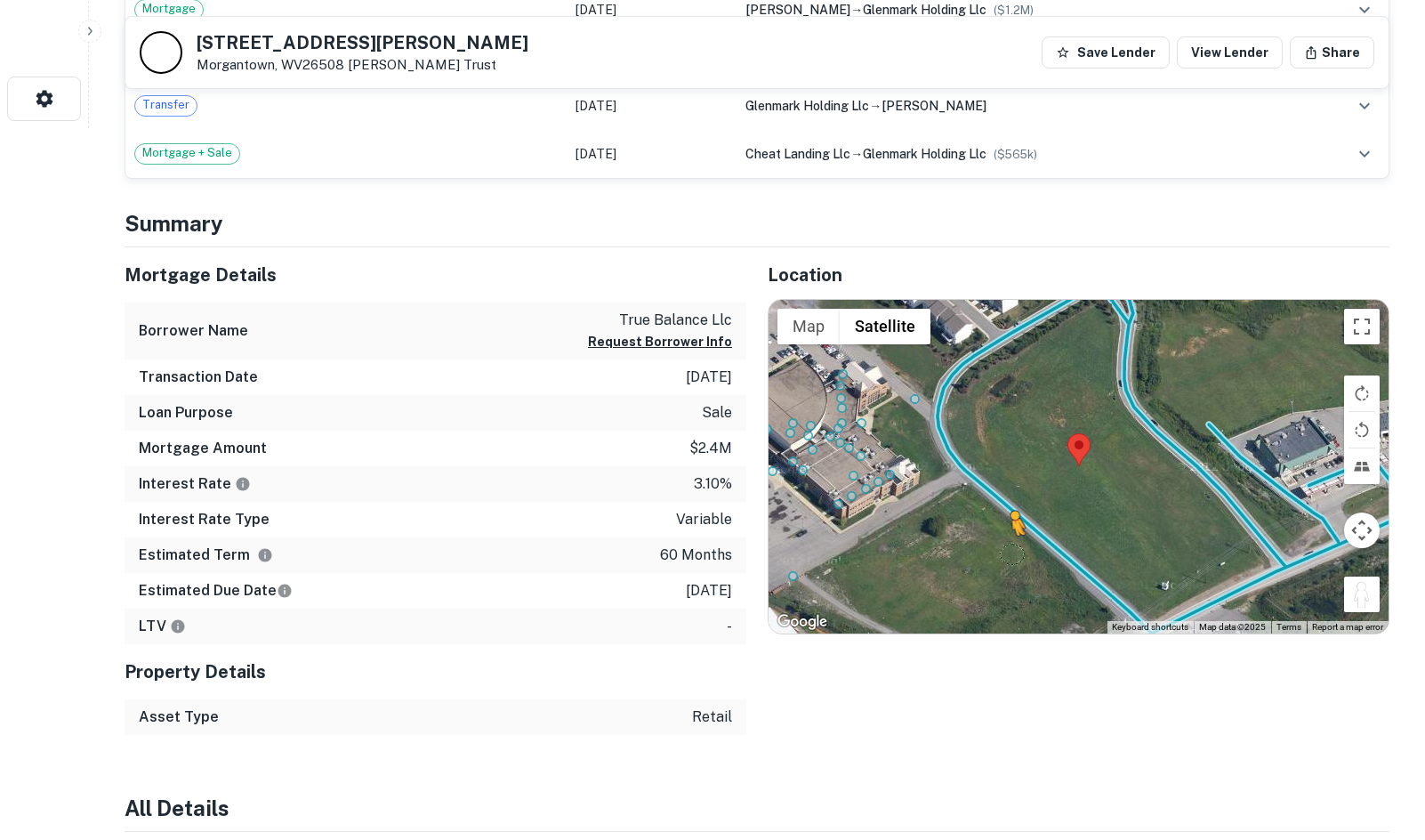
drag, startPoint x: 1376, startPoint y: 603, endPoint x: 1005, endPoint y: 535, distance: 377.2
click at [1004, 548] on div "To activate drag with keyboard, press Alt + Enter. Once in keyboard drag state,…" at bounding box center [1078, 466] width 620 height 334
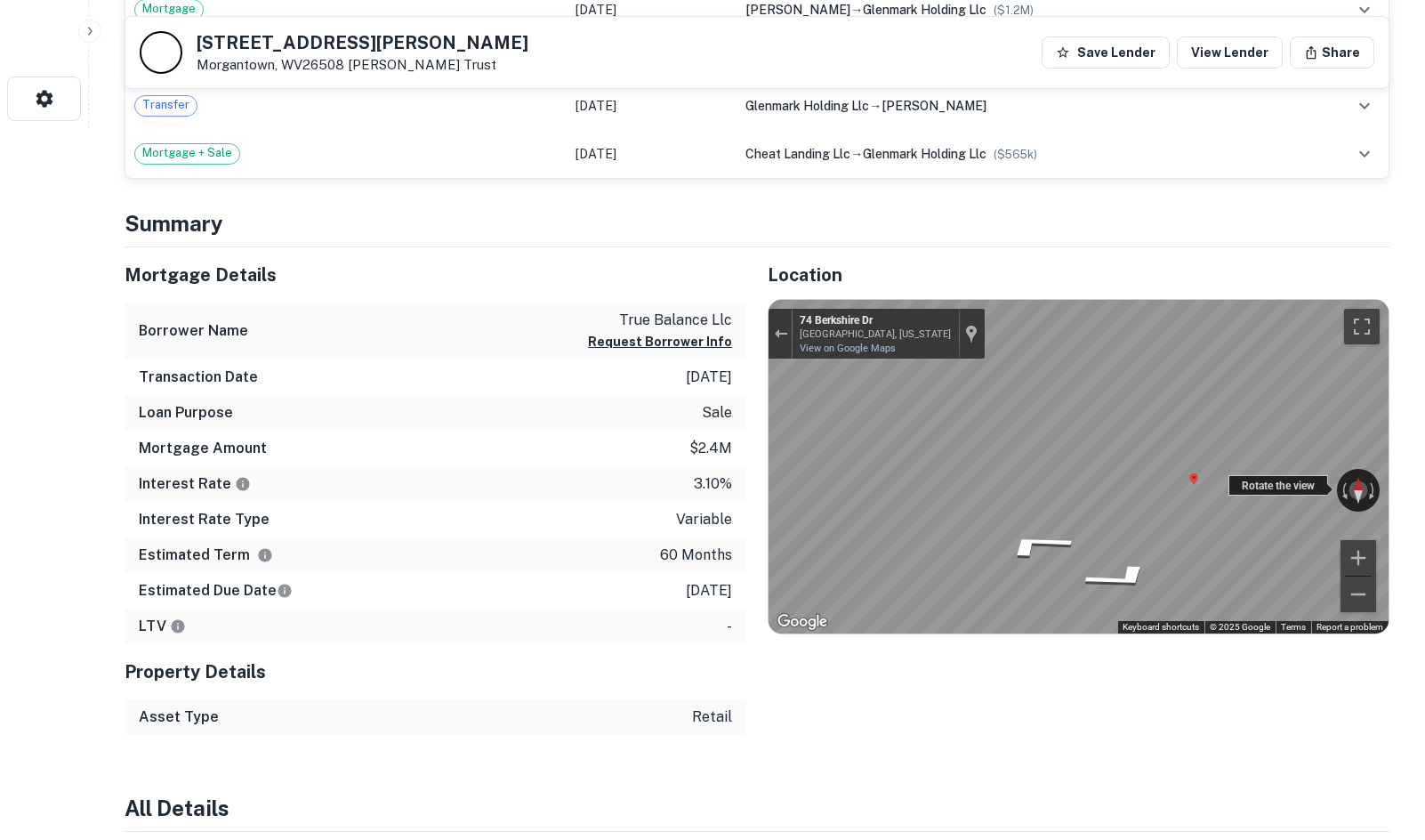
click at [1001, 525] on div "← Move left → Move right ↑ Move up ↓ Move down + Zoom in - Zoom out 74 Berkshir…" at bounding box center [1078, 466] width 620 height 334
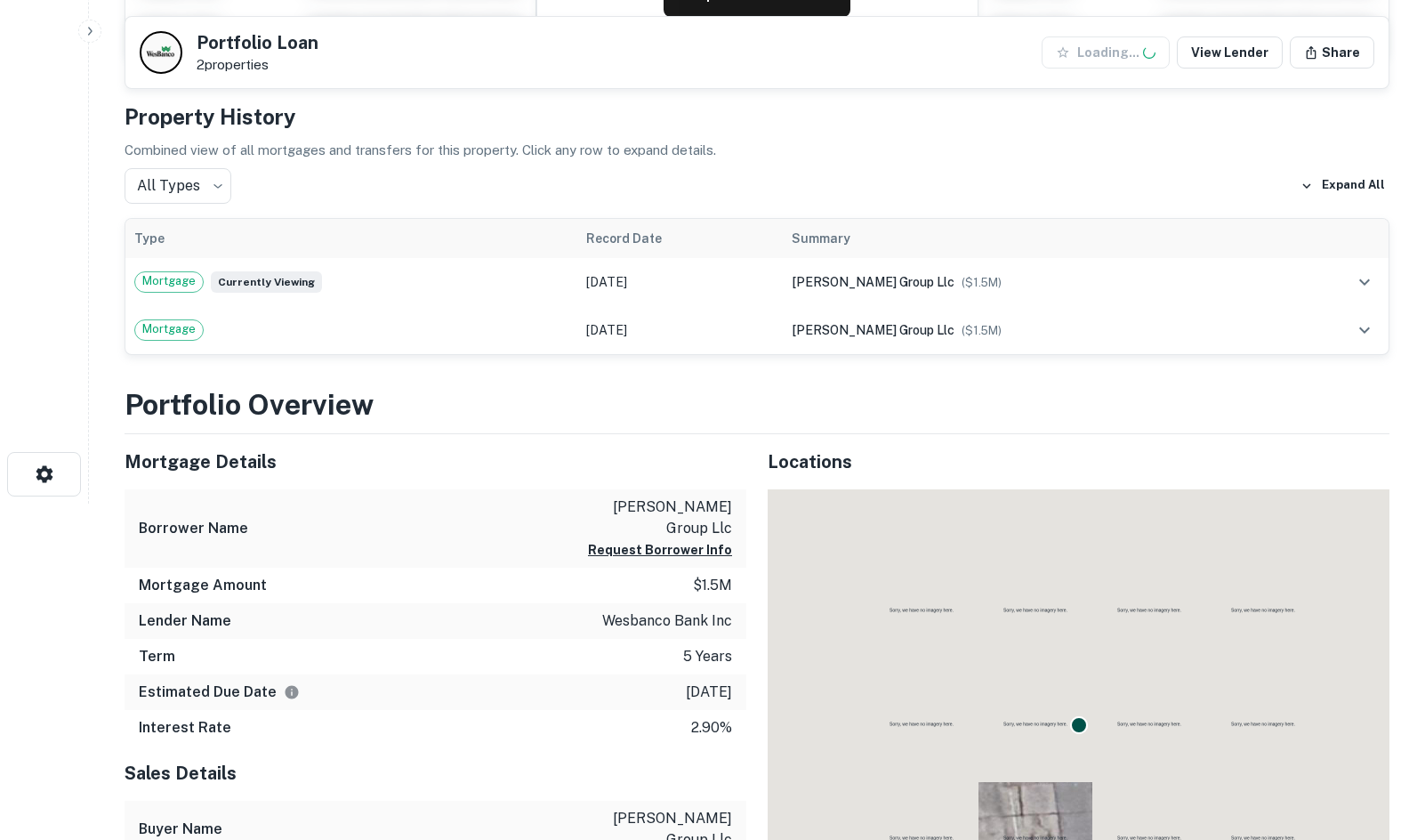
scroll to position [562, 0]
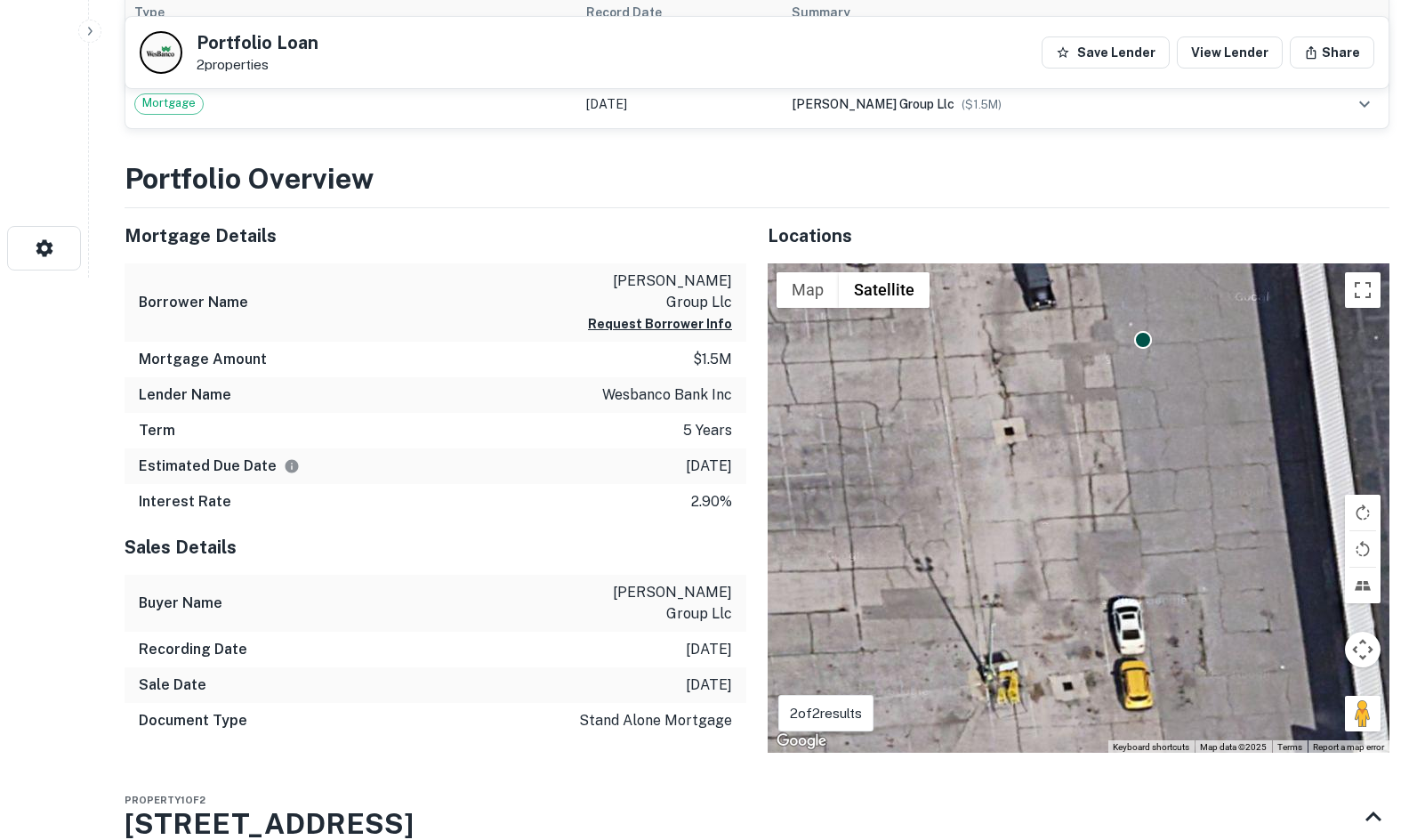
drag, startPoint x: 1176, startPoint y: 540, endPoint x: 1224, endPoint y: 381, distance: 166.1
click at [1224, 381] on div "To activate drag with keyboard, press Alt + Enter. Once in keyboard drag state,…" at bounding box center [1078, 508] width 622 height 490
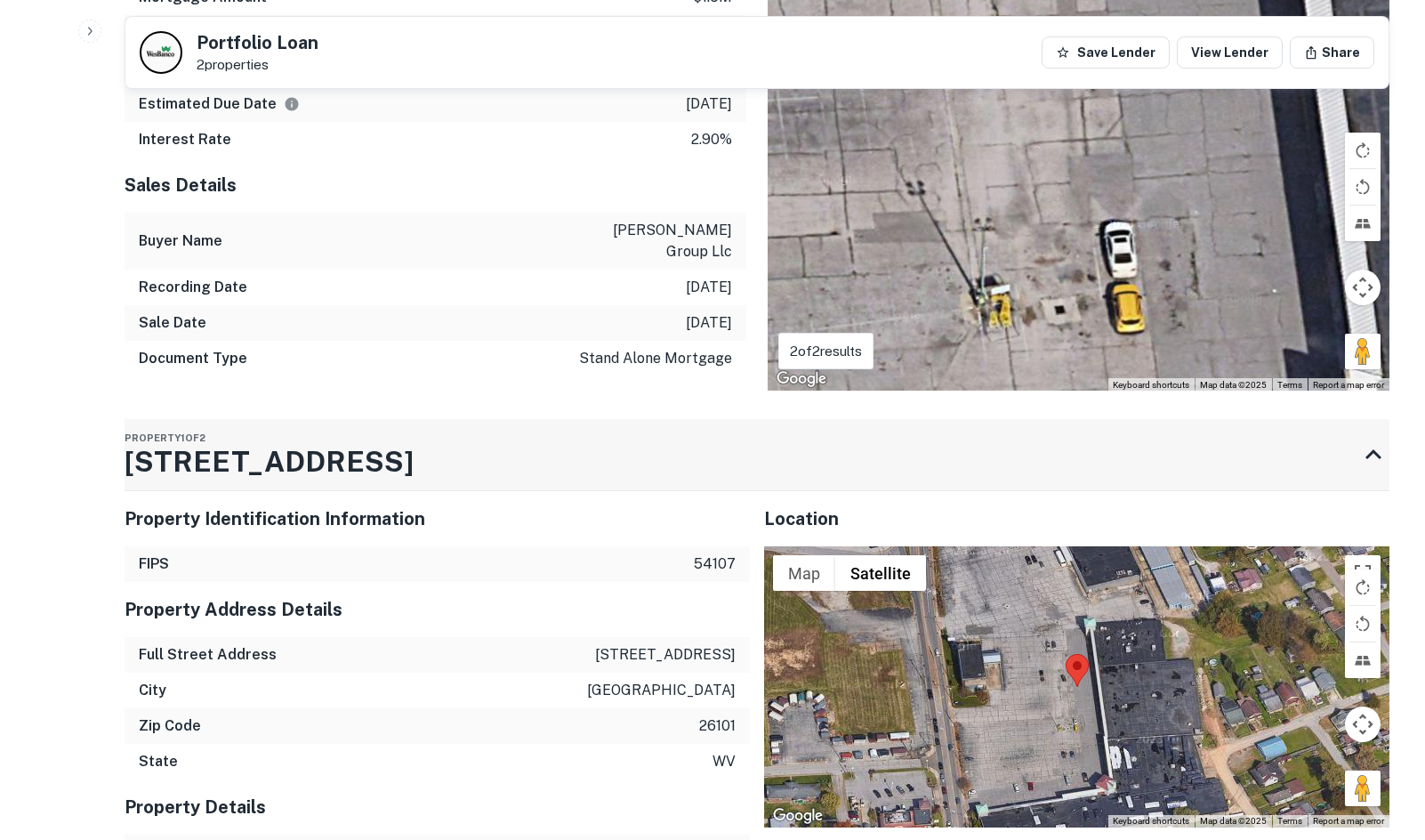
scroll to position [1007, 0]
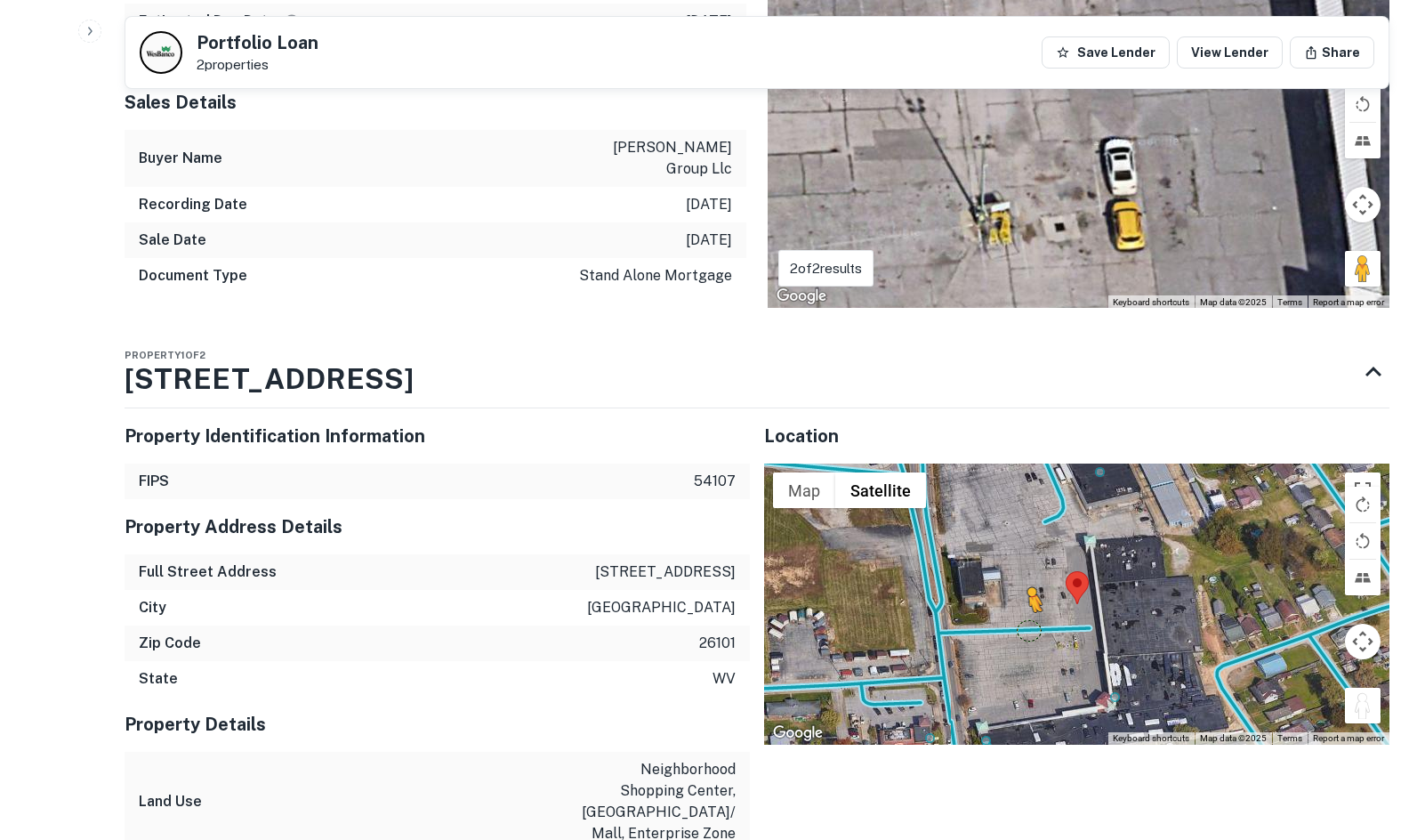
drag, startPoint x: 1368, startPoint y: 667, endPoint x: 1002, endPoint y: 589, distance: 374.2
click at [1002, 589] on div "To activate drag with keyboard, press Alt + Enter. Once in keyboard drag state,…" at bounding box center [1077, 604] width 626 height 281
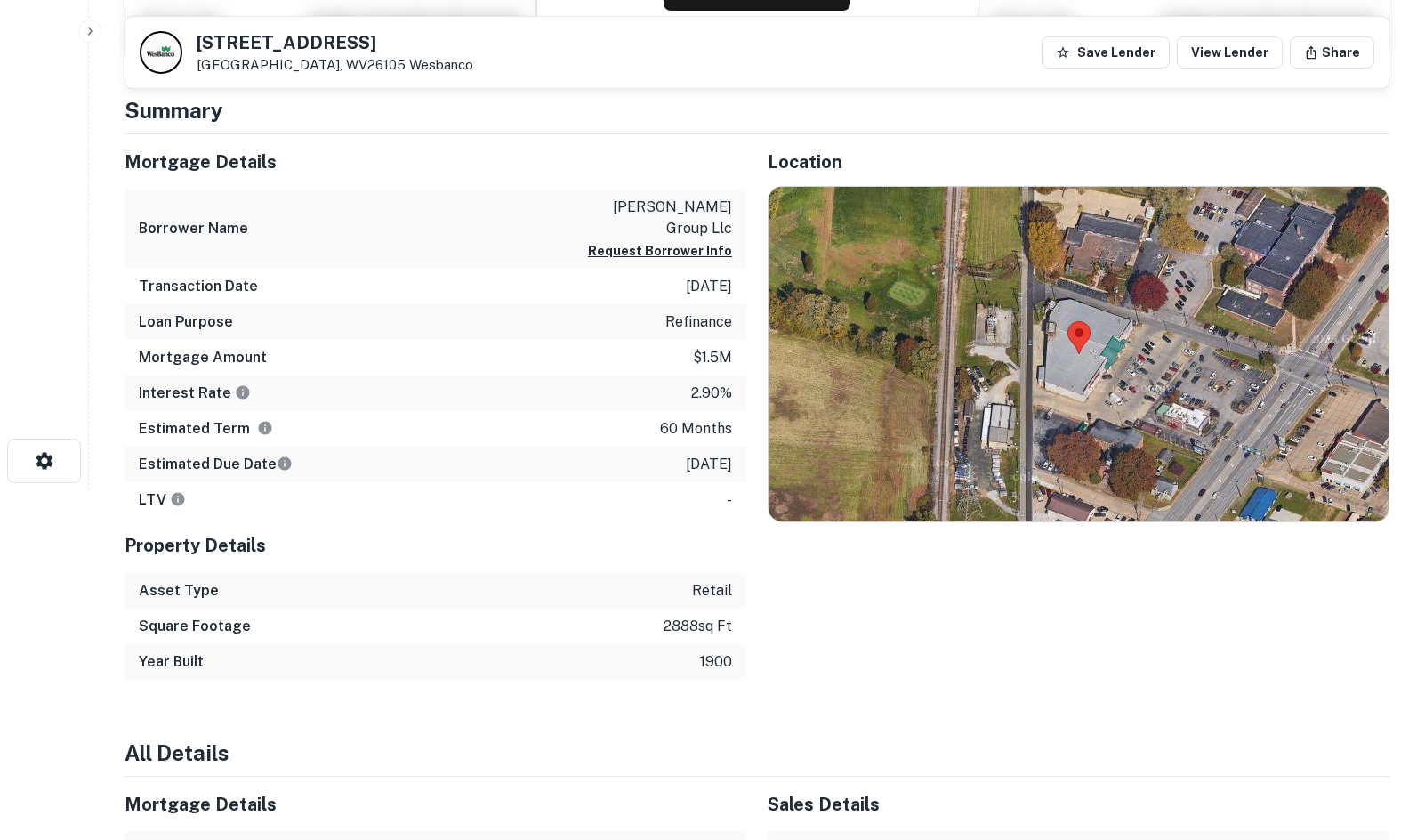
scroll to position [384, 0]
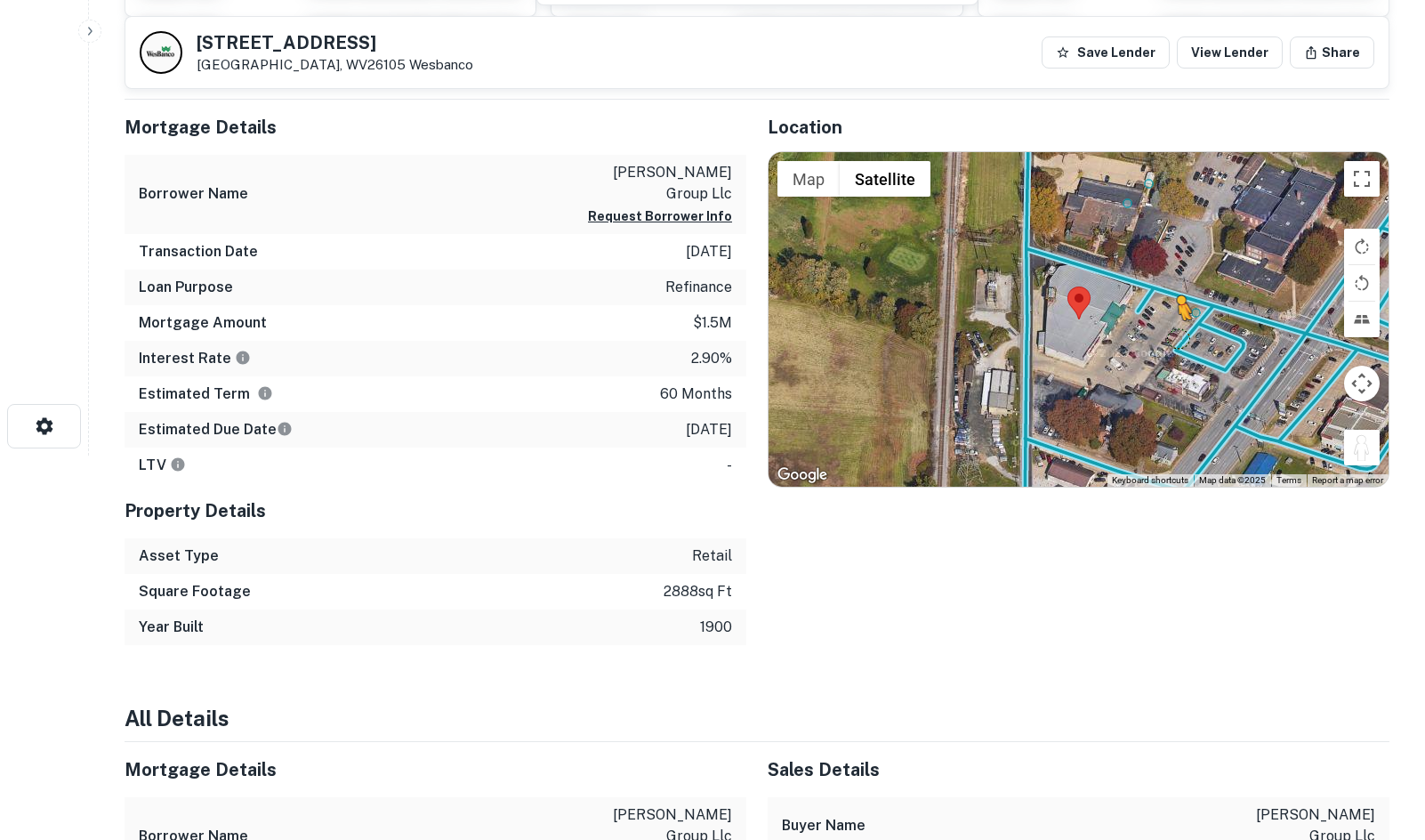
drag, startPoint x: 1360, startPoint y: 440, endPoint x: 1176, endPoint y: 334, distance: 212.3
click at [1176, 334] on div "To activate drag with keyboard, press Alt + Enter. Once in keyboard drag state,…" at bounding box center [1078, 318] width 620 height 334
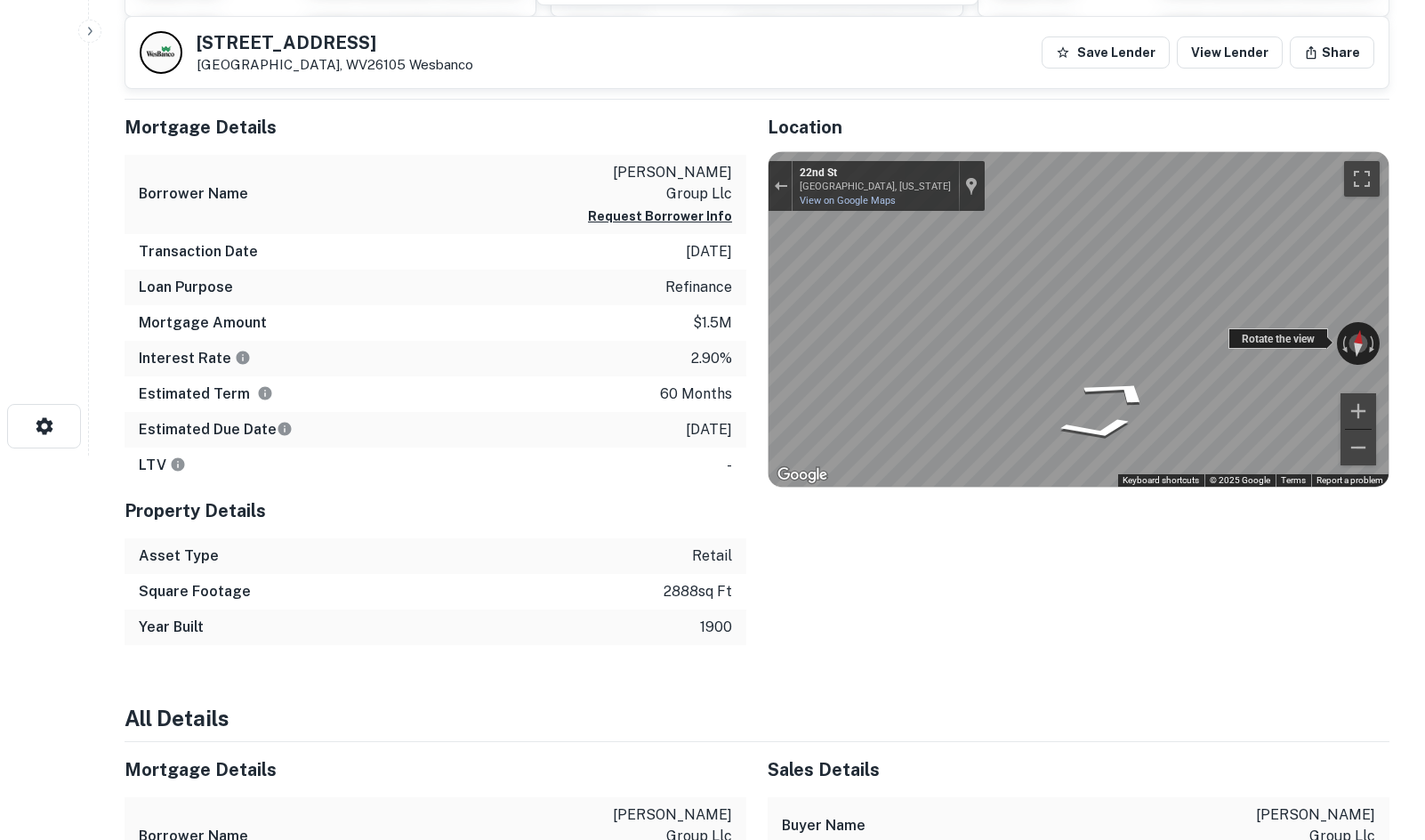
click at [1350, 332] on div "← Move left → Move right ↑ Move up ↓ Move down + Zoom in - Zoom out 22nd St Vie…" at bounding box center [1078, 318] width 620 height 334
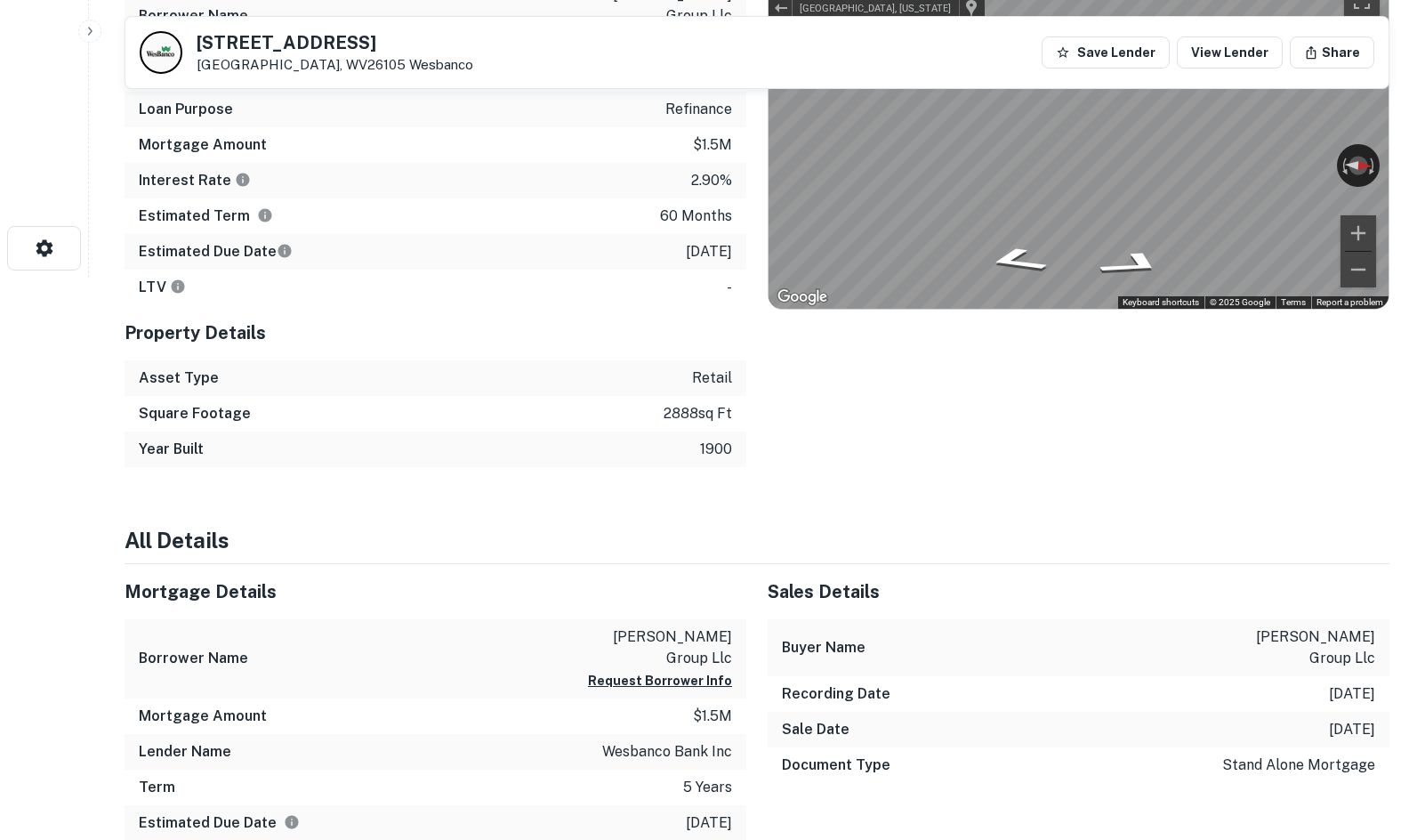
drag, startPoint x: 1068, startPoint y: 387, endPoint x: 1068, endPoint y: 448, distance: 61.0
click at [1068, 442] on div "Location ← Move left → Move right ↑ Move up ↓ Move down + Zoom in - Zoom out Ho…" at bounding box center [1068, 195] width 644 height 546
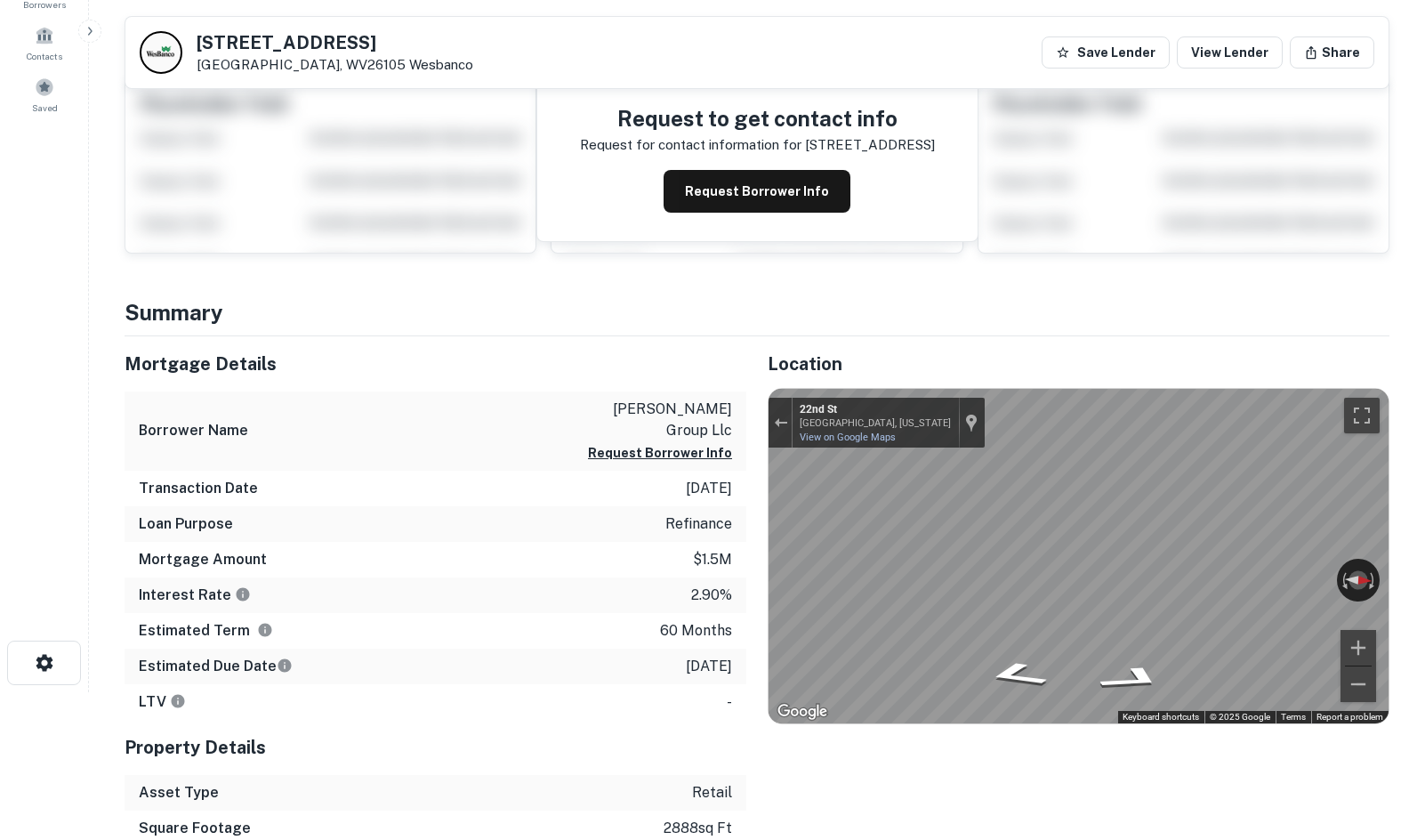
scroll to position [118, 0]
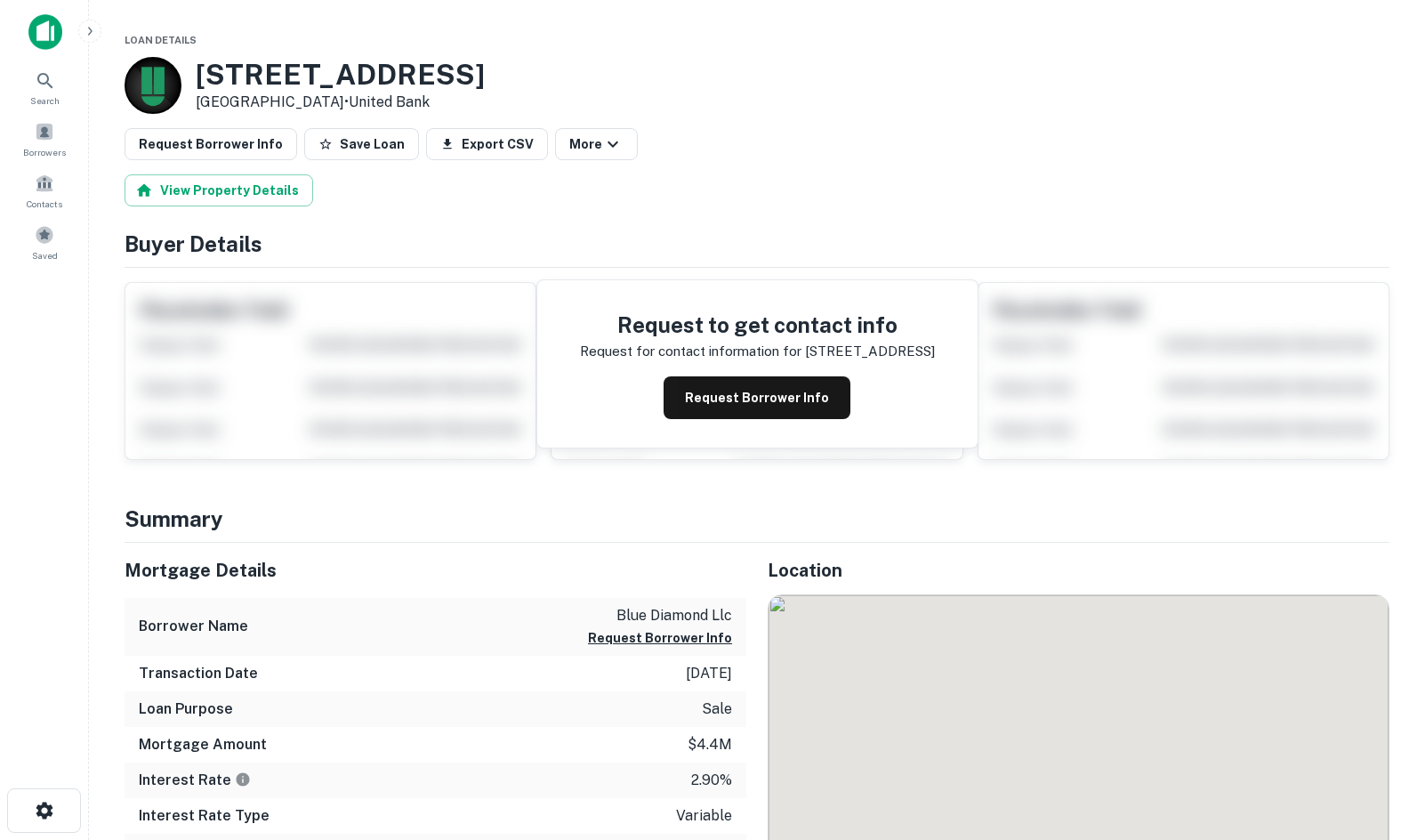
scroll to position [266, 0]
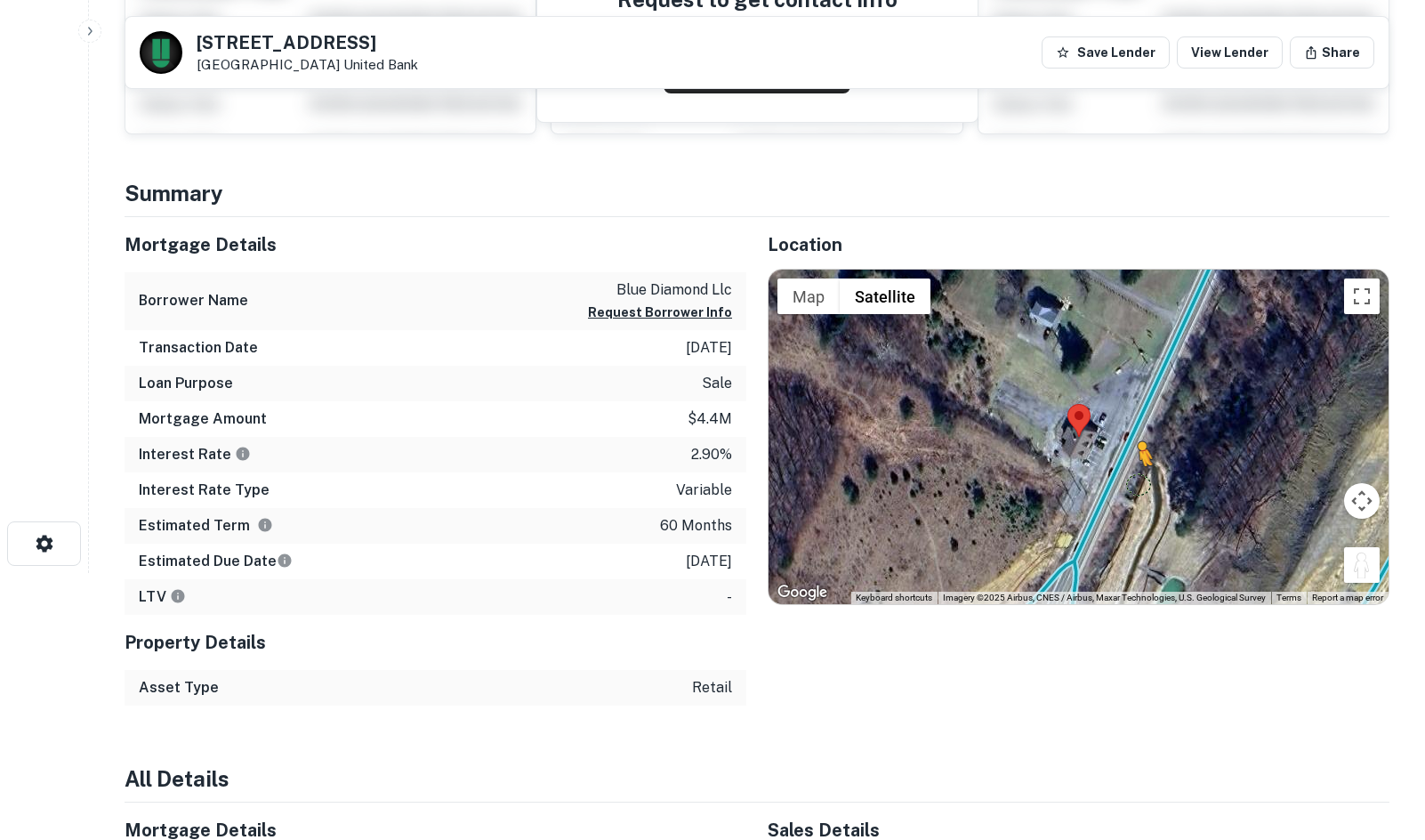
drag, startPoint x: 1357, startPoint y: 560, endPoint x: 1130, endPoint y: 473, distance: 243.1
click at [1132, 475] on div "To activate drag with keyboard, press Alt + Enter. Once in keyboard drag state,…" at bounding box center [1078, 436] width 620 height 334
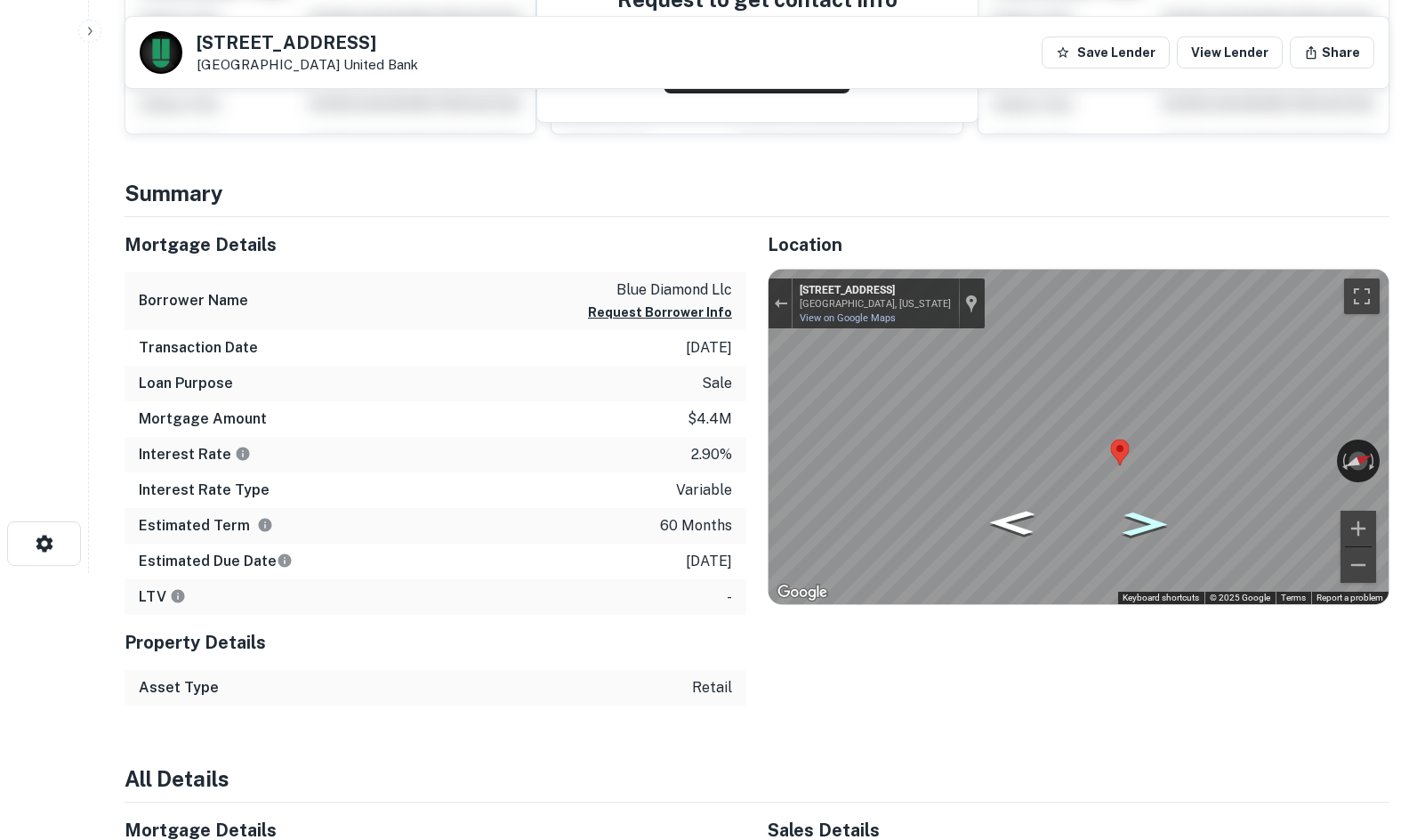
click at [1147, 518] on icon "Go Northeast, Valley Rd" at bounding box center [1146, 524] width 84 height 36
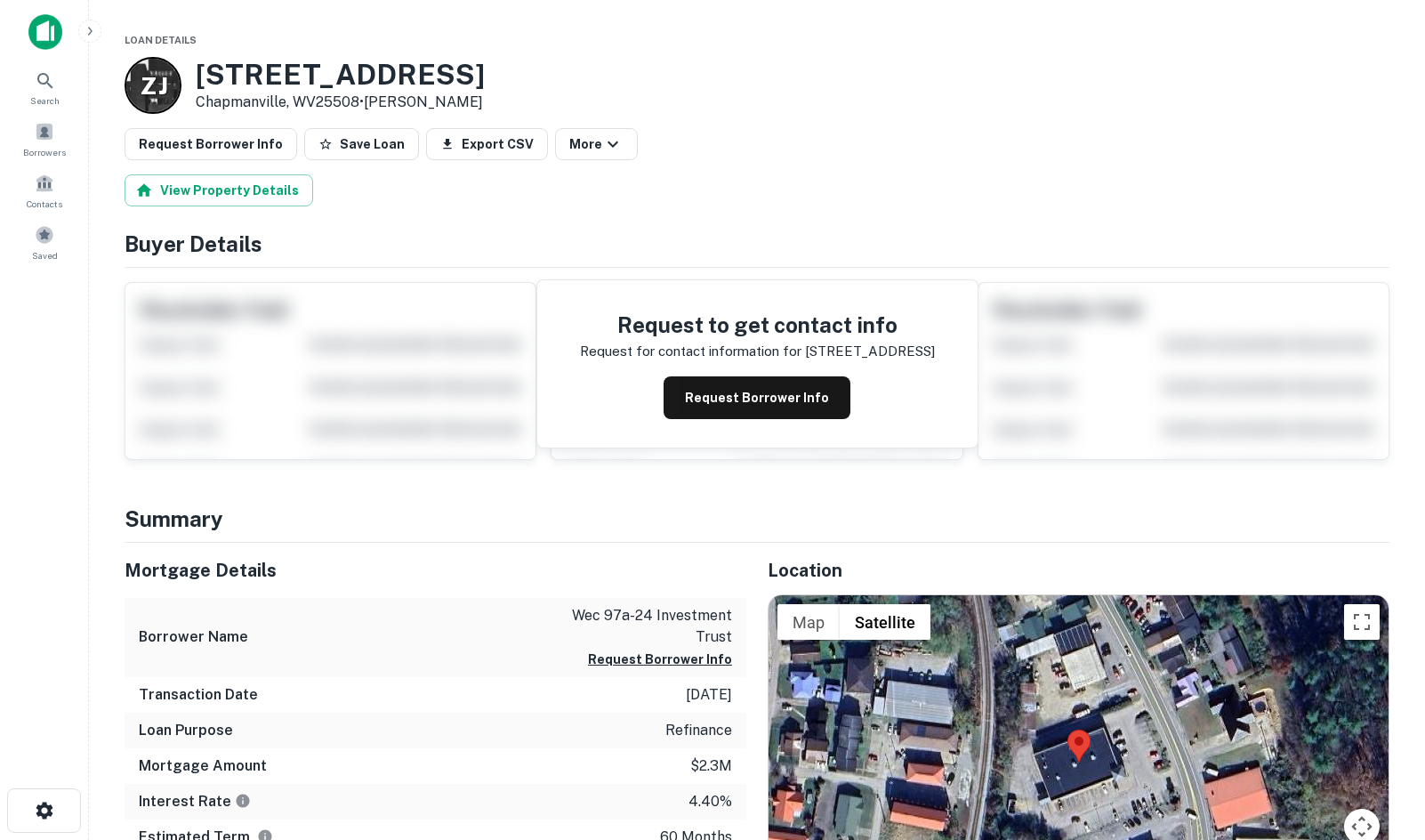
scroll to position [266, 0]
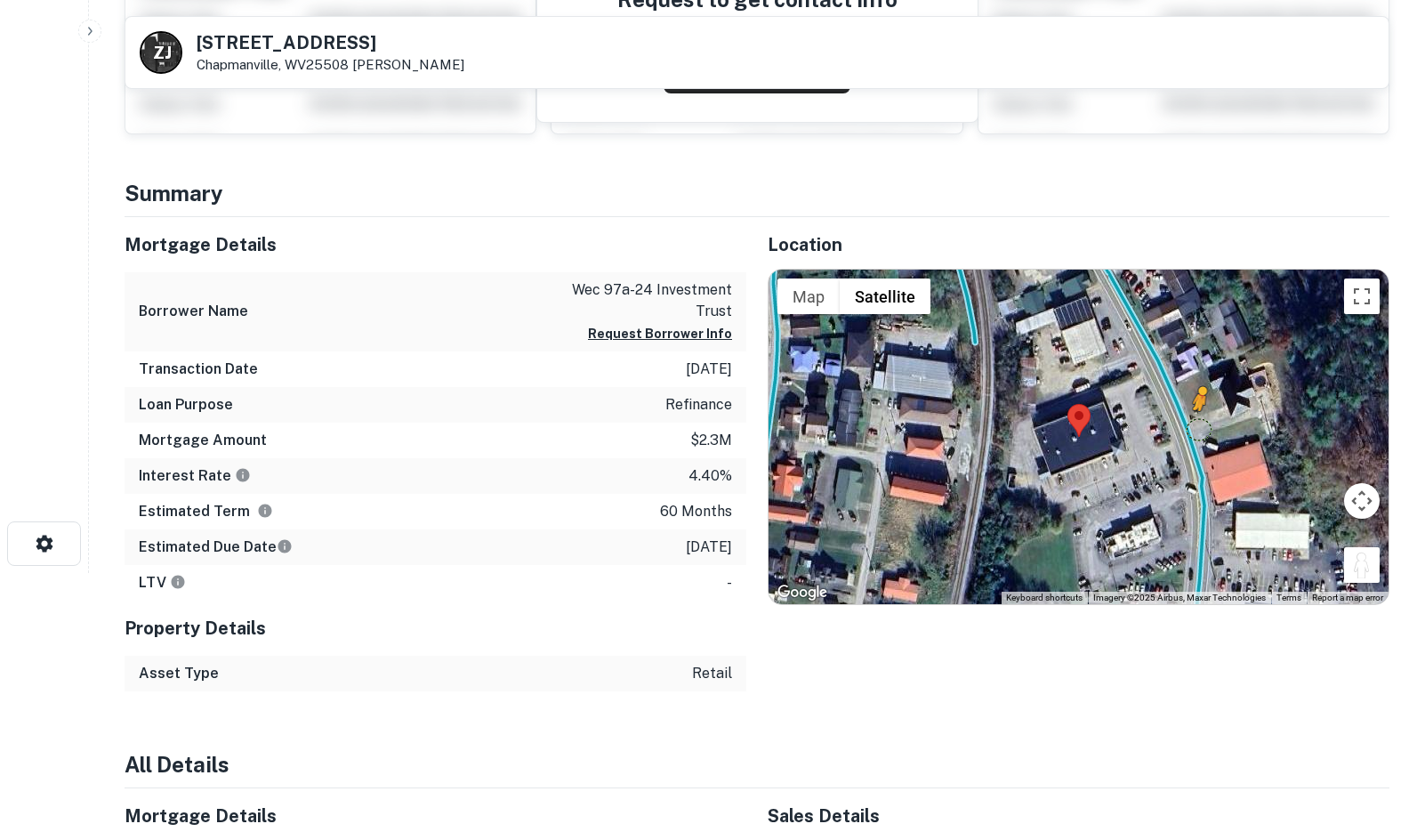
drag, startPoint x: 1354, startPoint y: 550, endPoint x: 1200, endPoint y: 425, distance: 198.3
click at [1200, 425] on div "To activate drag with keyboard, press Alt + Enter. Once in keyboard drag state,…" at bounding box center [1078, 436] width 620 height 334
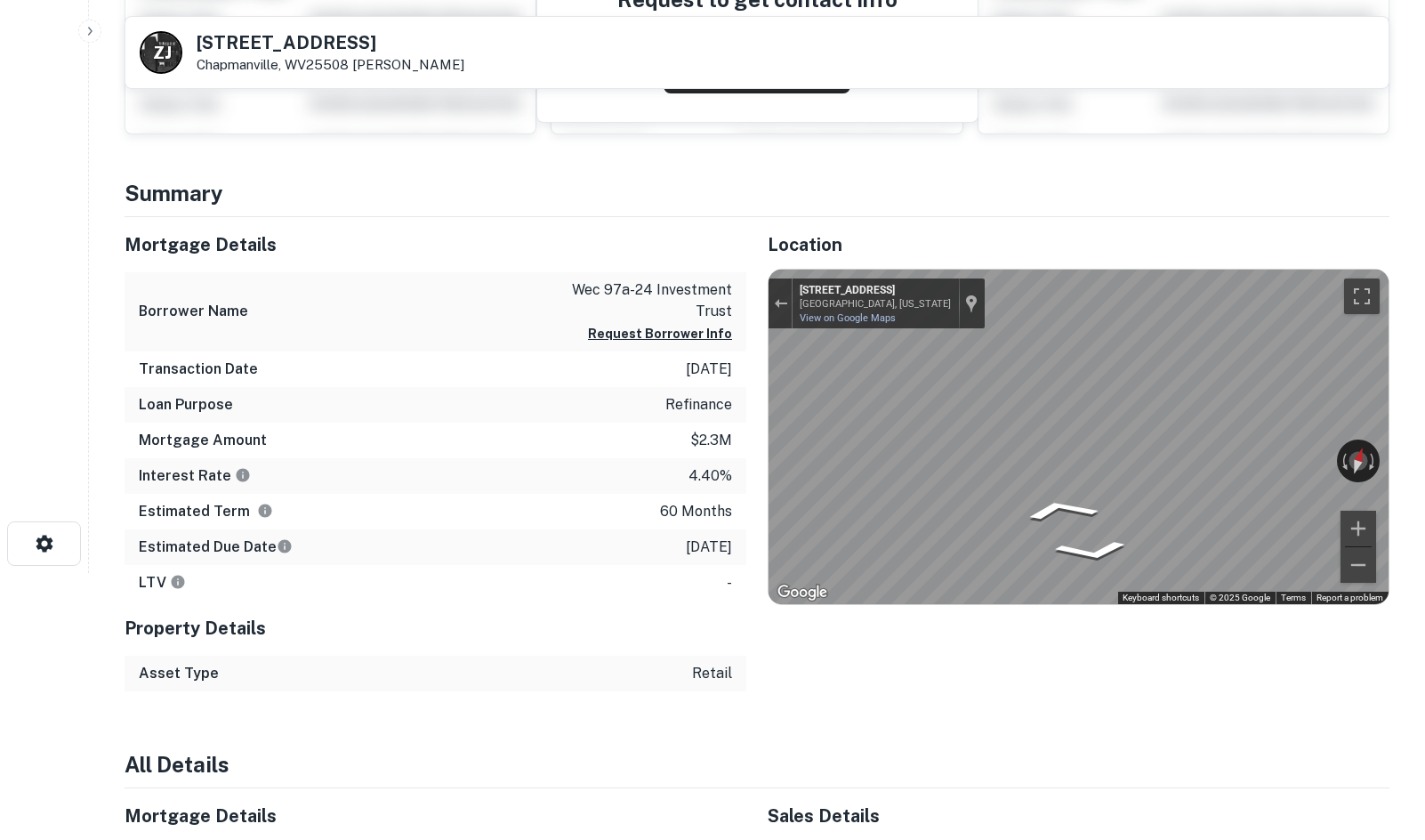
click at [1424, 437] on html "Search Borrowers Contacts Saved Z J 901 Main St Chapmanville, WV25508 Zaransky …" at bounding box center [712, 154] width 1425 height 840
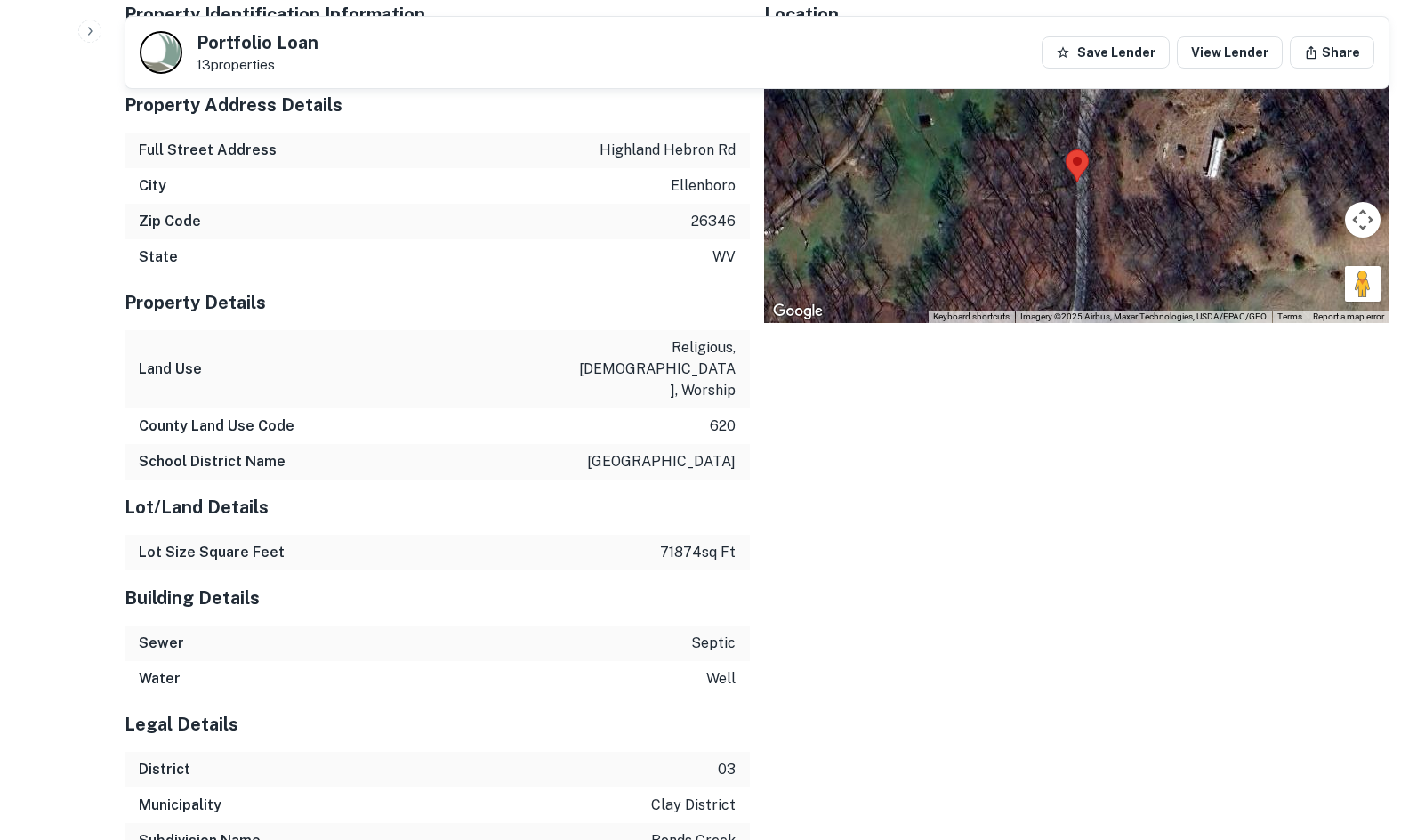
scroll to position [2430, 0]
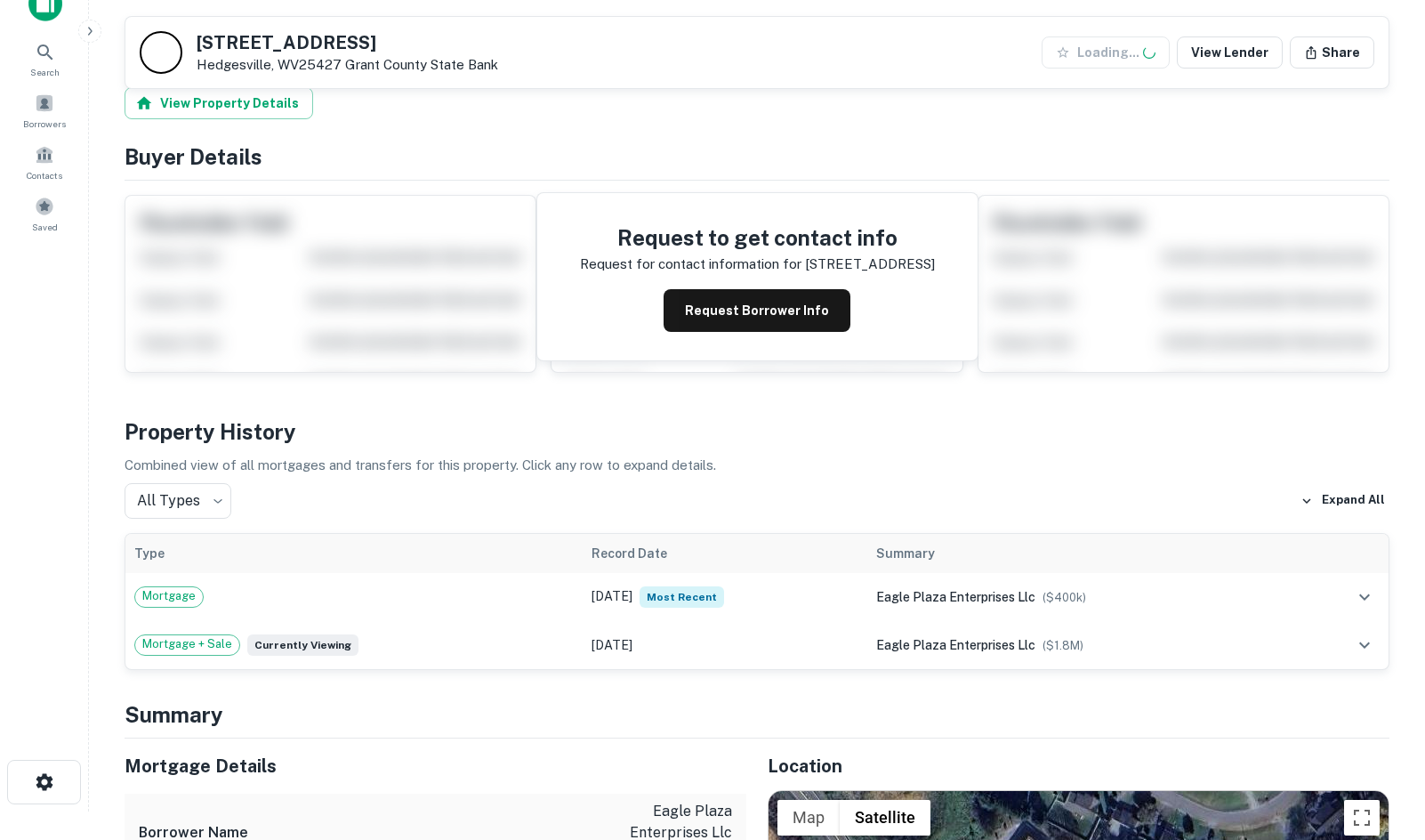
scroll to position [562, 0]
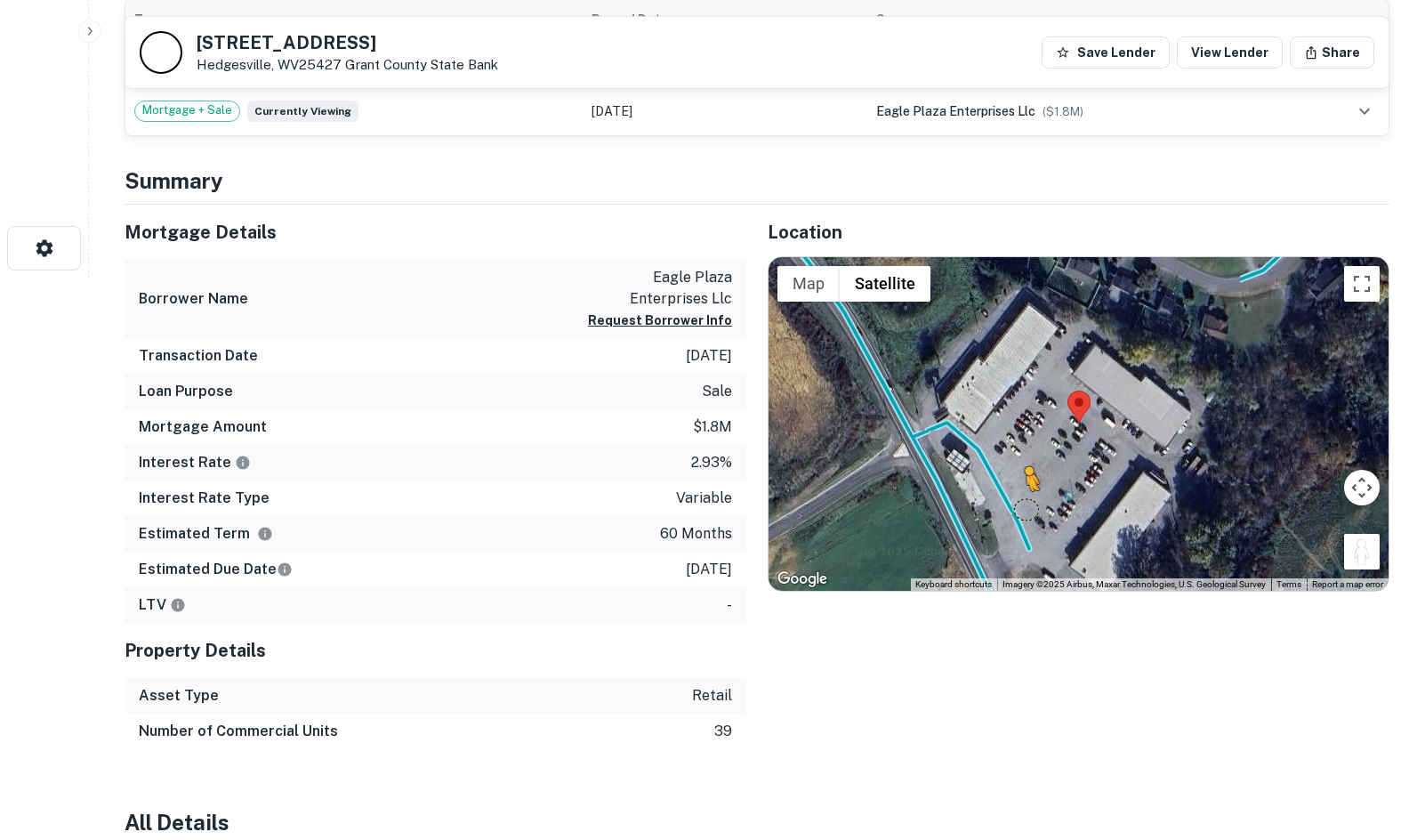
drag, startPoint x: 1366, startPoint y: 558, endPoint x: 1023, endPoint y: 507, distance: 346.8
click at [1023, 507] on div "To activate drag with keyboard, press Alt + Enter. Once in keyboard drag state,…" at bounding box center [1078, 424] width 620 height 334
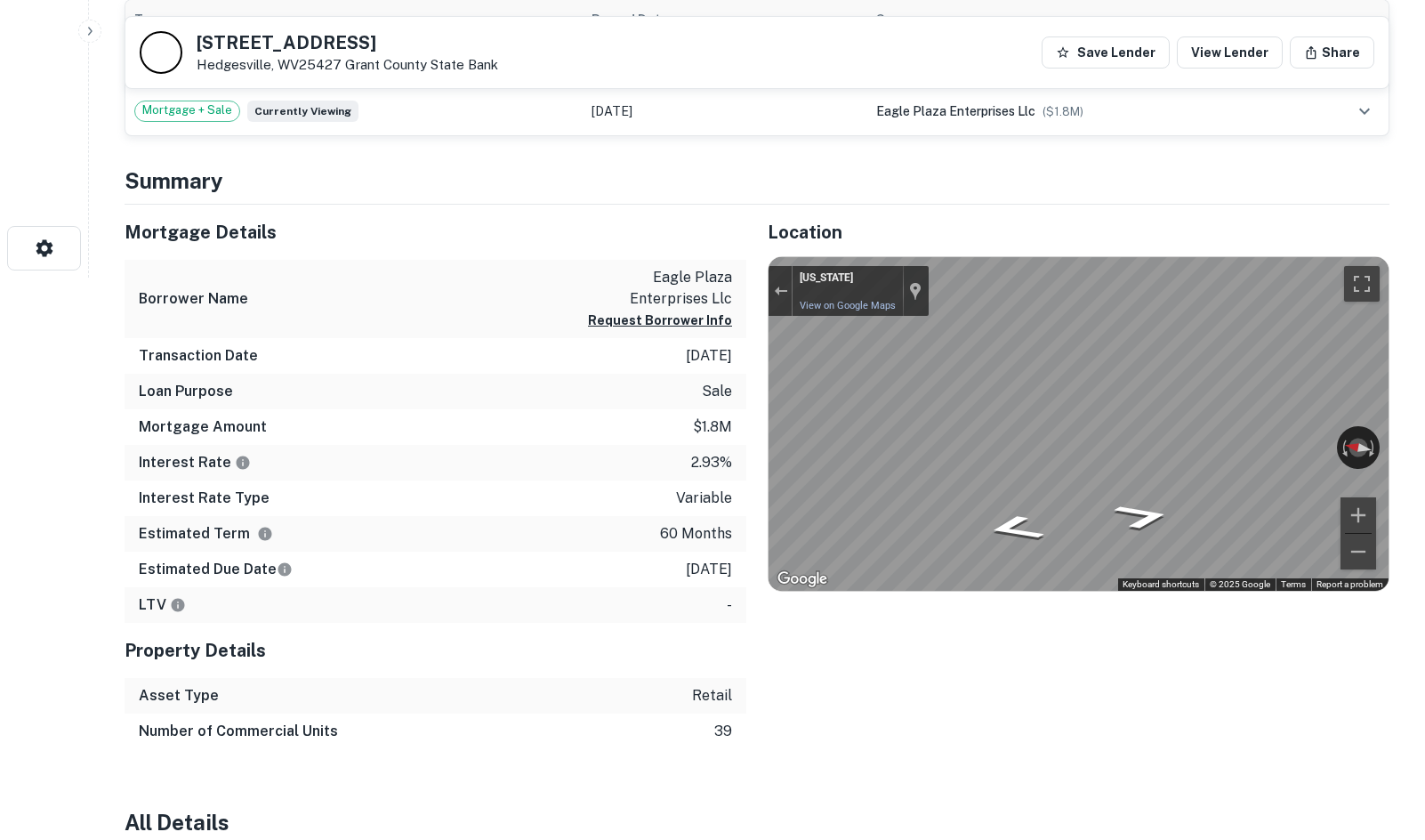
click at [559, 396] on div "Mortgage Details Borrower Name eagle plaza enterprises llc Request Borrower Inf…" at bounding box center [745, 477] width 1286 height 546
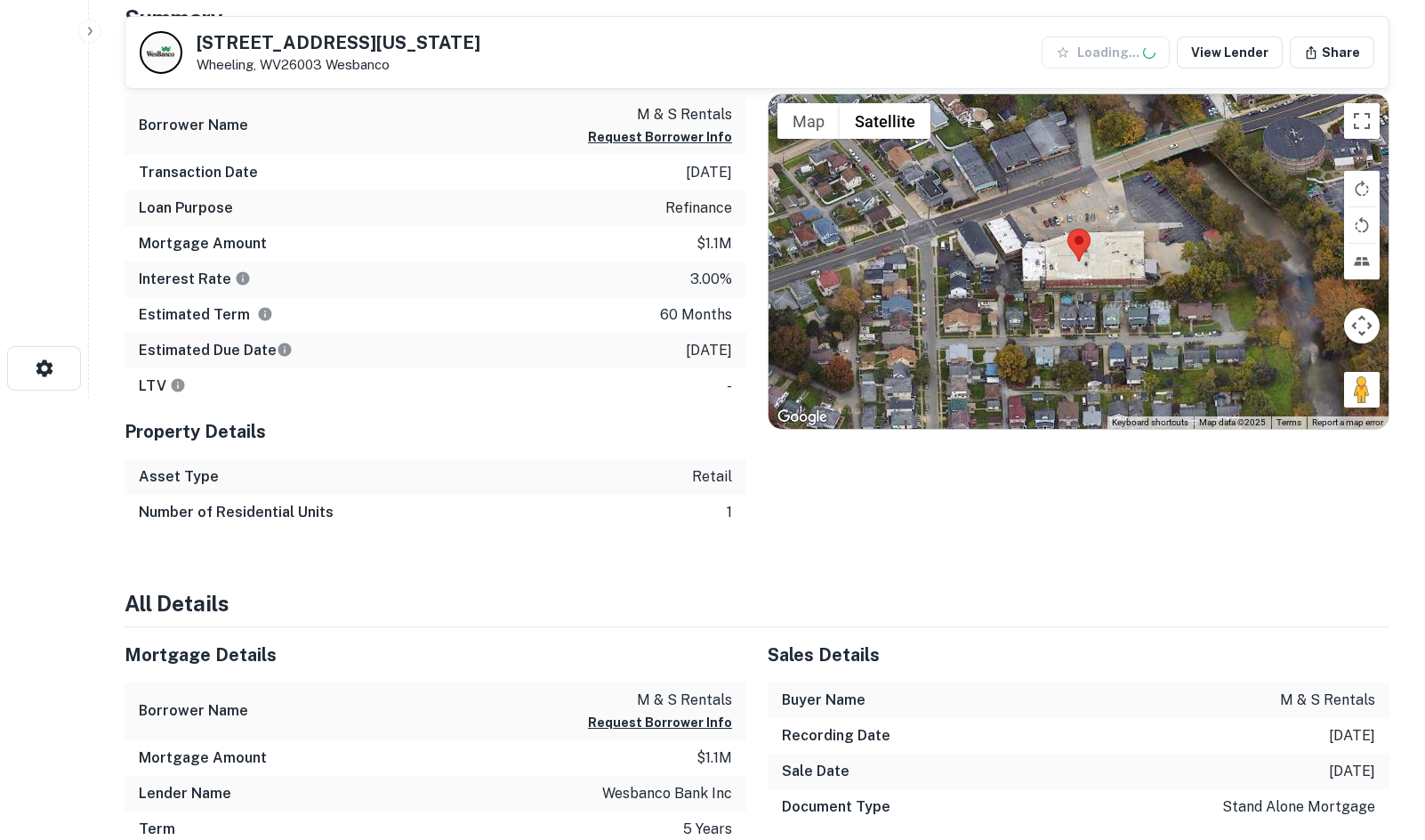
scroll to position [445, 0]
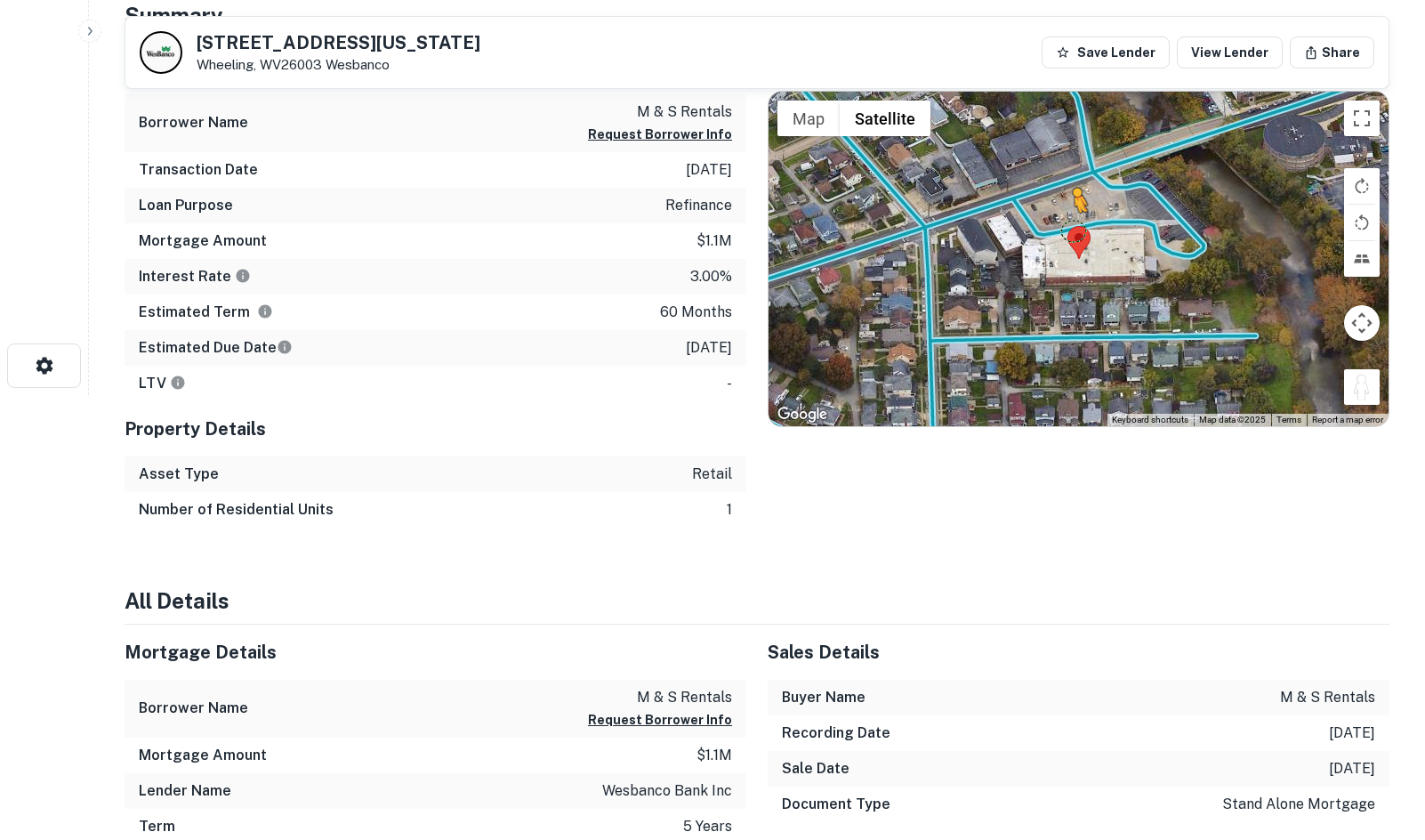
drag, startPoint x: 1373, startPoint y: 383, endPoint x: 1071, endPoint y: 225, distance: 340.8
click at [1071, 225] on div "To activate drag with keyboard, press Alt + Enter. Once in keyboard drag state,…" at bounding box center [1078, 258] width 620 height 334
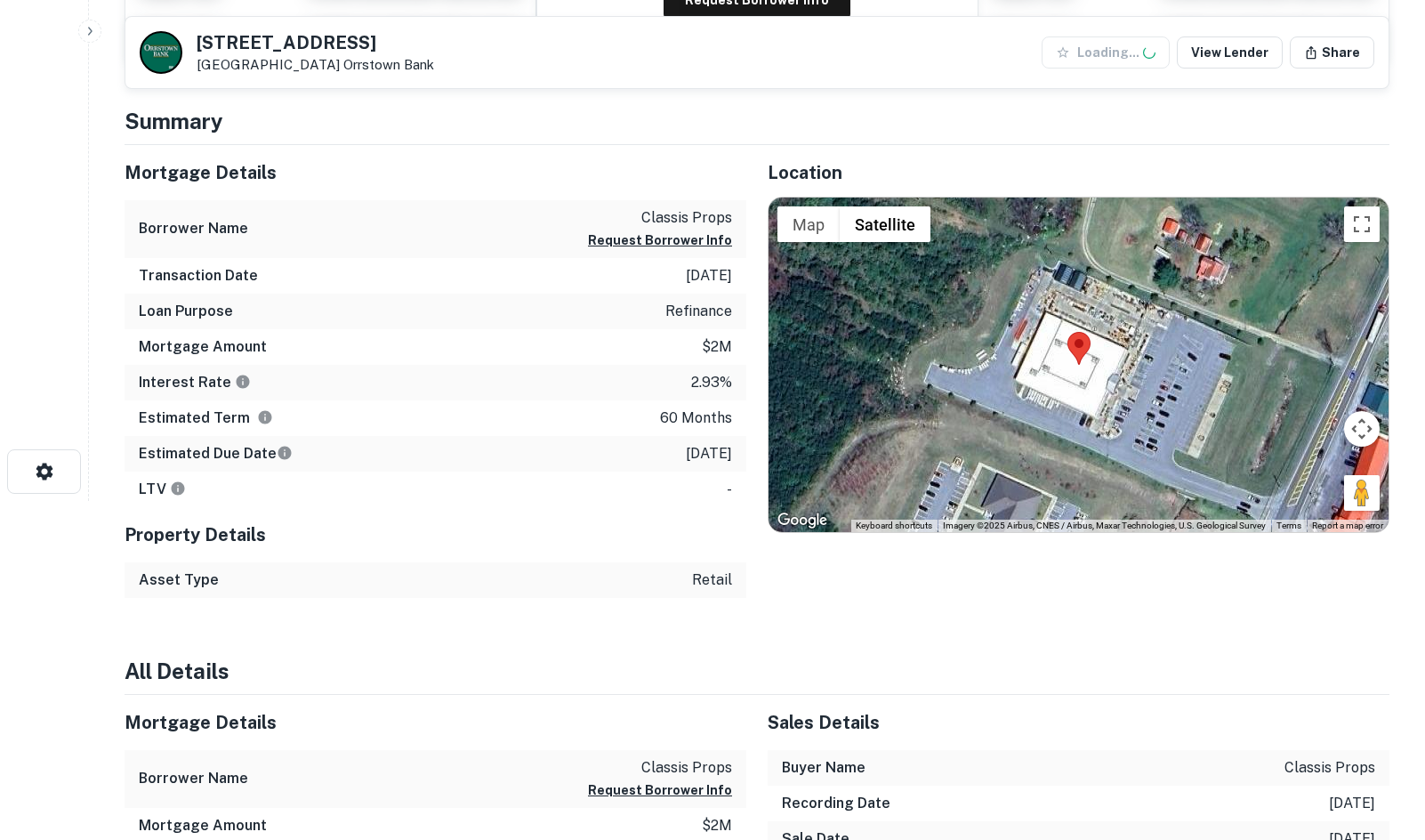
scroll to position [445, 0]
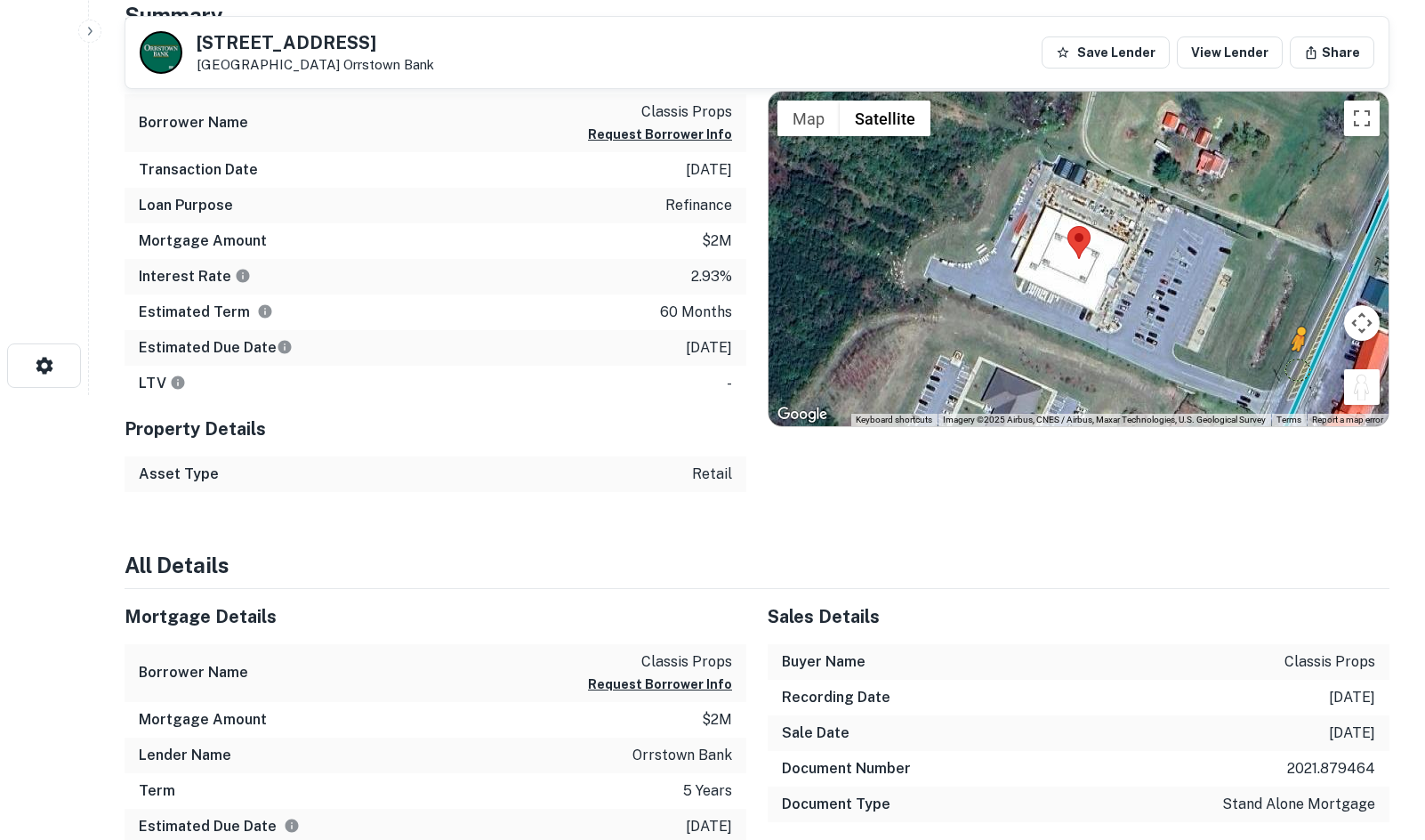
drag, startPoint x: 1368, startPoint y: 403, endPoint x: 1295, endPoint y: 384, distance: 75.4
click at [1296, 384] on div "To activate drag with keyboard, press Alt + Enter. Once in keyboard drag state,…" at bounding box center [1078, 258] width 620 height 334
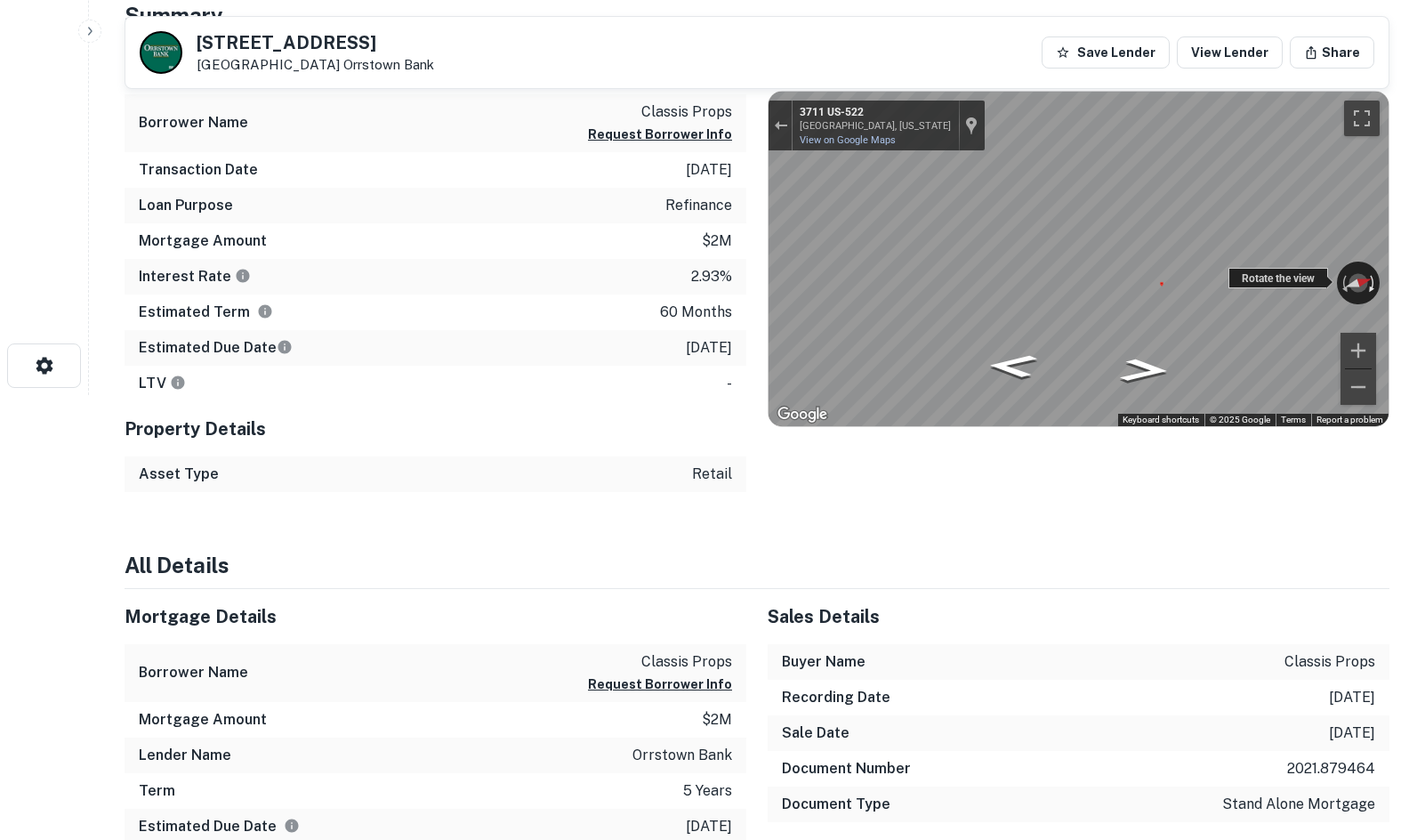
click at [1370, 263] on div "← Move left → Move right ↑ Move up ↓ Move down + Zoom in - Zoom out [STREET_ADD…" at bounding box center [1078, 258] width 620 height 334
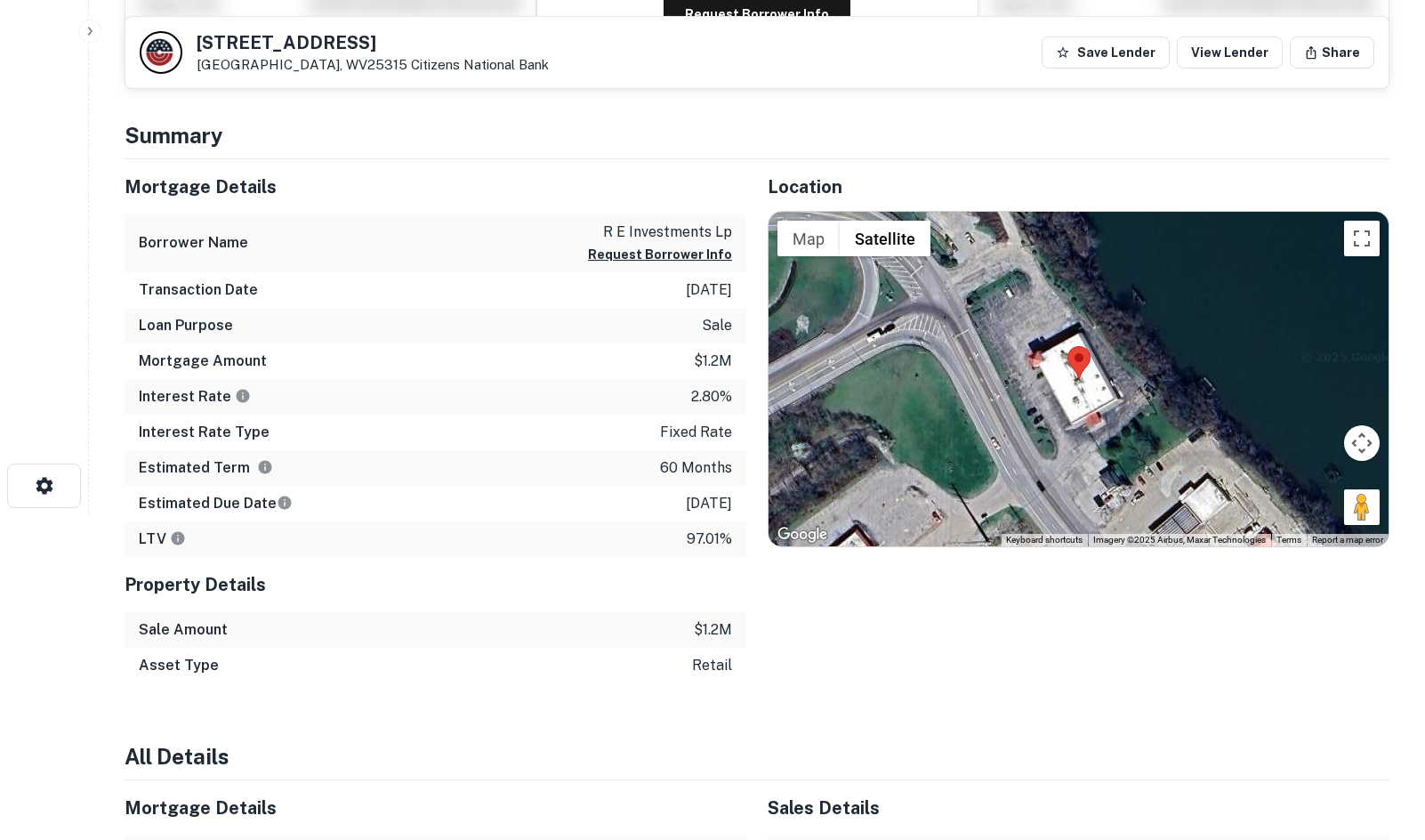
scroll to position [356, 0]
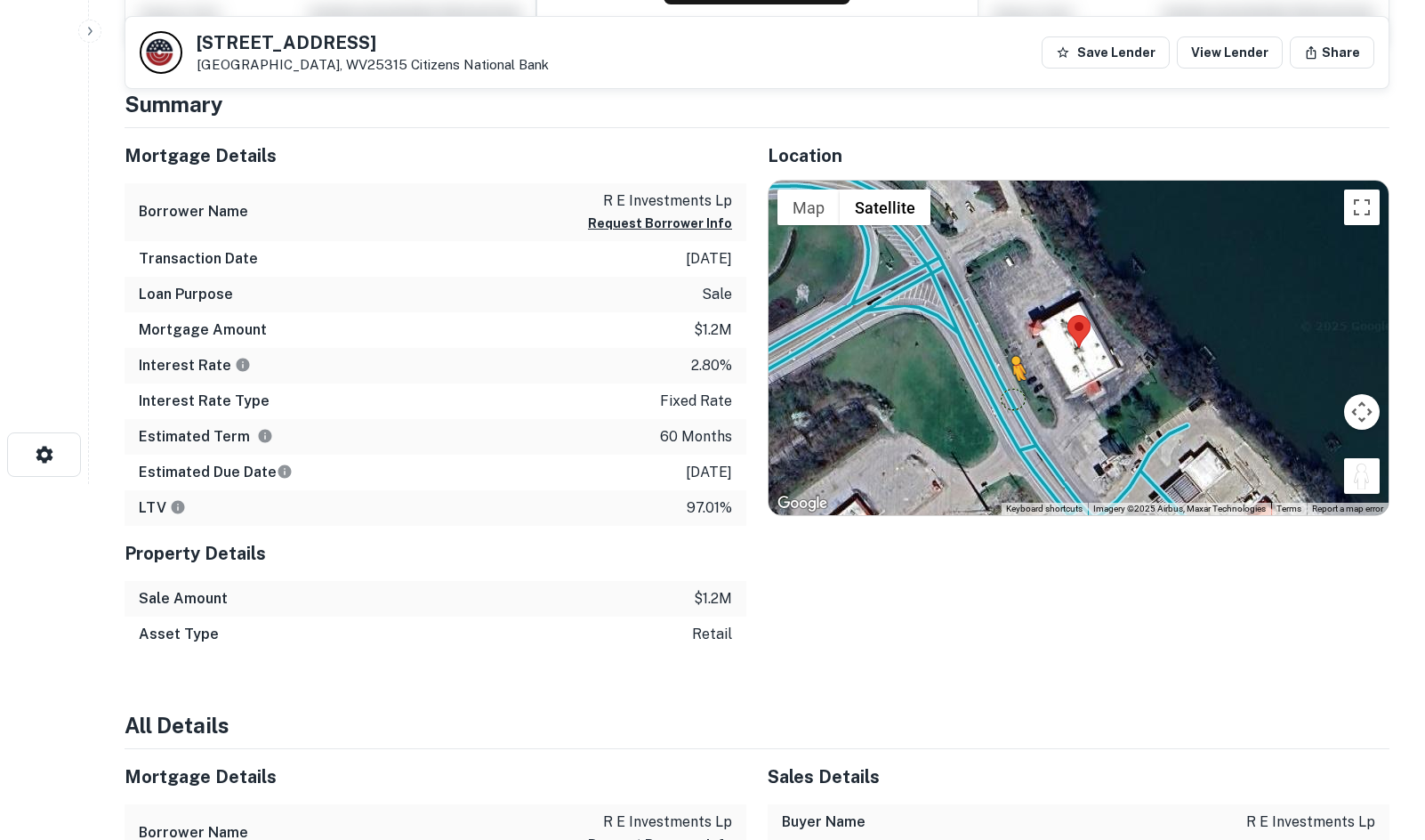
drag, startPoint x: 1358, startPoint y: 476, endPoint x: 1012, endPoint y: 398, distance: 354.7
click at [1012, 398] on div "To activate drag with keyboard, press Alt + Enter. Once in keyboard drag state,…" at bounding box center [1078, 347] width 620 height 334
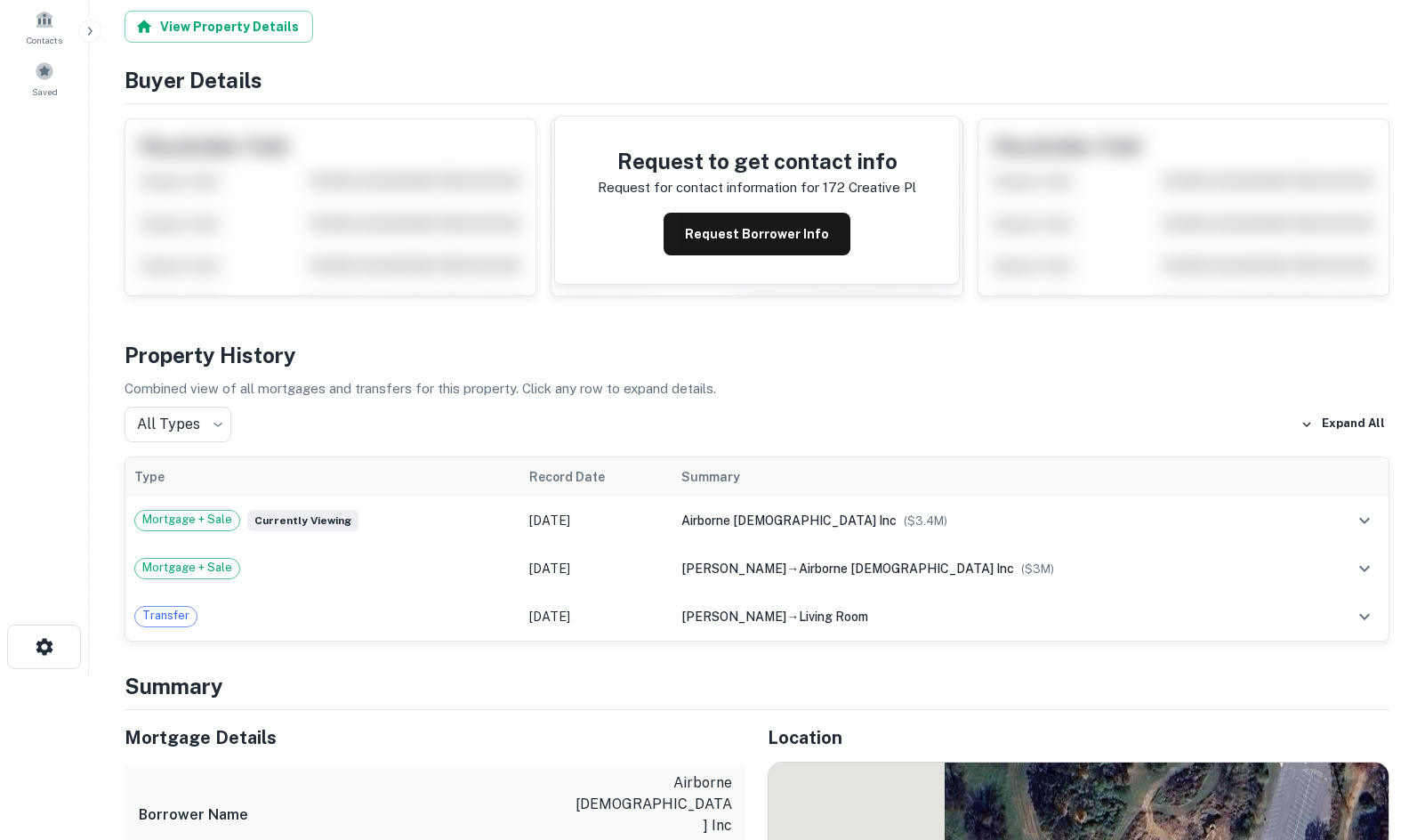
scroll to position [740, 0]
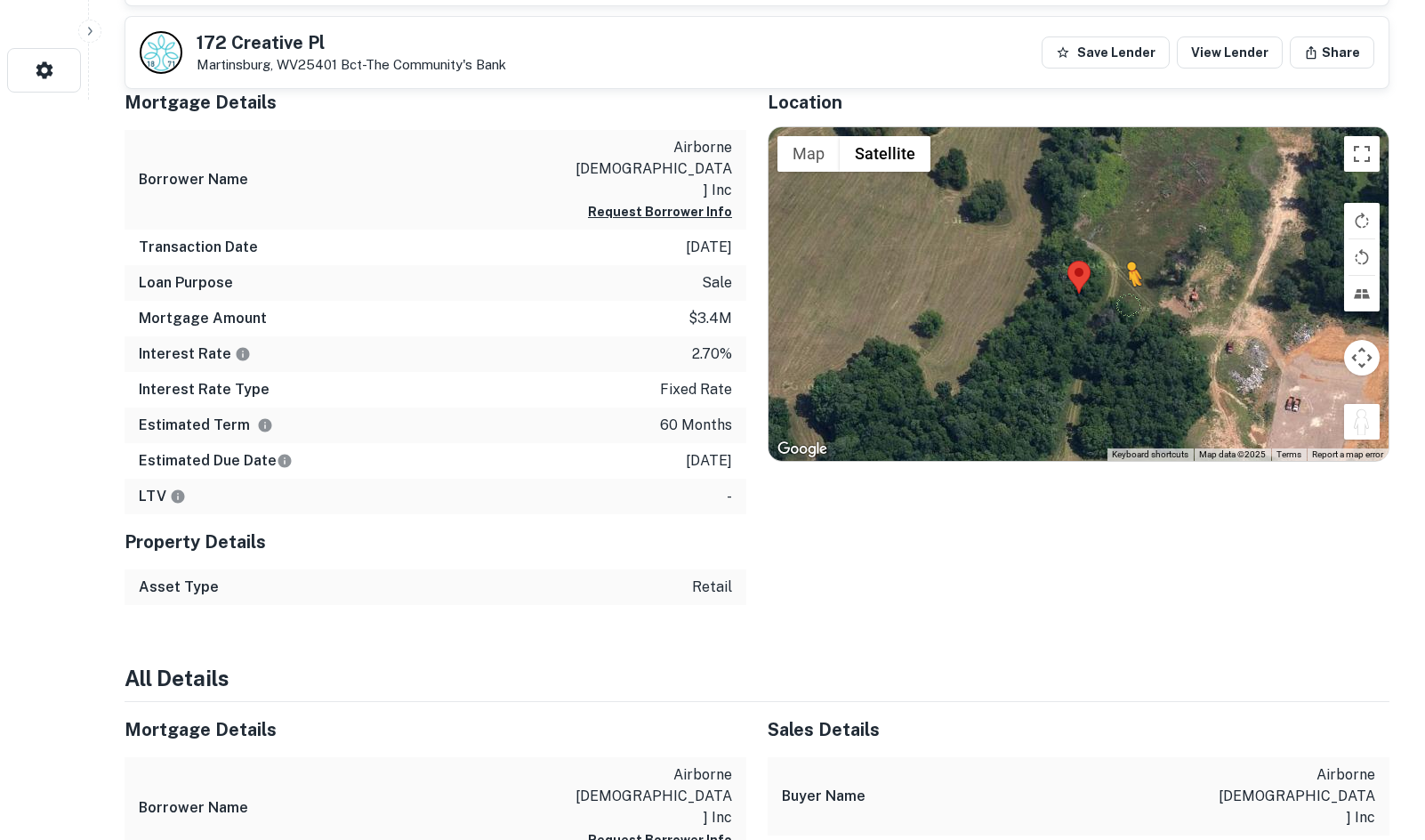
drag, startPoint x: 1358, startPoint y: 417, endPoint x: 1111, endPoint y: 330, distance: 261.9
click at [1112, 329] on div "To activate drag with keyboard, press Alt + Enter. Once in keyboard drag state,…" at bounding box center [1078, 293] width 620 height 334
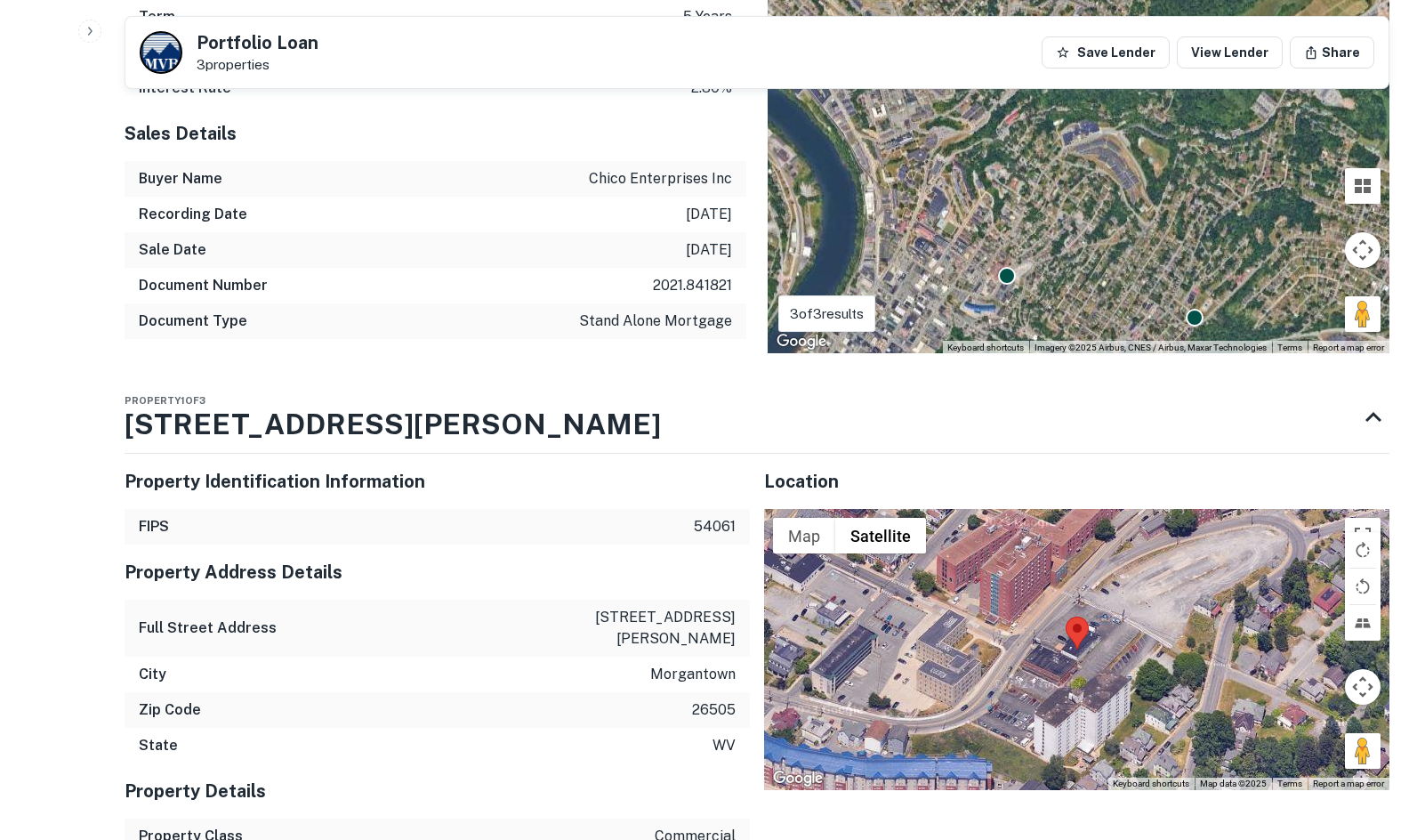
scroll to position [1274, 0]
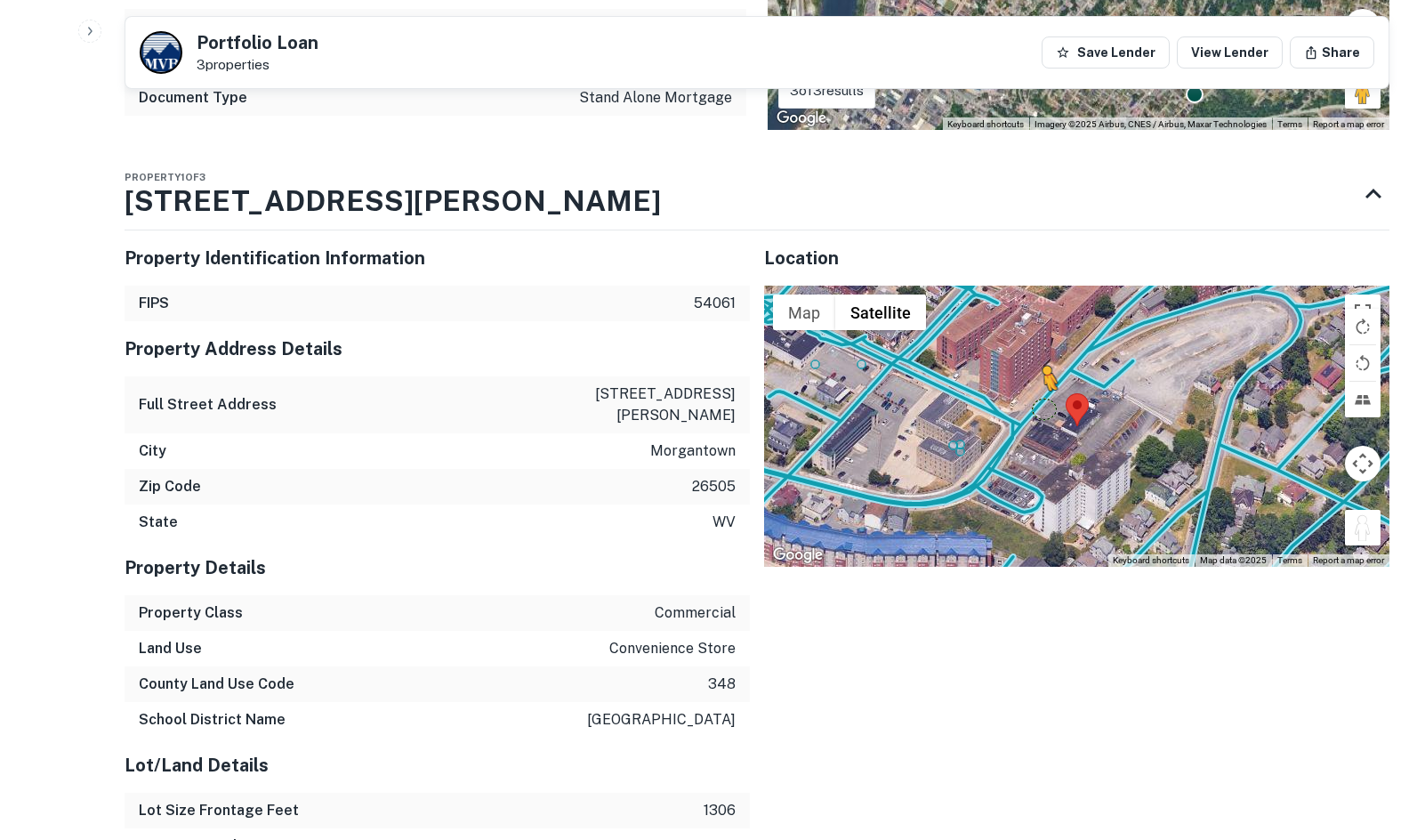
drag, startPoint x: 1356, startPoint y: 537, endPoint x: 1041, endPoint y: 406, distance: 341.2
click at [1041, 406] on div "To activate drag with keyboard, press Alt + Enter. Once in keyboard drag state,…" at bounding box center [1077, 426] width 626 height 281
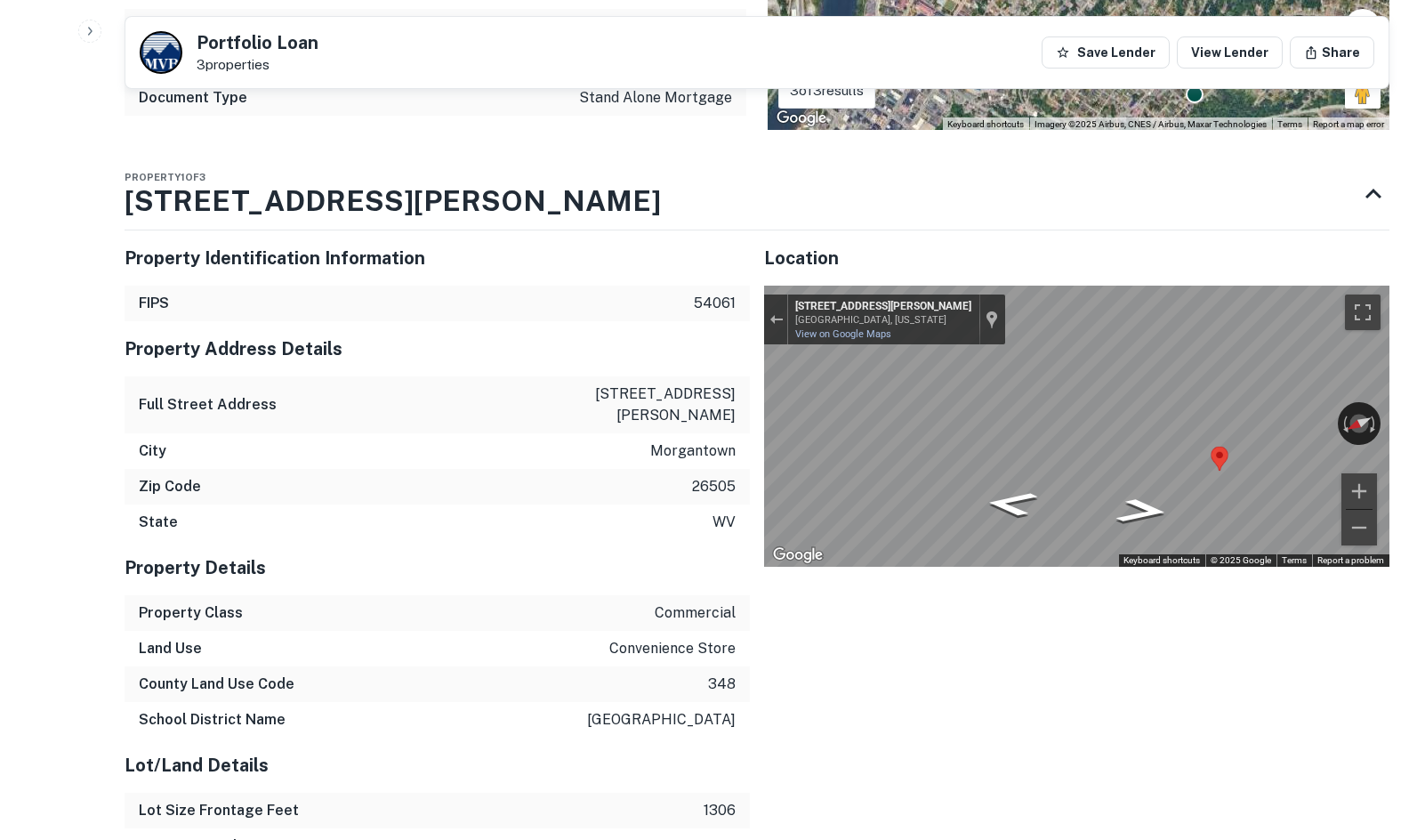
click at [759, 428] on div "Location ← Move left → Move right ↑ Move up ↓ Move down + Zoom in - Zoom out Ho…" at bounding box center [1070, 702] width 640 height 972
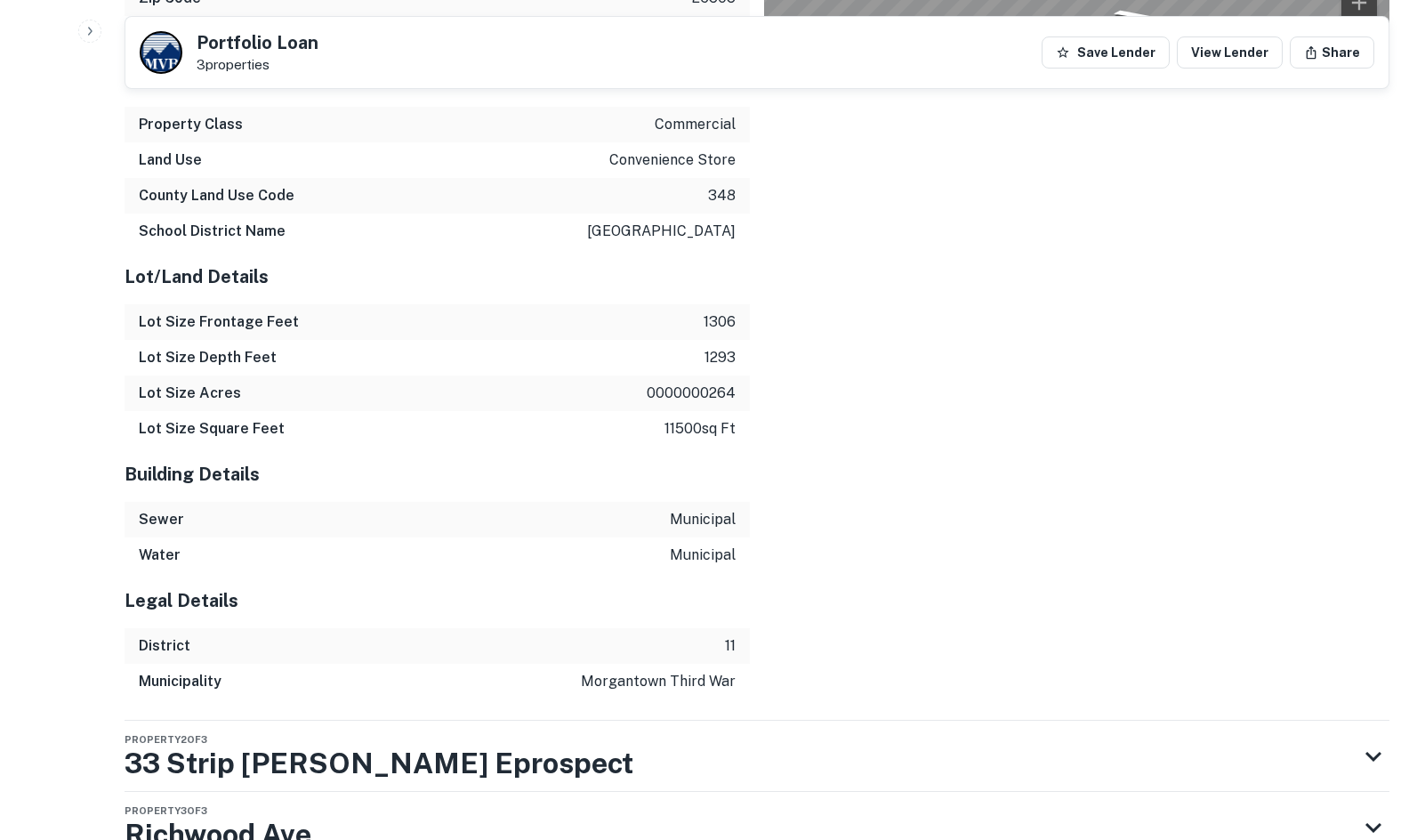
scroll to position [1871, 0]
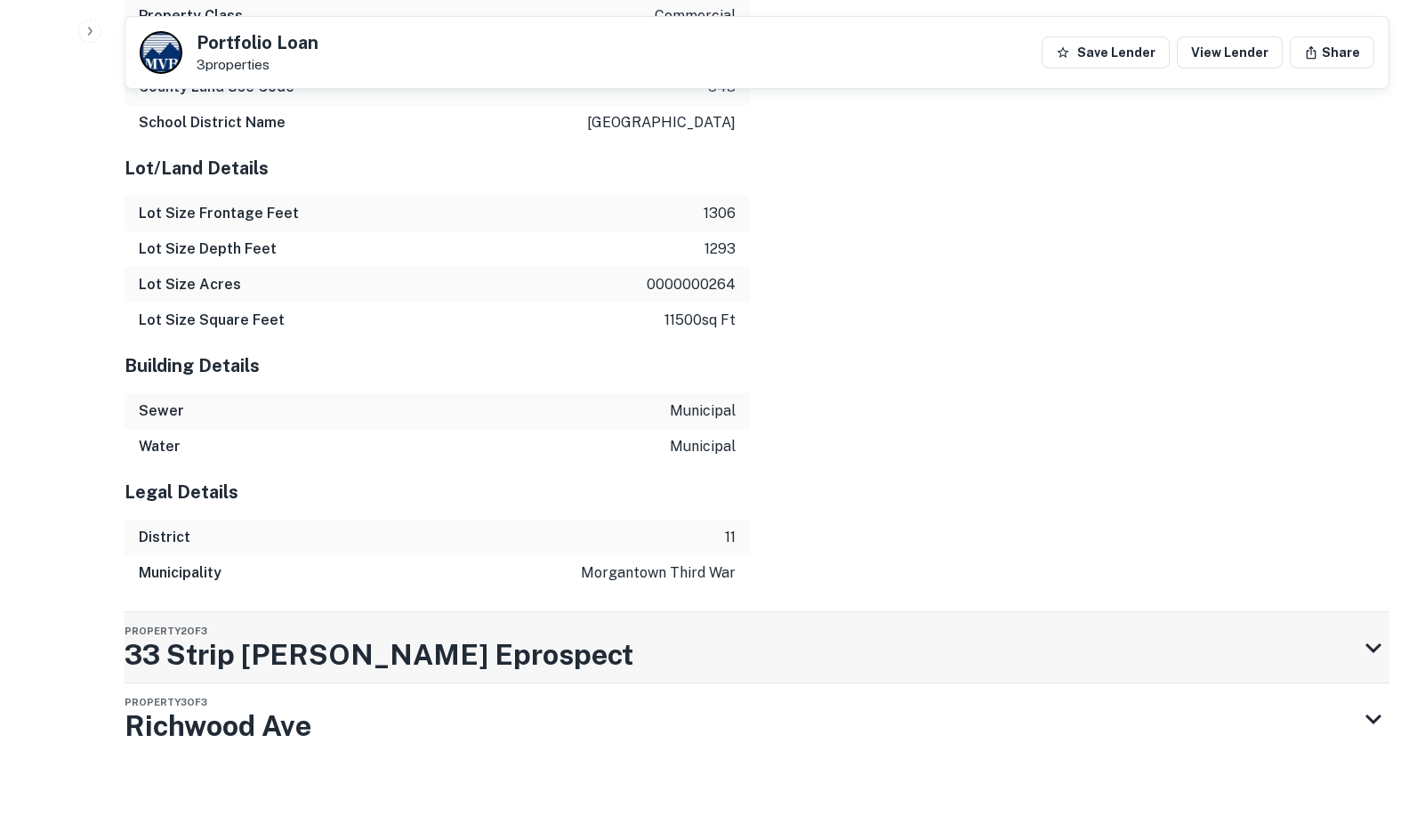
click at [808, 633] on div "Property 2 of 3 33 Strip Willey Eprospect" at bounding box center [741, 646] width 1233 height 71
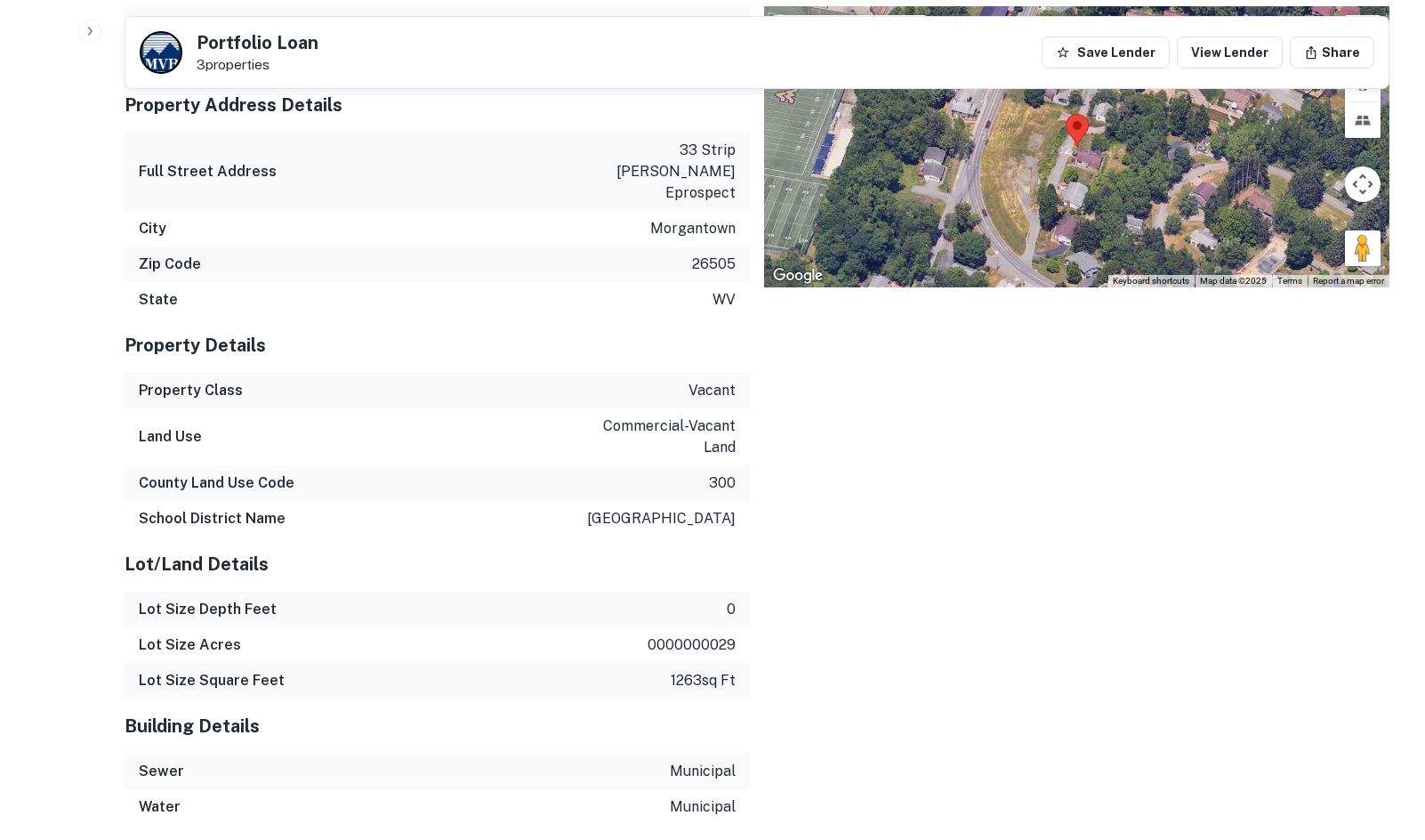
scroll to position [2722, 0]
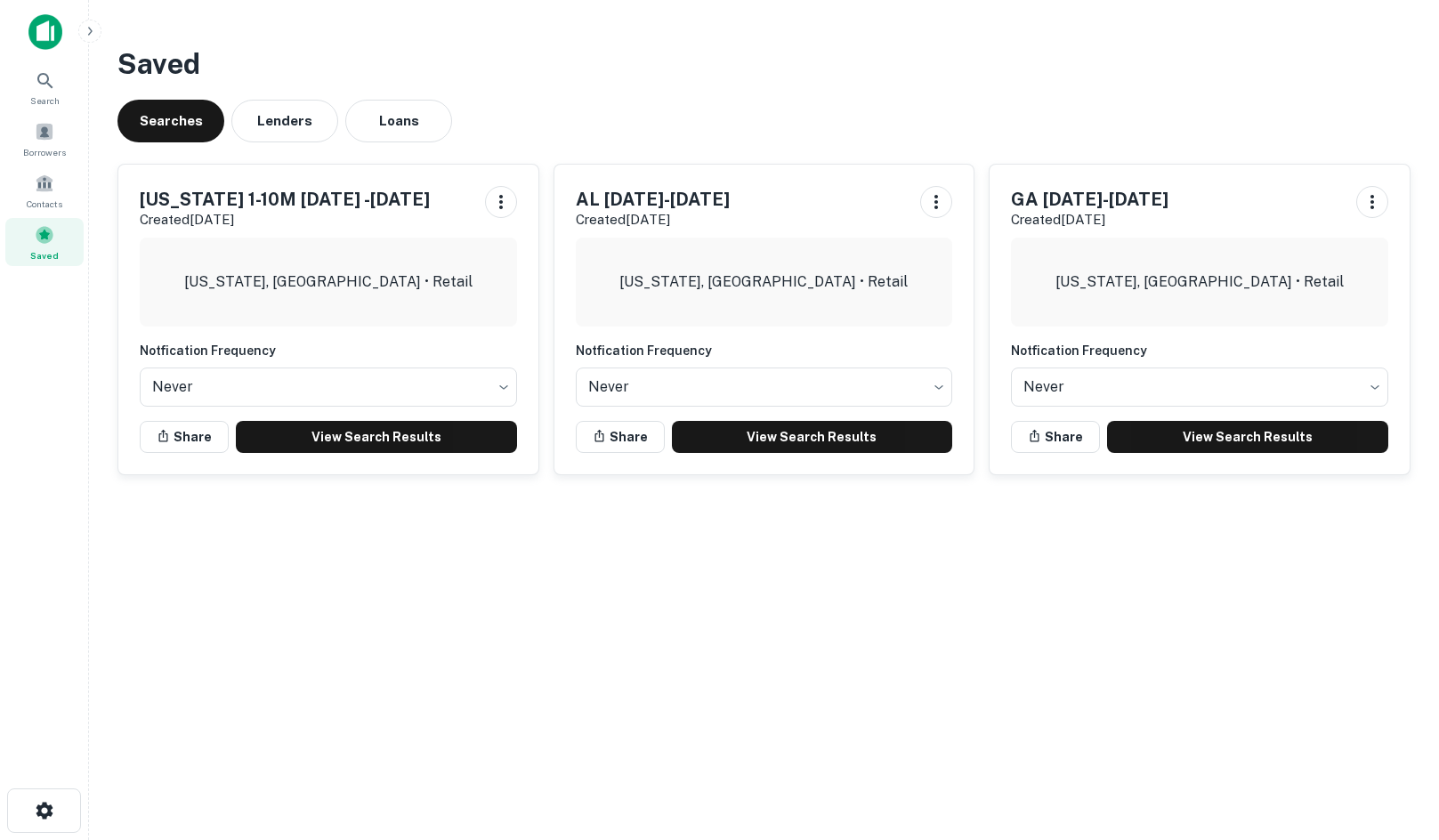
click at [1434, 249] on main "Saved Searches Lenders Loans [US_STATE] 1-10M [DATE] -[DATE] Created [DATE] [US…" at bounding box center [763, 420] width 1349 height 840
click at [1401, 152] on div "GA [DATE]-[DATE] Created [DATE] [US_STATE], [GEOGRAPHIC_DATA] • Retail Notficat…" at bounding box center [1192, 312] width 436 height 325
